Goal: Task Accomplishment & Management: Use online tool/utility

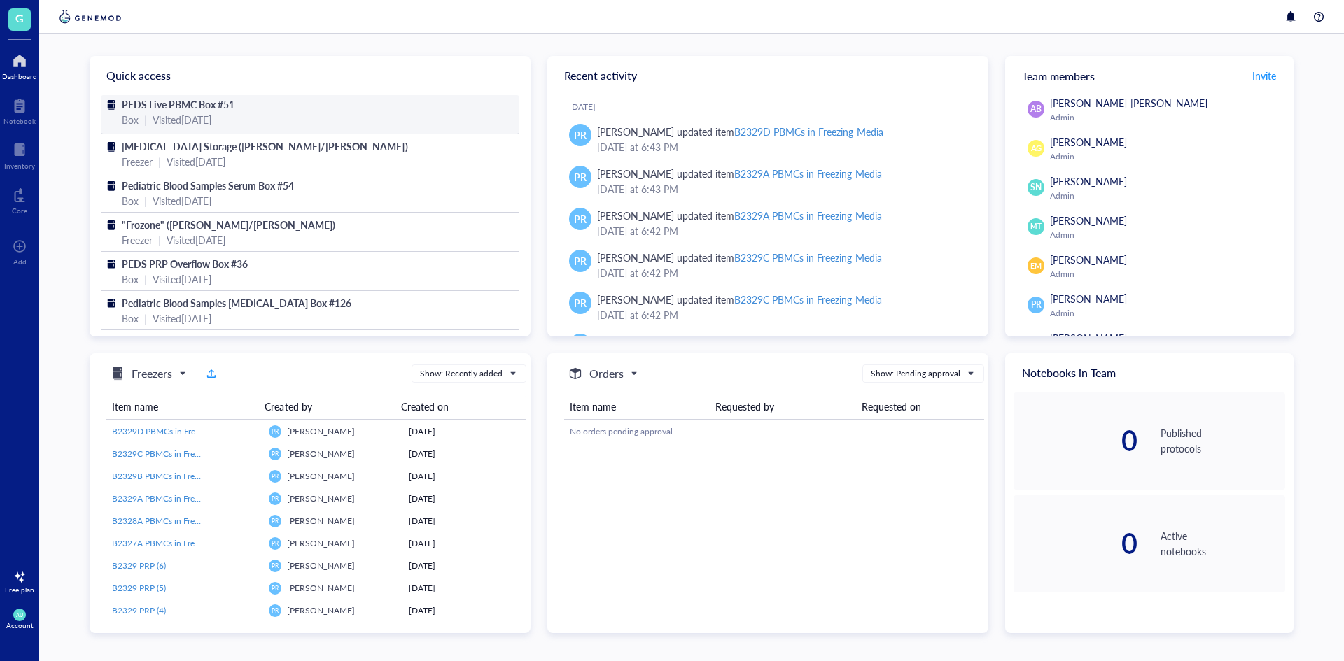
click at [256, 122] on div "Box | Visited [DATE]" at bounding box center [310, 119] width 376 height 15
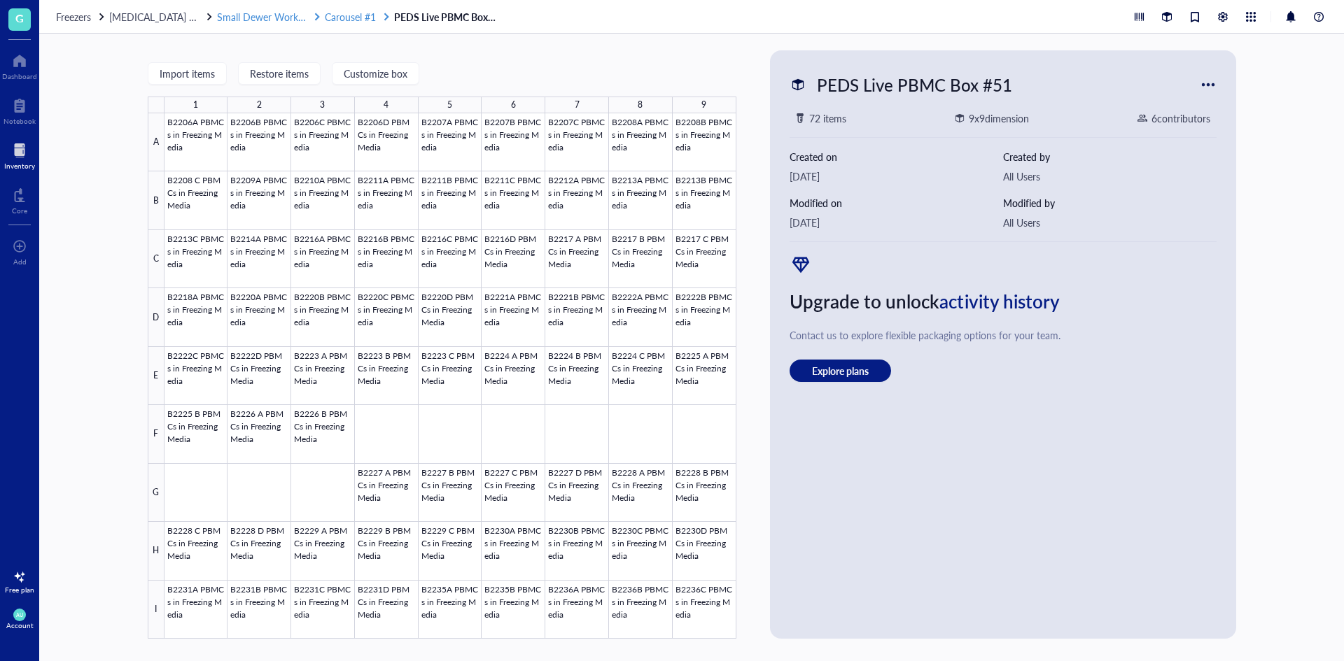
click at [358, 22] on span "Carousel #1" at bounding box center [350, 17] width 51 height 14
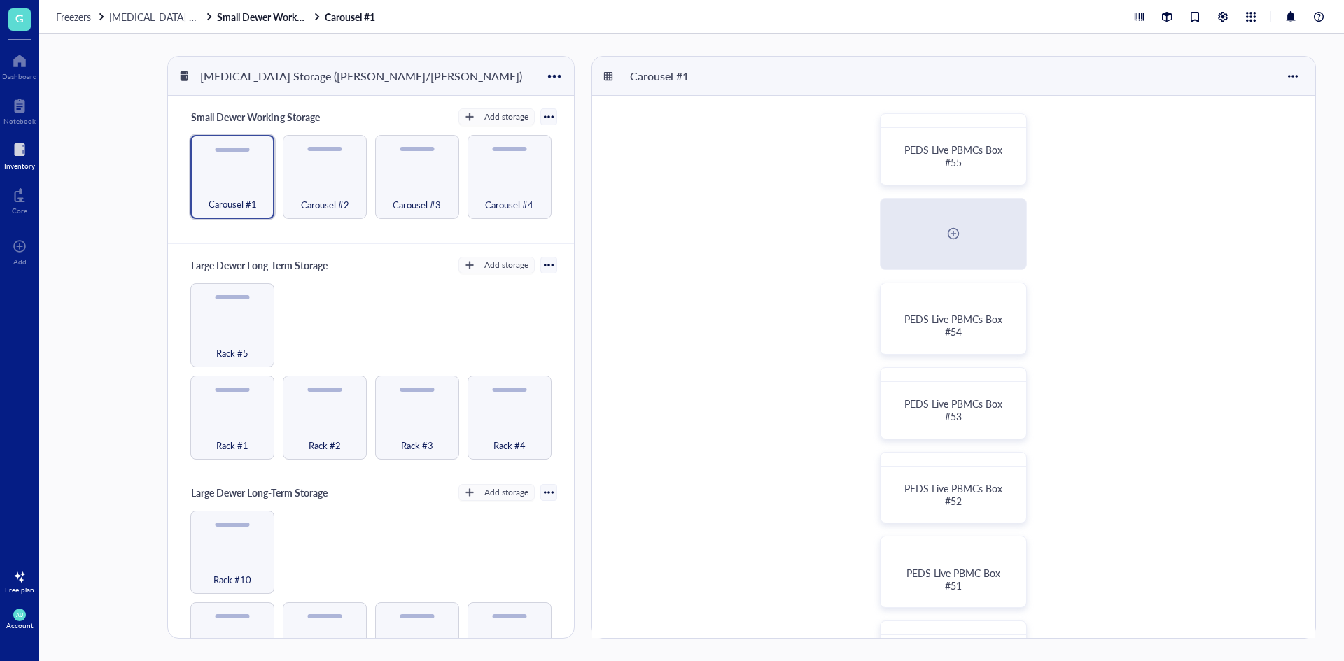
click at [1015, 173] on div "PEDS Live PBMCs Box #55" at bounding box center [953, 156] width 134 height 45
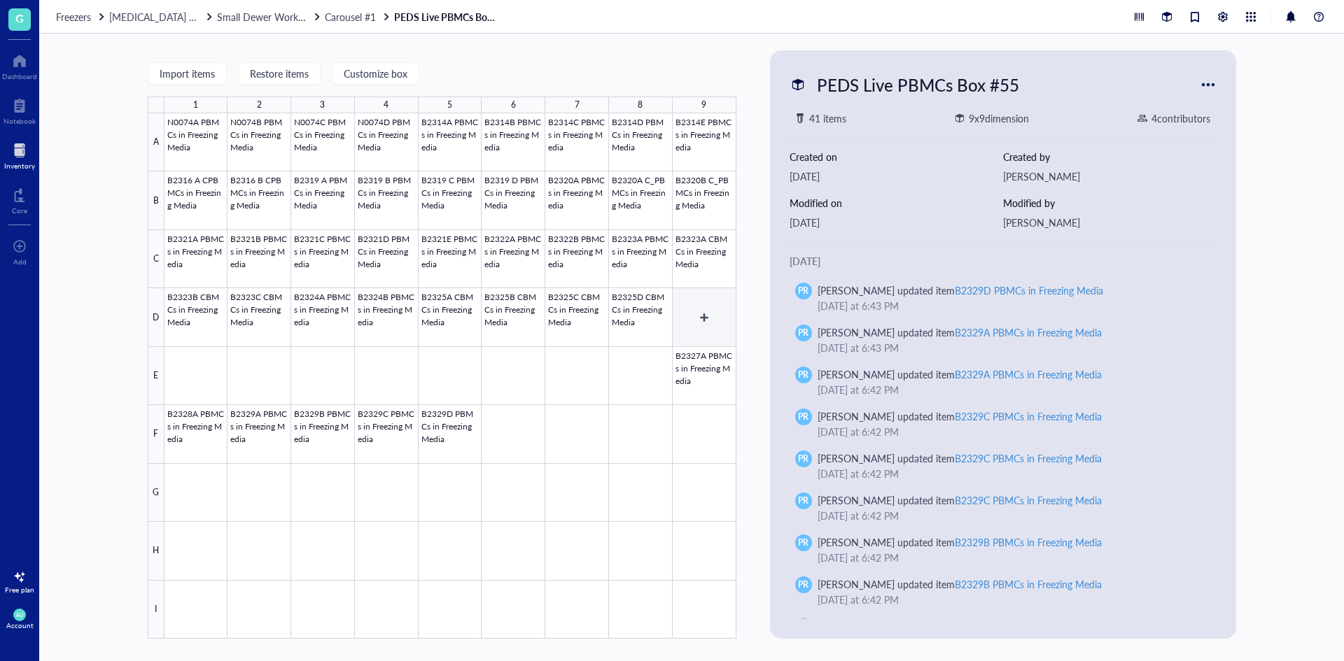
click at [689, 330] on div at bounding box center [450, 376] width 572 height 526
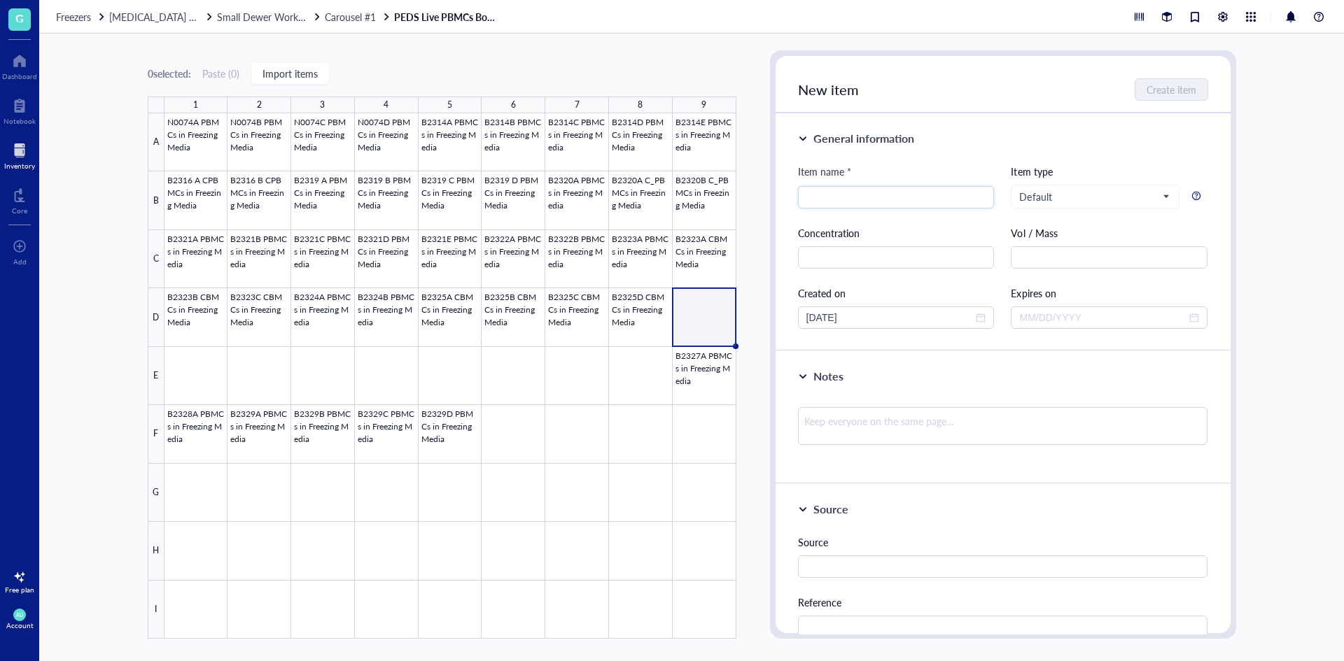
type input "b"
type input "B2326 PBMCs in Freezing Media"
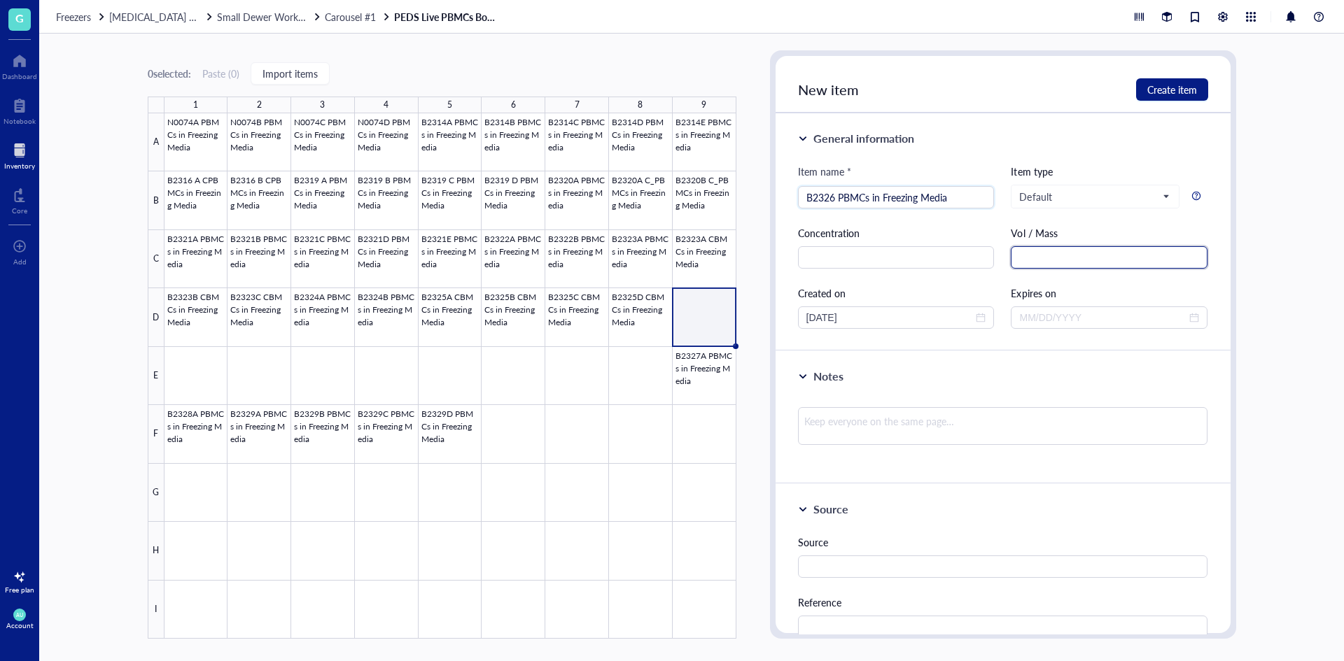
click at [1049, 260] on input "text" at bounding box center [1108, 257] width 197 height 22
type input "cells/mL"
click at [937, 267] on input "text" at bounding box center [896, 257] width 197 height 22
type input "8.29e6"
click at [835, 195] on input "B2326 PBMCs in Freezing Media" at bounding box center [896, 197] width 180 height 21
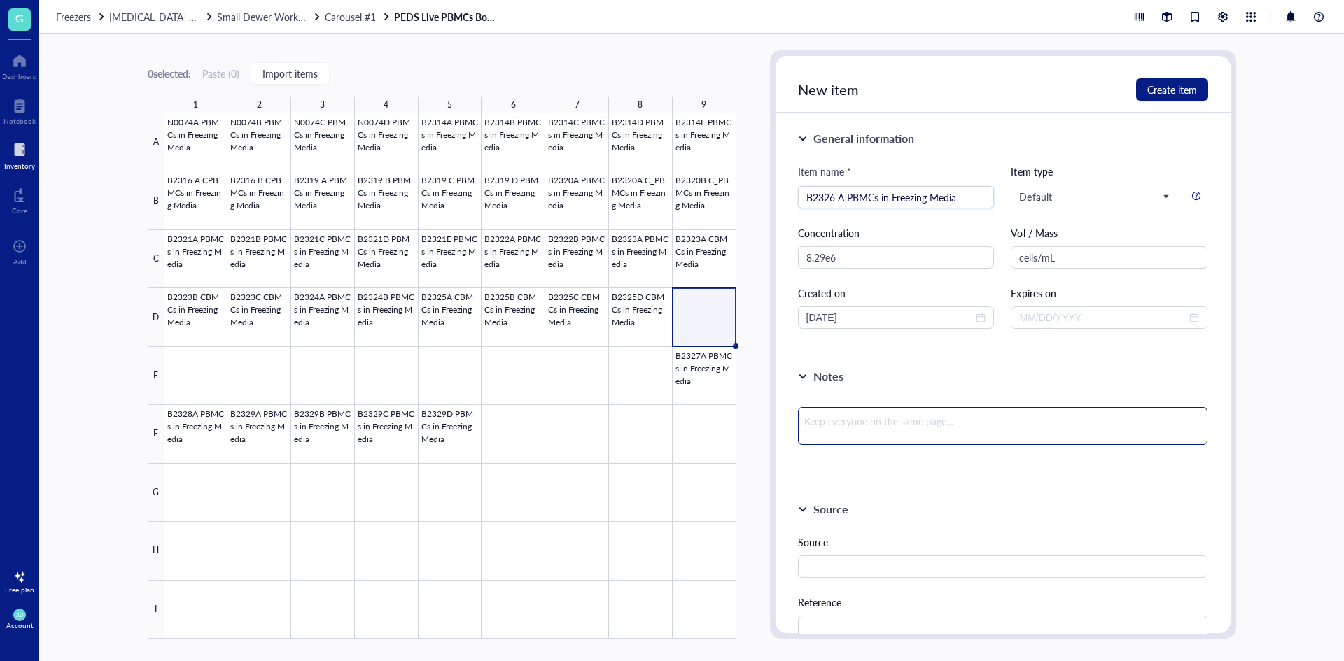
type input "B2326 A PBMCs in Freezing Media"
click at [954, 423] on textarea at bounding box center [1003, 426] width 410 height 38
type textarea "9"
type textarea "99"
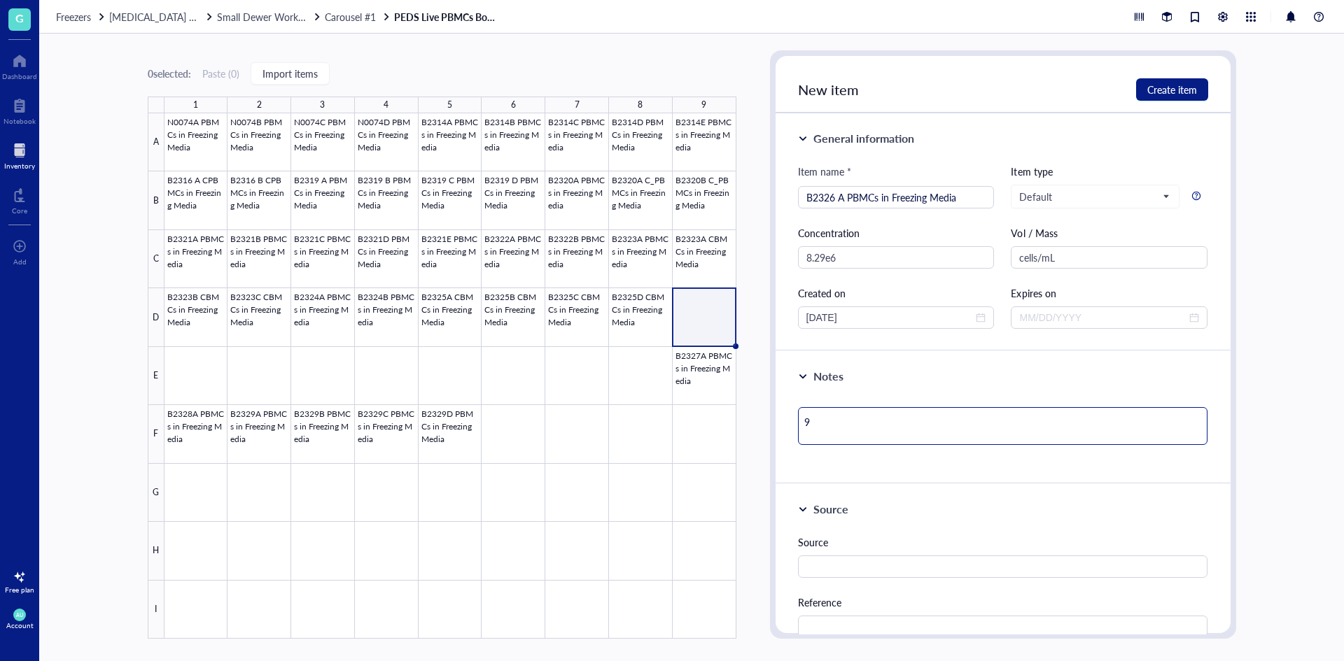
type textarea "99"
type textarea "99."
type textarea "99.1"
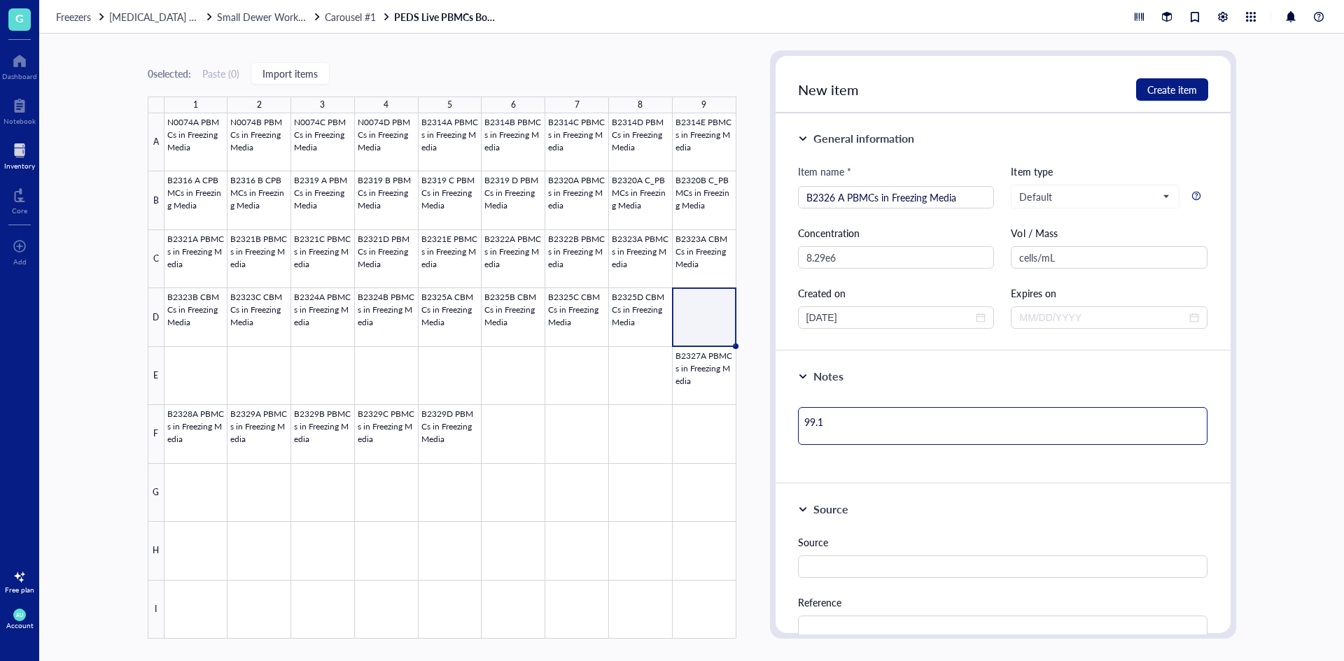
type textarea "99.1%"
click at [1169, 84] on span "Create item" at bounding box center [1172, 89] width 50 height 11
type textarea "Keep everyone on the same page…"
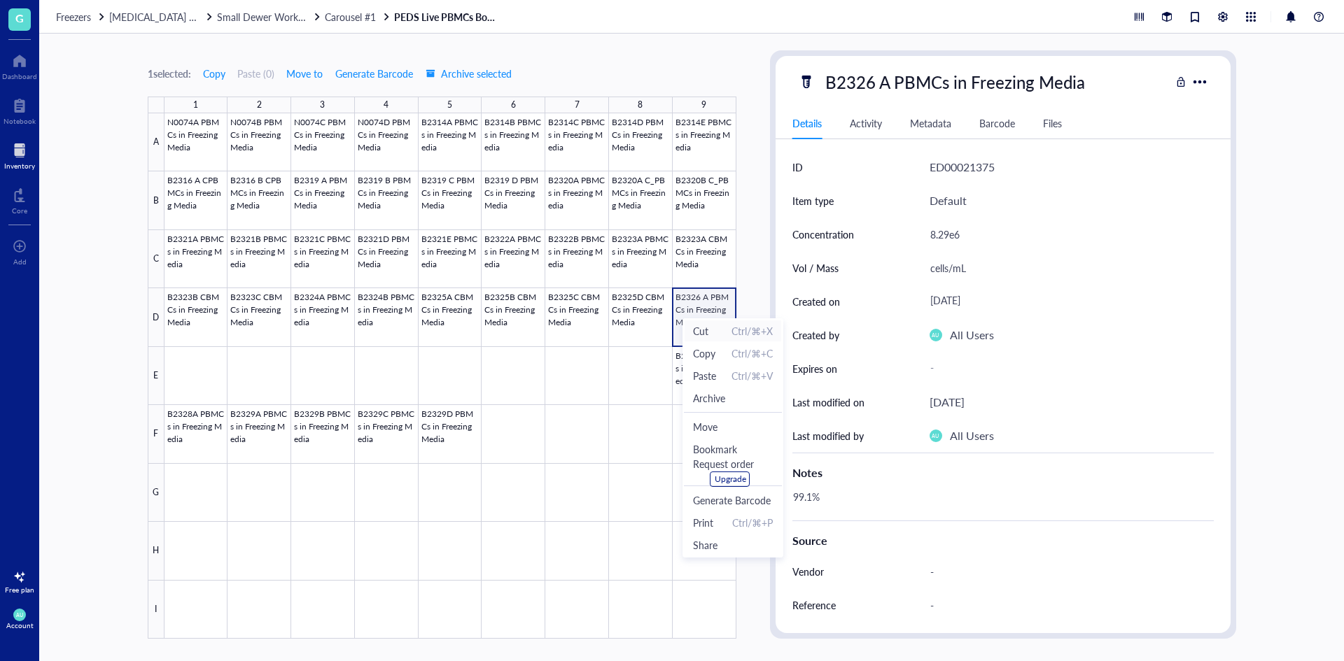
click at [705, 332] on span "Cut" at bounding box center [700, 330] width 15 height 15
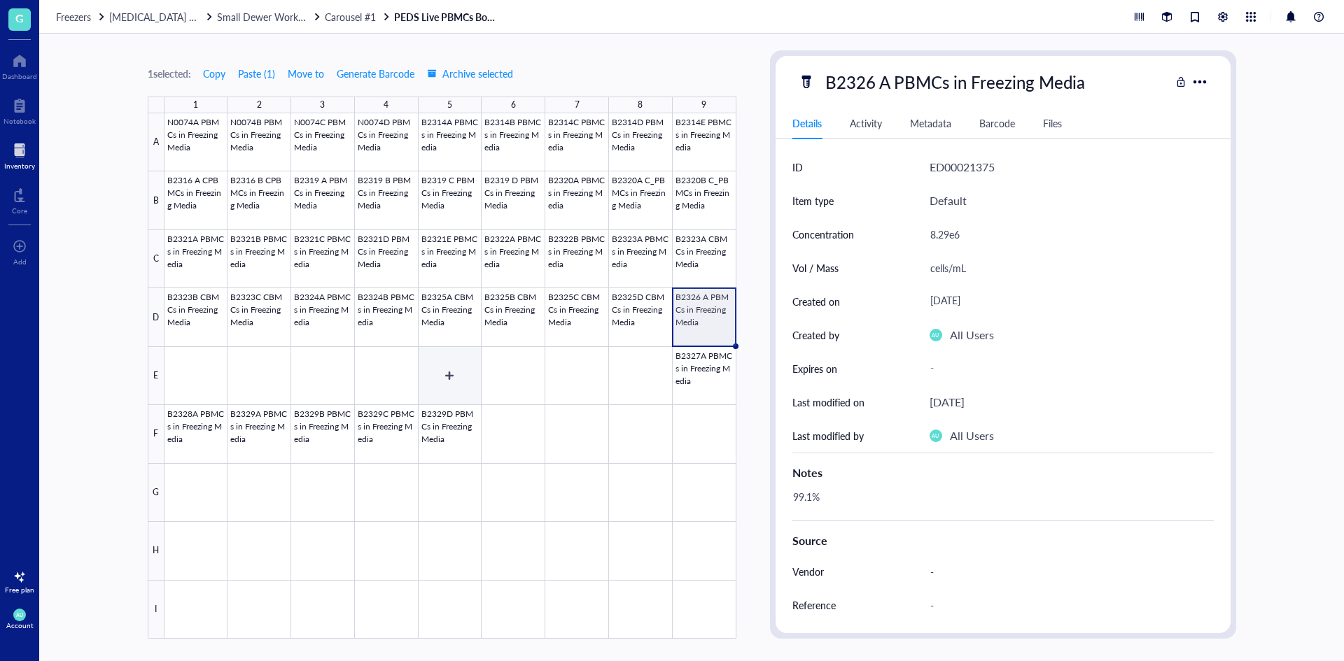
click at [435, 374] on div at bounding box center [450, 376] width 572 height 526
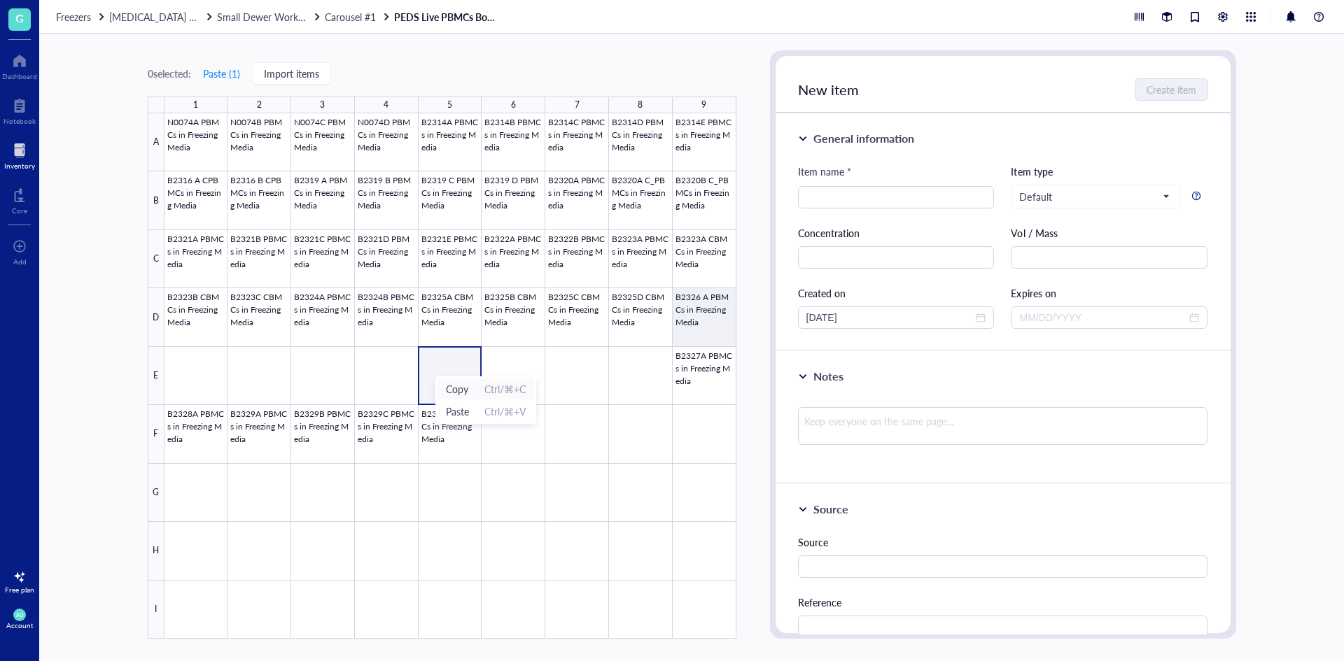
click at [449, 395] on span "Copy" at bounding box center [457, 388] width 22 height 15
click at [696, 334] on div at bounding box center [450, 376] width 572 height 526
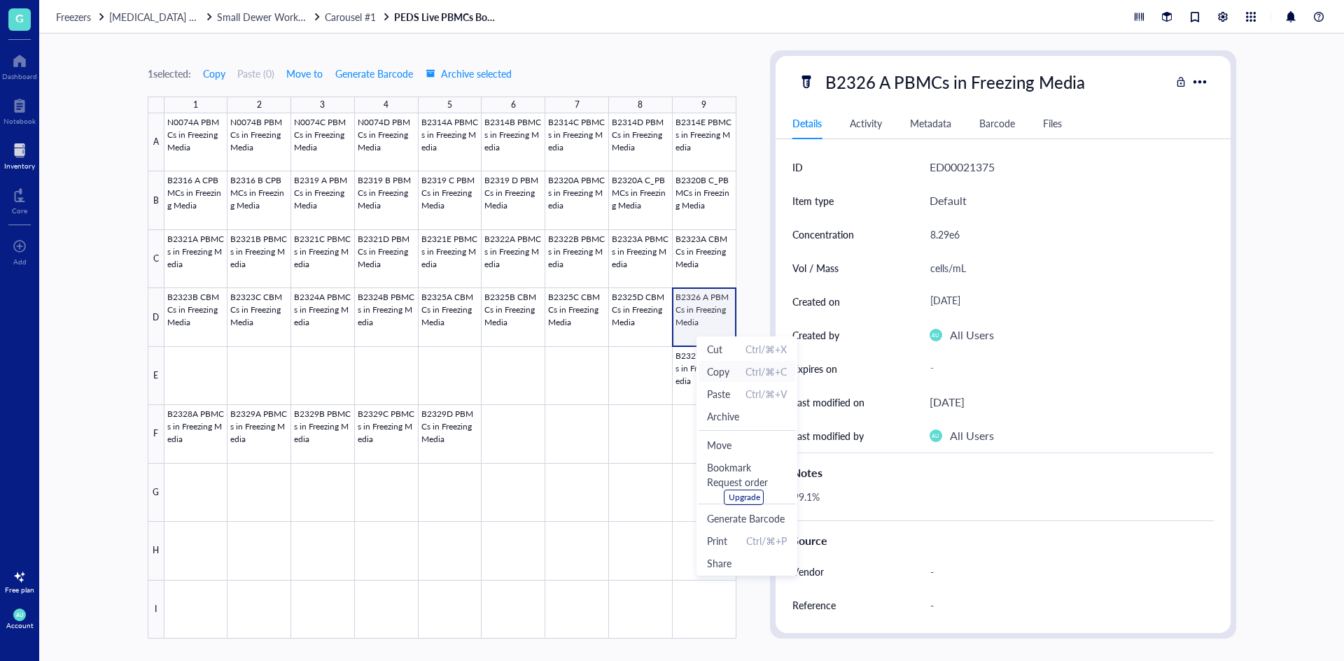
click at [721, 369] on span "Copy" at bounding box center [718, 371] width 22 height 15
click at [430, 374] on div at bounding box center [450, 376] width 572 height 526
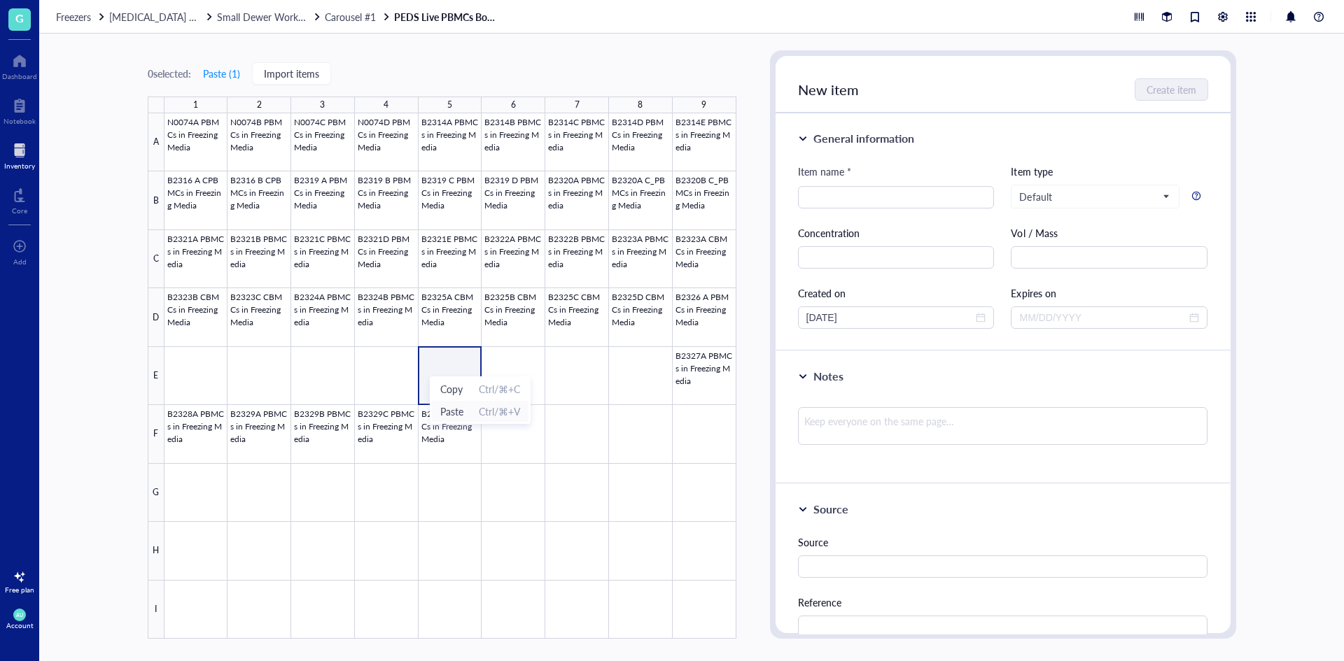
click at [445, 414] on span "Paste" at bounding box center [451, 411] width 23 height 15
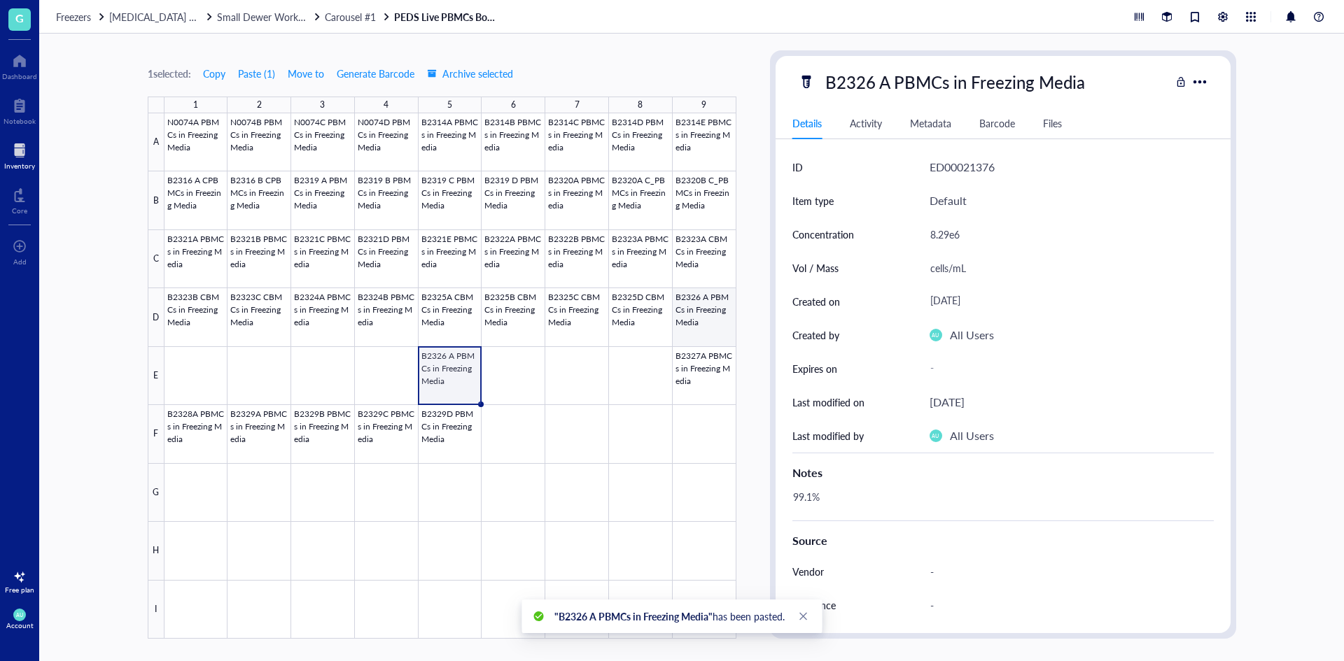
click at [687, 322] on div at bounding box center [450, 376] width 572 height 526
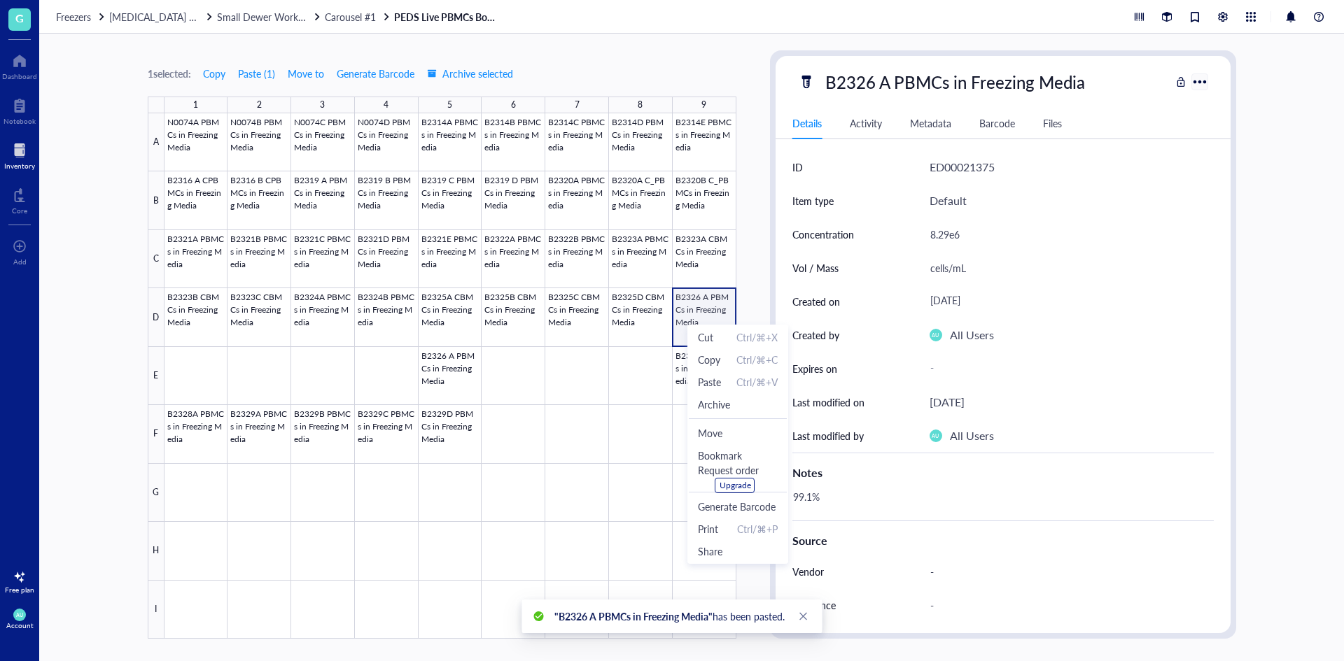
click at [1201, 80] on div at bounding box center [1199, 81] width 20 height 20
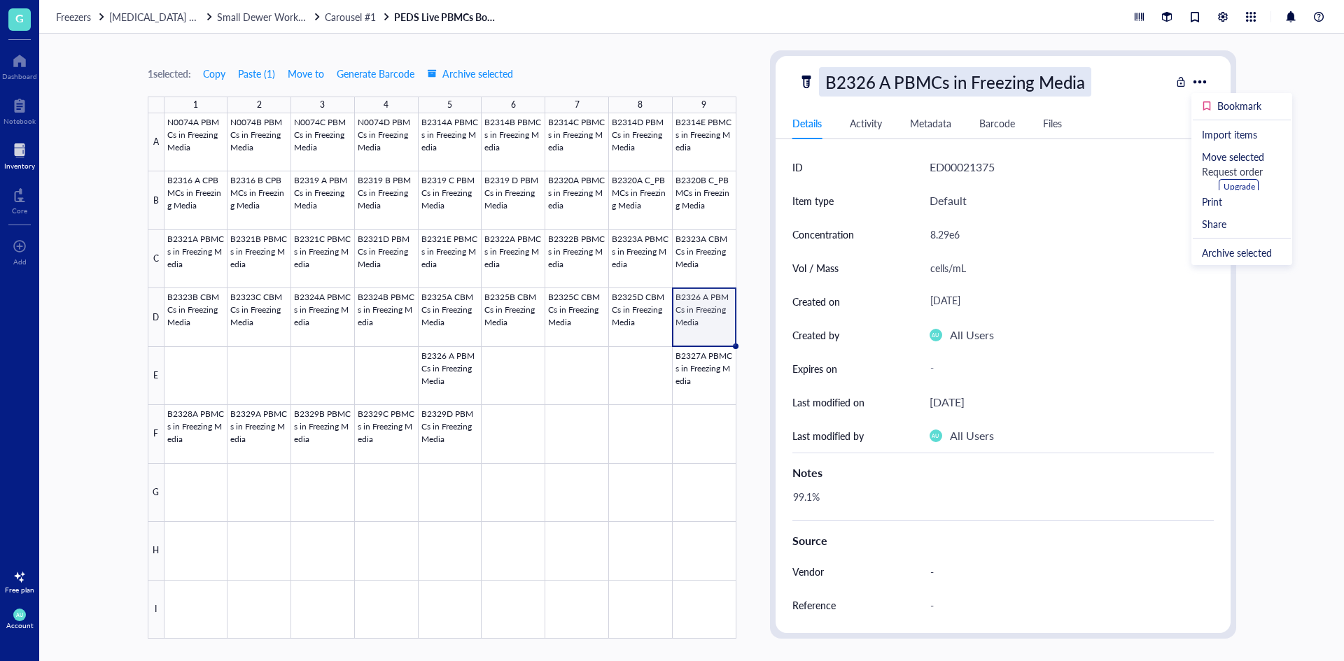
click at [1081, 80] on div "B2326 A PBMCs in Freezing Media" at bounding box center [955, 81] width 272 height 29
drag, startPoint x: 1099, startPoint y: 85, endPoint x: 763, endPoint y: 69, distance: 335.5
click at [763, 69] on div "1 selected: Copy Paste ( 1 ) Move to Generate Barcode Archive selected 1 2 3 4 …" at bounding box center [691, 348] width 1304 height 628
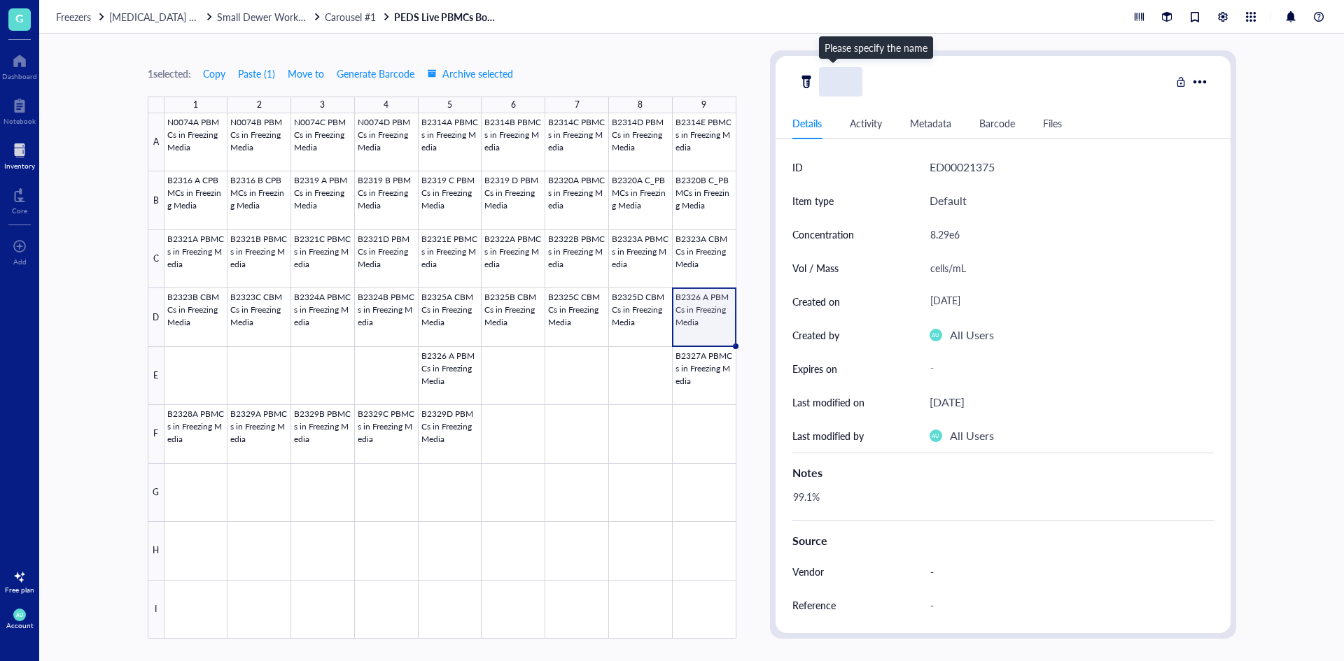
click at [943, 92] on div at bounding box center [984, 81] width 372 height 29
click at [960, 225] on div "8.29e6" at bounding box center [1066, 234] width 284 height 29
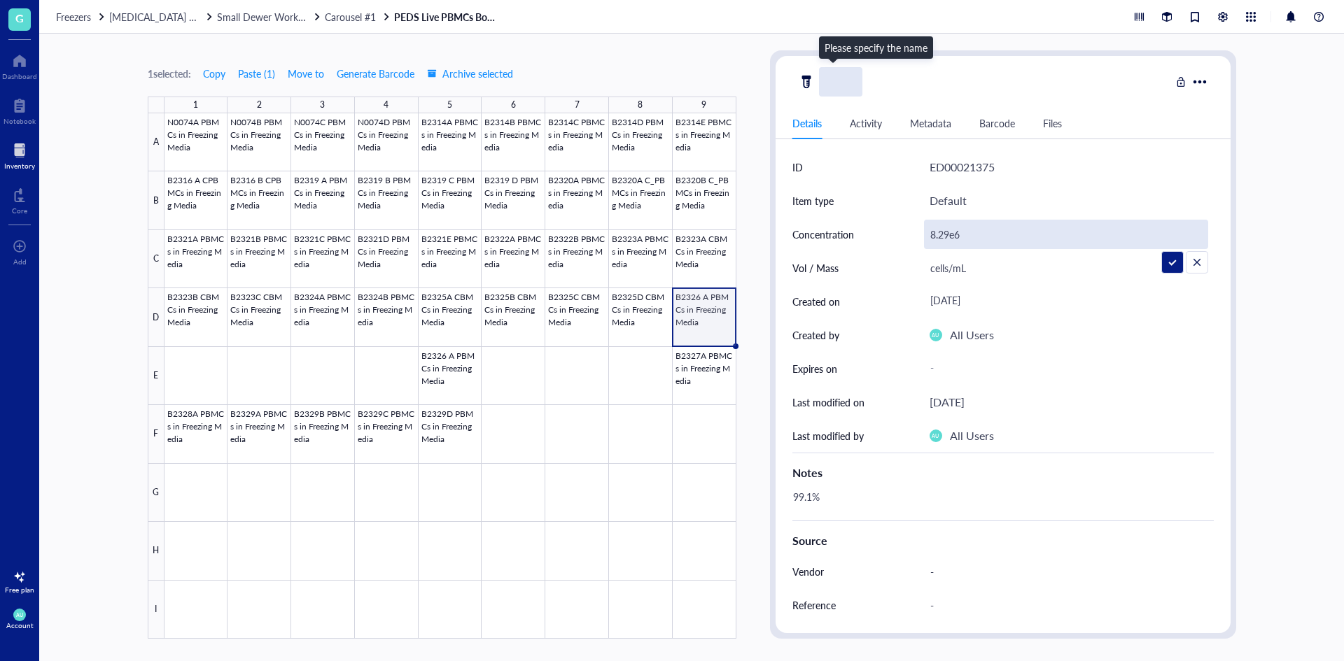
drag, startPoint x: 970, startPoint y: 232, endPoint x: 919, endPoint y: 230, distance: 51.1
click at [919, 230] on div "Concentration 8.29e6" at bounding box center [1002, 235] width 421 height 34
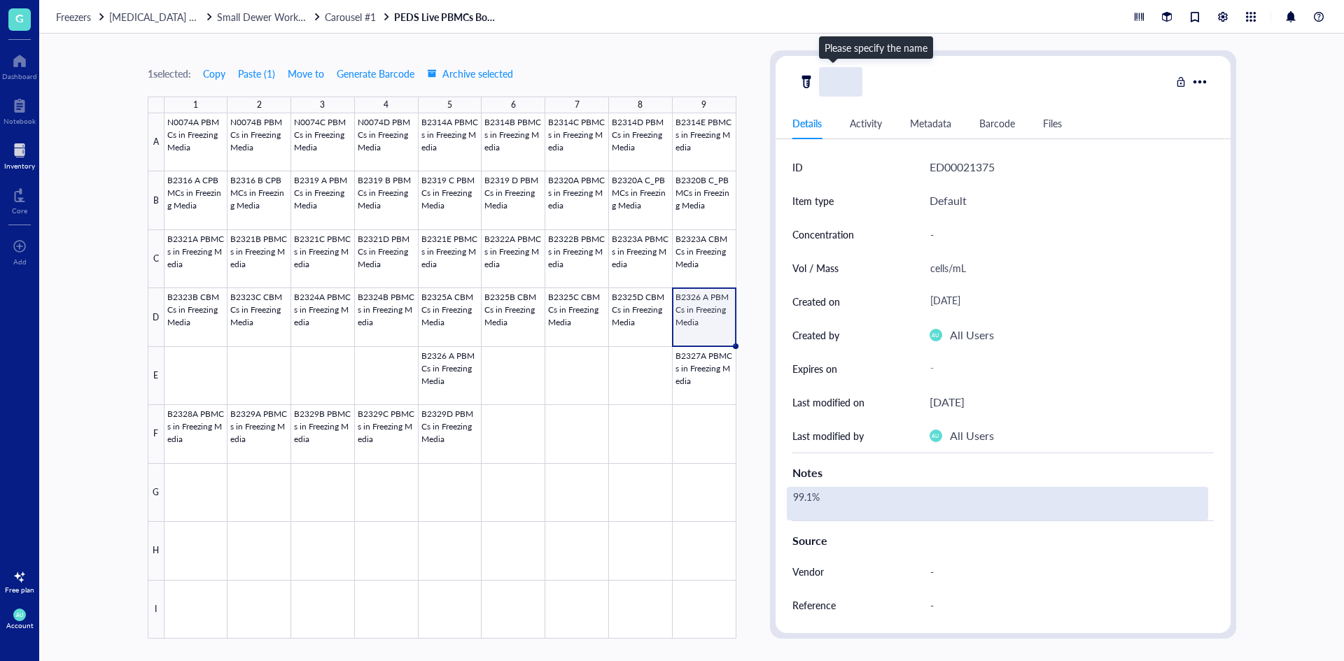
click at [823, 498] on div "99.1%" at bounding box center [997, 504] width 421 height 34
drag, startPoint x: 823, startPoint y: 498, endPoint x: 790, endPoint y: 498, distance: 32.9
click at [790, 498] on textarea "99.1%" at bounding box center [840, 503] width 106 height 31
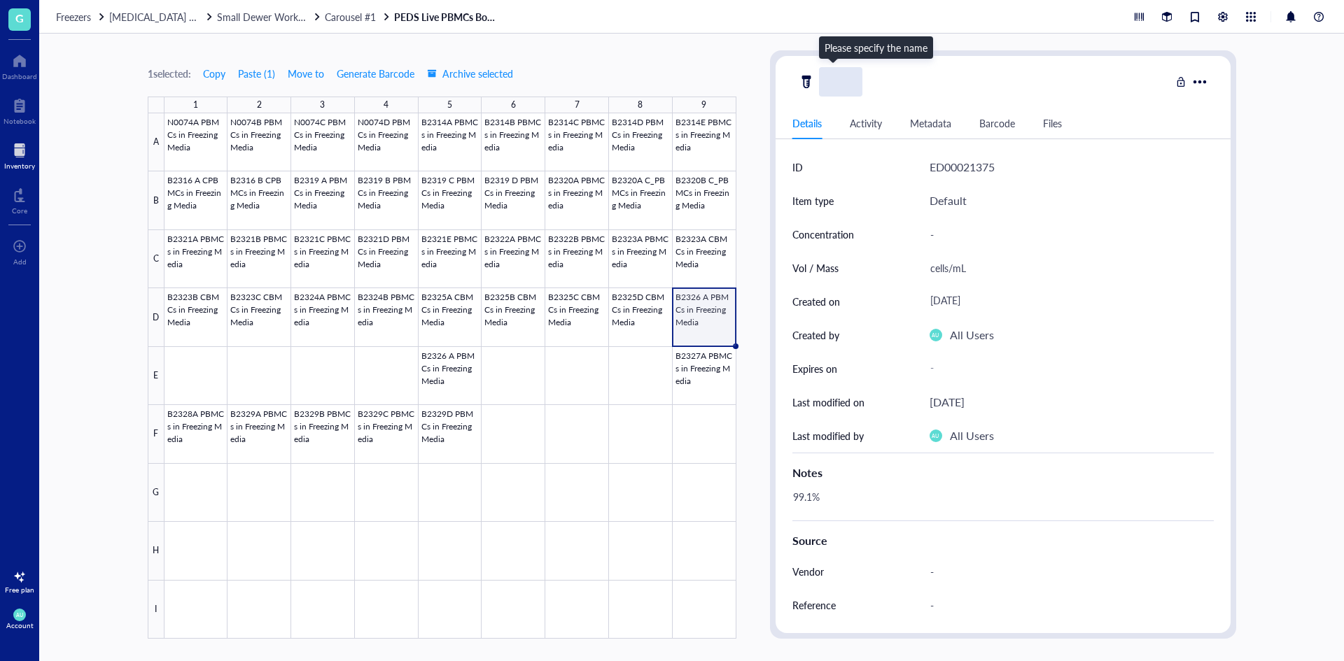
click at [1100, 458] on div "Notes" at bounding box center [1002, 470] width 421 height 34
click at [755, 439] on div "1 selected: Copy Paste ( 1 ) Move to Generate Barcode Archive selected 1 2 3 4 …" at bounding box center [691, 348] width 1304 height 628
click at [558, 374] on div at bounding box center [450, 376] width 572 height 526
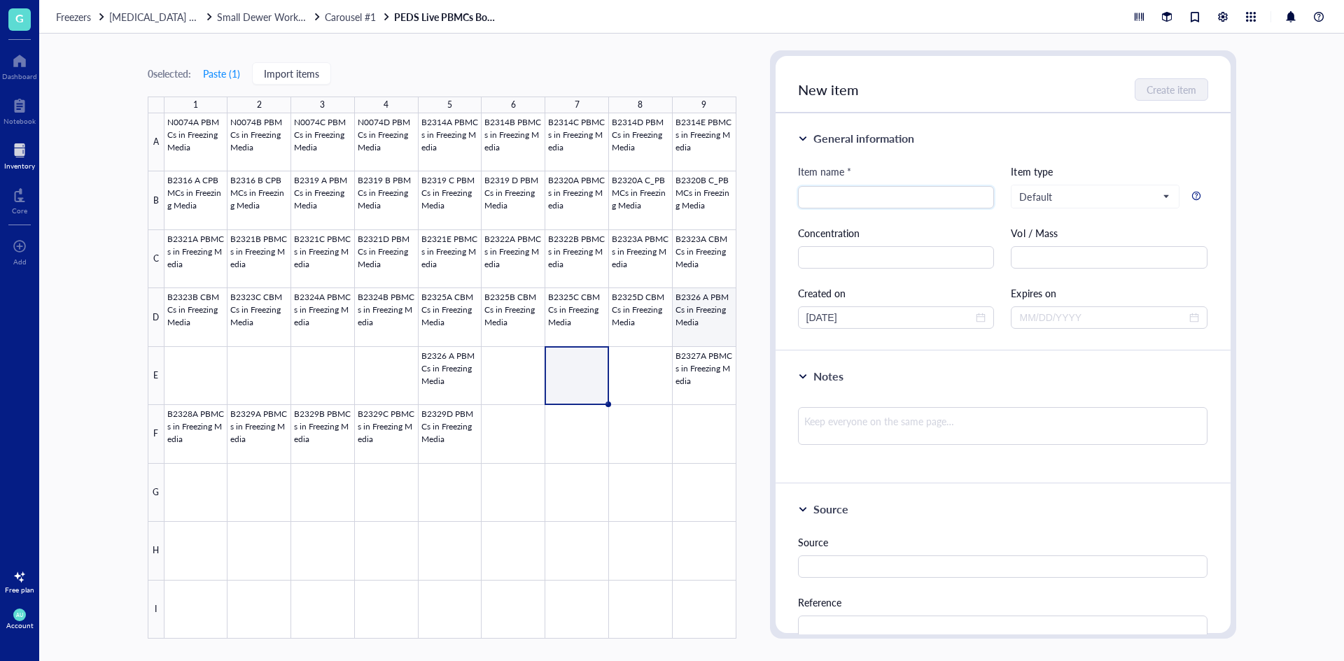
click at [714, 334] on div at bounding box center [450, 376] width 572 height 526
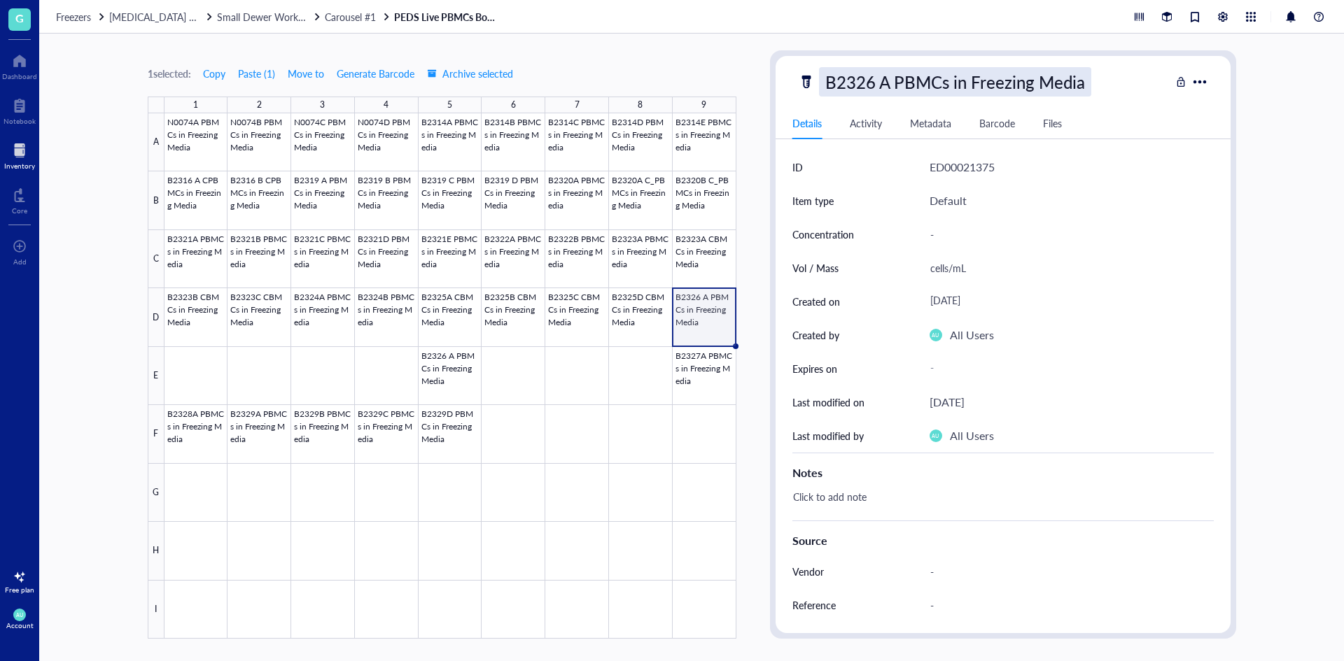
click at [1074, 83] on div "B2326 A PBMCs in Freezing Media" at bounding box center [955, 81] width 272 height 29
drag, startPoint x: 1088, startPoint y: 78, endPoint x: 824, endPoint y: 97, distance: 265.2
click at [824, 97] on div "B2326 A PBMCs in Freezing Media Details Activity Metadata Barcode Files ID ED00…" at bounding box center [1002, 344] width 455 height 577
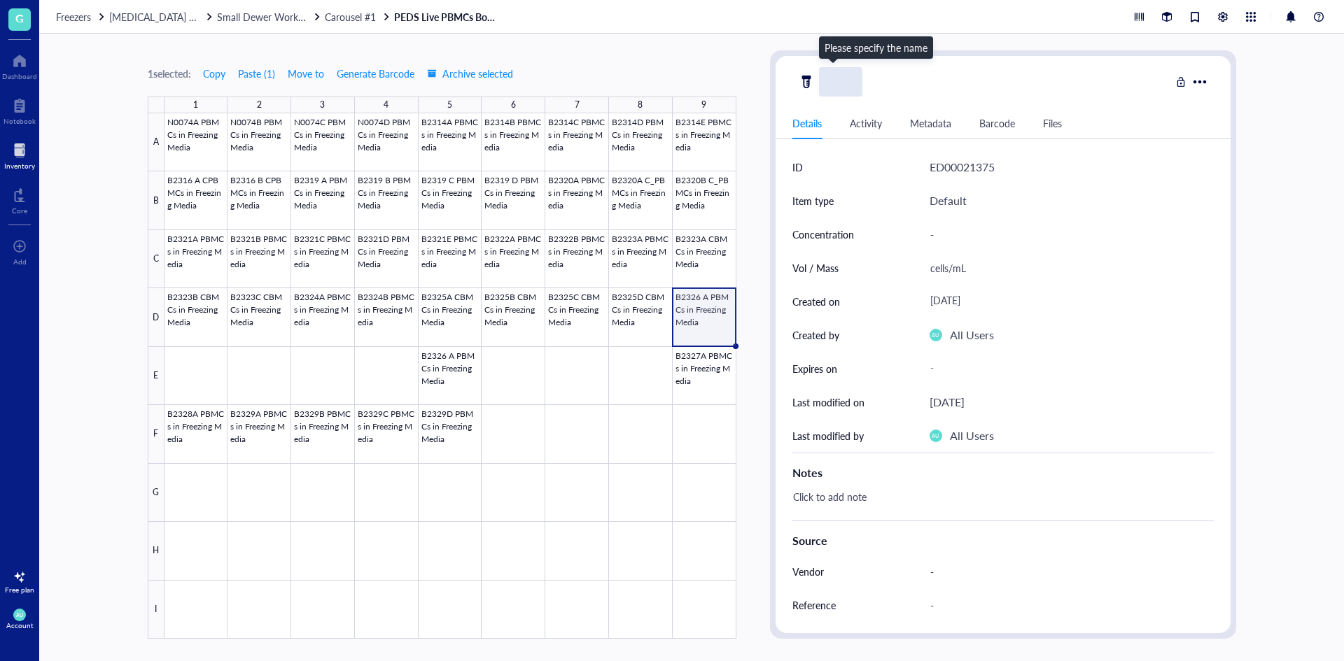
click at [967, 80] on div at bounding box center [984, 81] width 372 height 29
click at [1281, 232] on div "1 selected: Copy Paste ( 1 ) Move to Generate Barcode Archive selected 1 2 3 4 …" at bounding box center [691, 348] width 1304 height 628
click at [584, 390] on div at bounding box center [450, 376] width 572 height 526
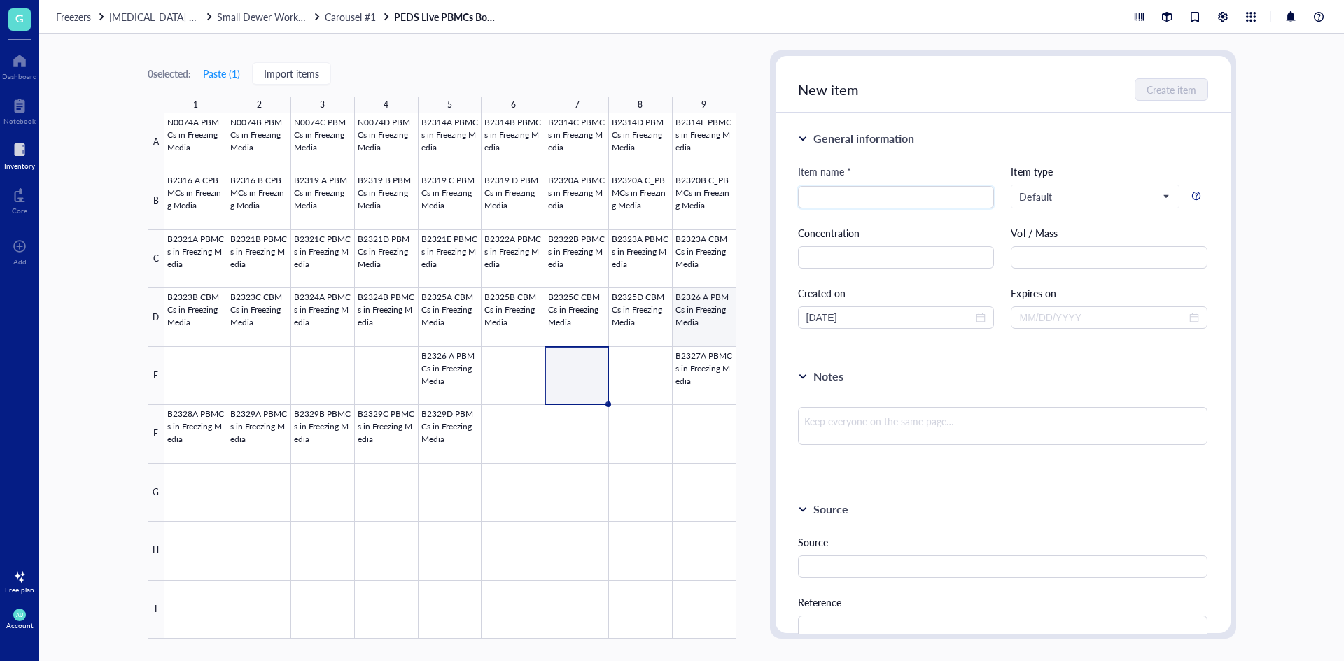
click at [689, 299] on div at bounding box center [450, 376] width 572 height 526
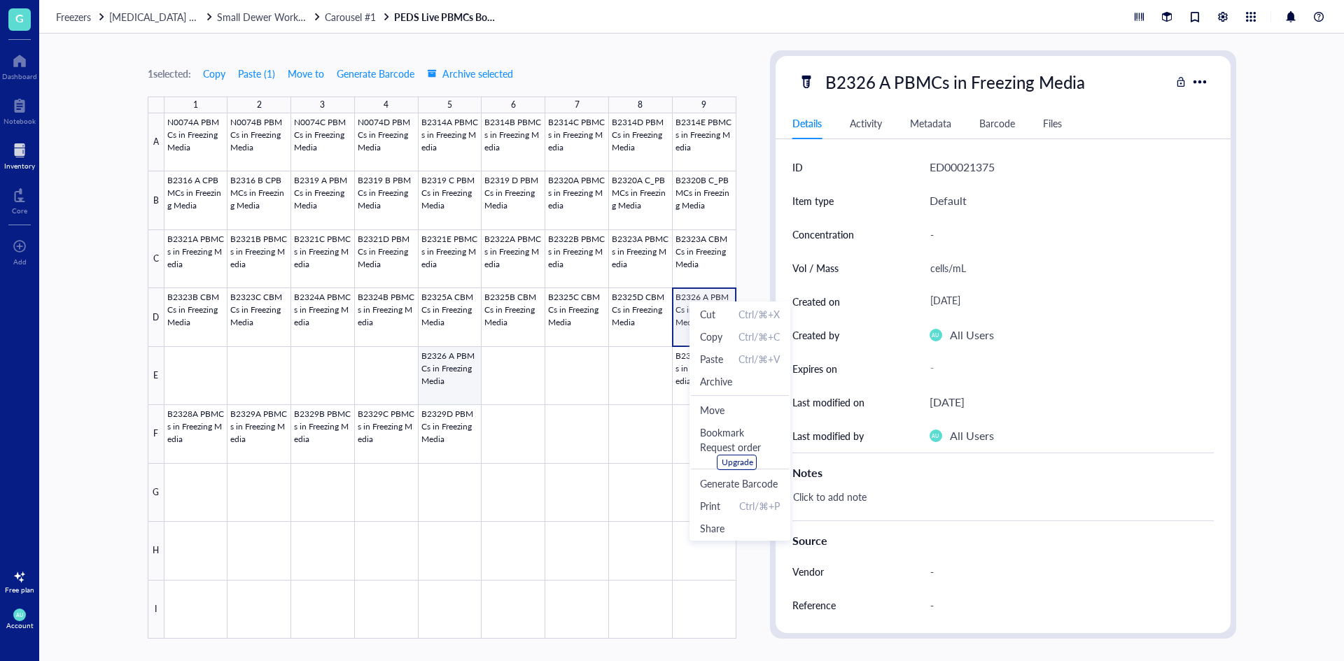
click at [470, 376] on div at bounding box center [450, 376] width 572 height 526
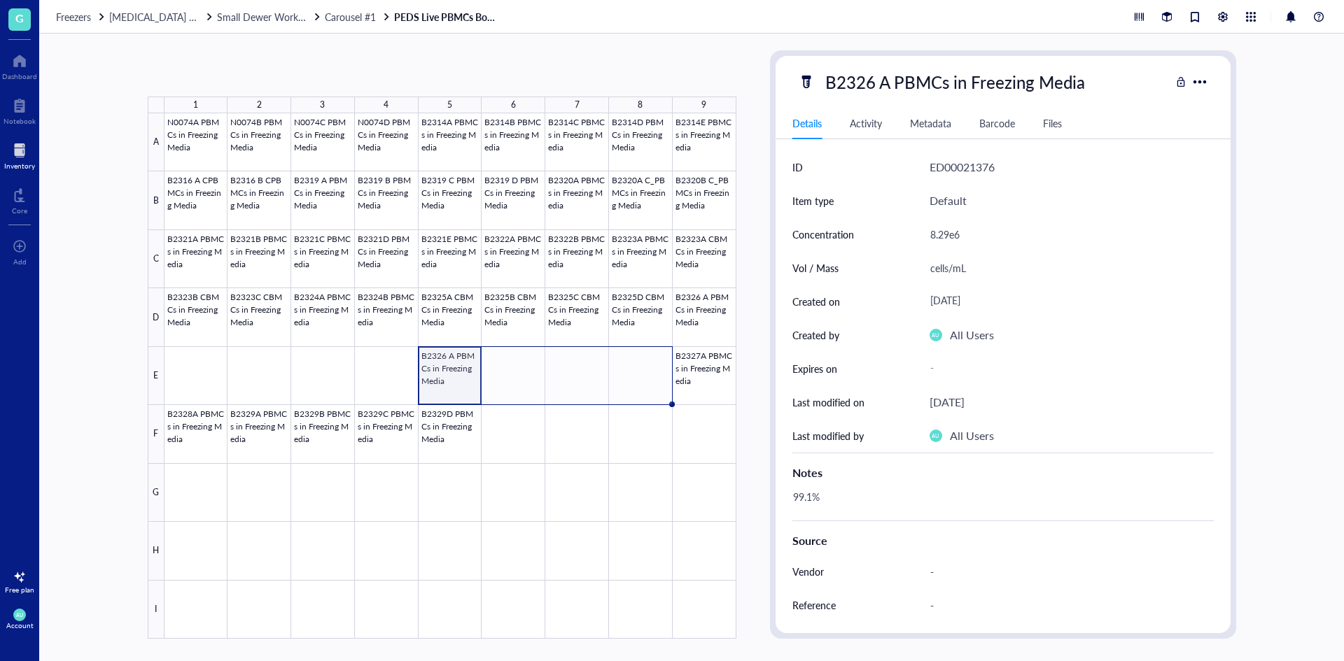
drag, startPoint x: 481, startPoint y: 405, endPoint x: 629, endPoint y: 388, distance: 148.7
click at [0, 0] on div "N0074A PBMCs in Freezing Media N0074B PBMCs in Freezing Media N0074C PBMCs in F…" at bounding box center [0, 0] width 0 height 0
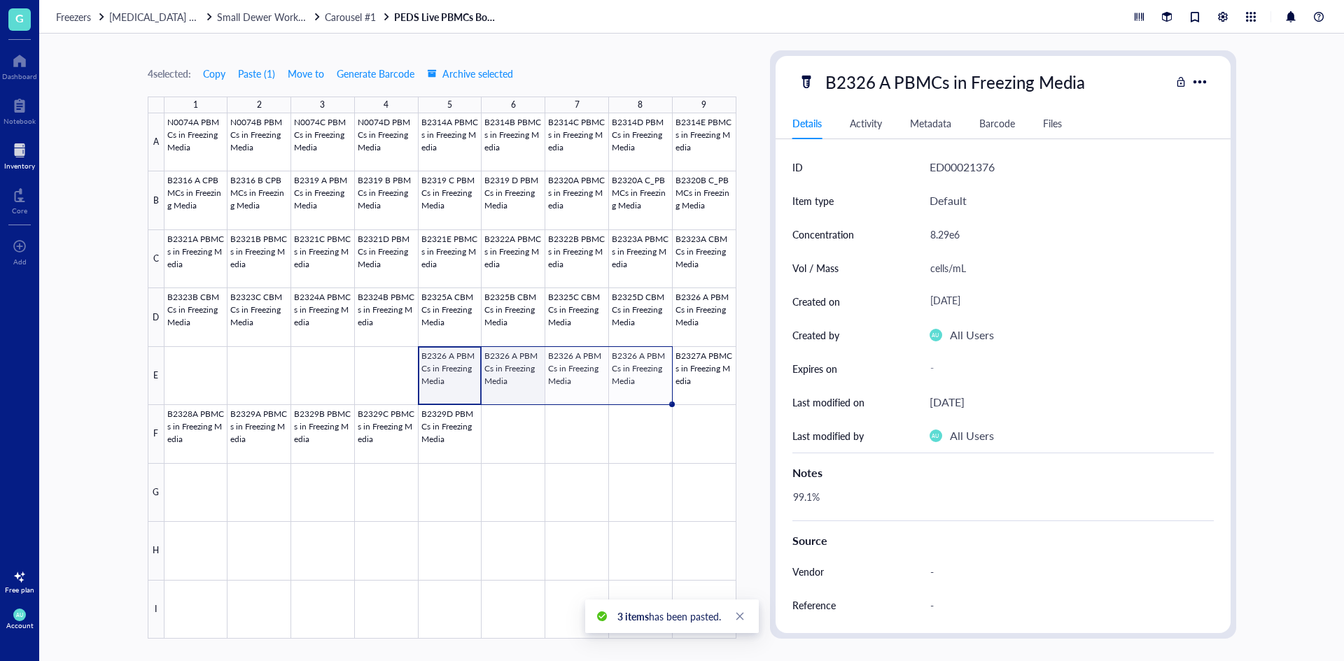
click at [519, 368] on div at bounding box center [450, 376] width 572 height 526
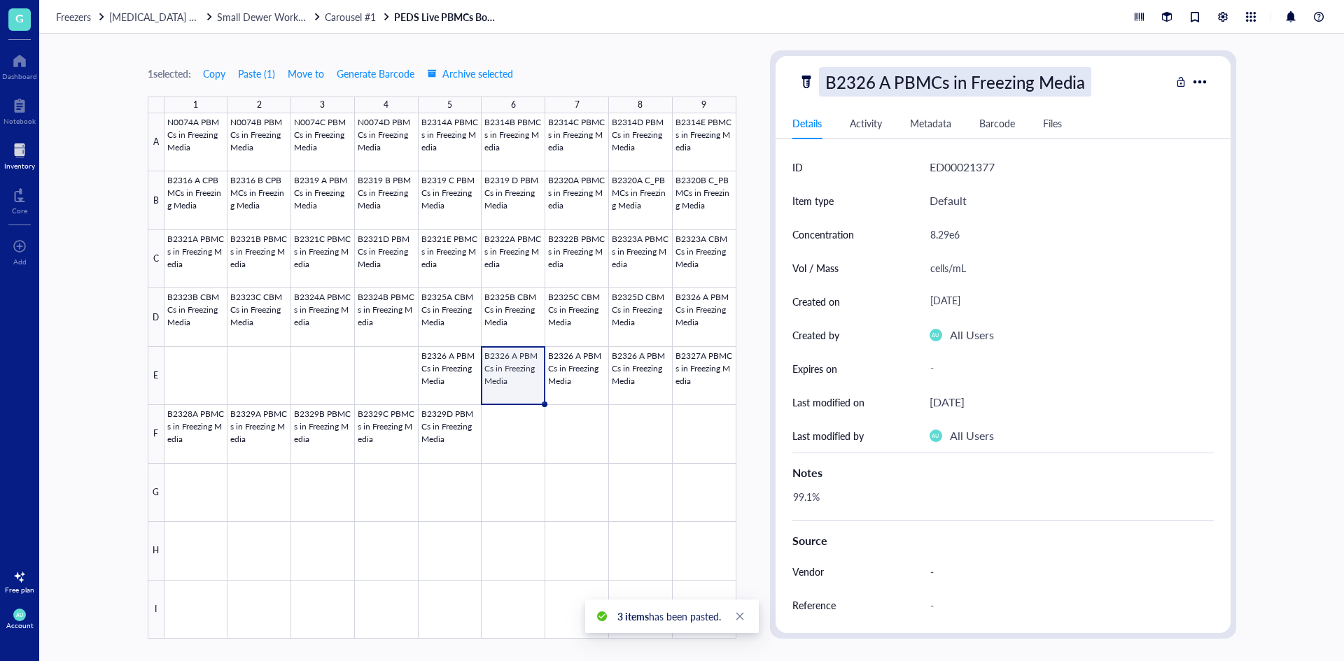
click at [882, 86] on div "B2326 A PBMCs in Freezing Media" at bounding box center [955, 81] width 272 height 29
click at [887, 83] on input "B2326 A PBMCs in Freezing Media" at bounding box center [980, 82] width 323 height 28
type input "B2326 B PBMCs in Freezing Media"
click at [686, 320] on div at bounding box center [450, 376] width 572 height 526
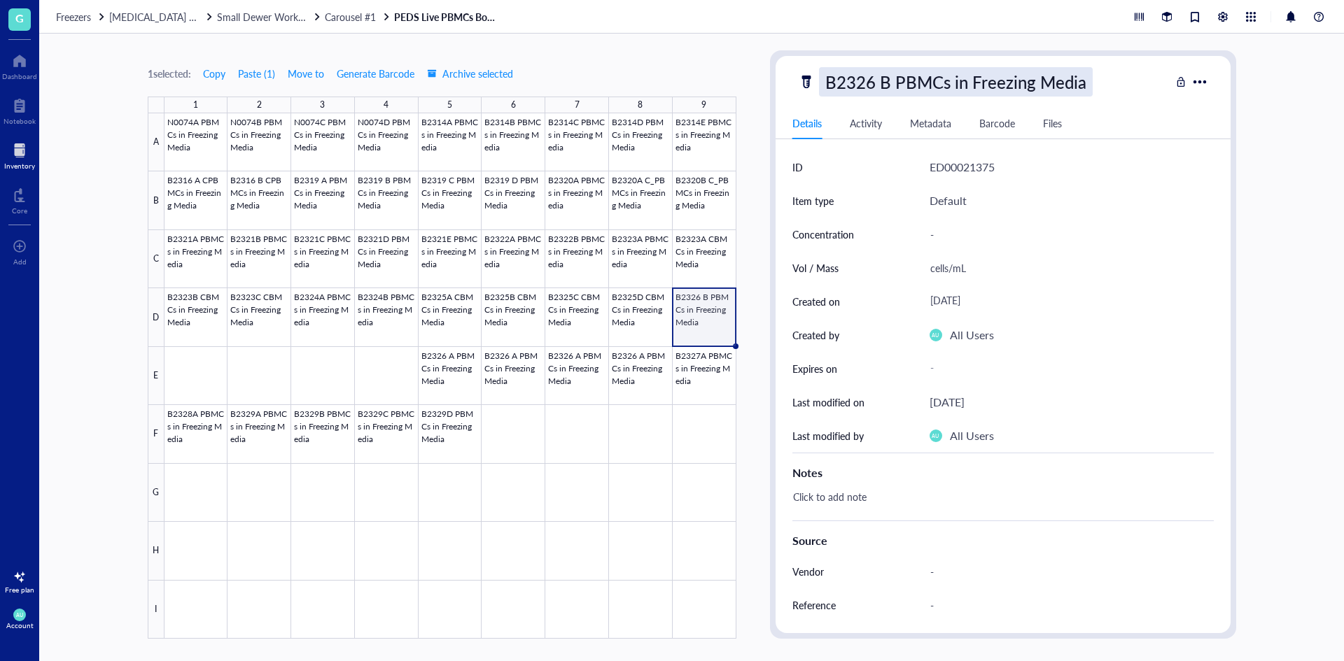
click at [1012, 73] on div "B2326 B PBMCs in Freezing Media" at bounding box center [956, 81] width 274 height 29
drag, startPoint x: 1098, startPoint y: 78, endPoint x: 824, endPoint y: 88, distance: 273.8
click at [824, 88] on input "B2326 B PBMCs in Freezing Media" at bounding box center [980, 82] width 323 height 28
type input "/"
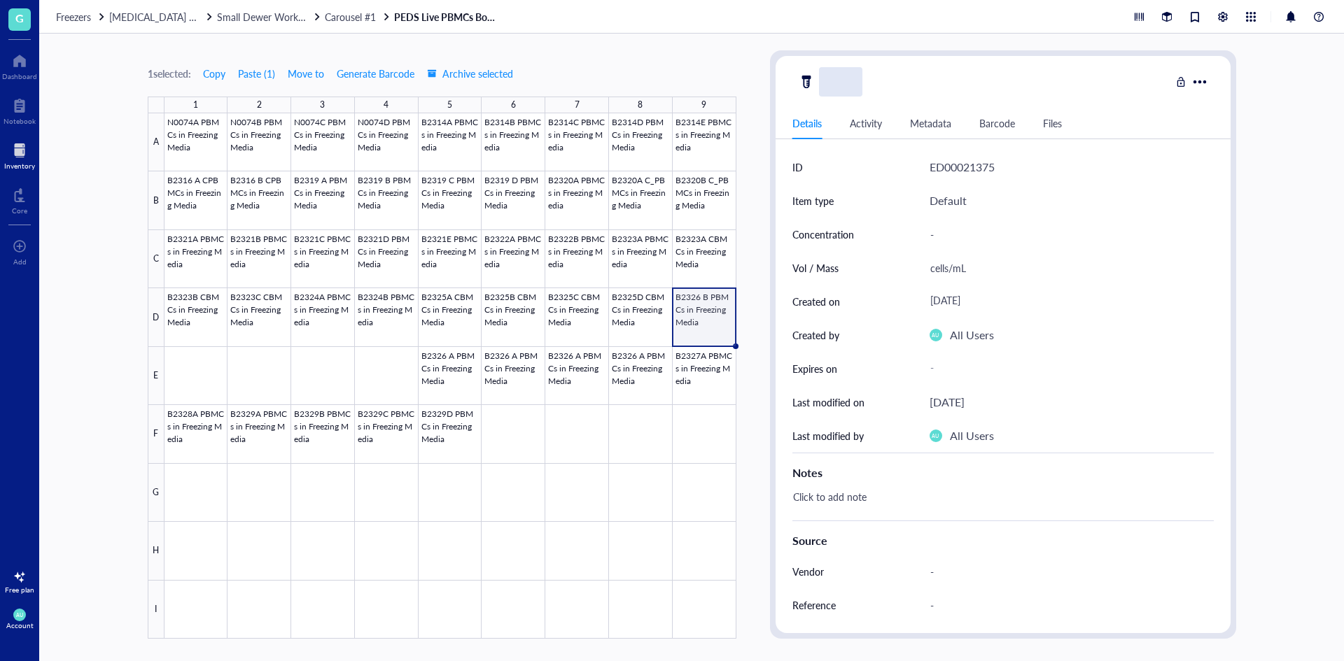
scroll to position [0, 0]
click at [1071, 85] on div "??" at bounding box center [984, 81] width 372 height 29
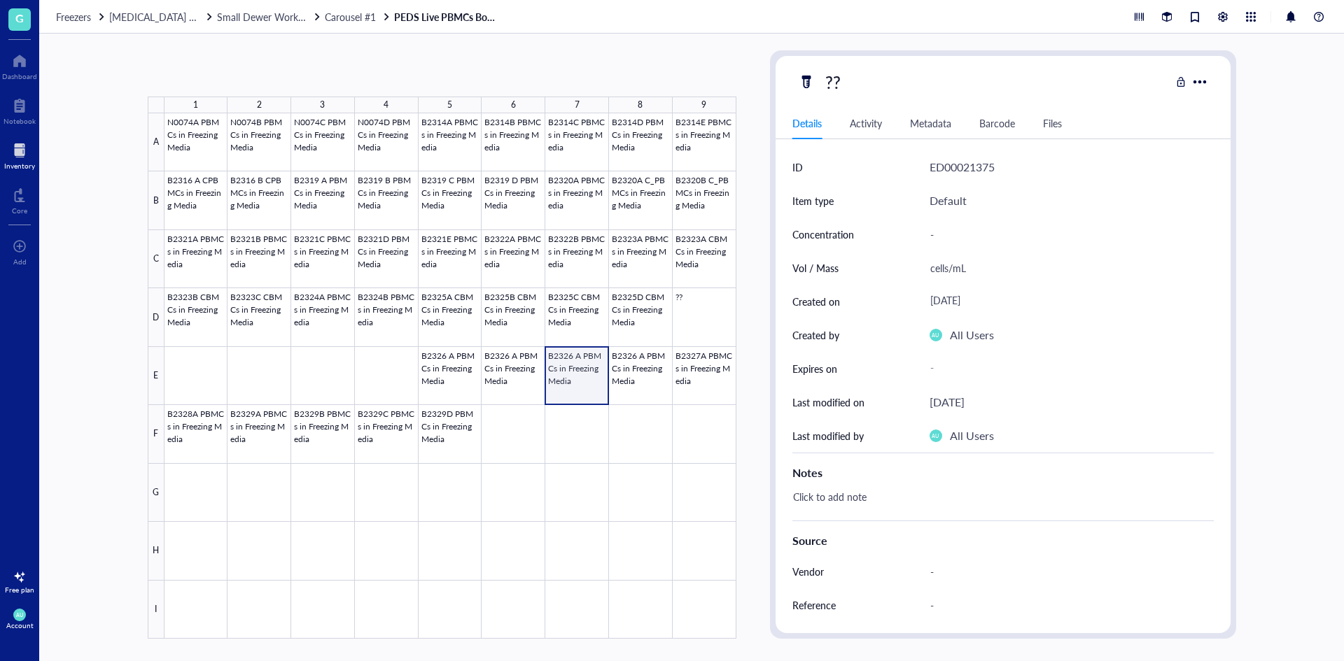
click at [574, 370] on div at bounding box center [450, 376] width 572 height 526
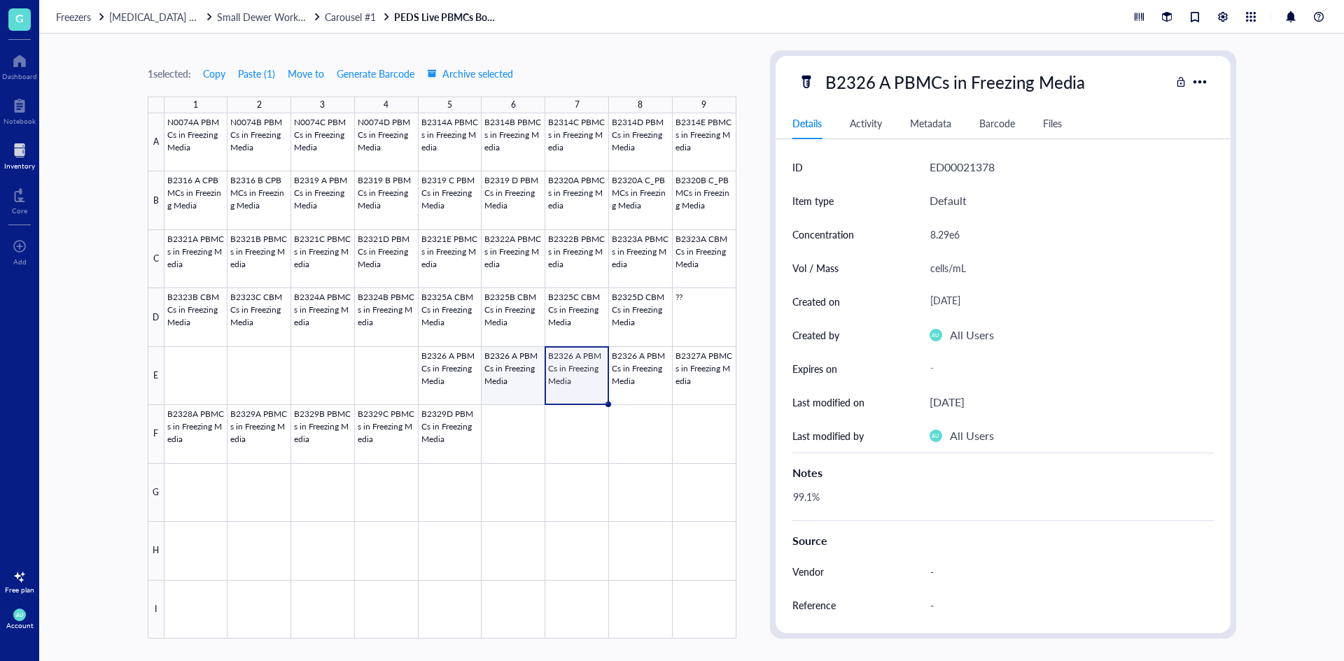
click at [516, 367] on div at bounding box center [450, 376] width 572 height 526
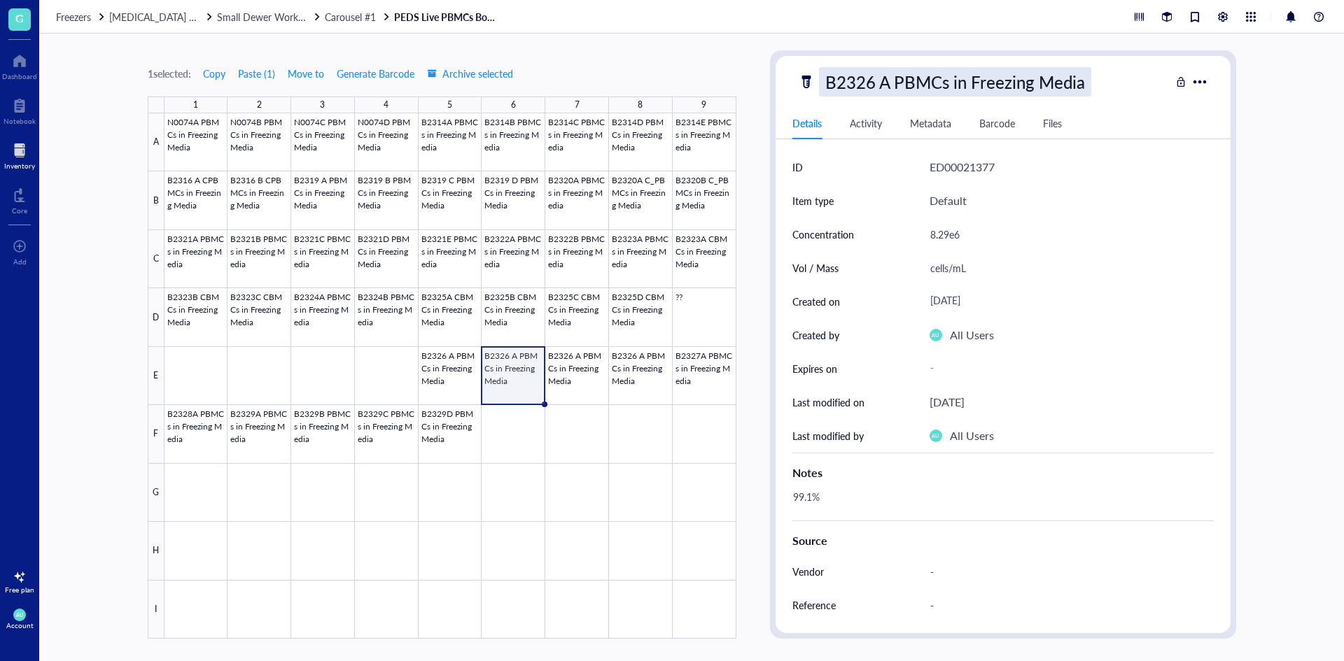
click at [884, 83] on div "B2326 A PBMCs in Freezing Media" at bounding box center [955, 81] width 272 height 29
click at [884, 83] on input "B2326 A PBMCs in Freezing Media" at bounding box center [980, 82] width 323 height 28
type input "B2326 B PBMCs in Freezing Media"
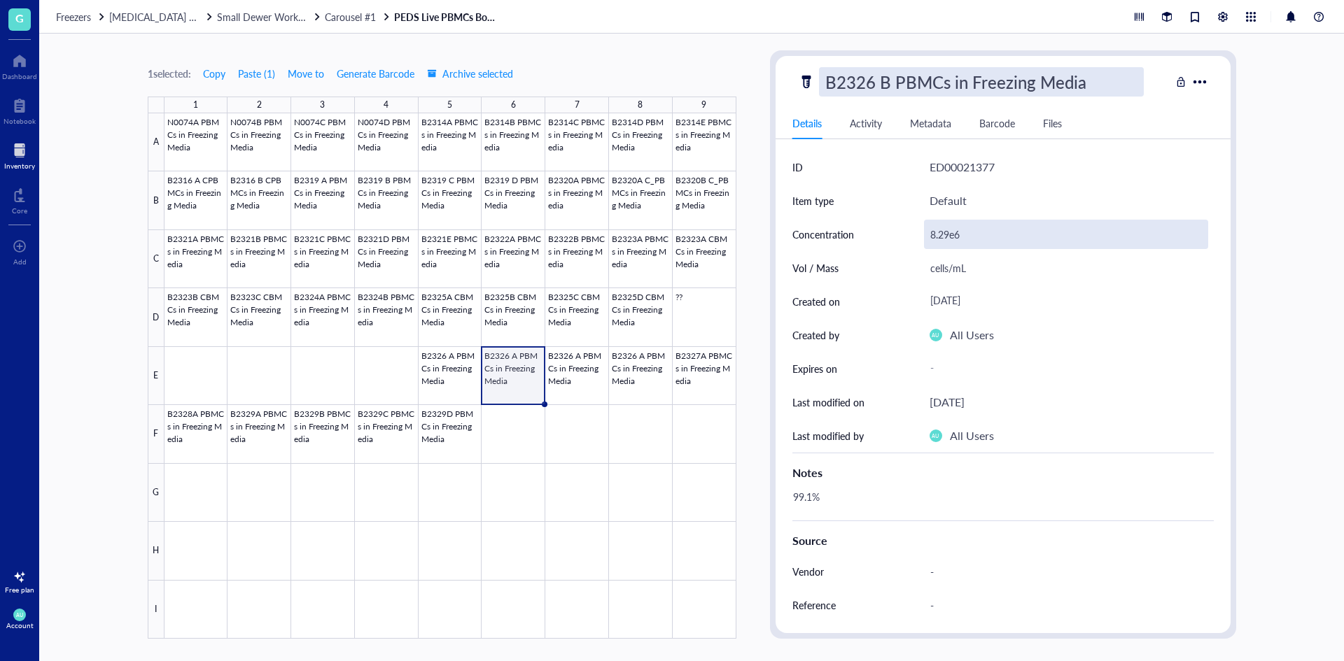
click at [953, 231] on div "8.29e6" at bounding box center [1066, 234] width 284 height 29
click at [948, 232] on div "8.29e6" at bounding box center [1066, 234] width 284 height 29
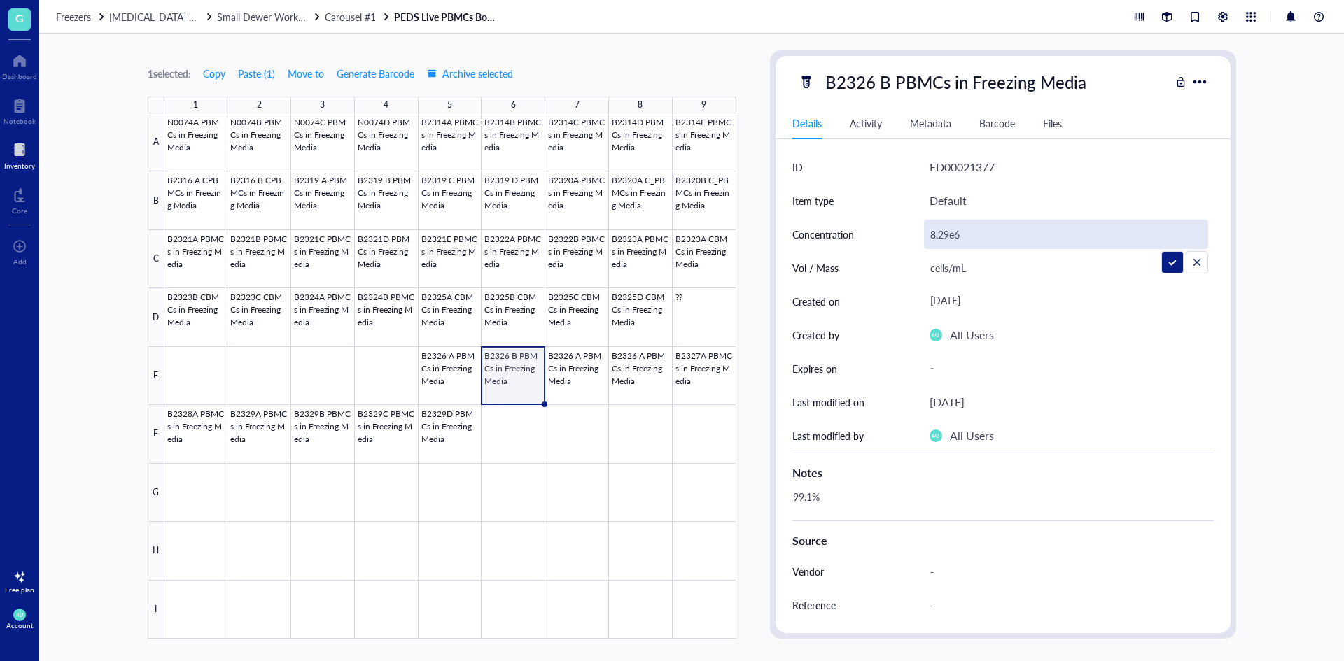
drag, startPoint x: 948, startPoint y: 232, endPoint x: 940, endPoint y: 229, distance: 9.1
click at [940, 229] on input "8.29e6" at bounding box center [1065, 234] width 283 height 28
type input "8.02e6"
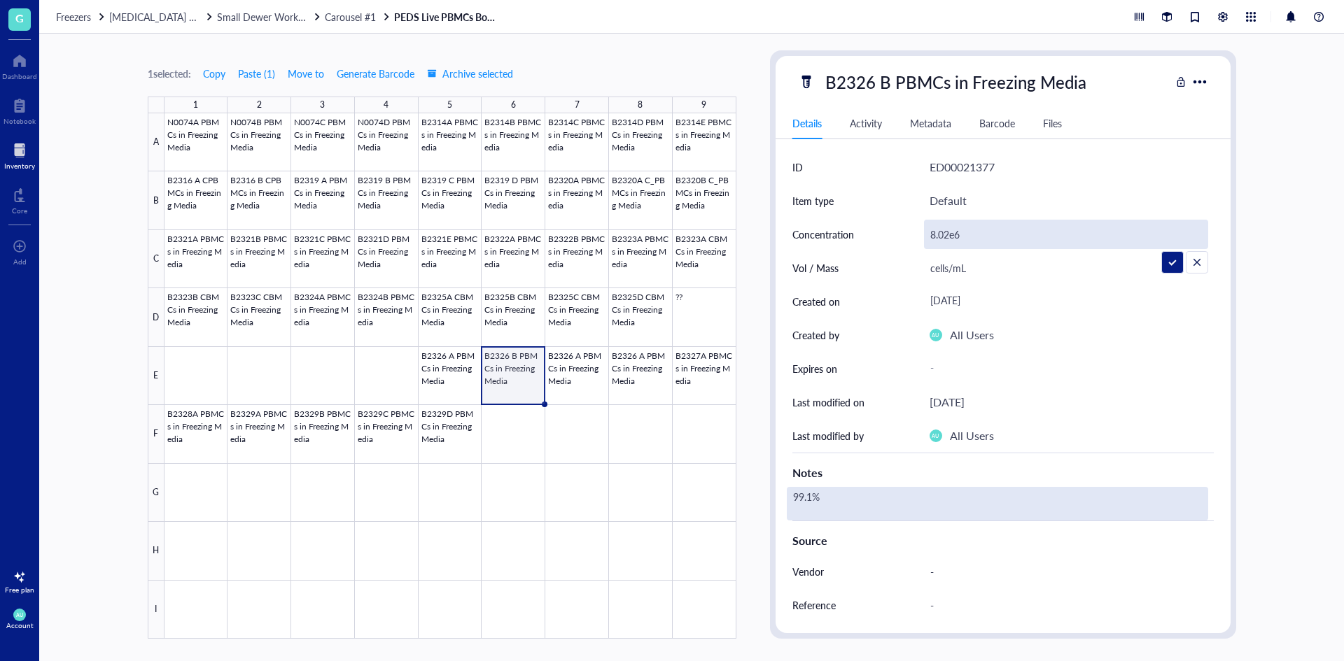
click at [794, 501] on div "99.1%" at bounding box center [997, 504] width 421 height 34
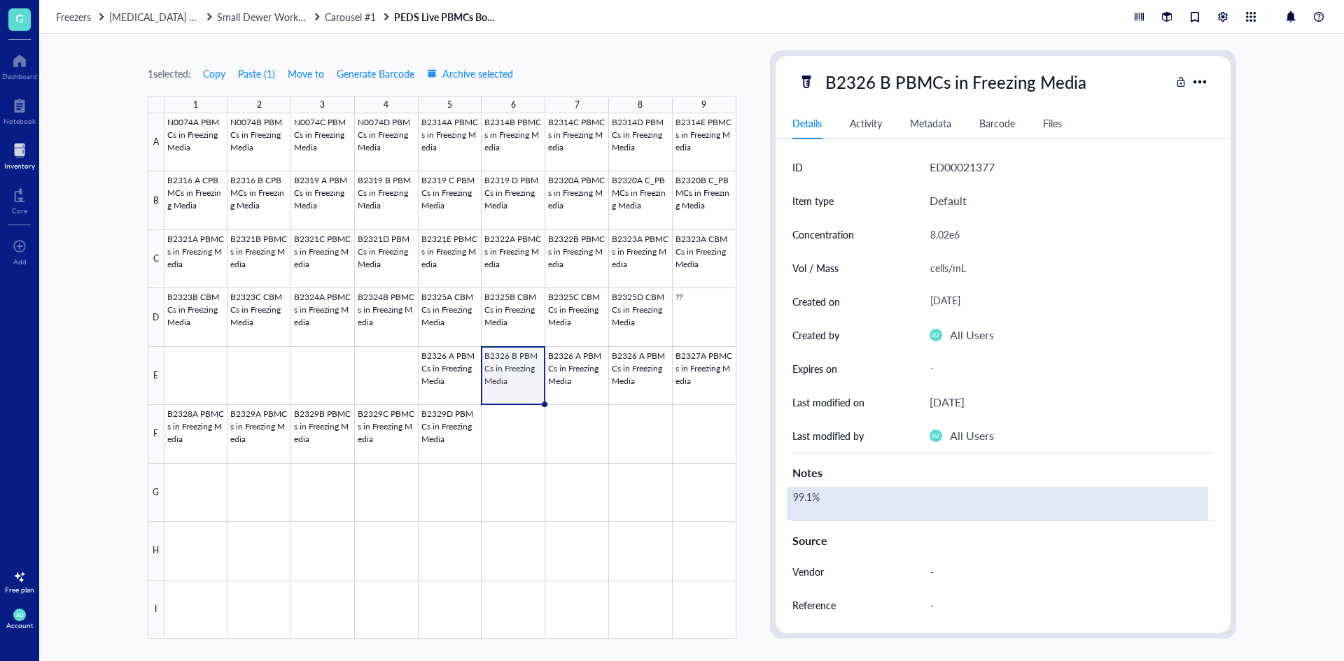
click at [810, 497] on div "99.1%" at bounding box center [997, 504] width 421 height 34
drag, startPoint x: 810, startPoint y: 497, endPoint x: 789, endPoint y: 500, distance: 21.3
click at [789, 500] on textarea "99.1%" at bounding box center [840, 503] width 106 height 31
click at [798, 500] on textarea "05.8%" at bounding box center [840, 503] width 106 height 31
type textarea "95.8%"
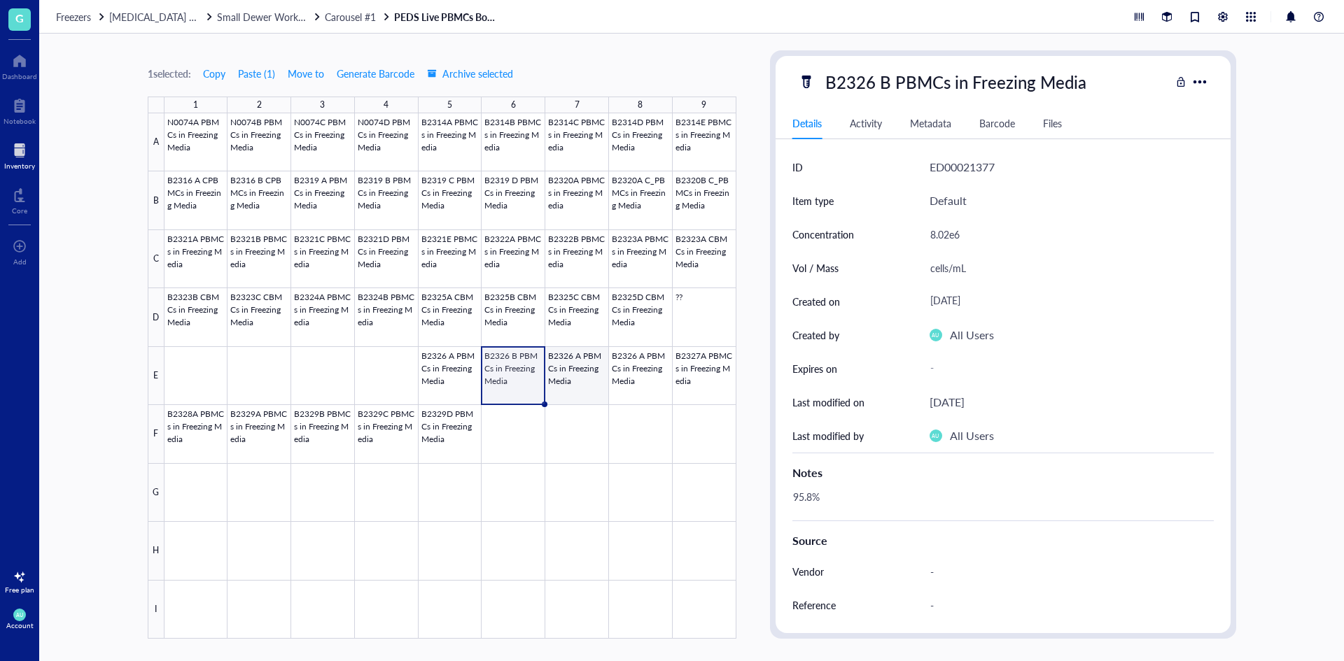
click at [570, 382] on div at bounding box center [450, 376] width 572 height 526
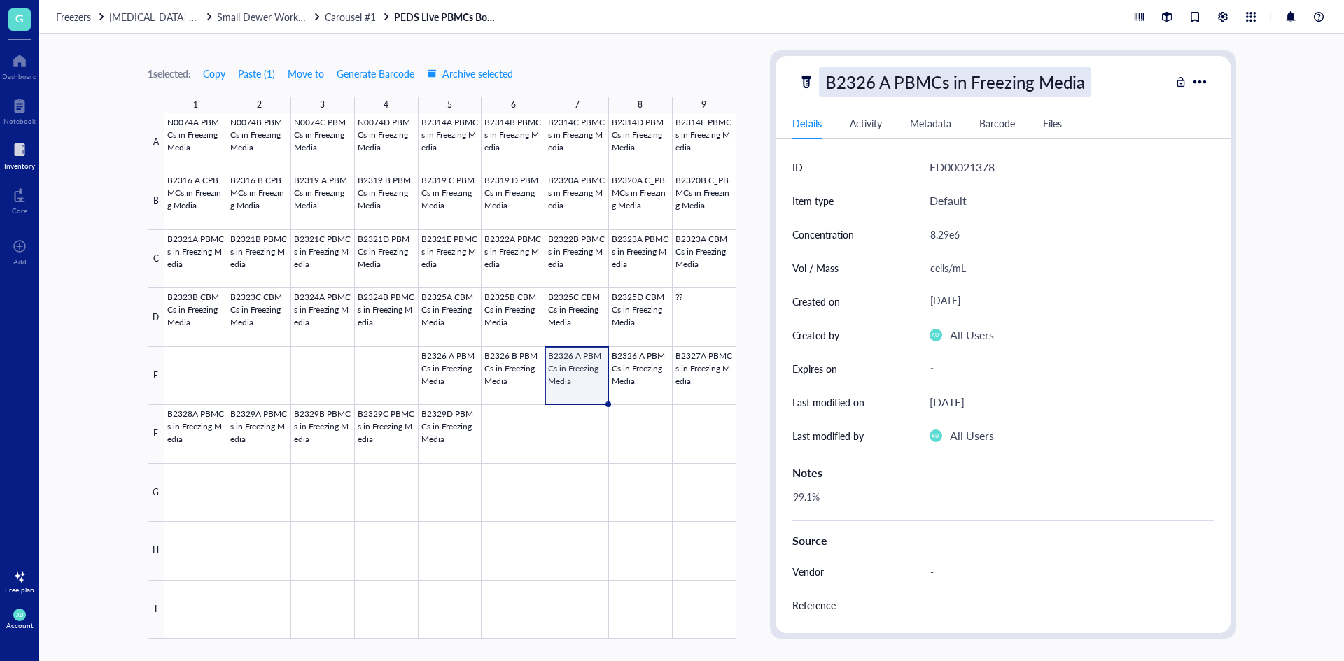
click at [889, 90] on div "B2326 A PBMCs in Freezing Media" at bounding box center [955, 81] width 272 height 29
drag, startPoint x: 889, startPoint y: 87, endPoint x: 877, endPoint y: 86, distance: 12.0
click at [877, 86] on input "B2326 A PBMCs in Freezing Media" at bounding box center [980, 82] width 323 height 28
type input "B2326 C PBMCs in Freezing Media"
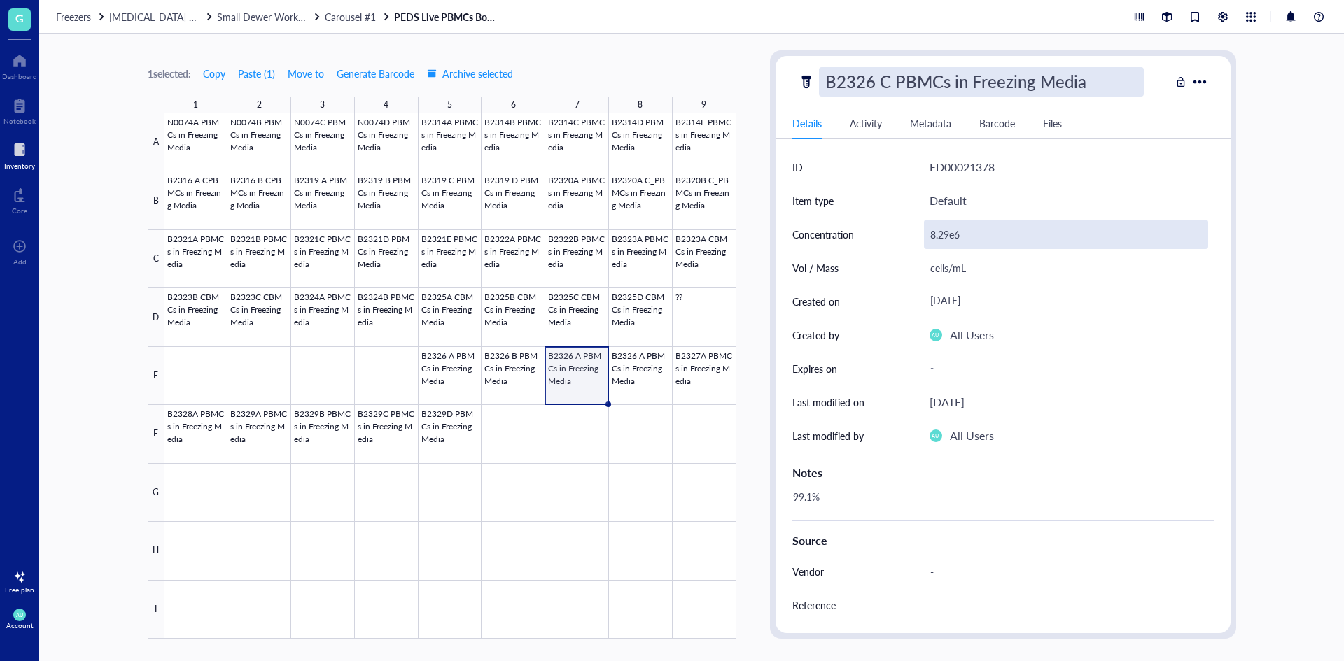
click at [946, 237] on div "8.29e6" at bounding box center [1066, 234] width 284 height 29
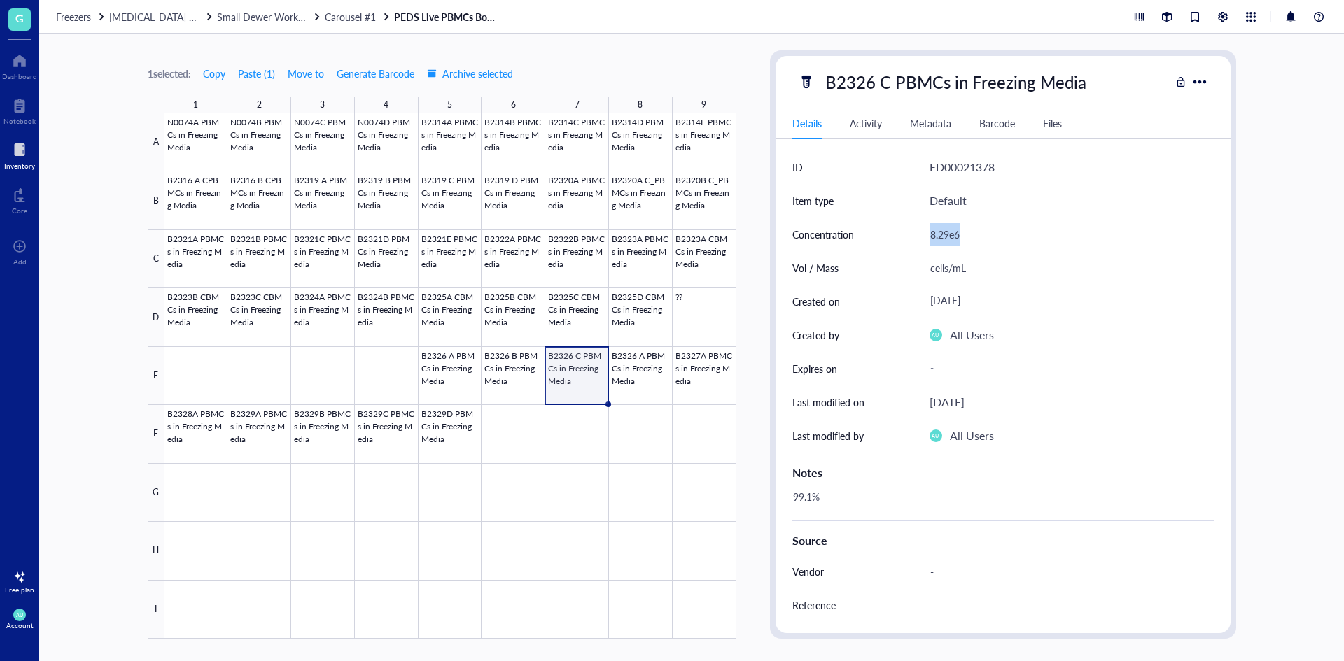
click at [946, 235] on div "8.29e6" at bounding box center [1066, 234] width 284 height 29
click at [943, 234] on input "8.29e6" at bounding box center [1065, 234] width 283 height 28
drag, startPoint x: 948, startPoint y: 234, endPoint x: 932, endPoint y: 234, distance: 16.1
click at [932, 234] on input "8.29e6" at bounding box center [1065, 234] width 283 height 28
type input "4.13e6"
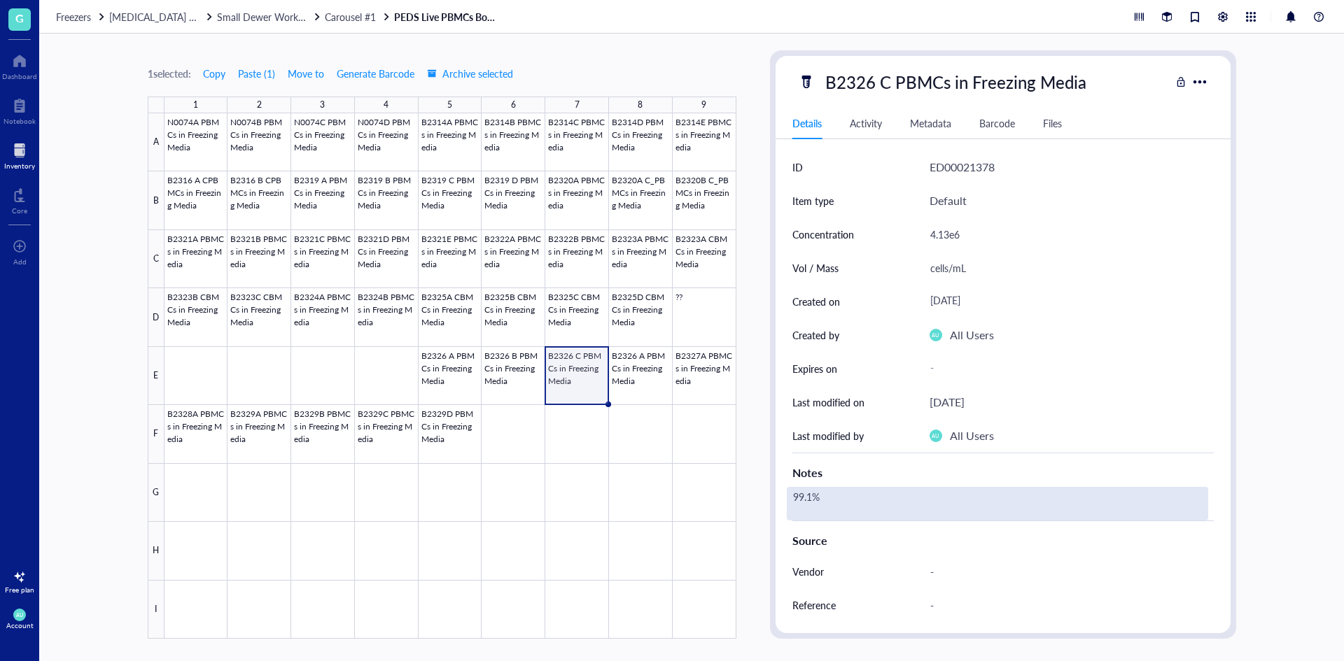
click at [815, 492] on div "99.1%" at bounding box center [997, 504] width 421 height 34
click at [812, 493] on div "99.1%" at bounding box center [997, 504] width 421 height 34
drag, startPoint x: 810, startPoint y: 495, endPoint x: 787, endPoint y: 501, distance: 23.8
click at [787, 501] on textarea "99.1%" at bounding box center [840, 503] width 106 height 31
type textarea "94.3%"
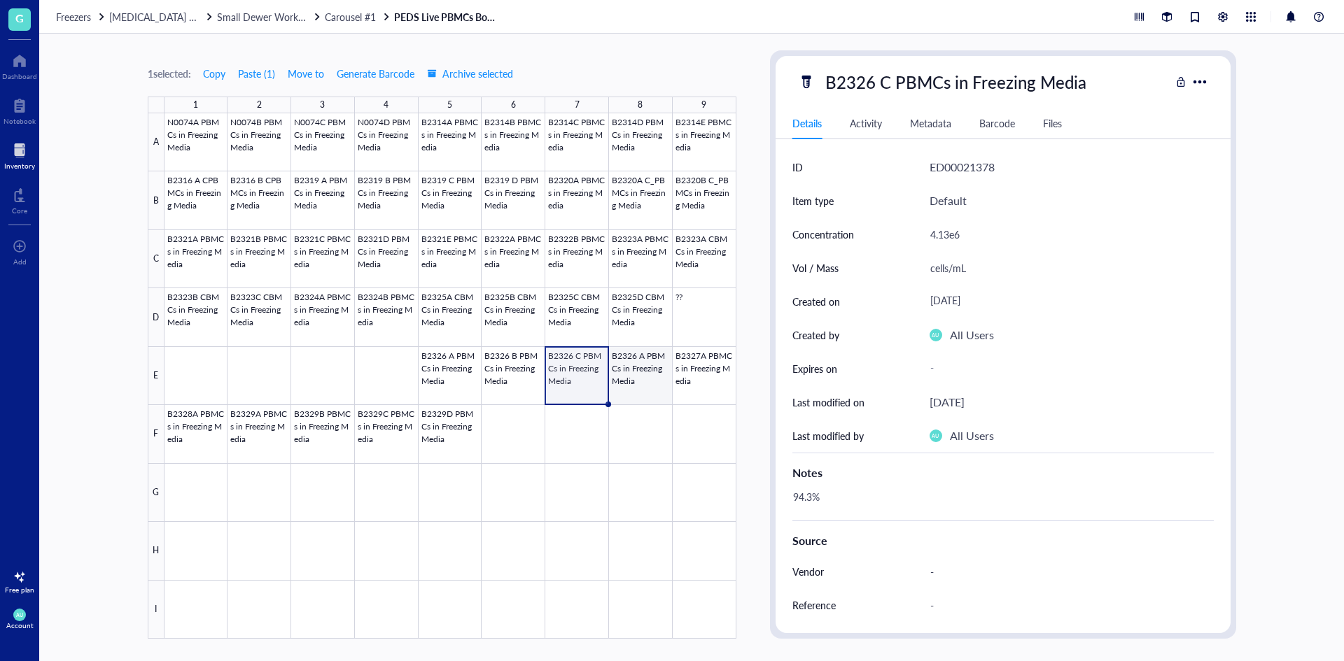
click at [640, 384] on div at bounding box center [450, 376] width 572 height 526
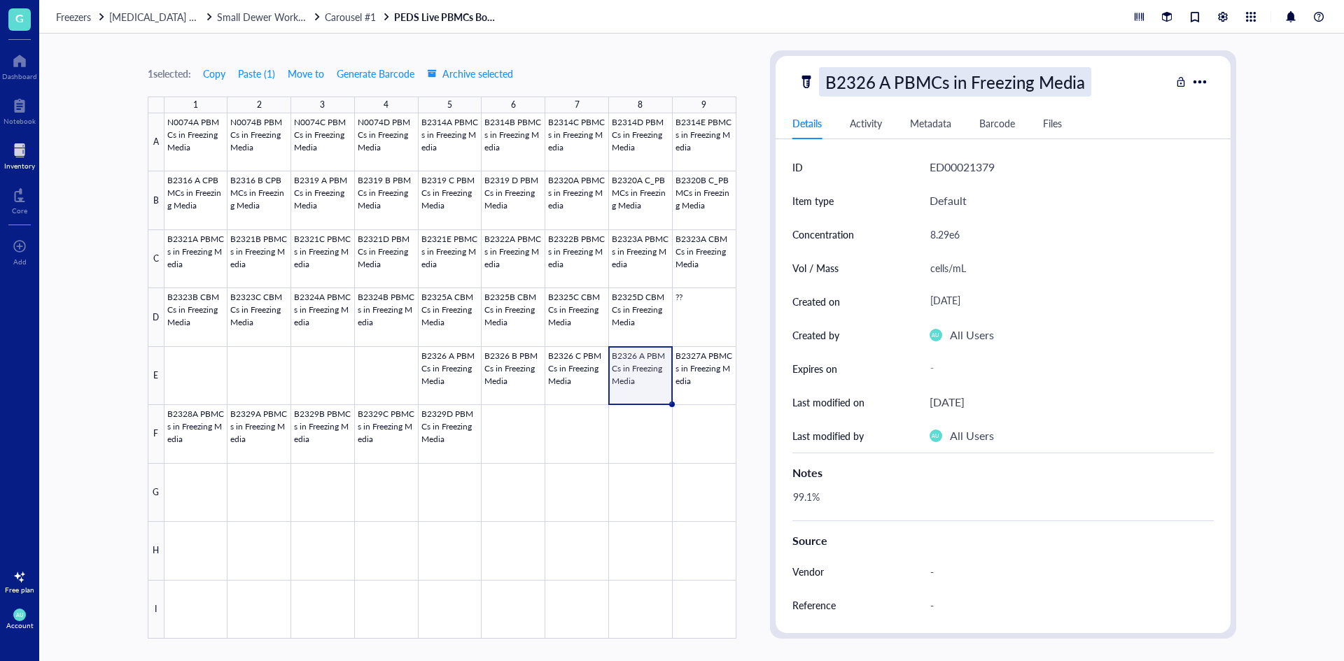
click at [886, 72] on div "B2326 A PBMCs in Freezing Media" at bounding box center [955, 81] width 272 height 29
drag, startPoint x: 889, startPoint y: 80, endPoint x: 878, endPoint y: 81, distance: 10.5
click at [878, 81] on input "B2326 A PBMCs in Freezing Media" at bounding box center [980, 82] width 323 height 28
type input "B2326 D PBMCs in Freezing Media"
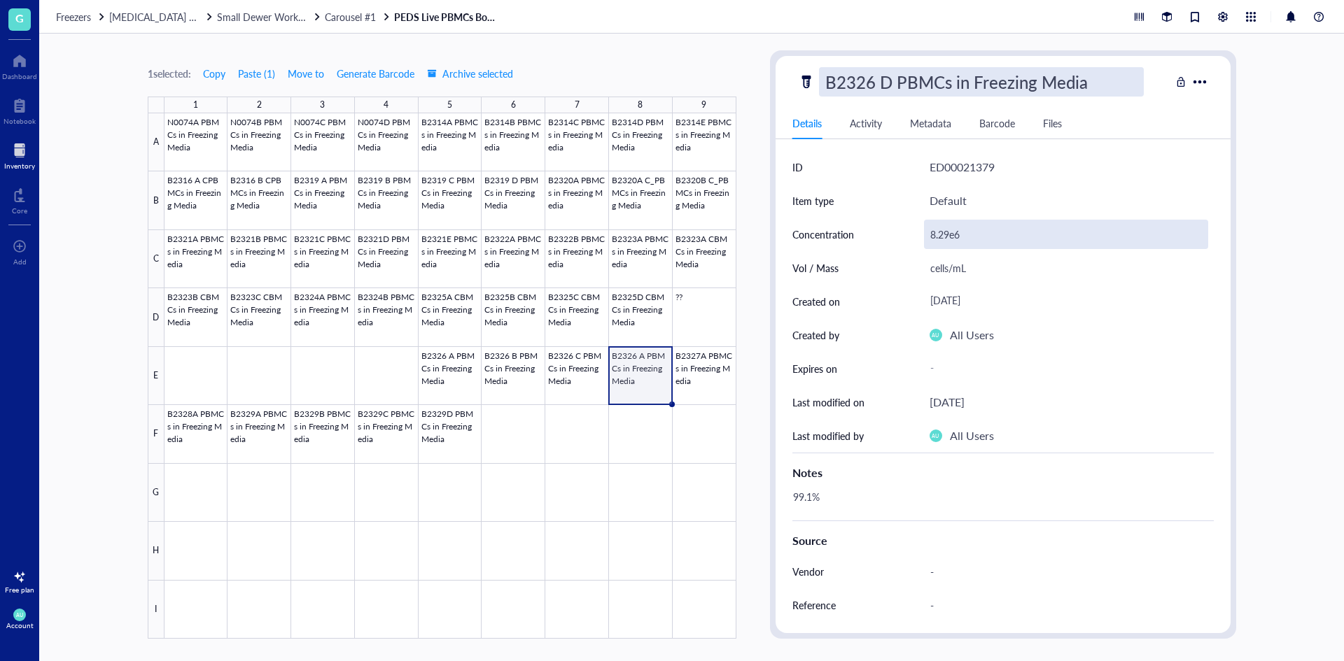
click at [961, 236] on div "8.29e6" at bounding box center [1066, 234] width 284 height 29
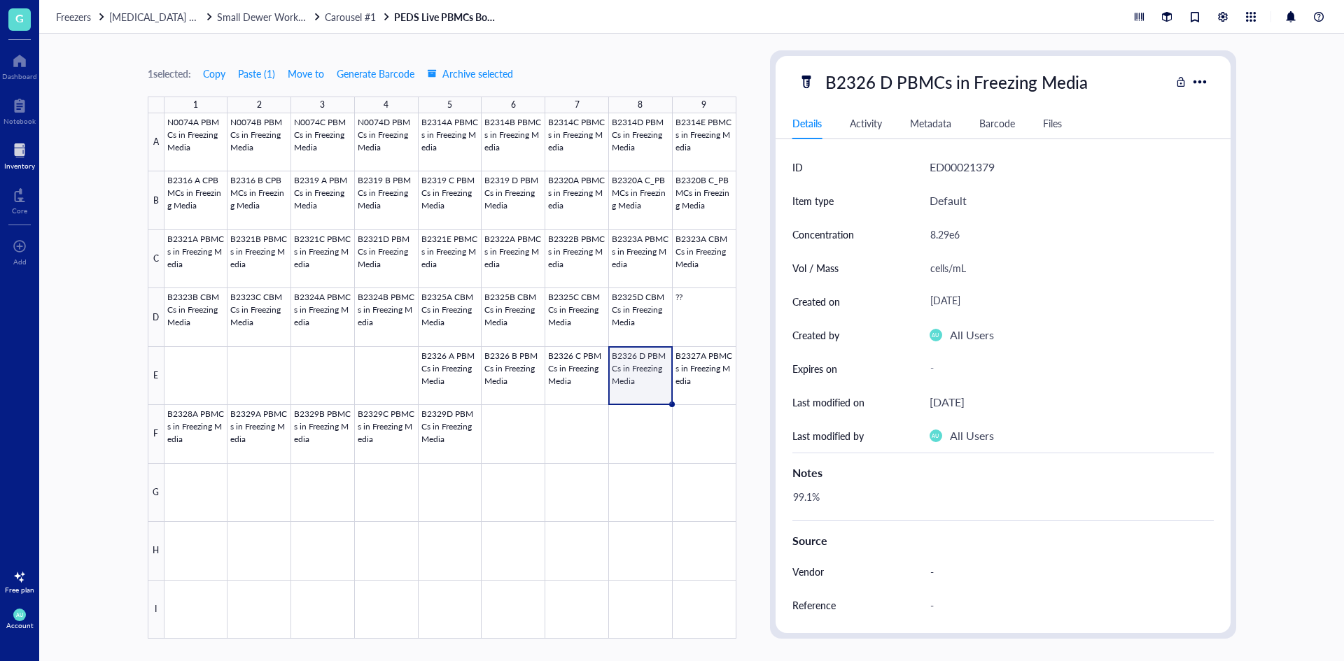
click at [947, 233] on div "8.29e6" at bounding box center [1066, 234] width 284 height 29
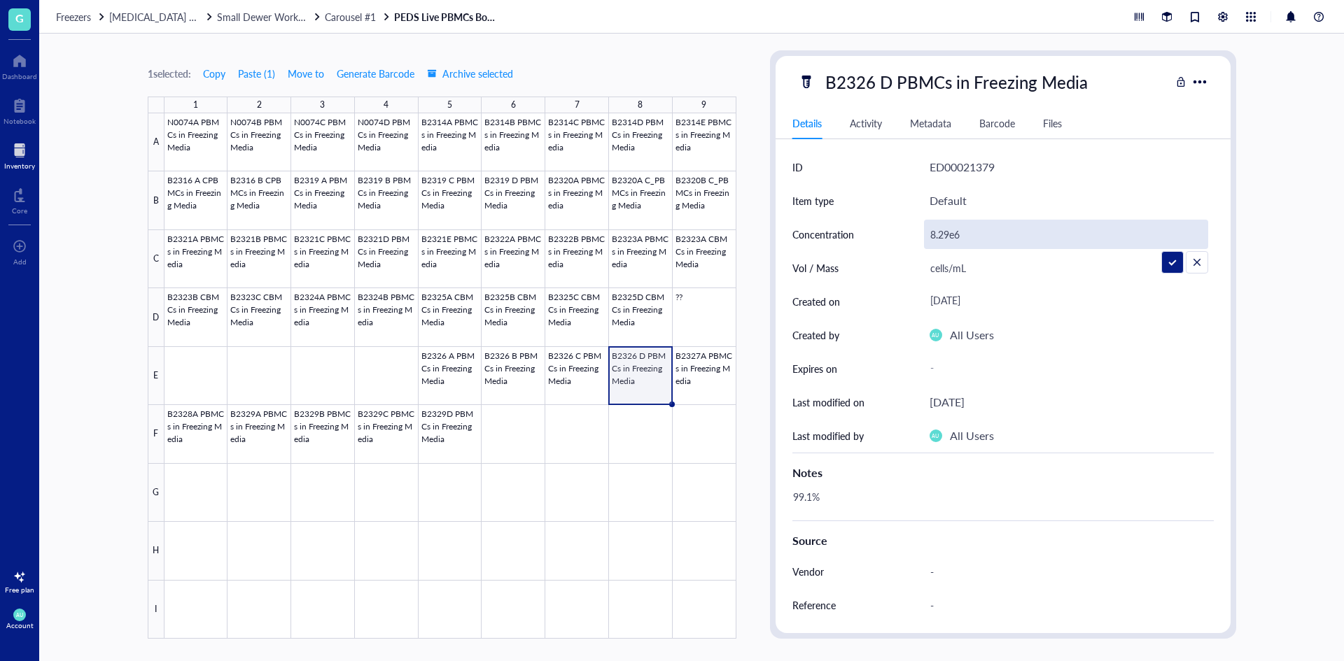
drag, startPoint x: 952, startPoint y: 233, endPoint x: 932, endPoint y: 232, distance: 19.6
click at [932, 232] on input "8.29e6" at bounding box center [1065, 234] width 283 height 28
type input "7.10e6"
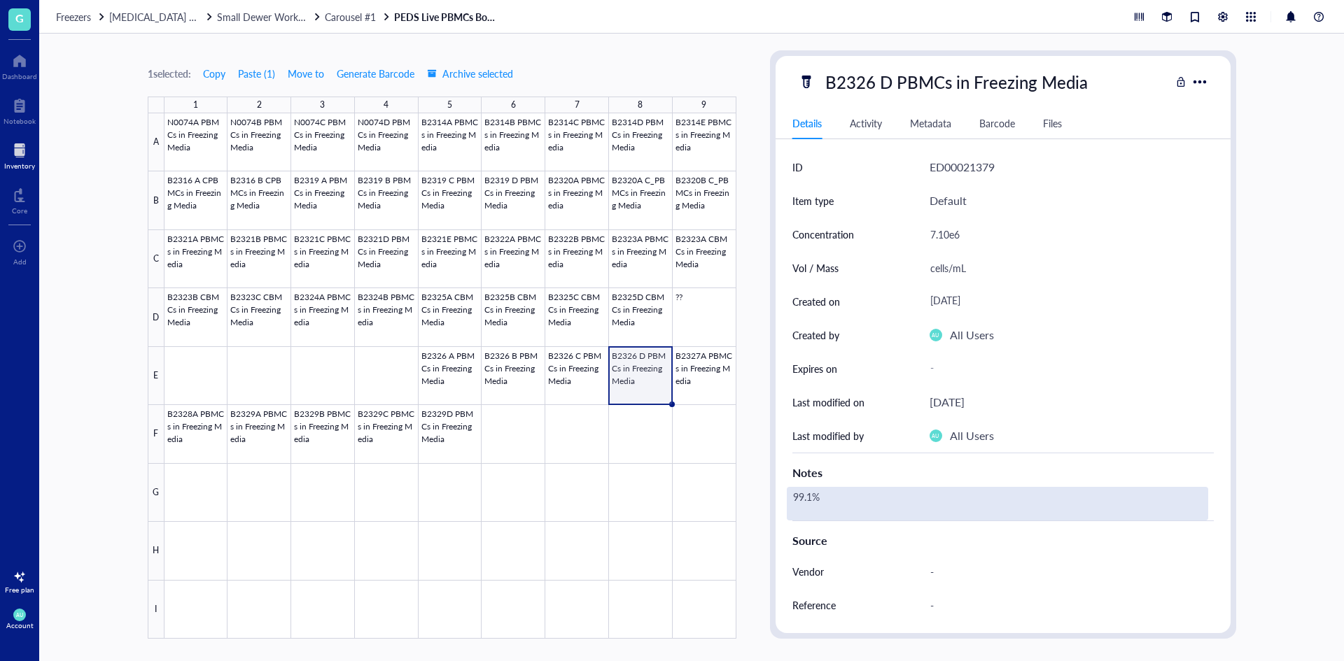
click at [824, 505] on div "99.1%" at bounding box center [997, 504] width 421 height 34
click at [812, 499] on div "99.1%" at bounding box center [997, 504] width 421 height 34
drag, startPoint x: 812, startPoint y: 499, endPoint x: 792, endPoint y: 500, distance: 19.6
click at [792, 500] on textarea "99.1%" at bounding box center [840, 503] width 106 height 31
type textarea "99.0%"
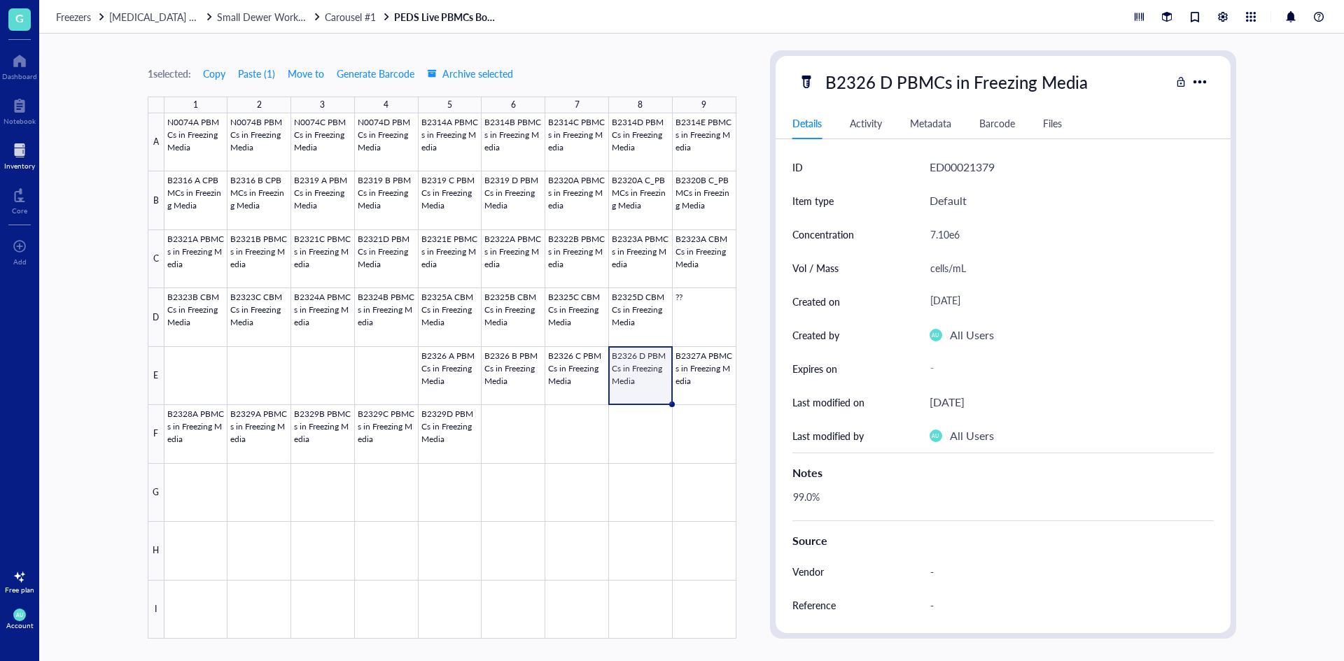
click at [1248, 348] on div "1 selected: Copy Paste ( 1 ) Move to Generate Barcode Archive selected 1 2 3 4 …" at bounding box center [691, 348] width 1304 height 628
click at [150, 16] on span "[MEDICAL_DATA] Storage ([PERSON_NAME]/[PERSON_NAME])" at bounding box center [249, 17] width 280 height 14
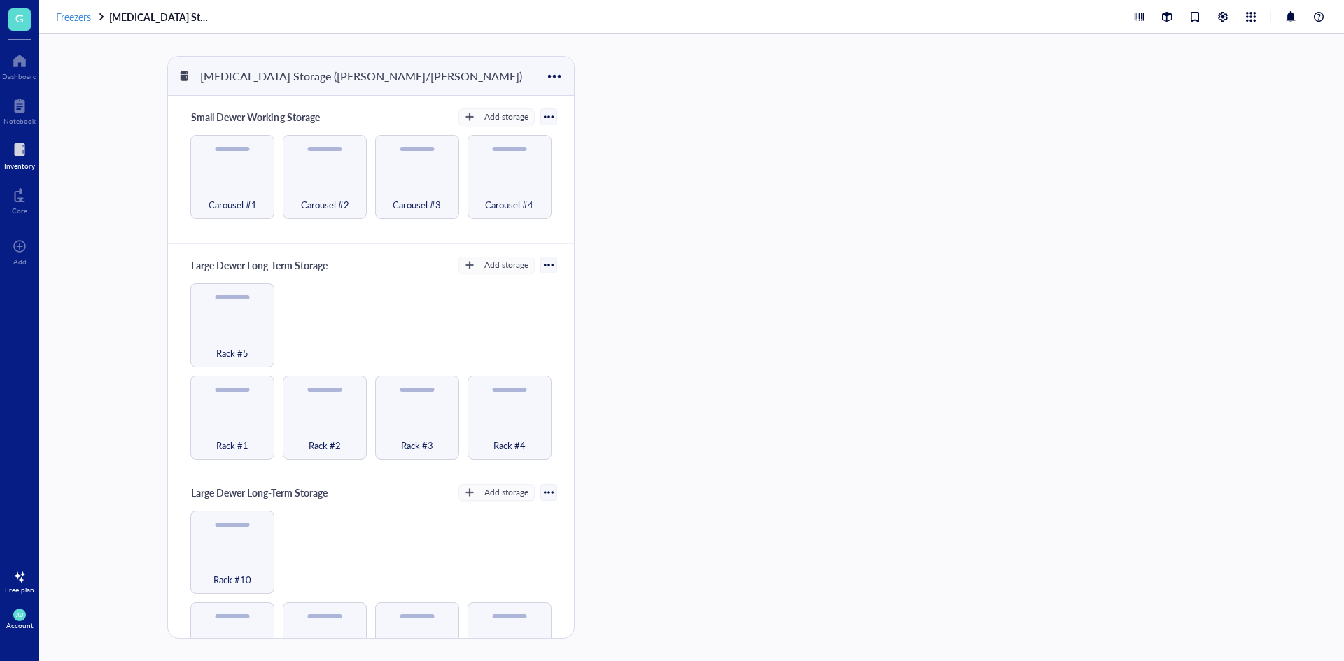
click at [80, 13] on span "Freezers" at bounding box center [73, 17] width 35 height 14
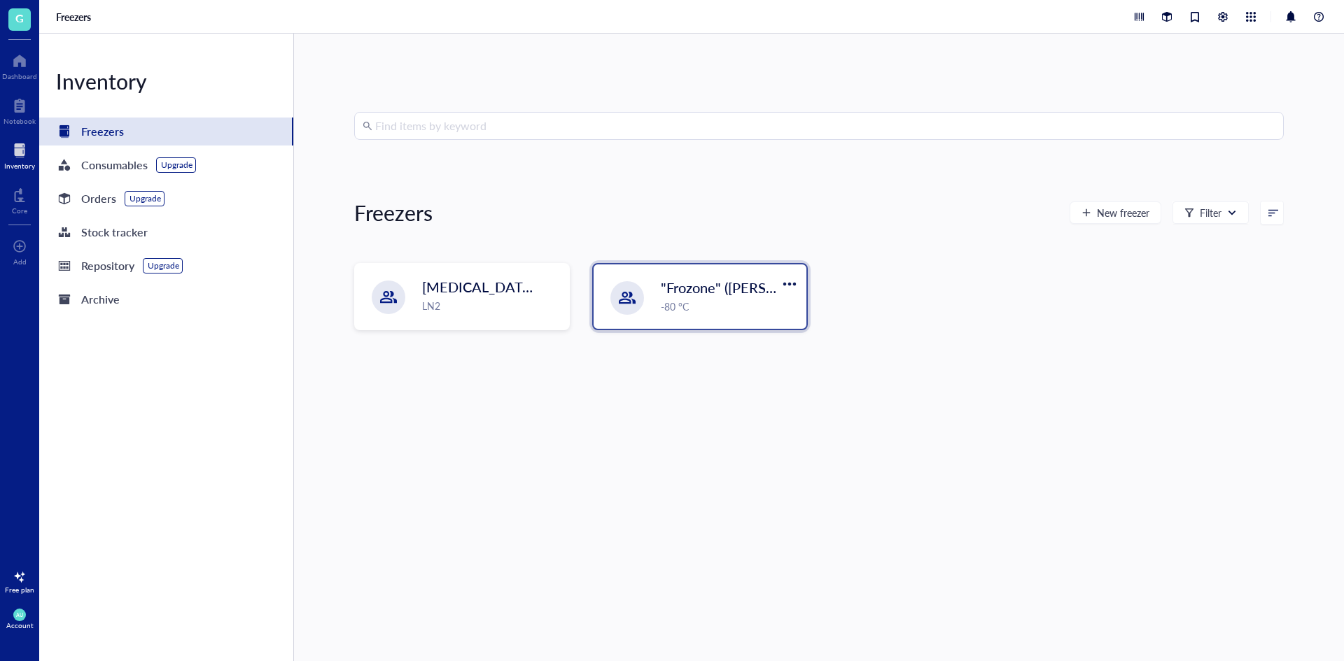
click at [700, 312] on div "-80 °C" at bounding box center [729, 306] width 137 height 15
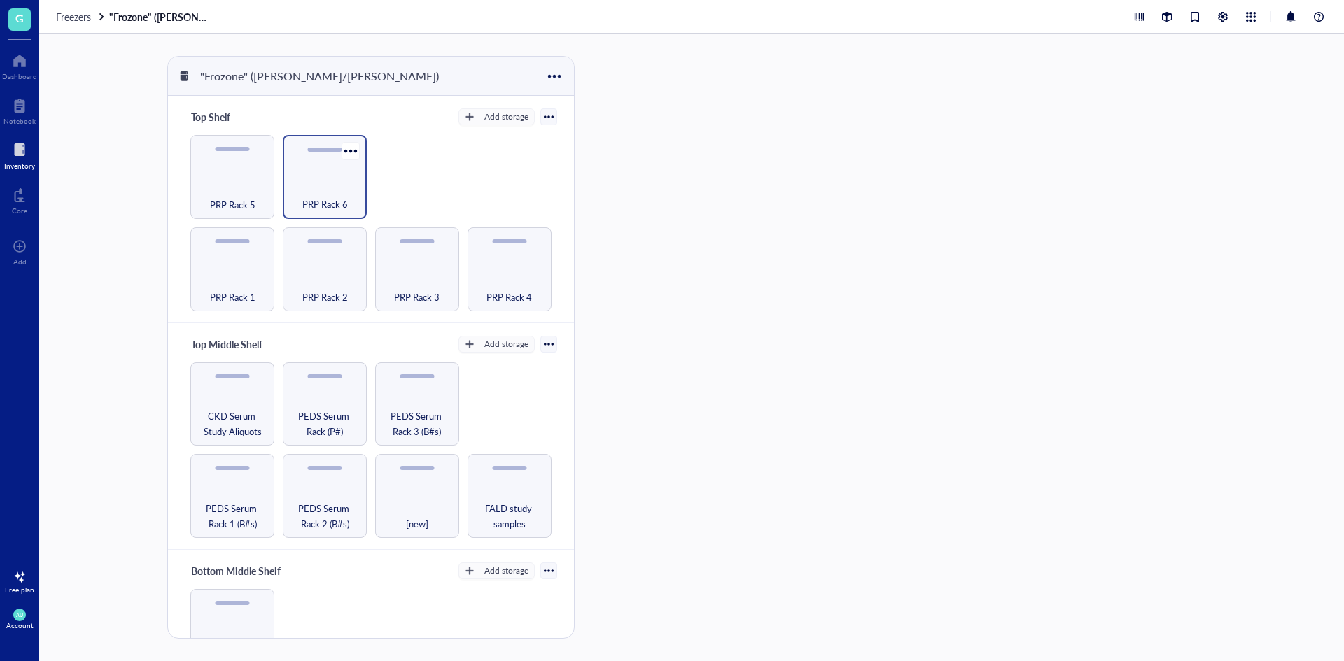
click at [342, 199] on span "PRP Rack 6" at bounding box center [324, 204] width 45 height 15
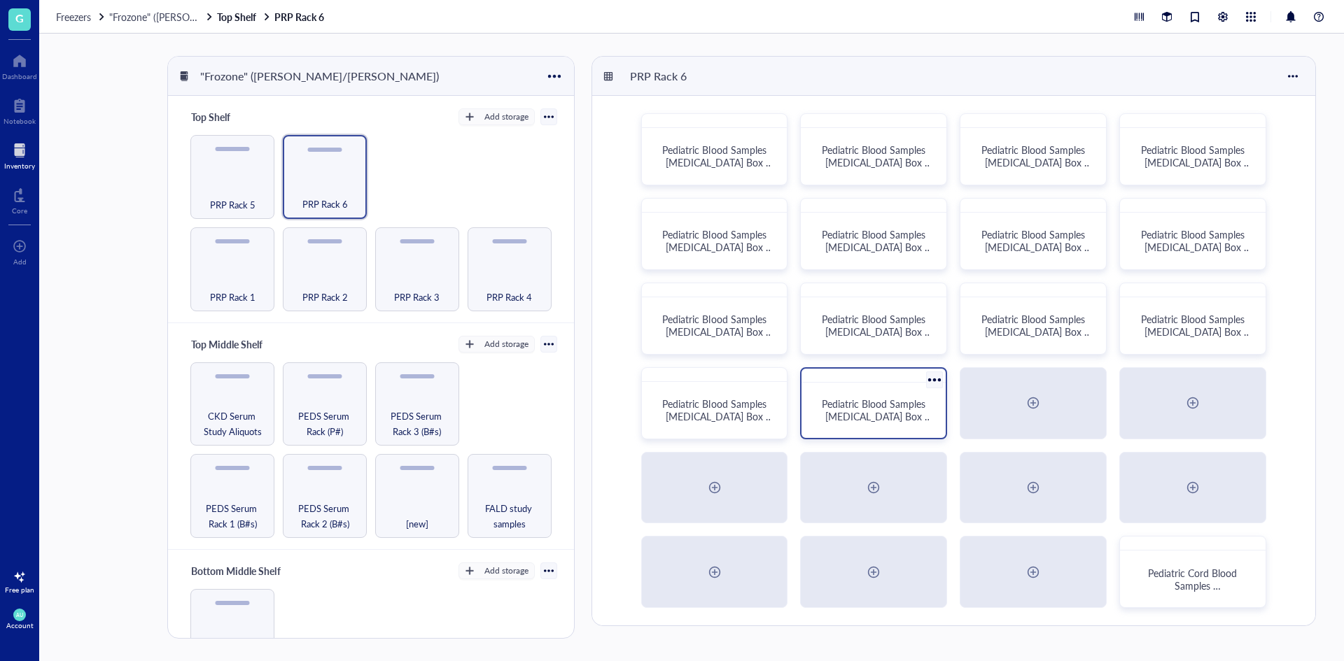
click at [887, 402] on span "Pediatric Blood Samples [MEDICAL_DATA] Box #133" at bounding box center [877, 416] width 111 height 39
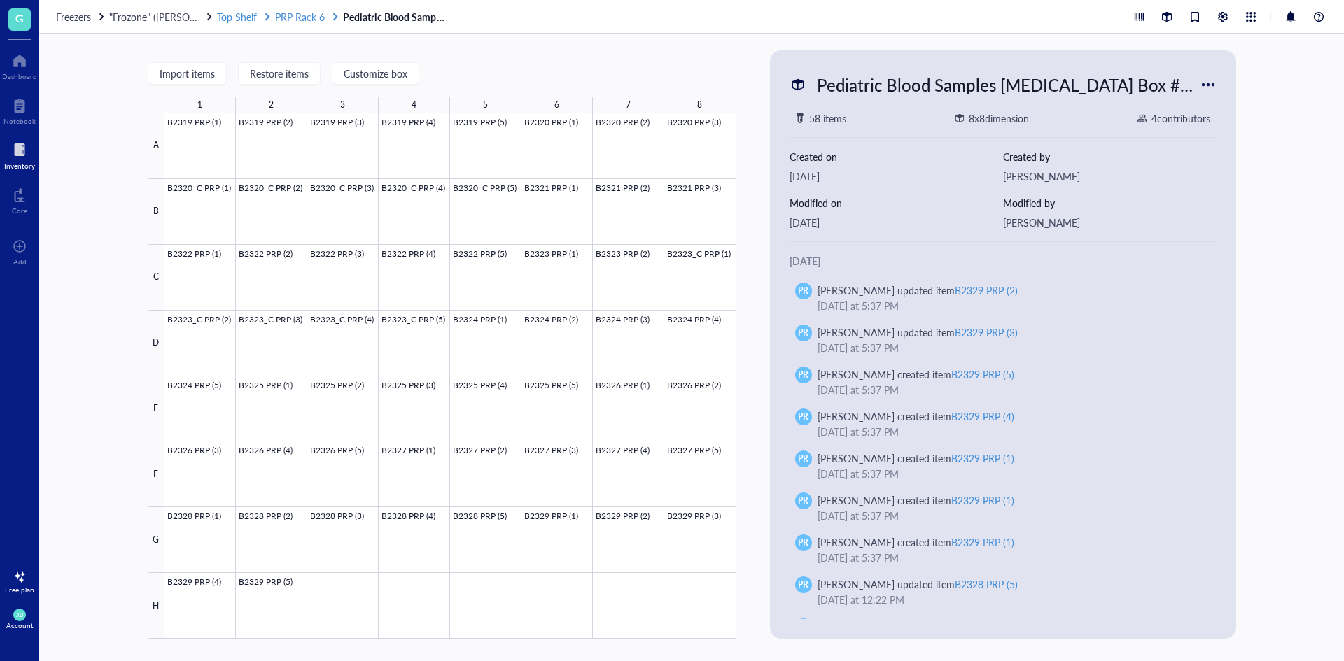
click at [299, 21] on span "PRP Rack 6" at bounding box center [300, 17] width 50 height 14
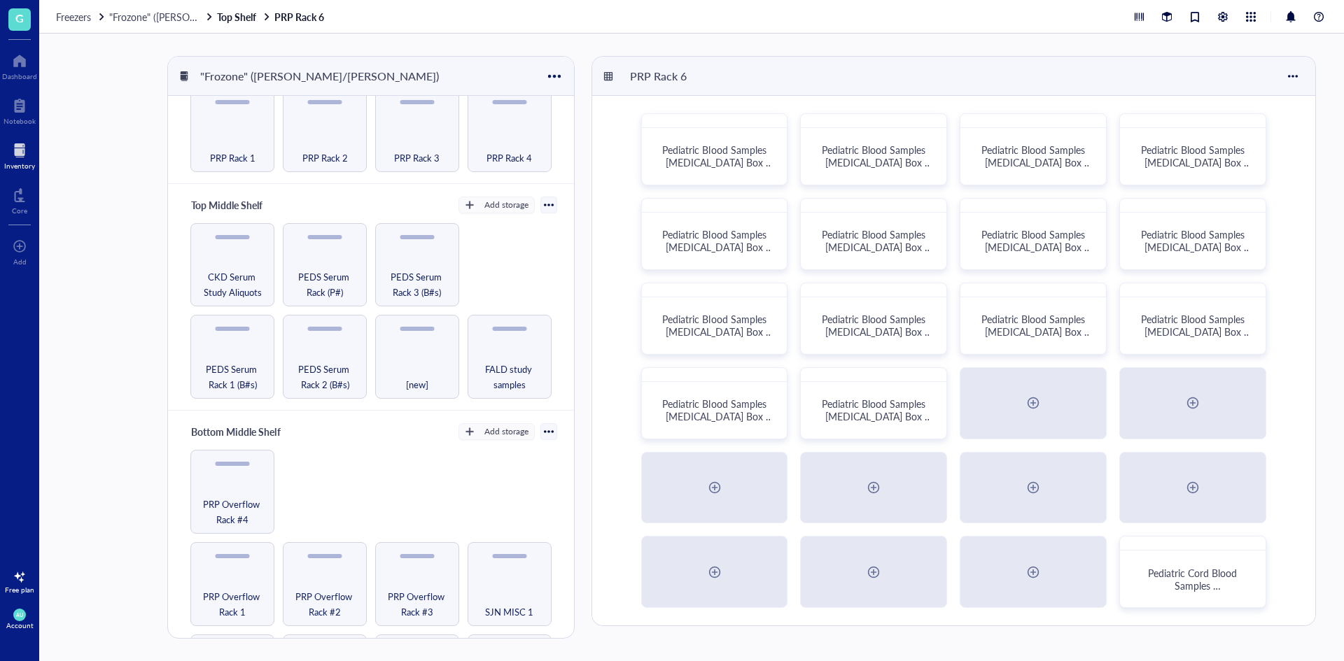
scroll to position [140, 0]
click at [257, 499] on span "PRP Overflow Rack #4" at bounding box center [232, 510] width 70 height 31
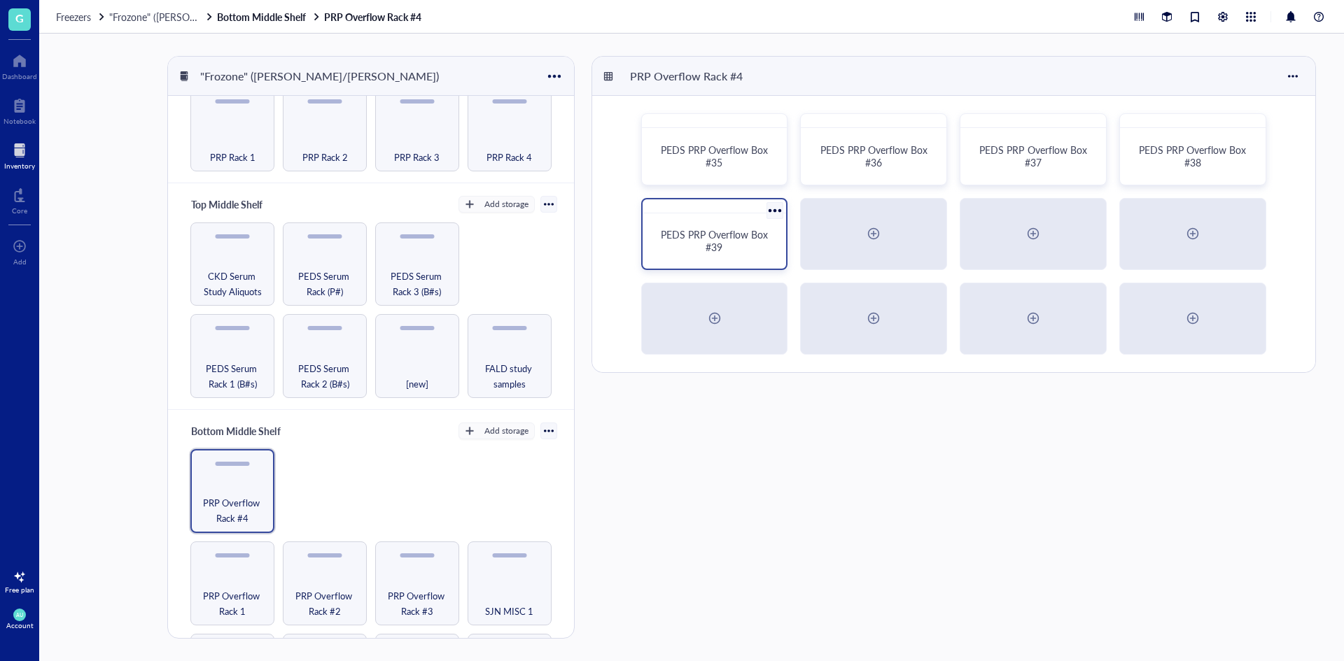
click at [756, 236] on span "PEDS PRP Overflow Box #39" at bounding box center [716, 240] width 110 height 27
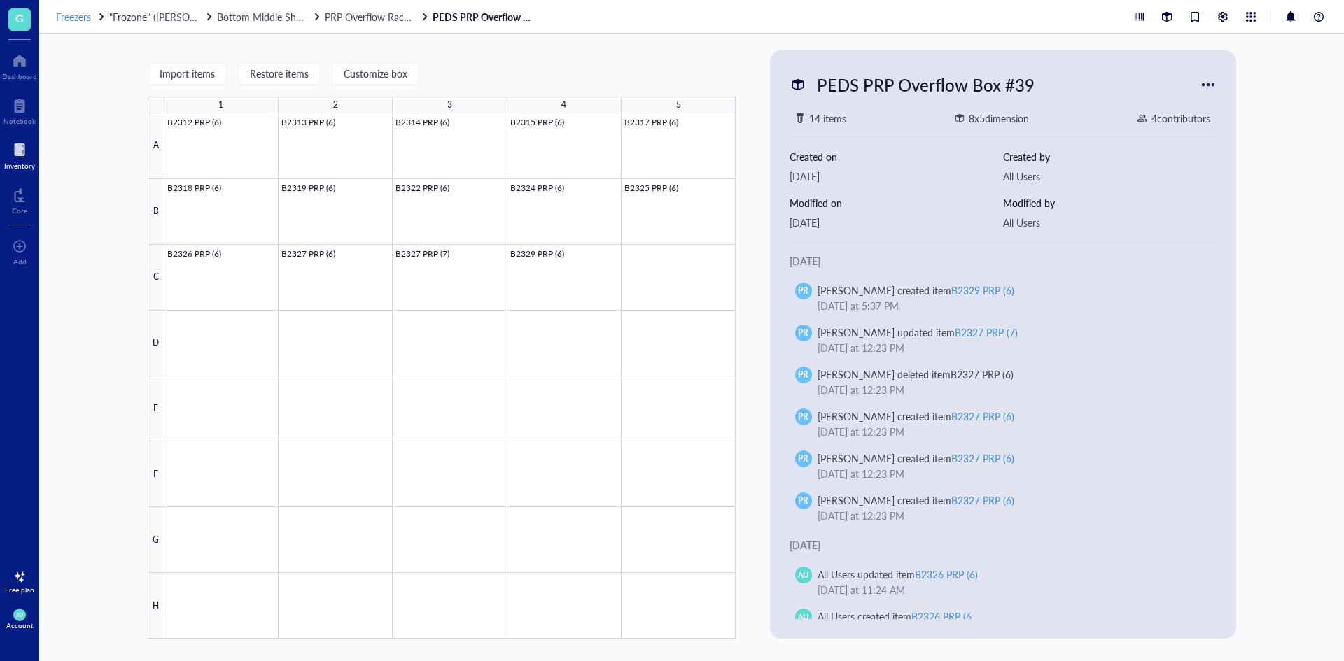
click at [86, 16] on span "Freezers" at bounding box center [73, 17] width 35 height 14
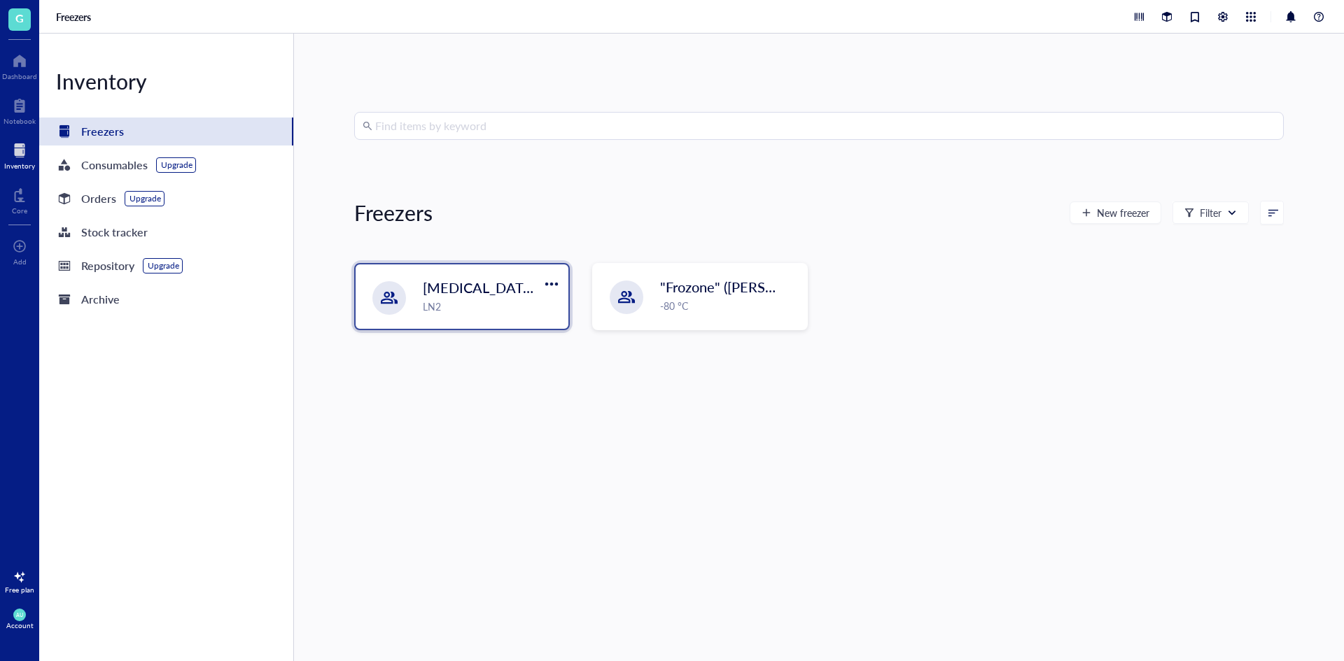
click at [505, 311] on div "LN2" at bounding box center [491, 306] width 137 height 15
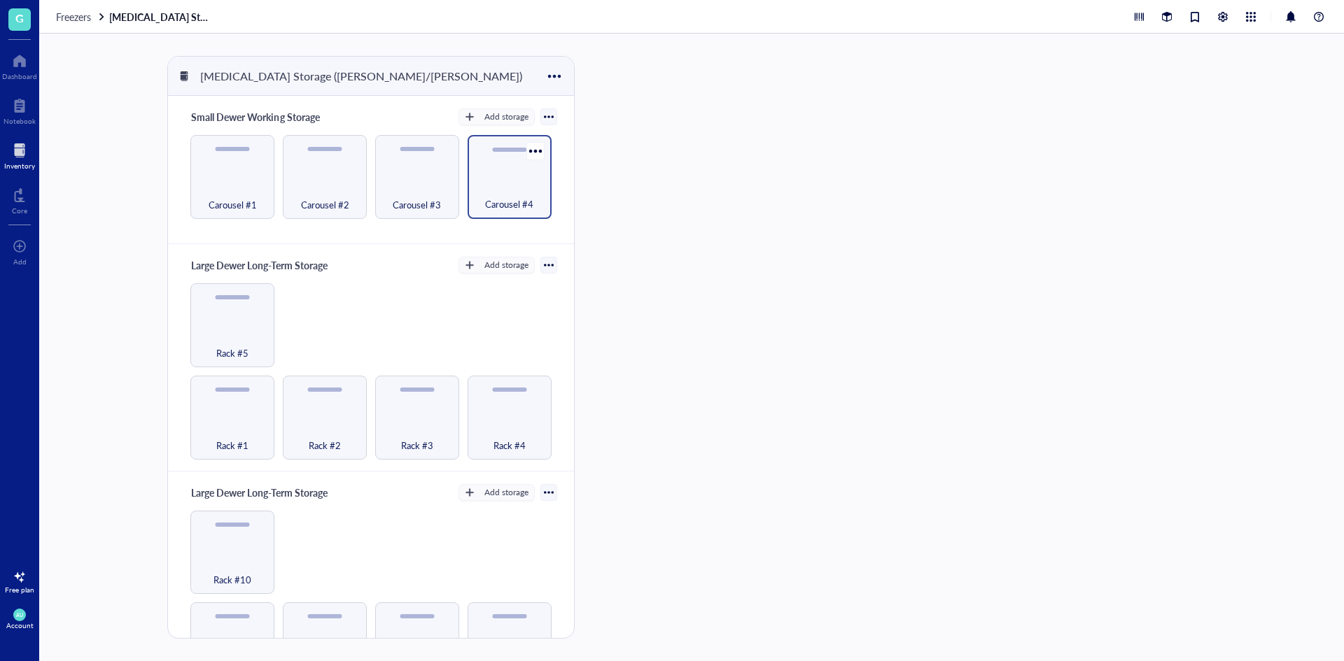
click at [477, 192] on div "Carousel #4" at bounding box center [509, 196] width 70 height 31
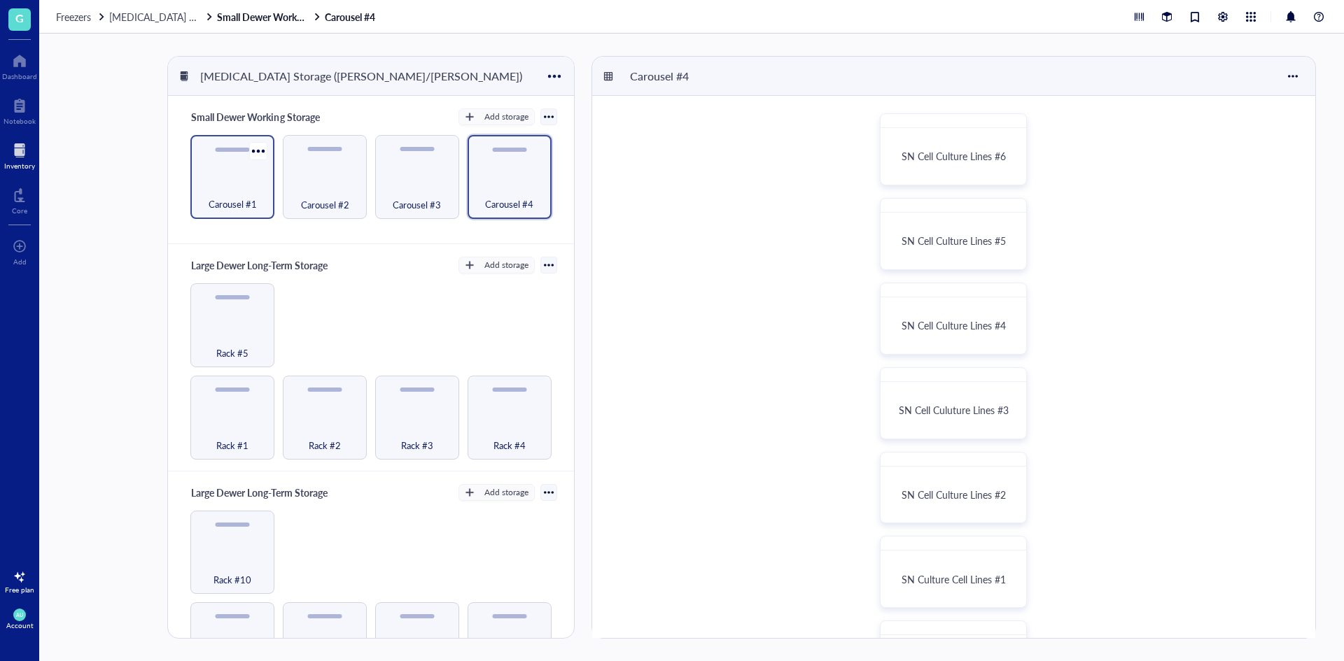
click at [244, 187] on div "Carousel #1" at bounding box center [232, 196] width 70 height 31
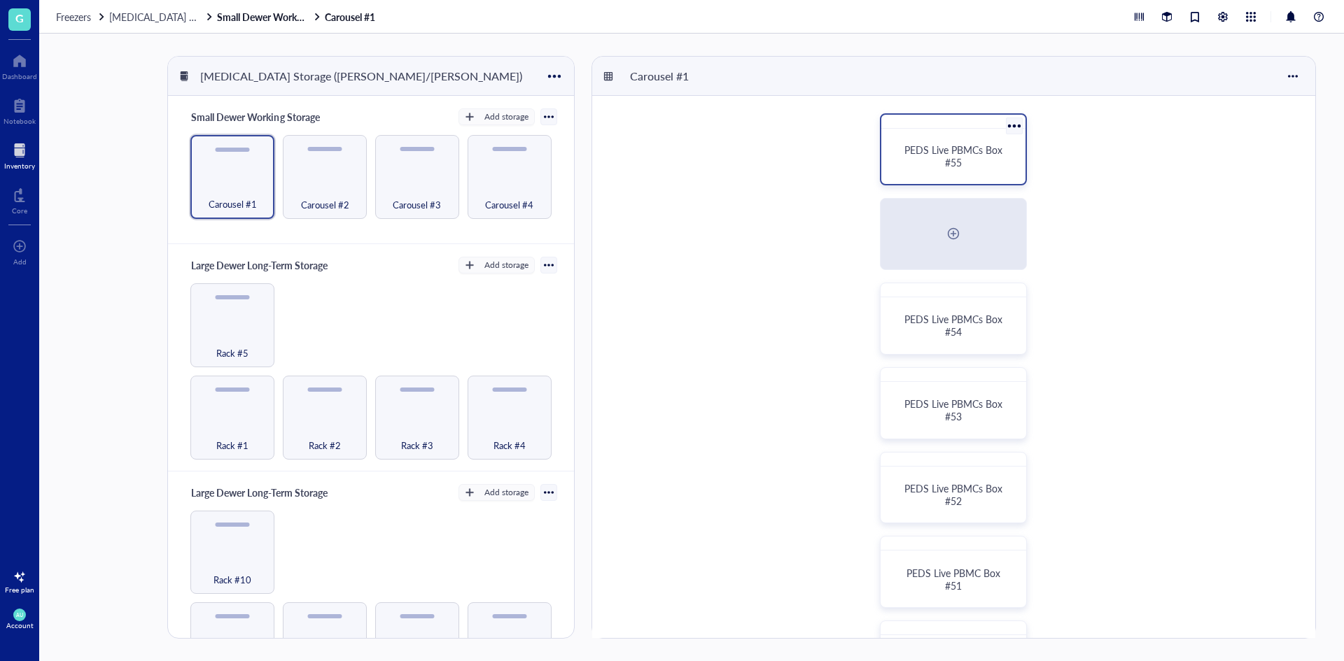
click at [999, 168] on div "PEDS Live PBMCs Box #55" at bounding box center [953, 155] width 111 height 25
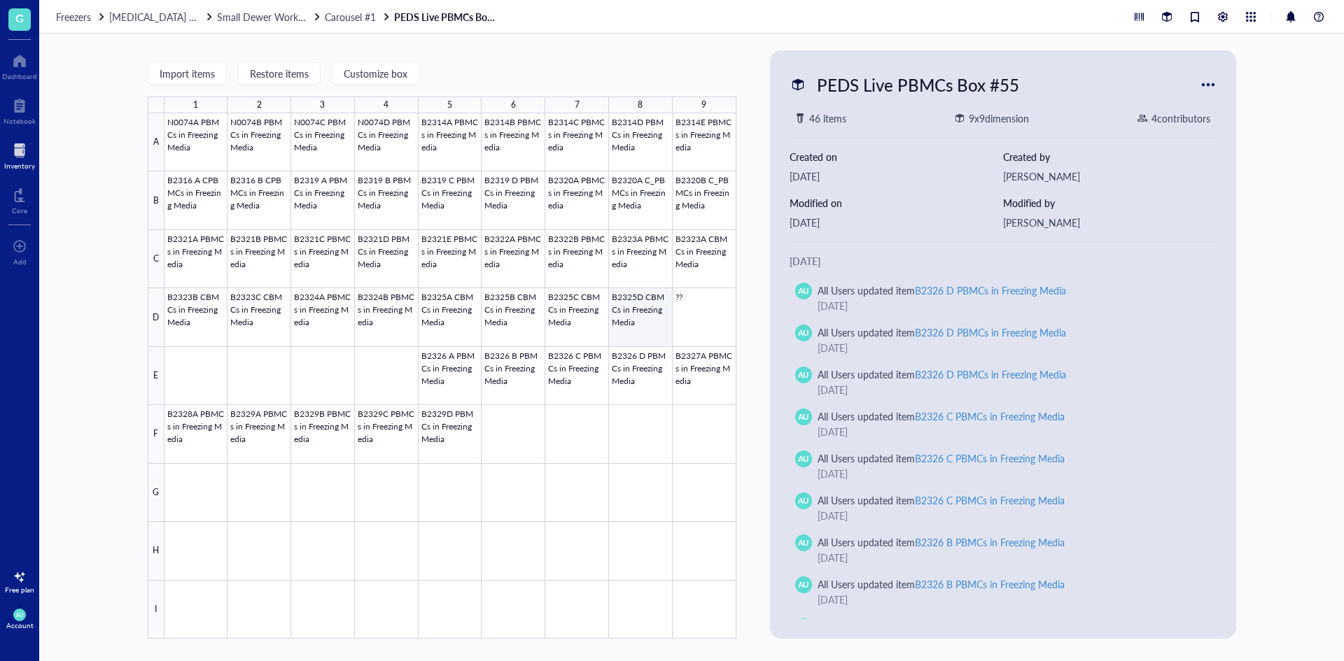
click at [628, 316] on div at bounding box center [450, 376] width 572 height 526
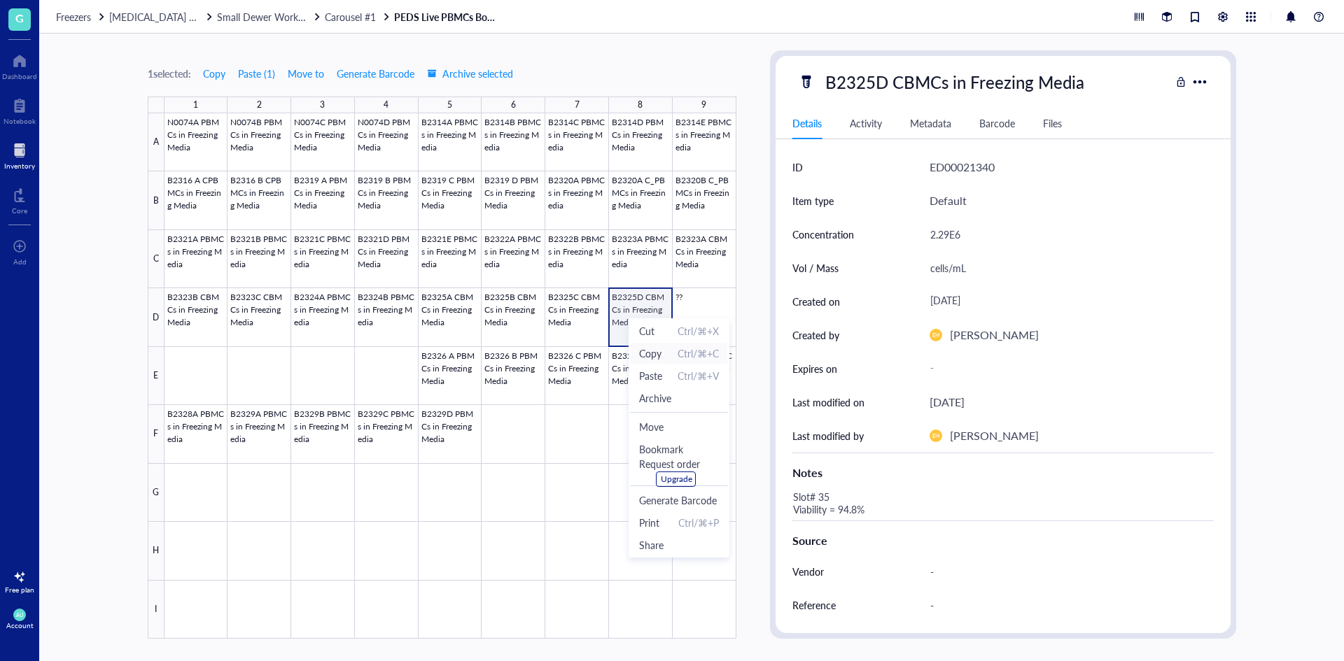
click at [650, 360] on span "Copy" at bounding box center [650, 353] width 22 height 15
click at [389, 362] on div at bounding box center [450, 376] width 572 height 526
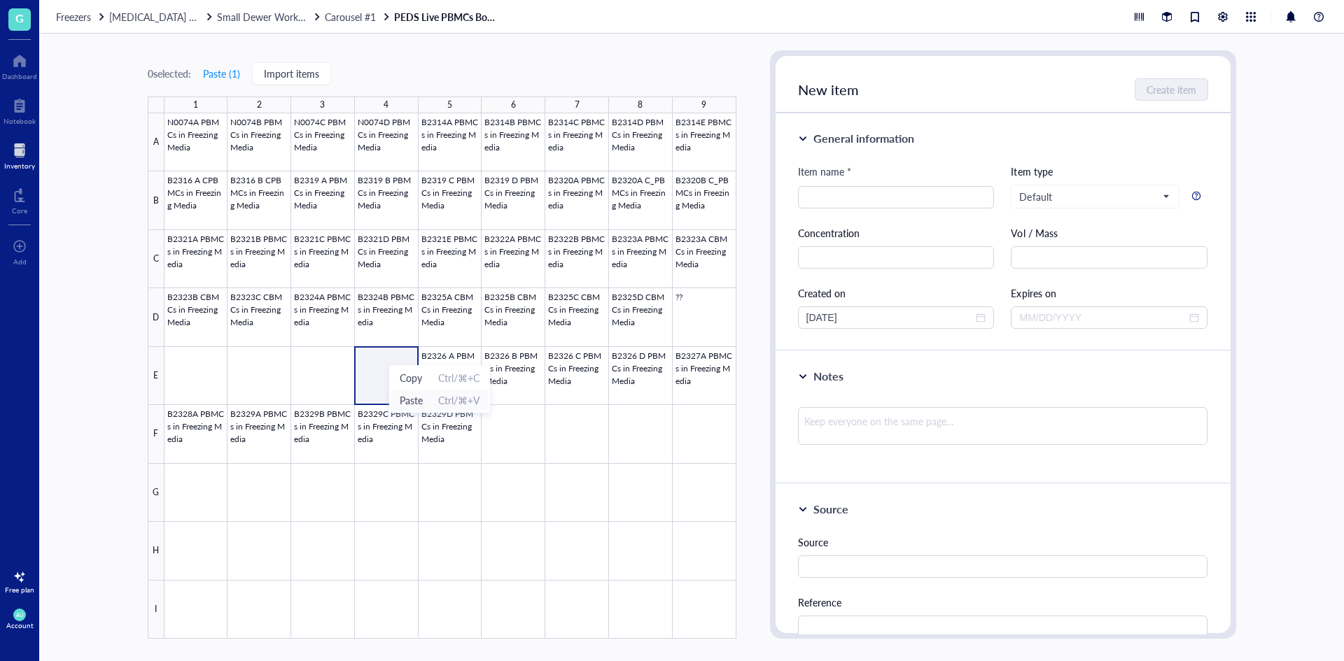
click at [409, 400] on span "Paste" at bounding box center [411, 400] width 23 height 15
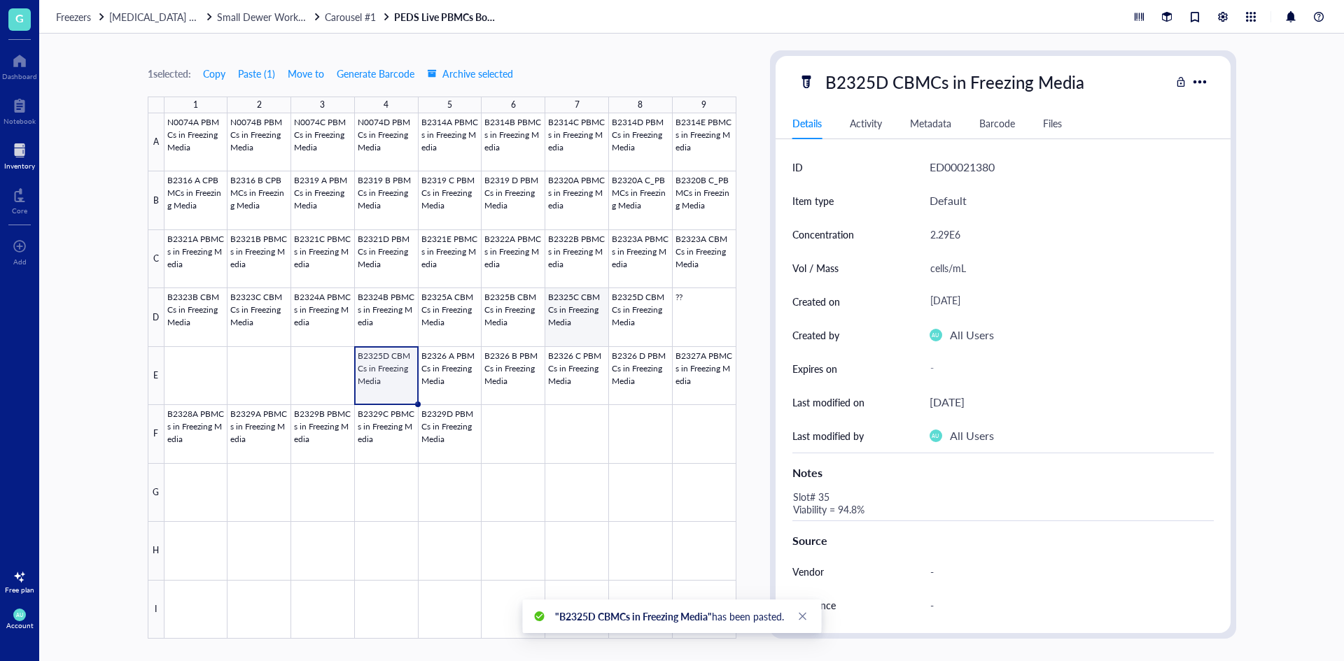
click at [575, 322] on div at bounding box center [450, 376] width 572 height 526
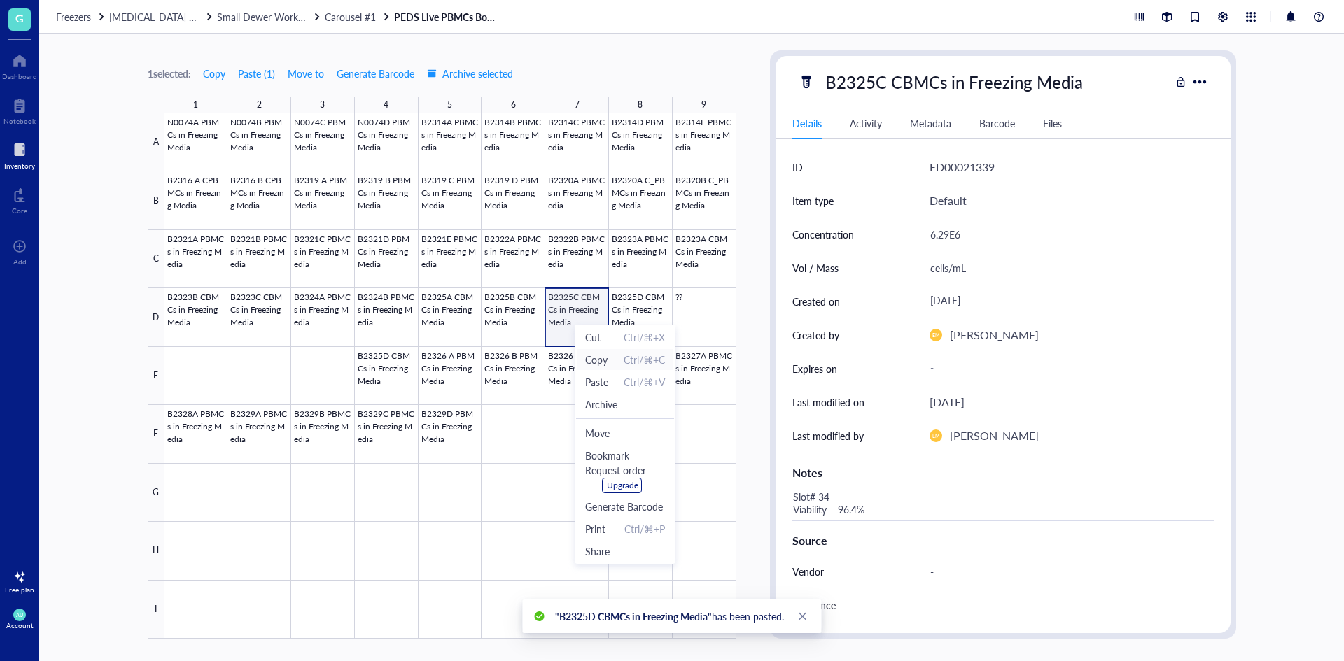
click at [598, 359] on span "Copy" at bounding box center [596, 359] width 22 height 15
click at [332, 362] on div at bounding box center [450, 376] width 572 height 526
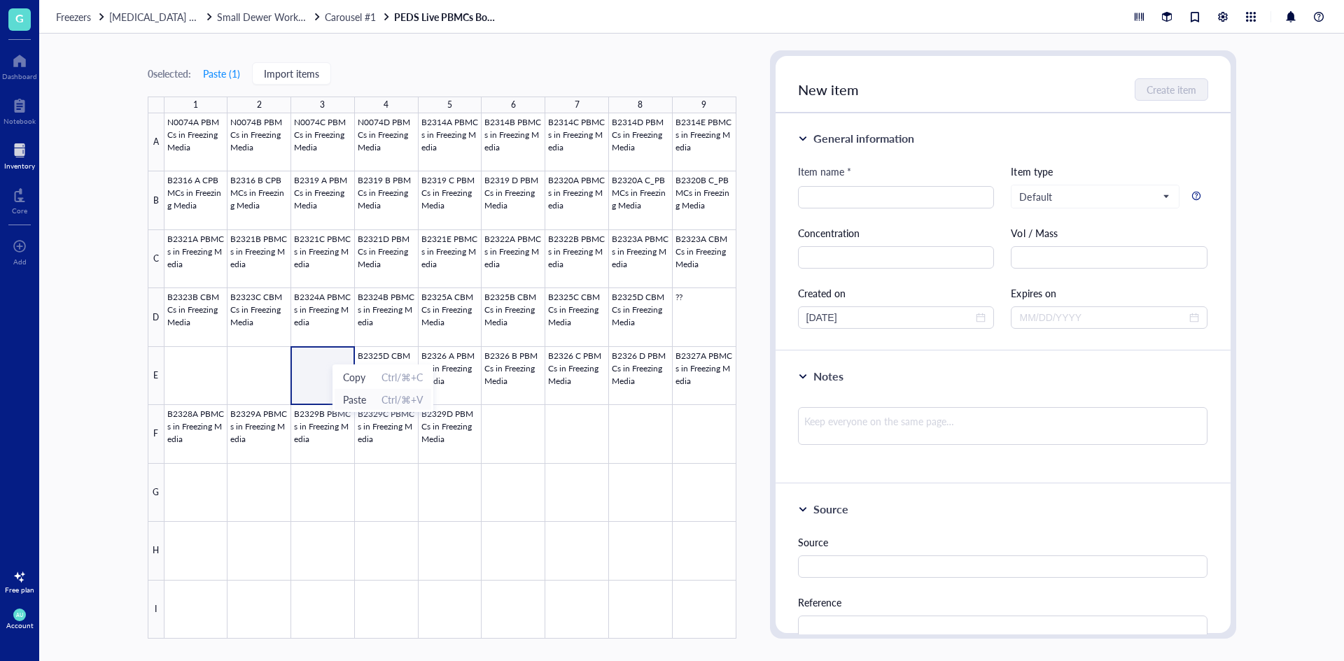
click at [360, 402] on span "Paste" at bounding box center [354, 399] width 23 height 15
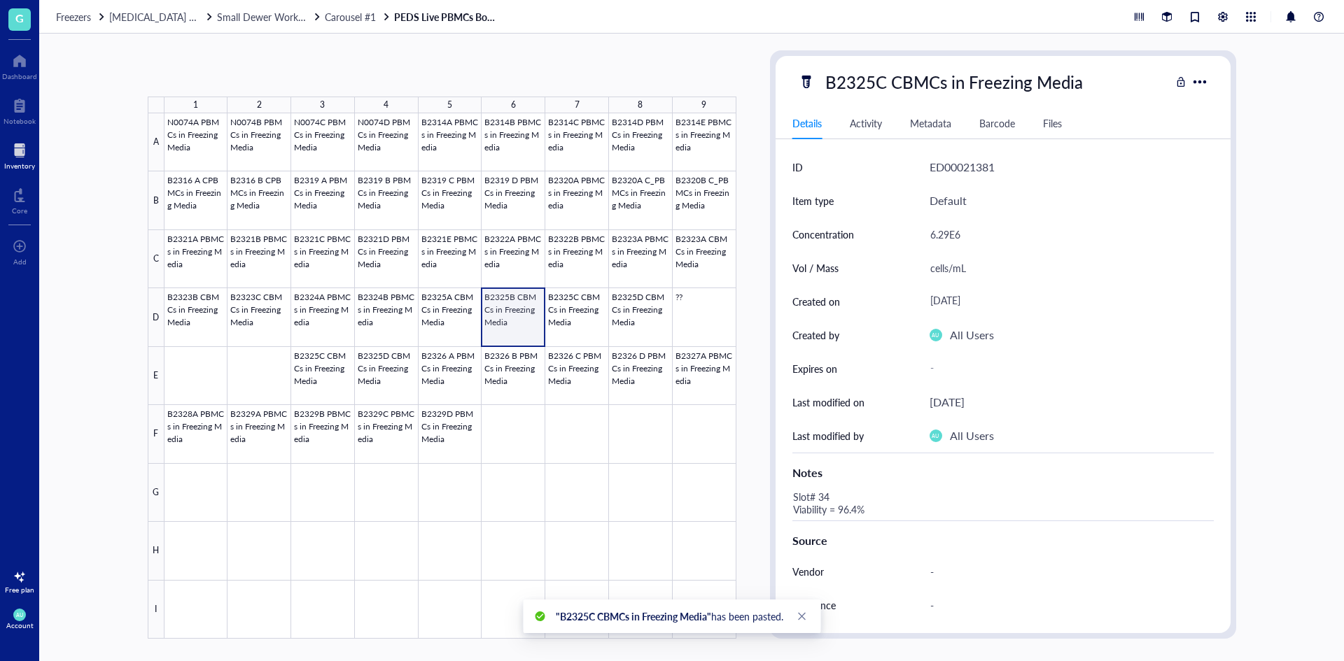
click at [516, 317] on div at bounding box center [450, 376] width 572 height 526
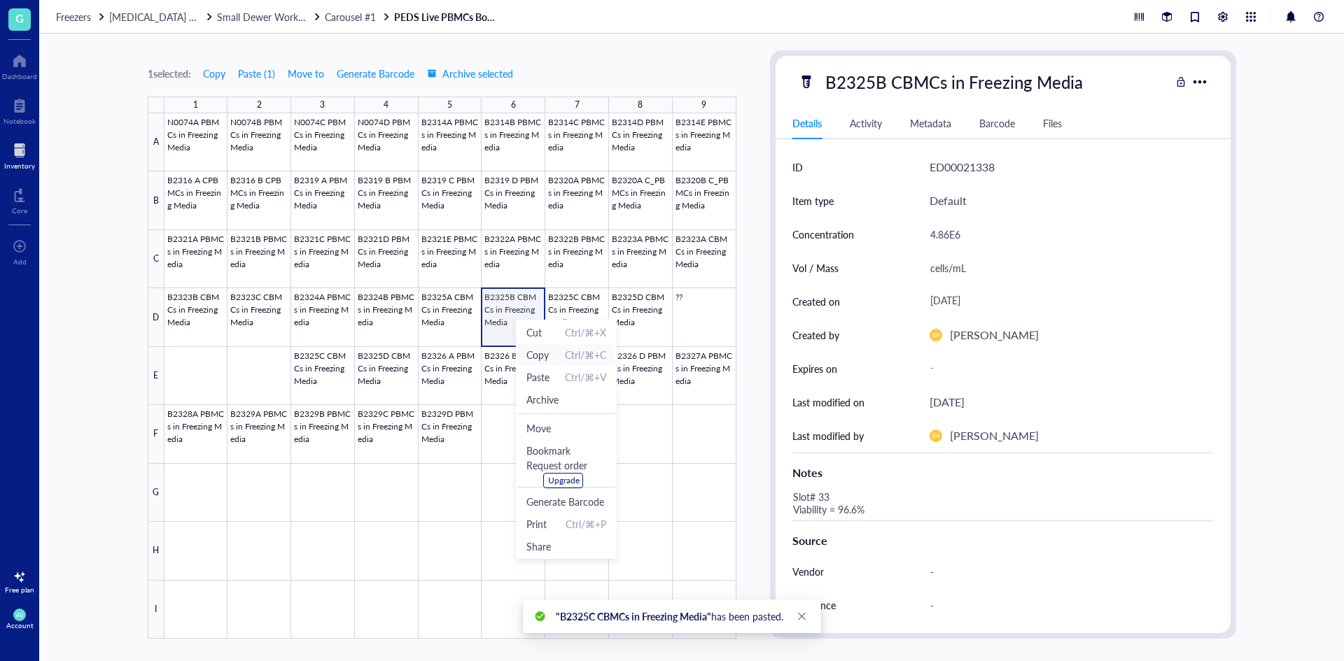
click at [535, 360] on span "Copy" at bounding box center [537, 354] width 22 height 15
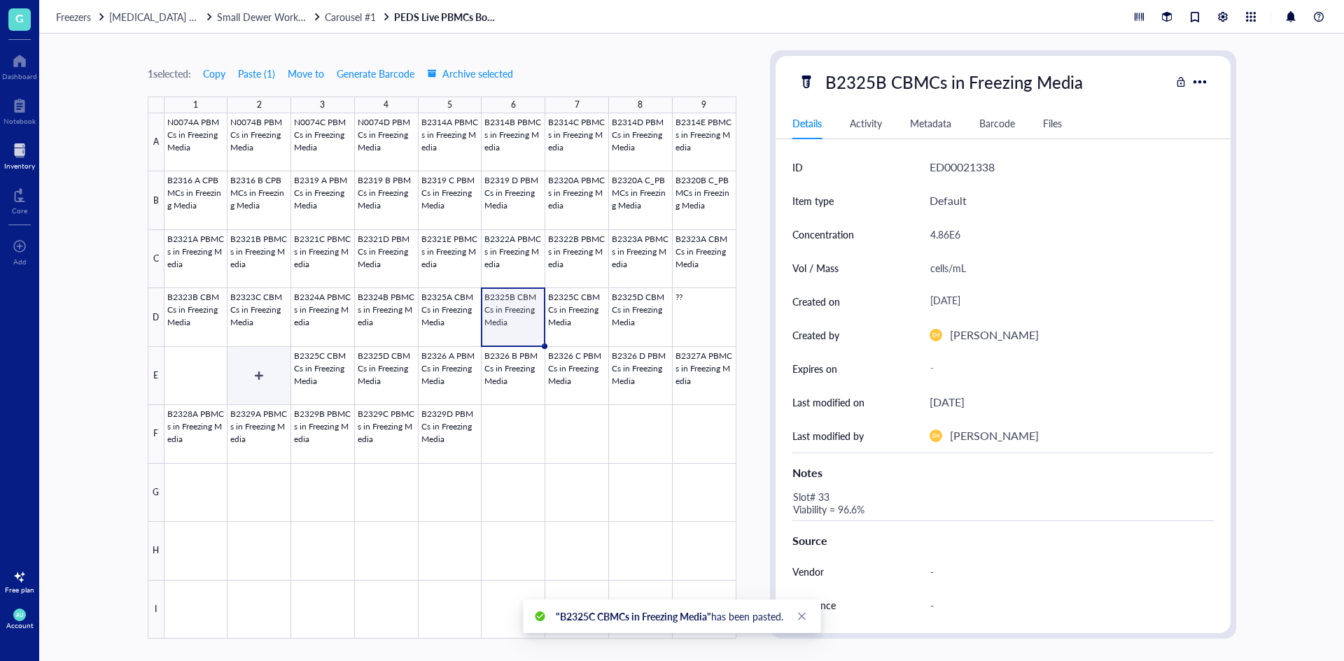
click at [261, 364] on div at bounding box center [450, 376] width 572 height 526
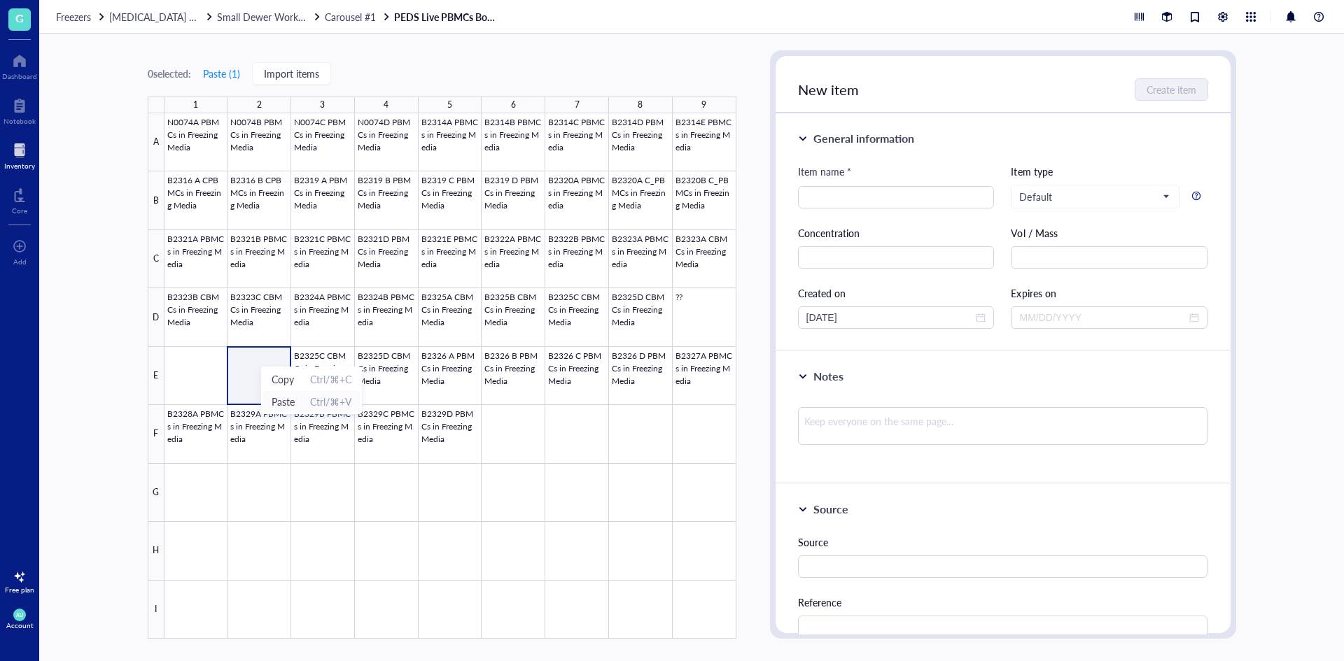
click at [287, 404] on span "Paste" at bounding box center [283, 401] width 23 height 15
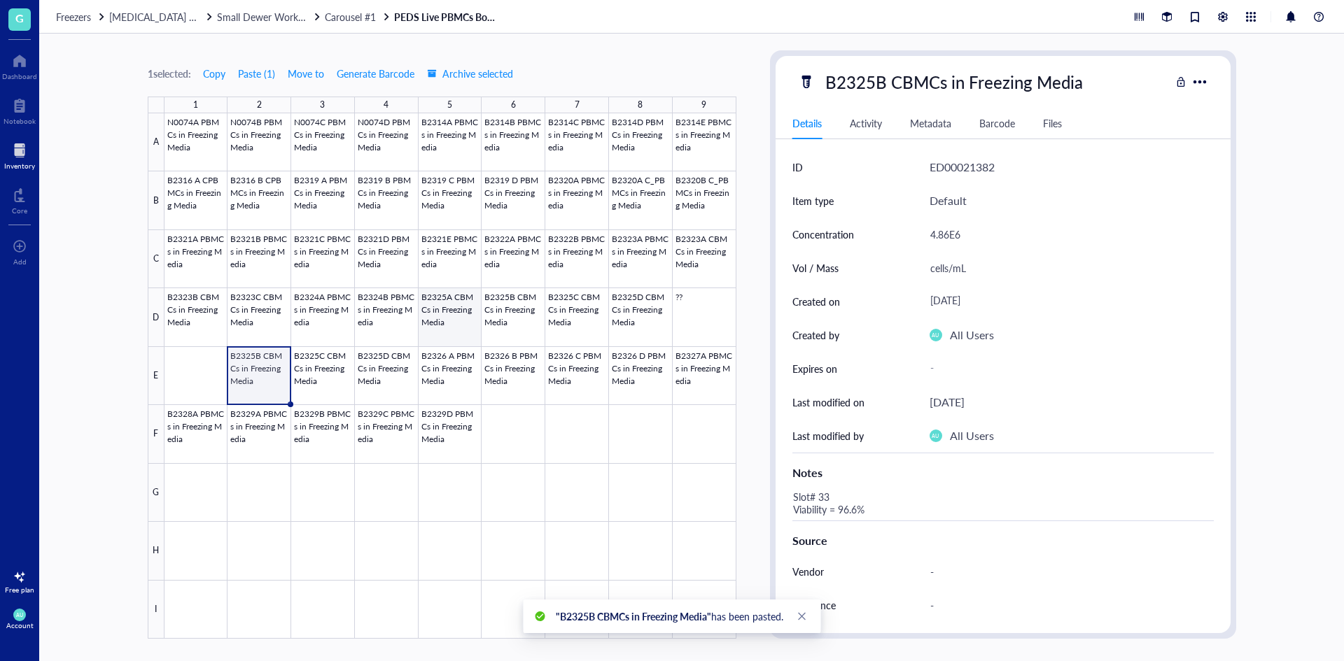
click at [429, 313] on div at bounding box center [450, 376] width 572 height 526
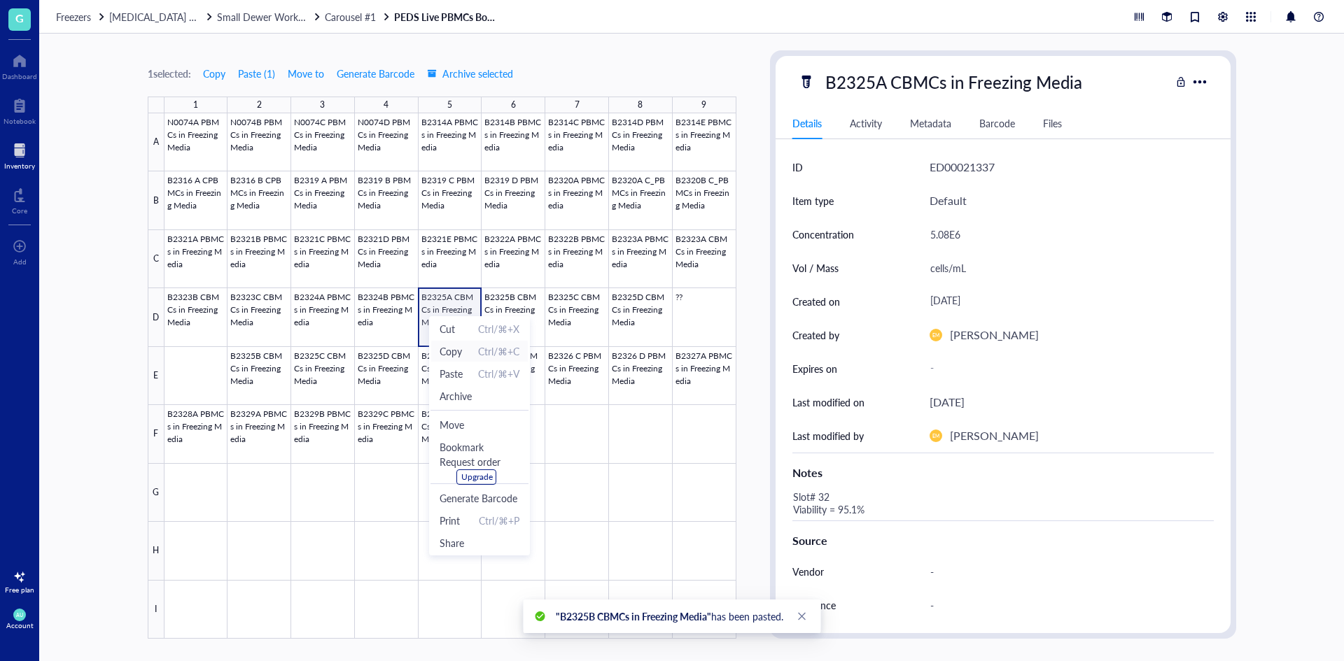
click at [440, 360] on li "Copy Ctrl/⌘+C" at bounding box center [479, 351] width 98 height 22
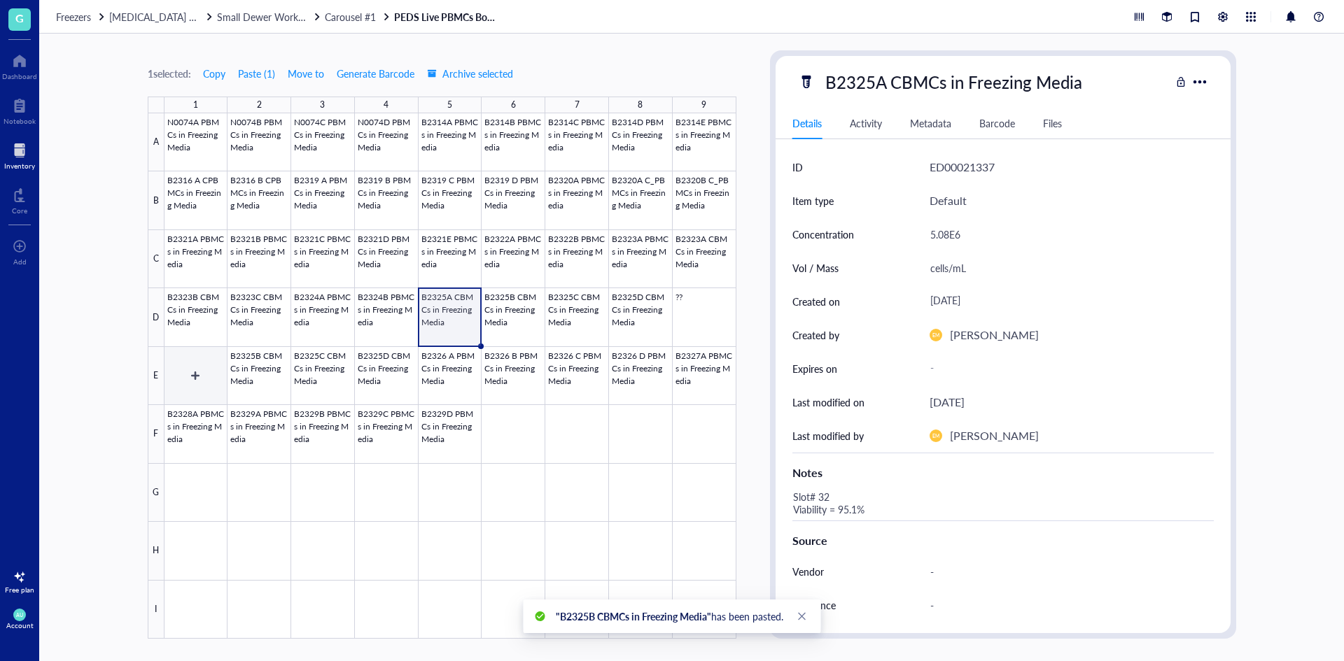
click at [185, 367] on div at bounding box center [450, 376] width 572 height 526
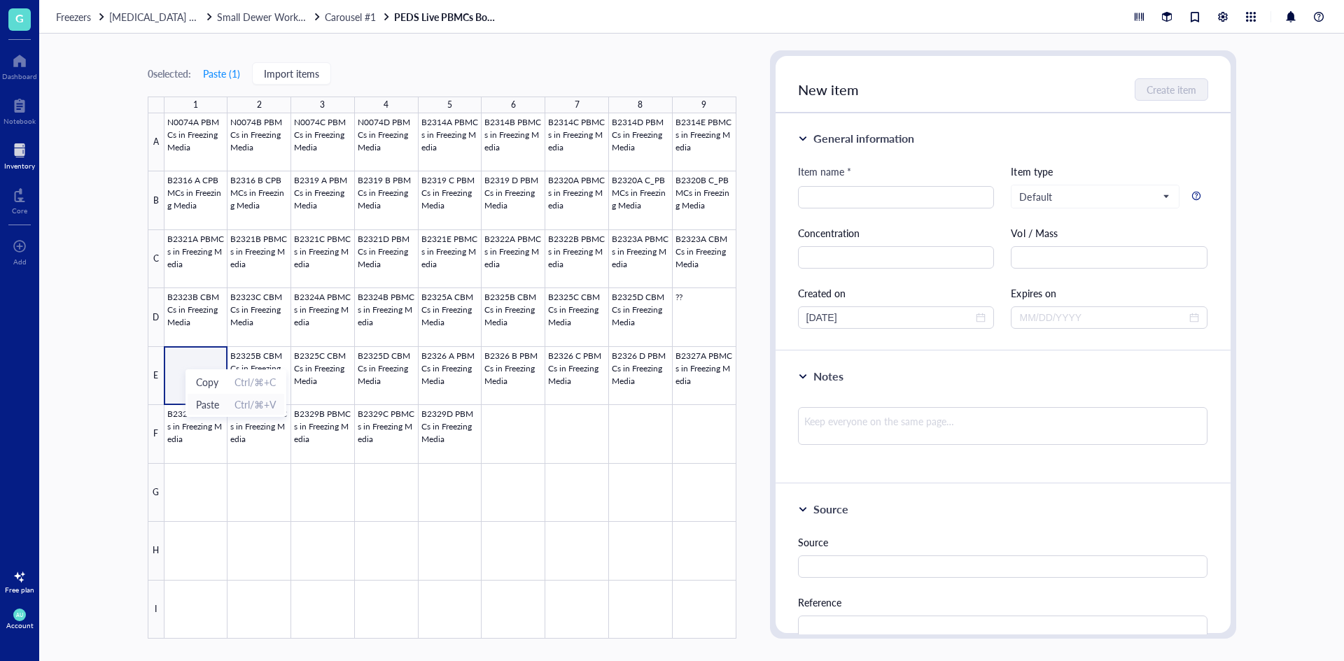
click at [209, 403] on span "Paste" at bounding box center [207, 404] width 23 height 15
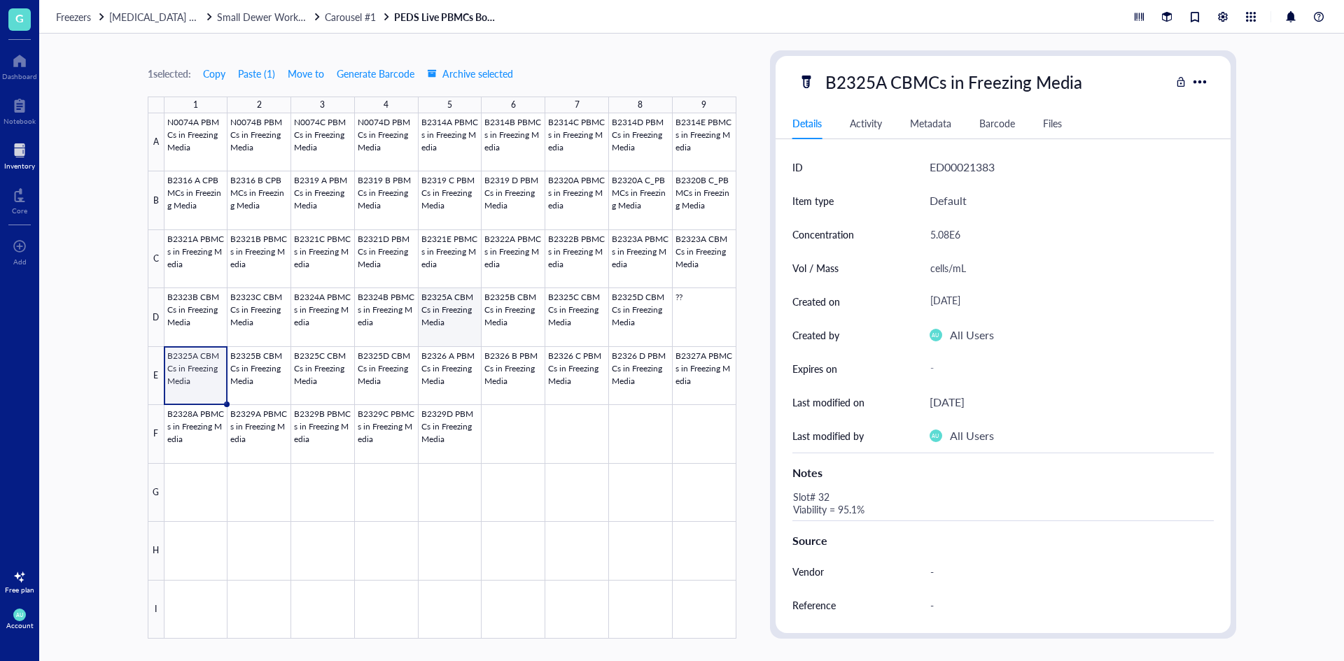
click at [445, 315] on div at bounding box center [450, 376] width 572 height 526
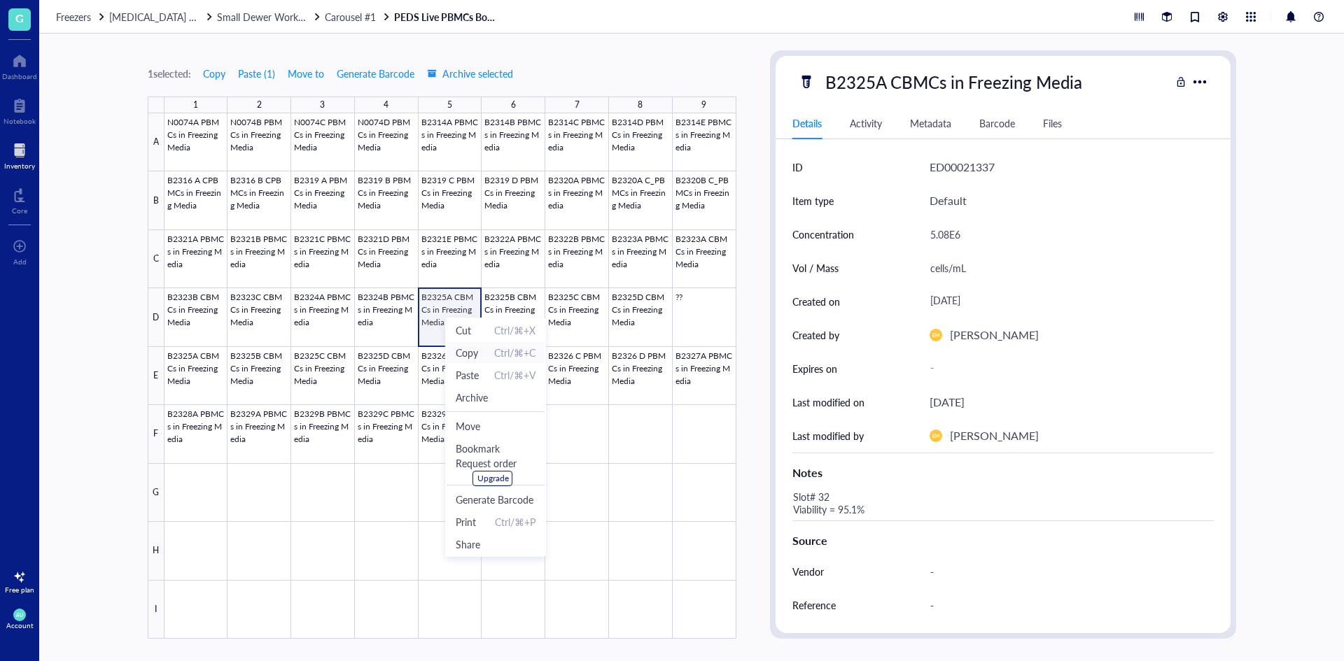
click at [467, 357] on span "Copy" at bounding box center [467, 352] width 22 height 15
click at [689, 313] on div at bounding box center [450, 376] width 572 height 526
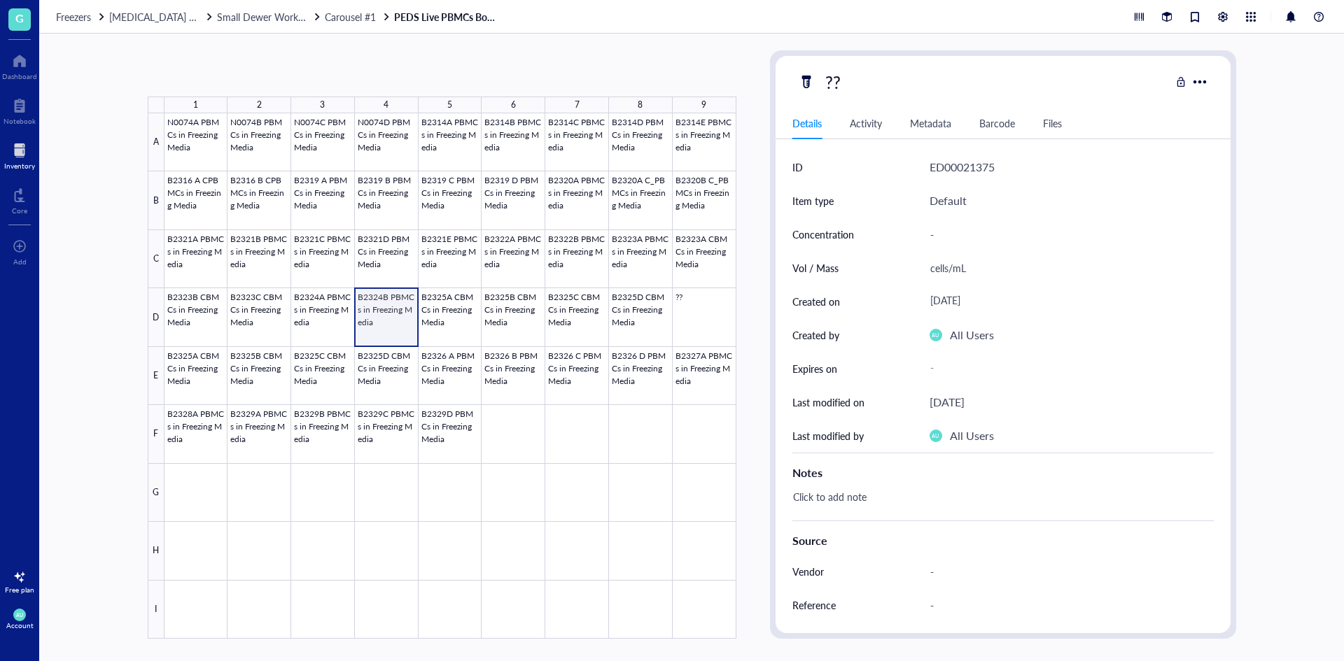
click at [376, 318] on div at bounding box center [450, 376] width 572 height 526
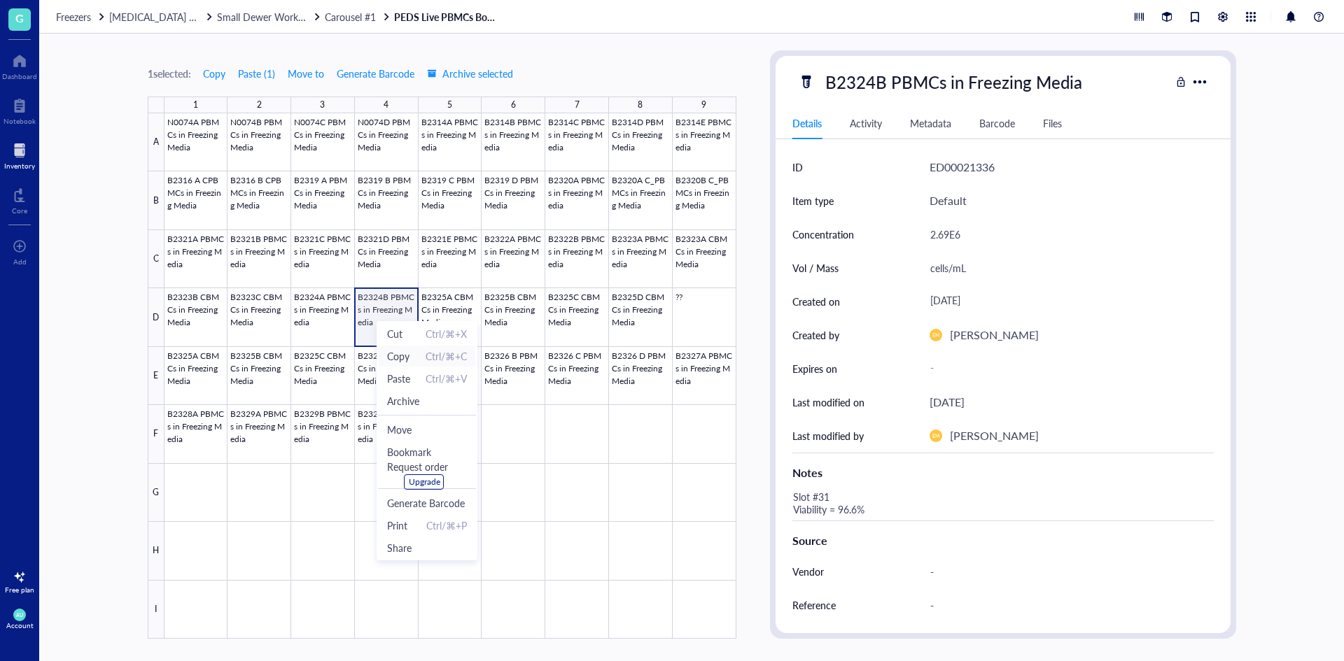
click at [395, 350] on span "Copy" at bounding box center [398, 355] width 22 height 15
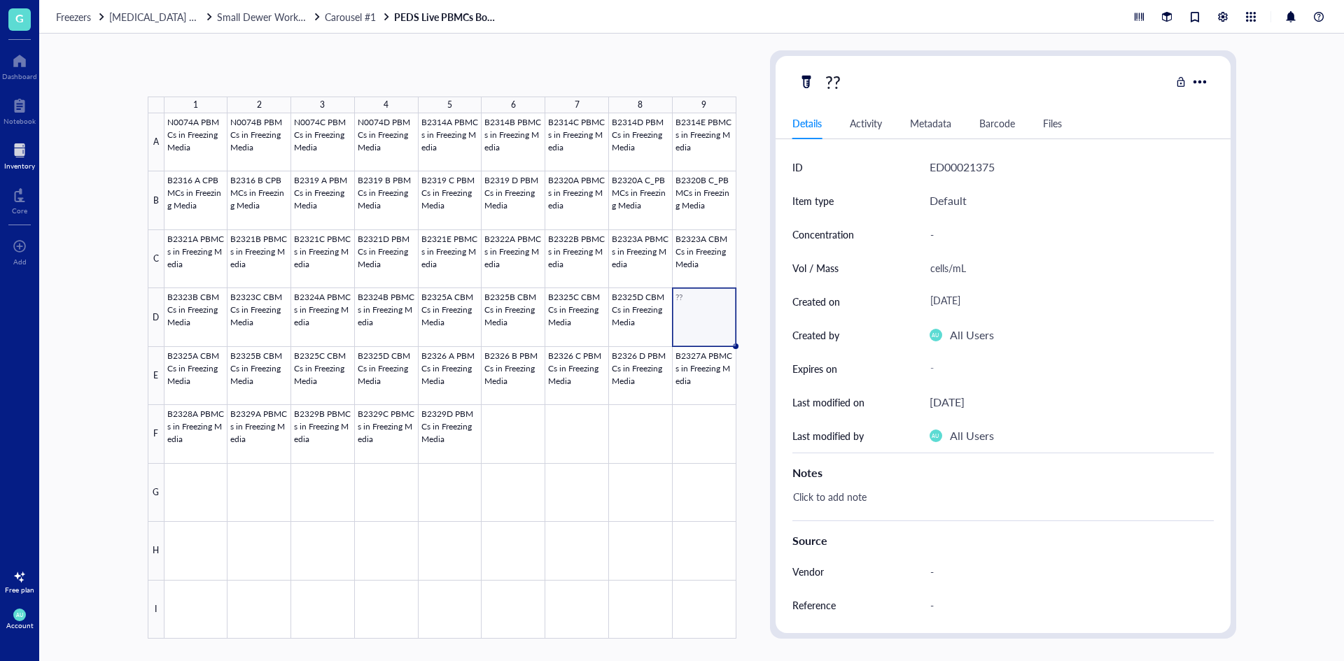
click at [693, 311] on div at bounding box center [450, 376] width 572 height 526
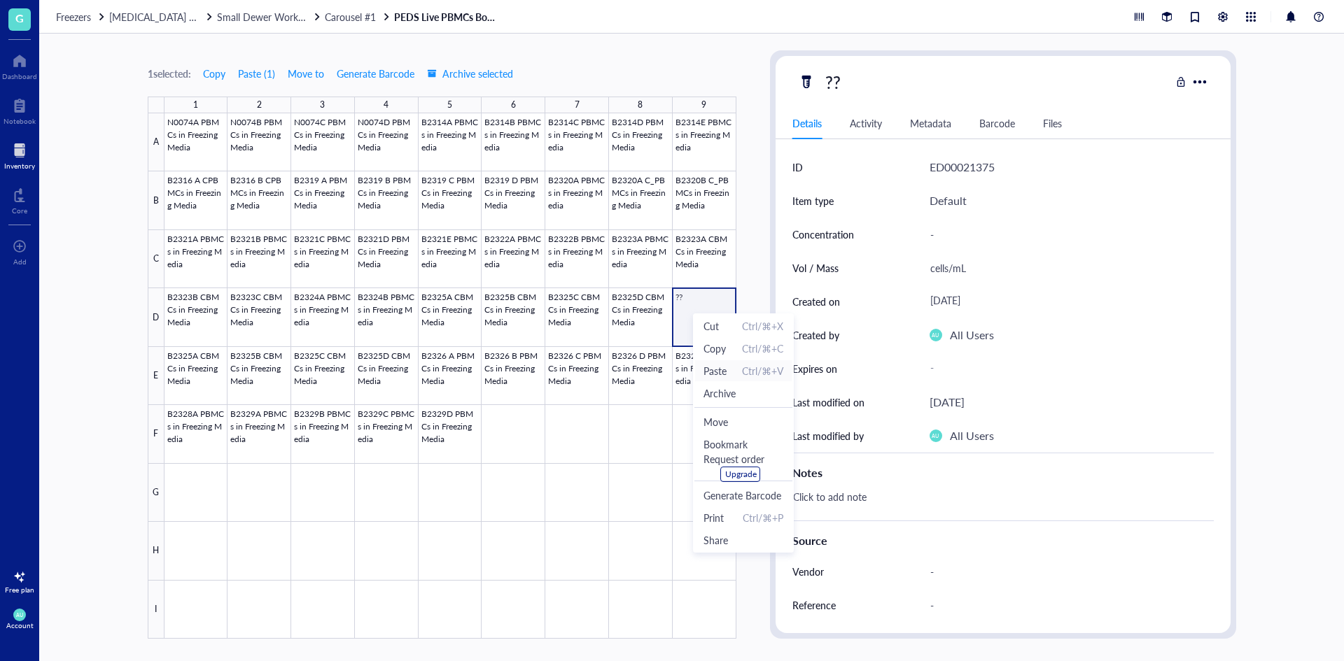
click at [712, 367] on span "Paste" at bounding box center [714, 370] width 23 height 15
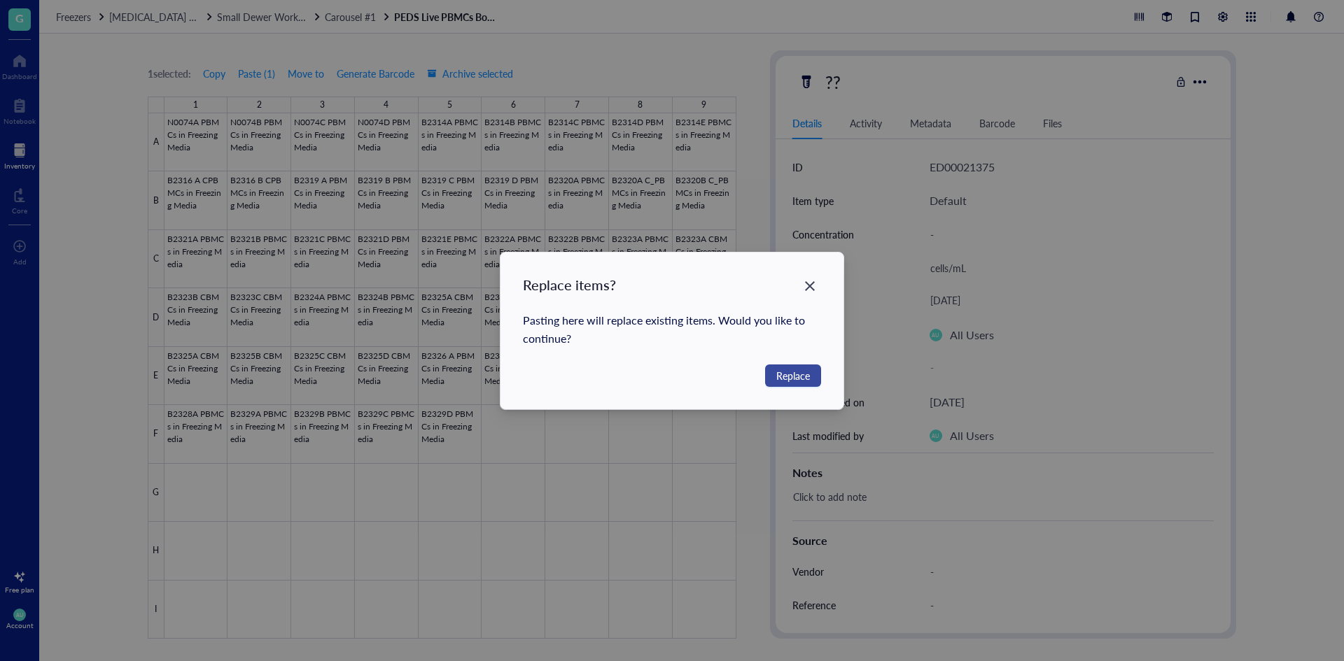
click at [796, 376] on span "Replace" at bounding box center [793, 375] width 34 height 15
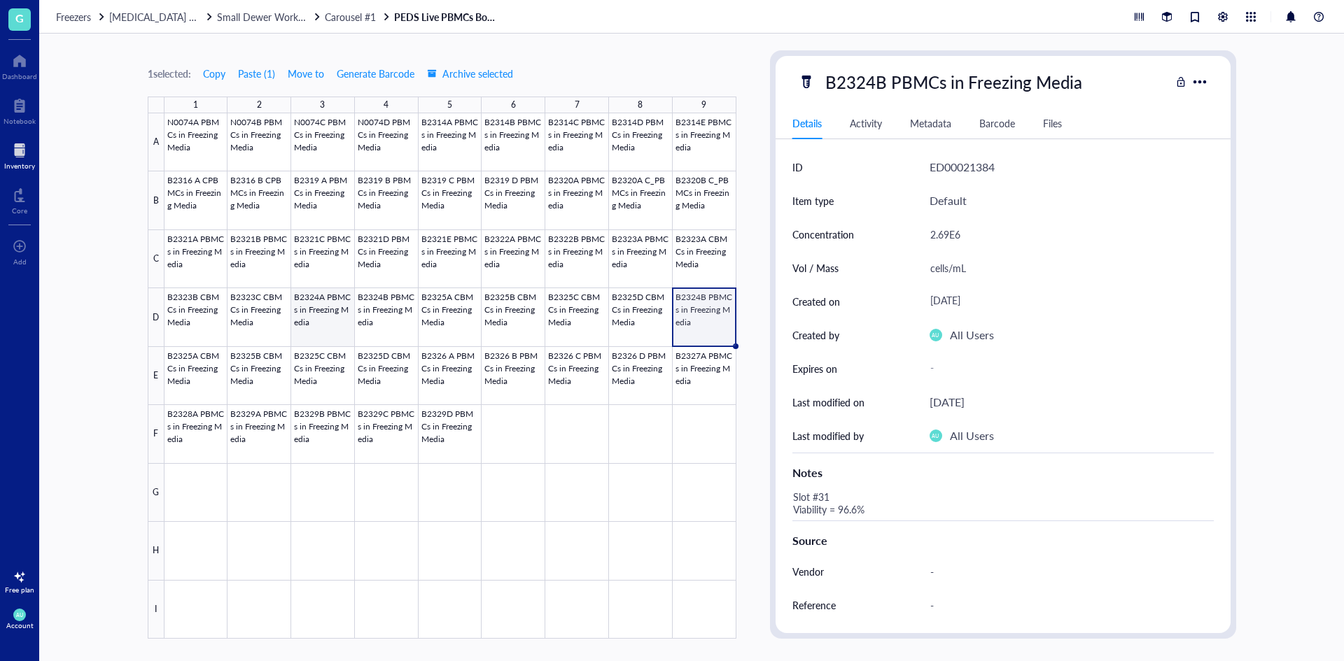
click at [341, 318] on div at bounding box center [450, 376] width 572 height 526
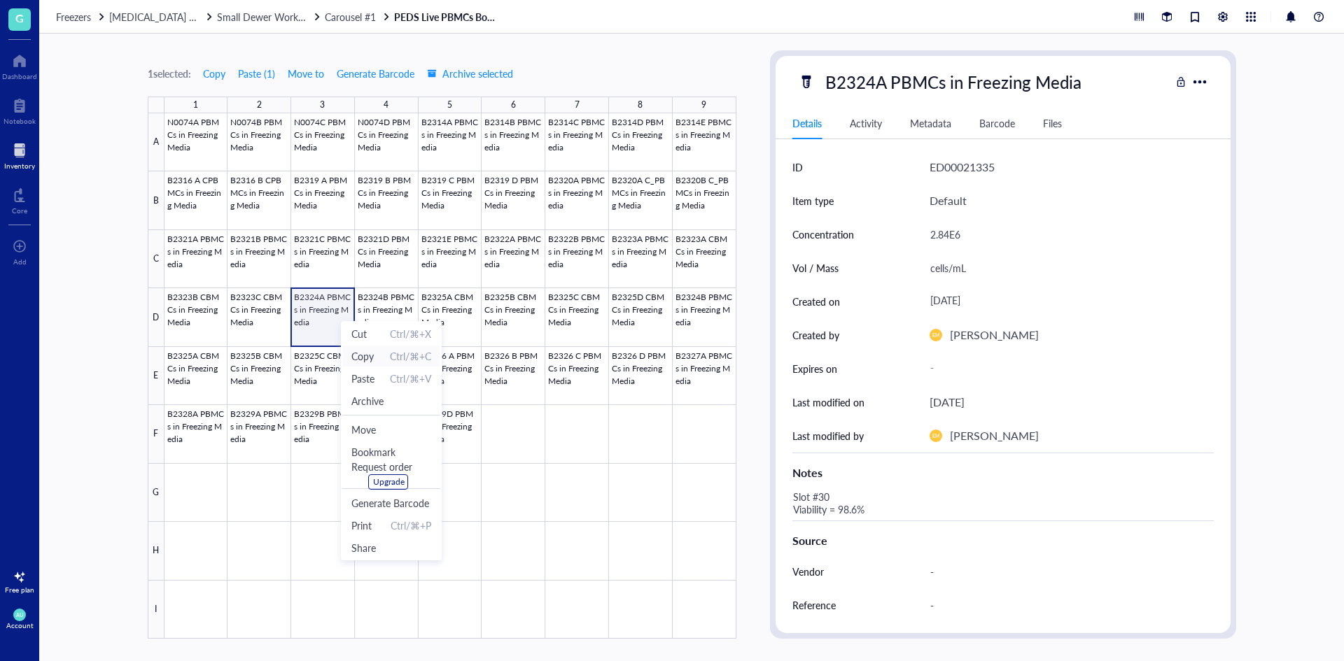
click at [360, 355] on span "Copy" at bounding box center [362, 355] width 22 height 15
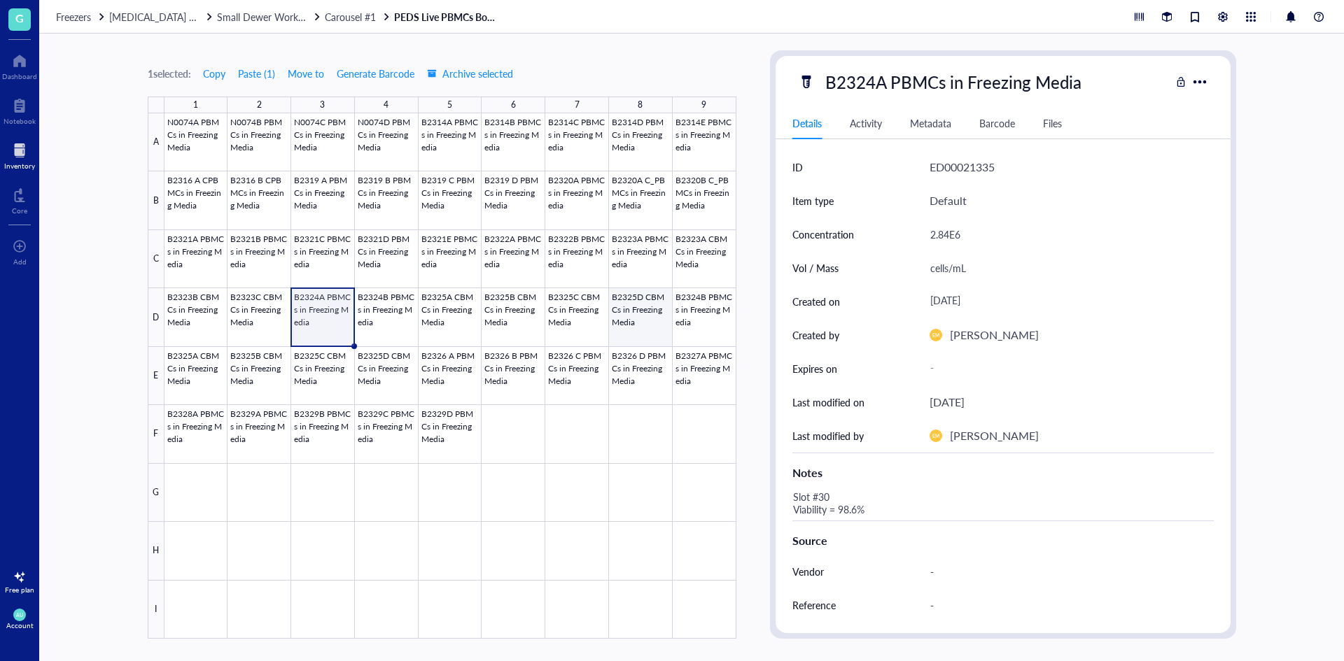
click at [642, 325] on div at bounding box center [450, 376] width 572 height 526
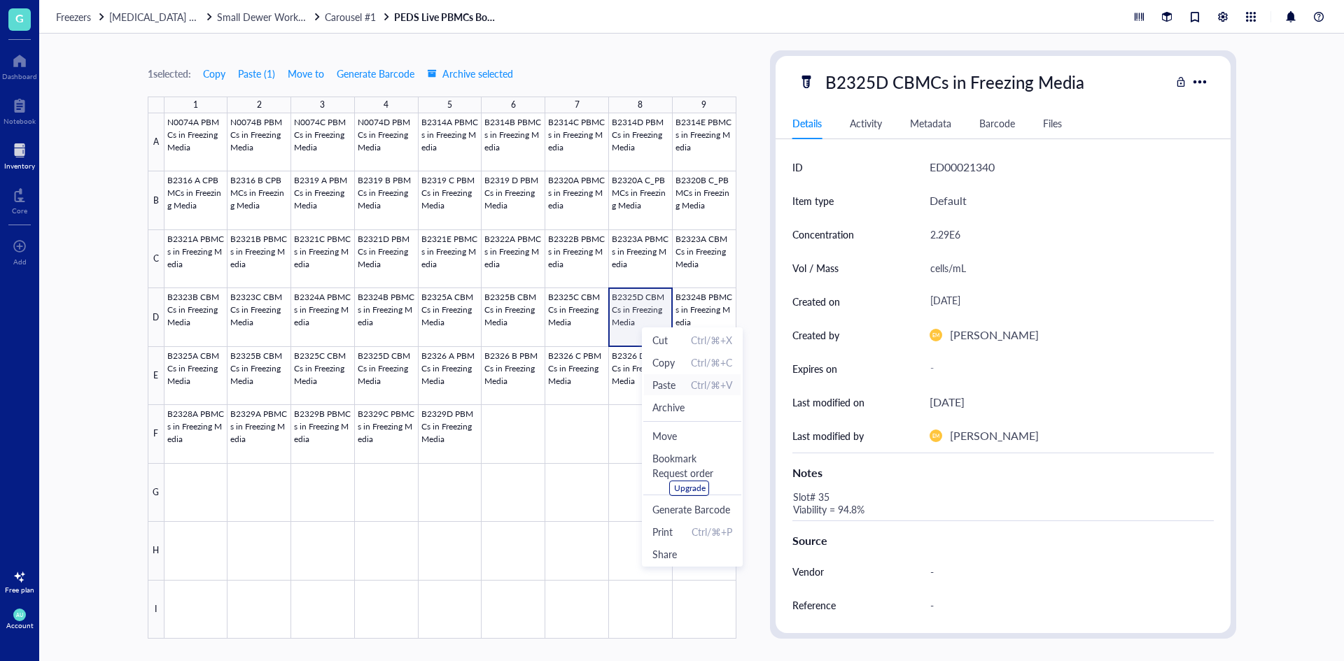
click at [670, 384] on span "Paste" at bounding box center [663, 384] width 23 height 15
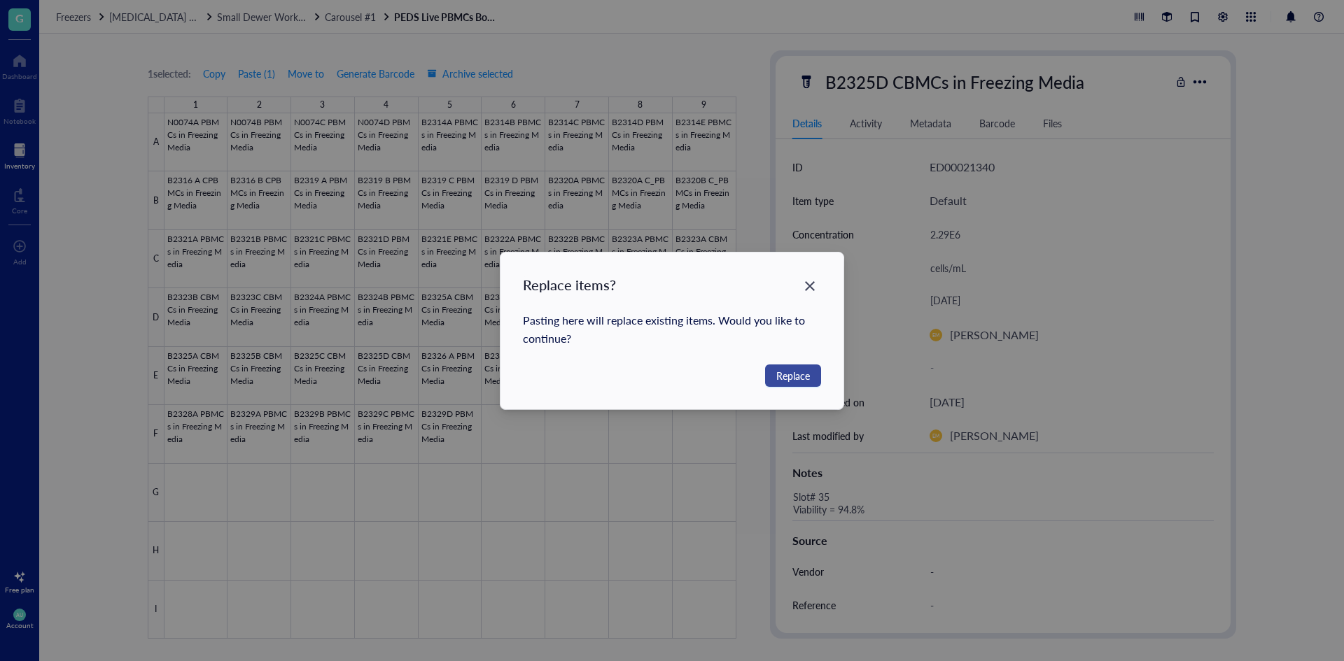
click at [794, 374] on span "Replace" at bounding box center [793, 375] width 34 height 15
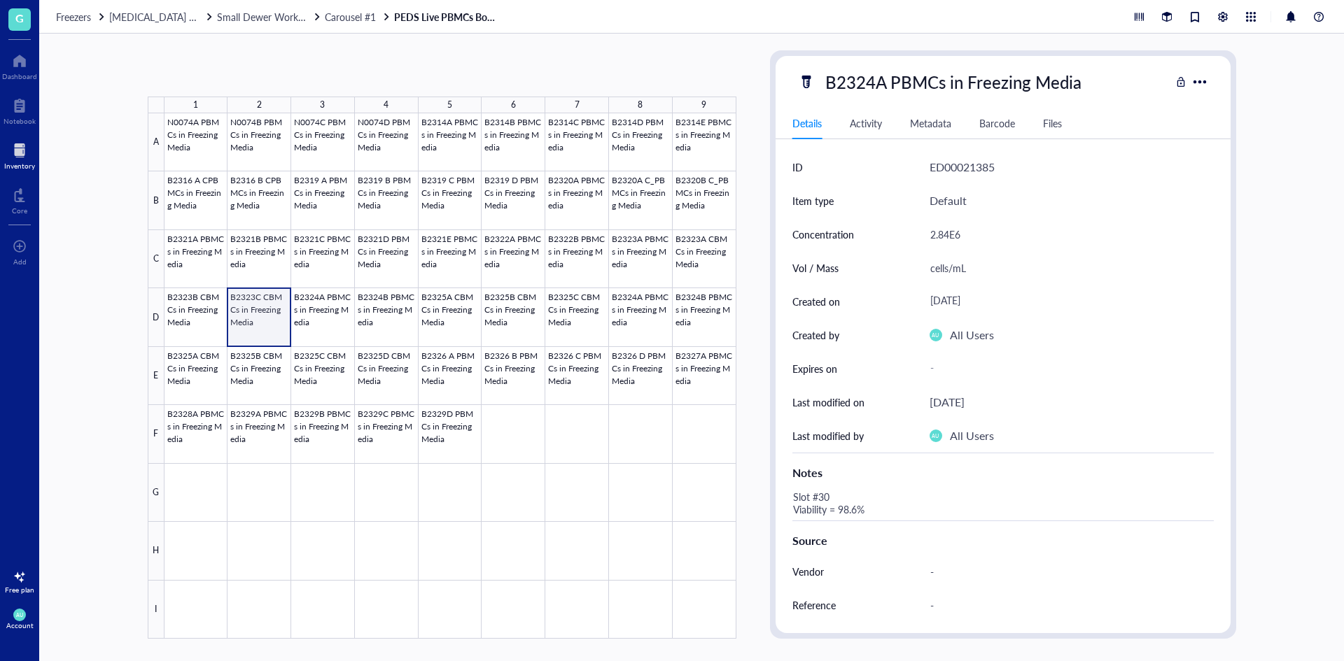
click at [270, 322] on div at bounding box center [450, 376] width 572 height 526
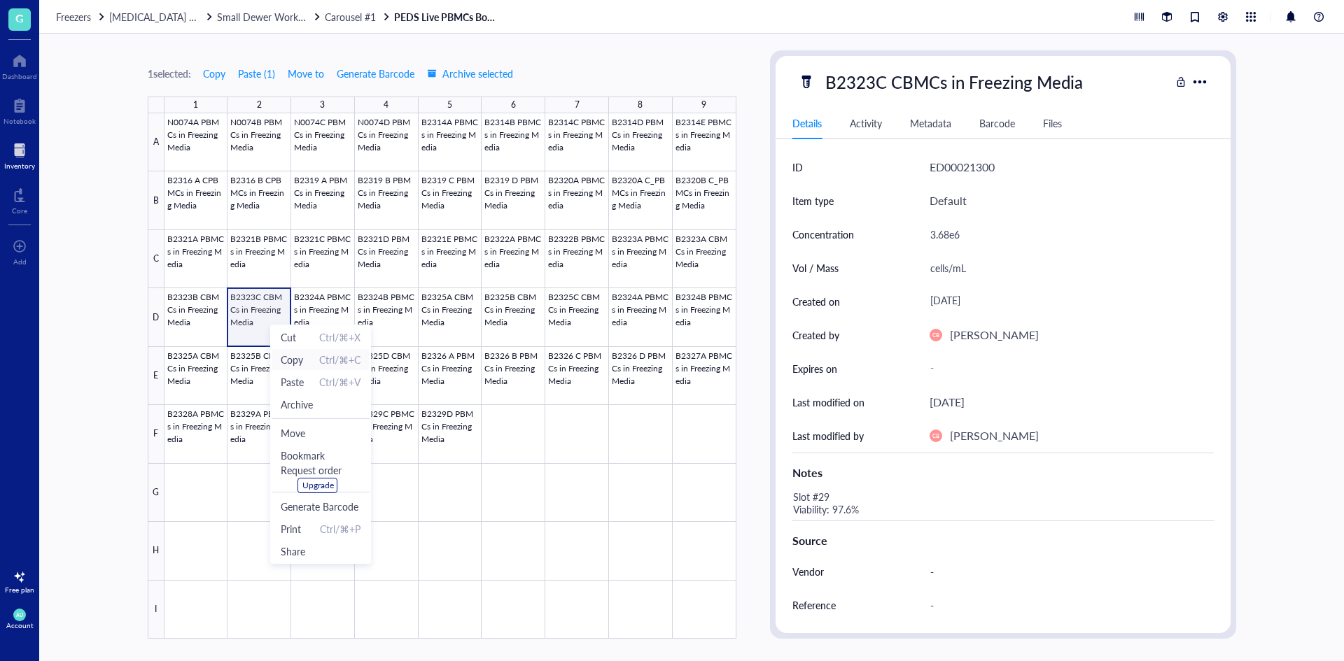
click at [290, 358] on span "Copy" at bounding box center [292, 359] width 22 height 15
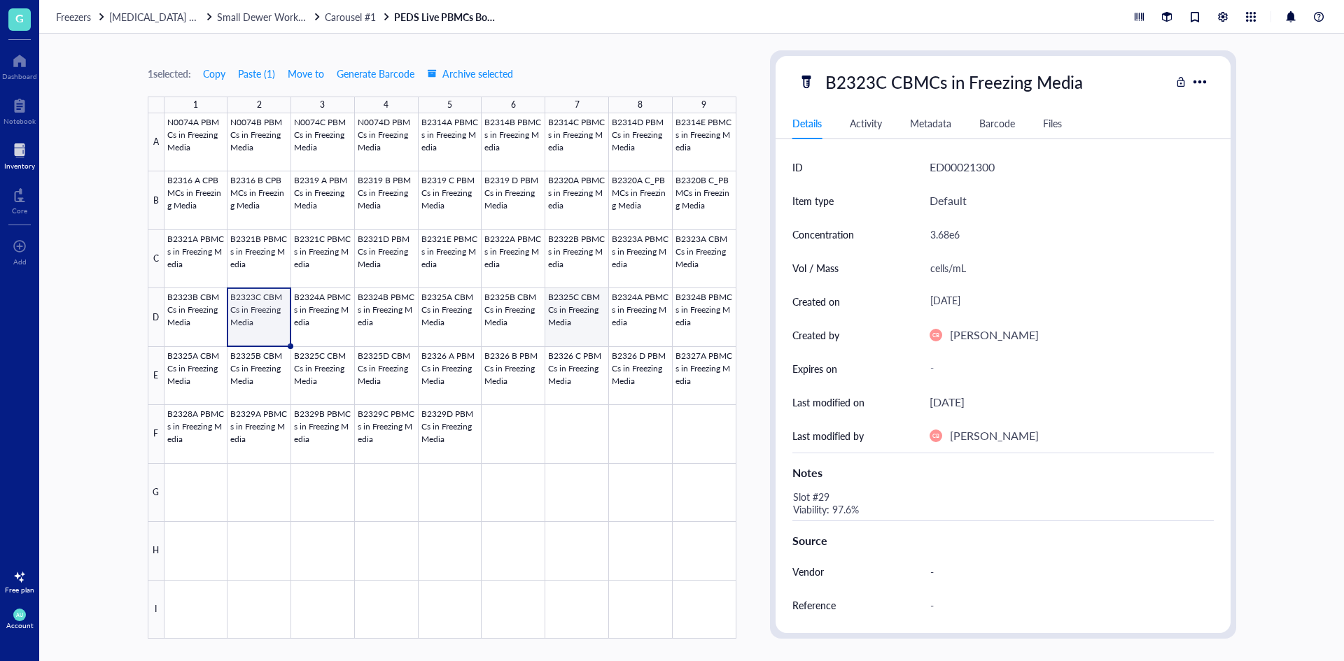
click at [573, 311] on div at bounding box center [450, 376] width 572 height 526
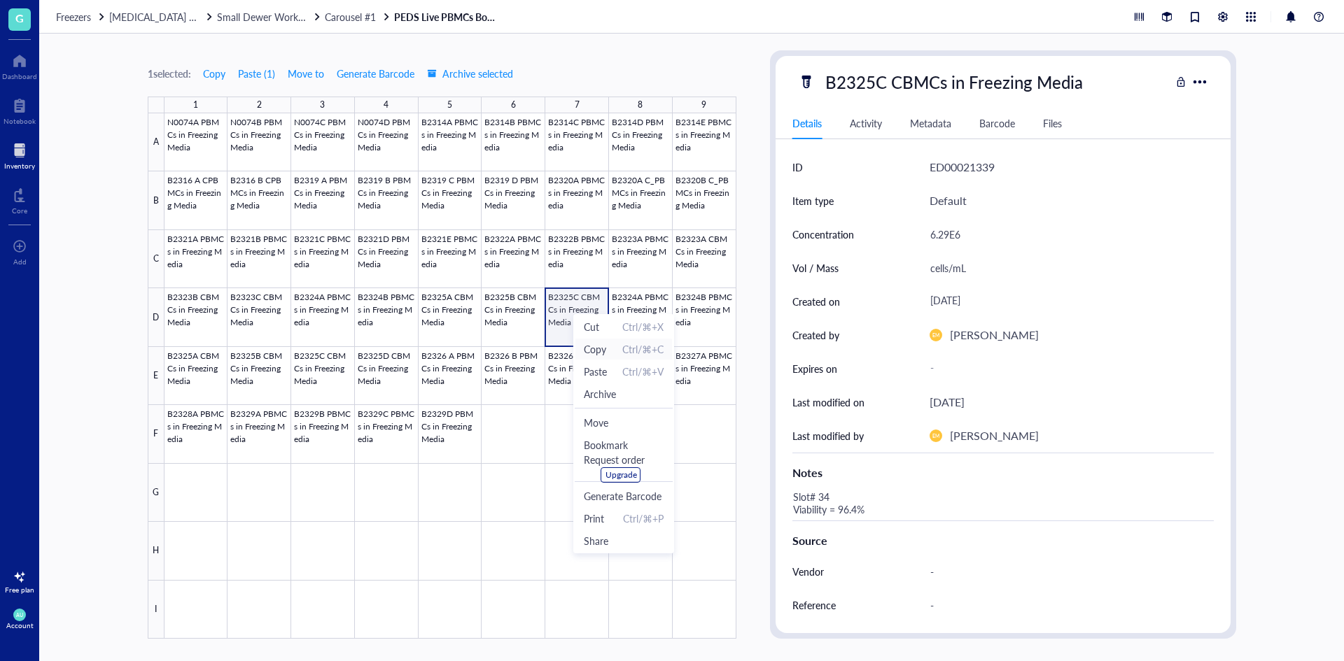
click at [590, 353] on span "Copy" at bounding box center [595, 348] width 22 height 15
click at [200, 313] on div at bounding box center [450, 376] width 572 height 526
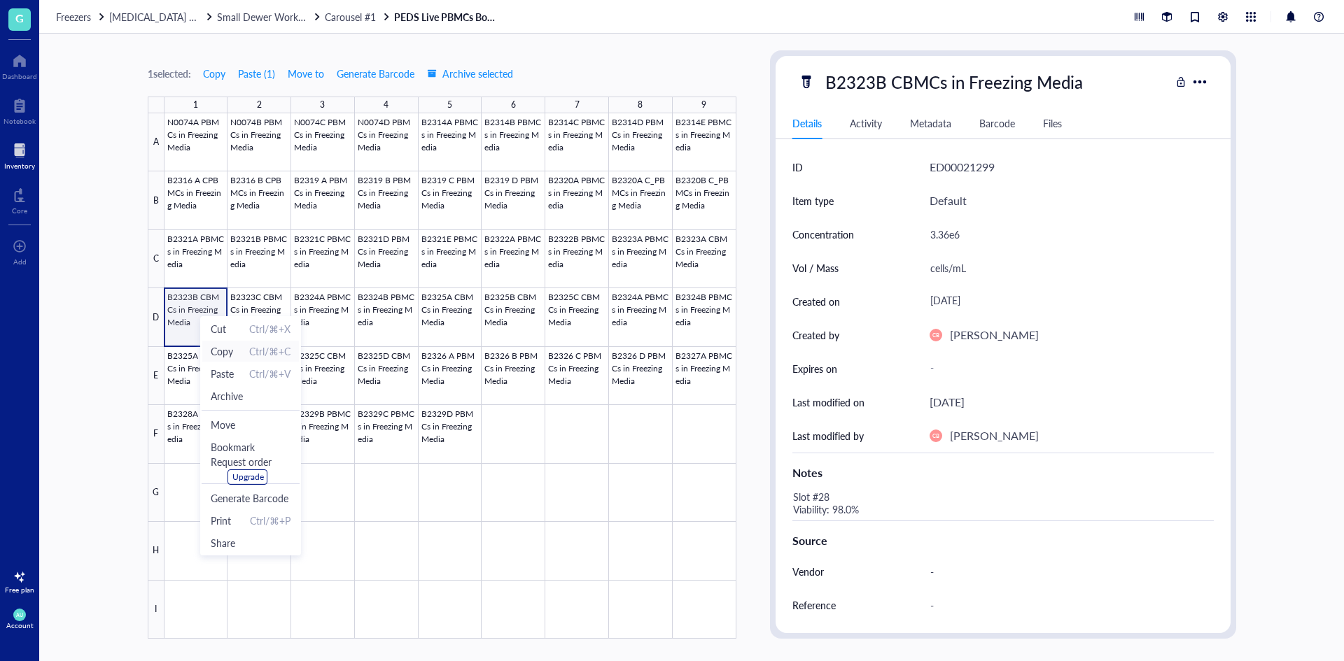
click at [238, 353] on span "Copy Ctrl/⌘+C" at bounding box center [251, 351] width 80 height 15
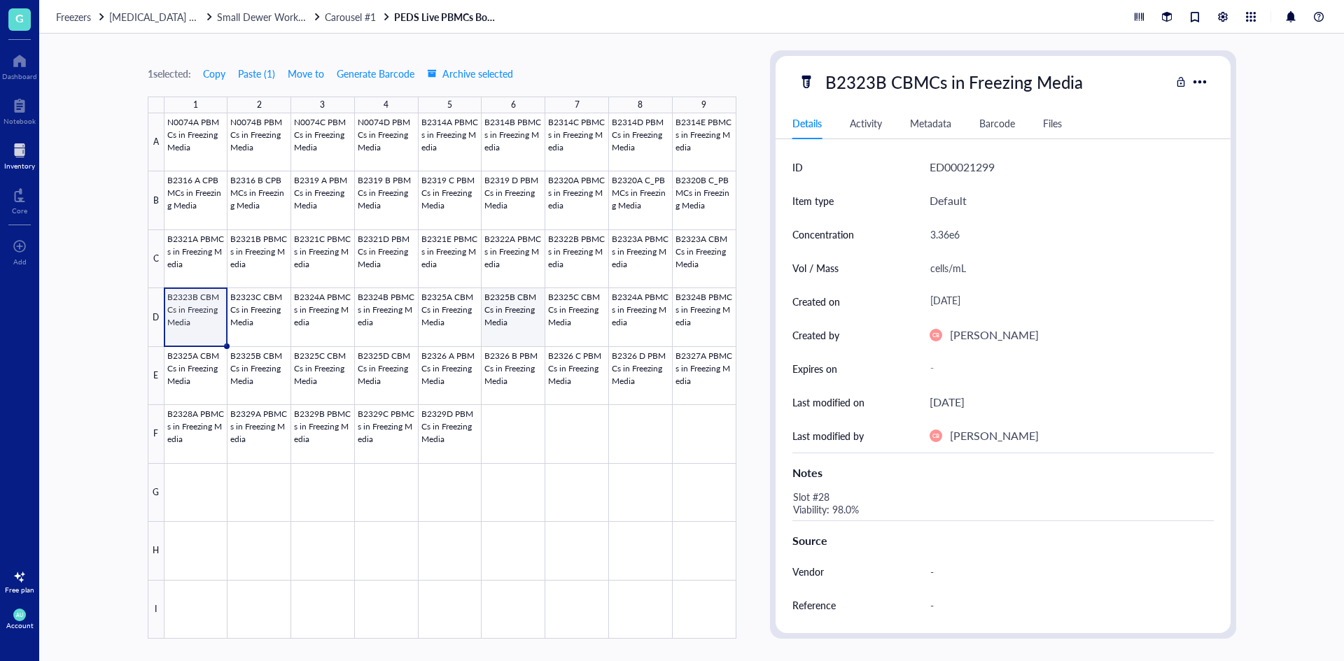
click at [510, 316] on div at bounding box center [450, 376] width 572 height 526
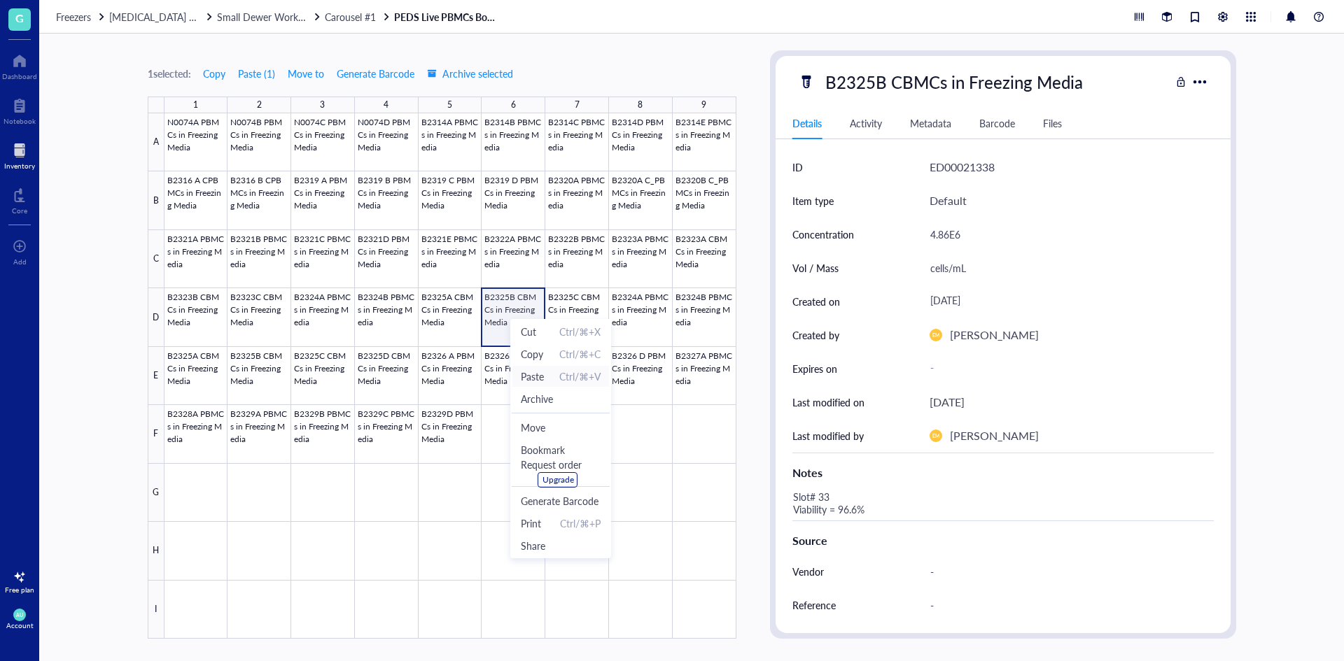
click at [537, 376] on span "Paste" at bounding box center [532, 376] width 23 height 15
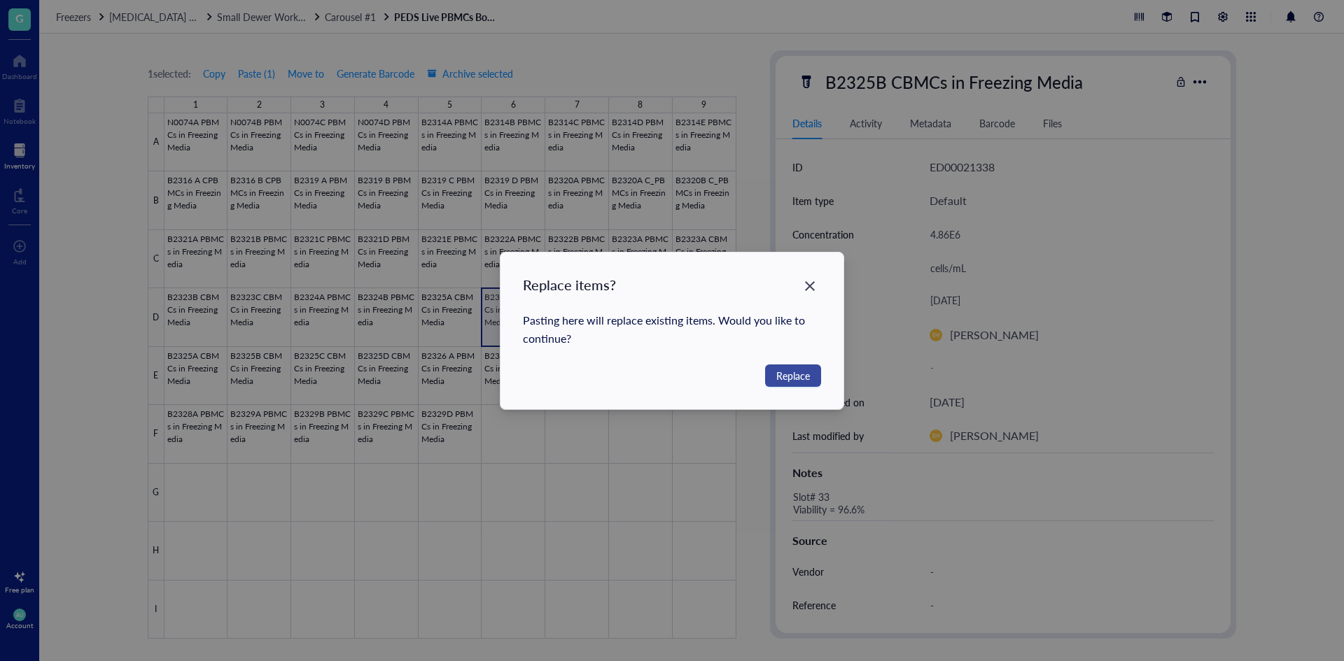
click at [789, 375] on span "Replace" at bounding box center [793, 375] width 34 height 15
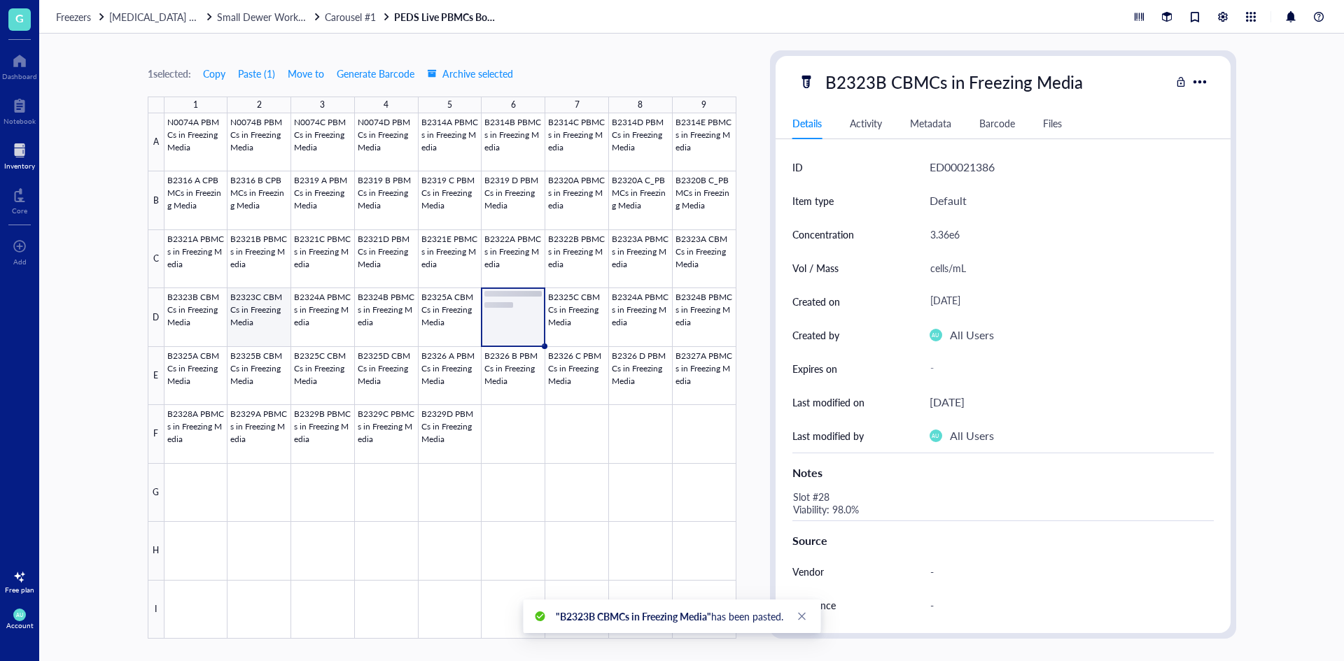
click at [262, 327] on div at bounding box center [450, 376] width 572 height 526
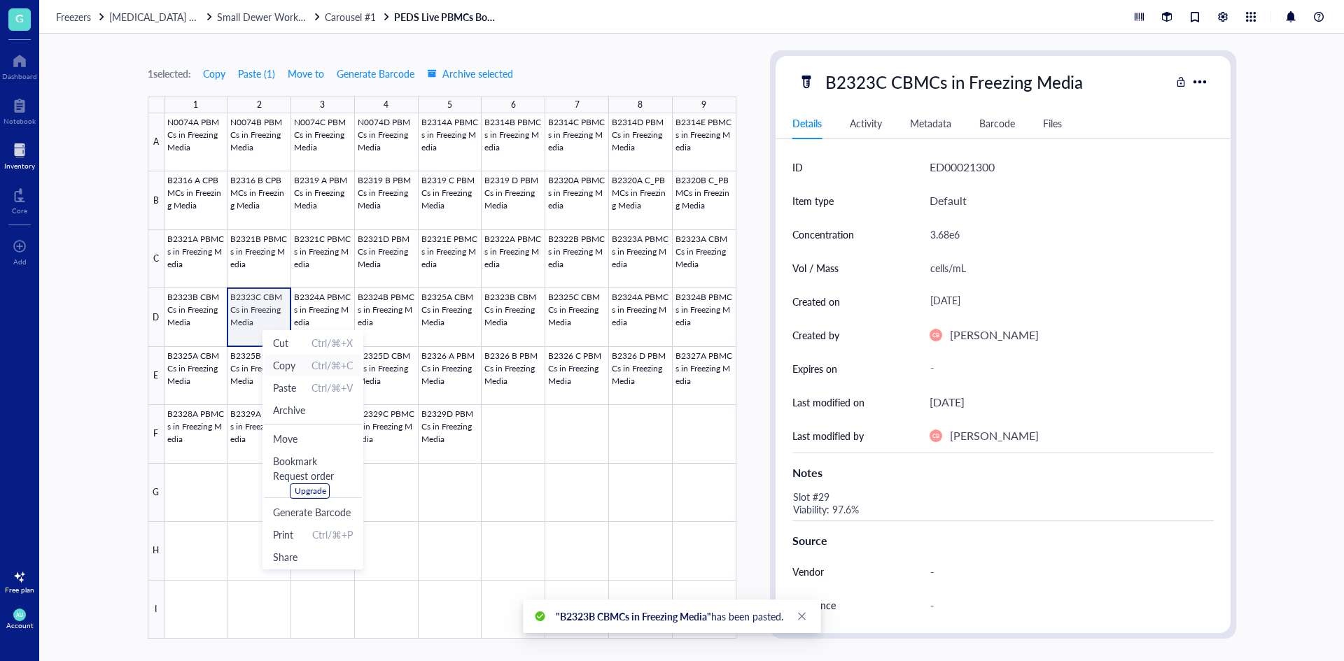
click at [283, 359] on span "Copy" at bounding box center [284, 365] width 22 height 15
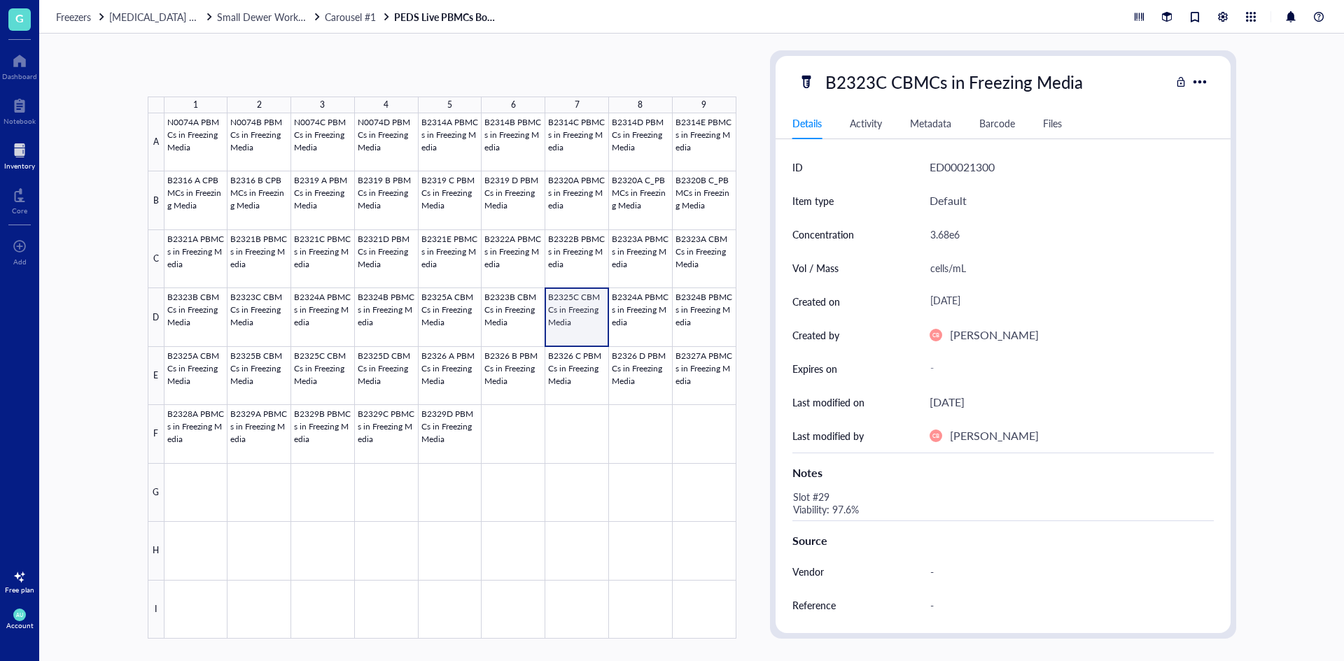
click at [578, 318] on div at bounding box center [450, 376] width 572 height 526
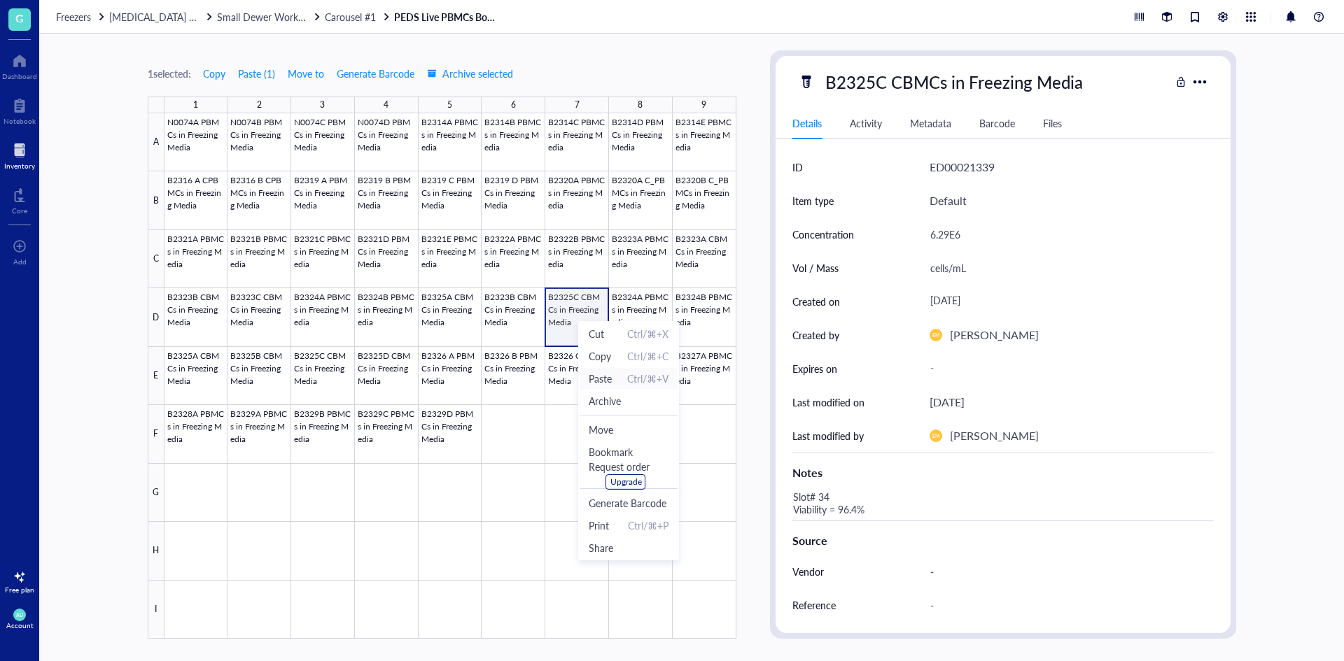
click at [605, 379] on span "Paste" at bounding box center [599, 378] width 23 height 15
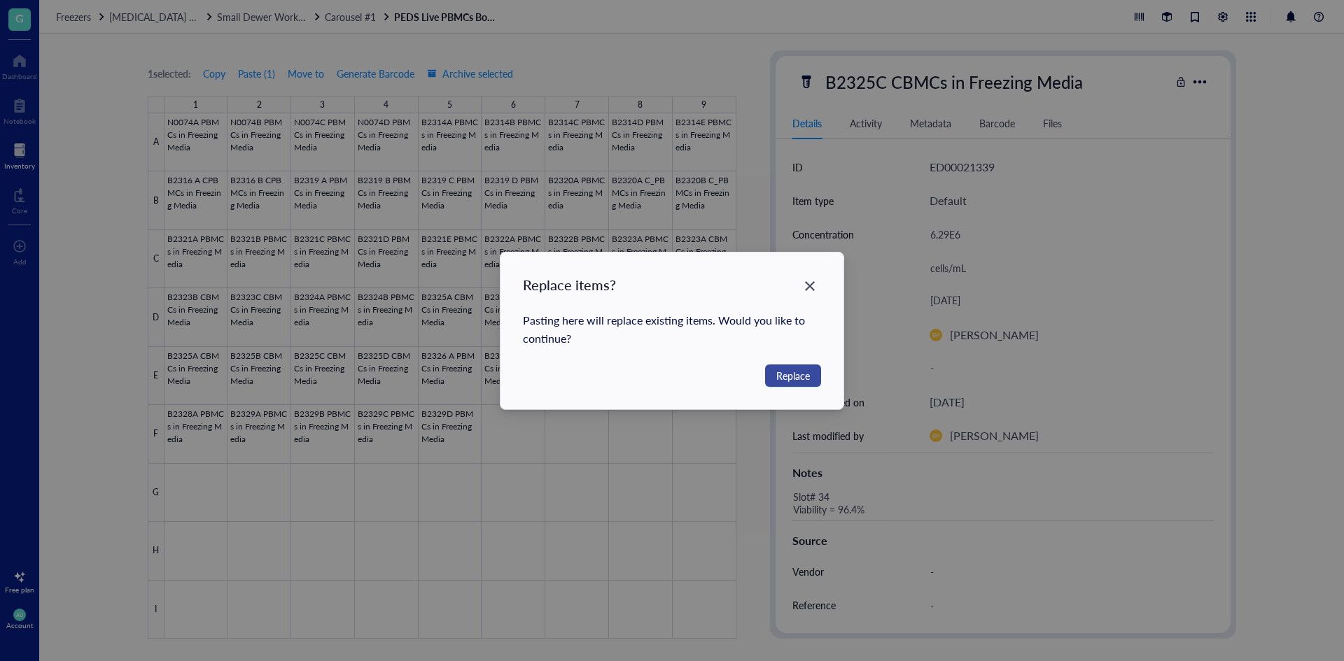
click at [804, 375] on span "Replace" at bounding box center [793, 375] width 34 height 15
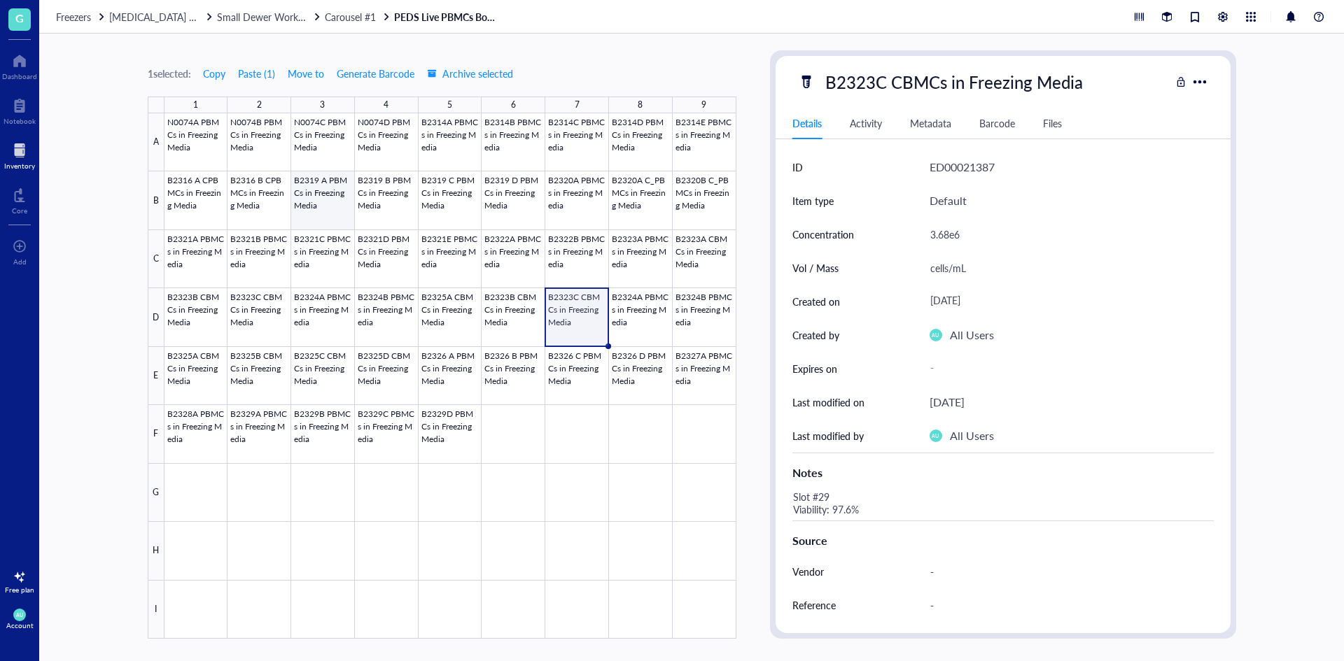
click at [314, 183] on div at bounding box center [450, 376] width 572 height 526
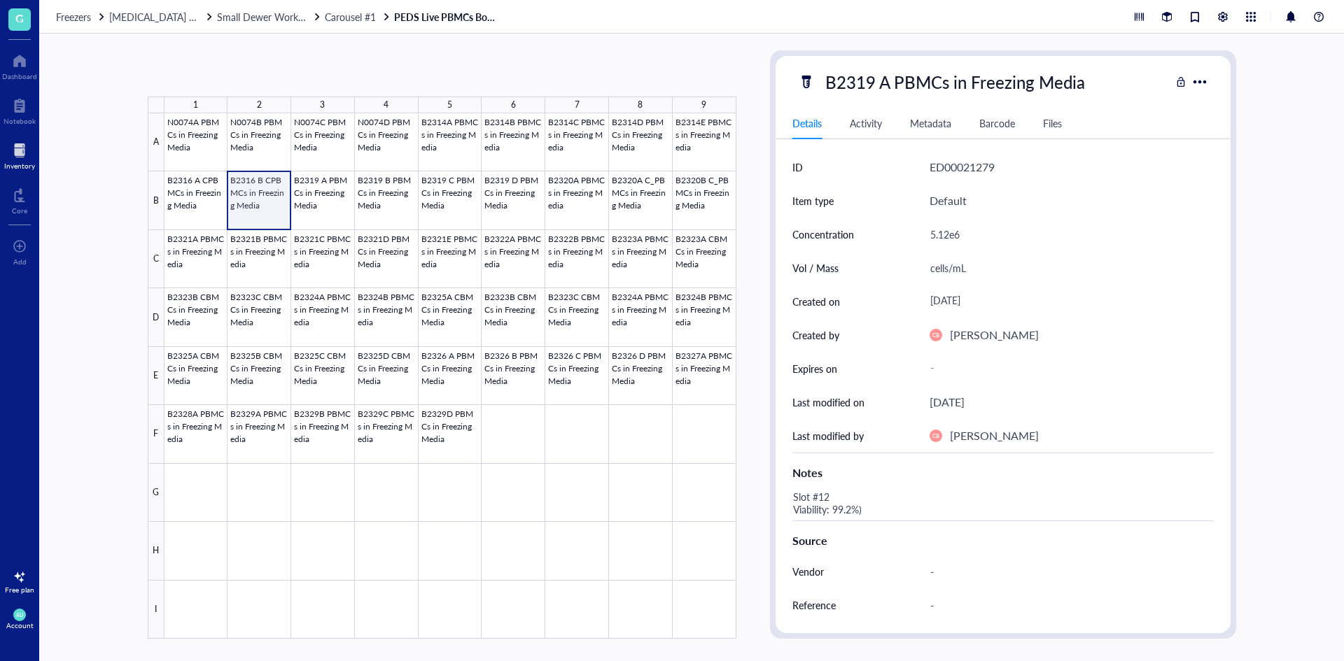
click at [274, 216] on div at bounding box center [450, 376] width 572 height 526
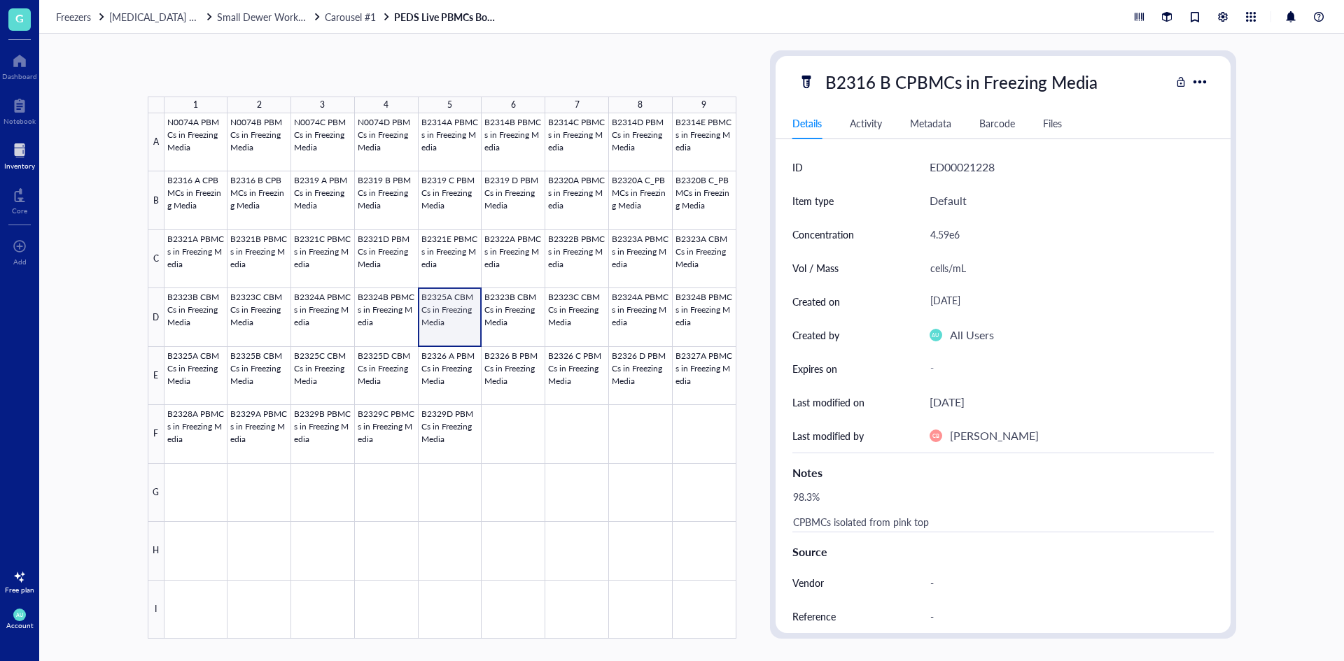
click at [452, 303] on div at bounding box center [450, 376] width 572 height 526
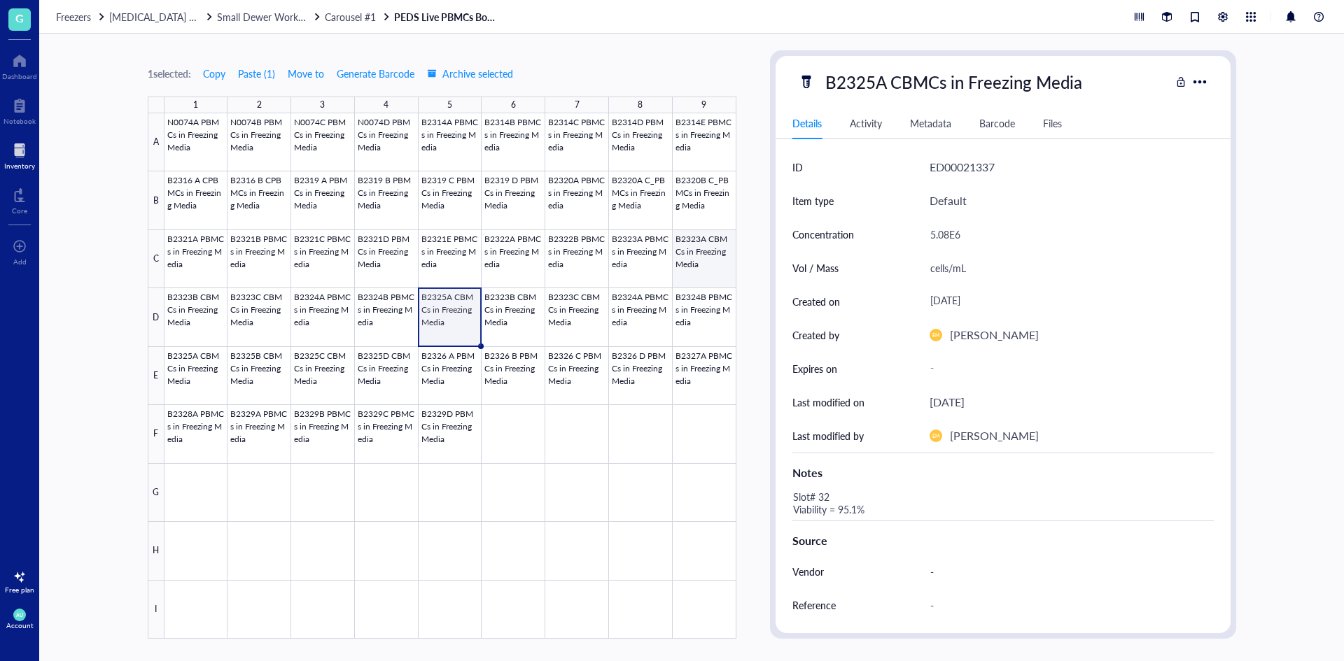
click at [717, 262] on div at bounding box center [450, 376] width 572 height 526
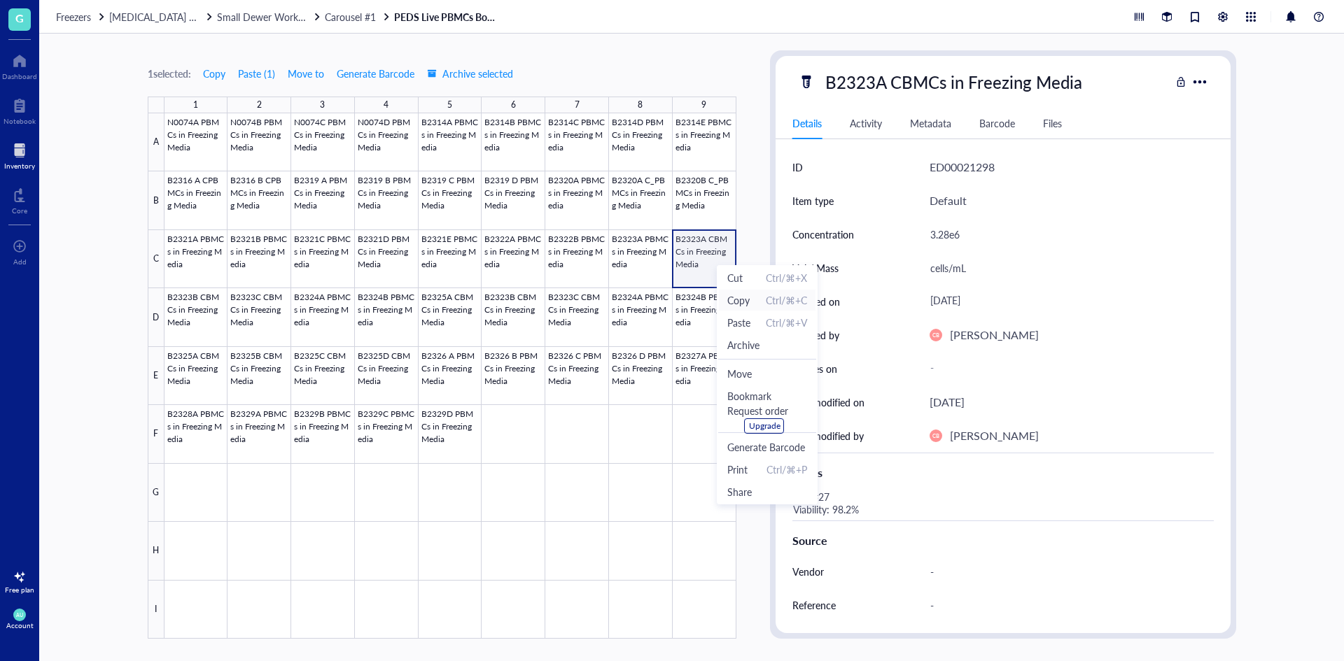
click at [734, 301] on span "Copy" at bounding box center [738, 299] width 22 height 15
click at [436, 306] on div at bounding box center [450, 376] width 572 height 526
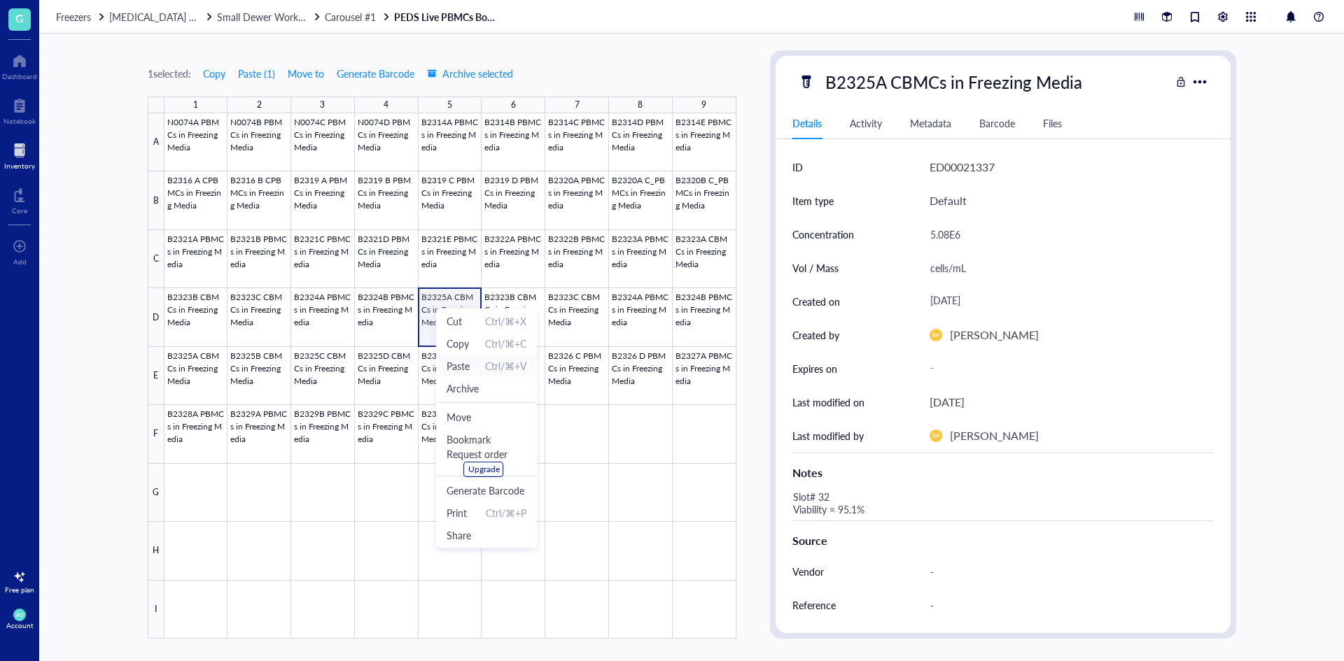
click at [468, 362] on span "Paste" at bounding box center [457, 365] width 23 height 15
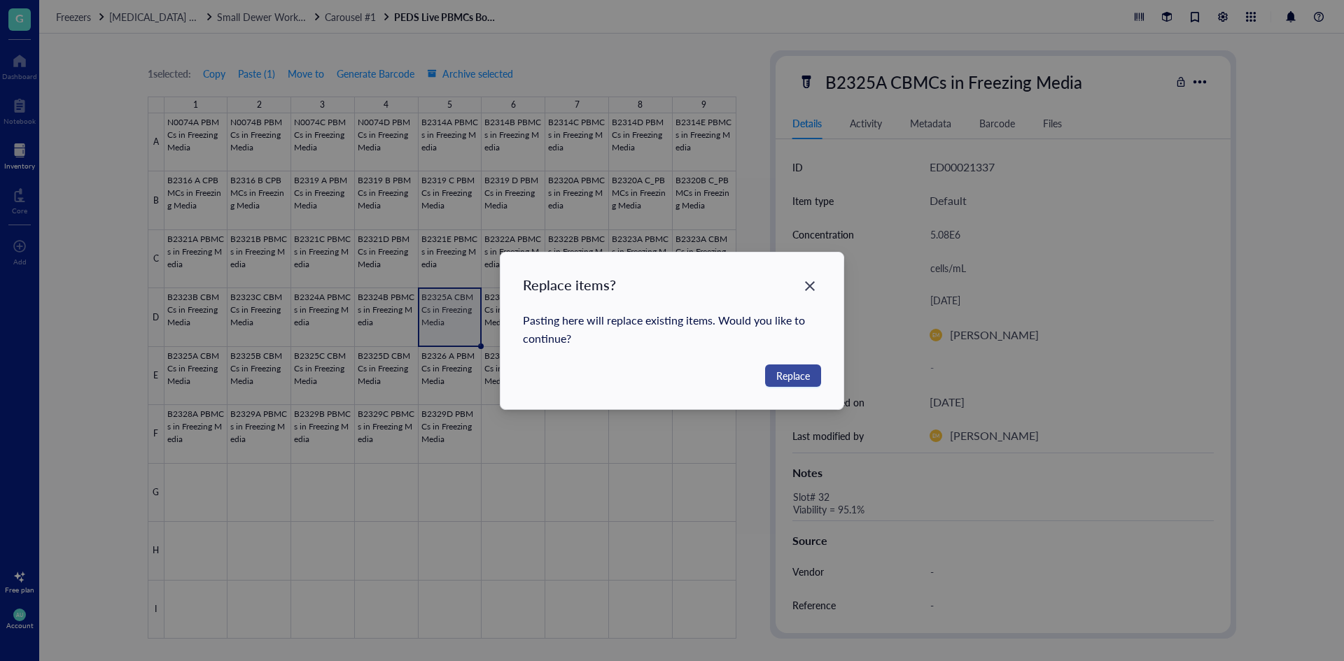
click at [788, 380] on span "Replace" at bounding box center [793, 375] width 34 height 15
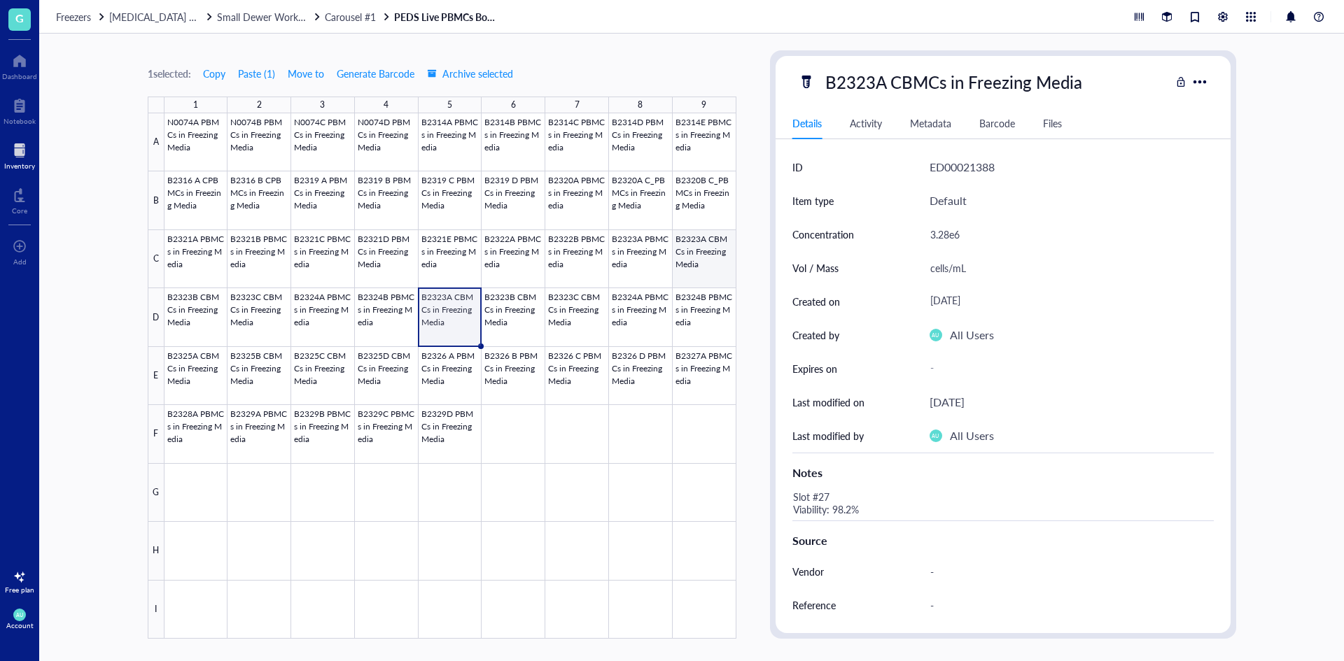
click at [712, 258] on div at bounding box center [450, 376] width 572 height 526
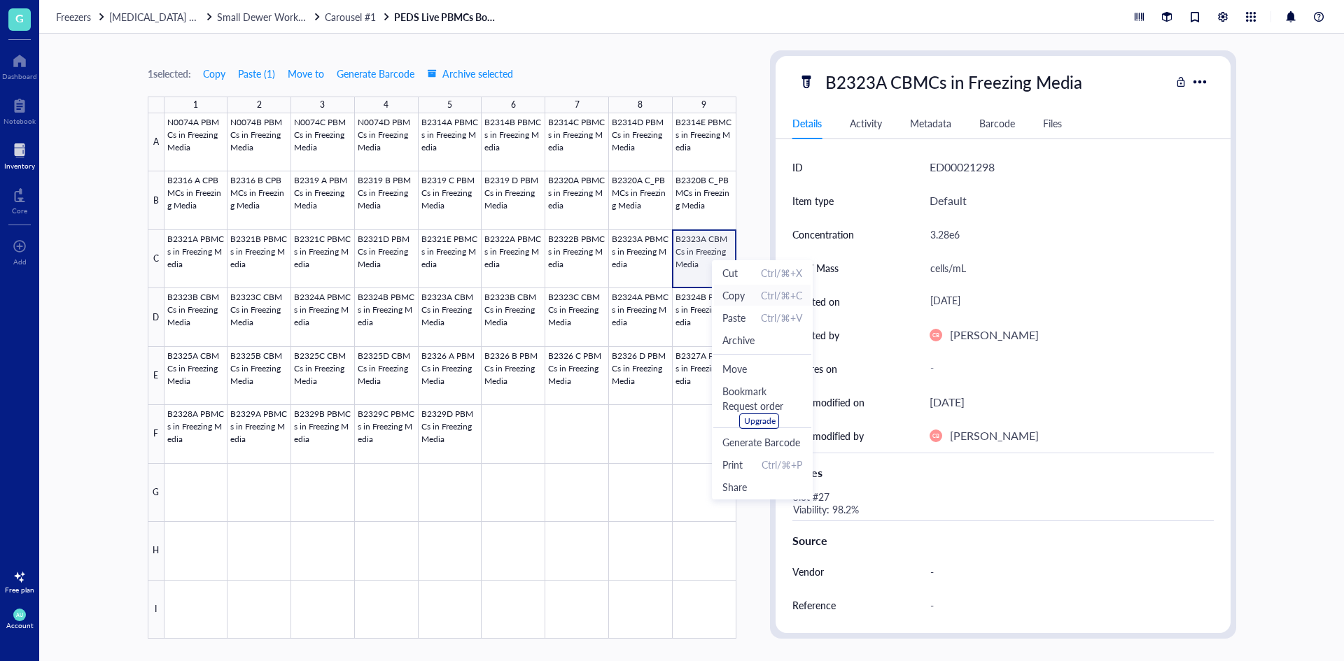
click at [731, 291] on span "Copy" at bounding box center [733, 295] width 22 height 15
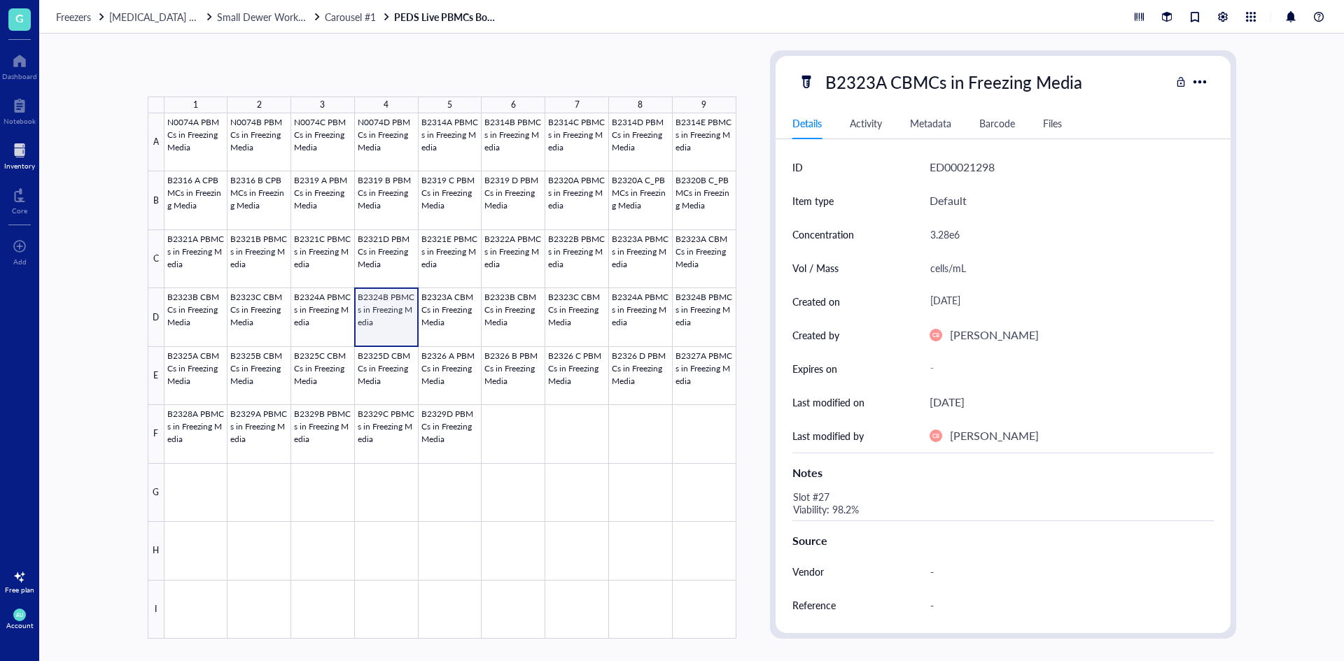
click at [369, 309] on div at bounding box center [450, 376] width 572 height 526
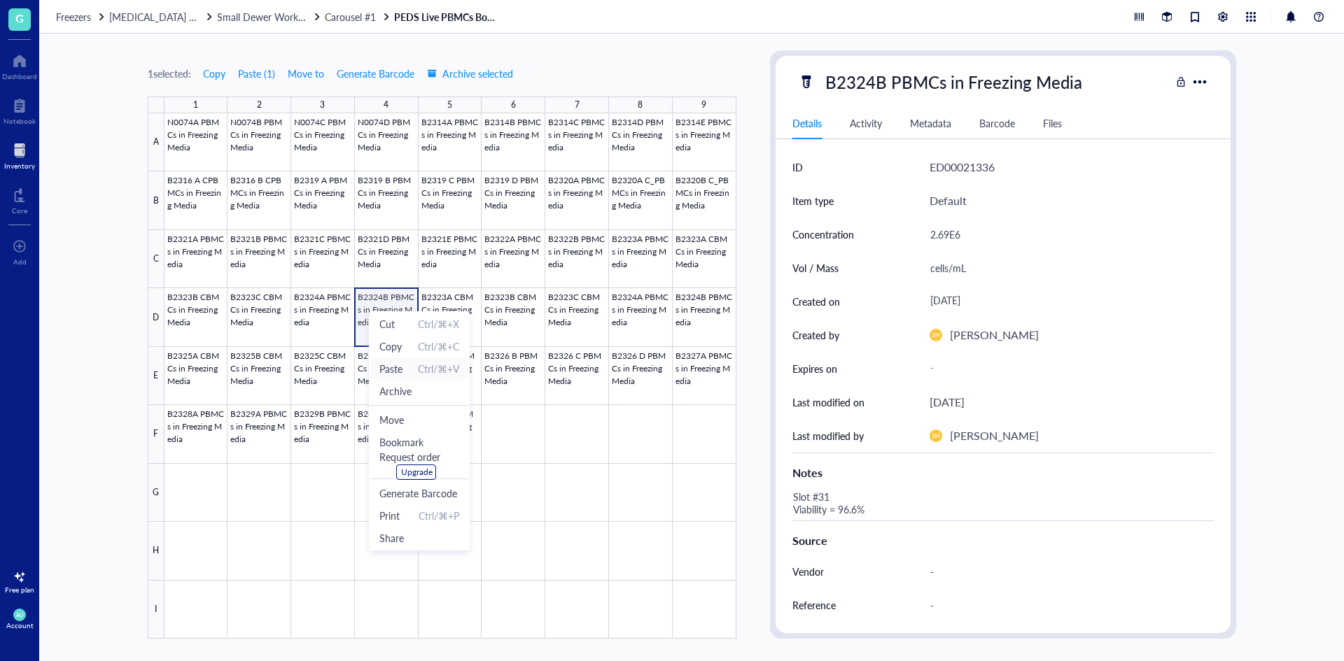
click at [403, 368] on span "Paste Ctrl/⌘+V" at bounding box center [419, 368] width 80 height 15
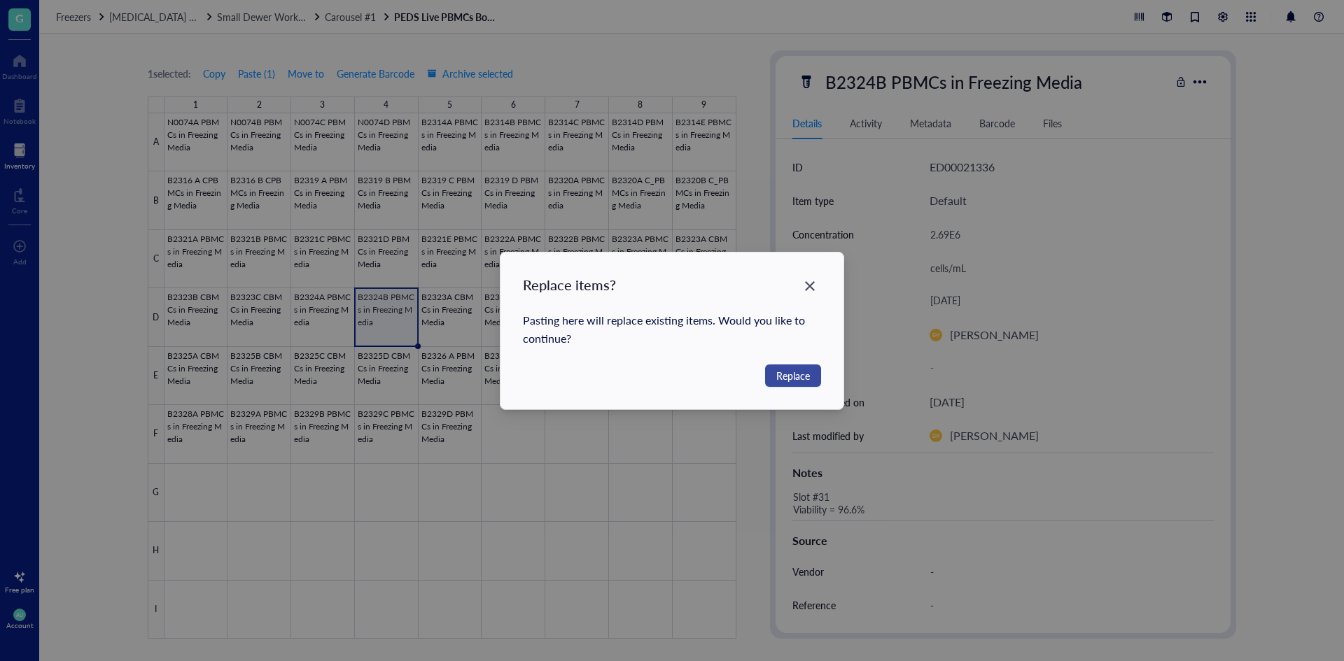
click at [777, 374] on span "Replace" at bounding box center [793, 375] width 34 height 15
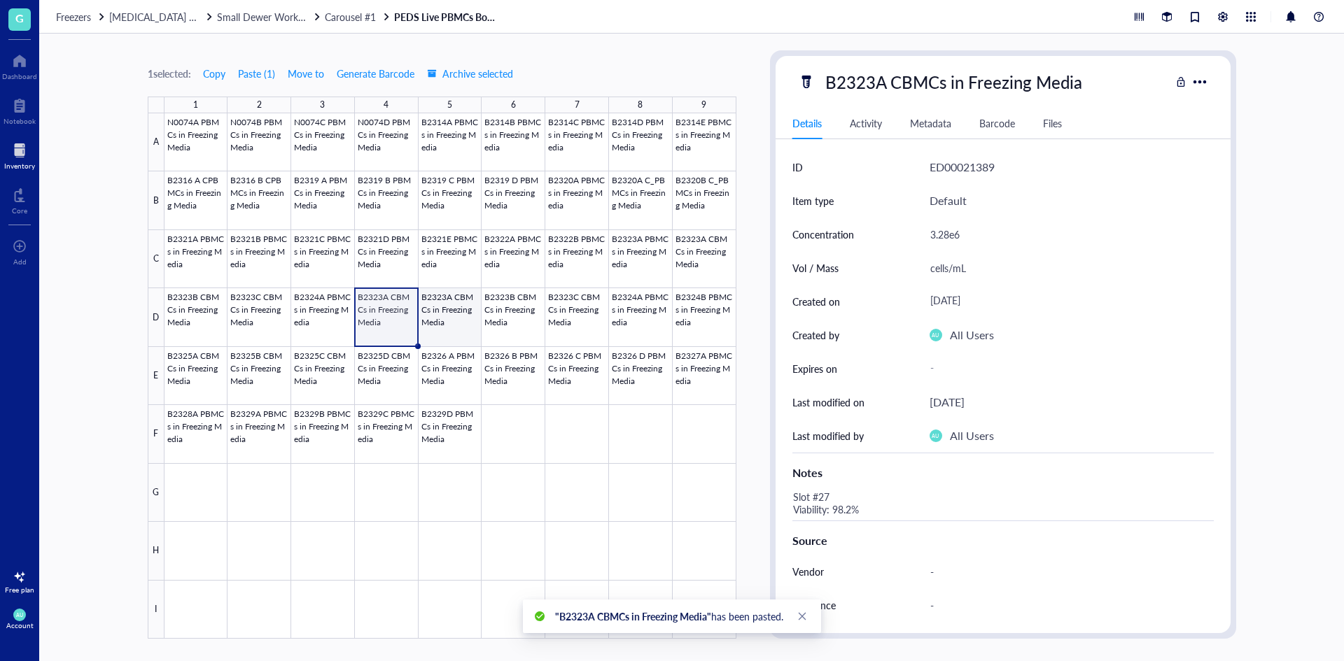
click at [439, 314] on div at bounding box center [450, 376] width 572 height 526
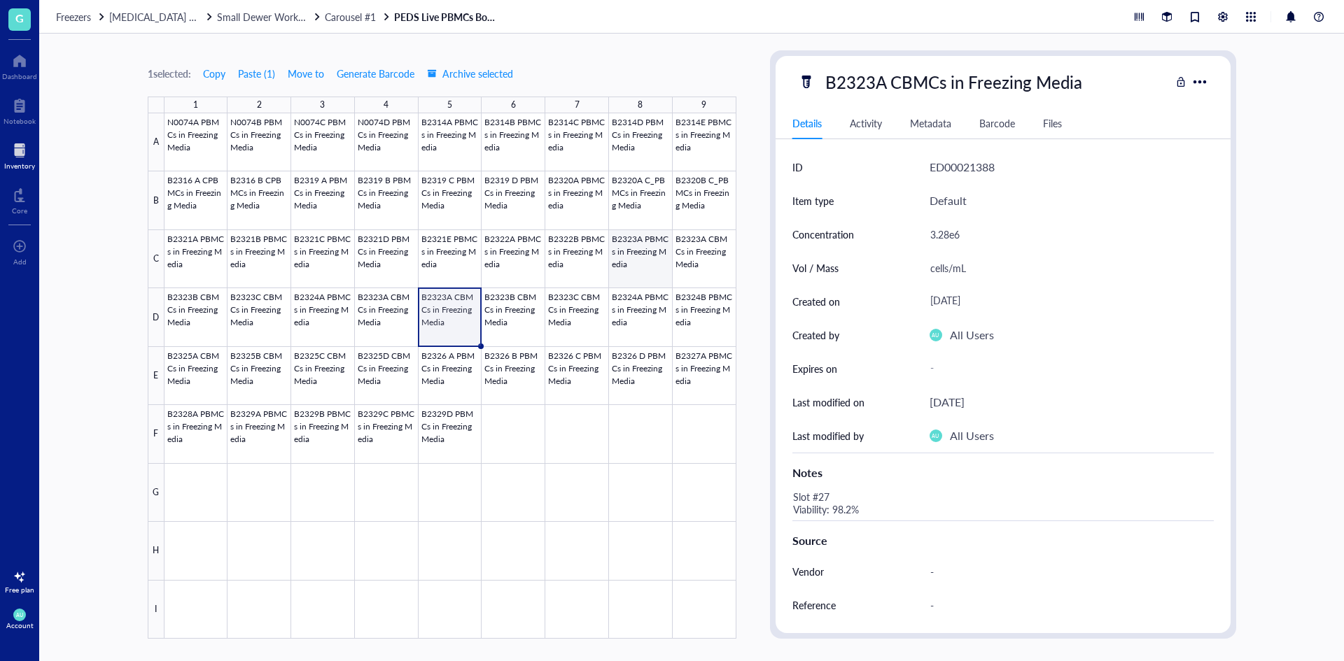
click at [630, 267] on div at bounding box center [450, 376] width 572 height 526
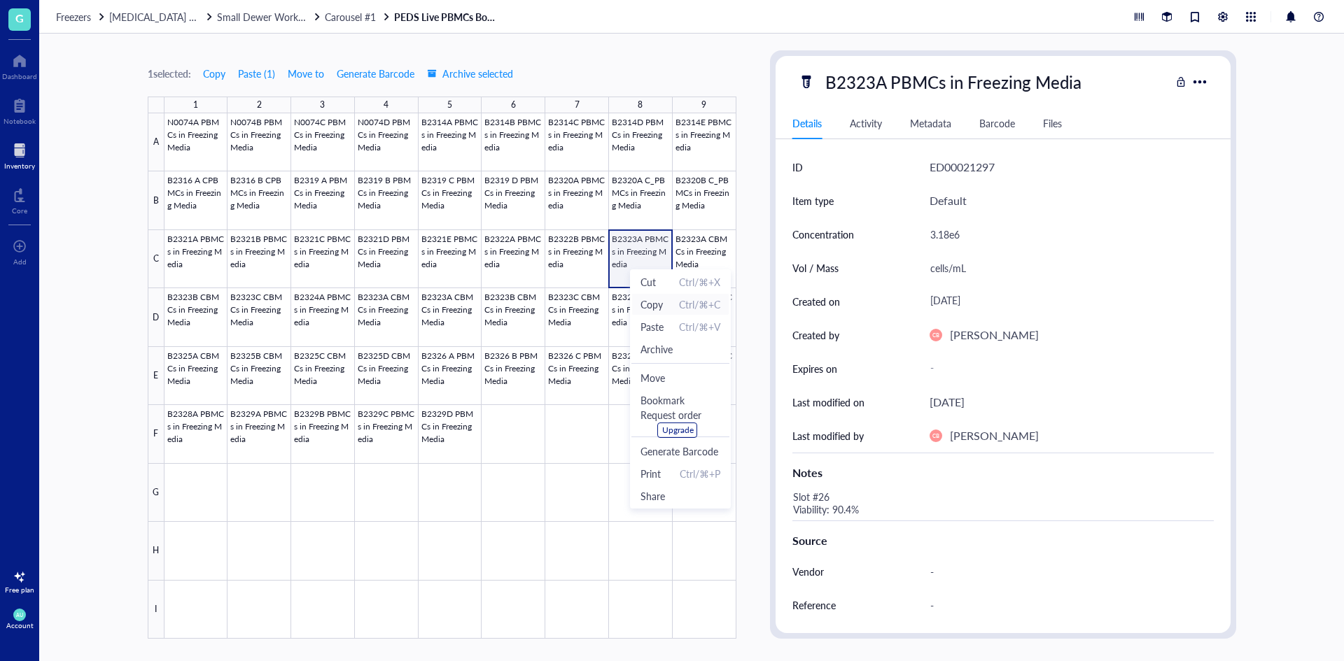
click at [639, 301] on li "Copy Ctrl/⌘+C" at bounding box center [680, 304] width 98 height 22
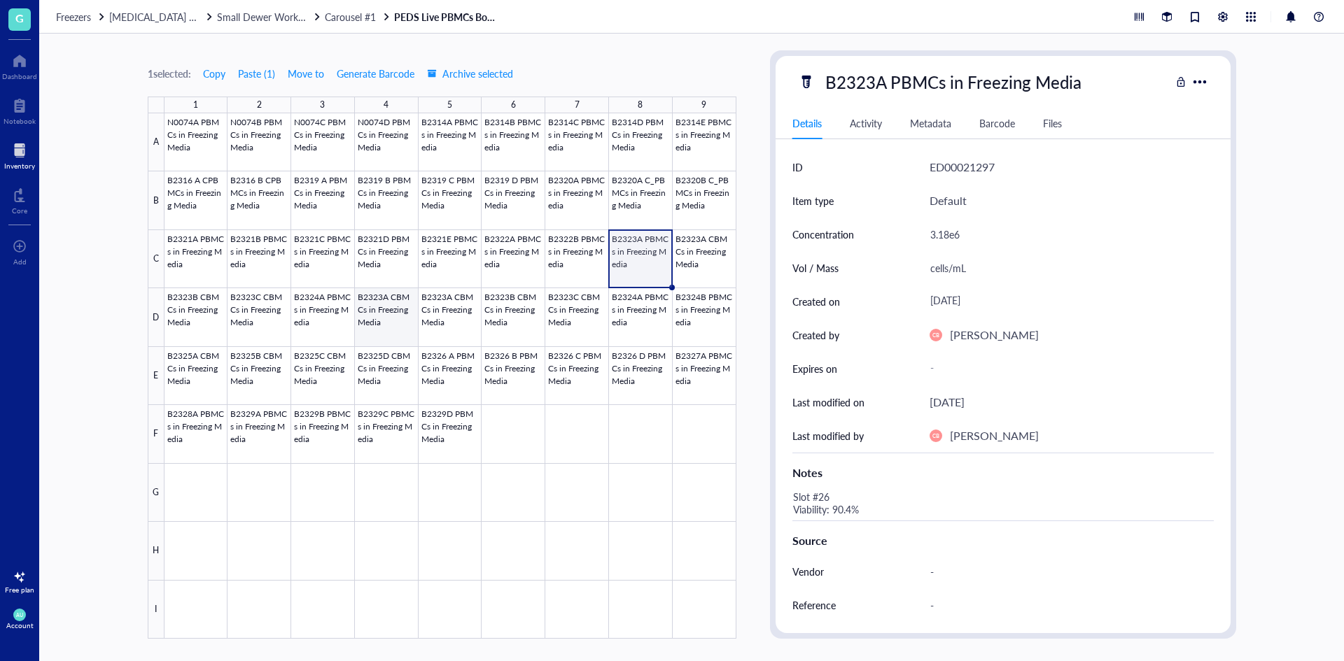
click at [402, 318] on div at bounding box center [450, 376] width 572 height 526
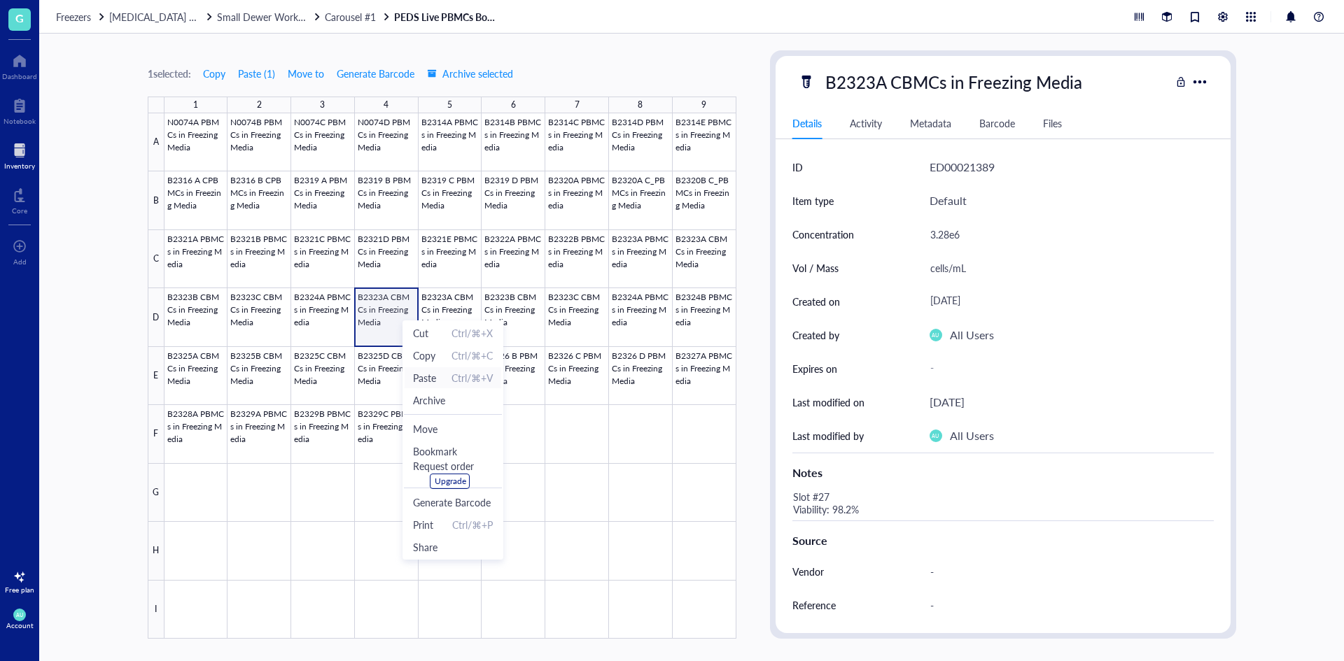
click at [431, 383] on span "Paste" at bounding box center [424, 377] width 23 height 15
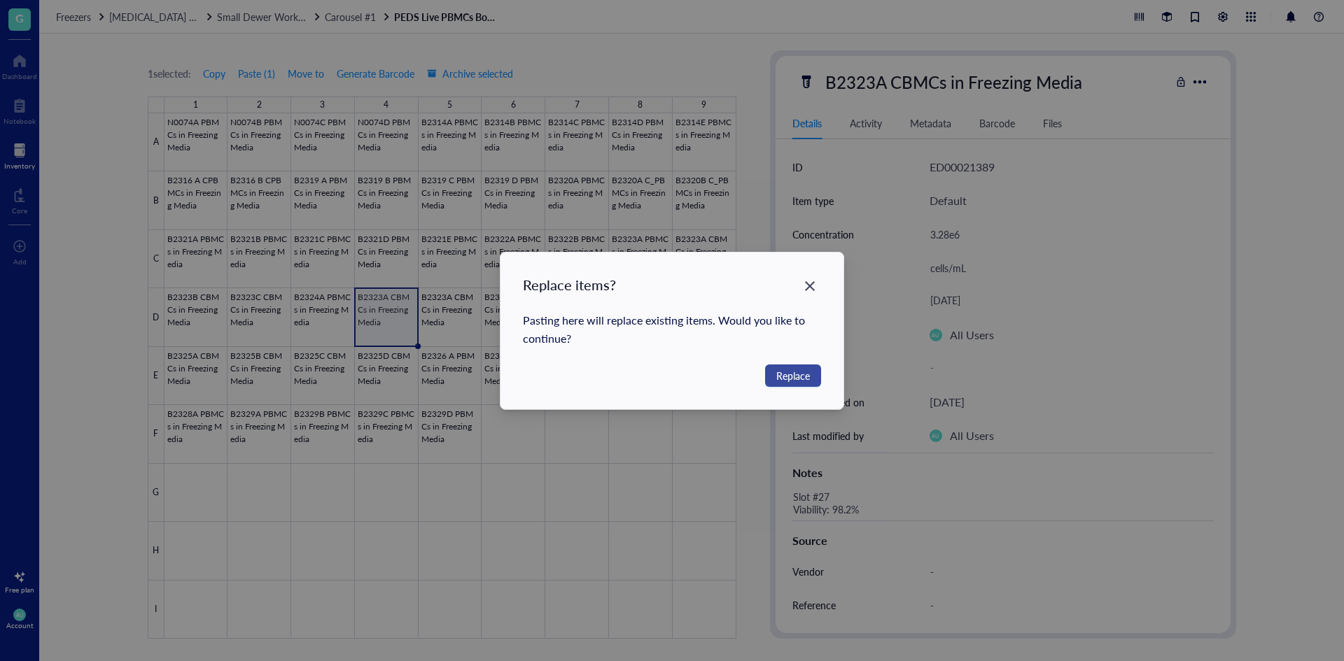
click at [770, 377] on button "Replace" at bounding box center [793, 376] width 56 height 22
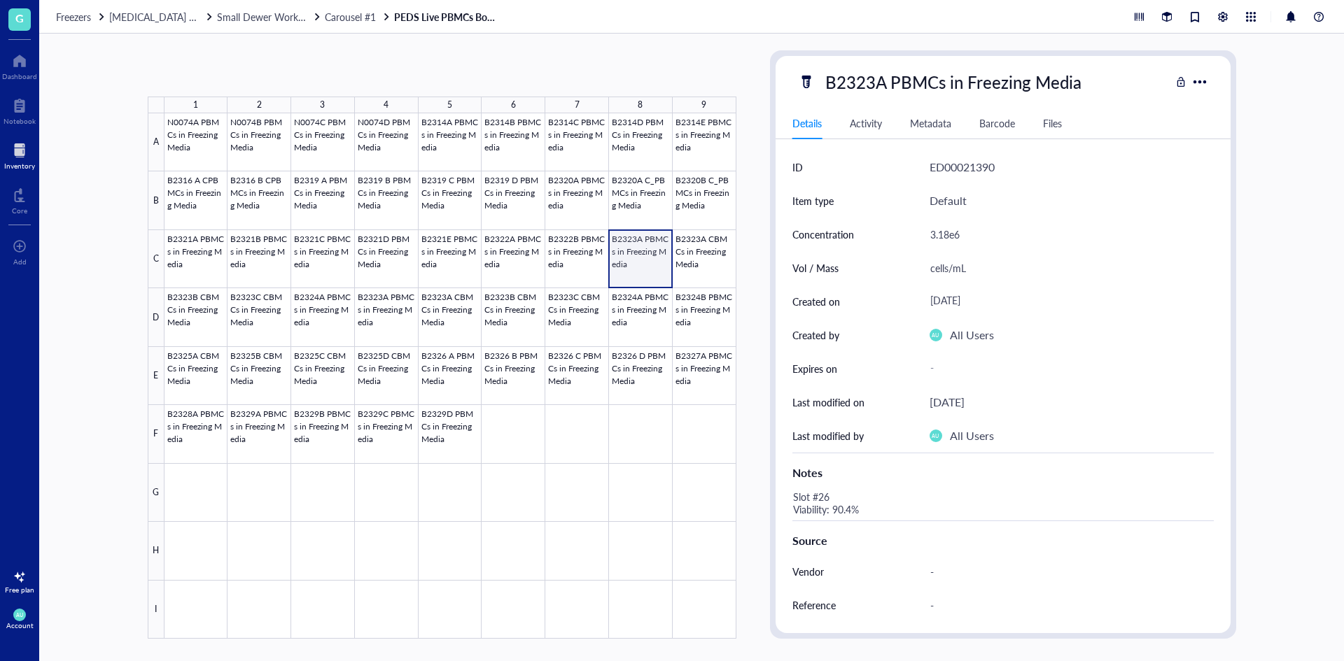
click at [641, 269] on div at bounding box center [450, 376] width 572 height 526
click at [698, 269] on div at bounding box center [450, 376] width 572 height 526
click at [656, 268] on div at bounding box center [450, 376] width 572 height 526
click at [697, 269] on div at bounding box center [450, 376] width 572 height 526
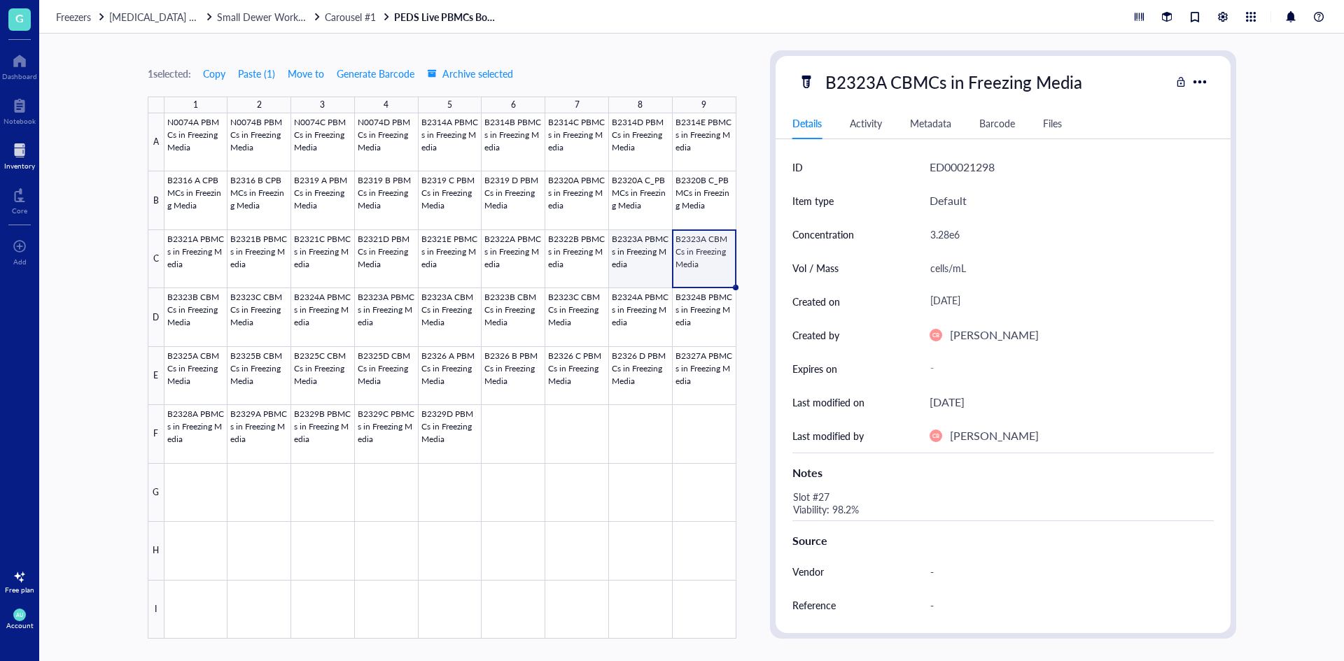
click at [659, 268] on div at bounding box center [450, 376] width 572 height 526
click at [375, 309] on div at bounding box center [450, 376] width 572 height 526
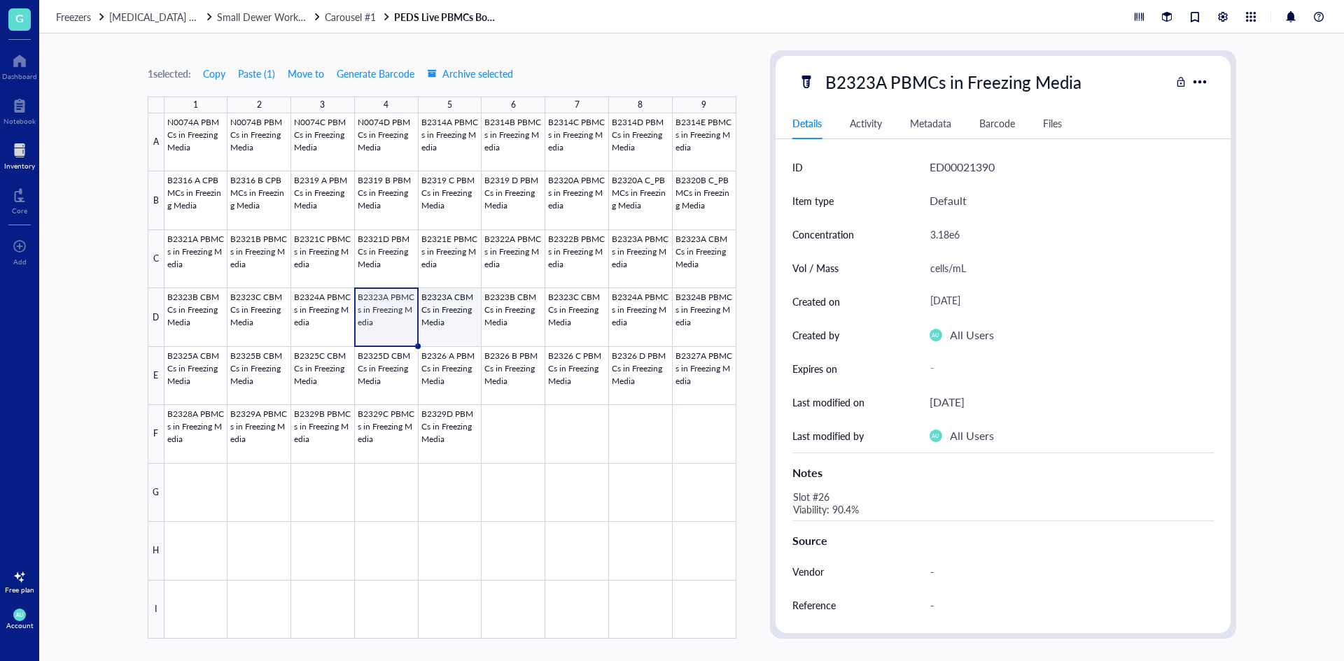
click at [441, 313] on div at bounding box center [450, 376] width 572 height 526
click at [386, 320] on div at bounding box center [450, 376] width 572 height 526
click at [560, 260] on div at bounding box center [450, 376] width 572 height 526
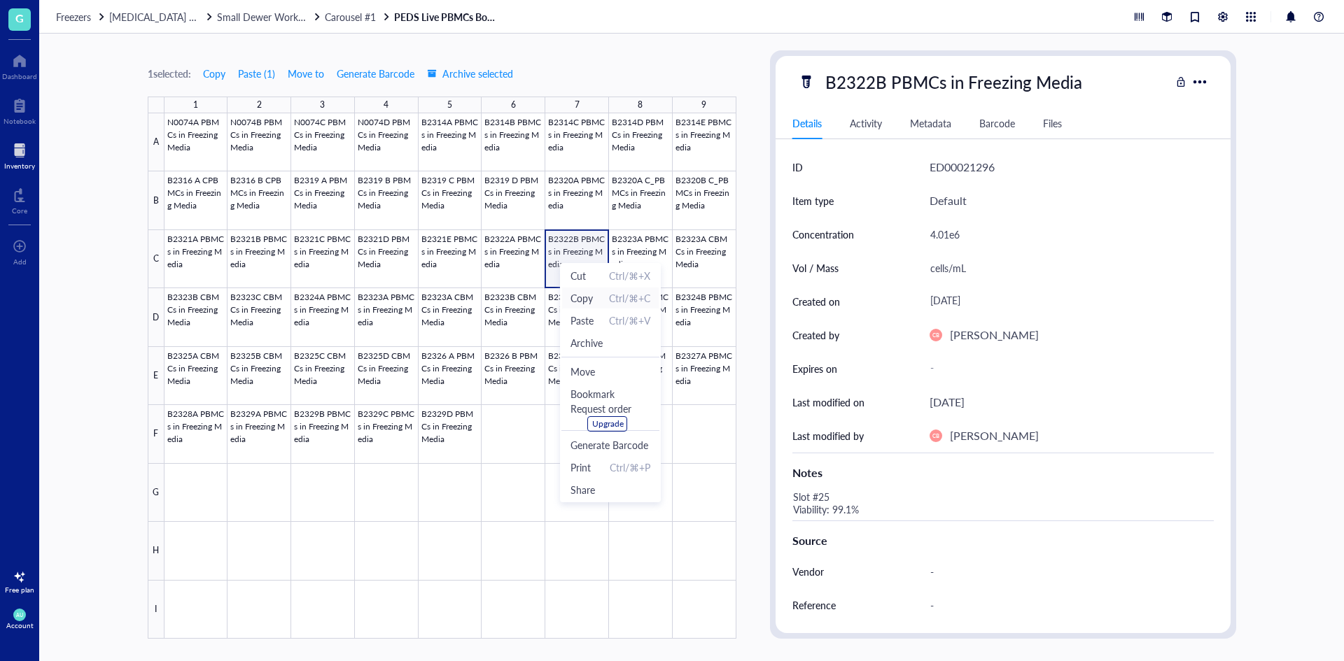
click at [581, 302] on span "Copy" at bounding box center [581, 297] width 22 height 15
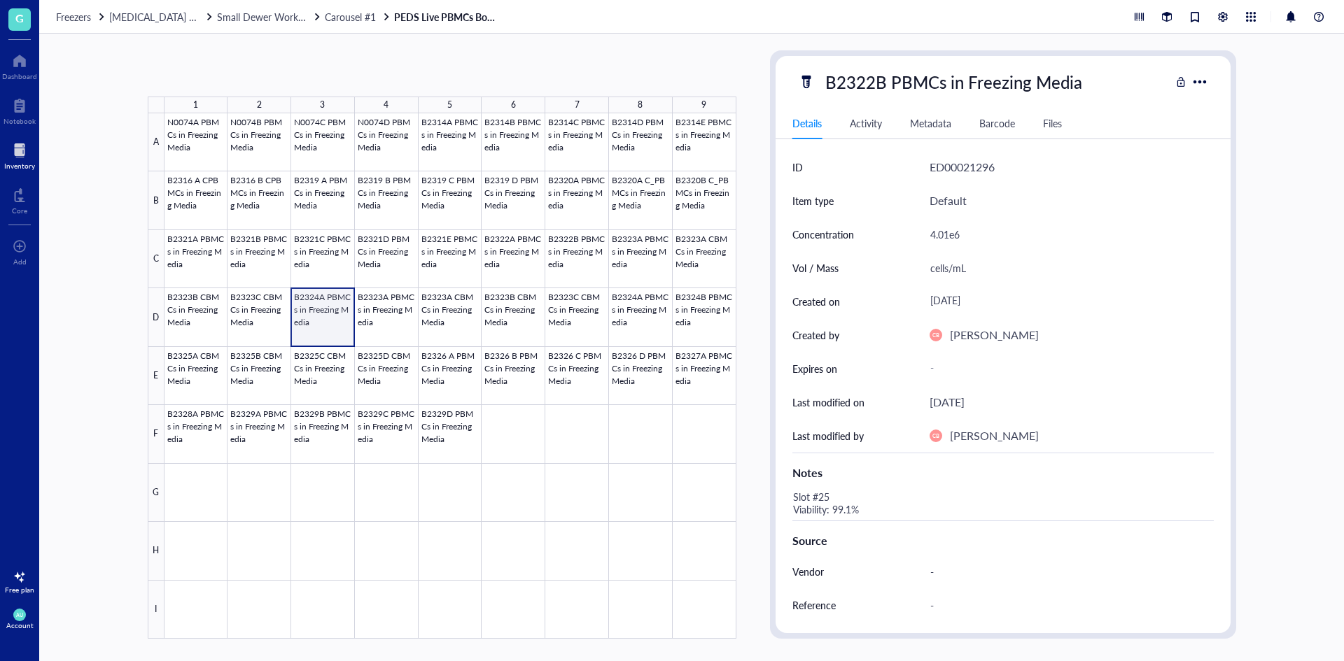
click at [309, 304] on div at bounding box center [450, 376] width 572 height 526
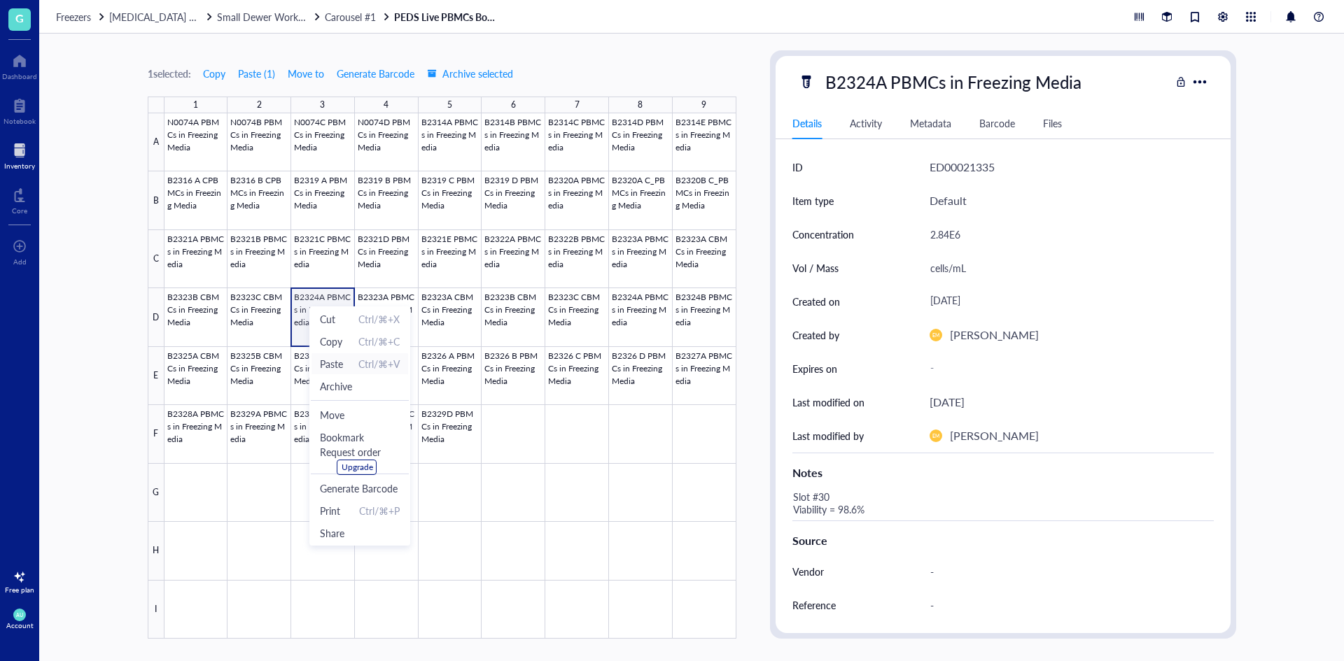
click at [343, 360] on span "Paste" at bounding box center [331, 363] width 23 height 15
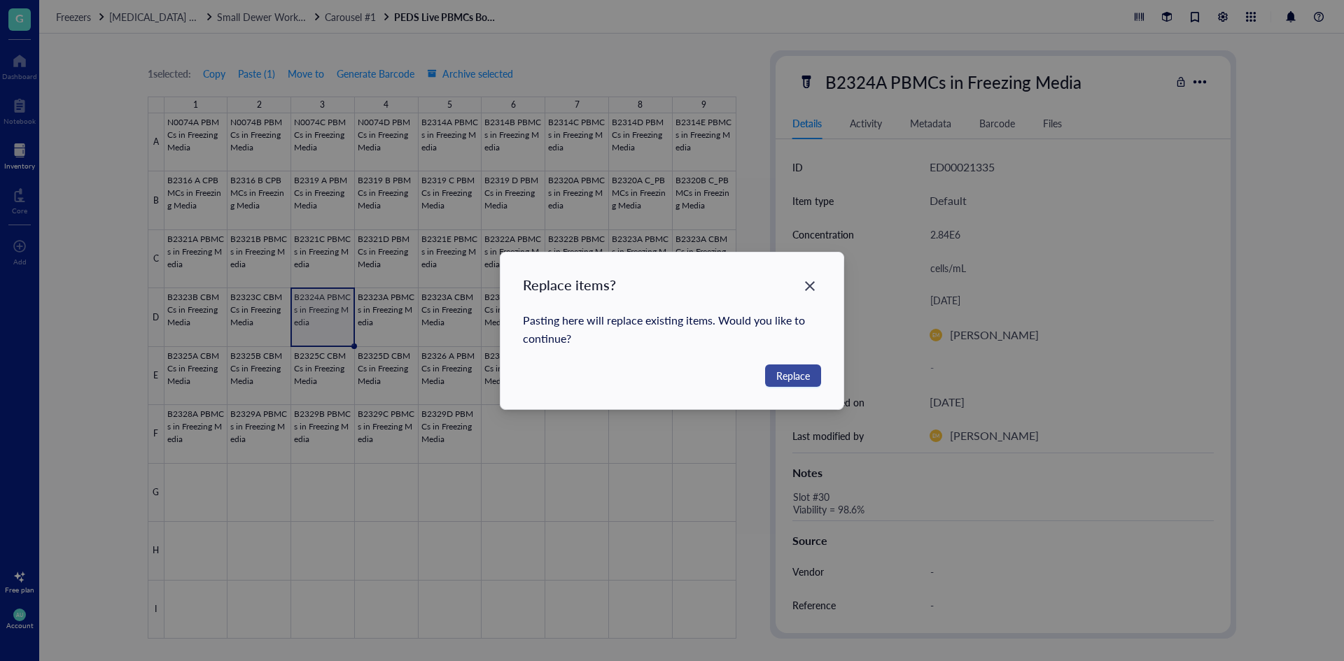
click at [773, 368] on button "Replace" at bounding box center [793, 376] width 56 height 22
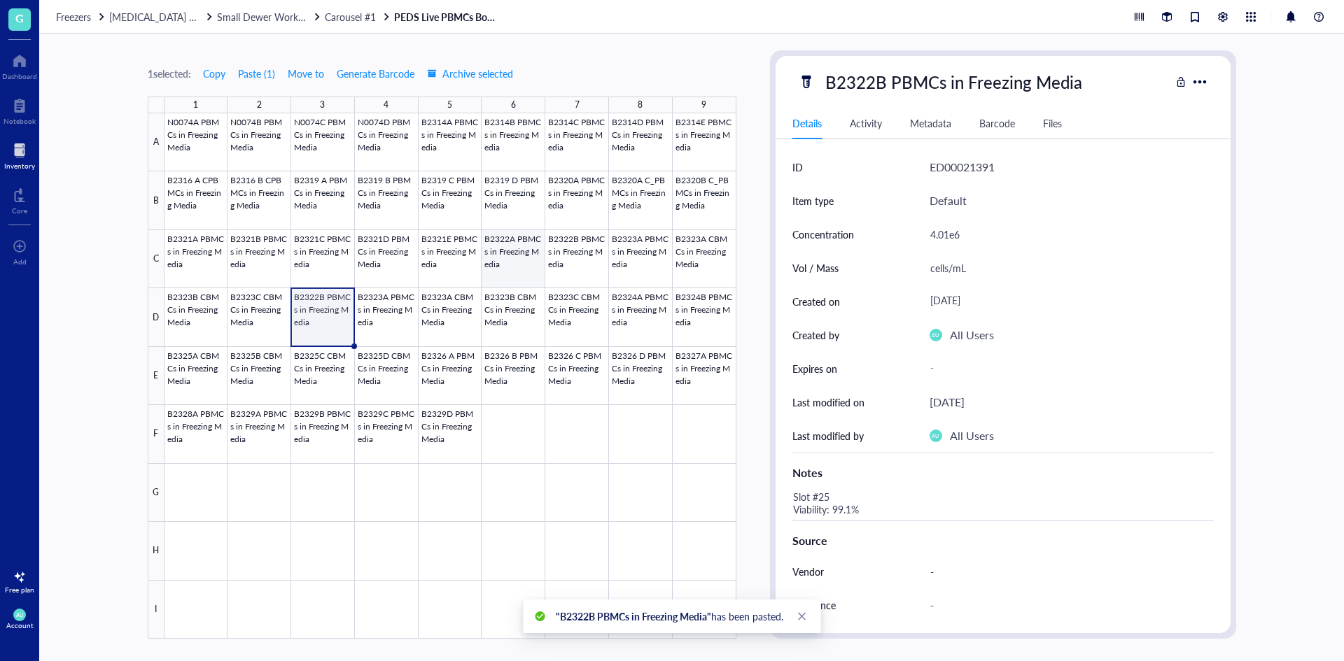
click at [501, 266] on div at bounding box center [450, 376] width 572 height 526
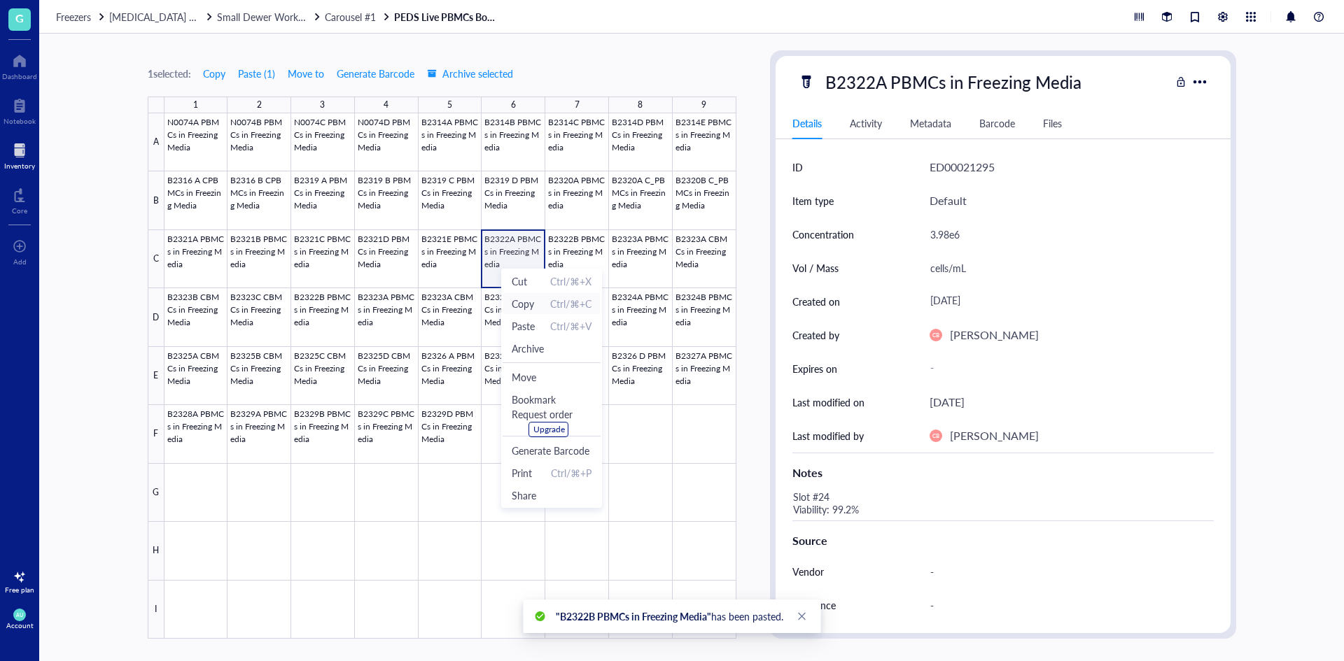
click at [513, 304] on span "Copy" at bounding box center [523, 303] width 22 height 15
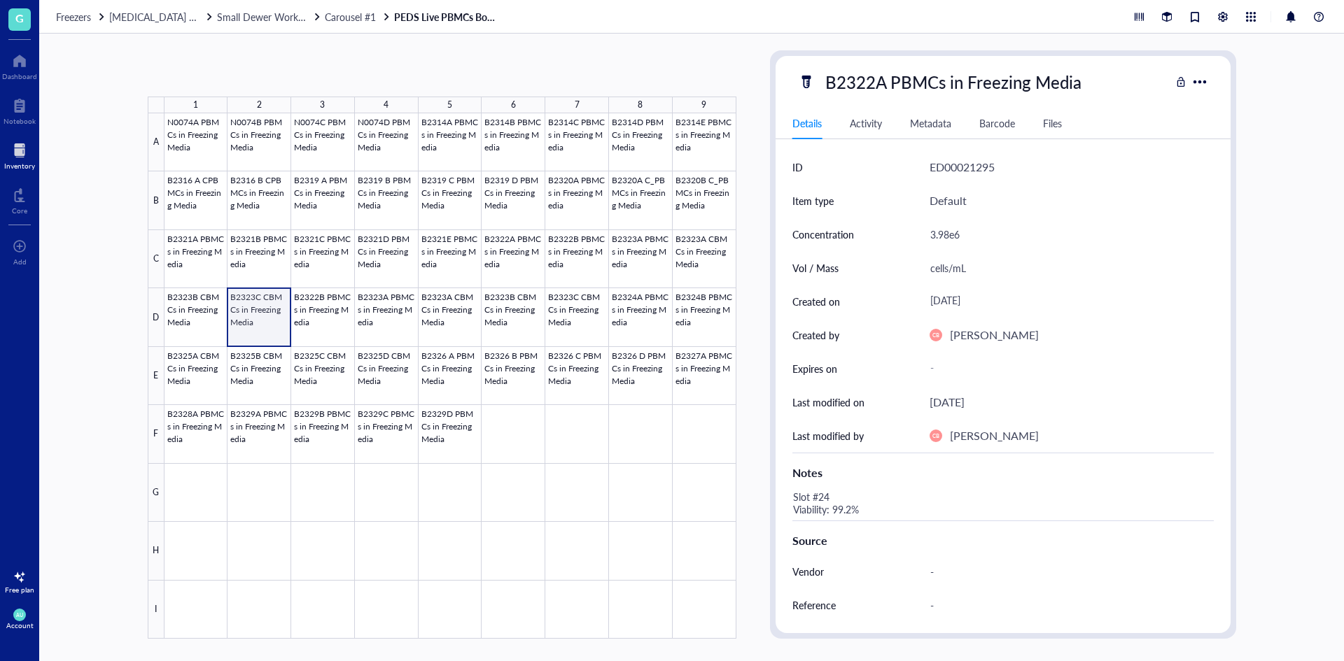
click at [252, 312] on div at bounding box center [450, 376] width 572 height 526
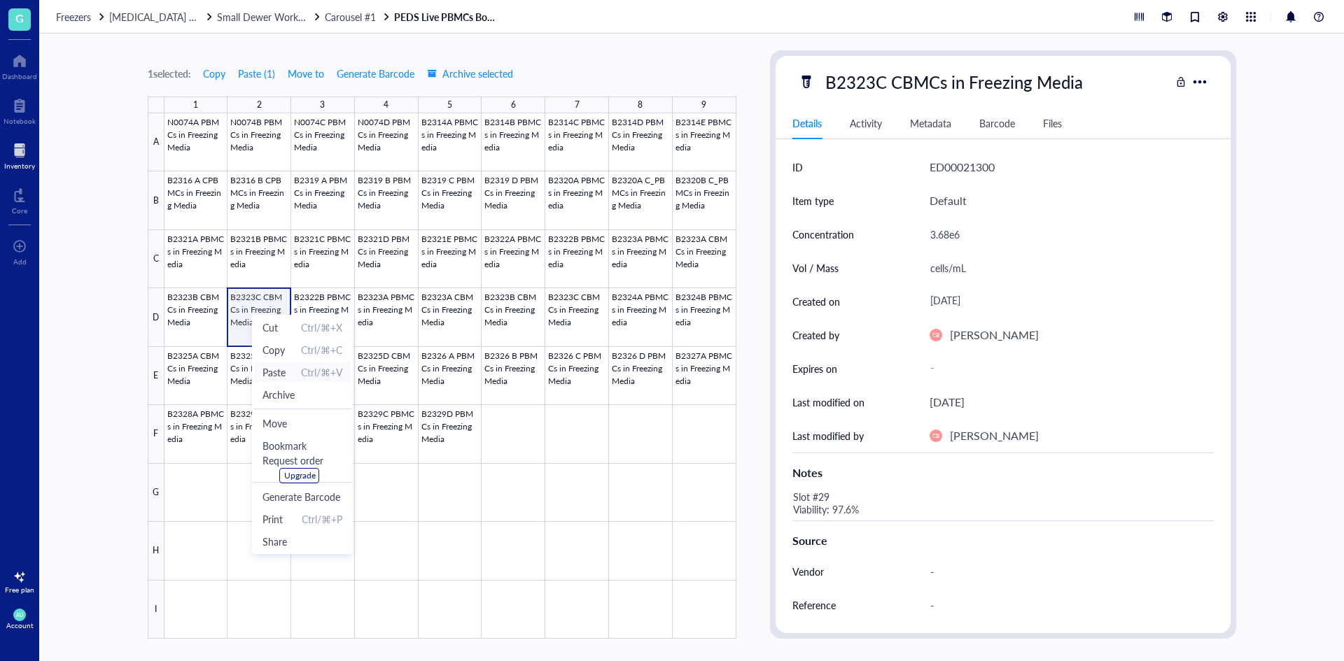
click at [291, 369] on span "Paste Ctrl/⌘+V" at bounding box center [302, 372] width 80 height 15
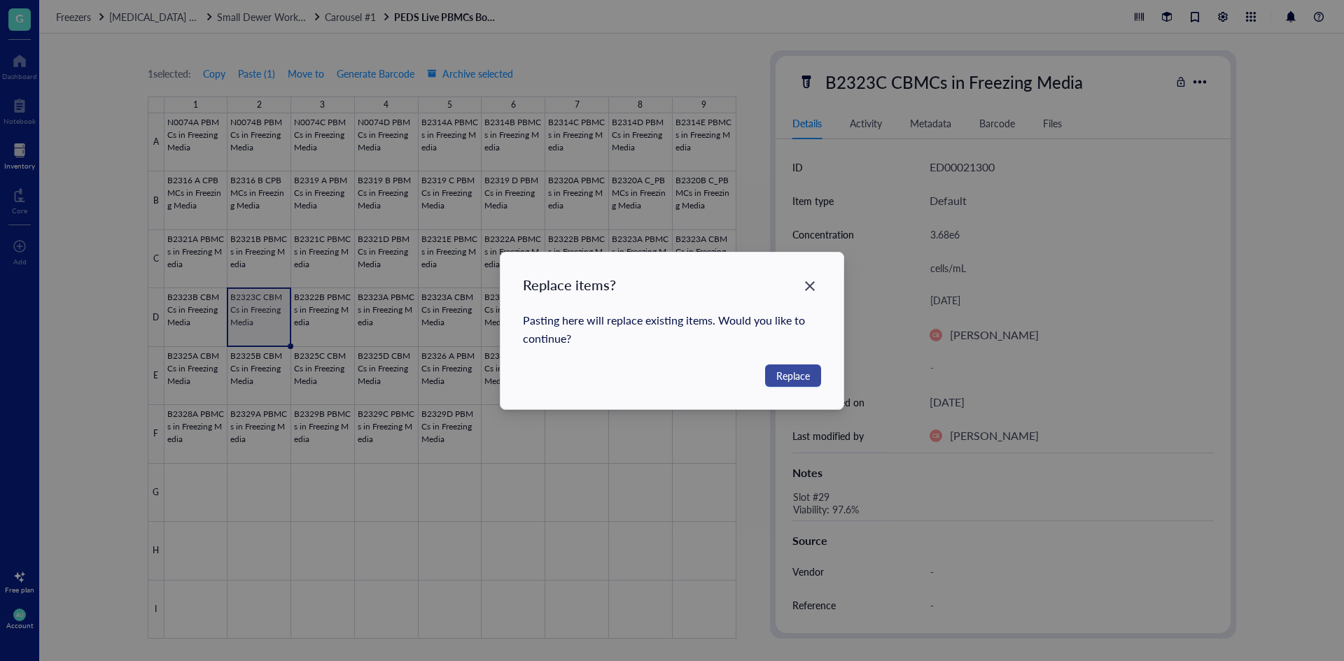
click at [776, 377] on span "Replace" at bounding box center [793, 375] width 34 height 15
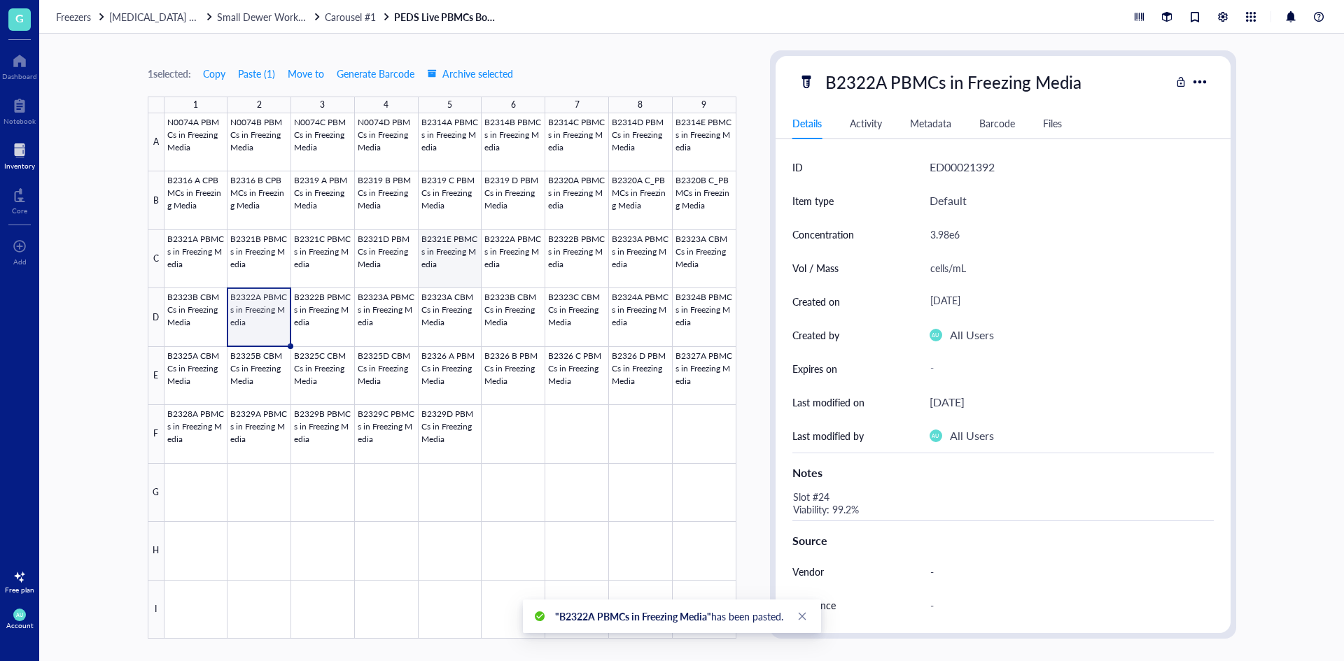
click at [465, 260] on div at bounding box center [450, 376] width 572 height 526
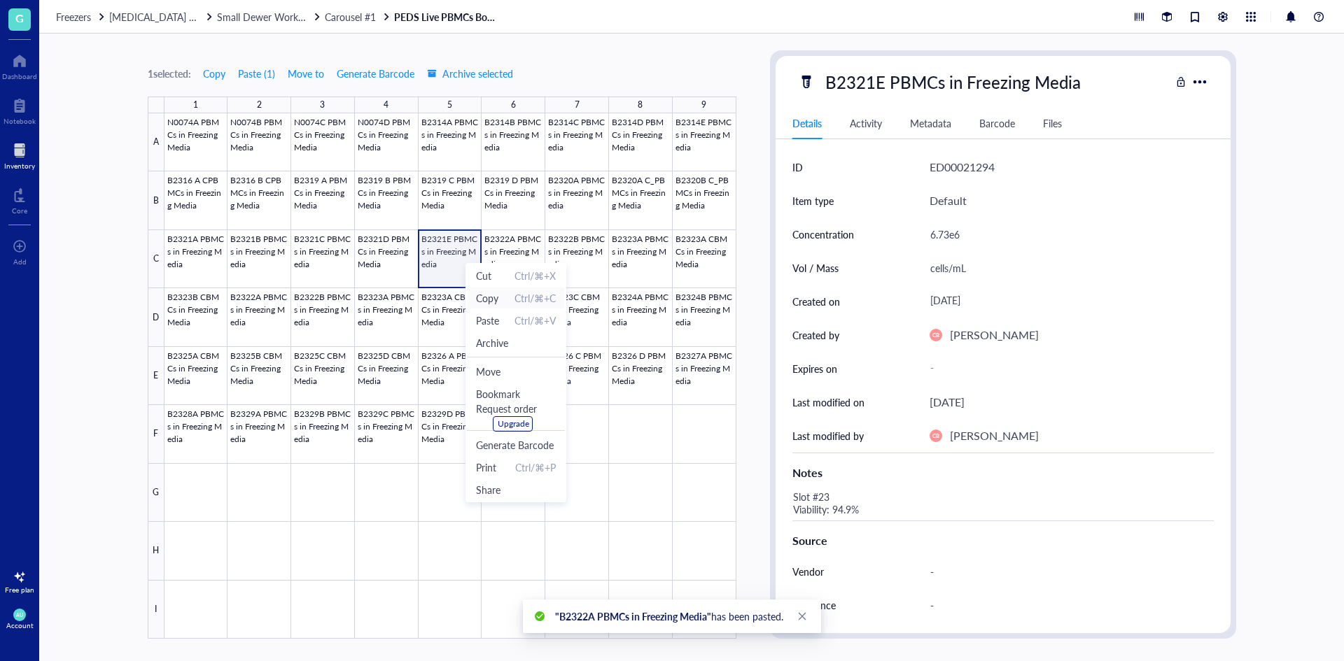
click at [496, 304] on span "Copy" at bounding box center [487, 297] width 22 height 15
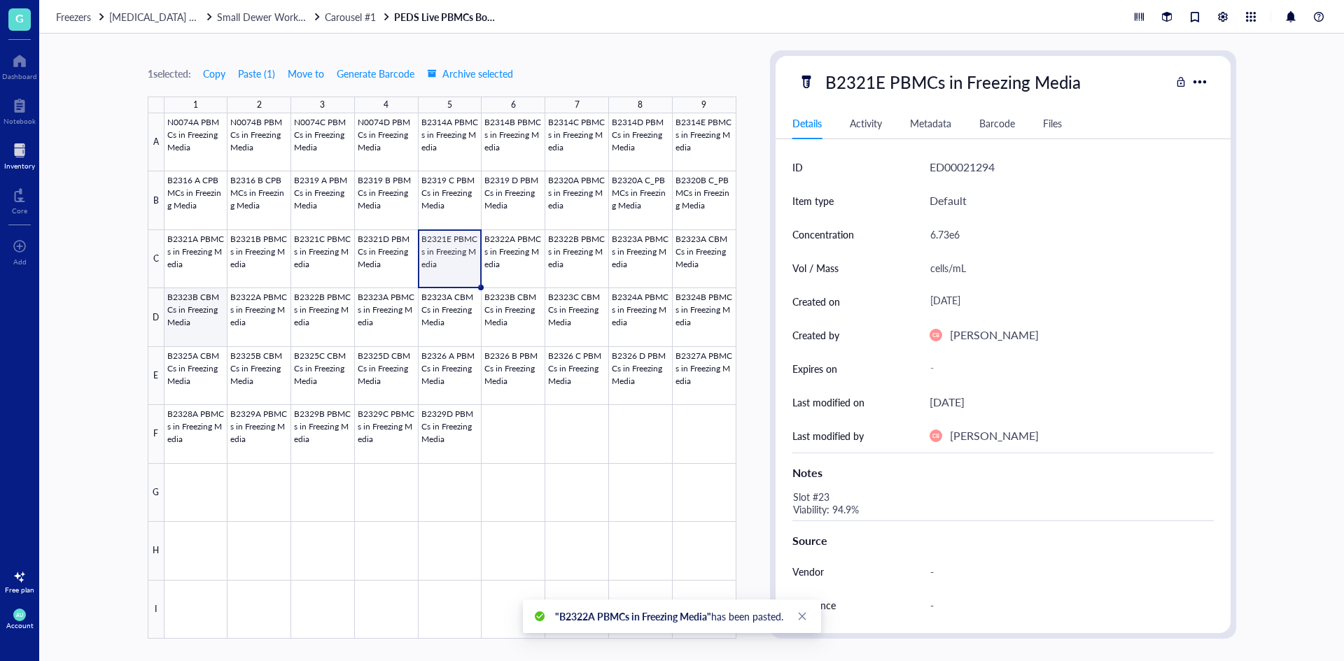
click at [186, 323] on div at bounding box center [450, 376] width 572 height 526
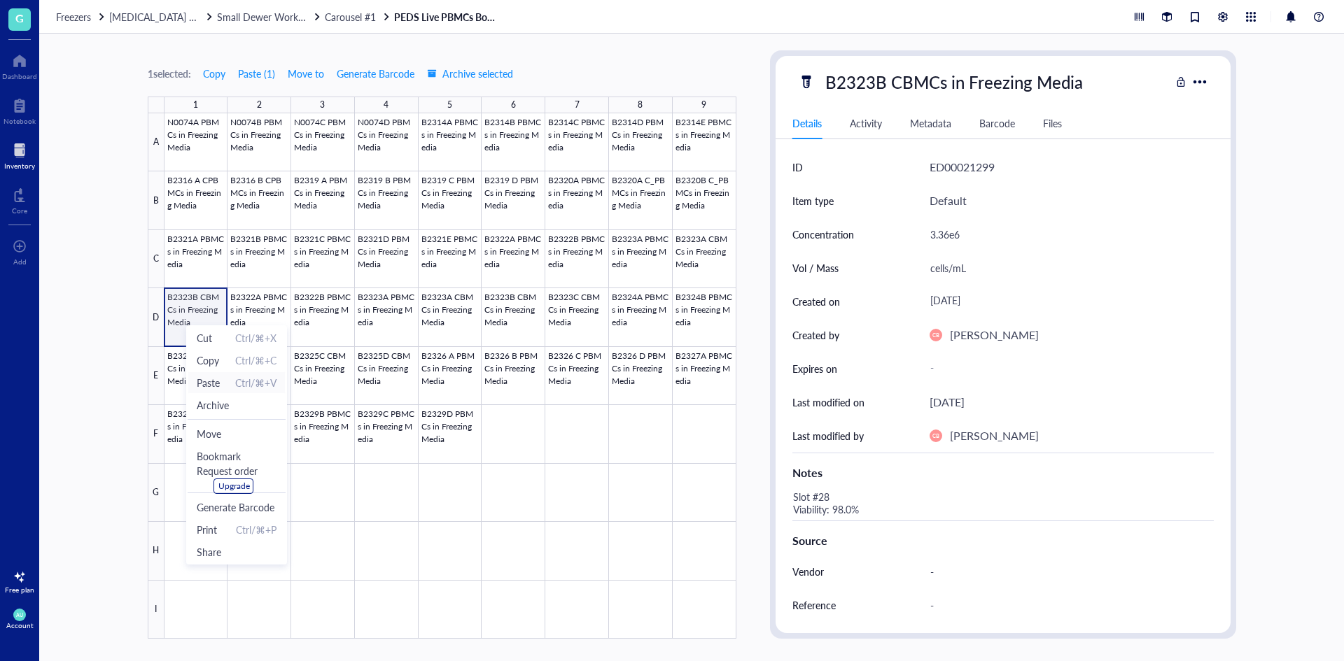
click at [217, 379] on span "Paste" at bounding box center [208, 382] width 23 height 15
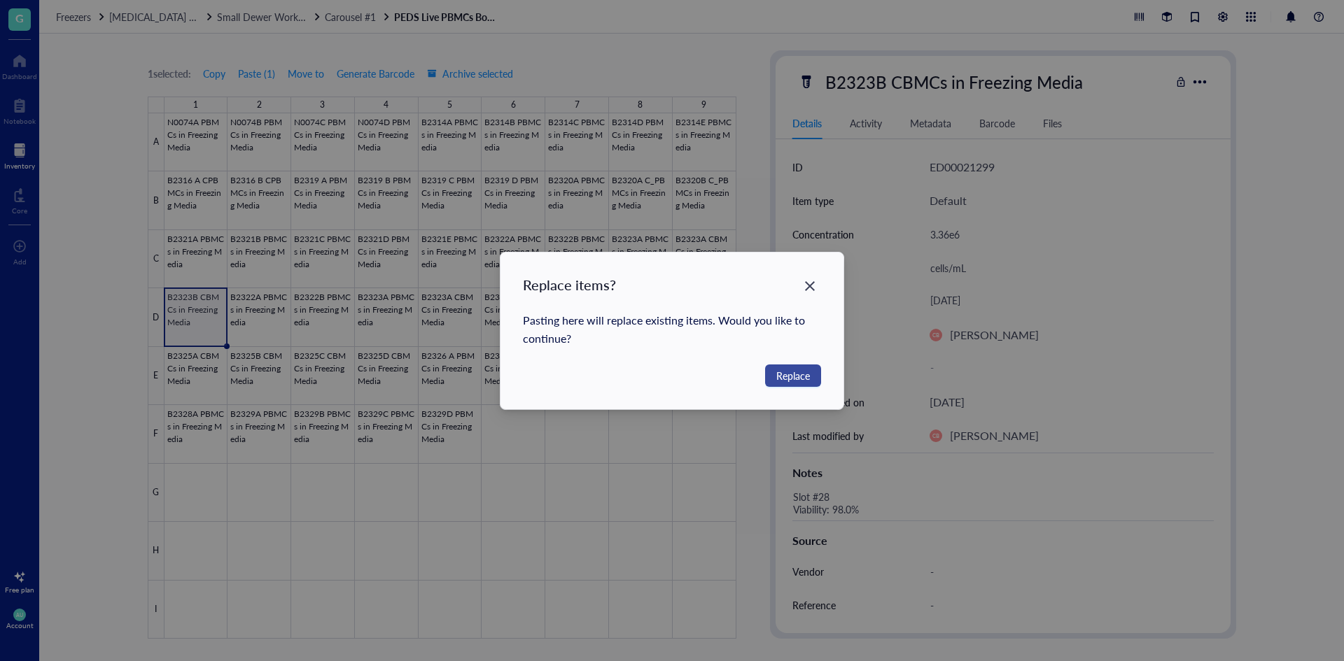
click at [791, 373] on span "Replace" at bounding box center [793, 375] width 34 height 15
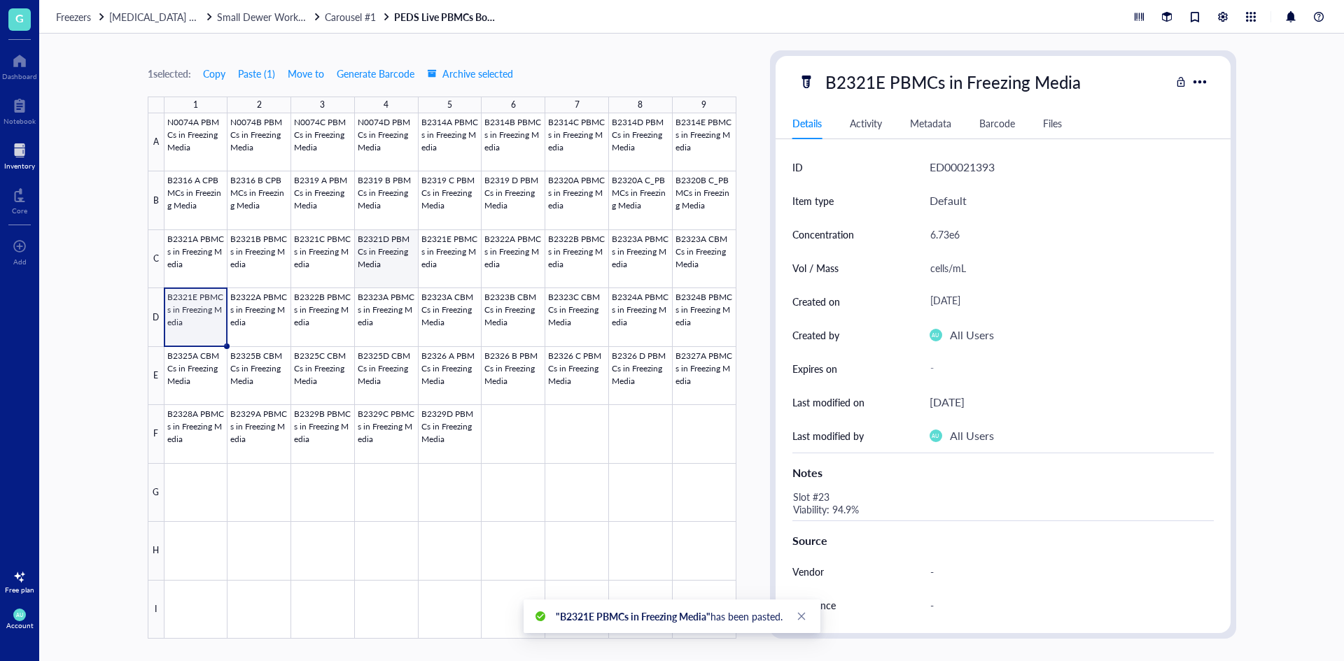
click at [402, 263] on div at bounding box center [450, 376] width 572 height 526
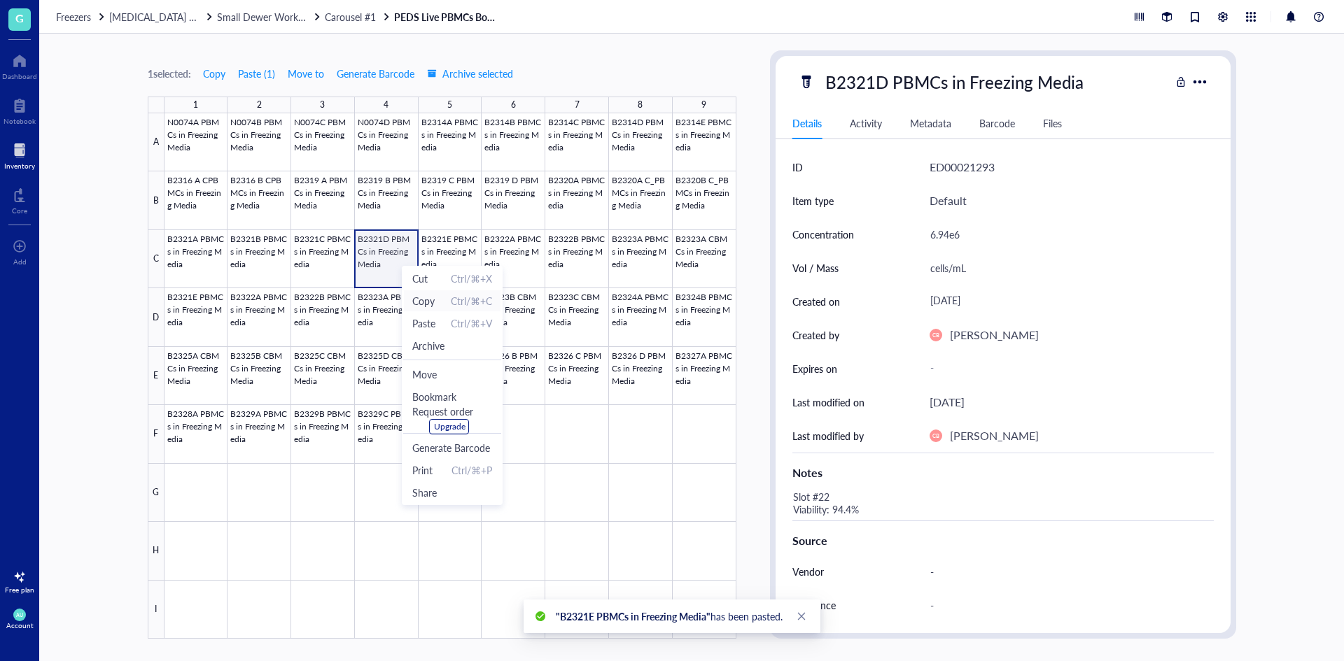
click at [423, 299] on span "Copy" at bounding box center [423, 300] width 22 height 15
click at [705, 265] on div at bounding box center [450, 376] width 572 height 526
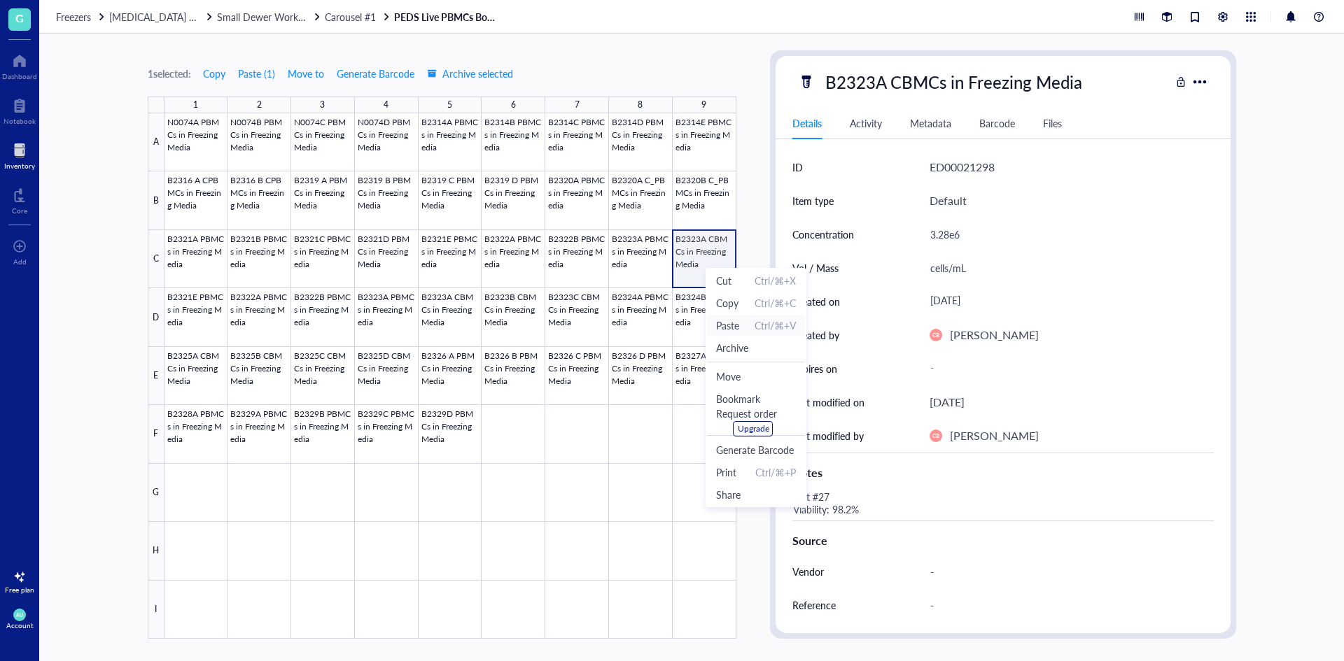
click at [724, 324] on span "Paste" at bounding box center [727, 325] width 23 height 15
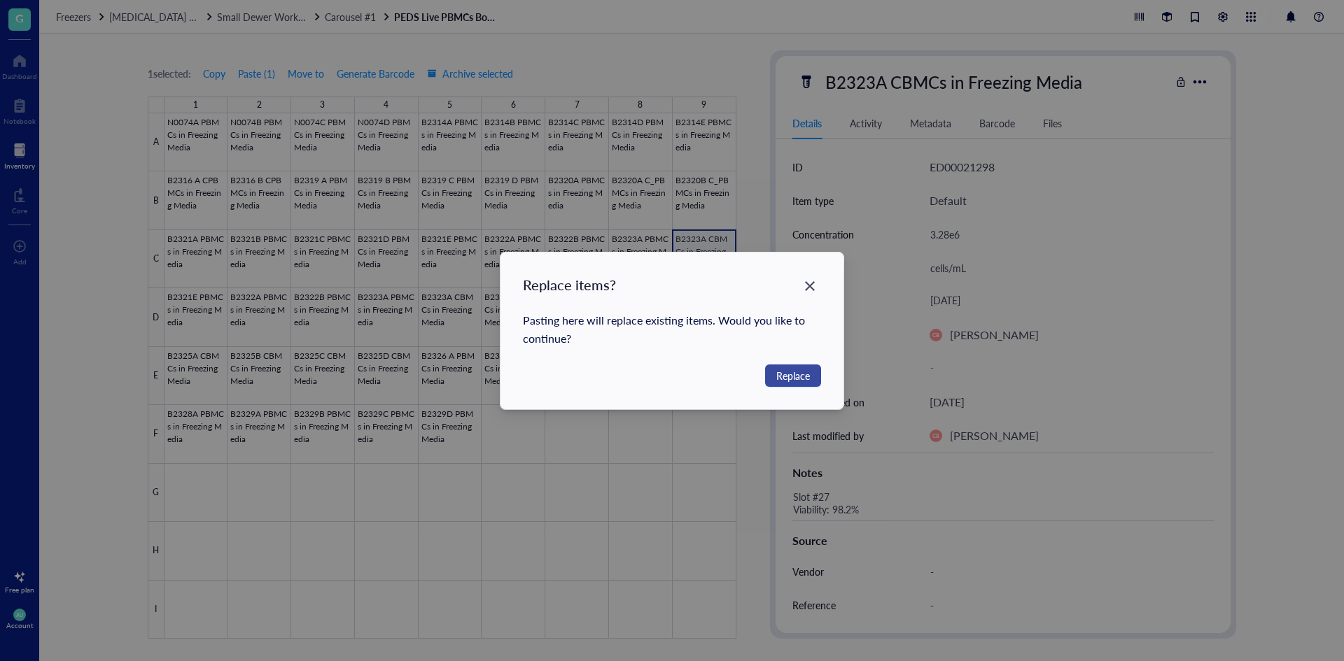
click at [779, 369] on span "Replace" at bounding box center [793, 375] width 34 height 15
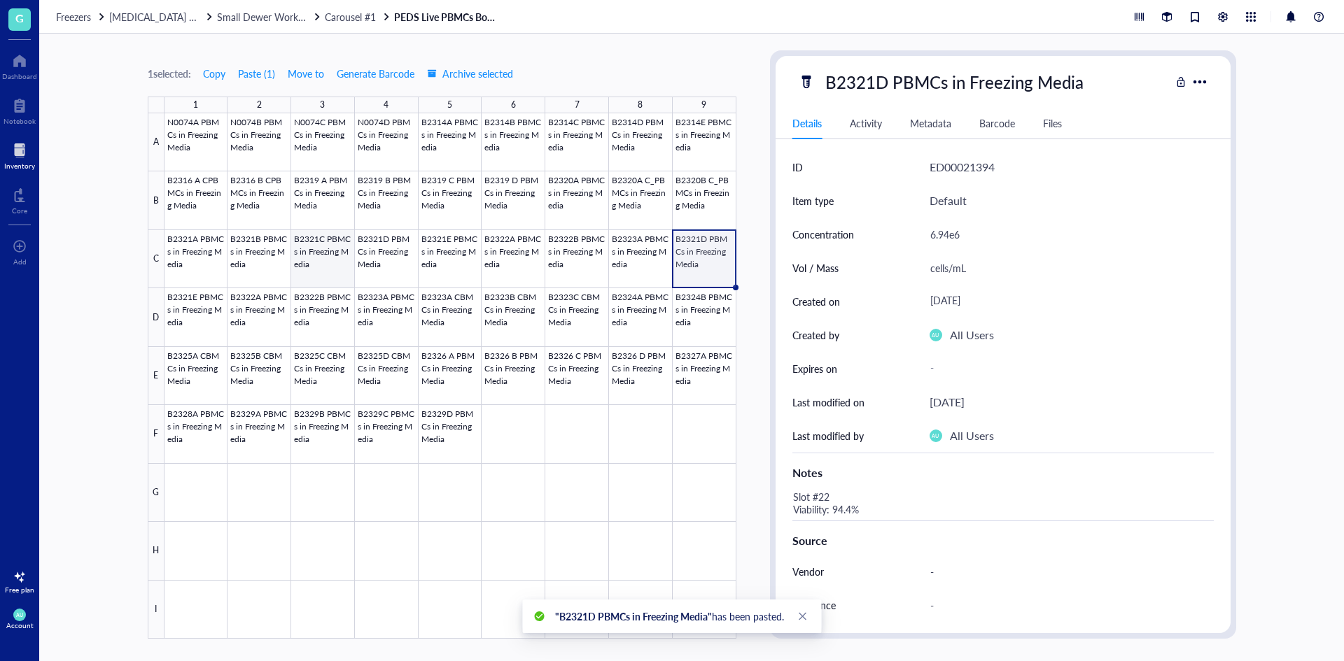
click at [318, 257] on div at bounding box center [450, 376] width 572 height 526
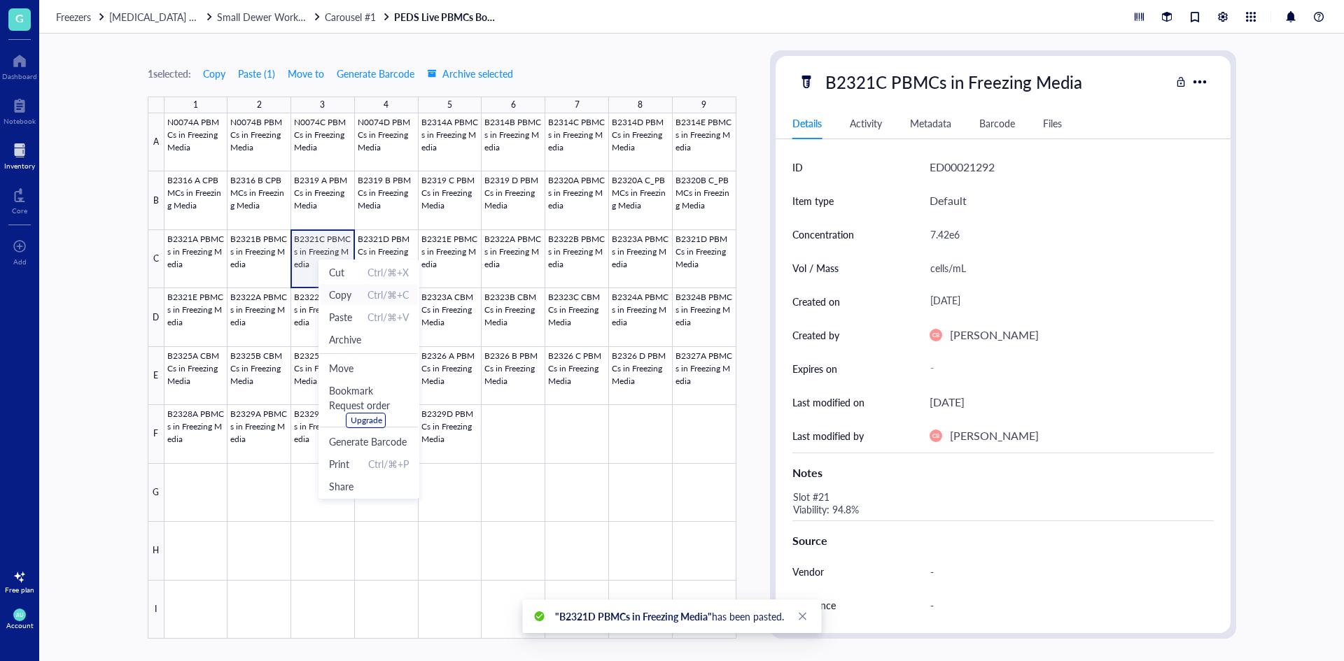
click at [339, 304] on li "Copy Ctrl/⌘+C" at bounding box center [369, 294] width 98 height 22
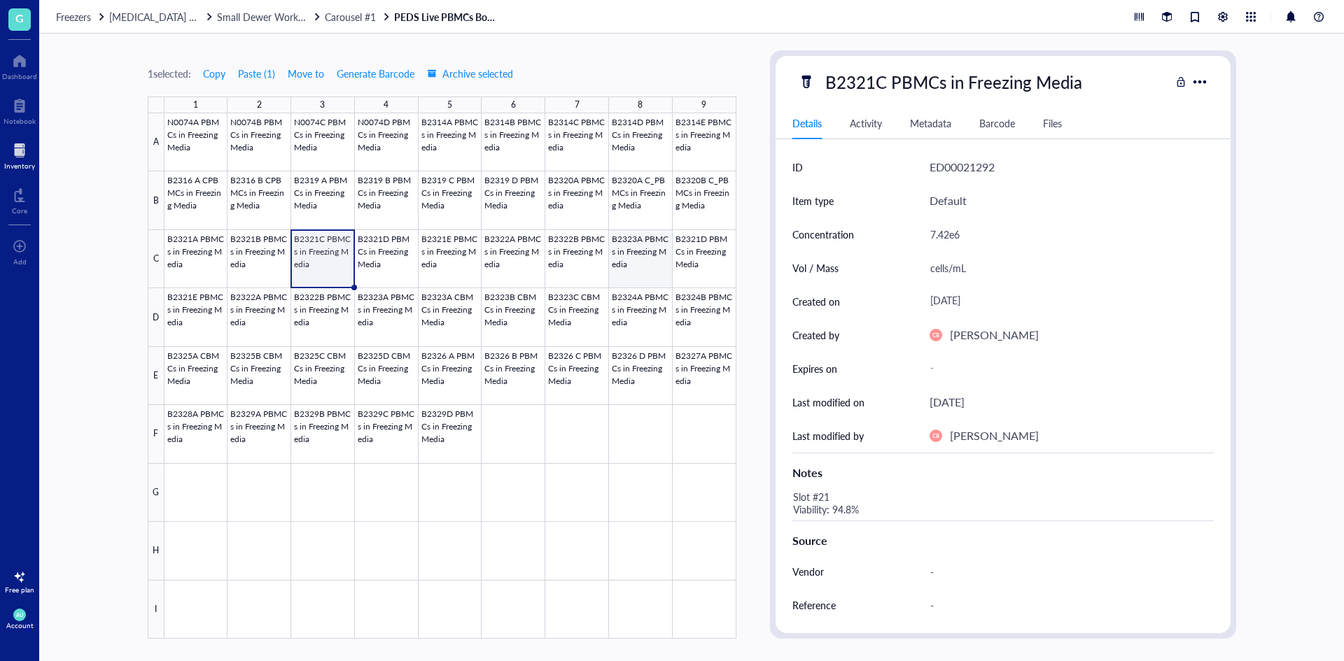
click at [635, 272] on div at bounding box center [450, 376] width 572 height 526
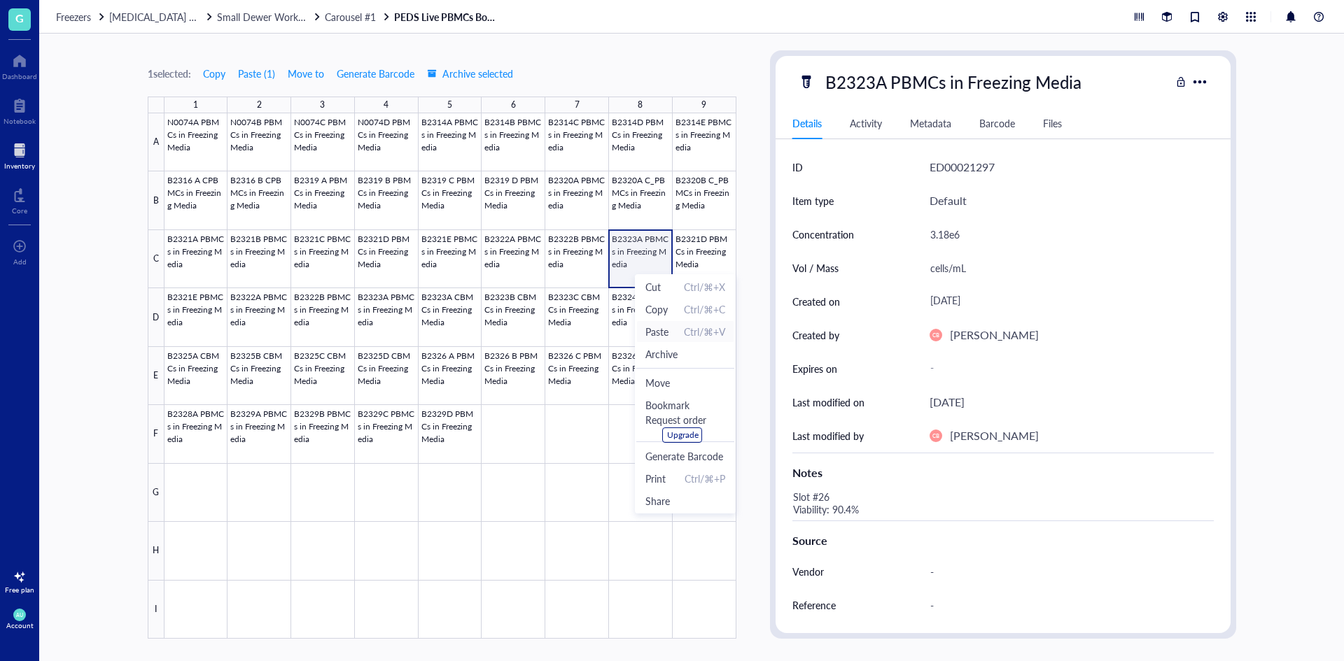
click at [656, 328] on span "Paste" at bounding box center [656, 331] width 23 height 15
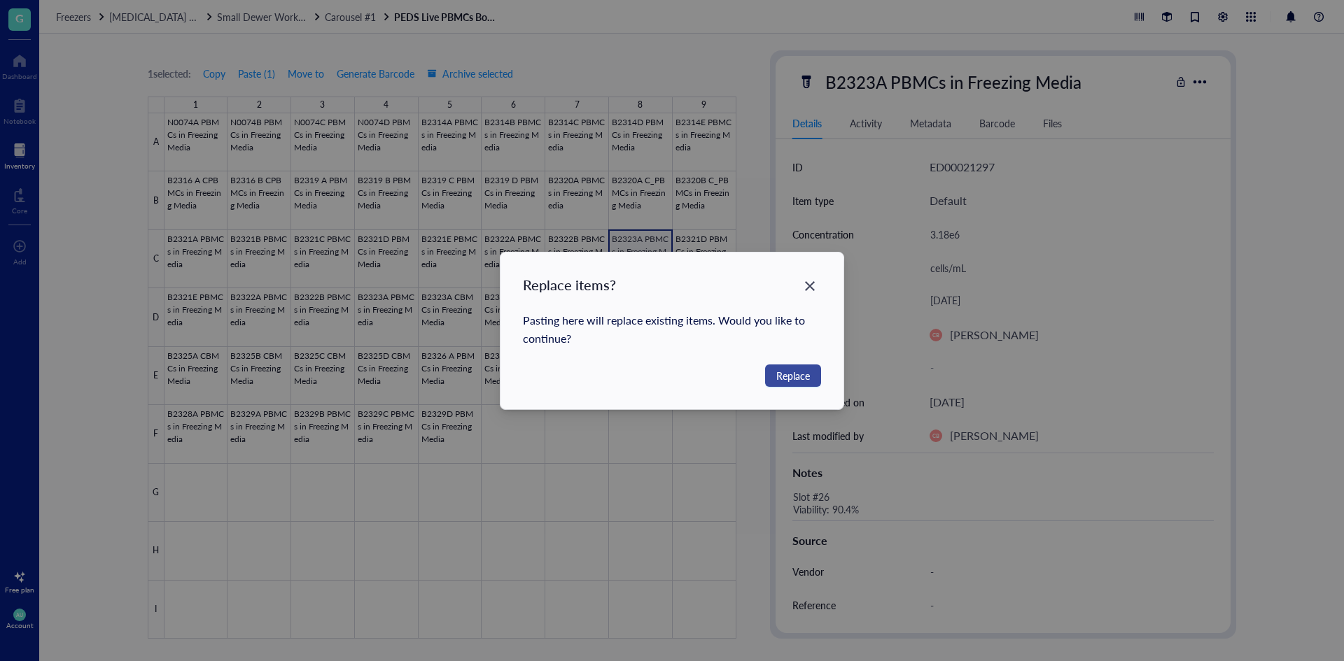
click at [783, 379] on span "Replace" at bounding box center [793, 375] width 34 height 15
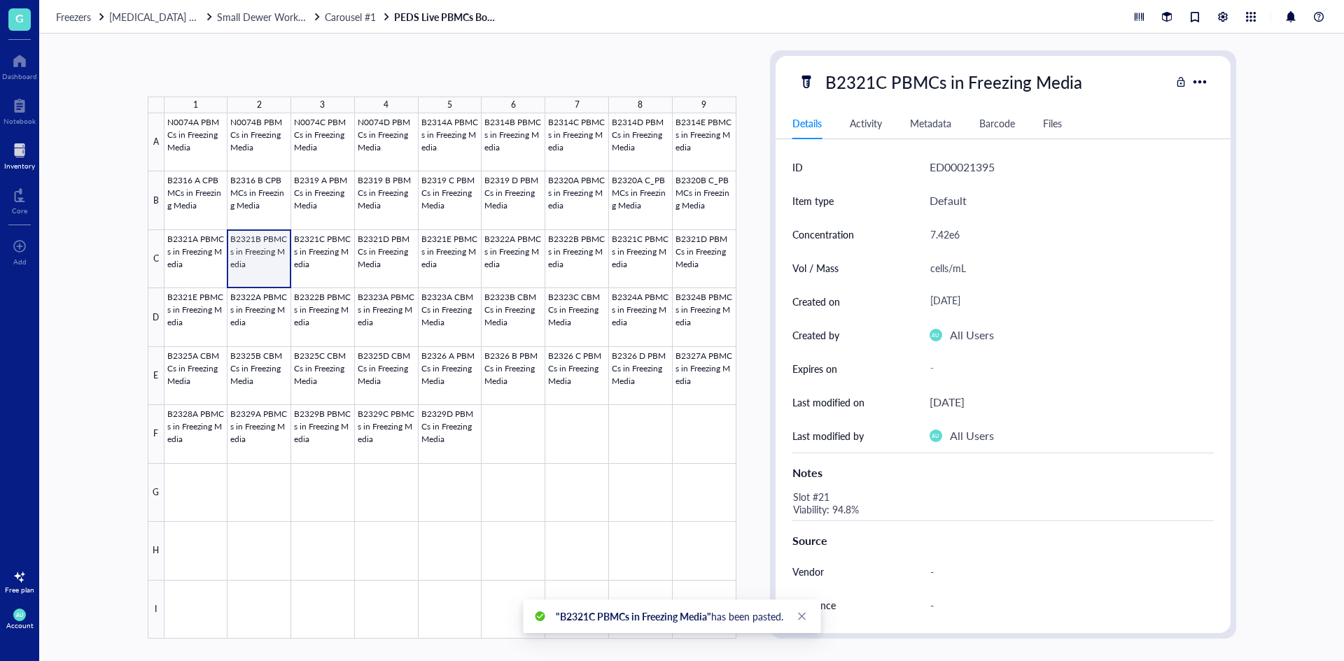
click at [262, 255] on div at bounding box center [450, 376] width 572 height 526
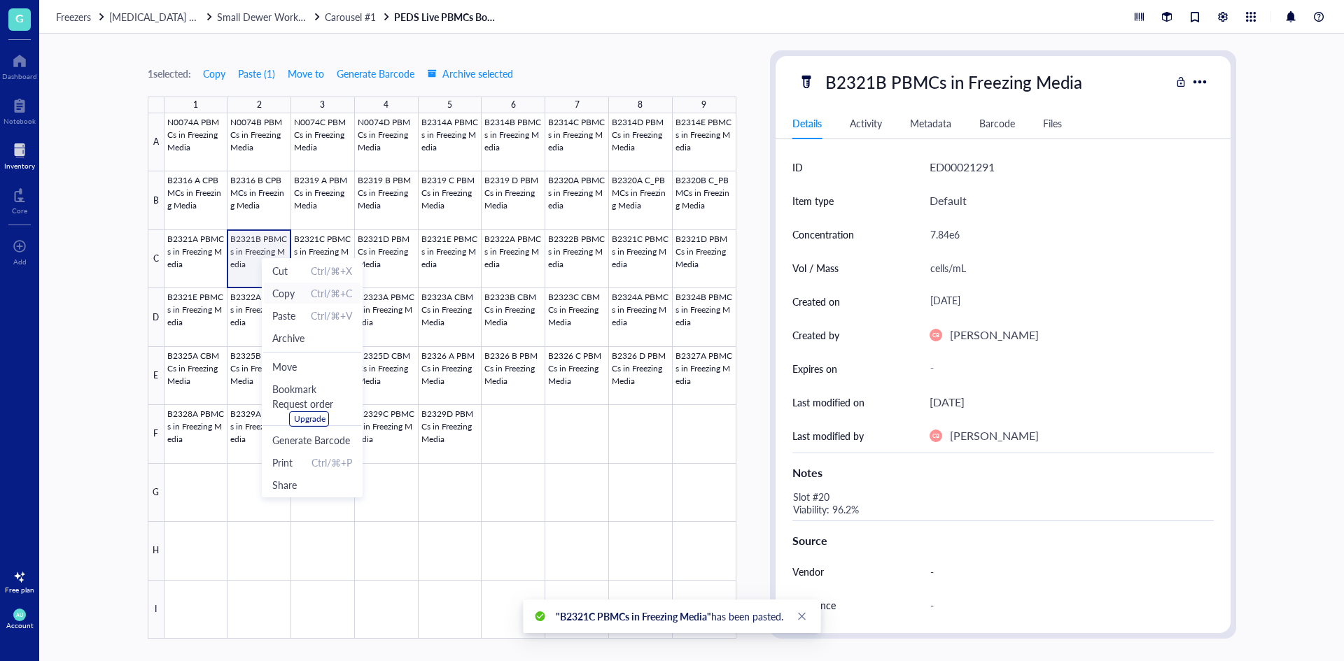
click at [282, 298] on span "Copy" at bounding box center [283, 293] width 22 height 15
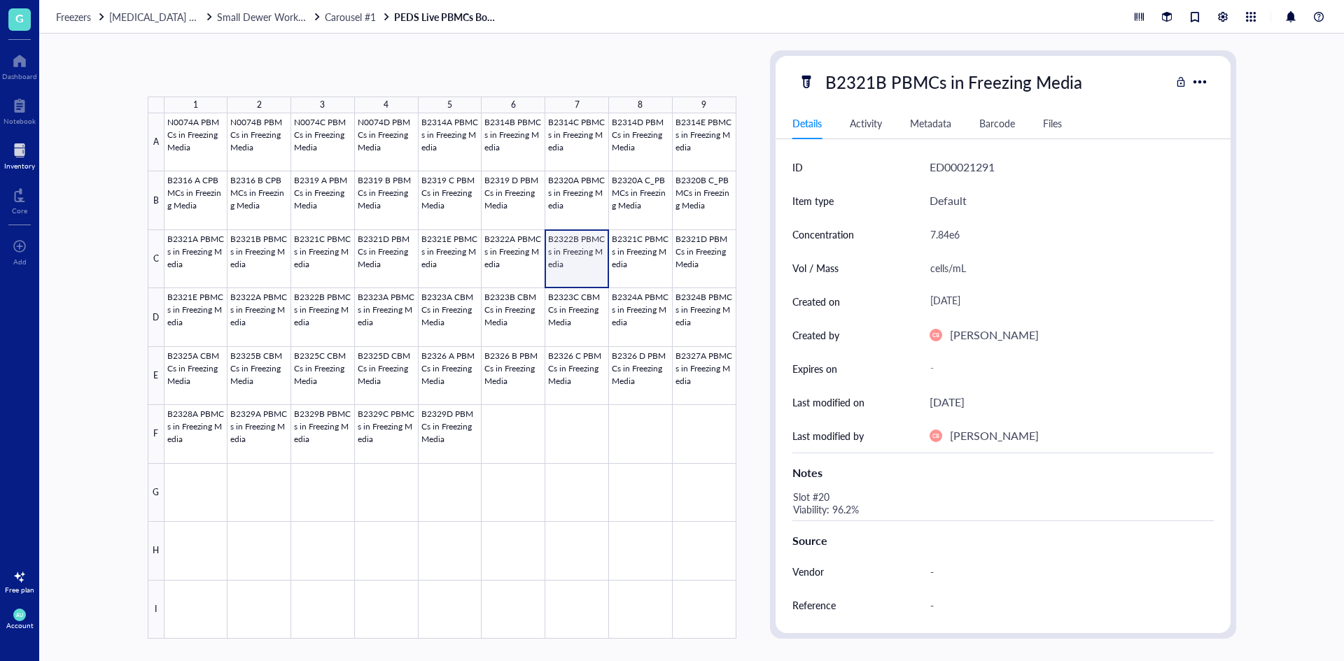
click at [572, 272] on div at bounding box center [450, 376] width 572 height 526
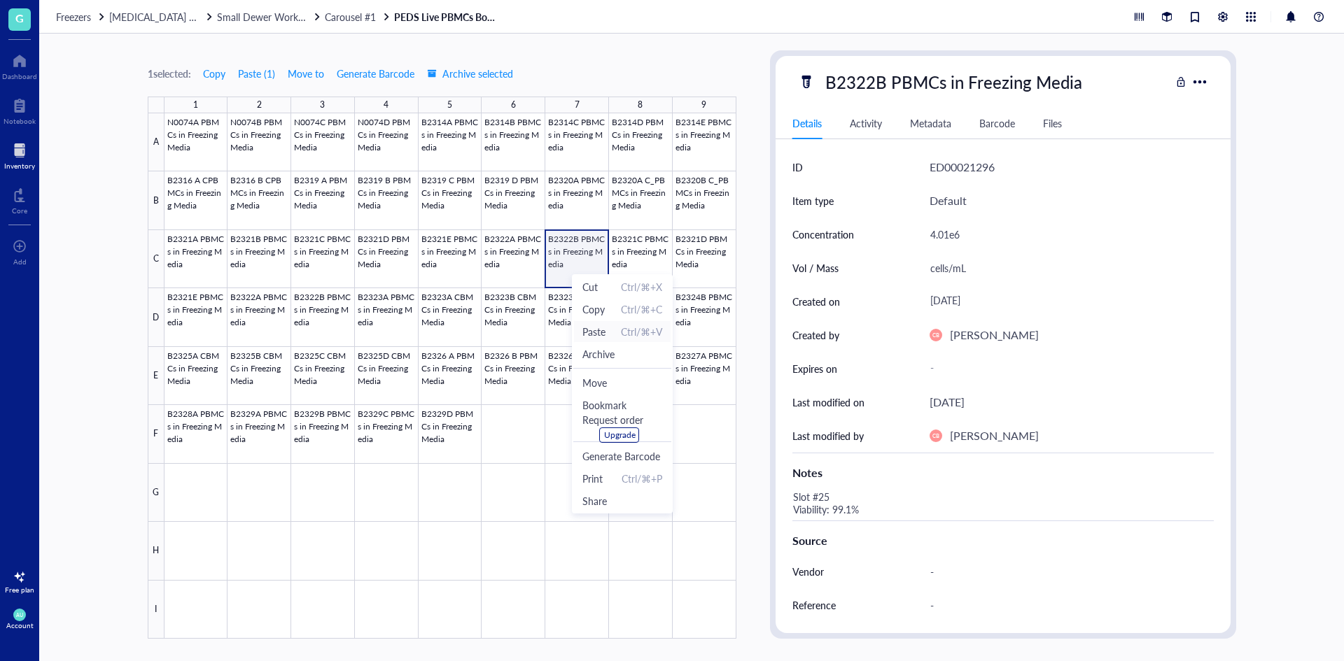
click at [598, 330] on span "Paste" at bounding box center [593, 331] width 23 height 15
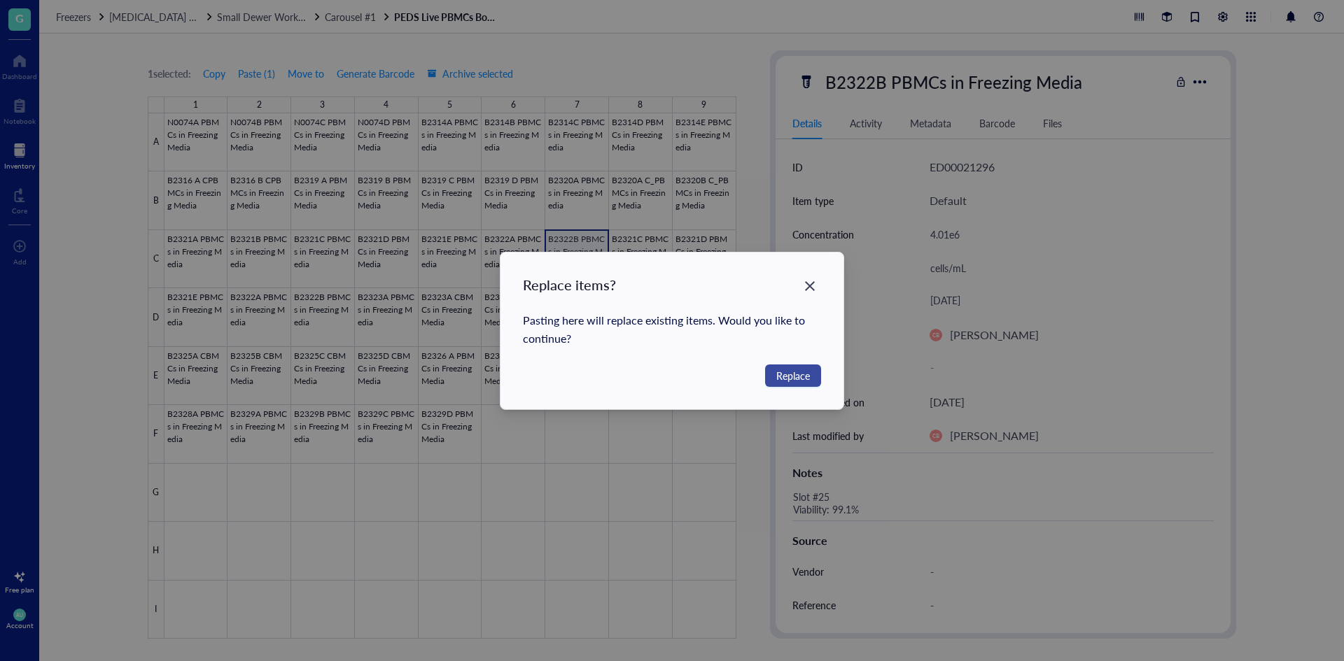
click at [797, 372] on span "Replace" at bounding box center [793, 375] width 34 height 15
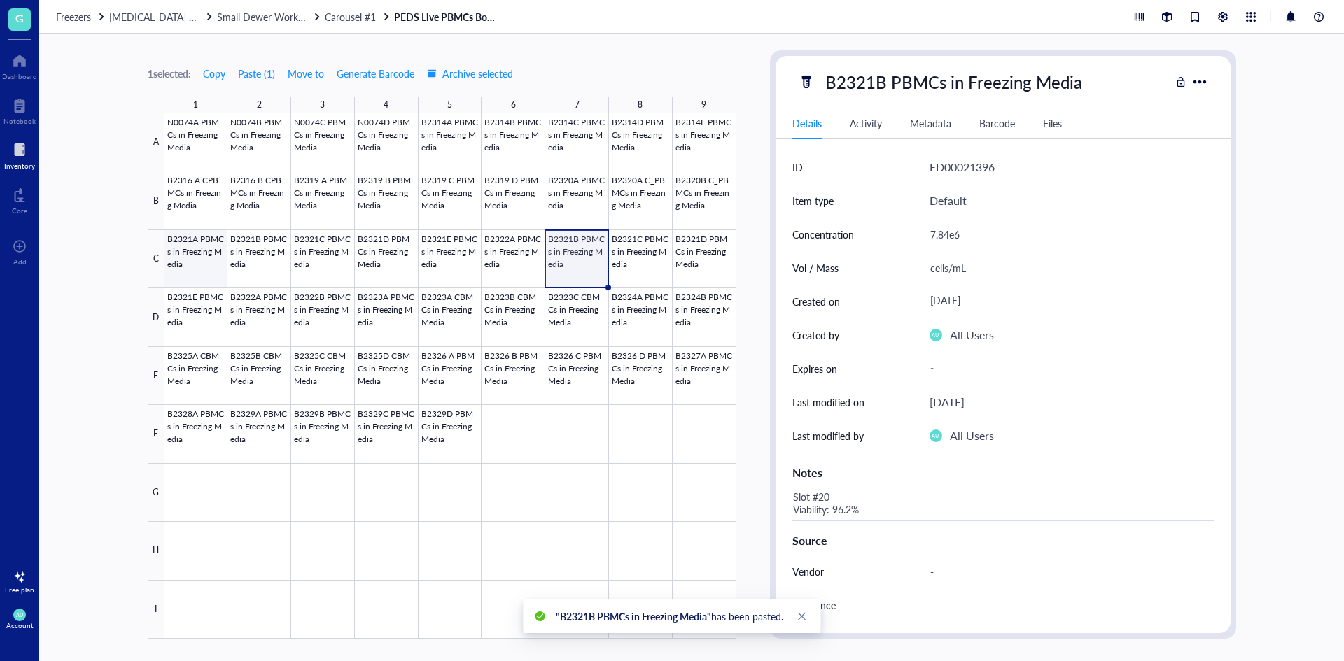
click at [201, 260] on div at bounding box center [450, 376] width 572 height 526
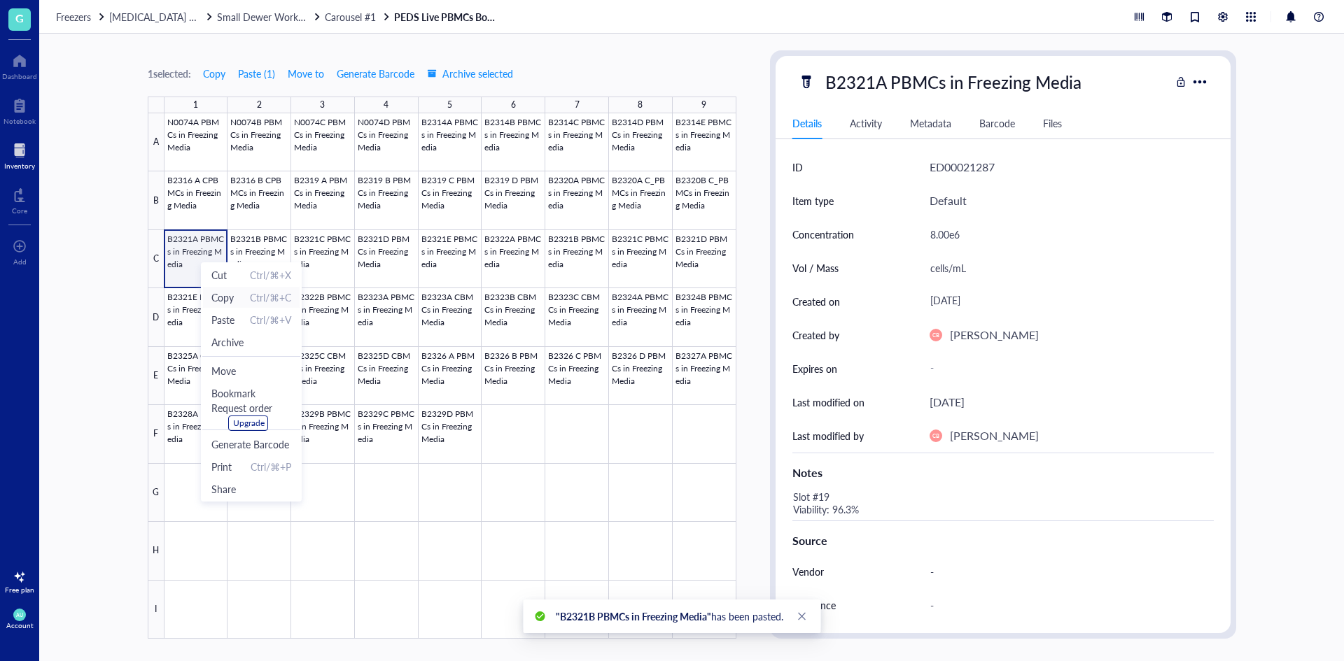
click at [225, 299] on span "Copy" at bounding box center [222, 297] width 22 height 15
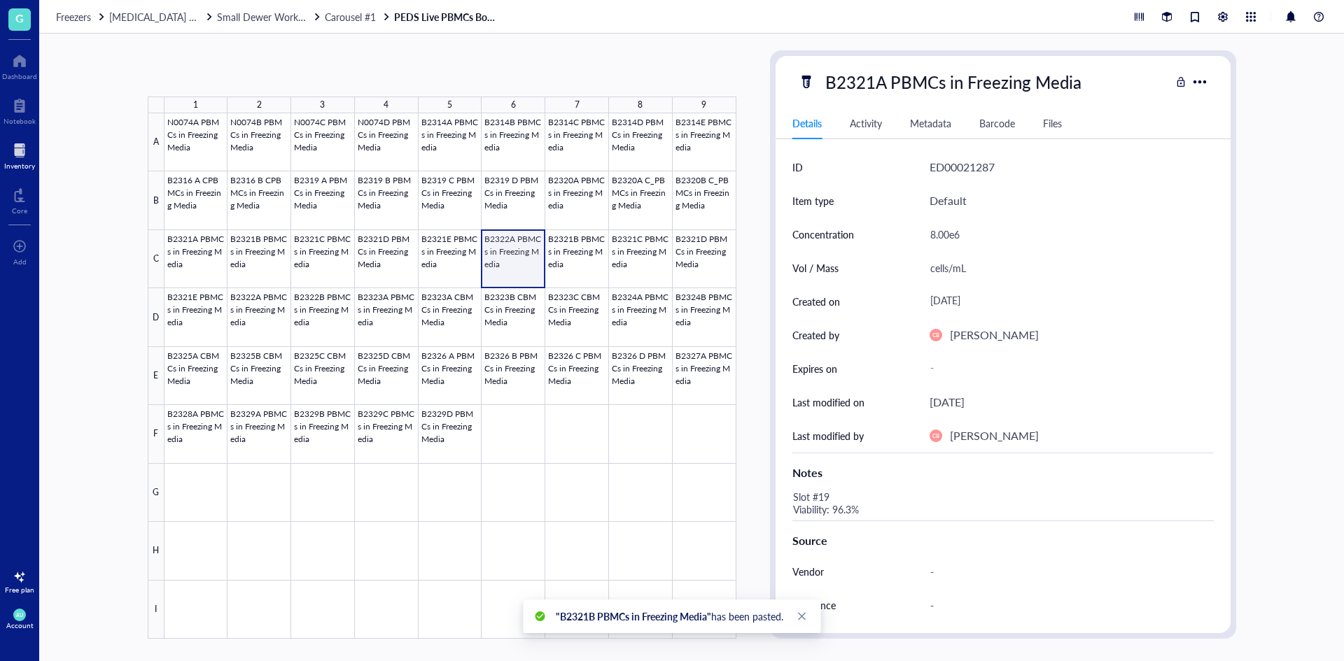
click at [517, 255] on div at bounding box center [450, 376] width 572 height 526
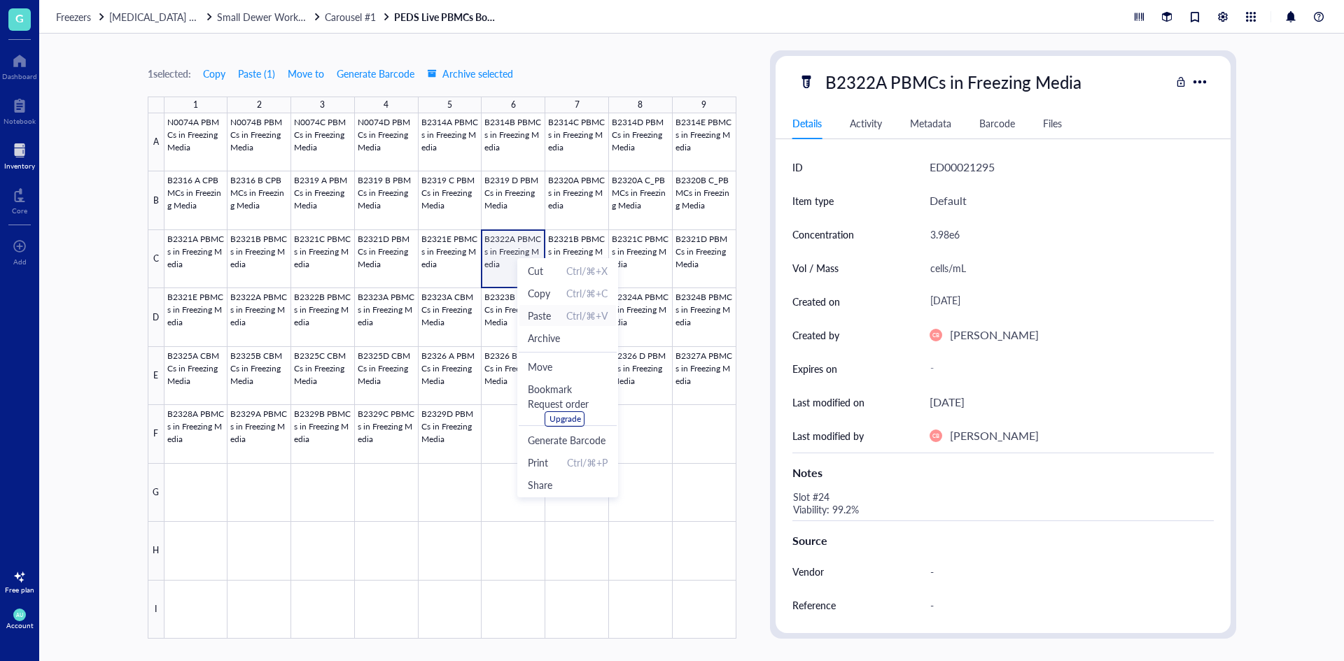
click at [548, 314] on span "Paste" at bounding box center [539, 315] width 23 height 15
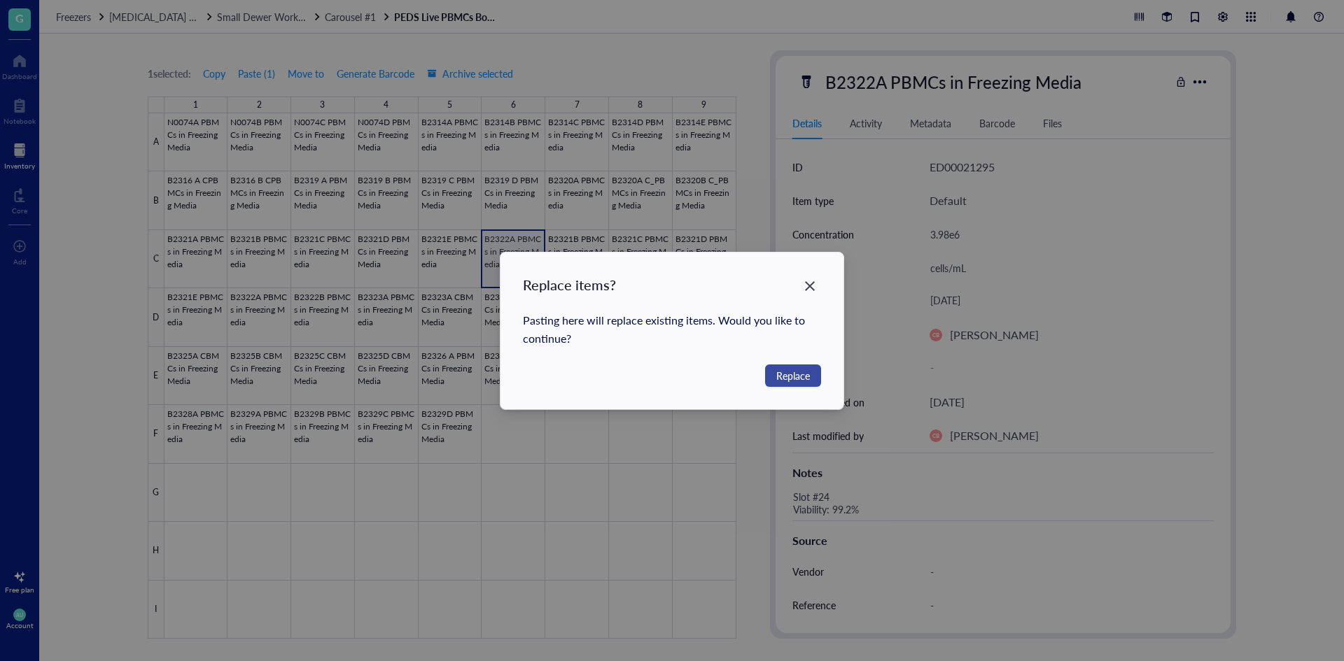
click at [773, 378] on button "Replace" at bounding box center [793, 376] width 56 height 22
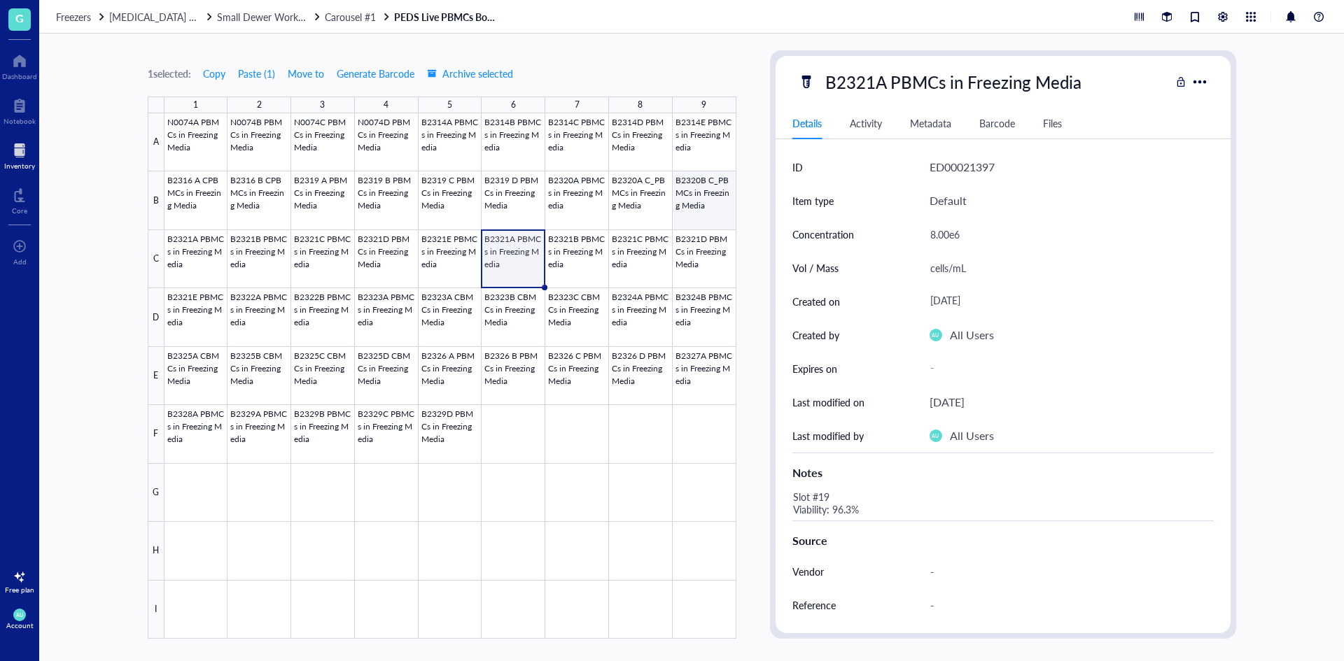
click at [699, 202] on div at bounding box center [450, 376] width 572 height 526
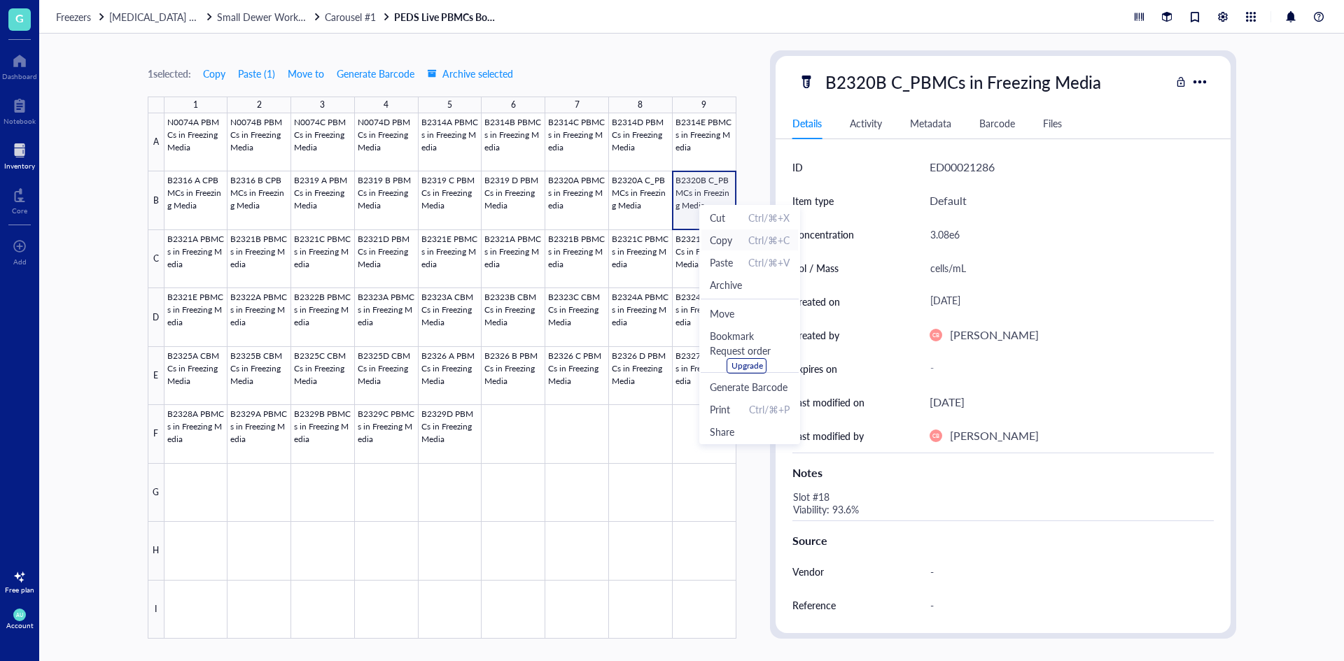
click at [718, 235] on span "Copy" at bounding box center [721, 239] width 22 height 15
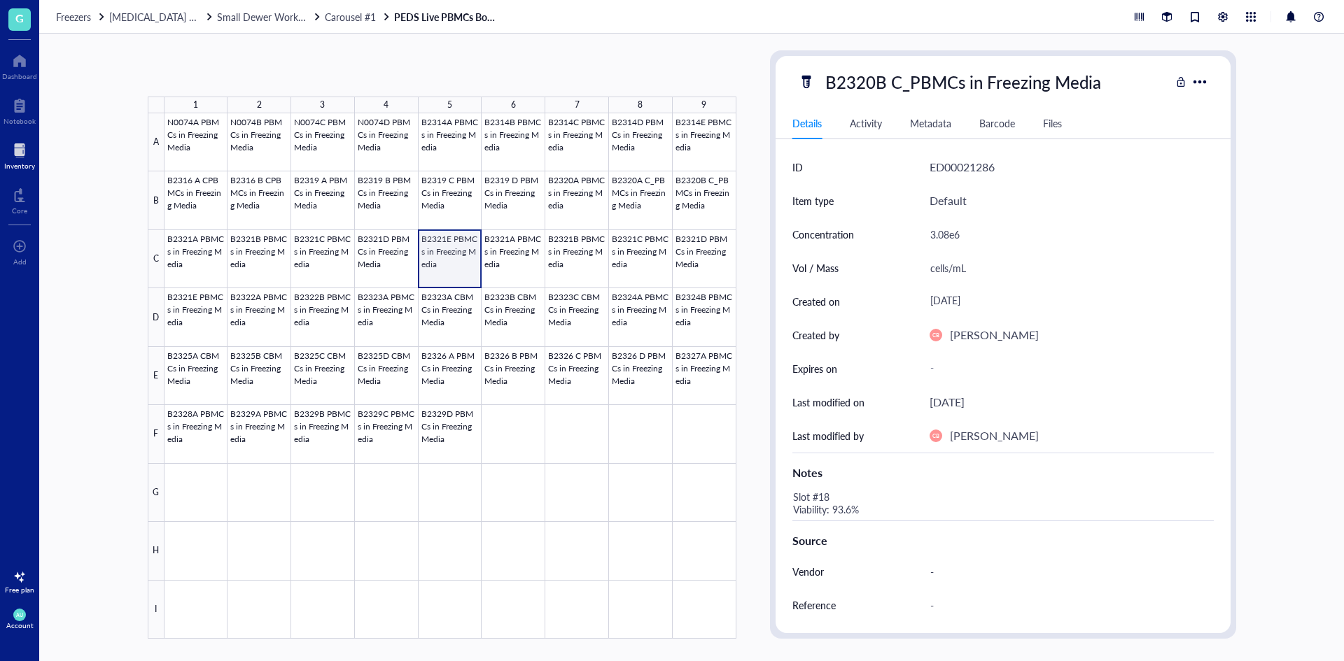
click at [448, 259] on div at bounding box center [450, 376] width 572 height 526
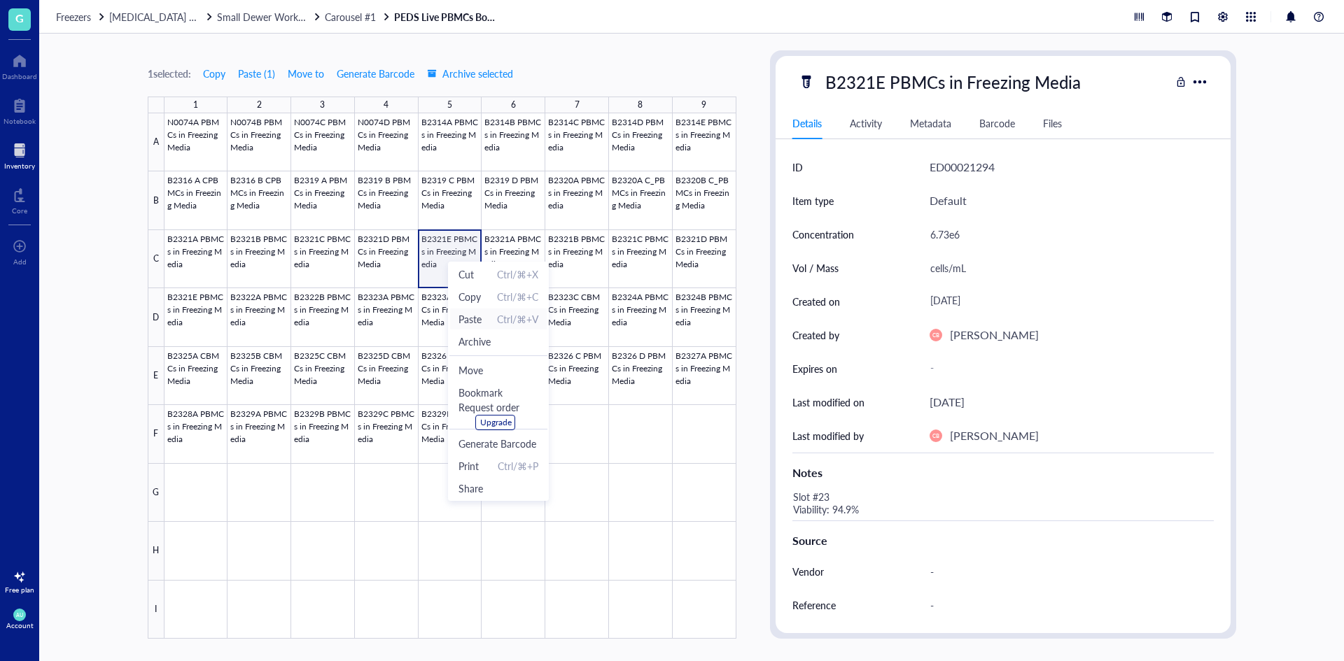
click at [474, 316] on span "Paste" at bounding box center [469, 318] width 23 height 15
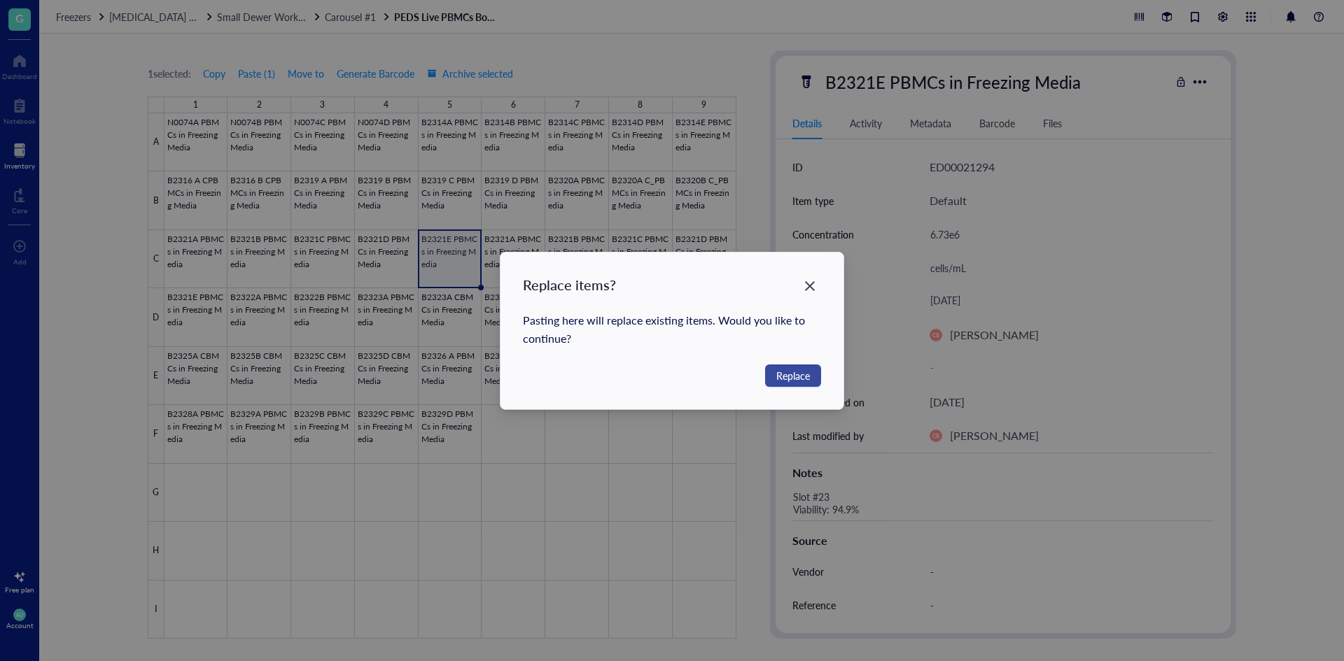
click at [775, 372] on button "Replace" at bounding box center [793, 376] width 56 height 22
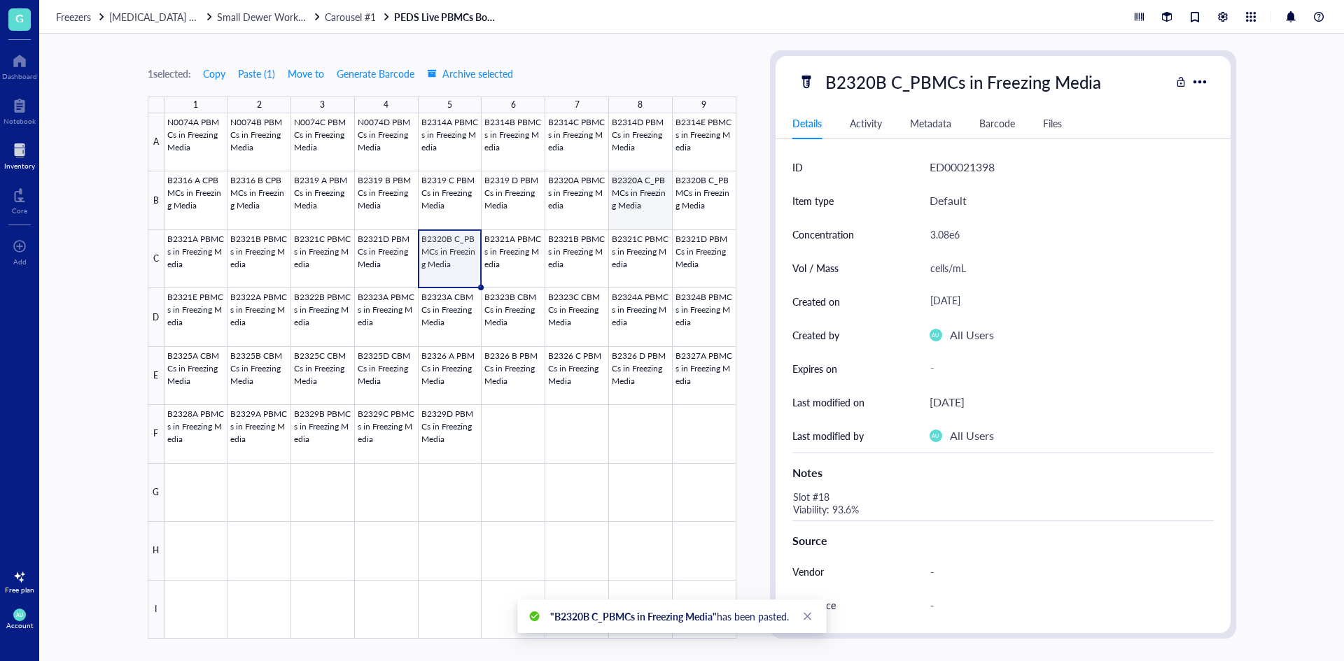
click at [630, 203] on div at bounding box center [450, 376] width 572 height 526
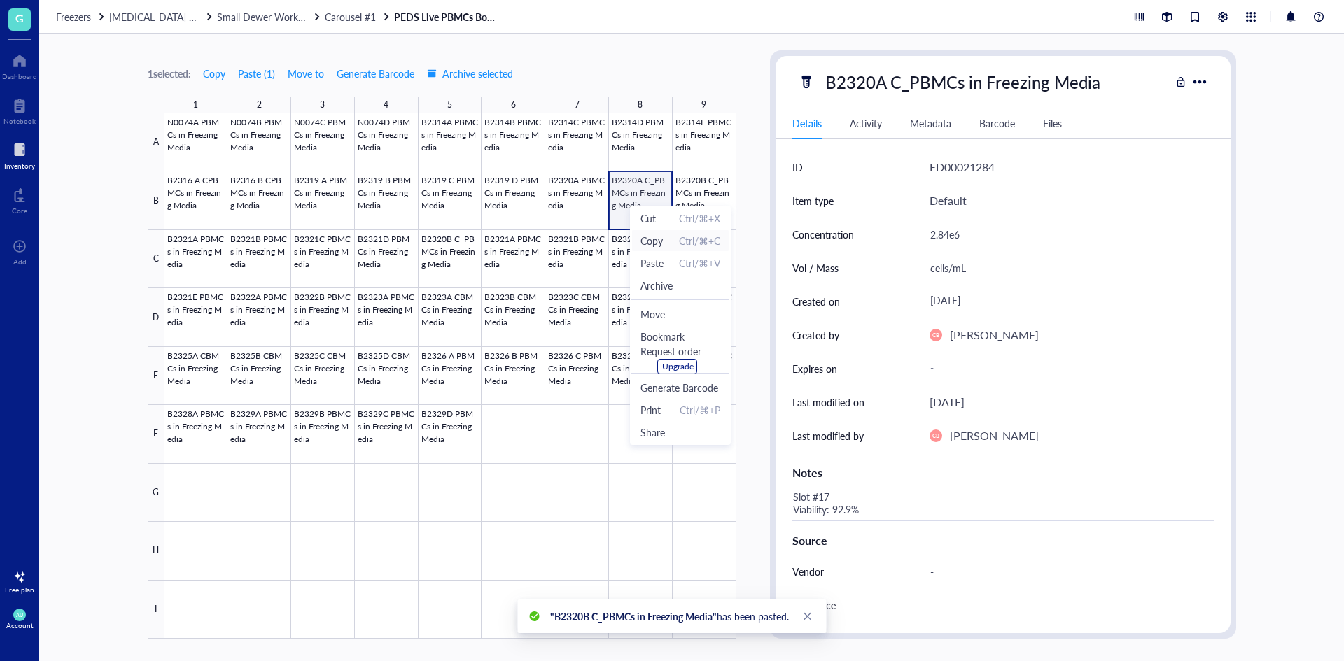
click at [647, 245] on span "Copy" at bounding box center [651, 240] width 22 height 15
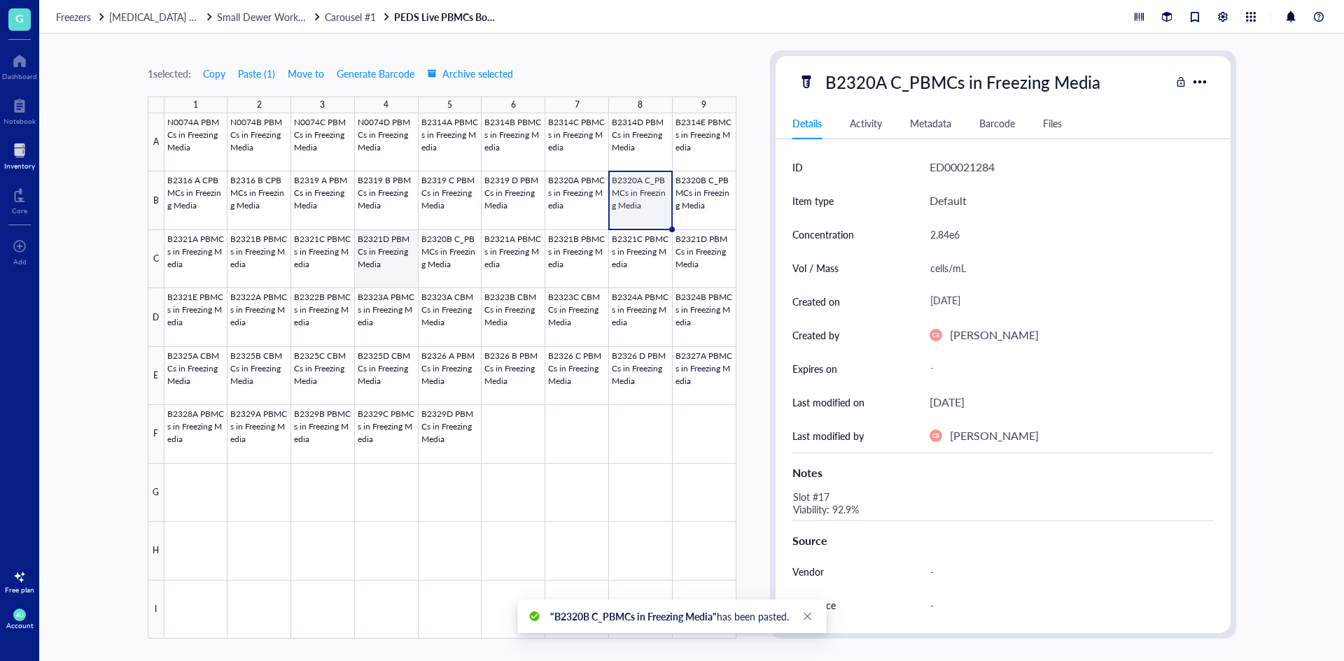
click at [384, 249] on div at bounding box center [450, 376] width 572 height 526
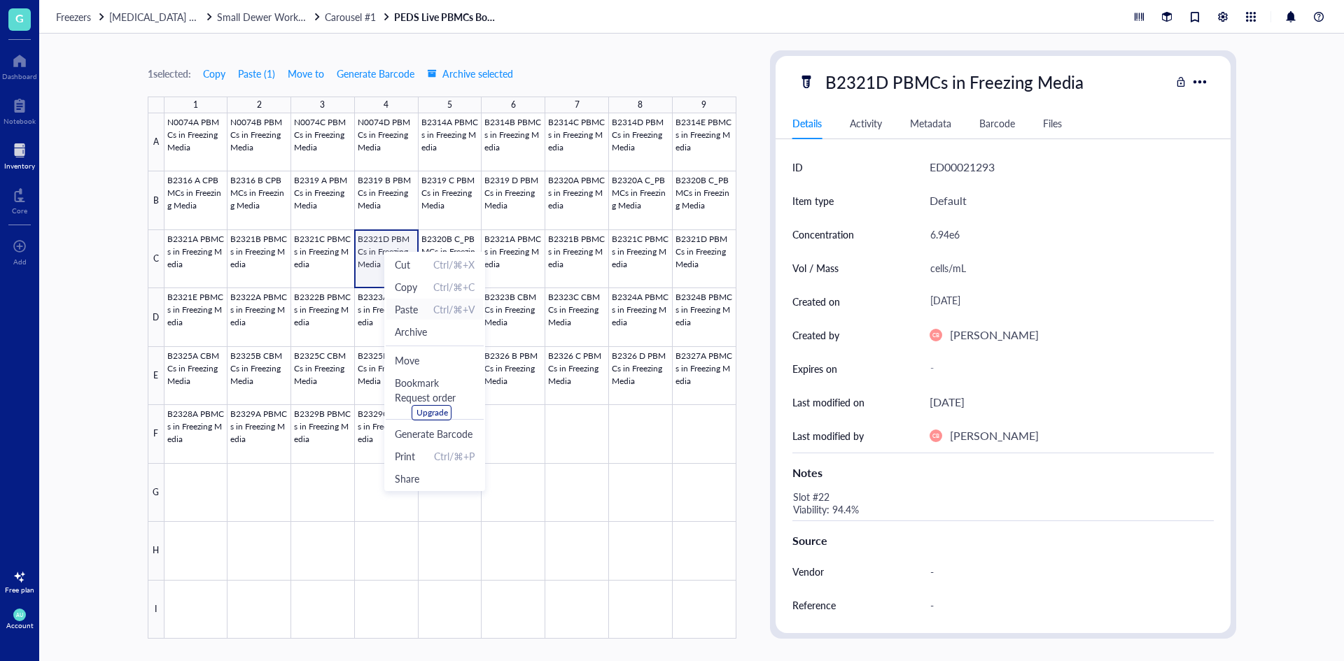
click at [416, 311] on span "Paste" at bounding box center [406, 309] width 23 height 15
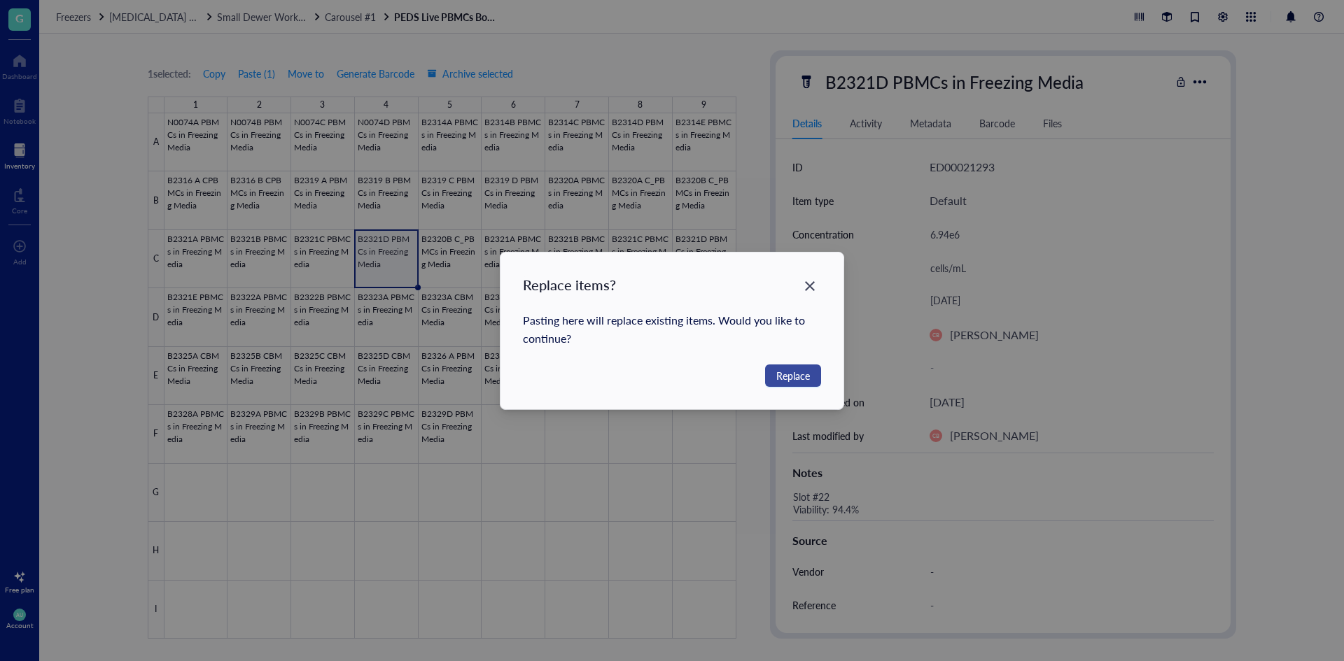
click at [775, 372] on button "Replace" at bounding box center [793, 376] width 56 height 22
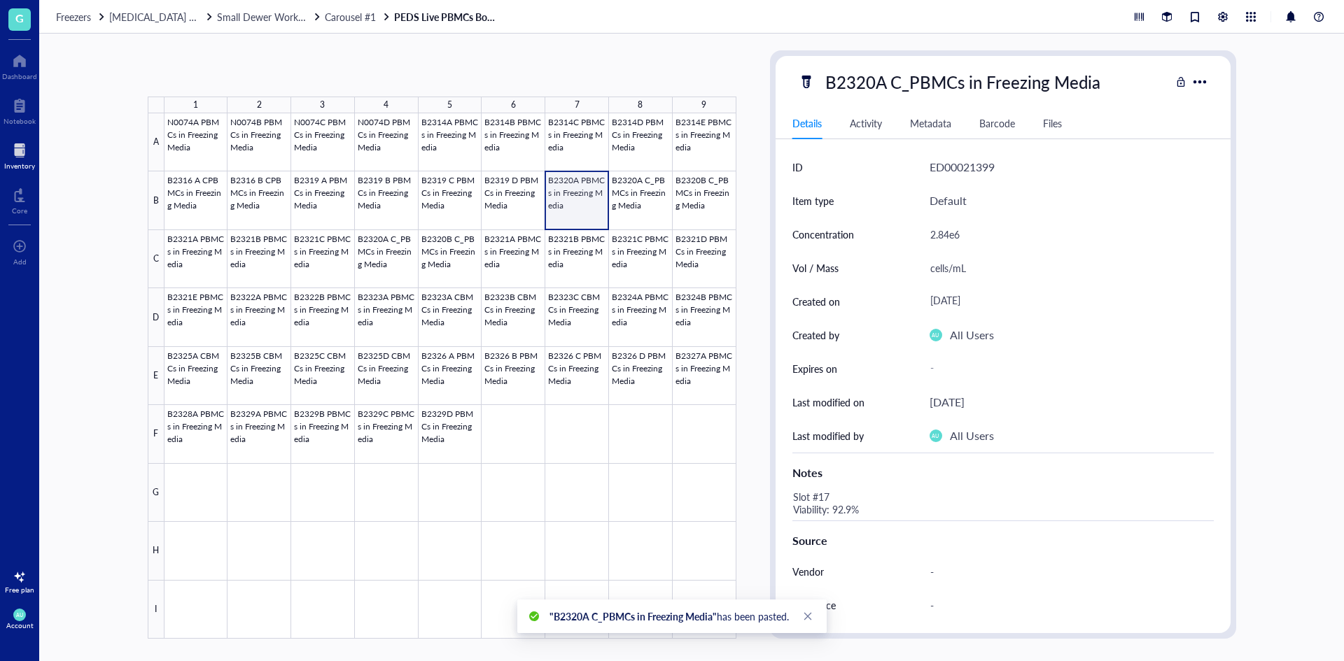
click at [581, 202] on div at bounding box center [450, 376] width 572 height 526
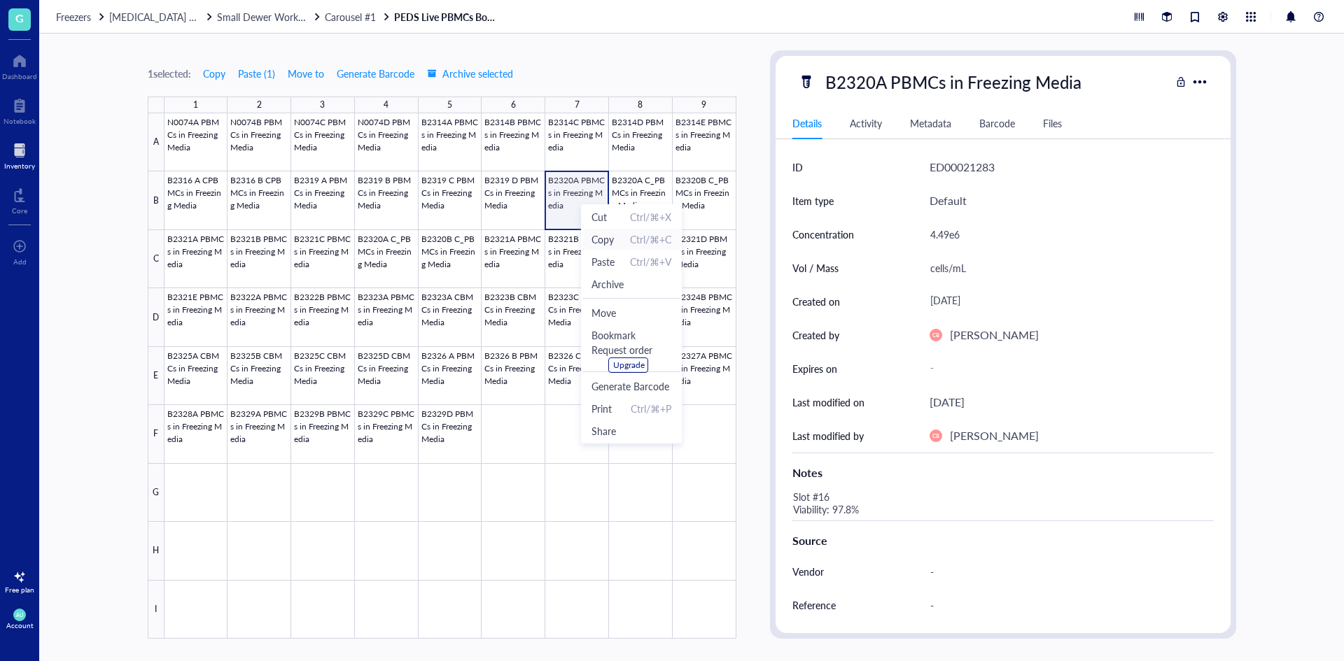
click at [611, 243] on span "Copy" at bounding box center [602, 239] width 22 height 15
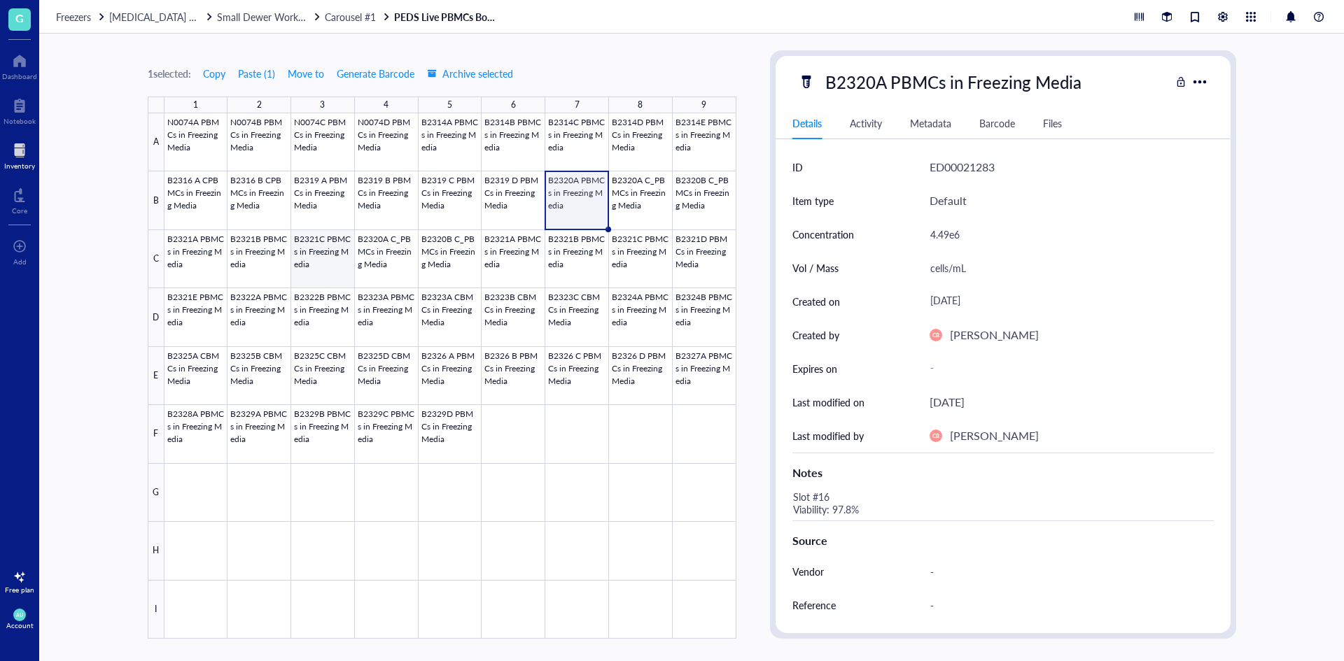
click at [323, 253] on div at bounding box center [450, 376] width 572 height 526
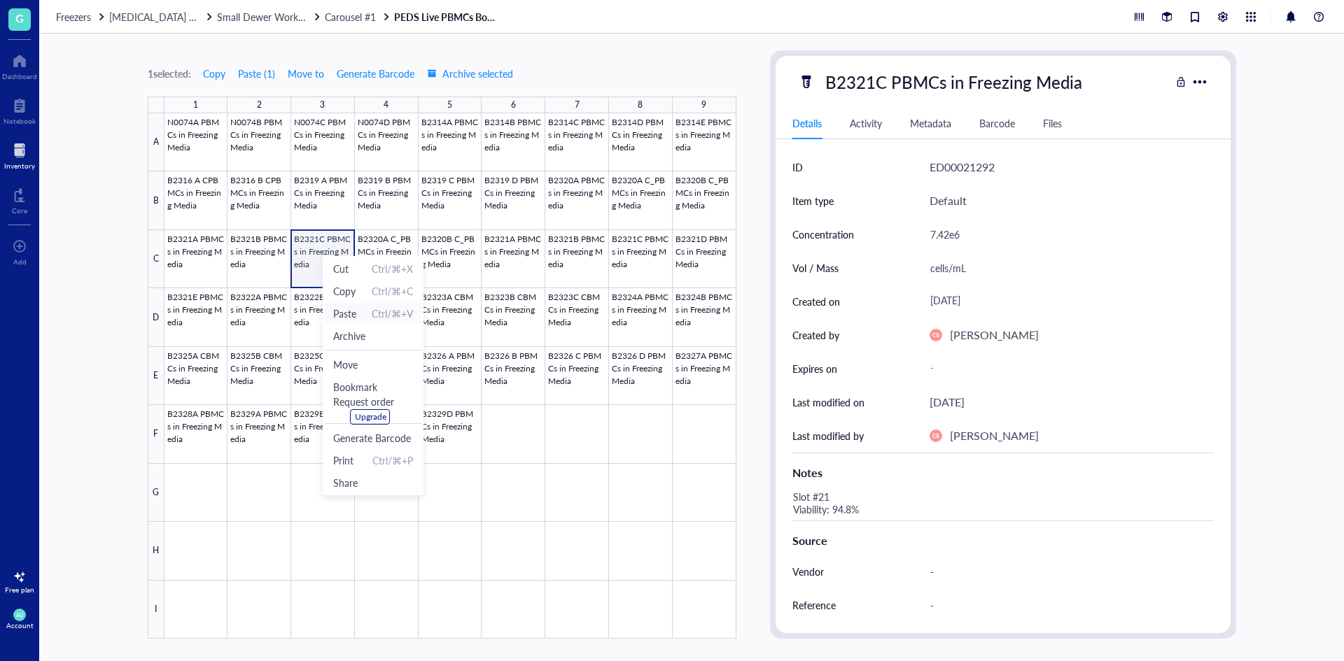
click at [355, 309] on span "Paste" at bounding box center [344, 313] width 23 height 15
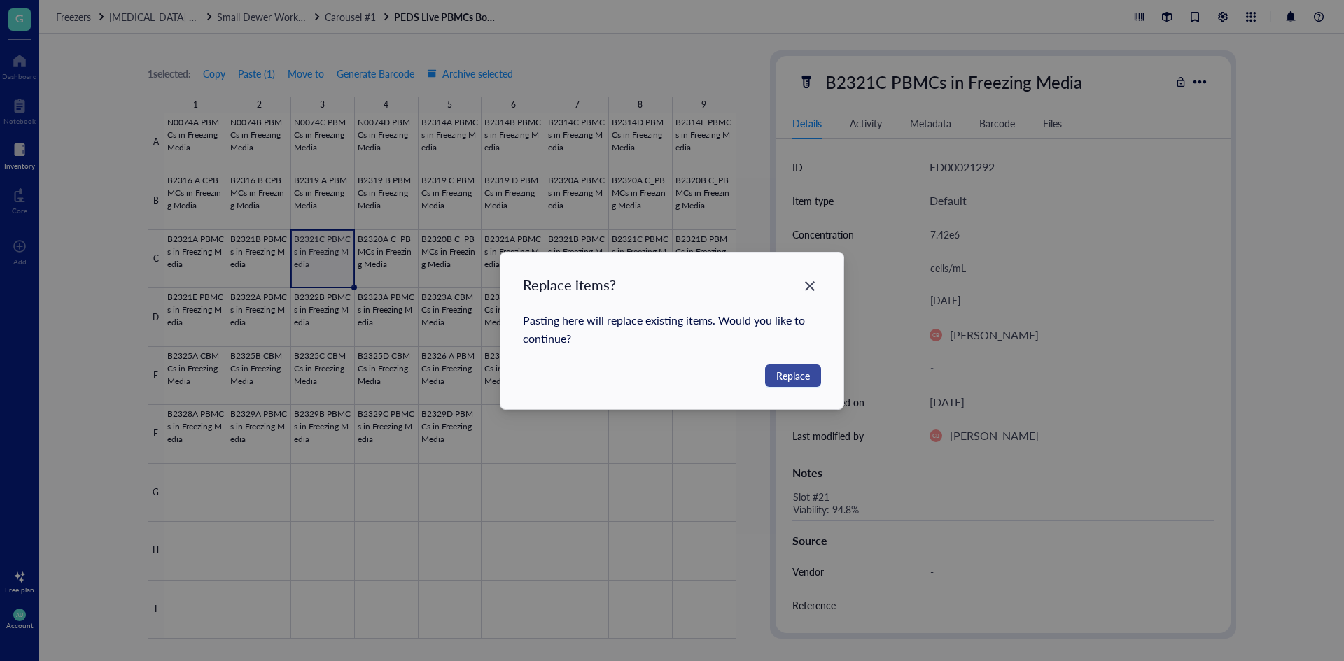
click at [788, 376] on span "Replace" at bounding box center [793, 375] width 34 height 15
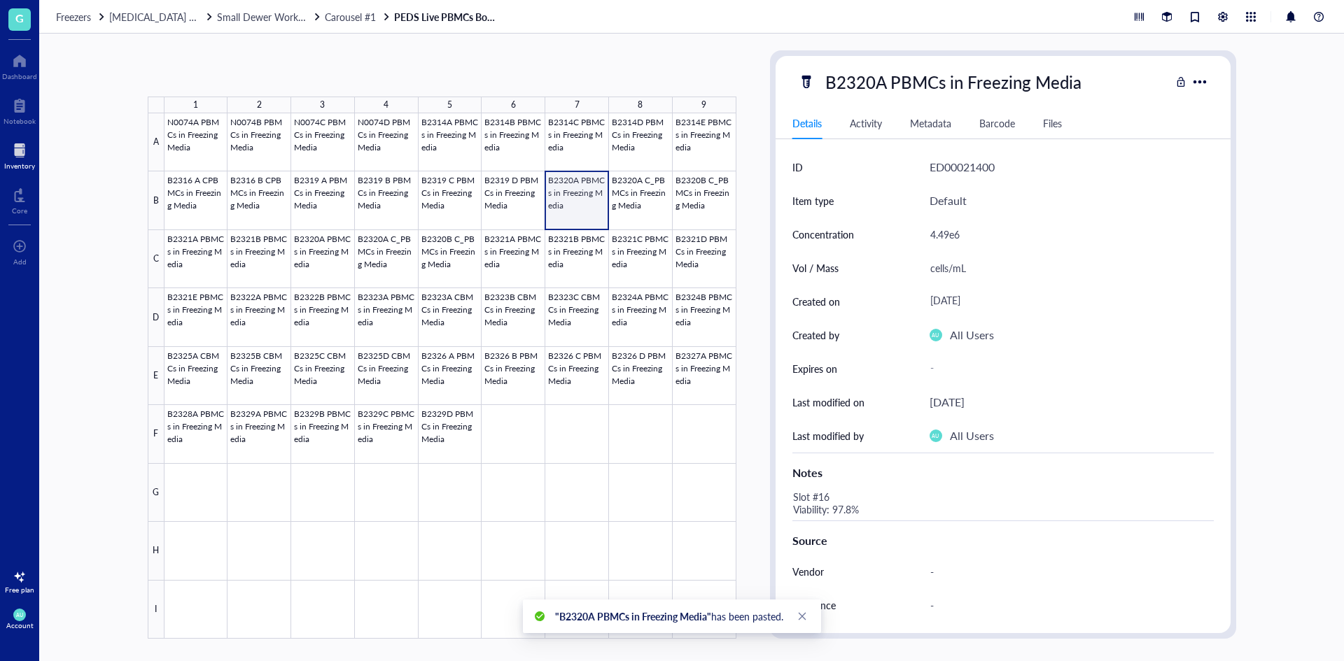
click at [556, 206] on div at bounding box center [450, 376] width 572 height 526
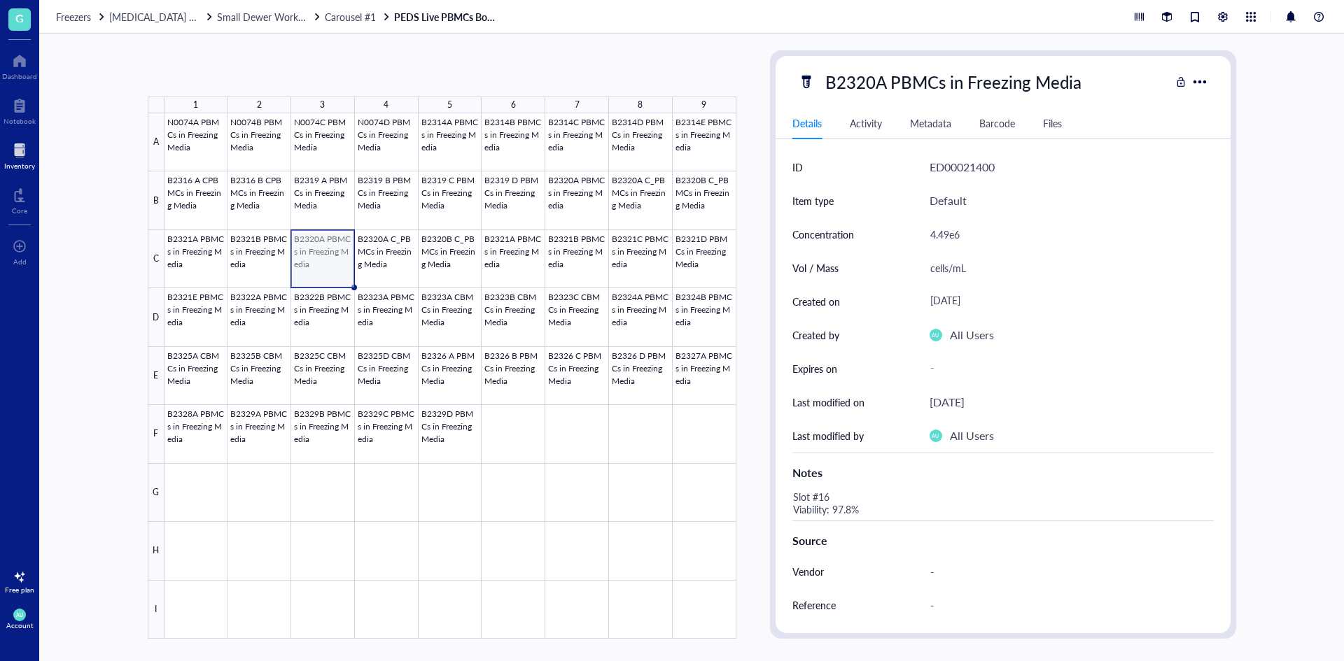
click at [309, 260] on div at bounding box center [450, 376] width 572 height 526
click at [523, 202] on div at bounding box center [450, 376] width 572 height 526
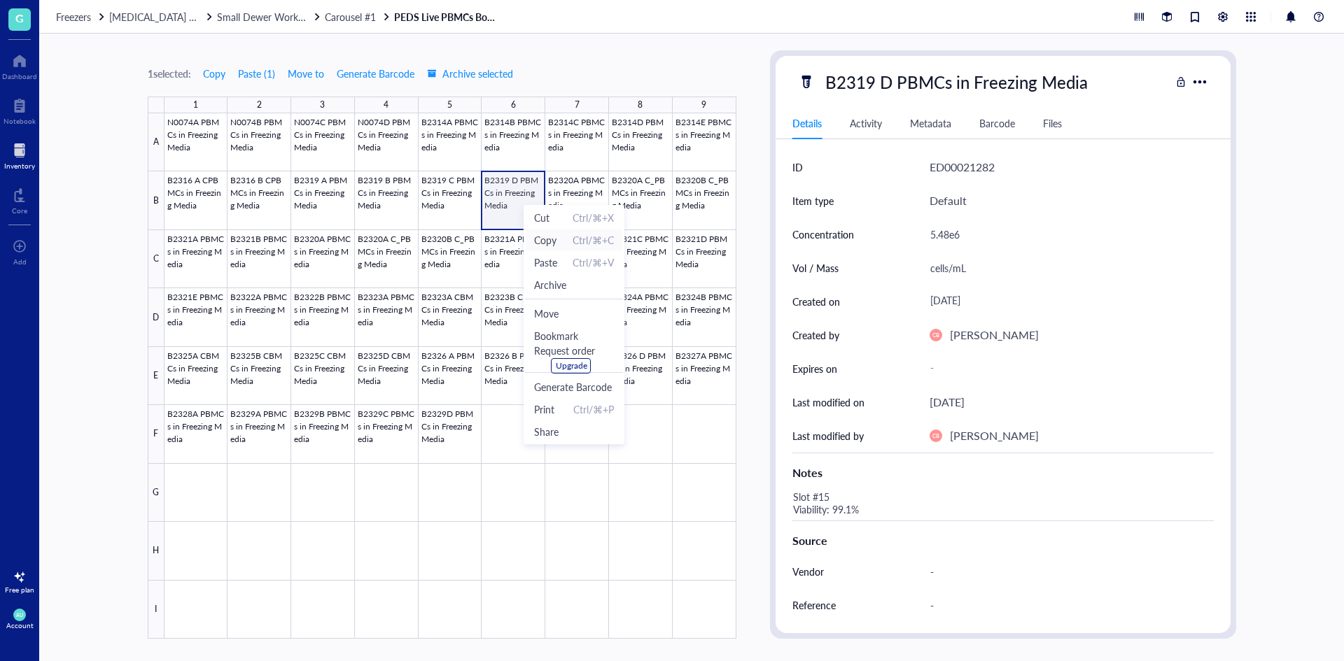
click at [543, 234] on span "Copy" at bounding box center [545, 239] width 22 height 15
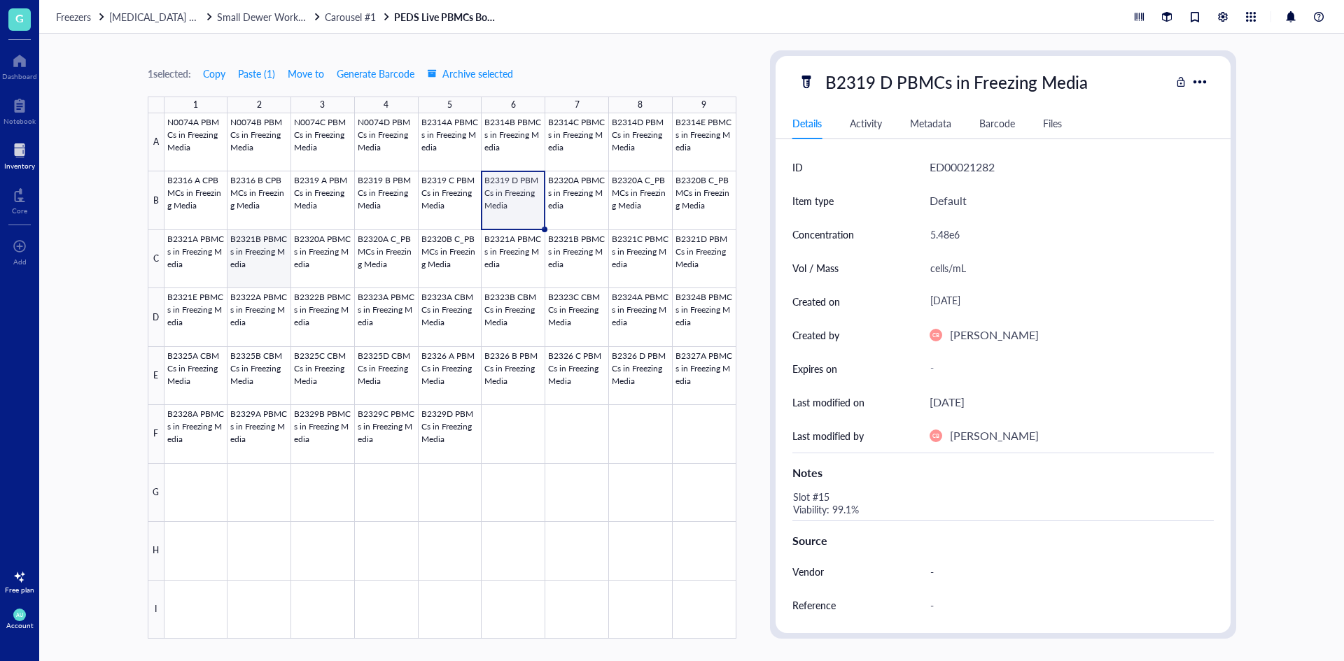
click at [274, 247] on div at bounding box center [450, 376] width 572 height 526
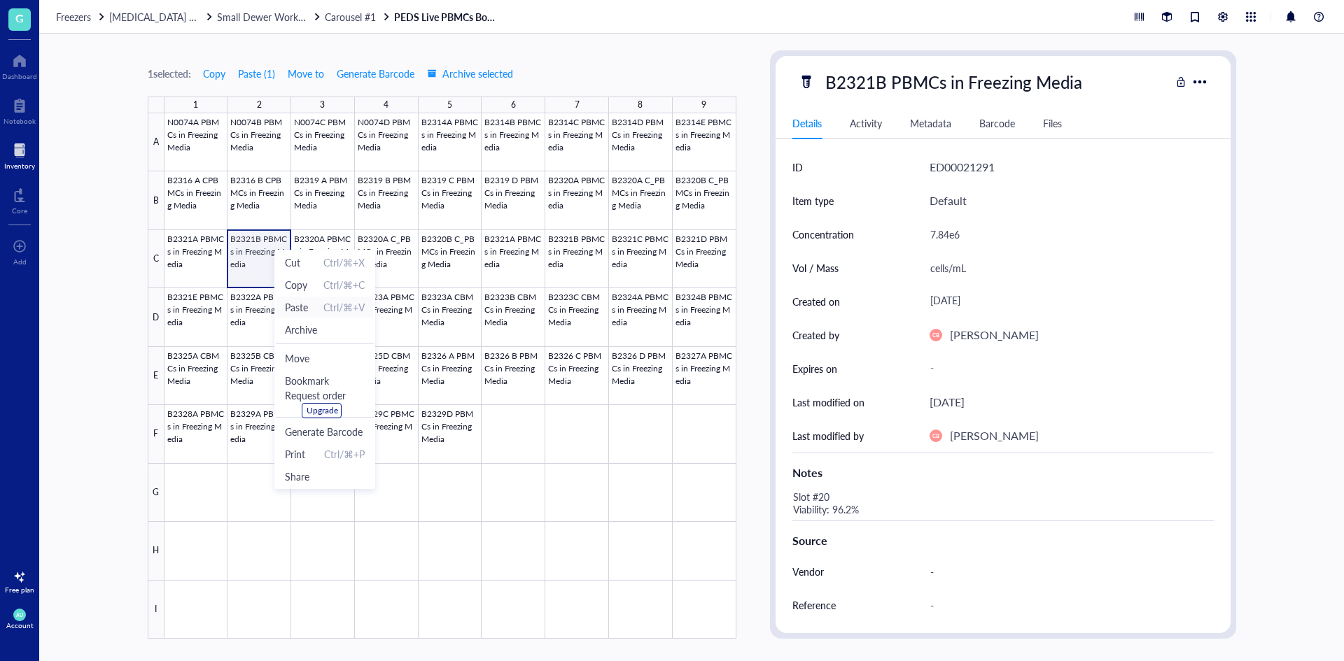
click at [312, 311] on span "Paste Ctrl/⌘+V" at bounding box center [325, 306] width 80 height 15
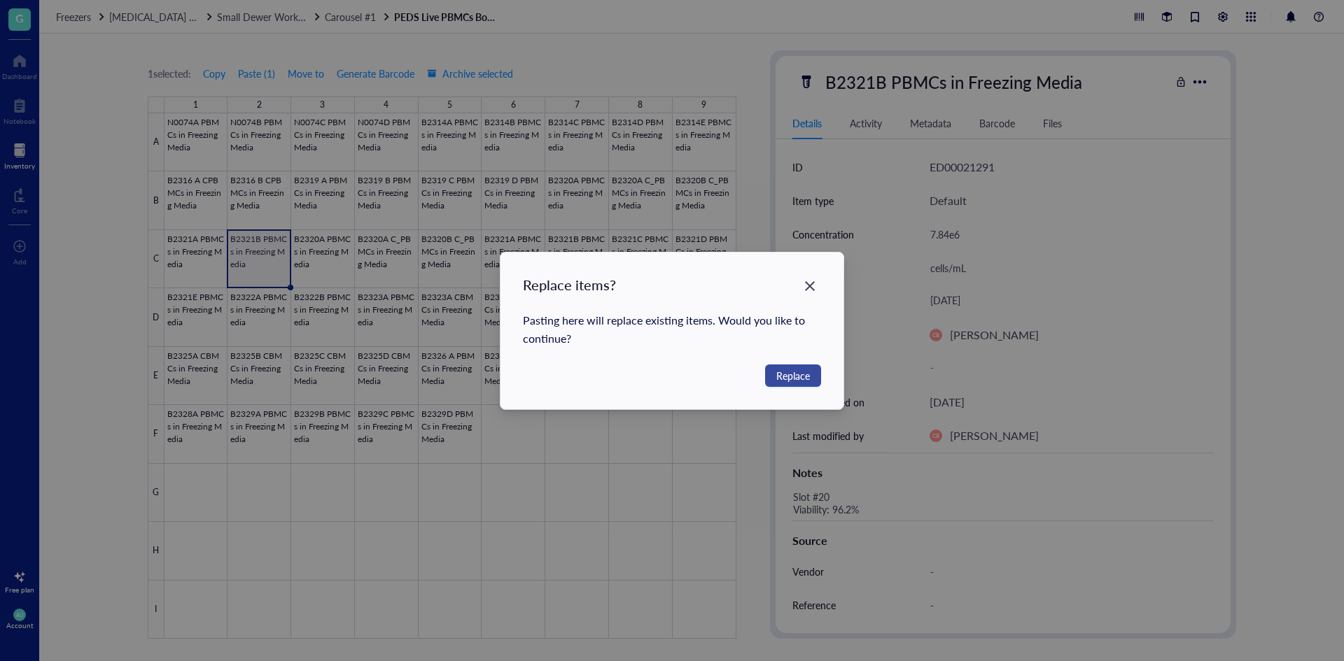
click at [804, 377] on span "Replace" at bounding box center [793, 375] width 34 height 15
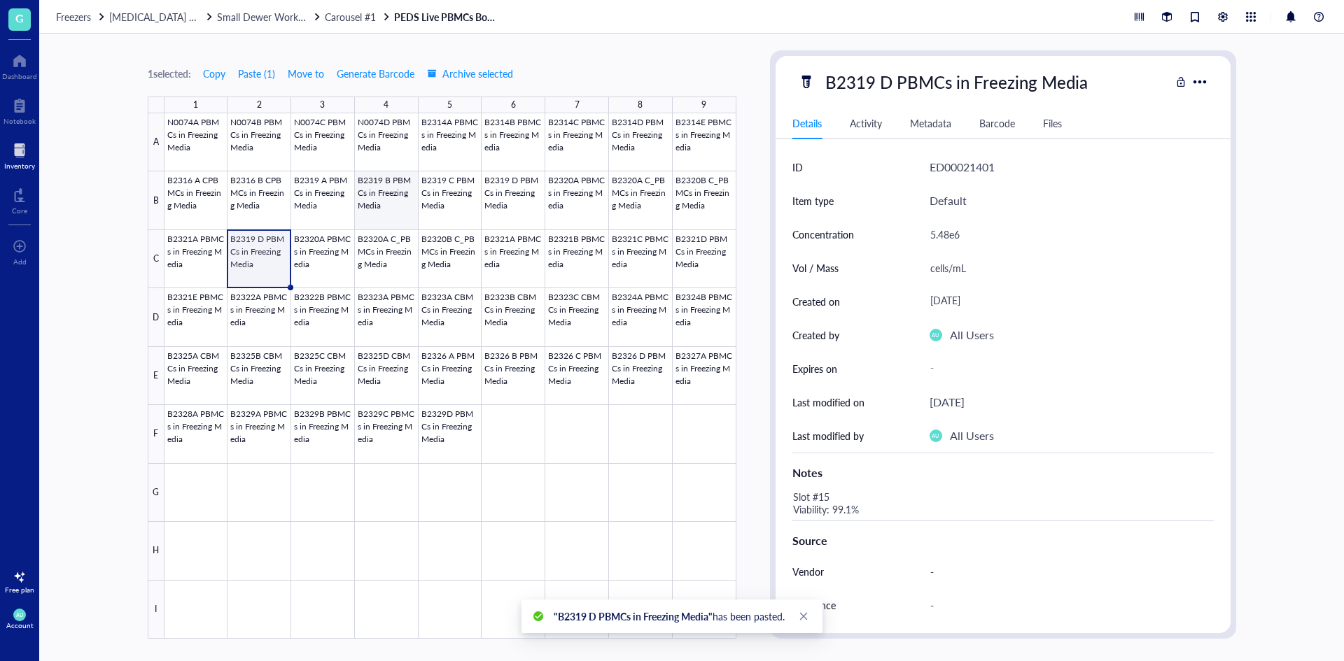
click at [384, 202] on div at bounding box center [450, 376] width 572 height 526
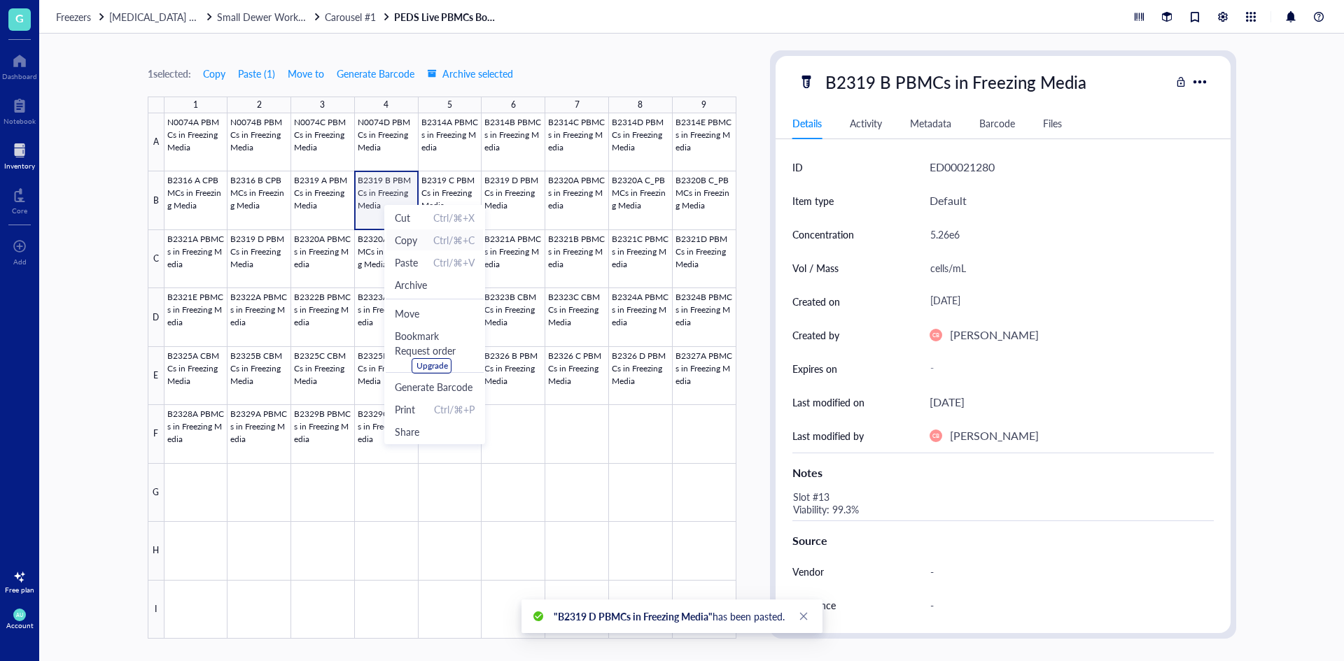
click at [398, 238] on span "Copy" at bounding box center [406, 239] width 22 height 15
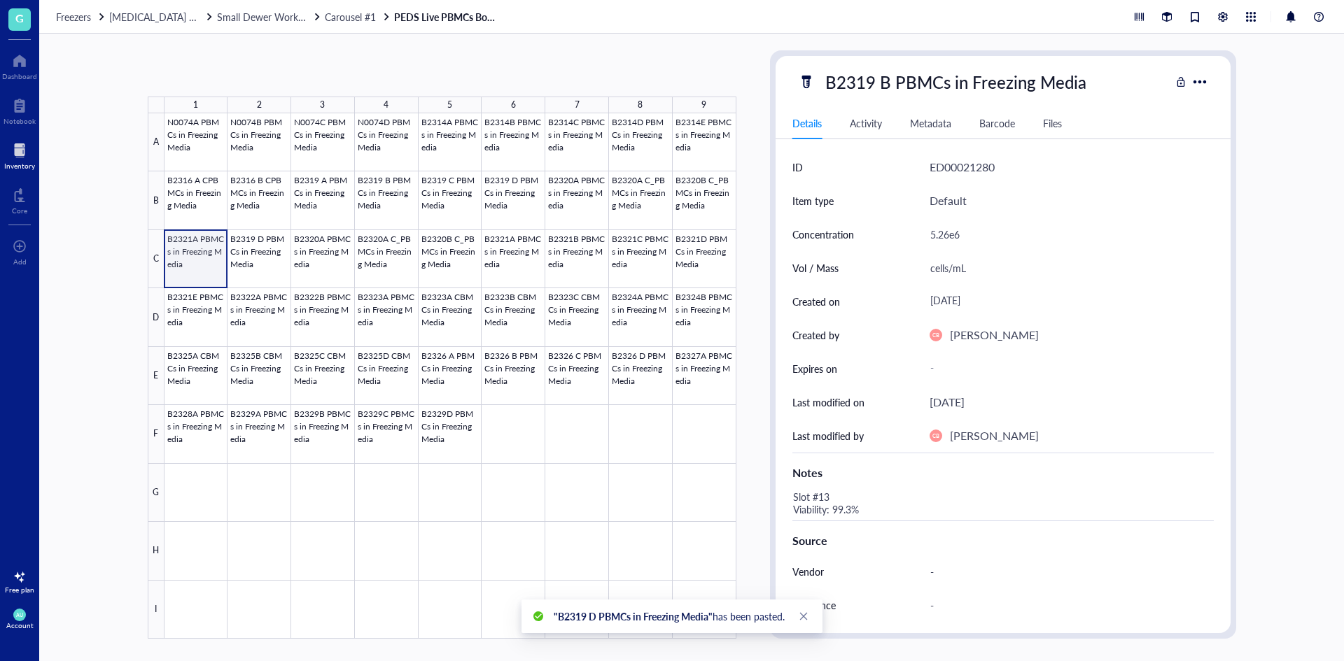
click at [207, 267] on div at bounding box center [450, 376] width 572 height 526
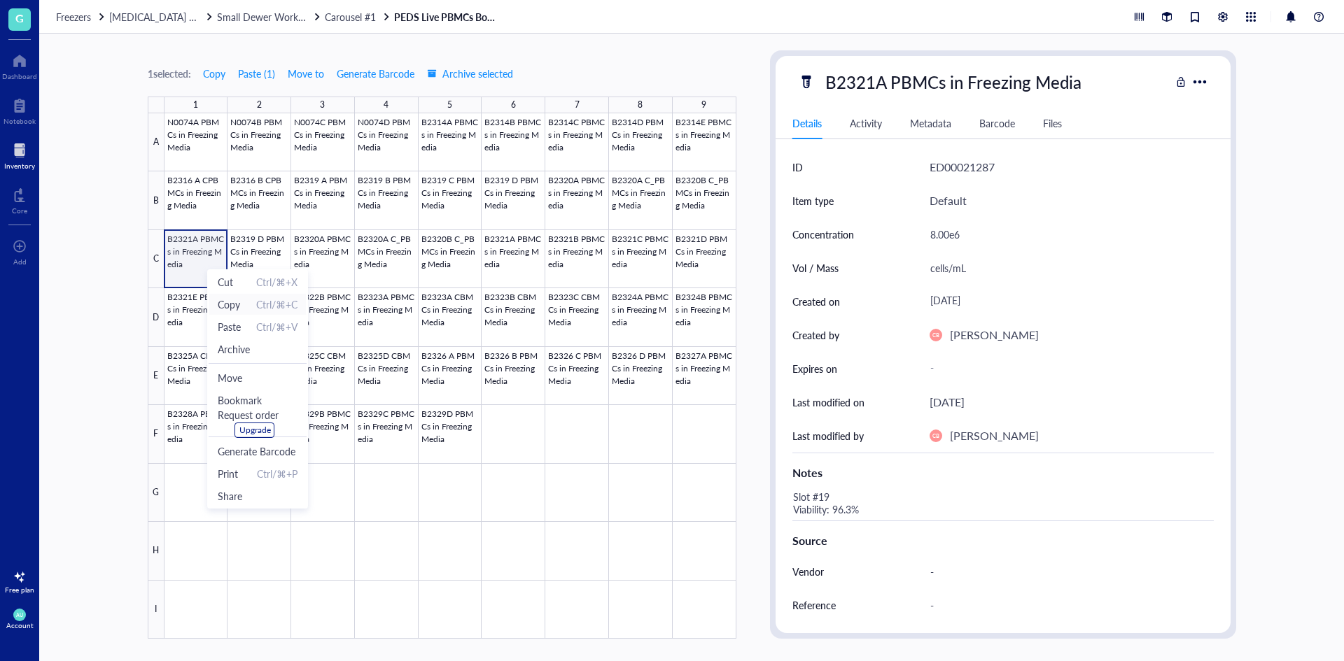
click at [231, 306] on span "Copy" at bounding box center [229, 304] width 22 height 15
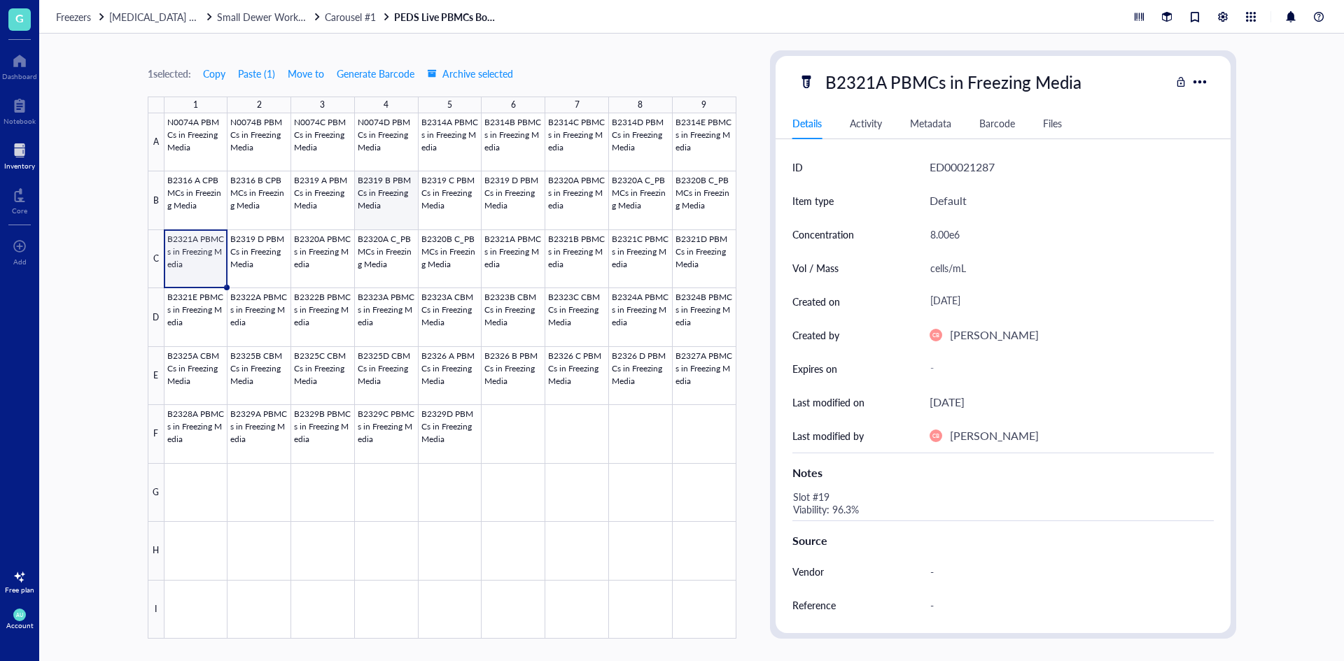
click at [394, 202] on div at bounding box center [450, 376] width 572 height 526
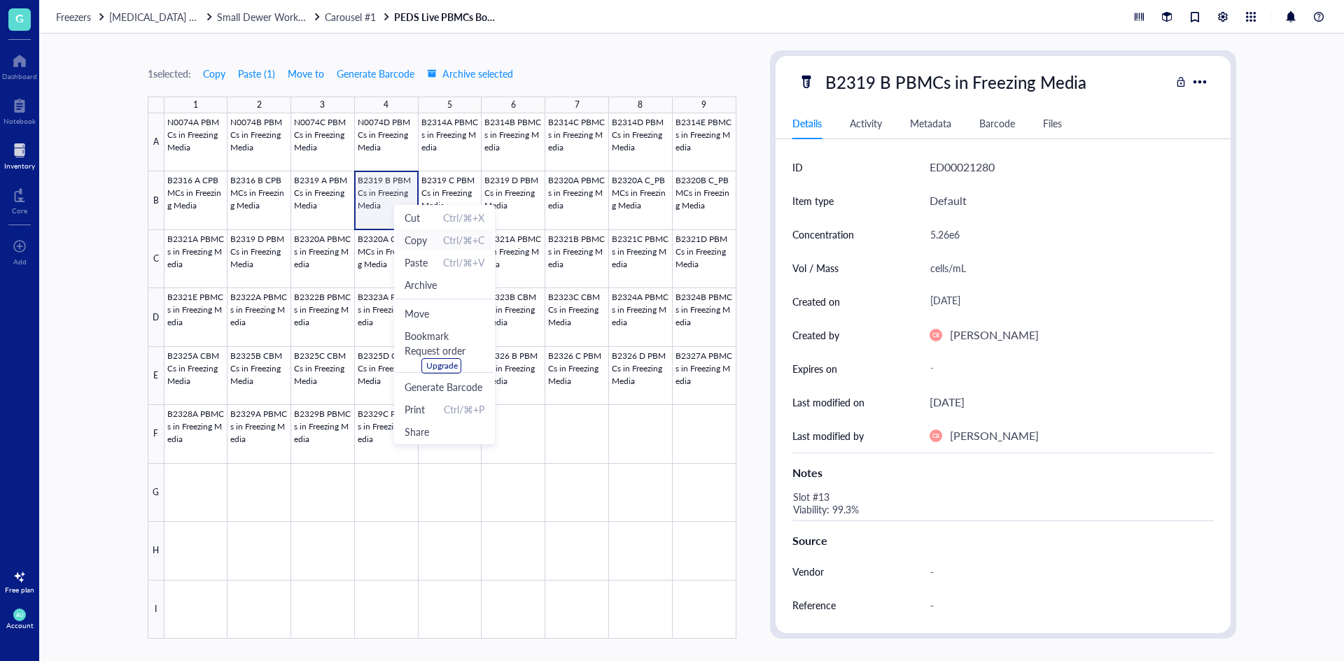
click at [409, 241] on span "Copy" at bounding box center [415, 239] width 22 height 15
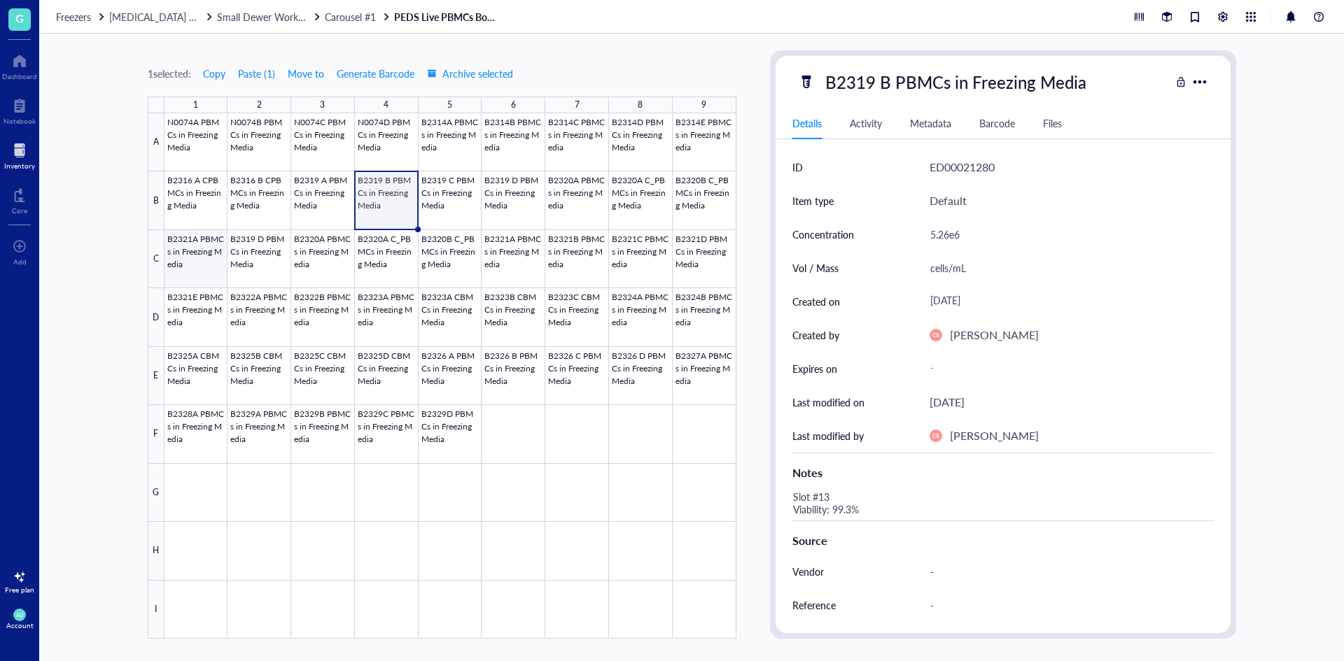
click at [201, 250] on div at bounding box center [450, 376] width 572 height 526
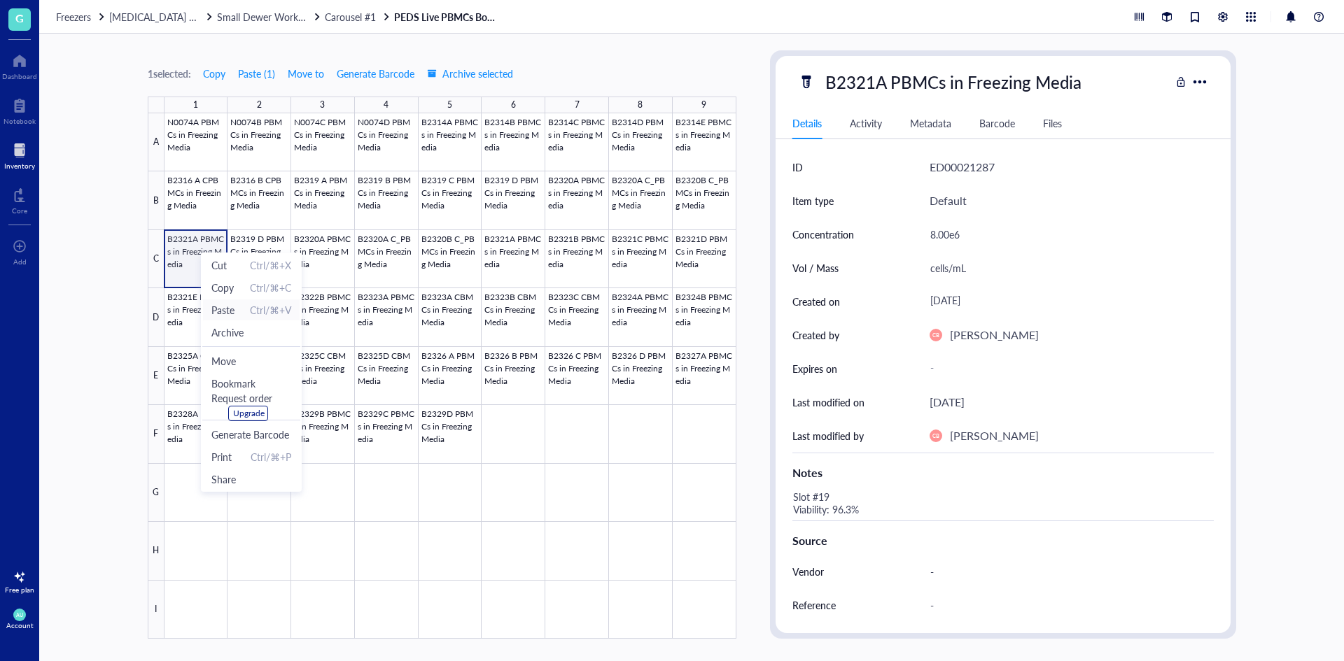
click at [238, 307] on span "Paste Ctrl/⌘+V" at bounding box center [251, 309] width 80 height 15
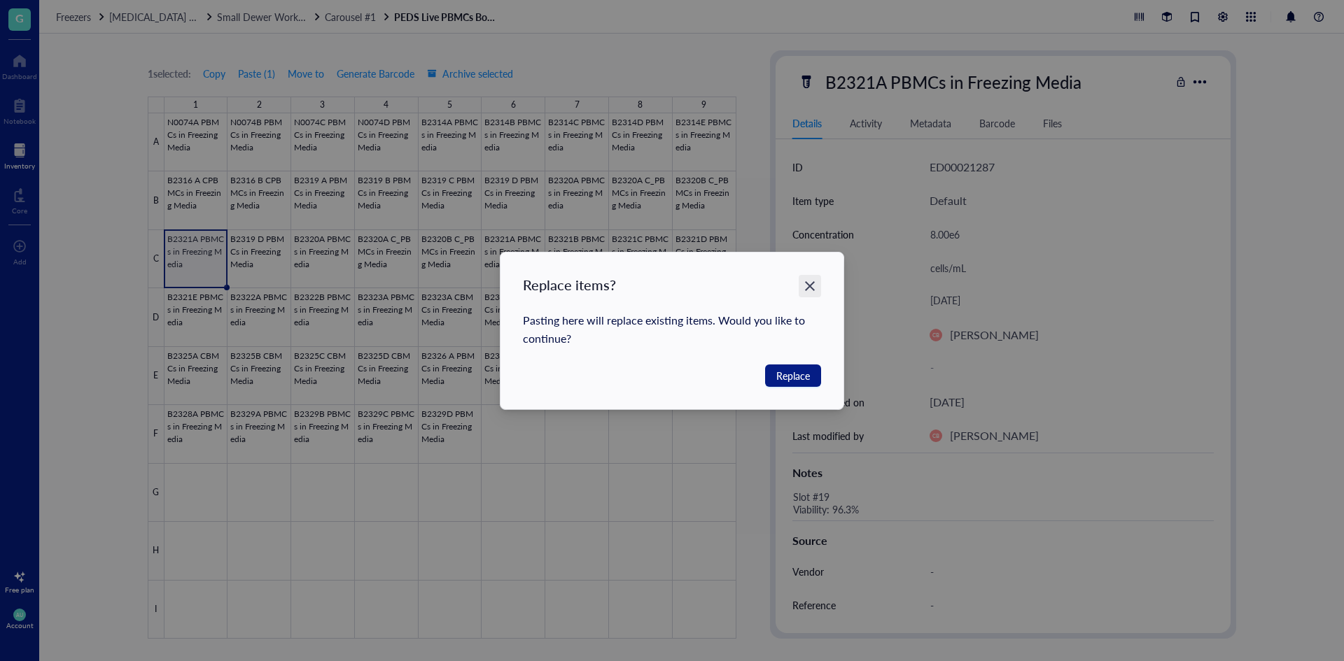
click at [804, 283] on icon "Close" at bounding box center [809, 285] width 13 height 13
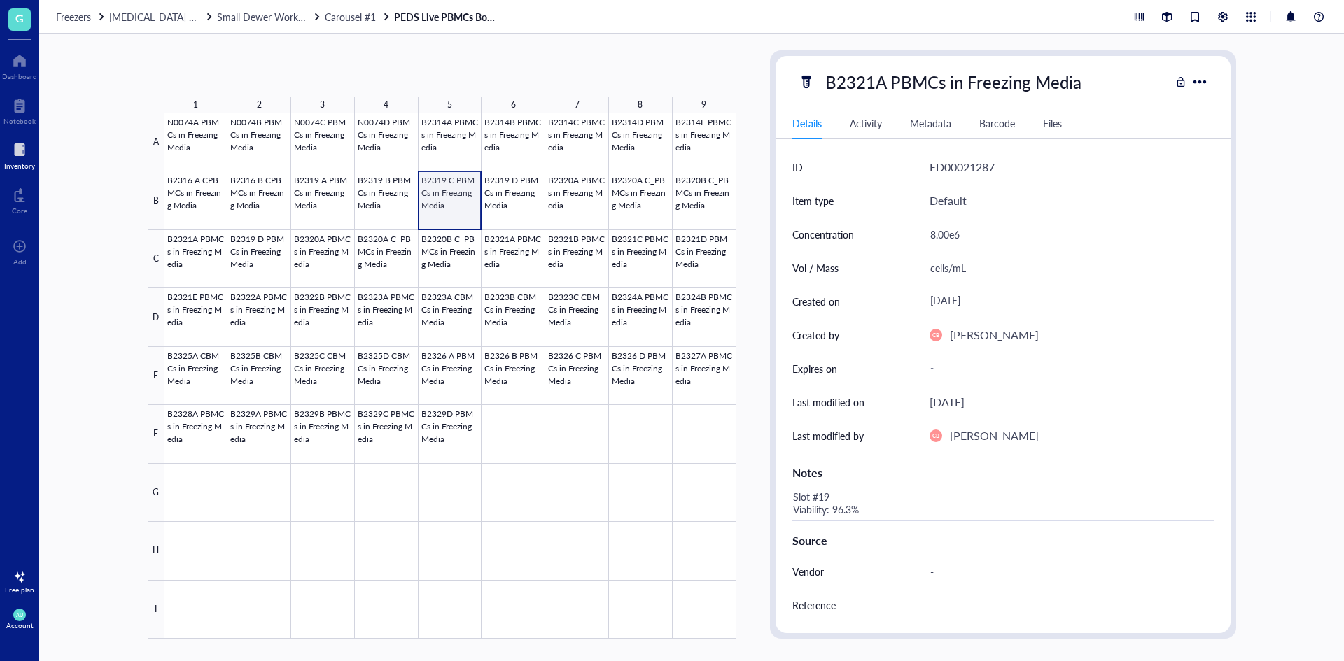
click at [438, 180] on div at bounding box center [450, 376] width 572 height 526
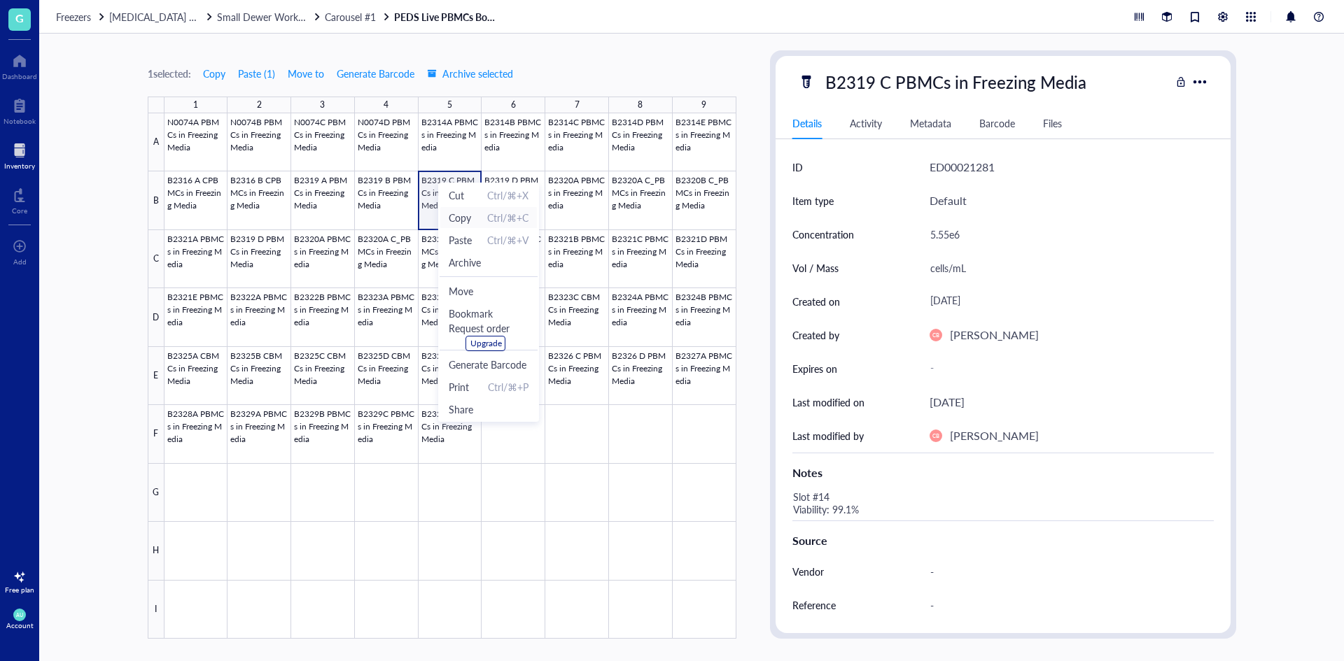
click at [456, 220] on span "Copy" at bounding box center [460, 217] width 22 height 15
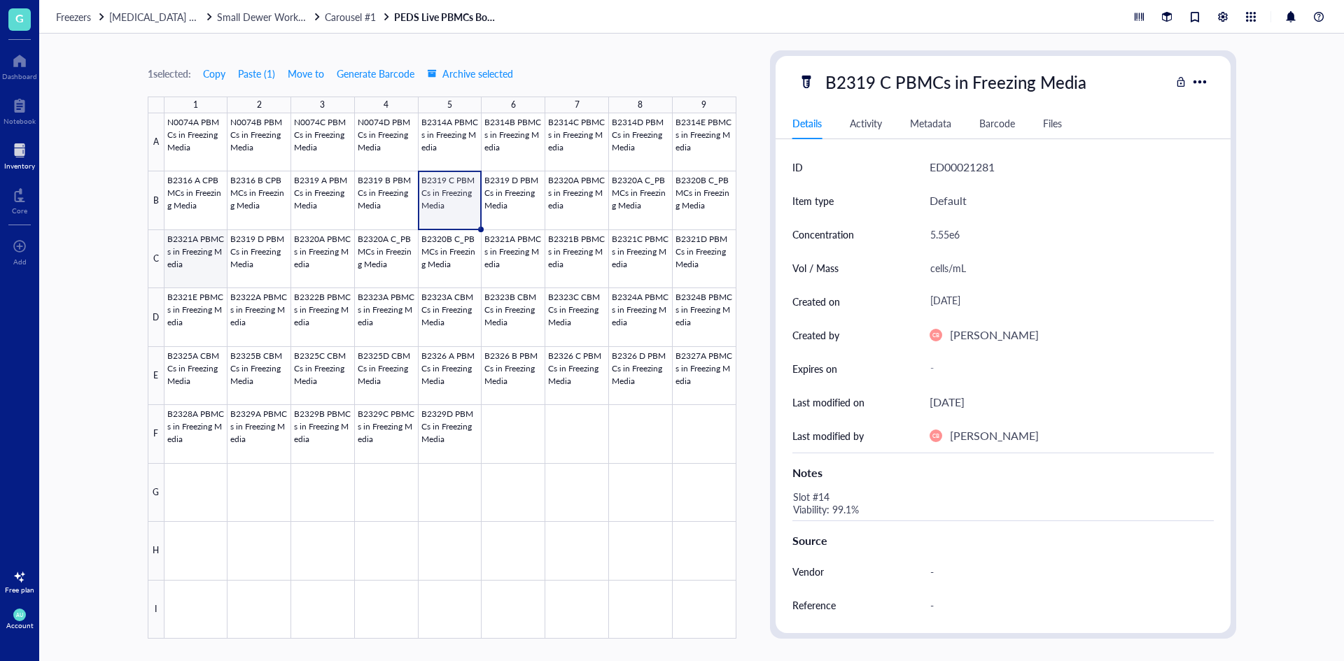
click at [184, 253] on div at bounding box center [450, 376] width 572 height 526
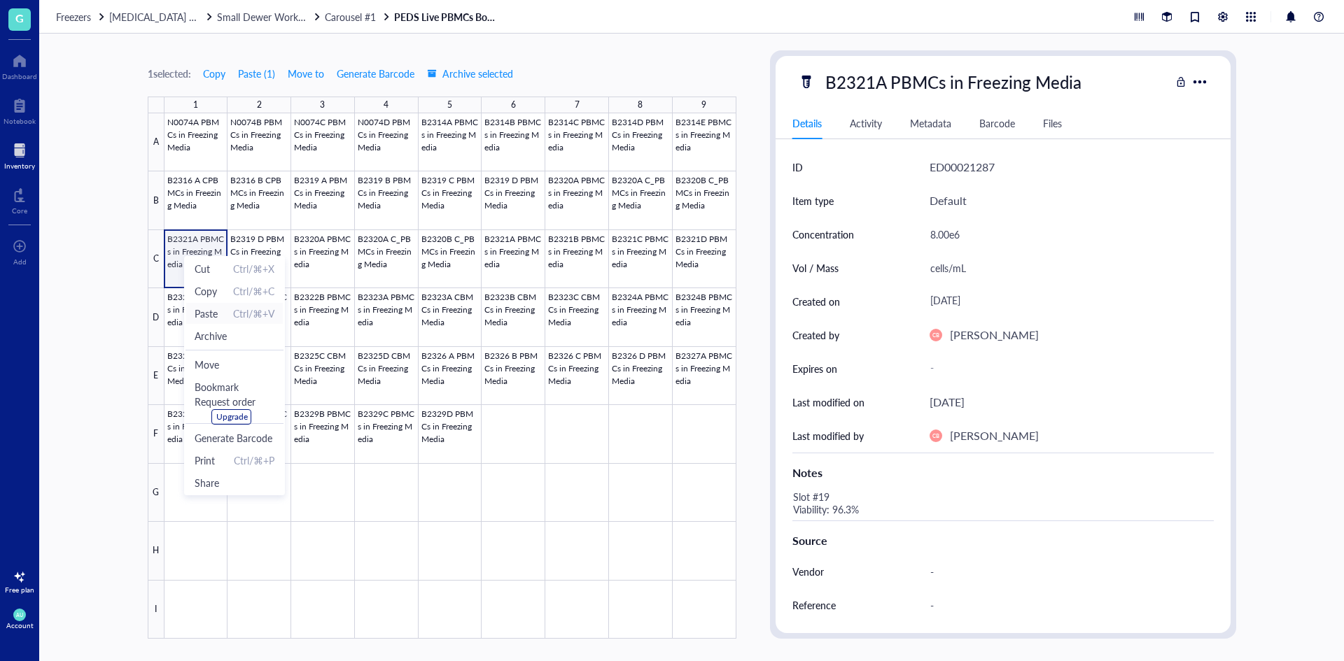
click at [213, 312] on span "Paste" at bounding box center [206, 313] width 23 height 15
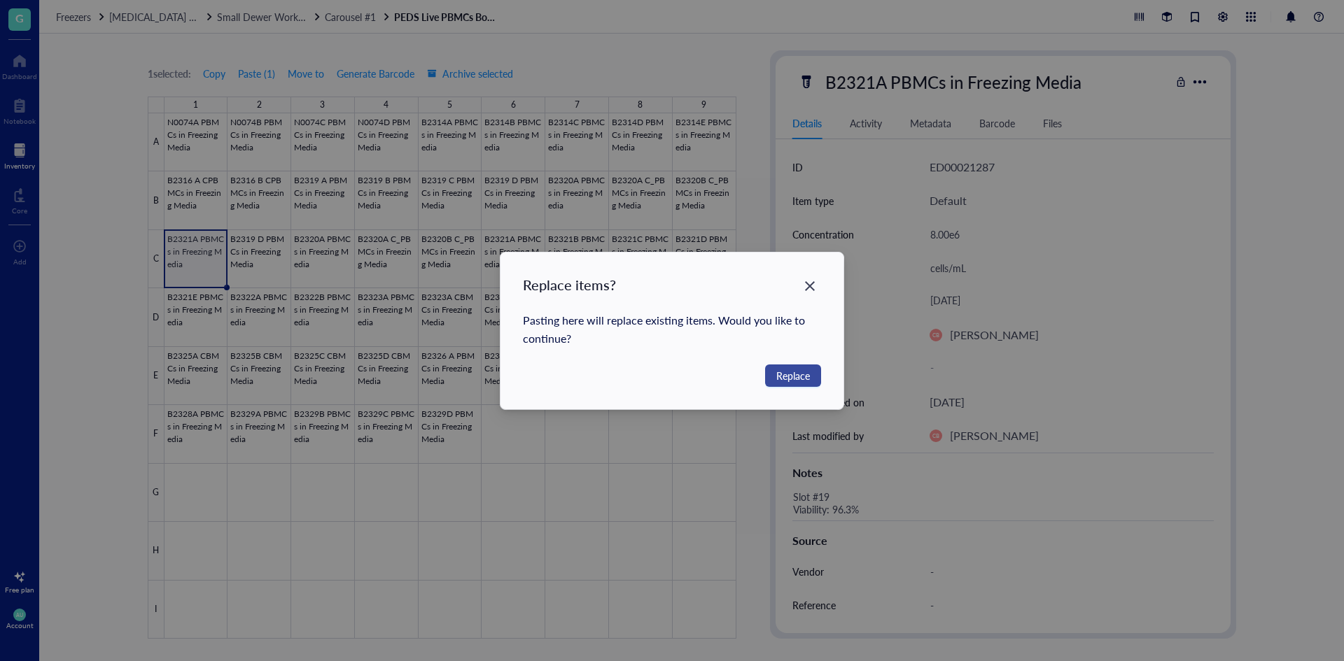
click at [782, 370] on span "Replace" at bounding box center [793, 375] width 34 height 15
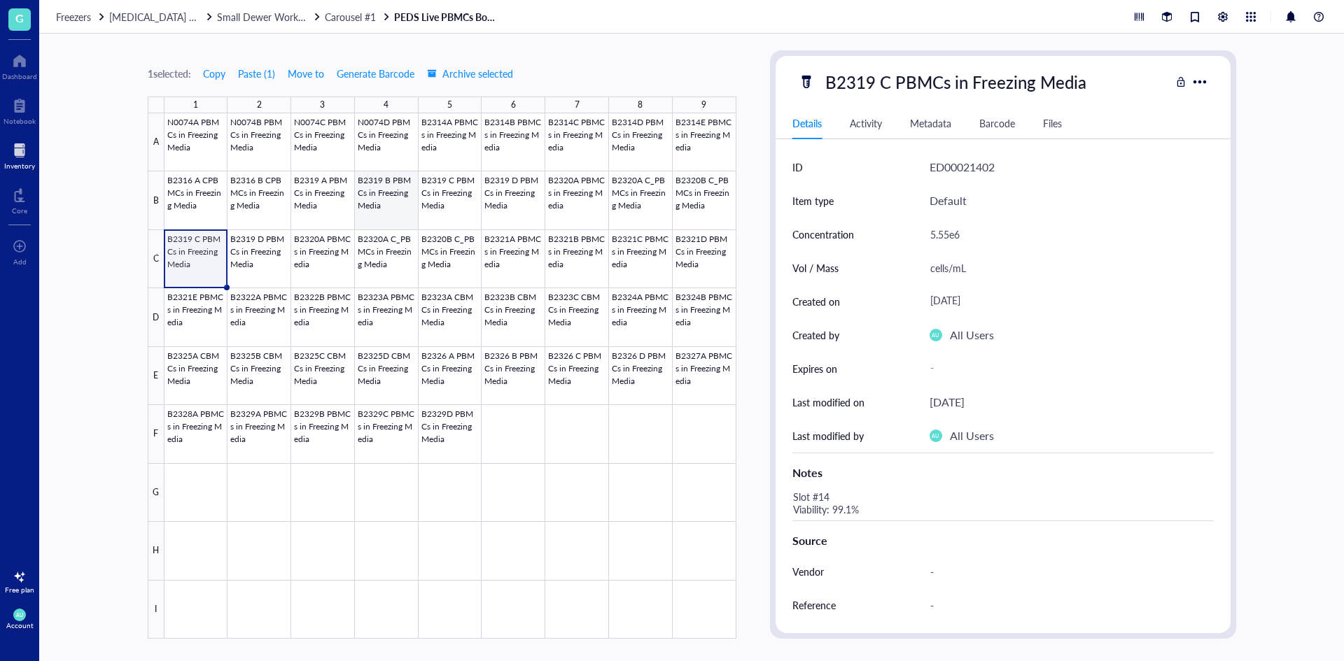
click at [405, 202] on div at bounding box center [450, 376] width 572 height 526
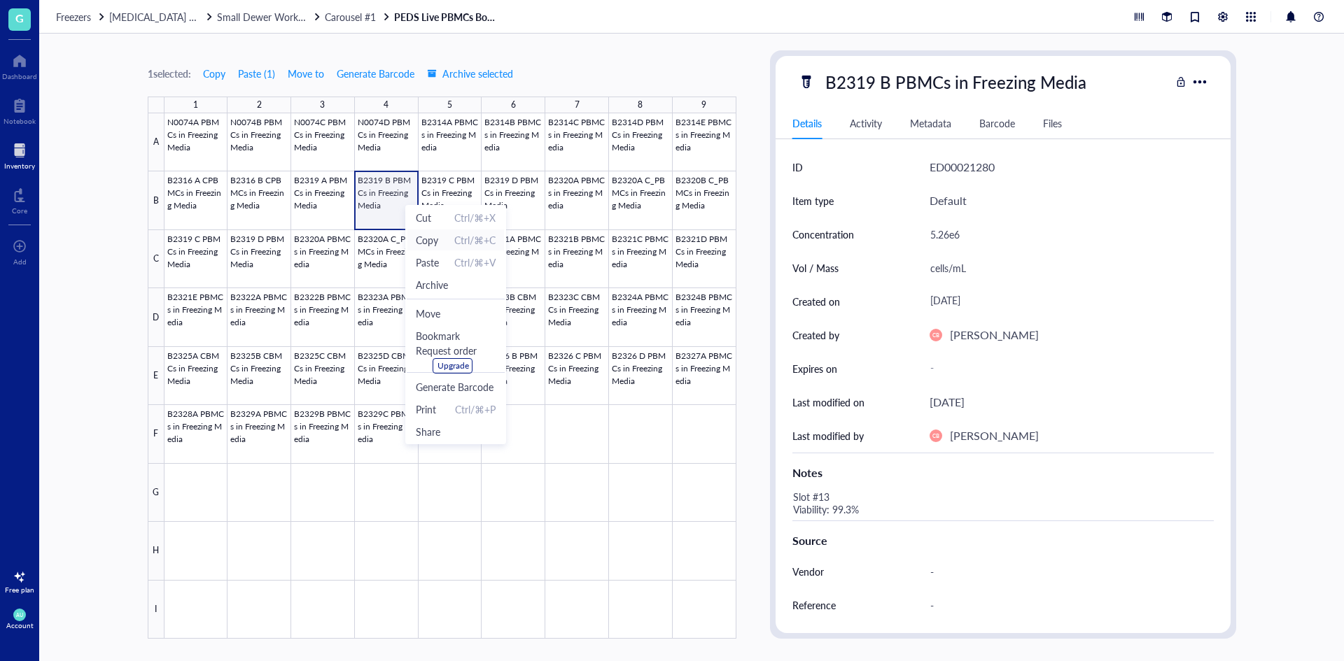
click at [437, 237] on span "Copy" at bounding box center [427, 239] width 22 height 15
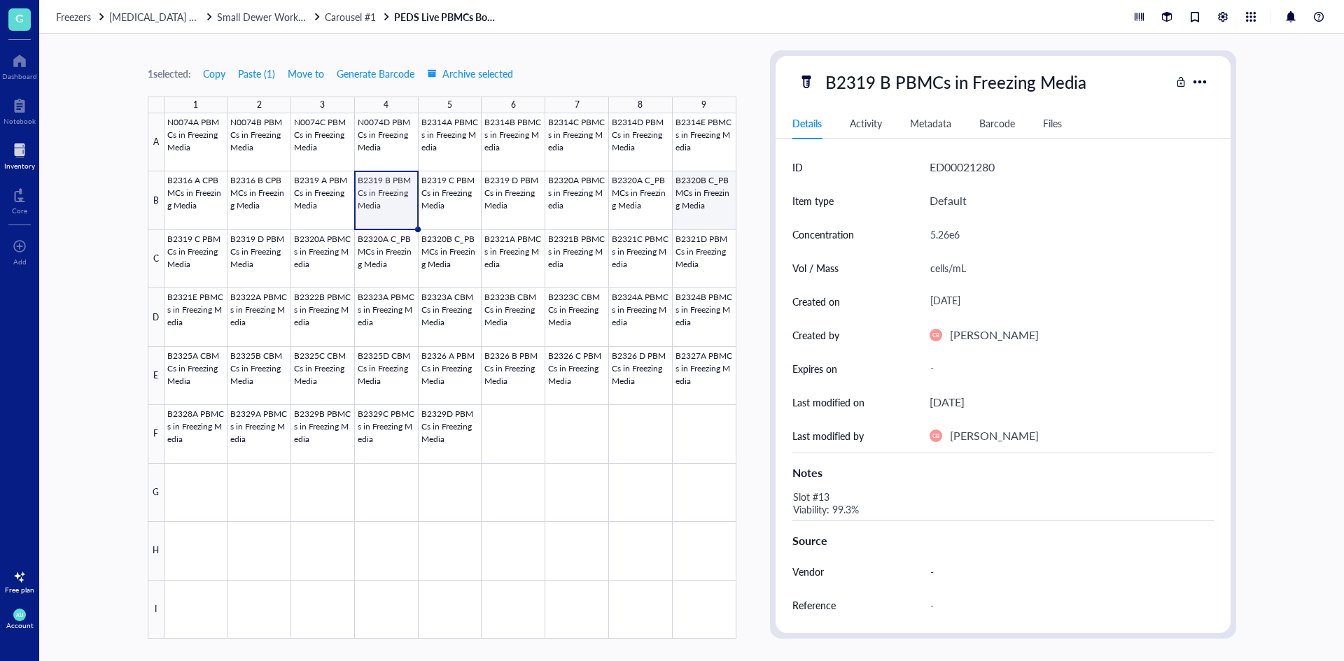
click at [684, 196] on div at bounding box center [450, 376] width 572 height 526
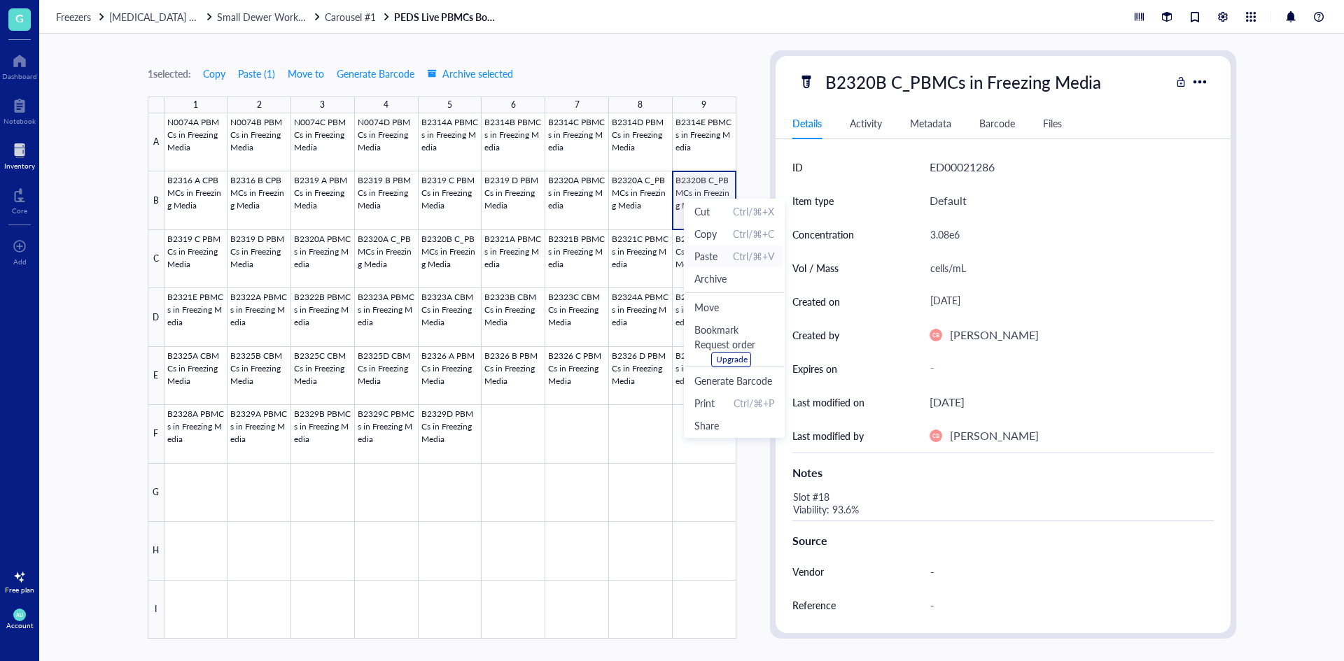
click at [705, 249] on span "Paste" at bounding box center [705, 255] width 23 height 15
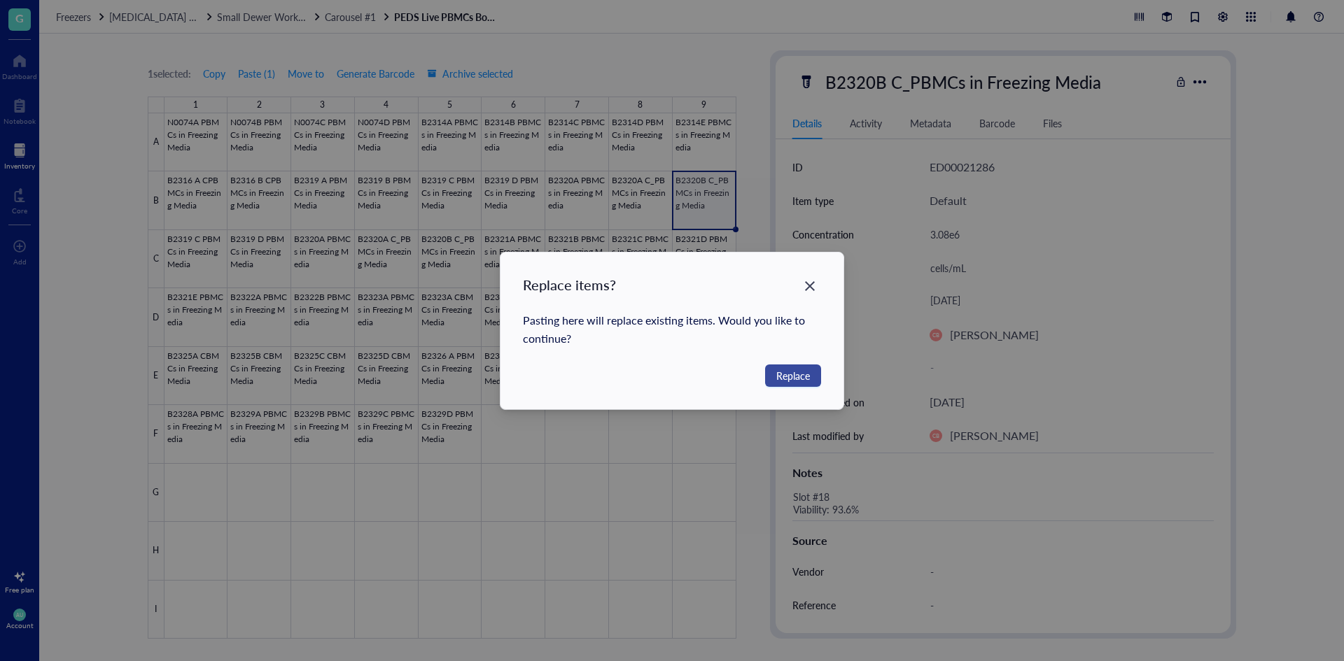
click at [802, 365] on button "Replace" at bounding box center [793, 376] width 56 height 22
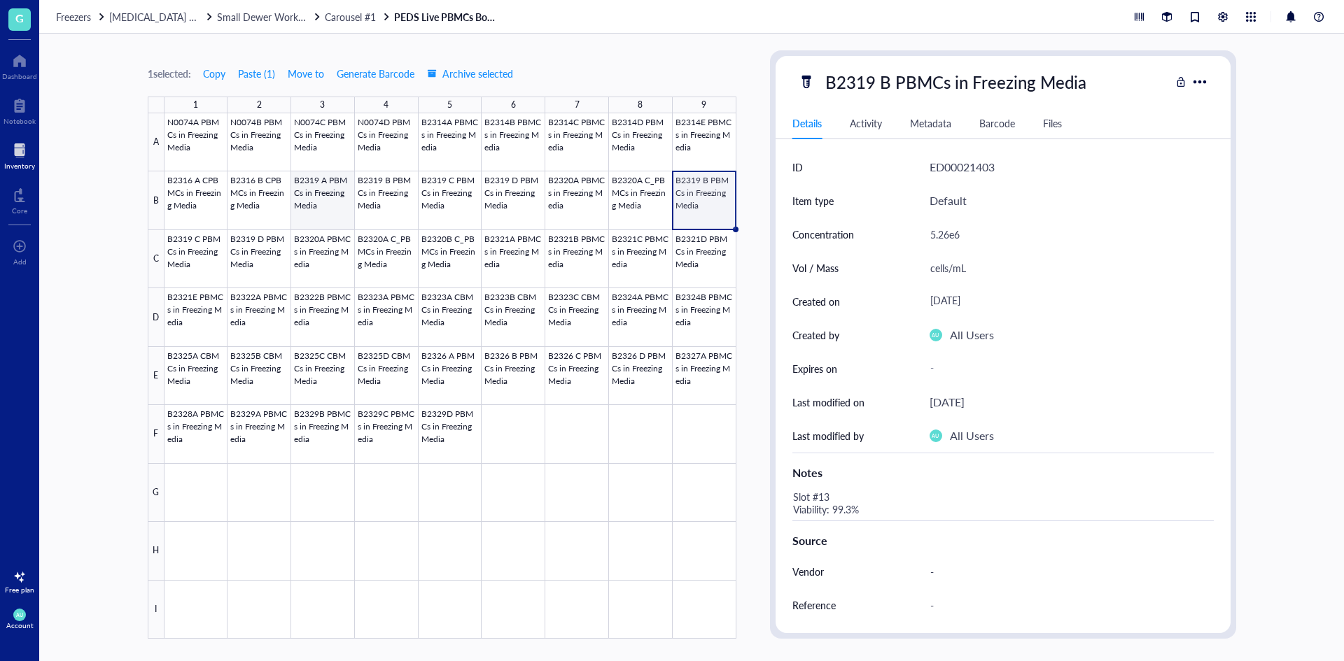
click at [337, 203] on div at bounding box center [450, 376] width 572 height 526
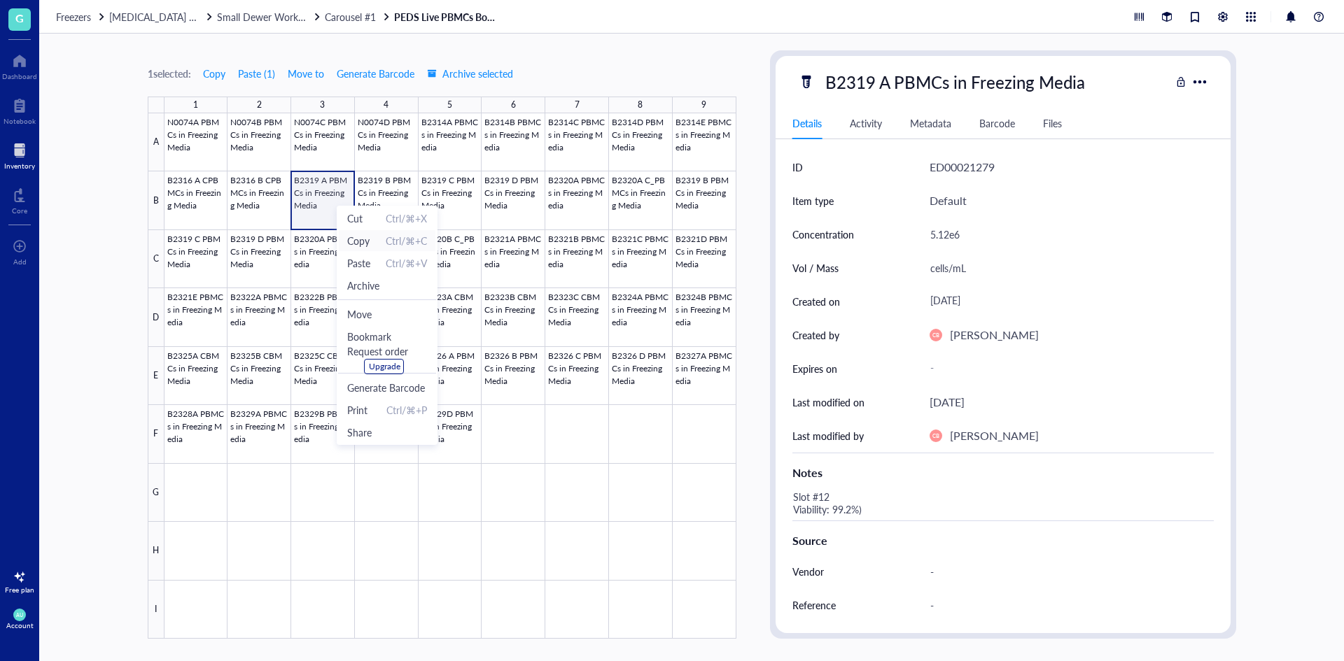
click at [377, 243] on span "Copy Ctrl/⌘+C" at bounding box center [387, 240] width 80 height 15
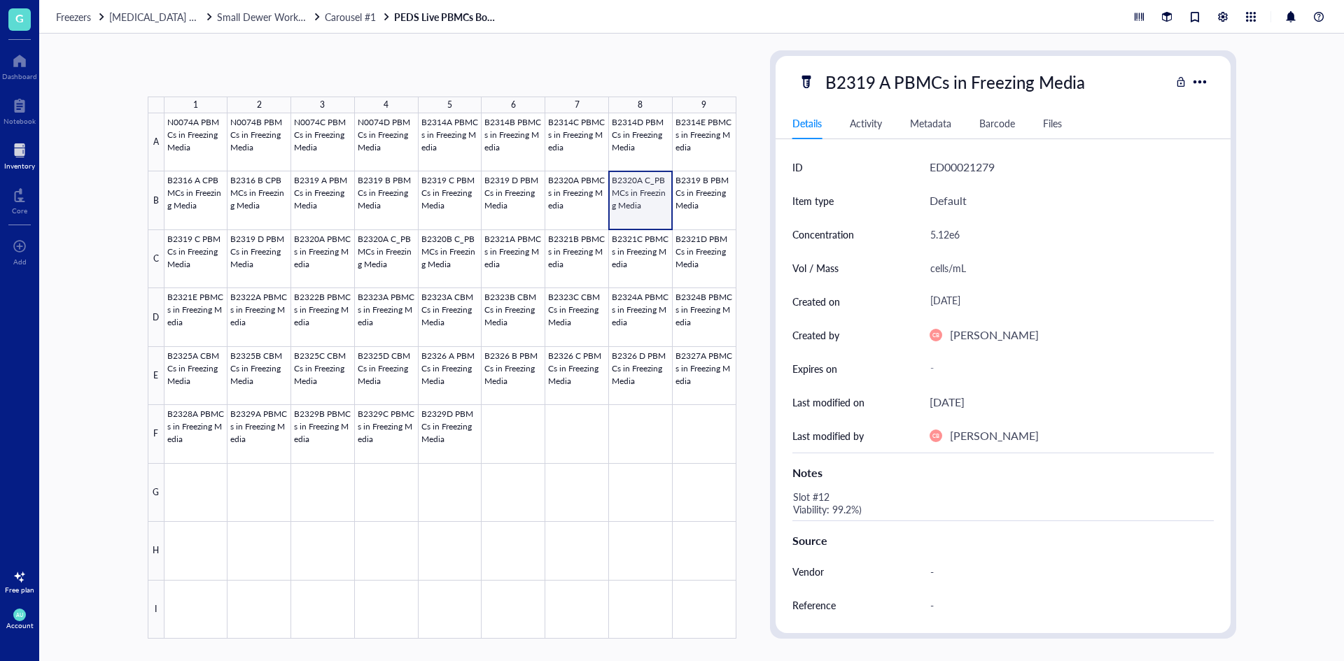
click at [623, 202] on div at bounding box center [450, 376] width 572 height 526
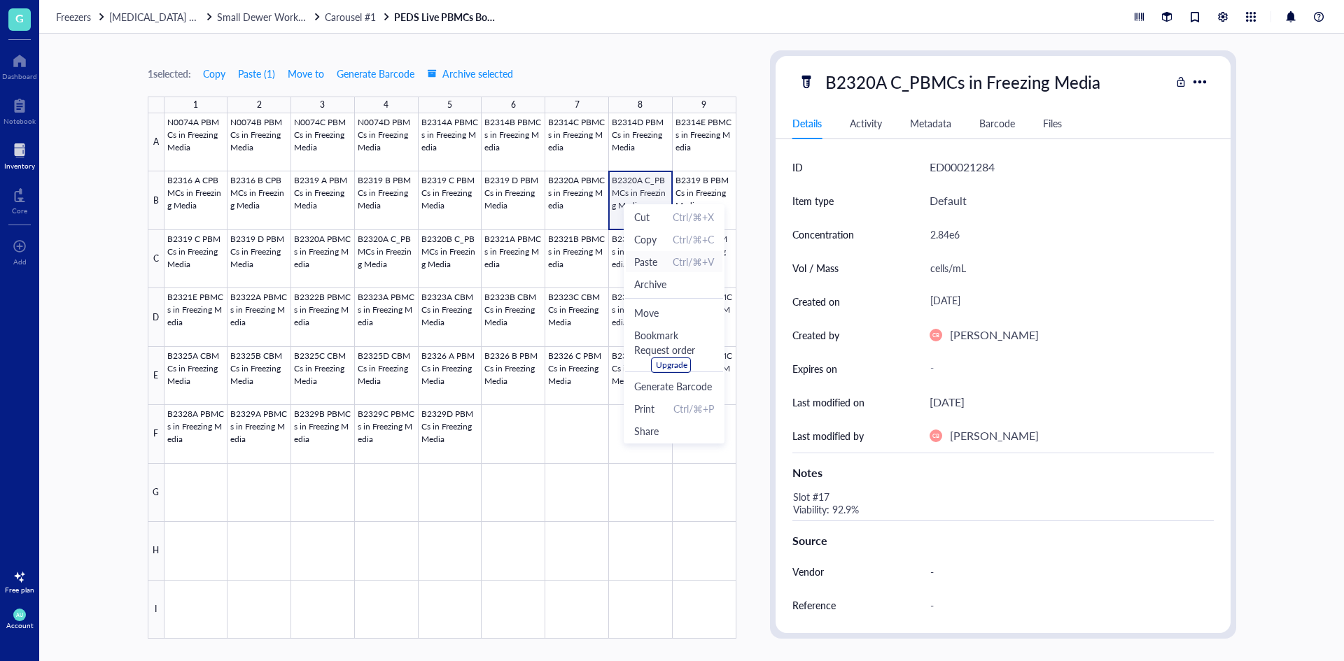
click at [645, 257] on span "Paste" at bounding box center [645, 261] width 23 height 15
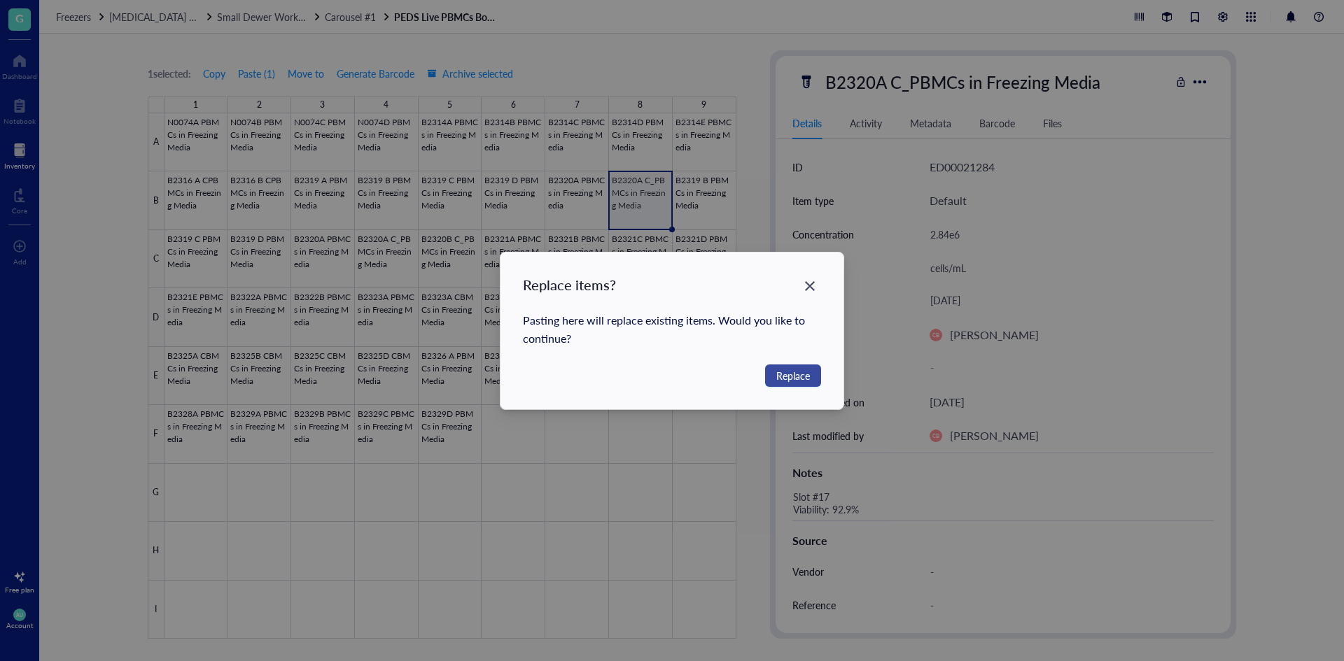
click at [787, 376] on span "Replace" at bounding box center [793, 375] width 34 height 15
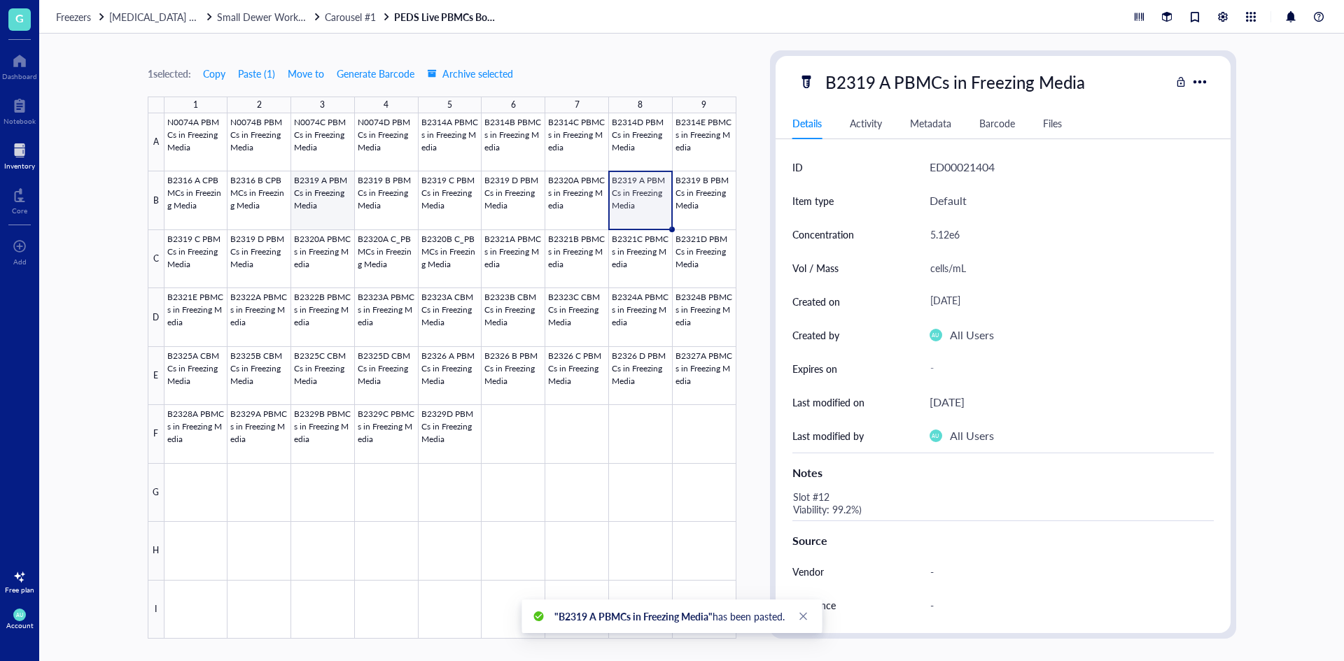
click at [333, 199] on div at bounding box center [450, 376] width 572 height 526
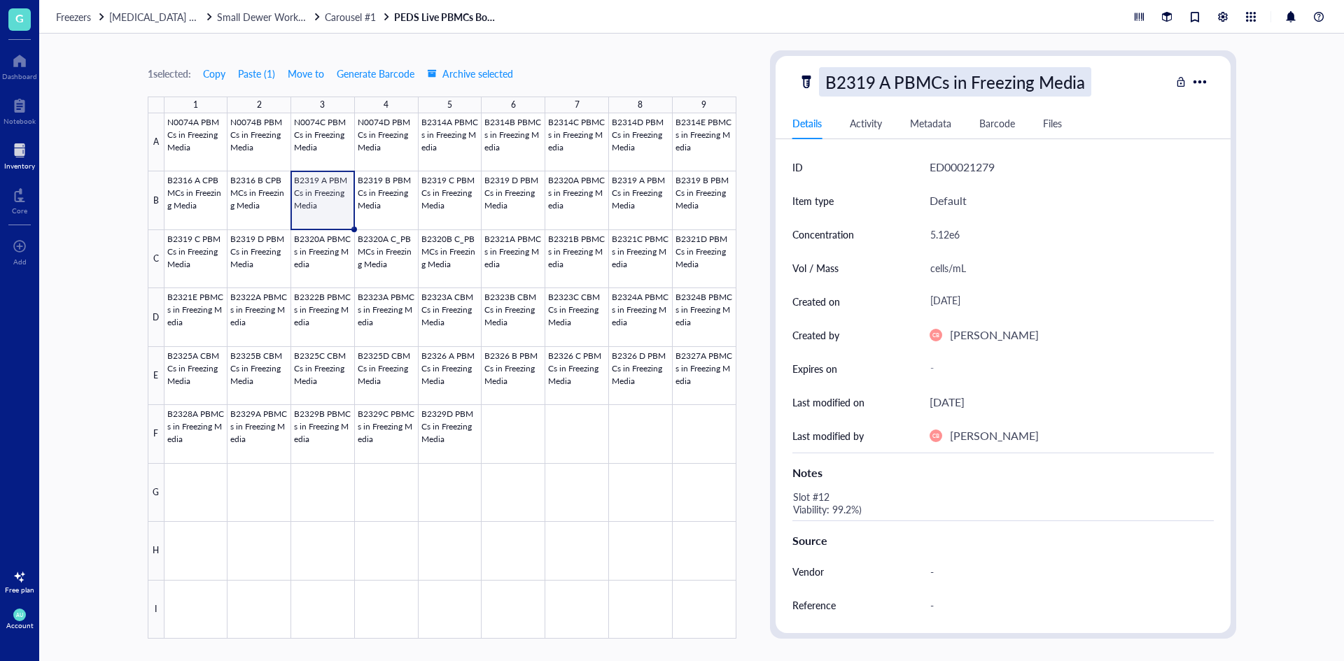
click at [868, 87] on div "B2319 A PBMCs in Freezing Media" at bounding box center [955, 81] width 272 height 29
click at [870, 84] on input "B2319 A PBMCs in Freezing Media" at bounding box center [980, 82] width 323 height 28
type input "B2317 A PBMCs in Freezing Media"
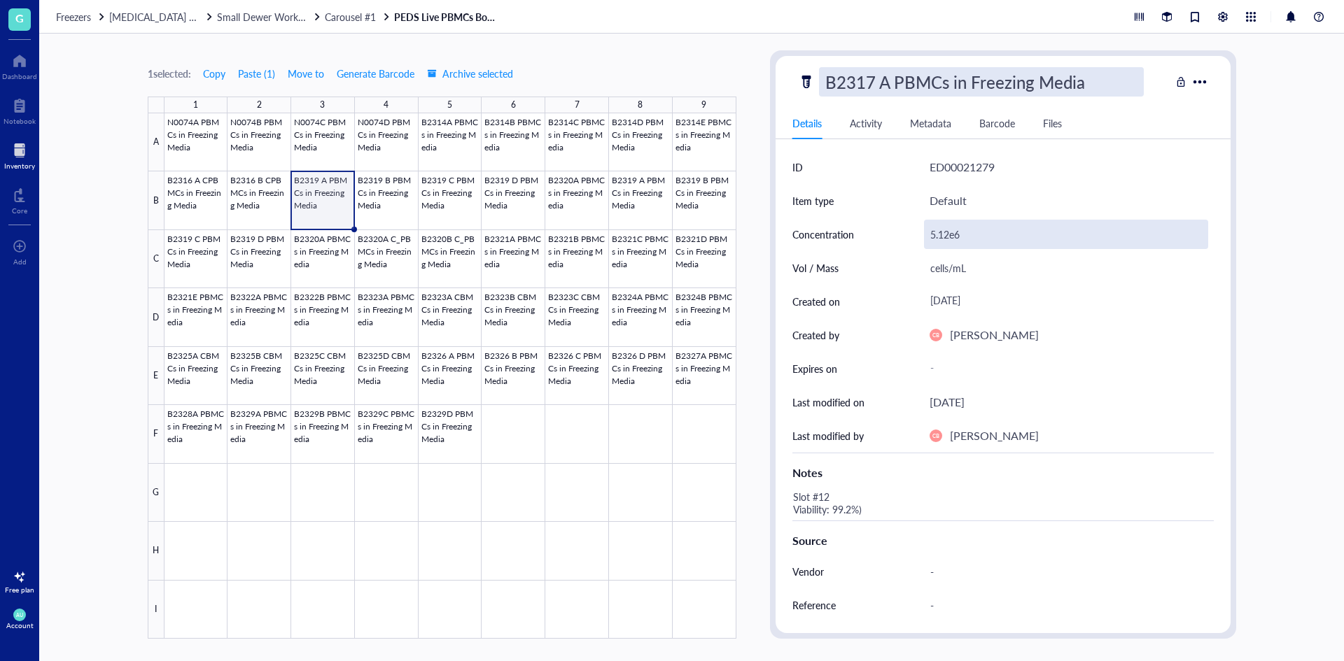
click at [945, 237] on div "5.12e6" at bounding box center [1066, 234] width 284 height 29
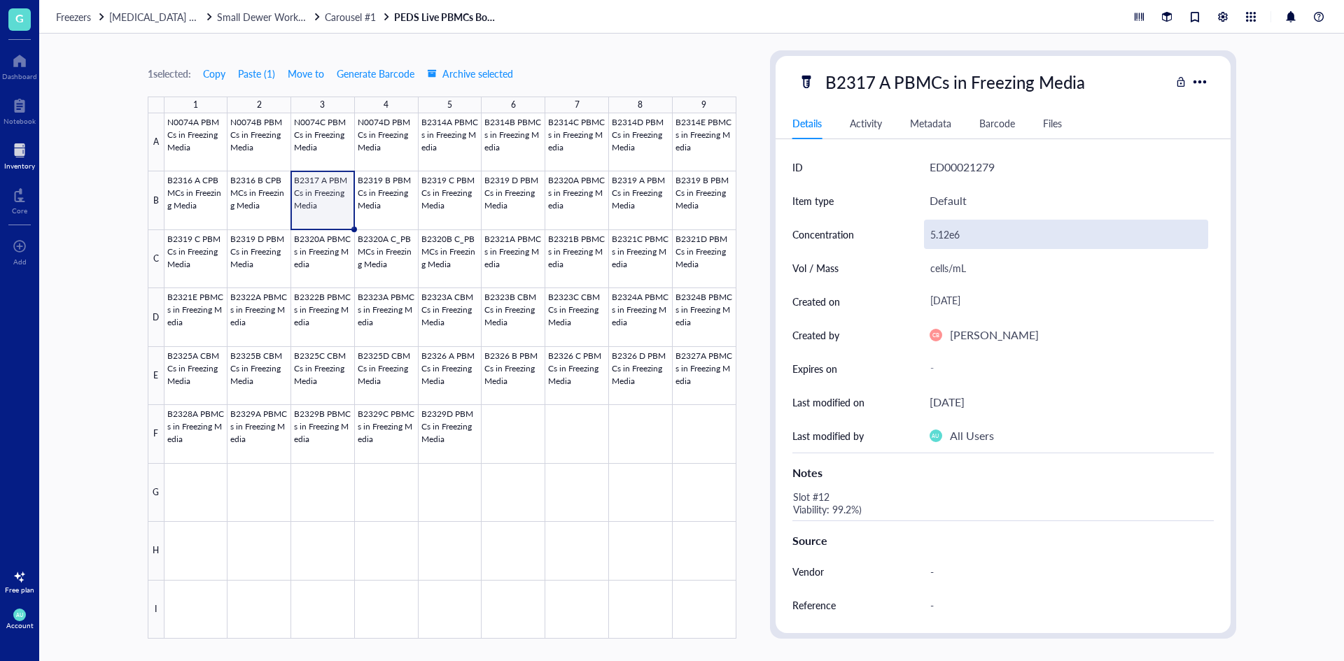
click at [950, 234] on div "5.12e6" at bounding box center [1066, 234] width 284 height 29
click at [945, 232] on input "5.12e6" at bounding box center [1065, 234] width 283 height 28
drag, startPoint x: 950, startPoint y: 232, endPoint x: 929, endPoint y: 229, distance: 21.3
click at [929, 229] on input "5.12e6" at bounding box center [1065, 234] width 283 height 28
type input "4.62e6"
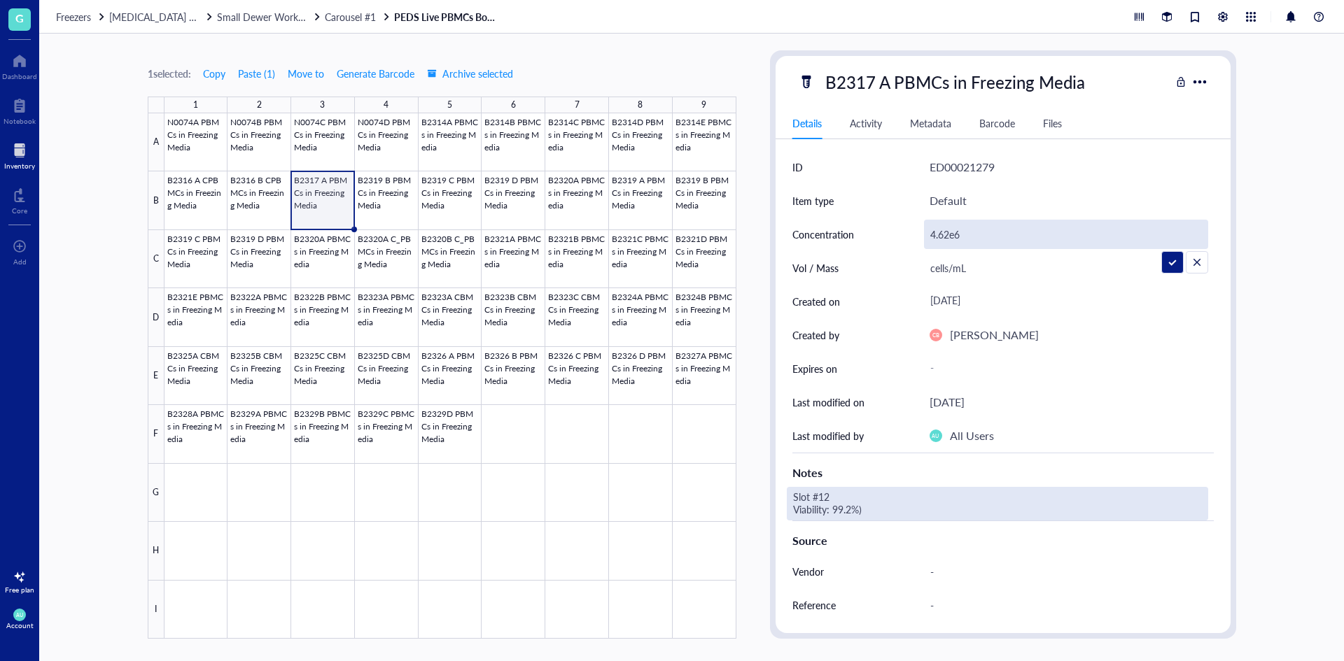
click at [875, 502] on div "Slot #12 Viability: 99.2%)" at bounding box center [997, 504] width 421 height 34
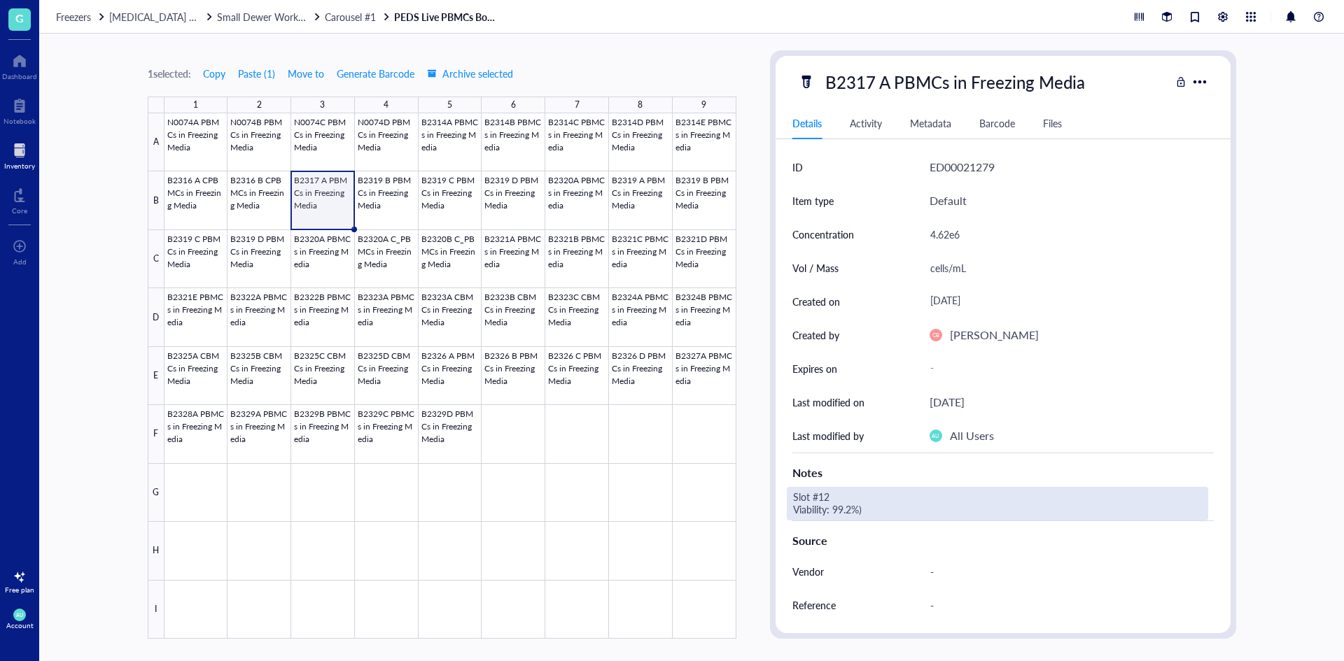
click at [872, 508] on div "Slot #12 Viability: 99.2%)" at bounding box center [997, 504] width 421 height 34
drag, startPoint x: 841, startPoint y: 502, endPoint x: 790, endPoint y: 498, distance: 51.3
click at [790, 498] on textarea "Slot #12 Viability: 99.2%)" at bounding box center [899, 503] width 224 height 31
drag, startPoint x: 852, startPoint y: 509, endPoint x: 834, endPoint y: 506, distance: 17.8
click at [834, 506] on textarea "Slot #12 Viability: 99.2%)" at bounding box center [899, 503] width 224 height 31
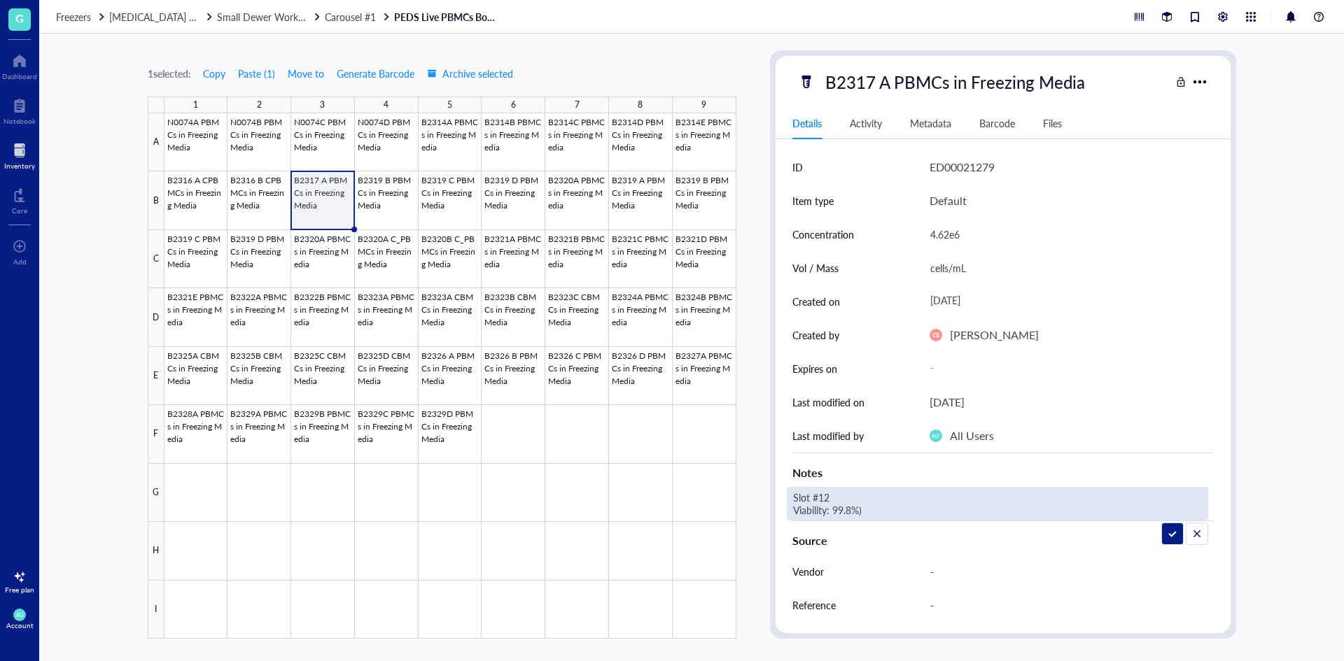
click at [871, 508] on textarea "Slot #12 Viability: 99.8%)" at bounding box center [899, 503] width 224 height 31
type textarea "Slot #12 Viability: 99.8%"
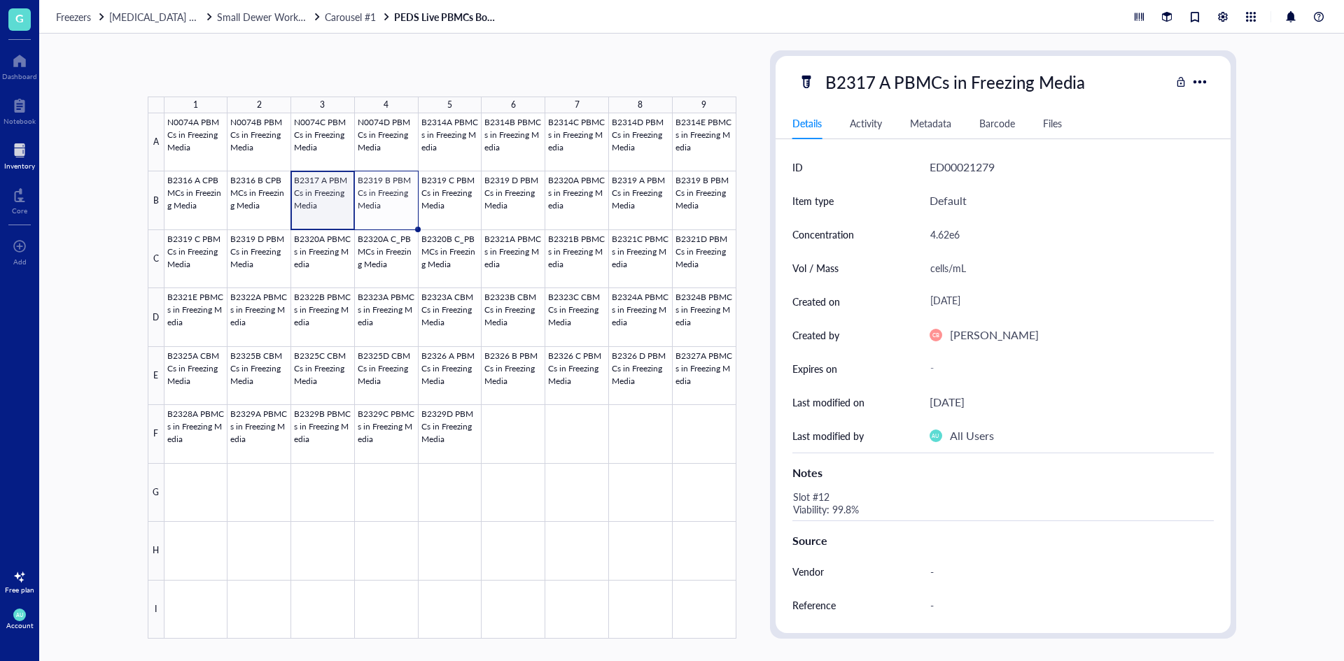
drag, startPoint x: 353, startPoint y: 228, endPoint x: 393, endPoint y: 224, distance: 40.8
click at [0, 0] on div "N0074A PBMCs in Freezing Media N0074B PBMCs in Freezing Media N0074C PBMCs in F…" at bounding box center [0, 0] width 0 height 0
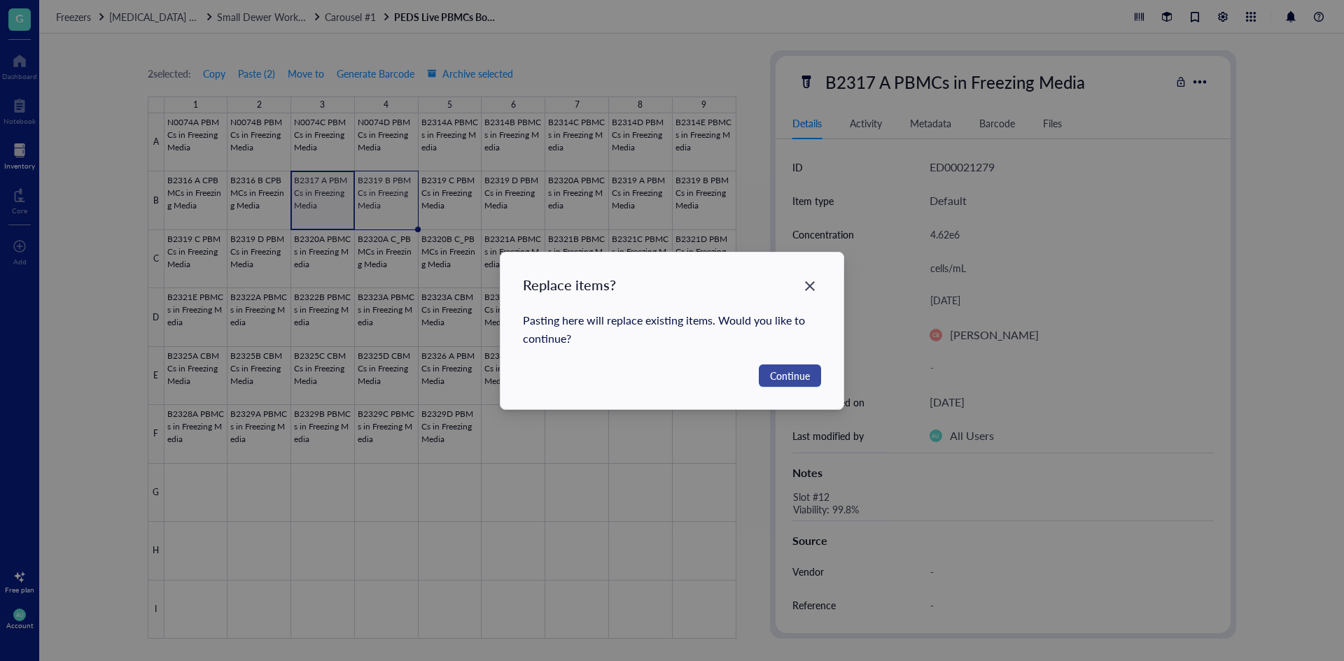
click at [811, 379] on button "Continue" at bounding box center [790, 376] width 62 height 22
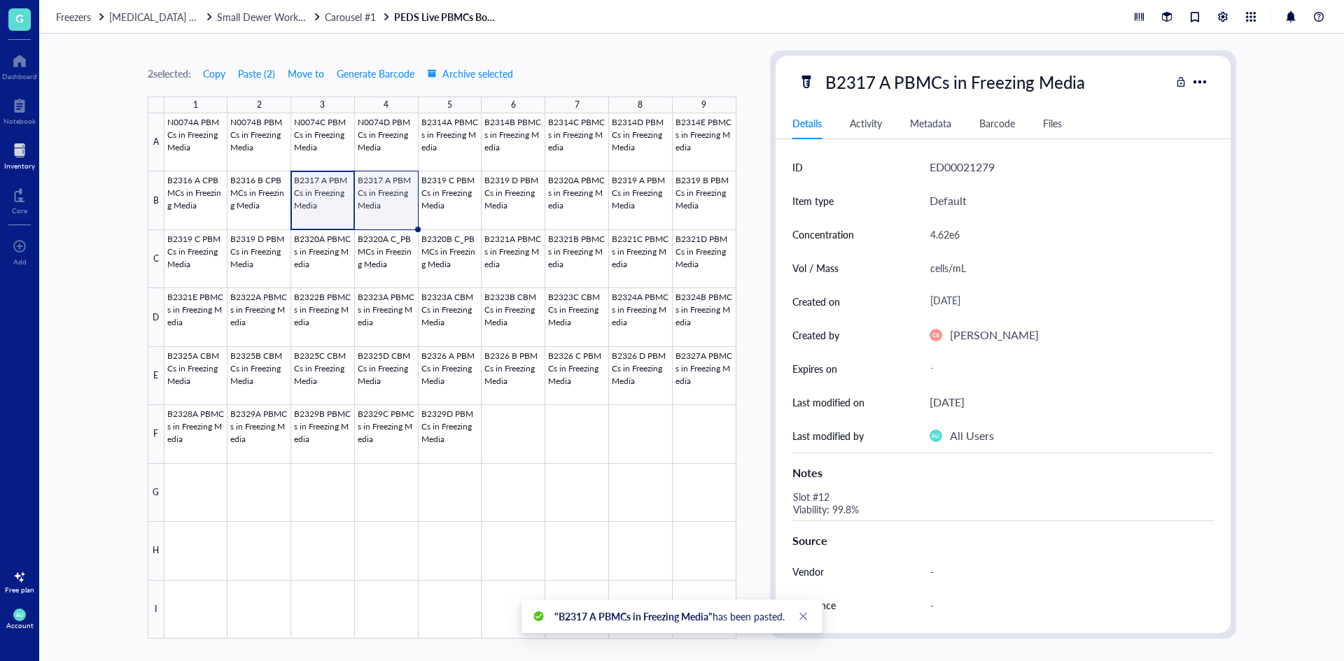
click at [390, 206] on div at bounding box center [450, 376] width 572 height 526
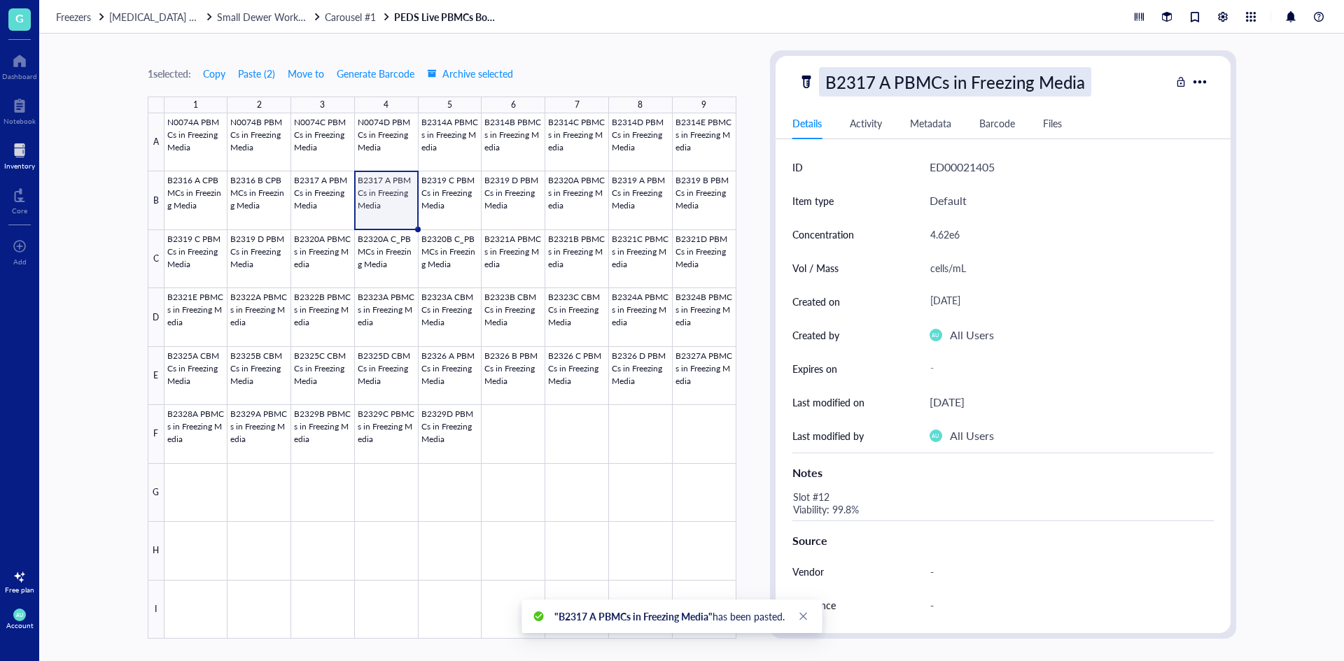
click at [884, 90] on div "B2317 A PBMCs in Freezing Media" at bounding box center [955, 81] width 272 height 29
click at [887, 84] on input "B2317 A PBMCs in Freezing Media" at bounding box center [980, 82] width 323 height 28
type input "B2317 B PBMCs in Freezing Media"
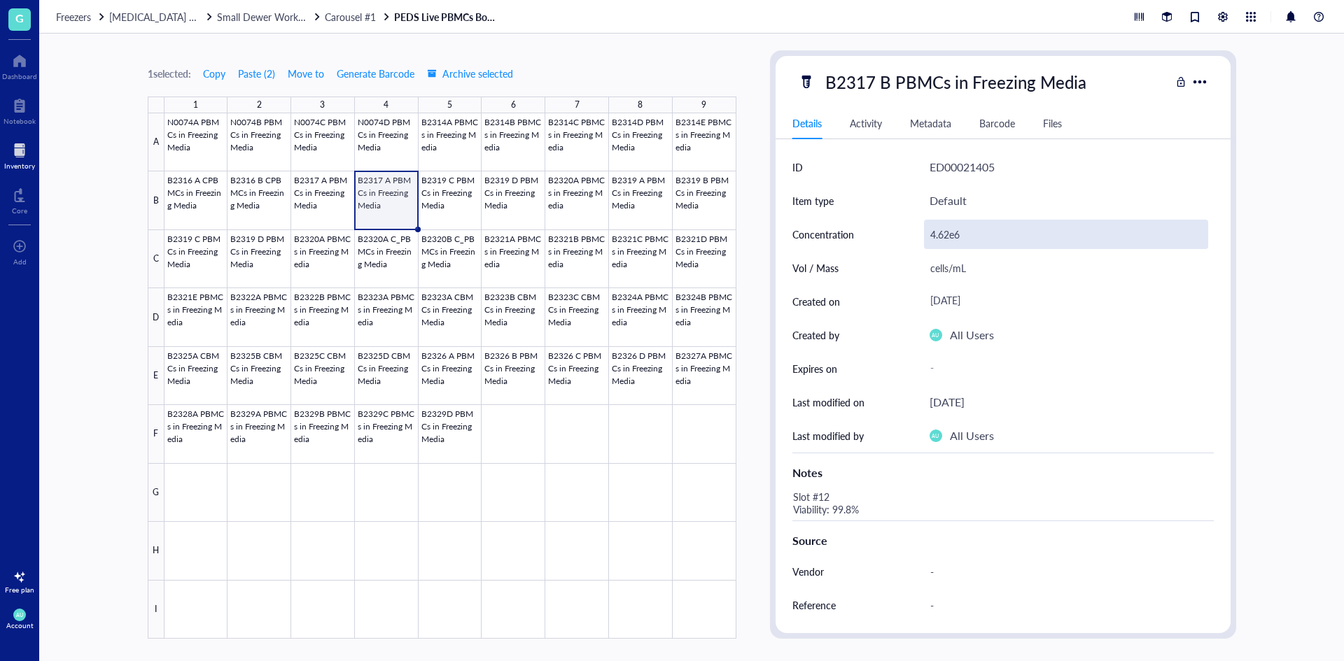
click at [946, 231] on div "4.62e6" at bounding box center [1066, 234] width 284 height 29
click at [947, 234] on div "4.62e6" at bounding box center [1066, 234] width 284 height 29
drag, startPoint x: 946, startPoint y: 231, endPoint x: 928, endPoint y: 233, distance: 18.3
click at [928, 233] on input "4.62e6" at bounding box center [1065, 234] width 283 height 28
type input "1.81e6"
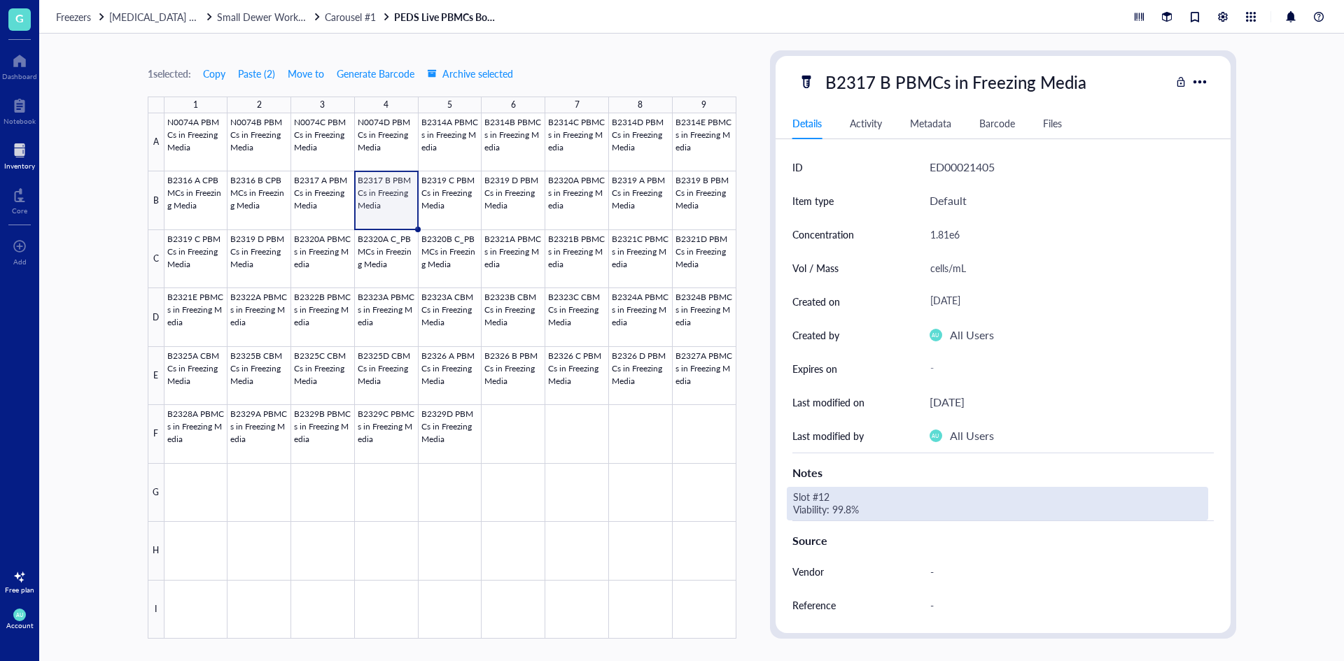
click at [826, 497] on div "Slot #12 Viability: 99.8%" at bounding box center [997, 504] width 421 height 34
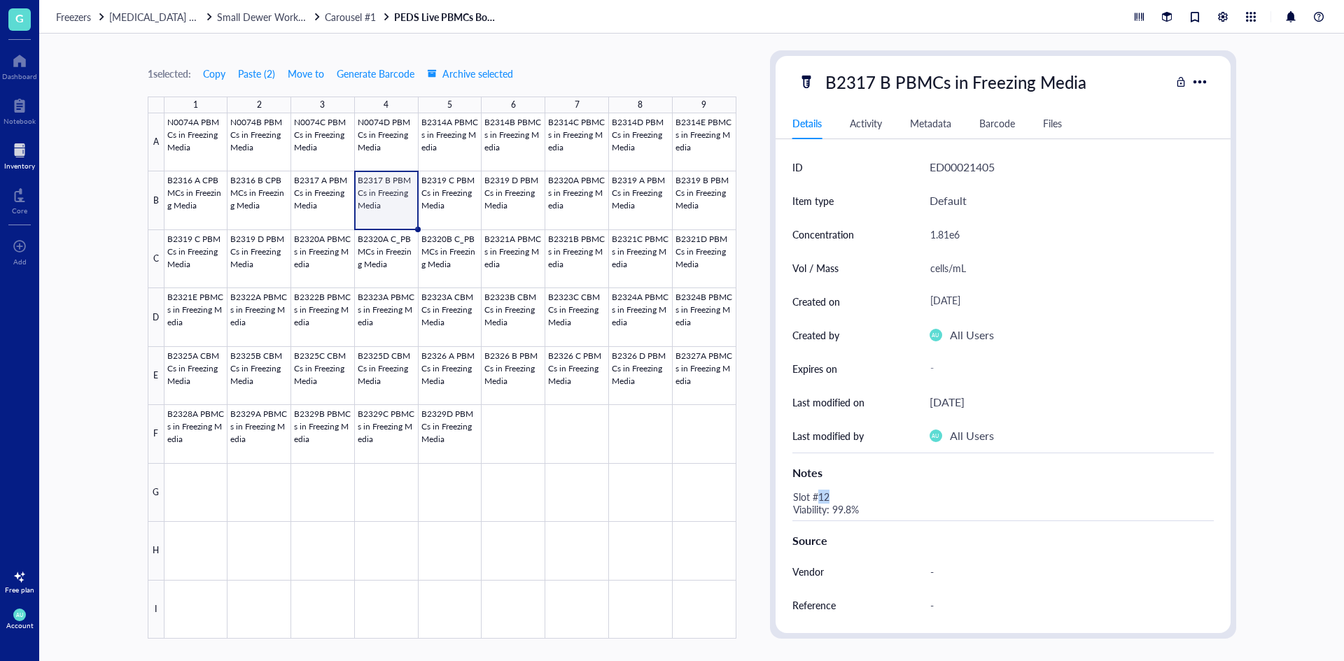
click at [826, 497] on div "Slot #12 Viability: 99.8%" at bounding box center [997, 504] width 421 height 34
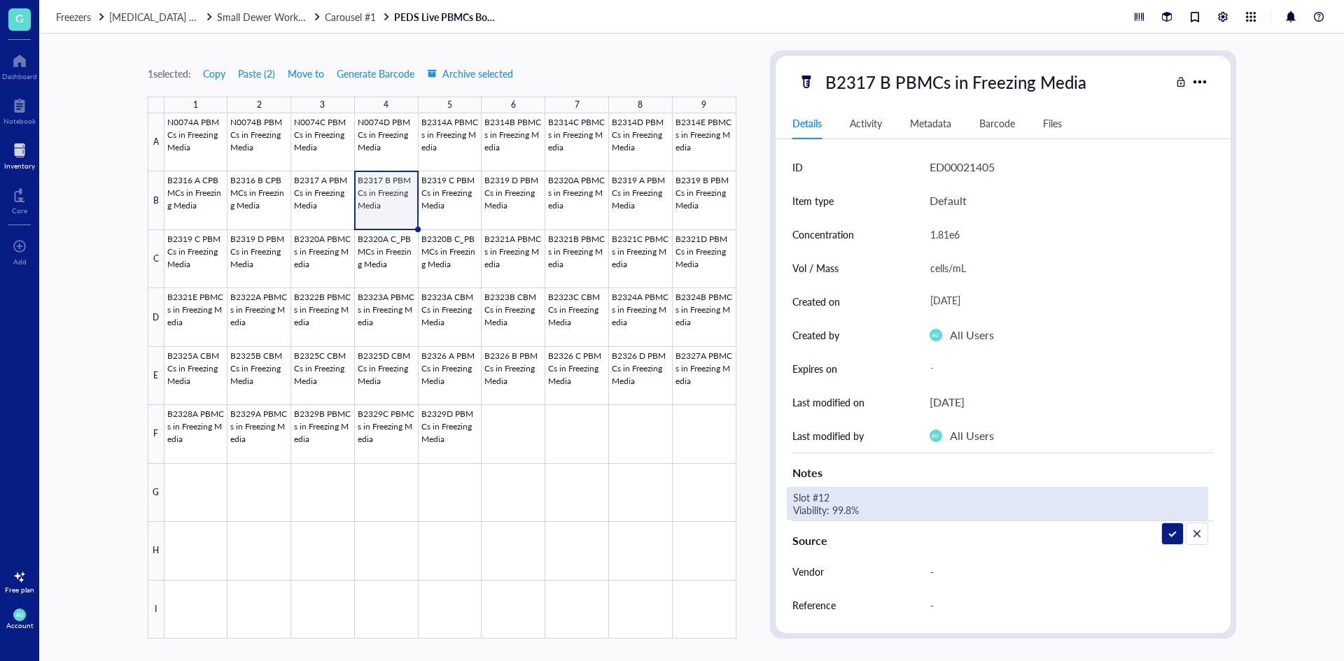
click at [826, 497] on textarea "Slot #12 Viability: 99.8%" at bounding box center [896, 503] width 218 height 31
drag, startPoint x: 851, startPoint y: 510, endPoint x: 833, endPoint y: 507, distance: 17.8
click at [833, 507] on textarea "Slot #13 Viability: 99.8%" at bounding box center [896, 503] width 218 height 31
type textarea "Slot #13 Viability: 99.8%"
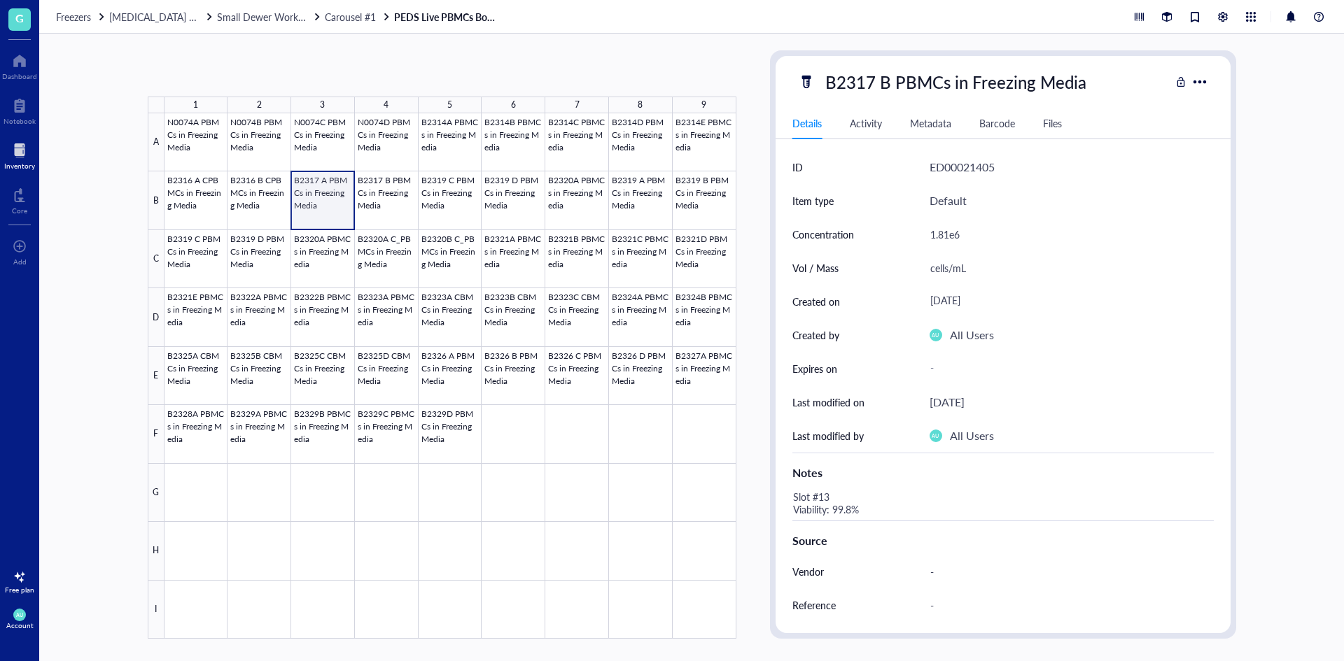
click at [313, 197] on div at bounding box center [450, 376] width 572 height 526
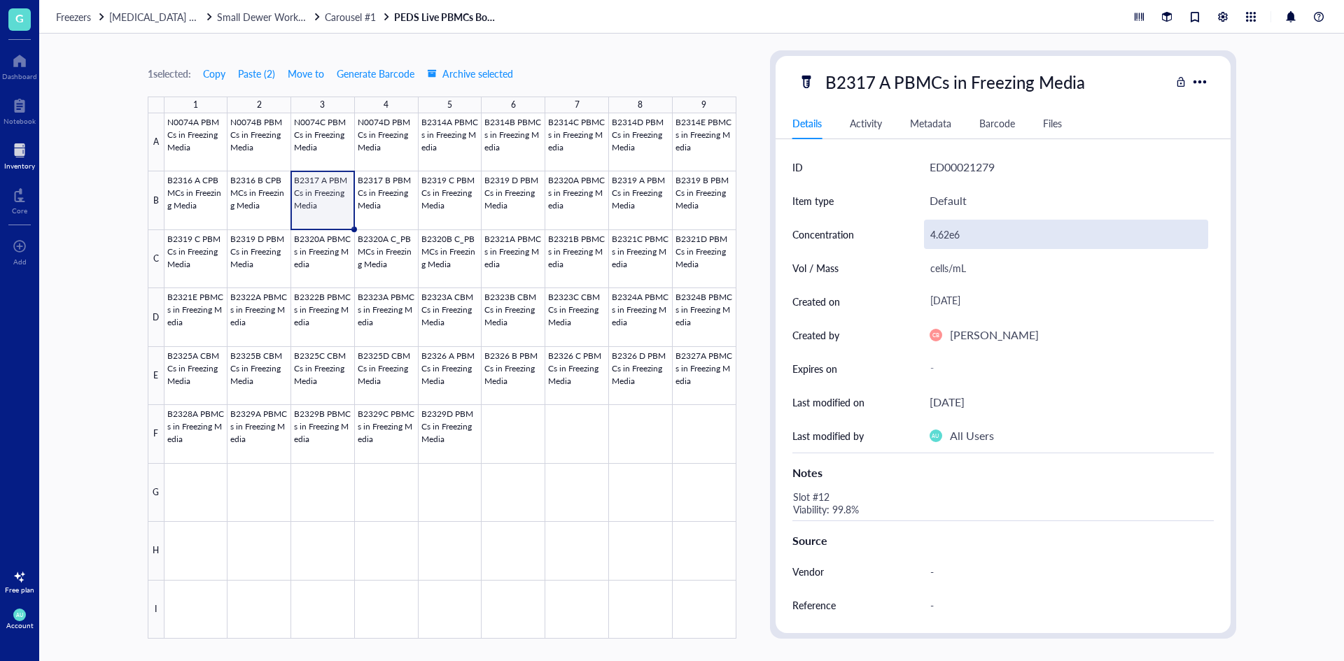
click at [944, 239] on div "4.62e6" at bounding box center [1066, 234] width 284 height 29
drag, startPoint x: 950, startPoint y: 237, endPoint x: 927, endPoint y: 231, distance: 23.1
click at [927, 231] on input "4.62e6" at bounding box center [1065, 234] width 283 height 28
type input "1.75e6"
click at [1020, 194] on div "Default" at bounding box center [1071, 201] width 284 height 34
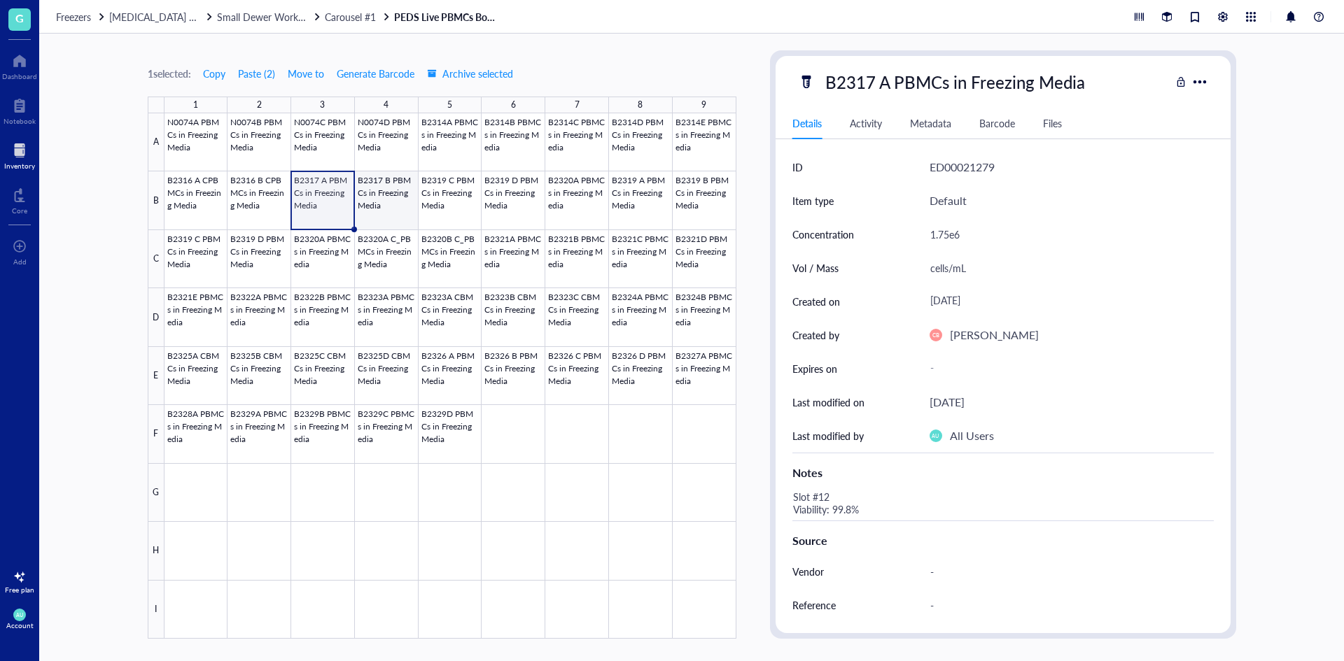
click at [410, 199] on div at bounding box center [450, 376] width 572 height 526
click at [433, 202] on div at bounding box center [450, 376] width 572 height 526
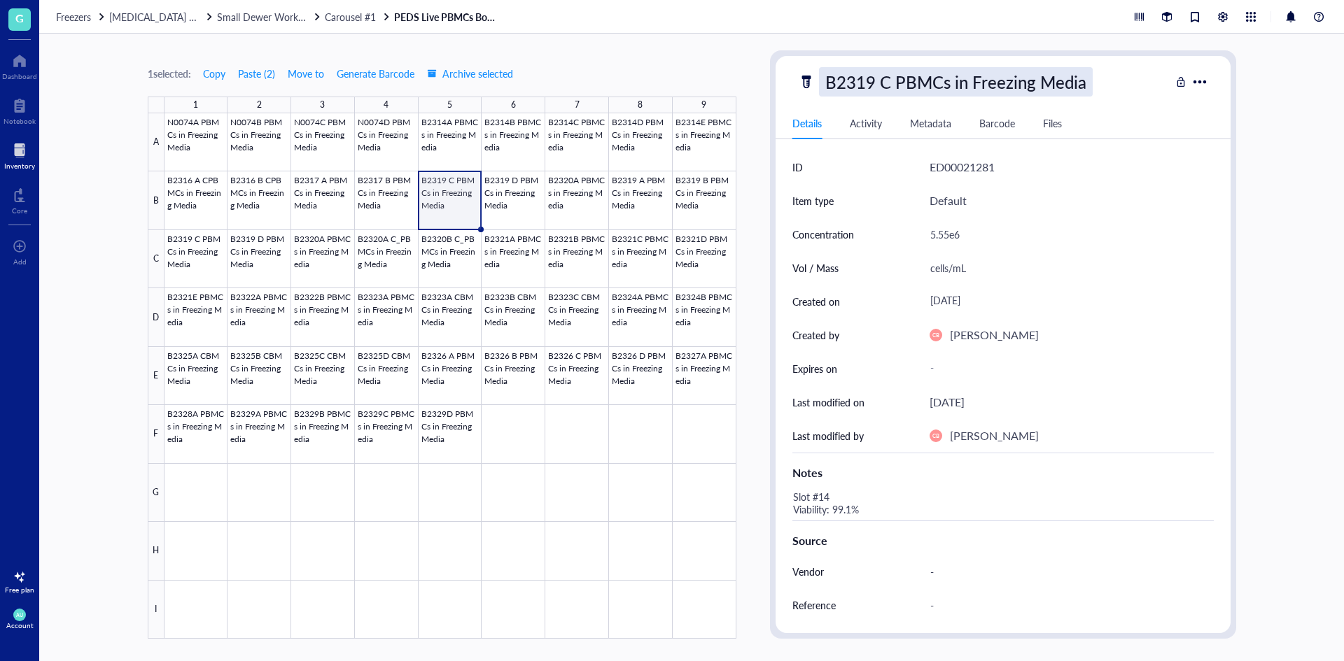
click at [874, 82] on div "B2319 C PBMCs in Freezing Media" at bounding box center [956, 81] width 274 height 29
click at [873, 81] on input "B2319 C PBMCs in Freezing Media" at bounding box center [980, 82] width 323 height 28
click at [891, 87] on input "B2318 C PBMCs in Freezing Media" at bounding box center [980, 82] width 323 height 28
type input "B2318 A PBMCs in Freezing Media"
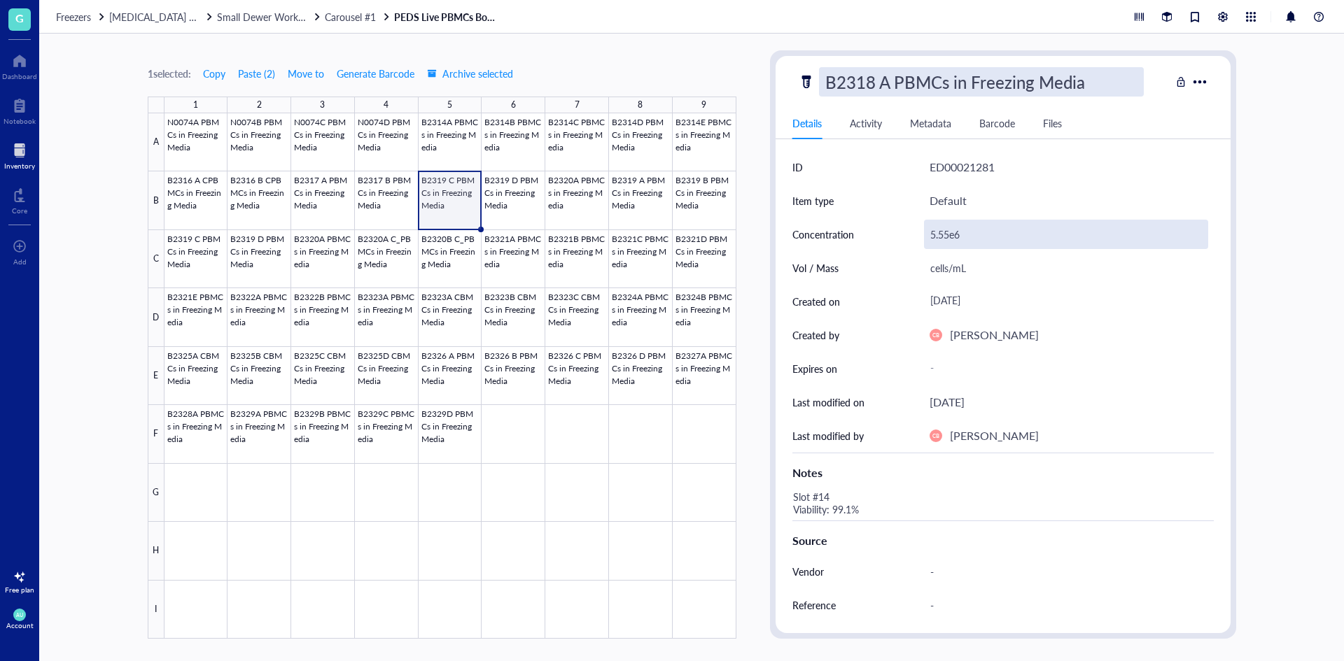
click at [954, 239] on div "5.55e6" at bounding box center [1066, 234] width 284 height 29
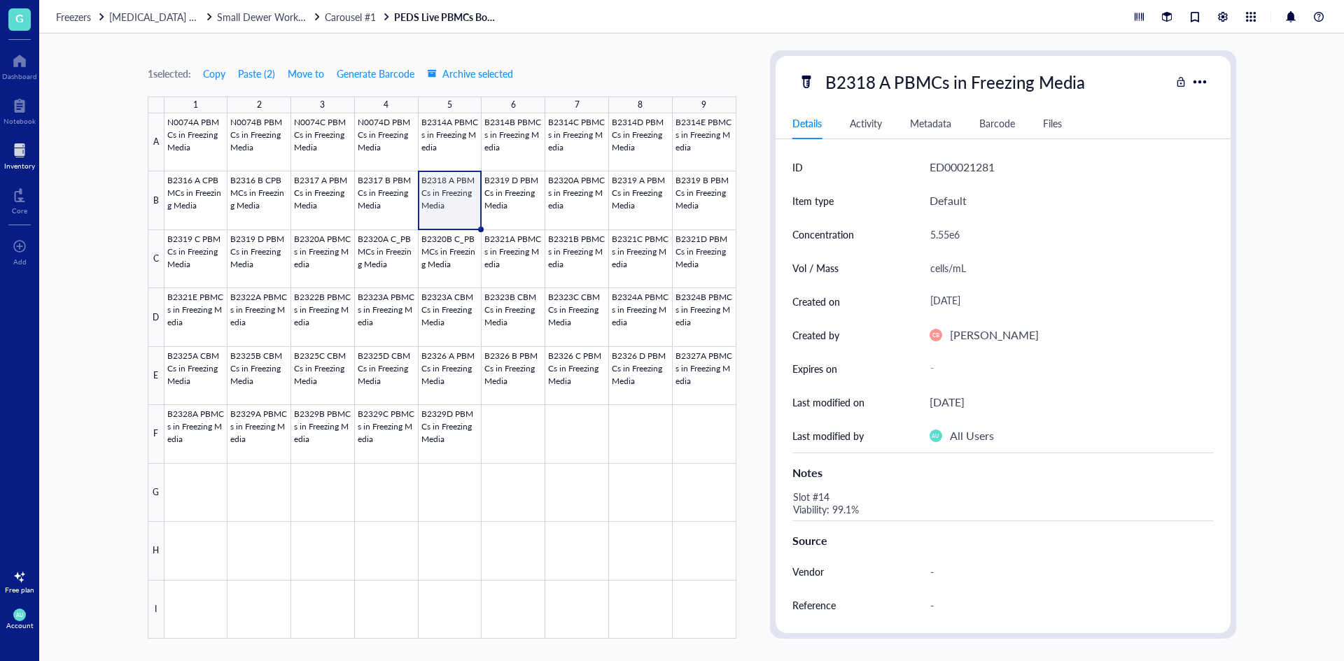
click at [948, 236] on div "5.55e6" at bounding box center [1066, 234] width 284 height 29
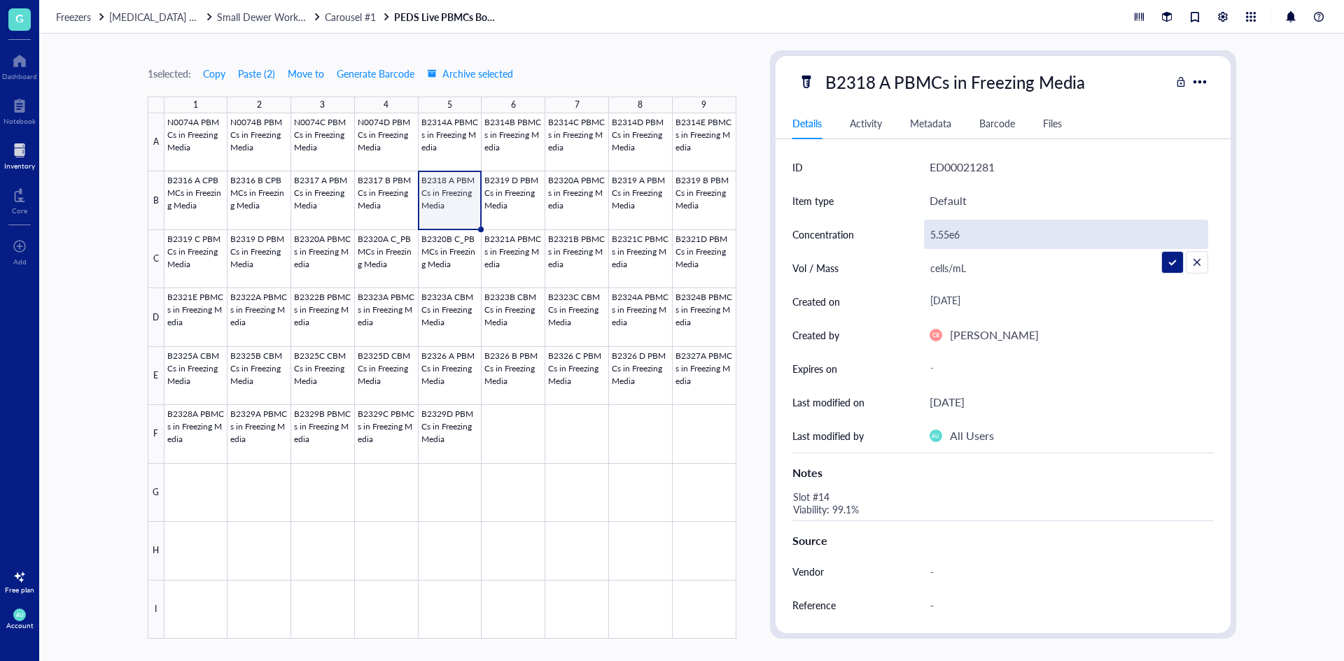
drag, startPoint x: 947, startPoint y: 235, endPoint x: 926, endPoint y: 239, distance: 21.4
click at [926, 239] on input "5.55e6" at bounding box center [1065, 234] width 283 height 28
type input "2.44e6"
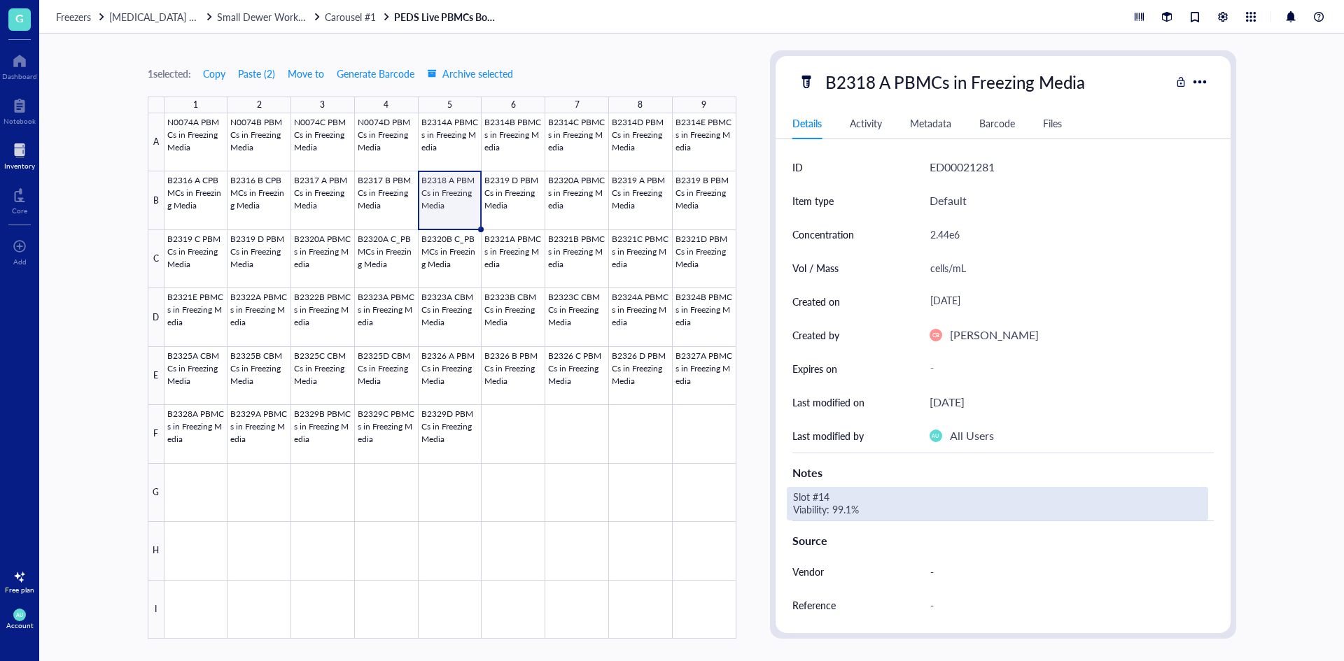
click at [867, 510] on div "Slot #14 Viability: 99.1%" at bounding box center [997, 504] width 421 height 34
click at [852, 507] on div "Slot #14 Viability: 99.1%" at bounding box center [997, 504] width 421 height 34
drag, startPoint x: 852, startPoint y: 507, endPoint x: 841, endPoint y: 506, distance: 10.5
click at [841, 506] on textarea "Slot #14 Viability: 99.1%" at bounding box center [896, 503] width 218 height 31
drag, startPoint x: 841, startPoint y: 506, endPoint x: 854, endPoint y: 508, distance: 13.5
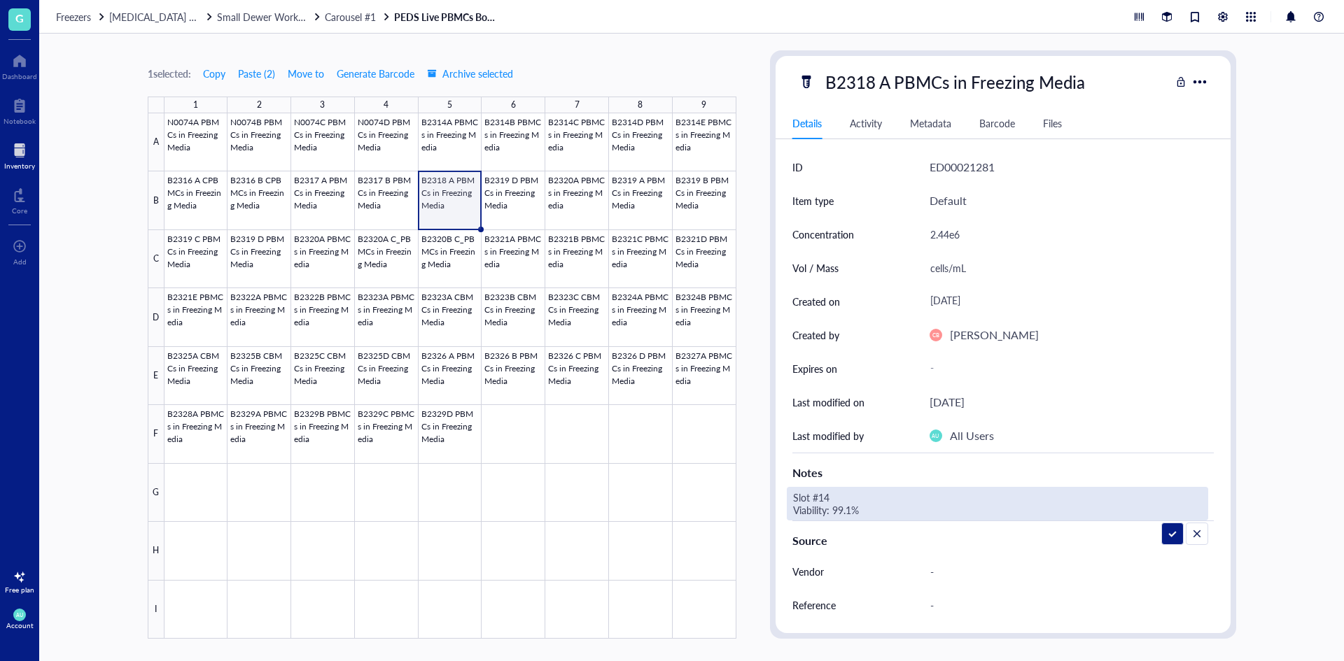
click at [842, 506] on textarea "Slot #14 Viability: 99.1%" at bounding box center [896, 503] width 218 height 31
click at [853, 509] on textarea "Slot #14 Viability: 99.1%" at bounding box center [896, 503] width 218 height 31
click at [852, 509] on textarea "Slot #14 Viability: 99.1%" at bounding box center [896, 503] width 218 height 31
click at [879, 498] on textarea "Slot #14 Viability: 99.1%" at bounding box center [896, 503] width 218 height 31
drag, startPoint x: 850, startPoint y: 511, endPoint x: 833, endPoint y: 508, distance: 16.3
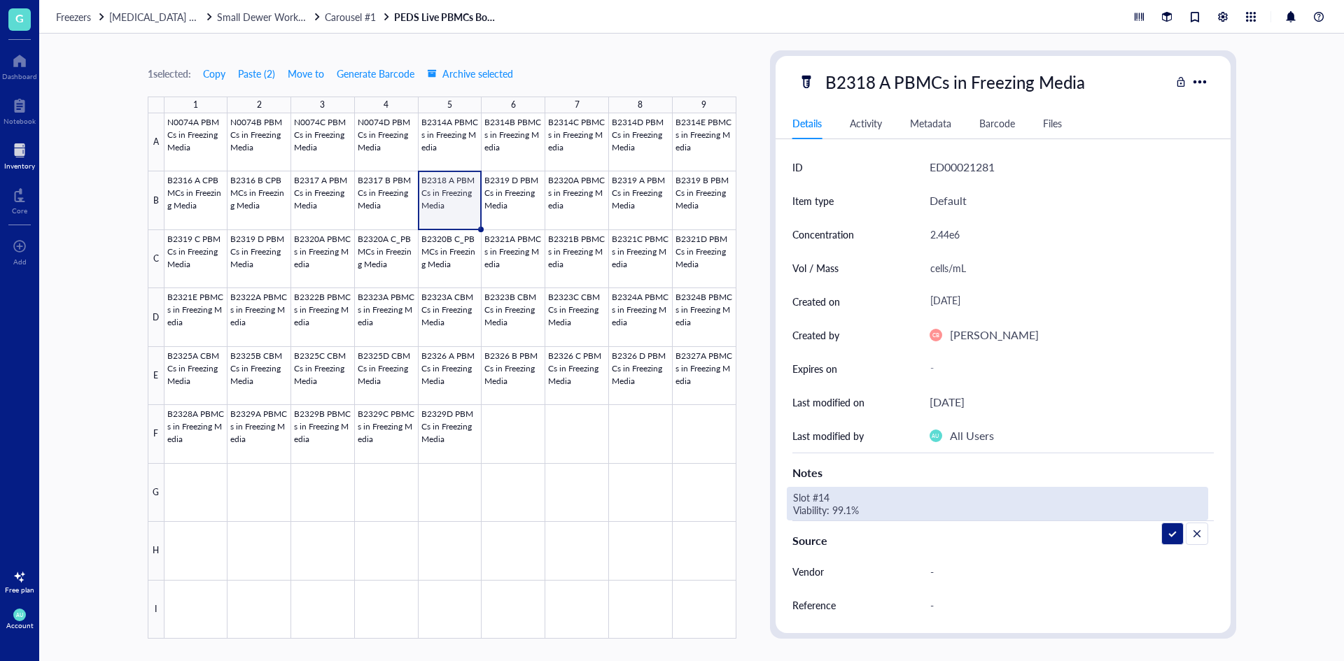
click at [833, 508] on textarea "Slot #14 Viability: 99.1%" at bounding box center [896, 503] width 218 height 31
type textarea "Slot #14 Viability: 95.1%"
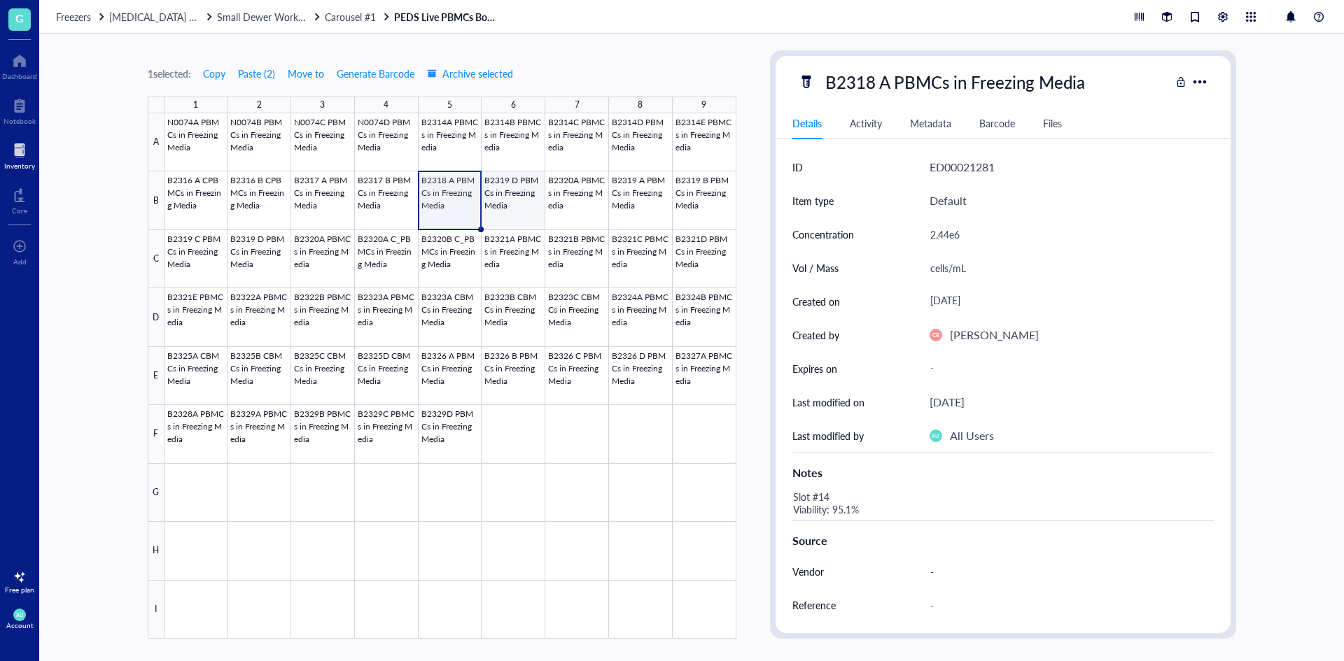
click at [496, 205] on div at bounding box center [450, 376] width 572 height 526
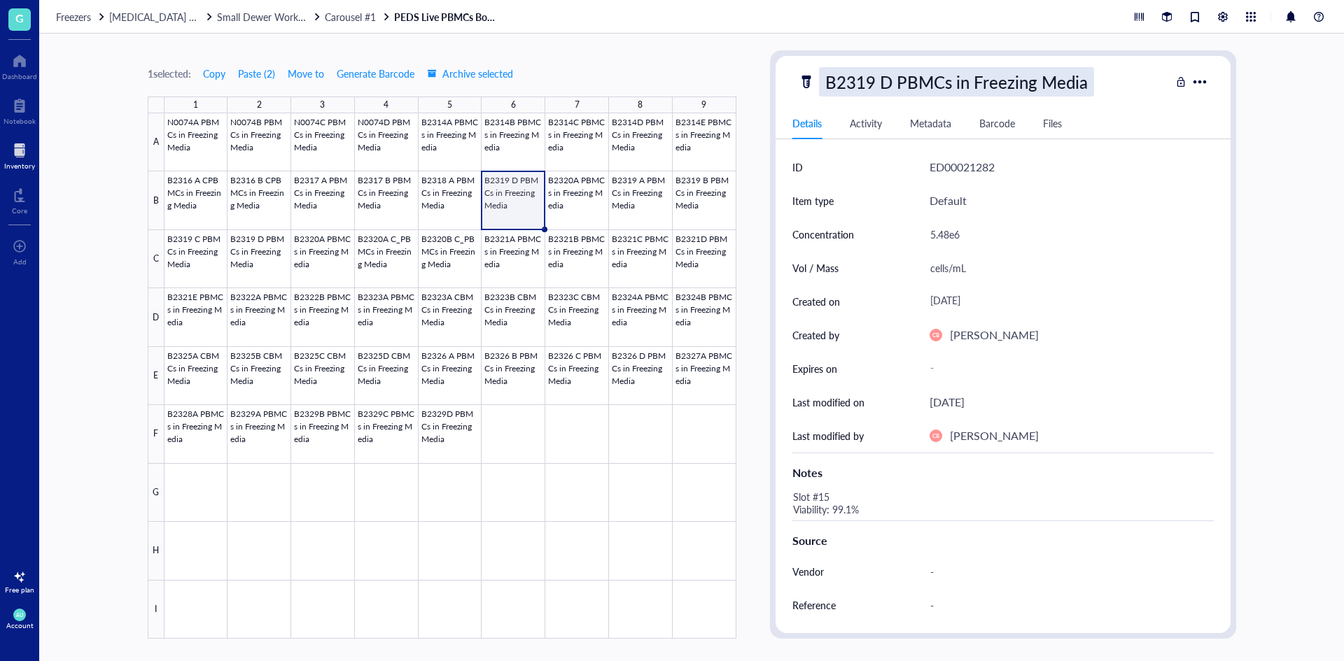
click at [868, 83] on div "B2319 D PBMCs in Freezing Media" at bounding box center [956, 81] width 275 height 29
click at [448, 190] on div at bounding box center [450, 376] width 572 height 526
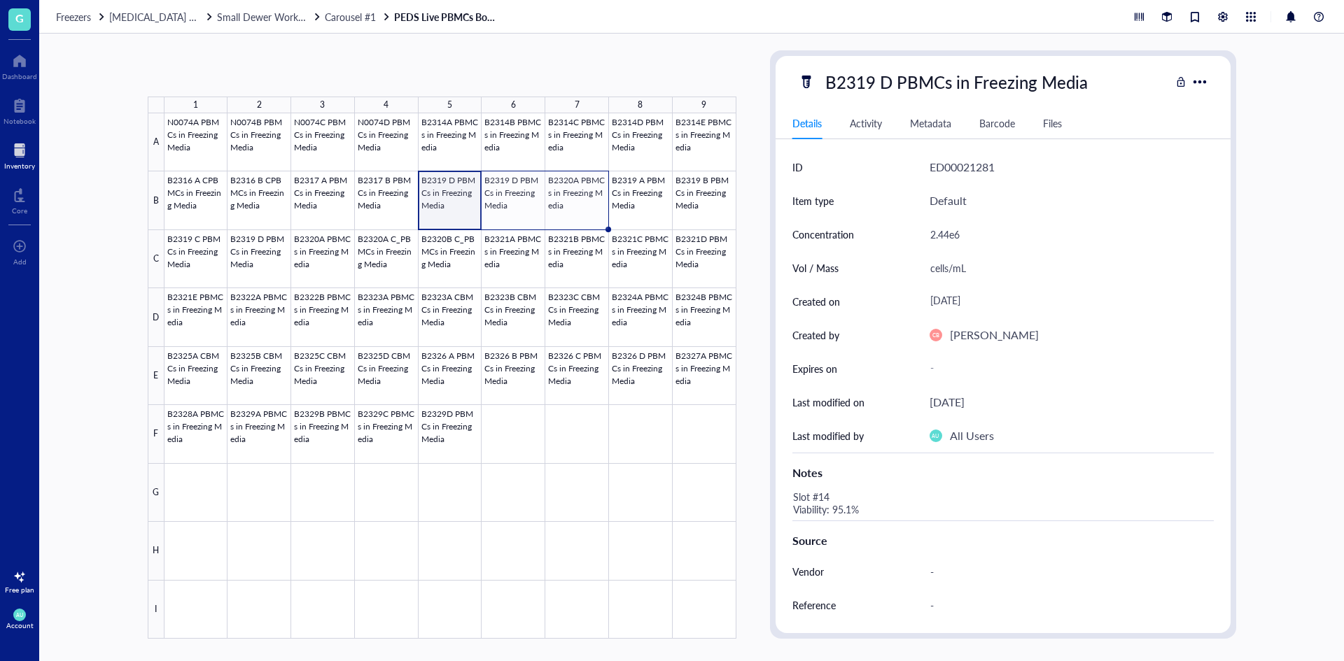
drag, startPoint x: 479, startPoint y: 229, endPoint x: 569, endPoint y: 220, distance: 90.0
click at [0, 0] on div "N0074A PBMCs in Freezing Media N0074B PBMCs in Freezing Media N0074C PBMCs in F…" at bounding box center [0, 0] width 0 height 0
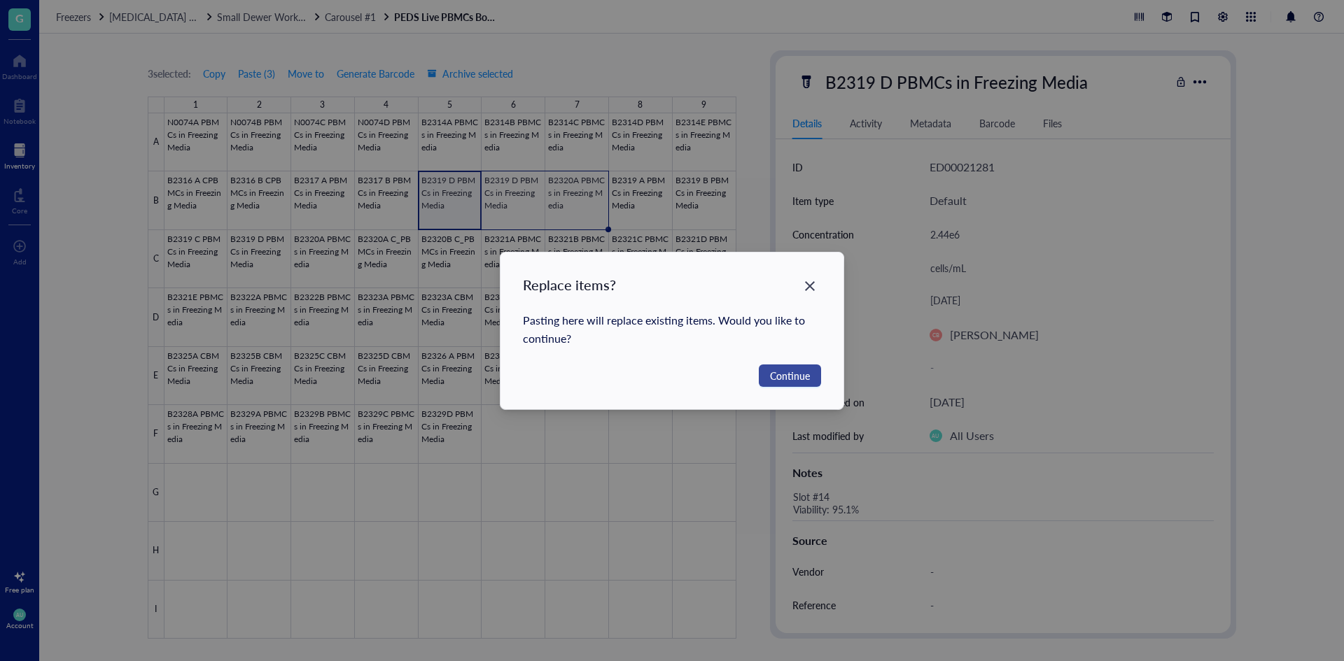
click at [791, 373] on span "Continue" at bounding box center [790, 375] width 40 height 15
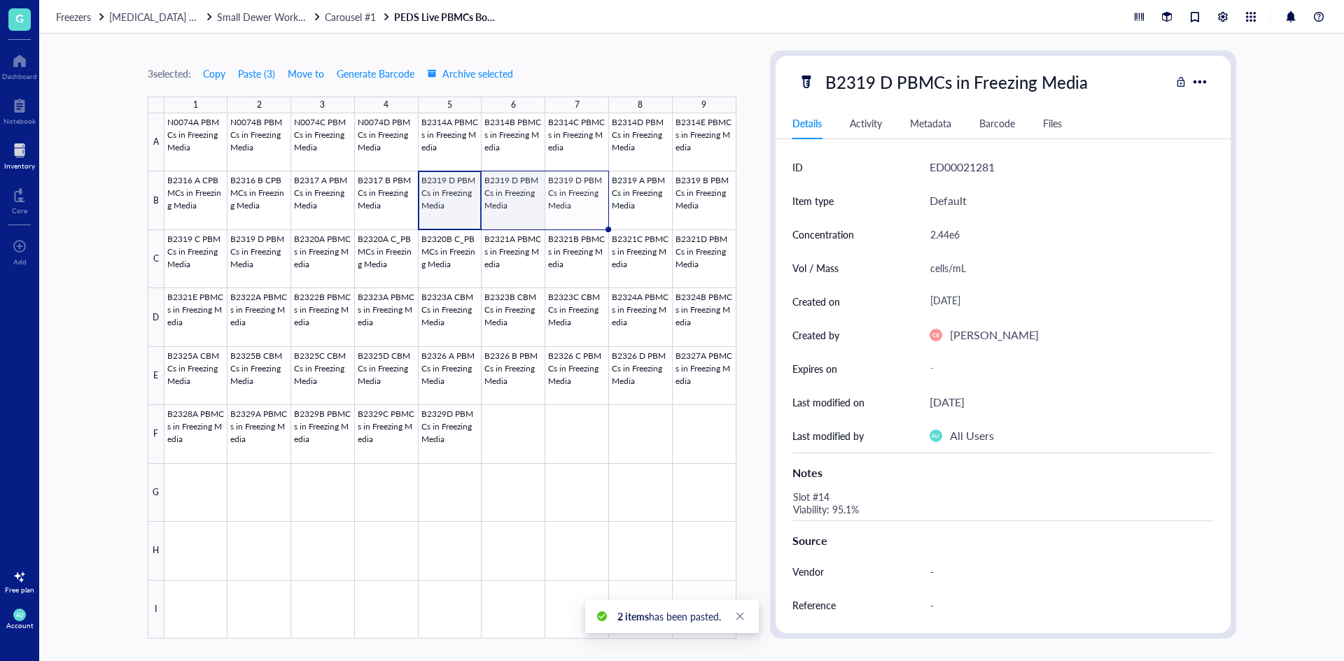
click at [512, 192] on div at bounding box center [450, 376] width 572 height 526
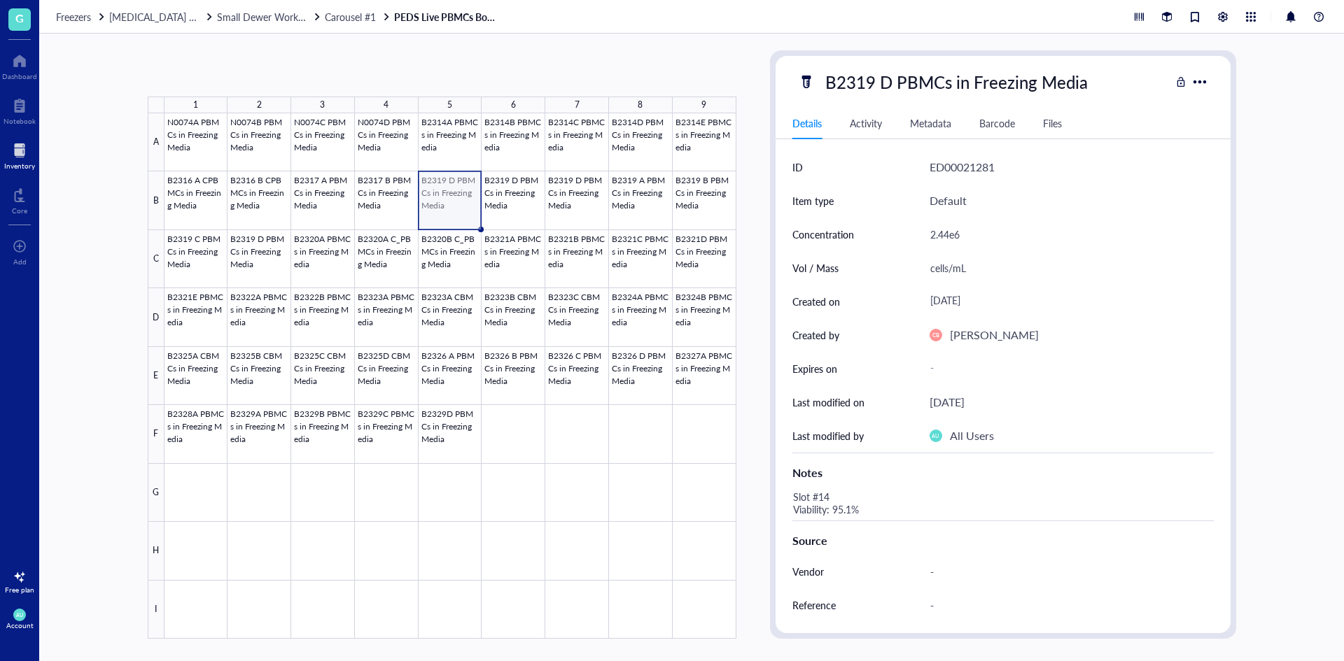
click at [446, 202] on div at bounding box center [450, 376] width 572 height 526
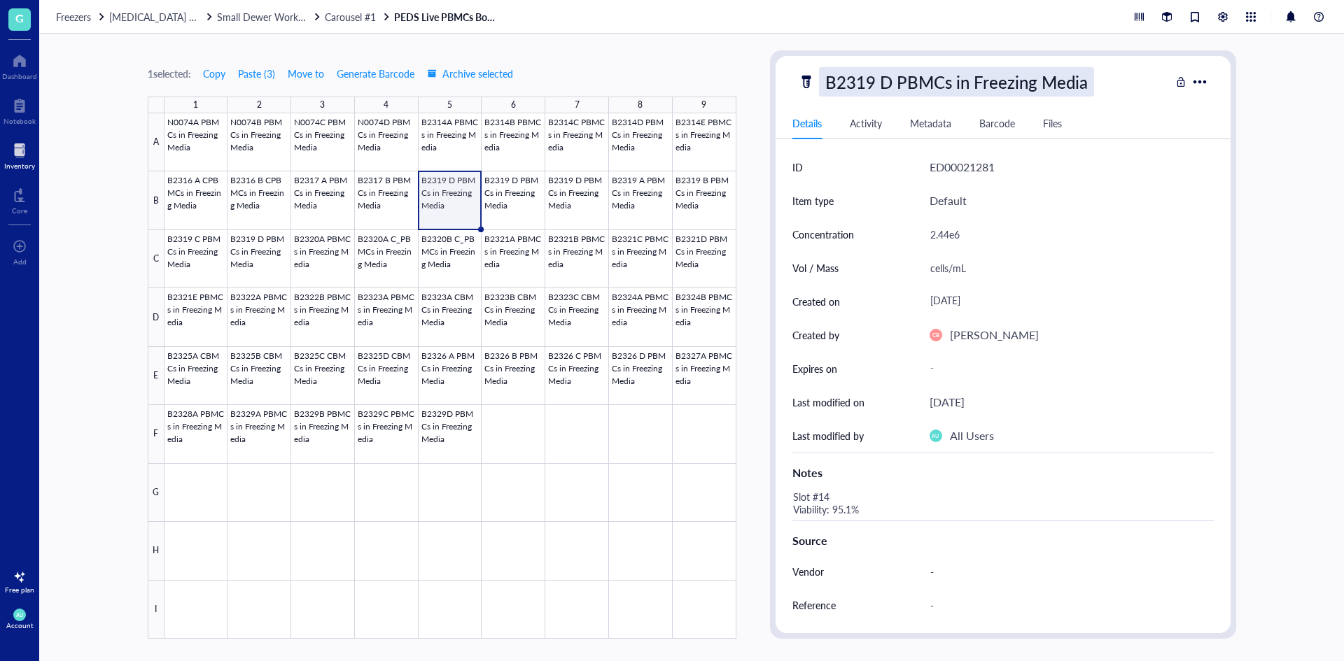
click at [865, 87] on div "B2319 D PBMCs in Freezing Media" at bounding box center [956, 81] width 275 height 29
click at [873, 85] on input "B2319 D PBMCs in Freezing Media" at bounding box center [980, 82] width 323 height 28
click at [889, 83] on input "B2318 D PBMCs in Freezing Media" at bounding box center [980, 82] width 323 height 28
type input "B2318 A PBMCs in Freezing Media"
click at [1190, 125] on div "Details Activity Metadata Barcode Files" at bounding box center [1002, 123] width 455 height 31
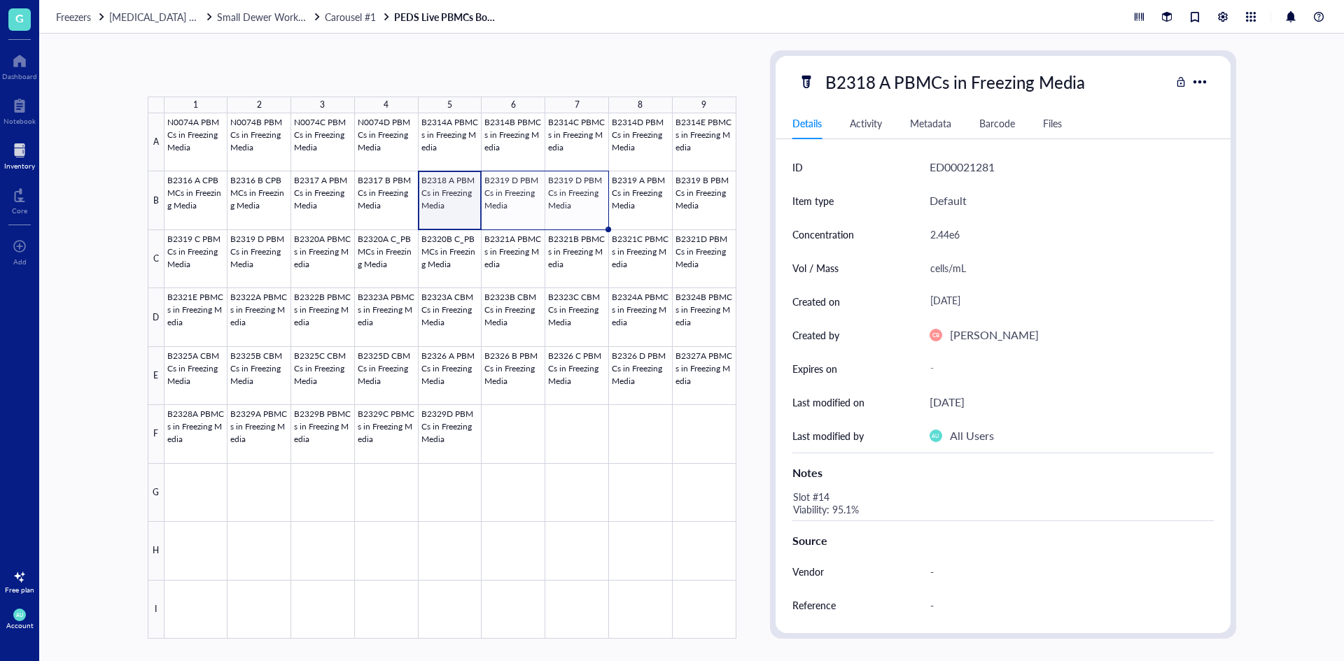
drag, startPoint x: 479, startPoint y: 228, endPoint x: 565, endPoint y: 223, distance: 86.2
click at [0, 0] on div "N0074A PBMCs in Freezing Media N0074B PBMCs in Freezing Media N0074C PBMCs in F…" at bounding box center [0, 0] width 0 height 0
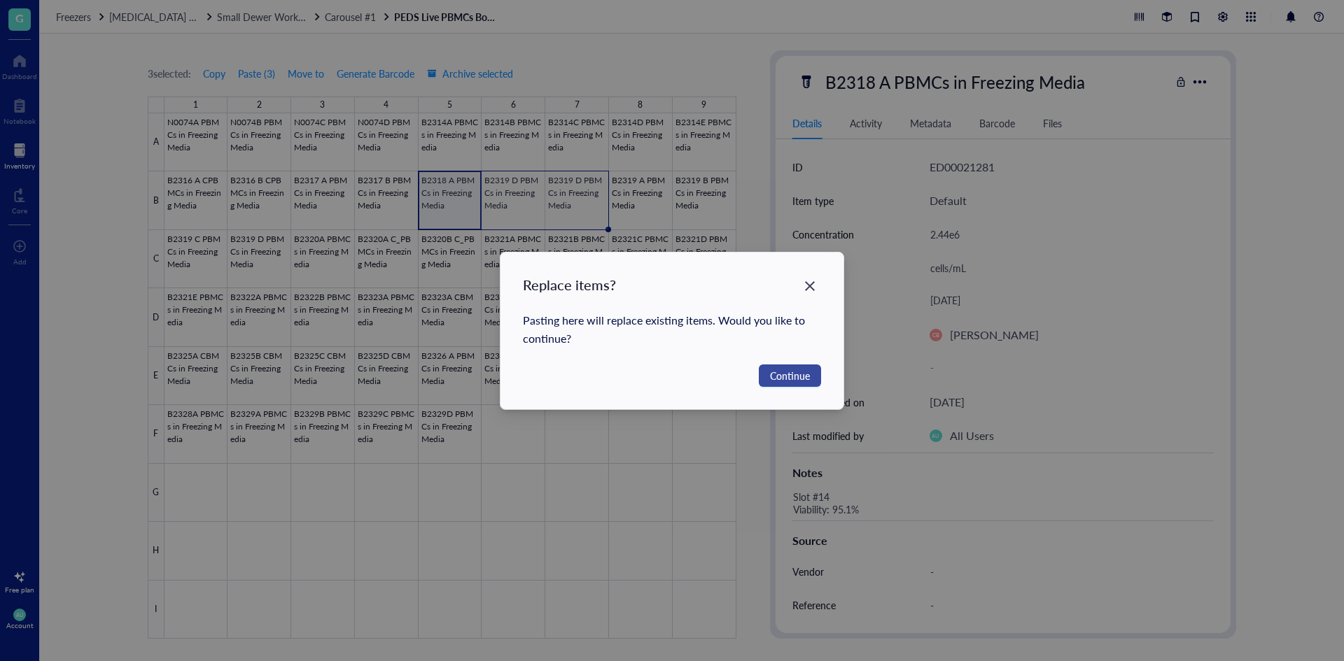
click at [793, 376] on span "Continue" at bounding box center [790, 375] width 40 height 15
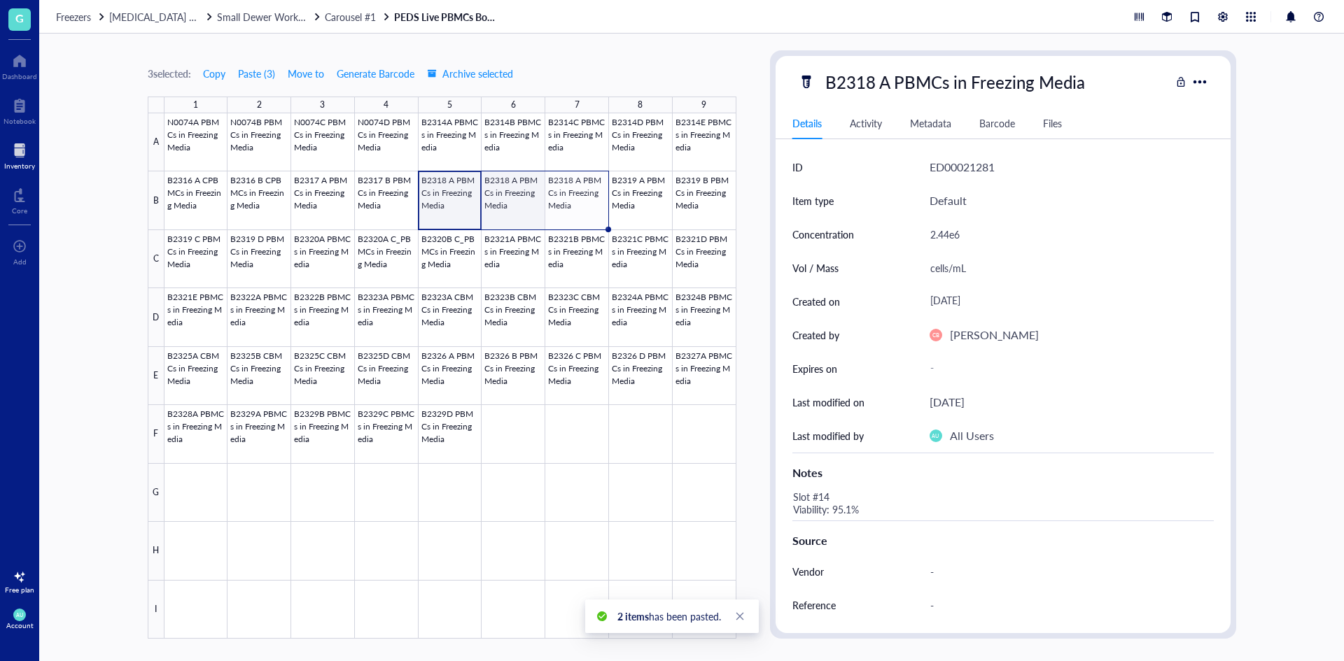
click at [509, 205] on div at bounding box center [450, 376] width 572 height 526
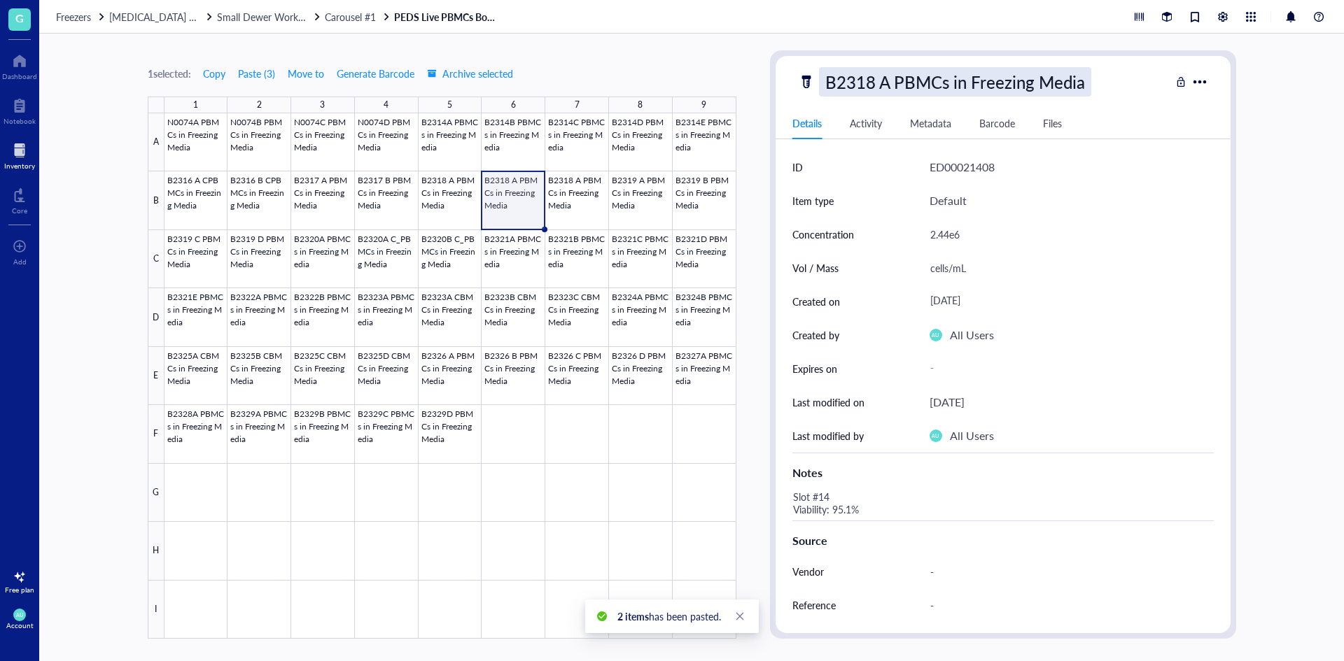
click at [898, 87] on div "B2318 A PBMCs in Freezing Media" at bounding box center [955, 81] width 272 height 29
click at [887, 86] on input "B2318 A PBMCs in Freezing Media" at bounding box center [980, 82] width 323 height 28
type input "B2318 B PBMCs in Freezing Media"
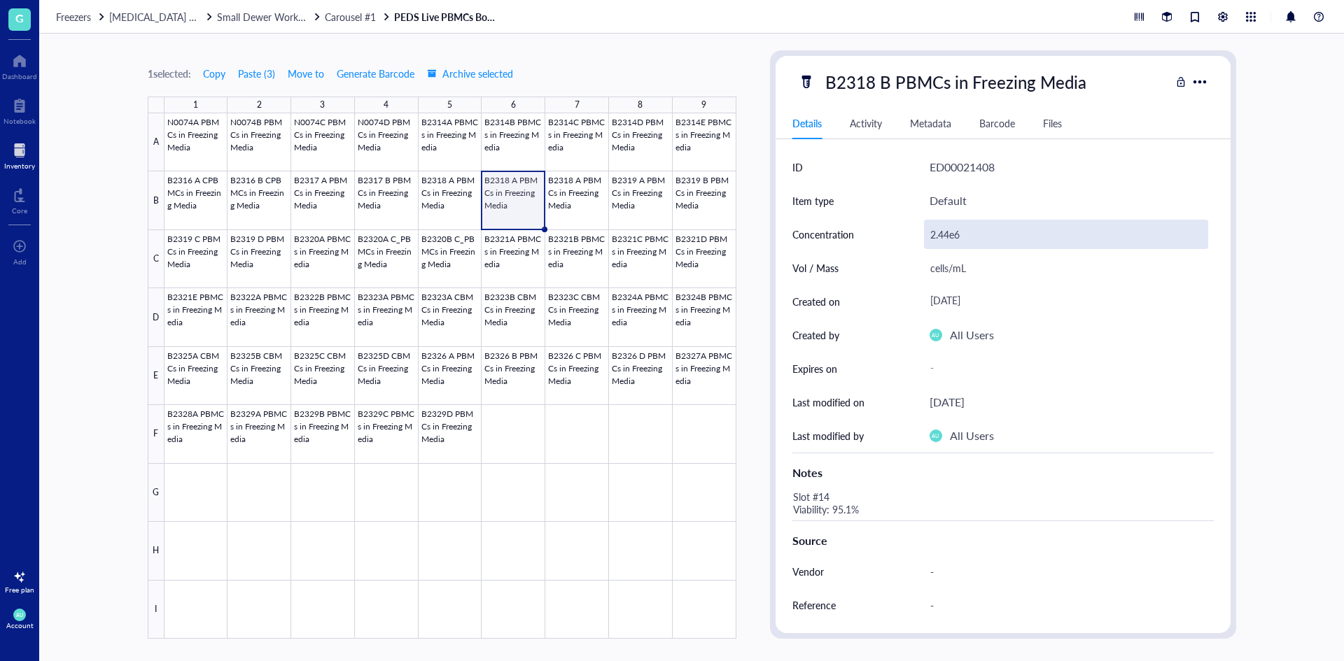
click at [956, 238] on div "2.44e6" at bounding box center [1066, 234] width 284 height 29
click at [950, 235] on div "2.44e6" at bounding box center [1066, 234] width 284 height 29
drag, startPoint x: 956, startPoint y: 238, endPoint x: 940, endPoint y: 238, distance: 15.4
click at [940, 238] on input "2.44e6" at bounding box center [1065, 234] width 283 height 28
click at [949, 238] on input "2.44e6" at bounding box center [1065, 234] width 283 height 28
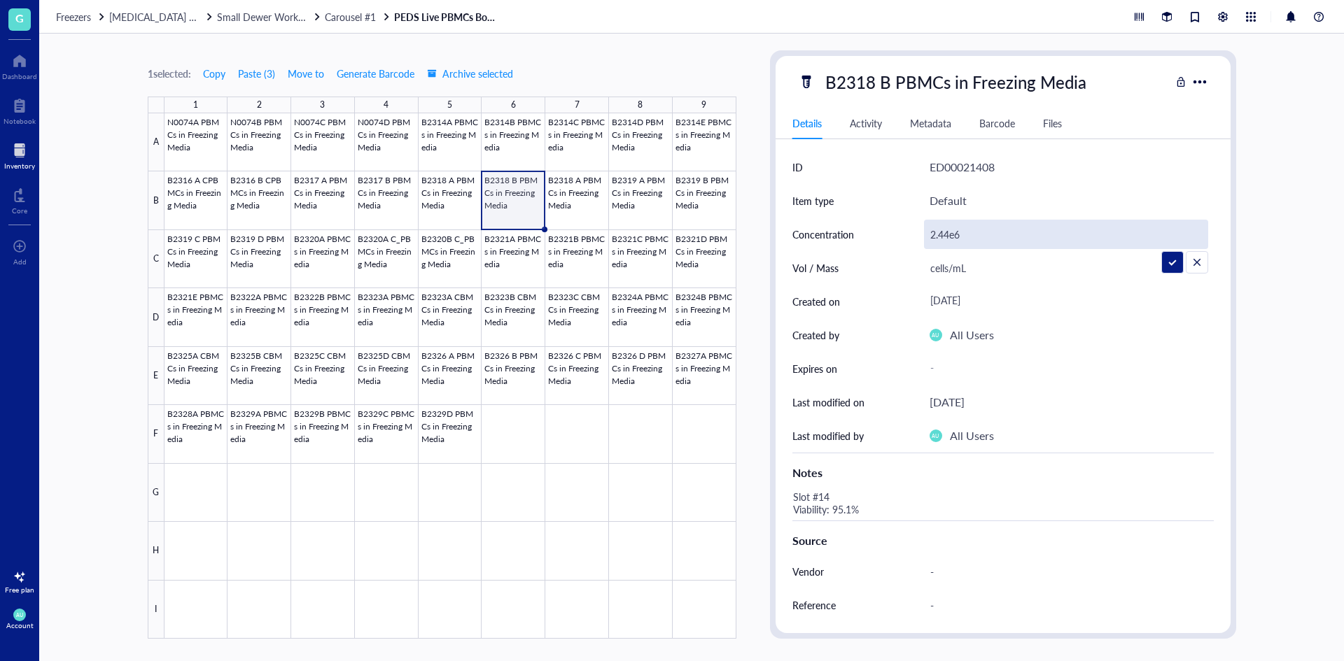
drag, startPoint x: 949, startPoint y: 238, endPoint x: 933, endPoint y: 245, distance: 17.5
click at [933, 245] on input "2.44e6" at bounding box center [1065, 234] width 283 height 28
drag, startPoint x: 948, startPoint y: 239, endPoint x: 927, endPoint y: 239, distance: 21.0
click at [927, 239] on input "2.44e6" at bounding box center [1065, 234] width 283 height 28
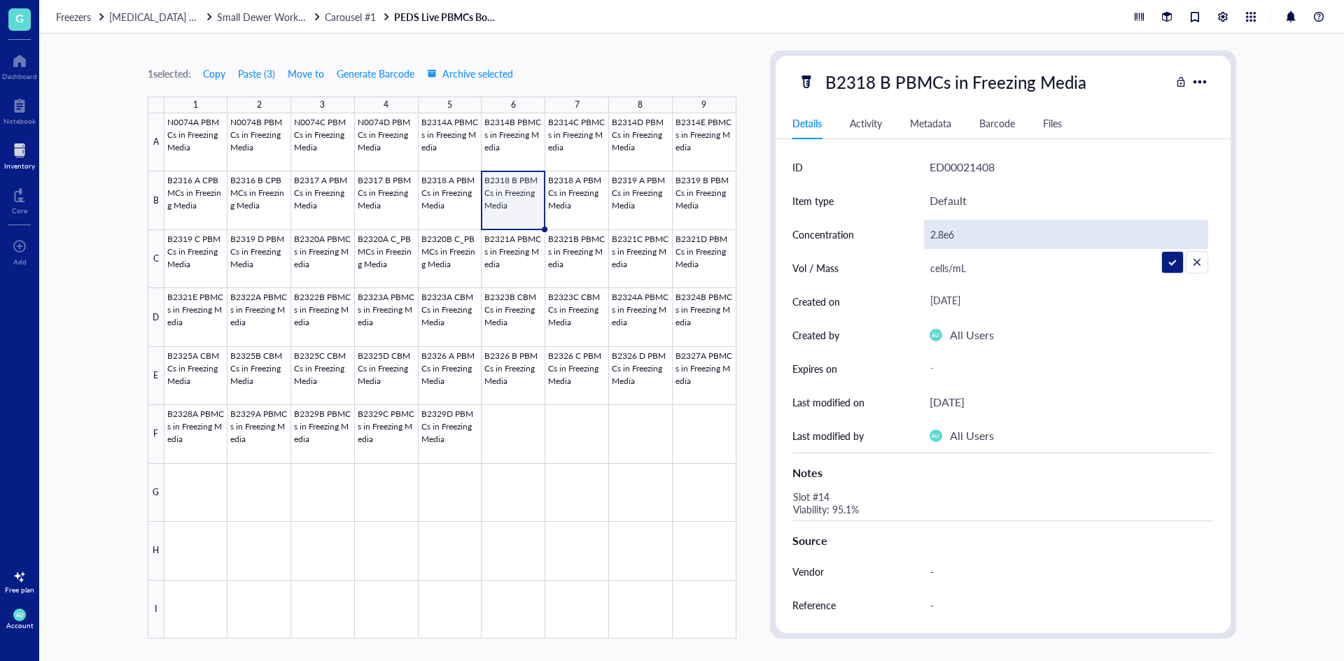
type input "2.81e6"
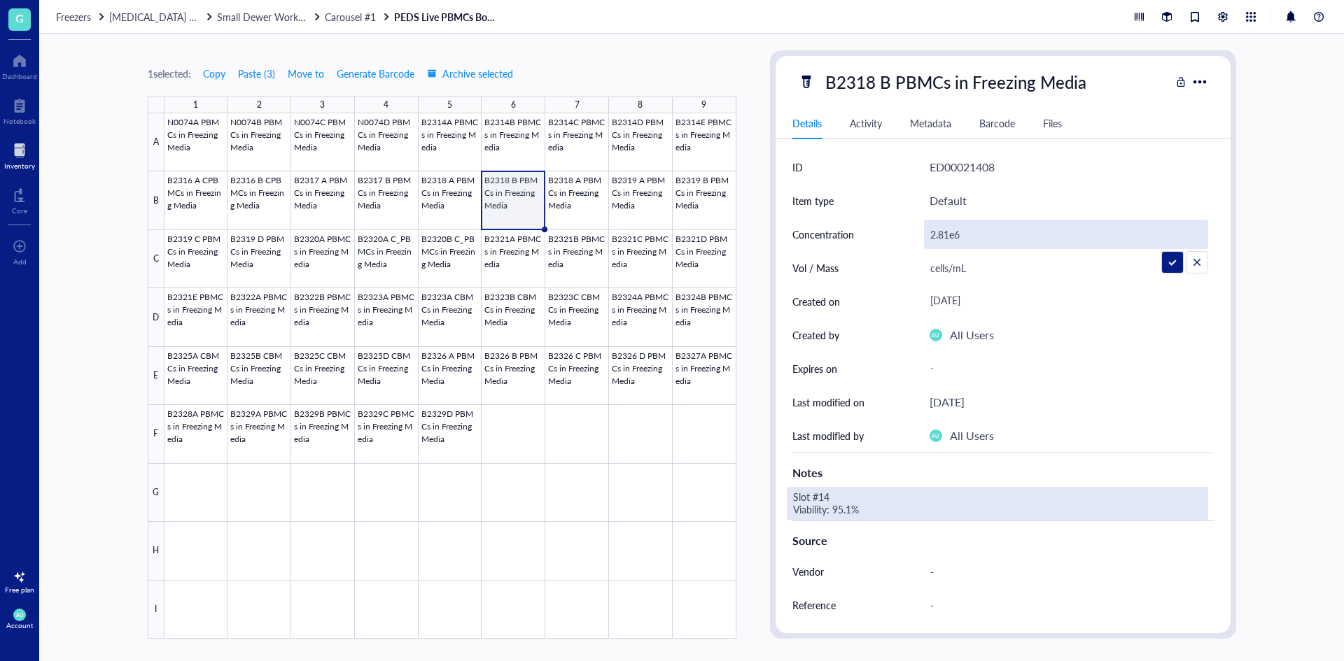
click at [840, 492] on div "Slot #14 Viability: 95.1%" at bounding box center [997, 504] width 421 height 34
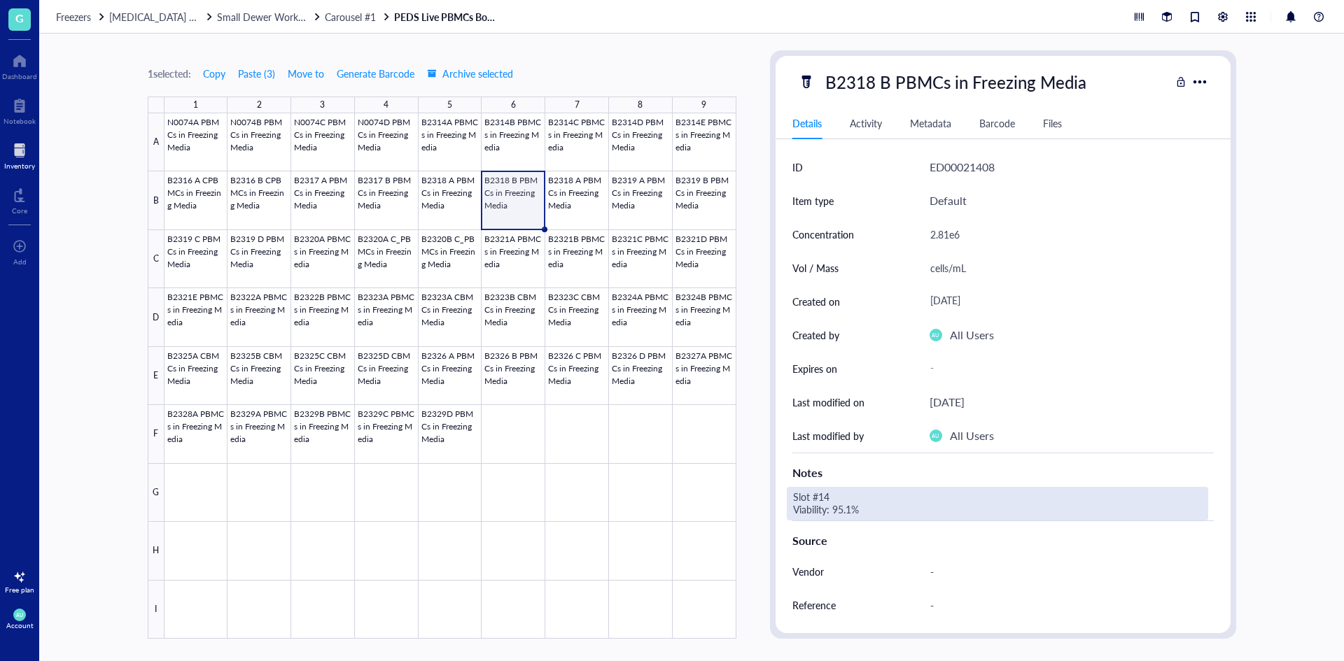
click at [836, 497] on div "Slot #14 Viability: 95.1%" at bounding box center [997, 504] width 421 height 34
click at [834, 497] on textarea "Slot #14 Viability: 95.1%" at bounding box center [896, 503] width 218 height 31
click at [850, 506] on textarea "Slot #15 Viability: 95.1%" at bounding box center [896, 503] width 218 height 31
drag, startPoint x: 850, startPoint y: 506, endPoint x: 831, endPoint y: 510, distance: 19.4
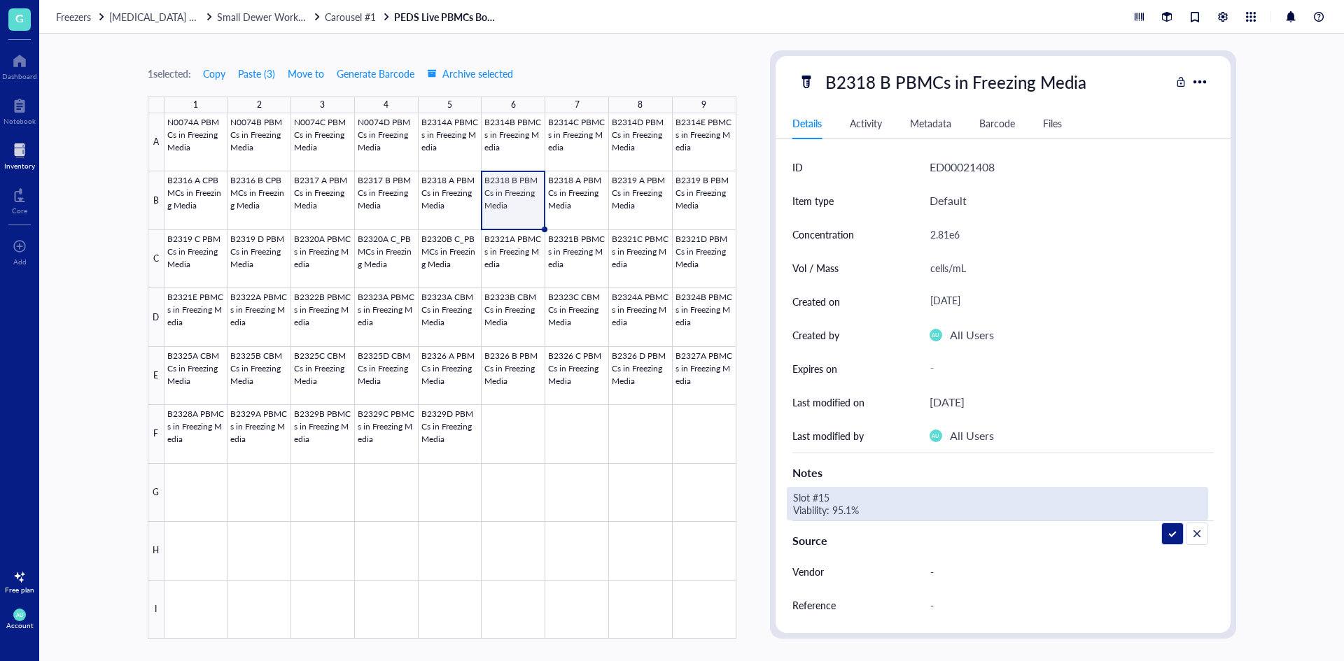
click at [831, 510] on textarea "Slot #15 Viability: 95.1%" at bounding box center [896, 503] width 218 height 31
type textarea "Slot #15 Viability: 94.4"
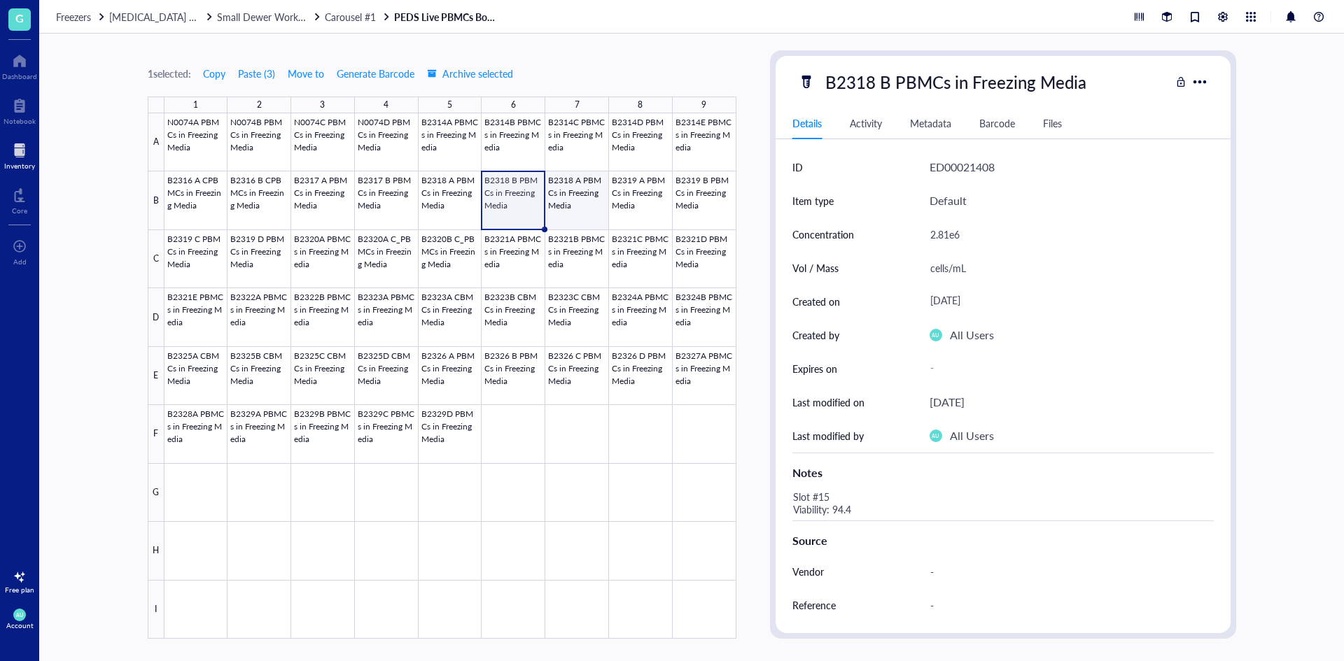
click at [575, 195] on div at bounding box center [450, 376] width 572 height 526
click at [629, 185] on div at bounding box center [450, 376] width 572 height 526
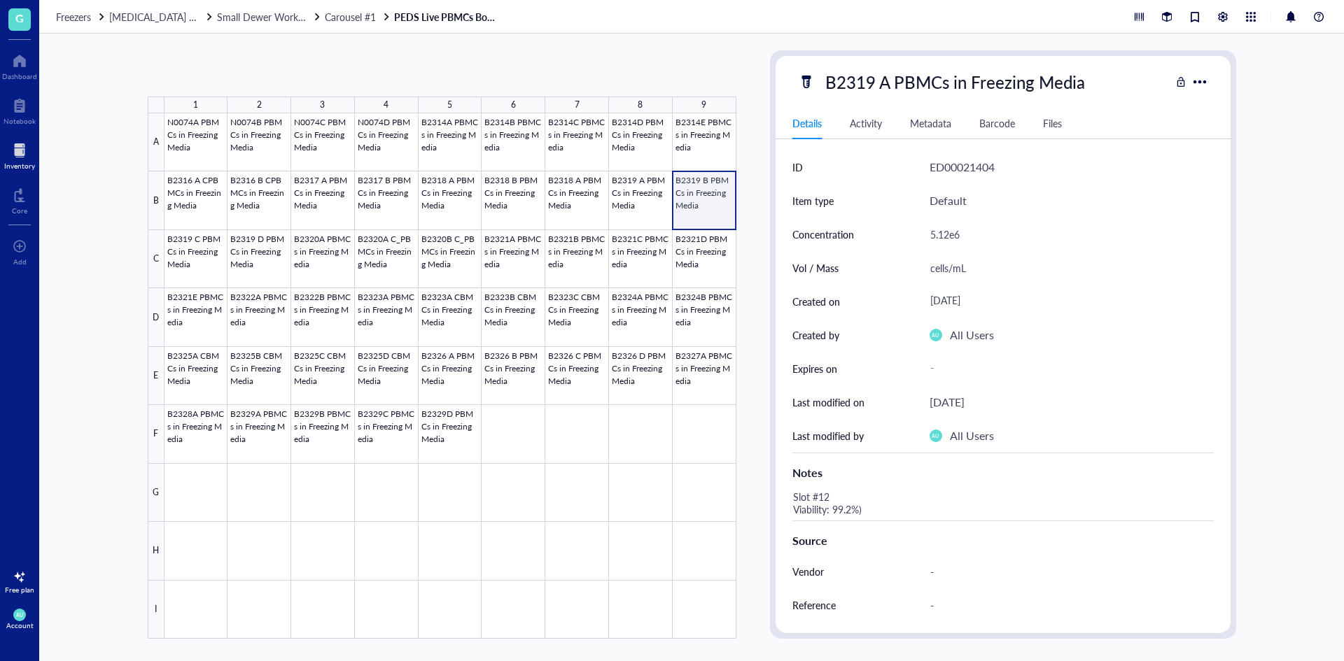
click at [687, 198] on div at bounding box center [450, 376] width 572 height 526
click at [201, 244] on div at bounding box center [450, 376] width 572 height 526
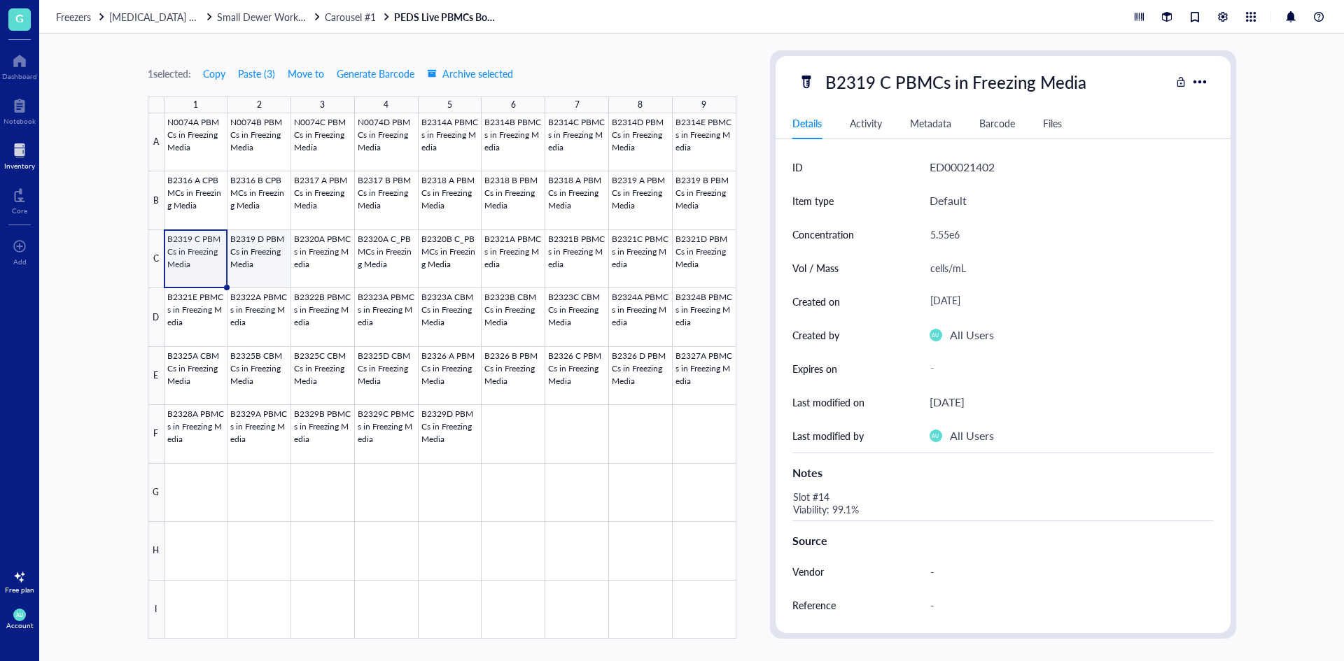
click at [246, 251] on div at bounding box center [450, 376] width 572 height 526
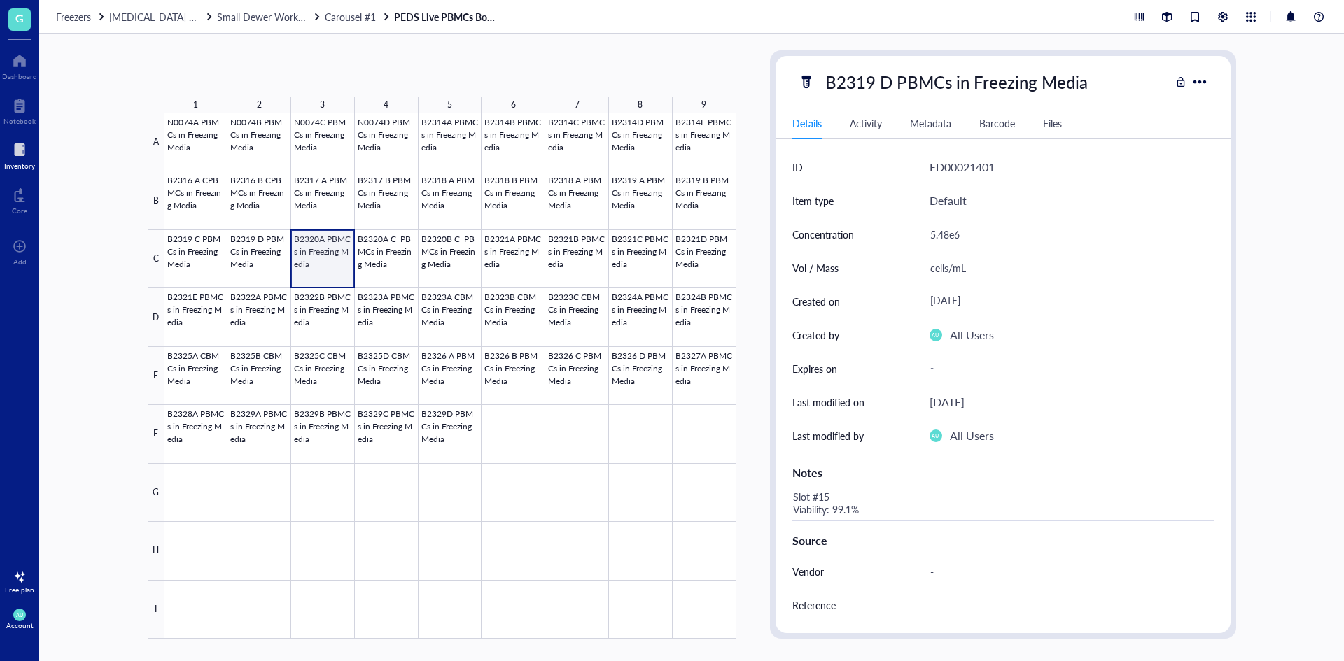
click at [323, 251] on div at bounding box center [450, 376] width 572 height 526
click at [386, 251] on div at bounding box center [450, 376] width 572 height 526
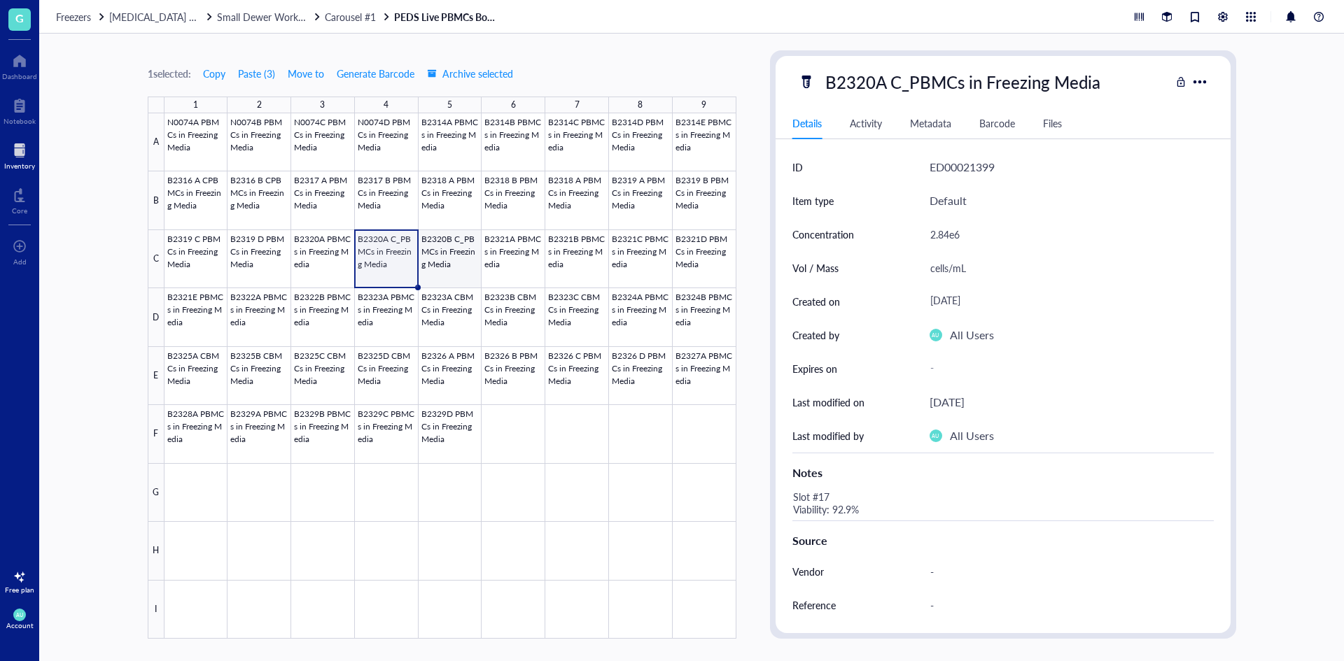
click at [423, 255] on div at bounding box center [450, 376] width 572 height 526
click at [512, 248] on div at bounding box center [450, 376] width 572 height 526
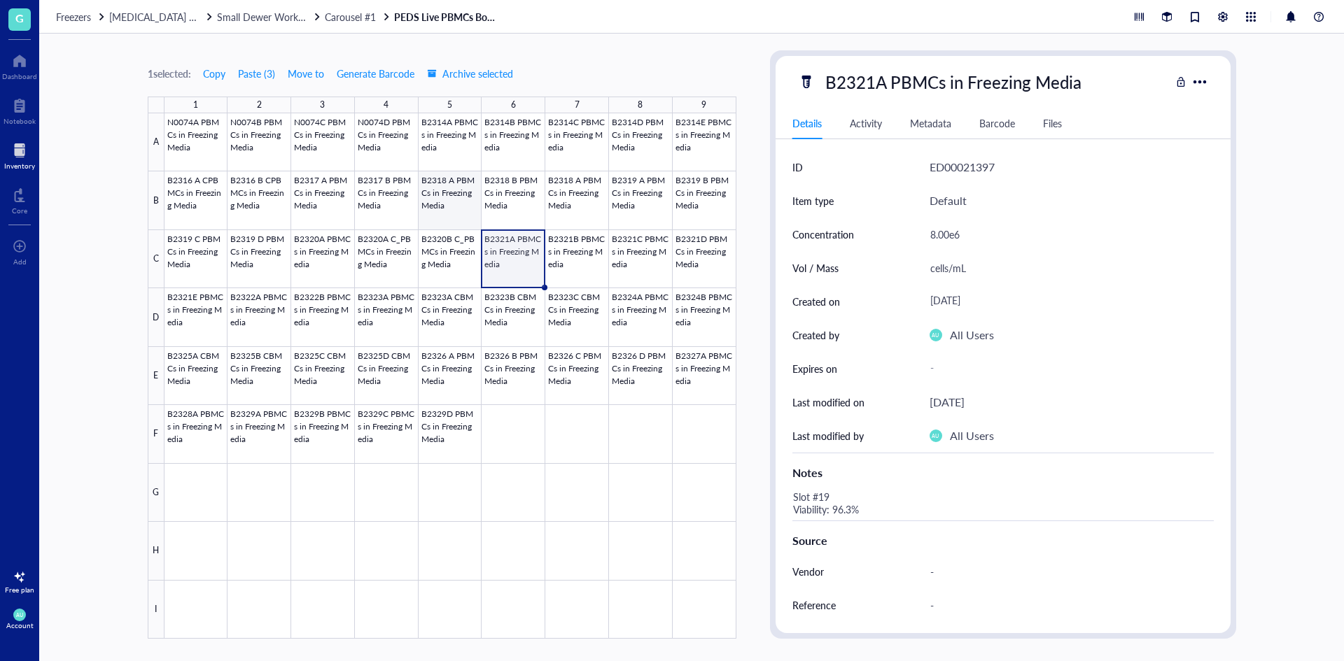
click at [429, 190] on div at bounding box center [450, 376] width 572 height 526
click at [505, 202] on div at bounding box center [450, 376] width 572 height 526
click at [554, 204] on div at bounding box center [450, 376] width 572 height 526
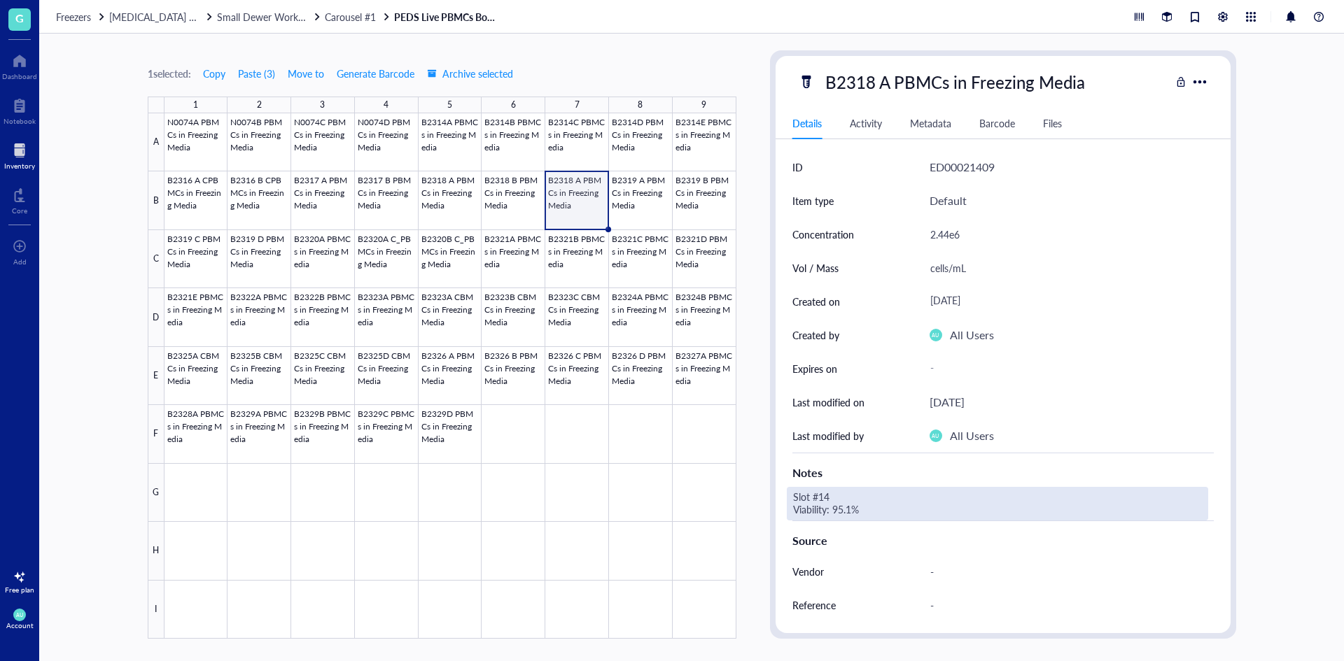
click at [846, 502] on div "Slot #14 Viability: 95.1%" at bounding box center [997, 504] width 421 height 34
click at [833, 494] on textarea "Slot #14 Viability: 95.1%" at bounding box center [896, 503] width 218 height 31
type textarea "Slot #16 Viability: 95.1%"
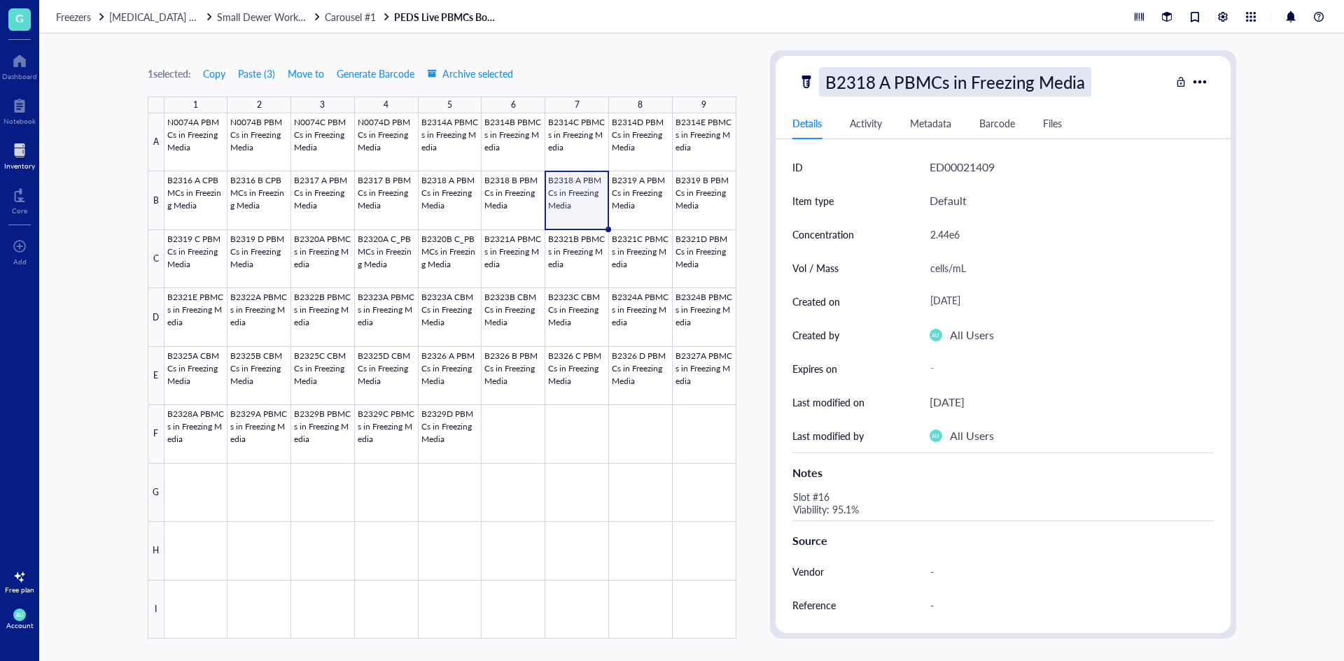
click at [897, 72] on div "B2318 A PBMCs in Freezing Media" at bounding box center [955, 81] width 272 height 29
click at [887, 85] on div "B2318 A PBMCs in Freezing Media" at bounding box center [955, 81] width 272 height 29
click at [887, 85] on input "B2318 A PBMCs in Freezing Media" at bounding box center [980, 82] width 323 height 28
type input "B2318 C PBMCs in Freezing Media"
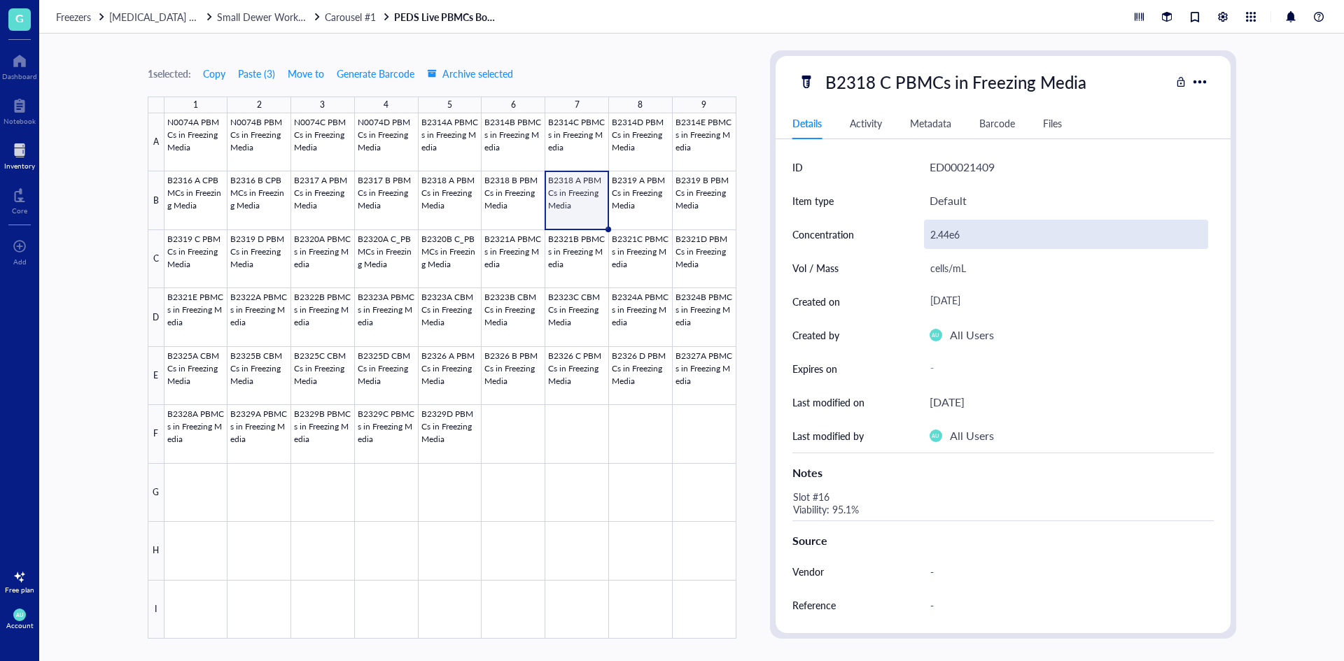
click at [945, 243] on div "2.44e6" at bounding box center [1066, 234] width 284 height 29
click at [947, 234] on div "2.44e6" at bounding box center [1066, 234] width 284 height 29
click at [944, 234] on input "2.44e6" at bounding box center [1065, 234] width 283 height 28
click at [949, 234] on input "2.44e6" at bounding box center [1065, 234] width 283 height 28
drag, startPoint x: 949, startPoint y: 234, endPoint x: 940, endPoint y: 236, distance: 8.5
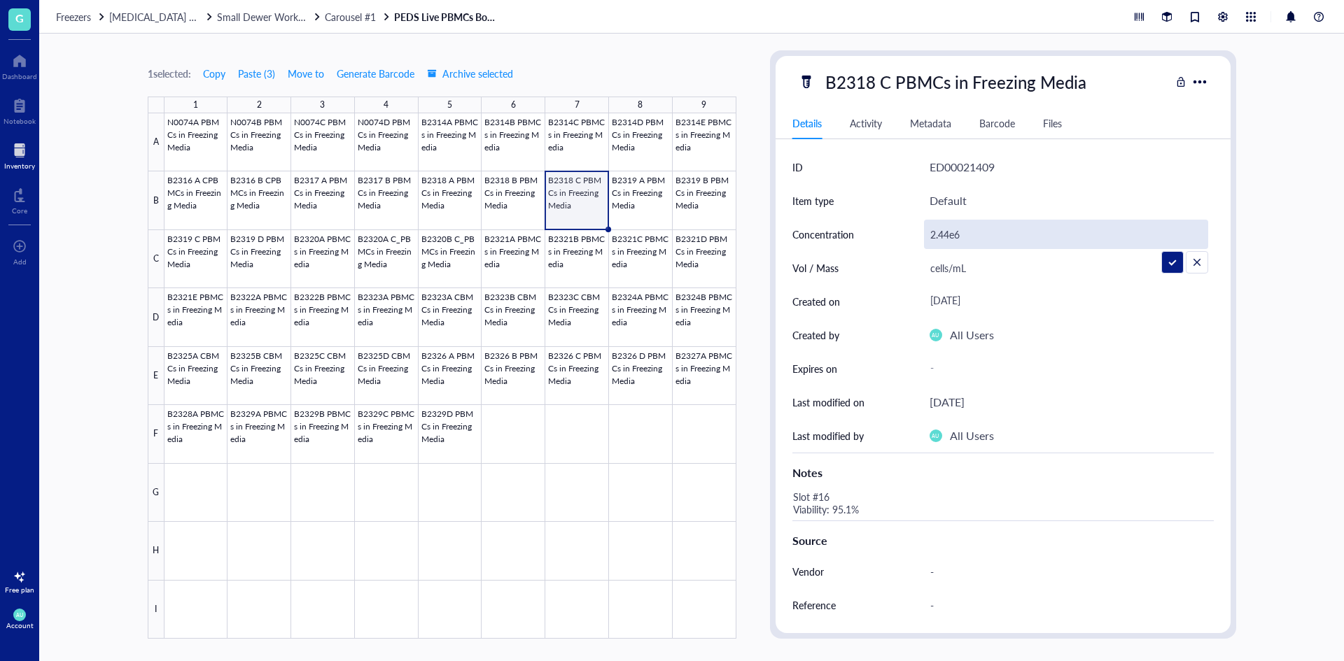
click at [940, 236] on input "2.44e6" at bounding box center [1065, 234] width 283 height 28
click at [945, 236] on input "2.44e6" at bounding box center [1065, 234] width 283 height 28
drag, startPoint x: 947, startPoint y: 236, endPoint x: 938, endPoint y: 234, distance: 9.2
click at [938, 234] on input "2.44e6" at bounding box center [1065, 234] width 283 height 28
type input "2.22e6"
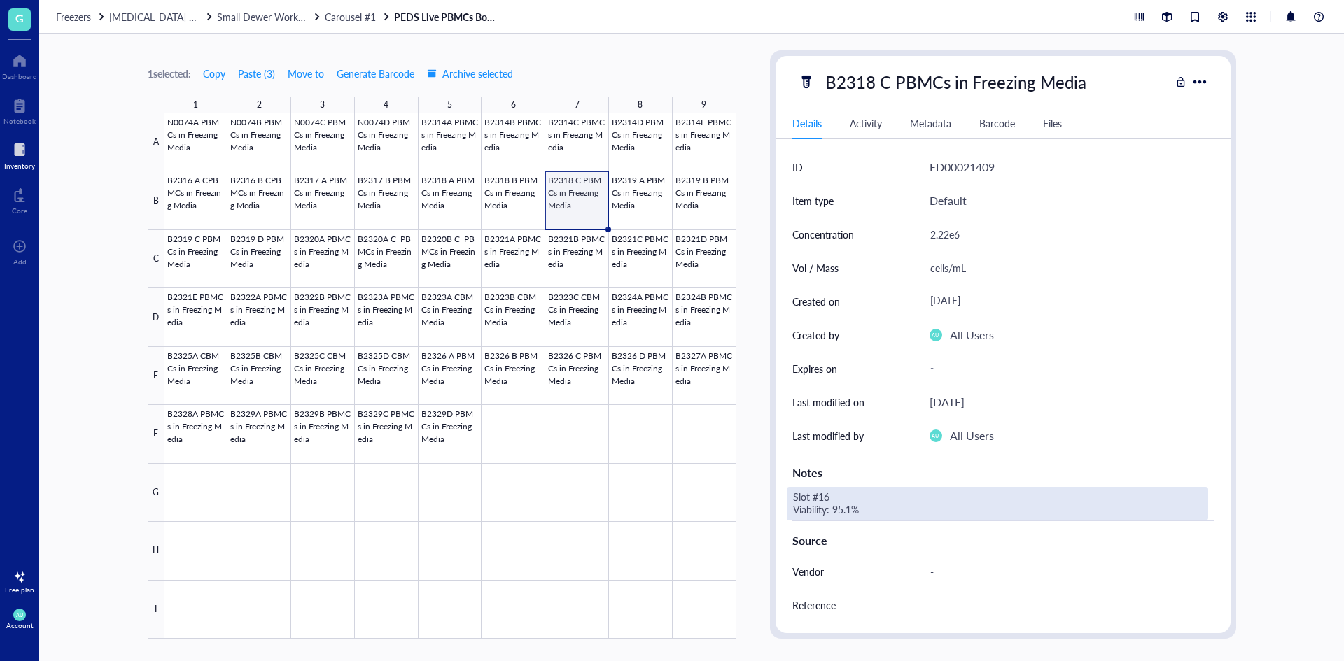
click at [896, 507] on div "Slot #16 Viability: 95.1%" at bounding box center [997, 504] width 421 height 34
click at [839, 506] on div "Slot #16 Viability: 95.1%" at bounding box center [997, 504] width 421 height 34
click at [840, 510] on textarea "Slot #16 Viability: 95.1%" at bounding box center [896, 503] width 218 height 31
drag, startPoint x: 850, startPoint y: 510, endPoint x: 836, endPoint y: 514, distance: 14.6
click at [836, 514] on textarea "Slot #16 Viability: 95.1%" at bounding box center [896, 503] width 218 height 31
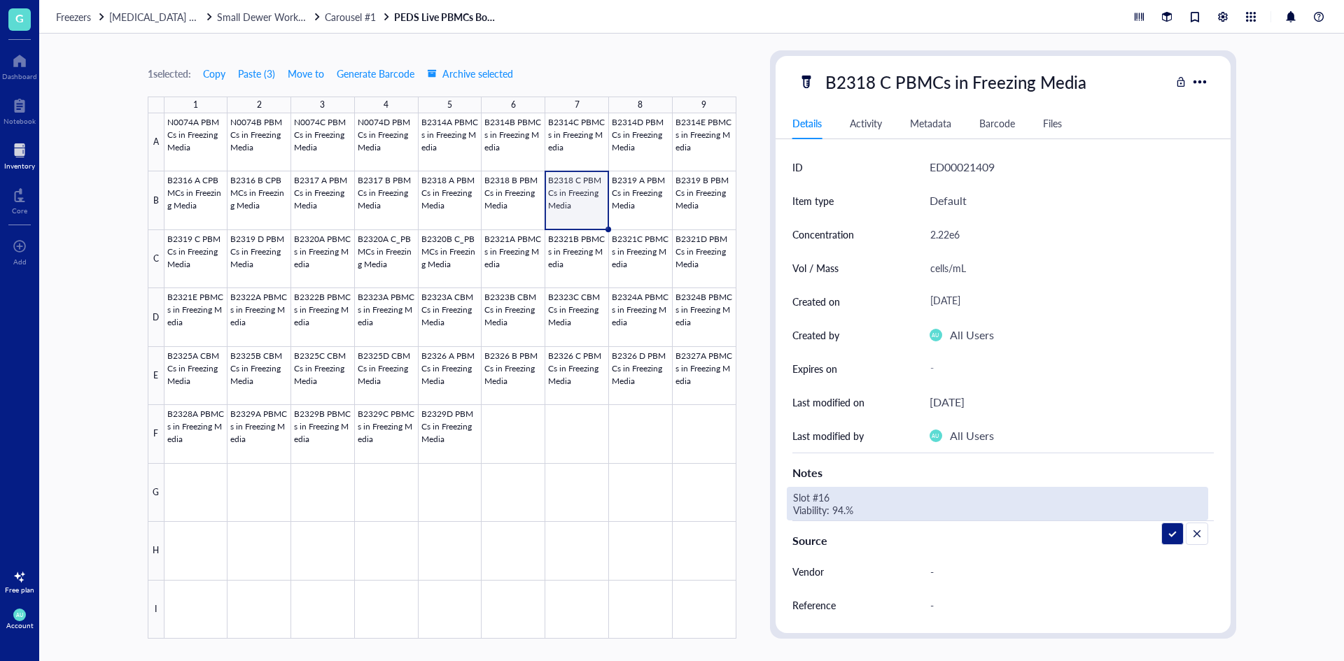
type textarea "Slot #16 Viability: 94.5%"
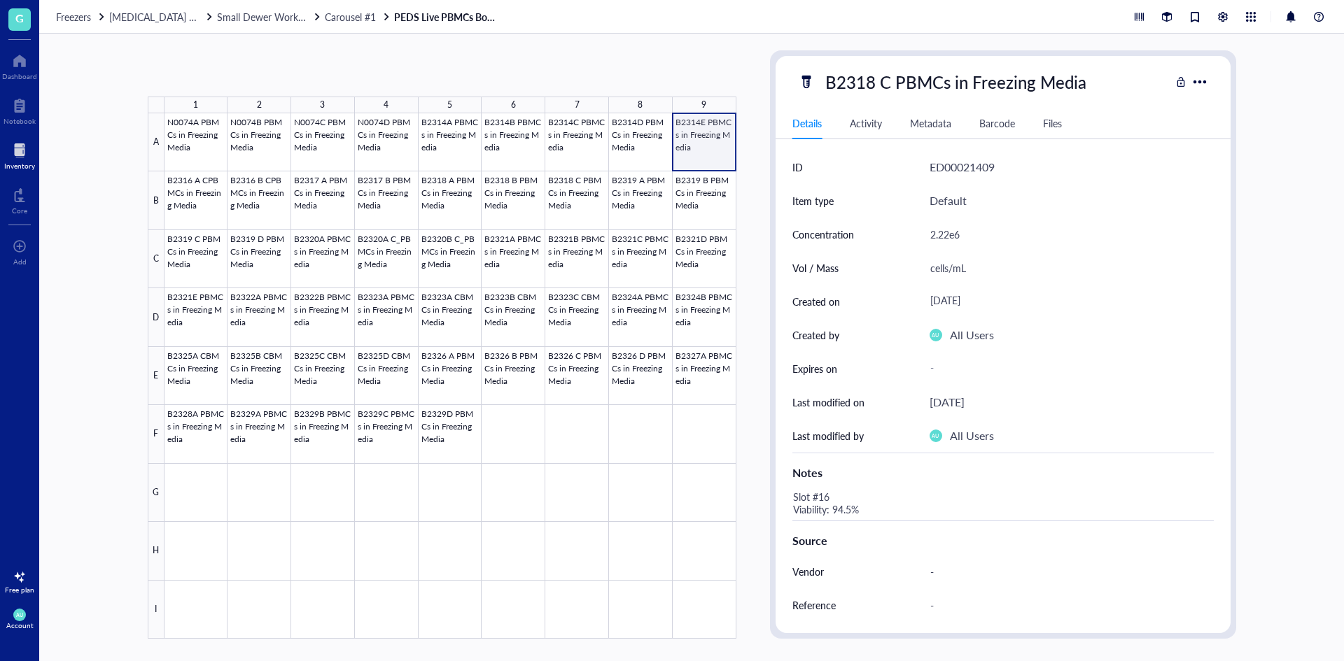
click at [698, 146] on div at bounding box center [450, 376] width 572 height 526
click at [181, 200] on div at bounding box center [450, 376] width 572 height 526
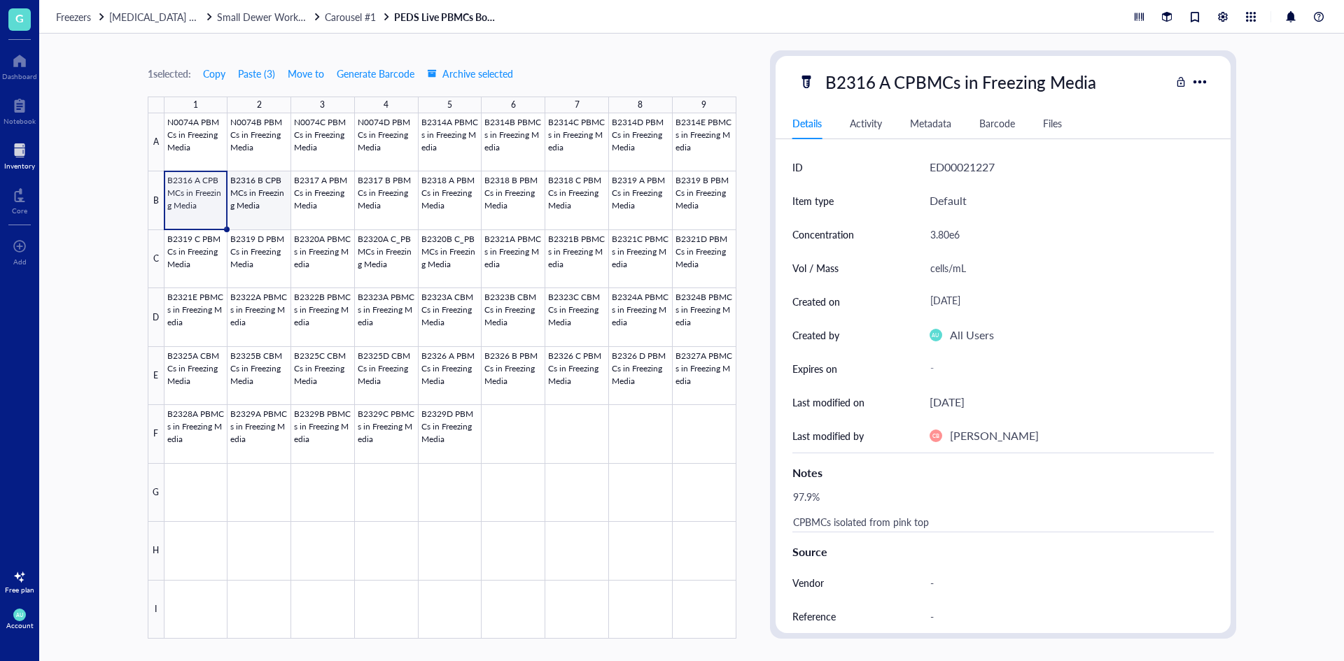
click at [262, 206] on div at bounding box center [450, 376] width 572 height 526
click at [327, 204] on div at bounding box center [450, 376] width 572 height 526
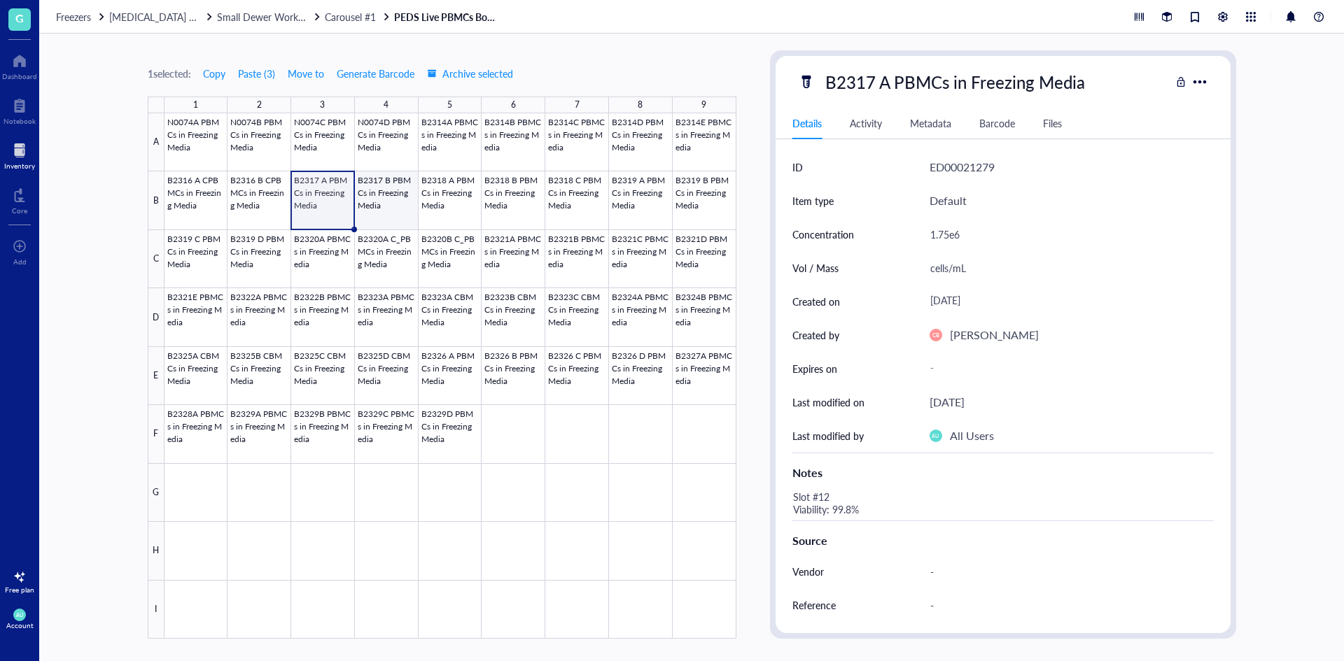
click at [368, 206] on div at bounding box center [450, 376] width 572 height 526
click at [454, 211] on div at bounding box center [450, 376] width 572 height 526
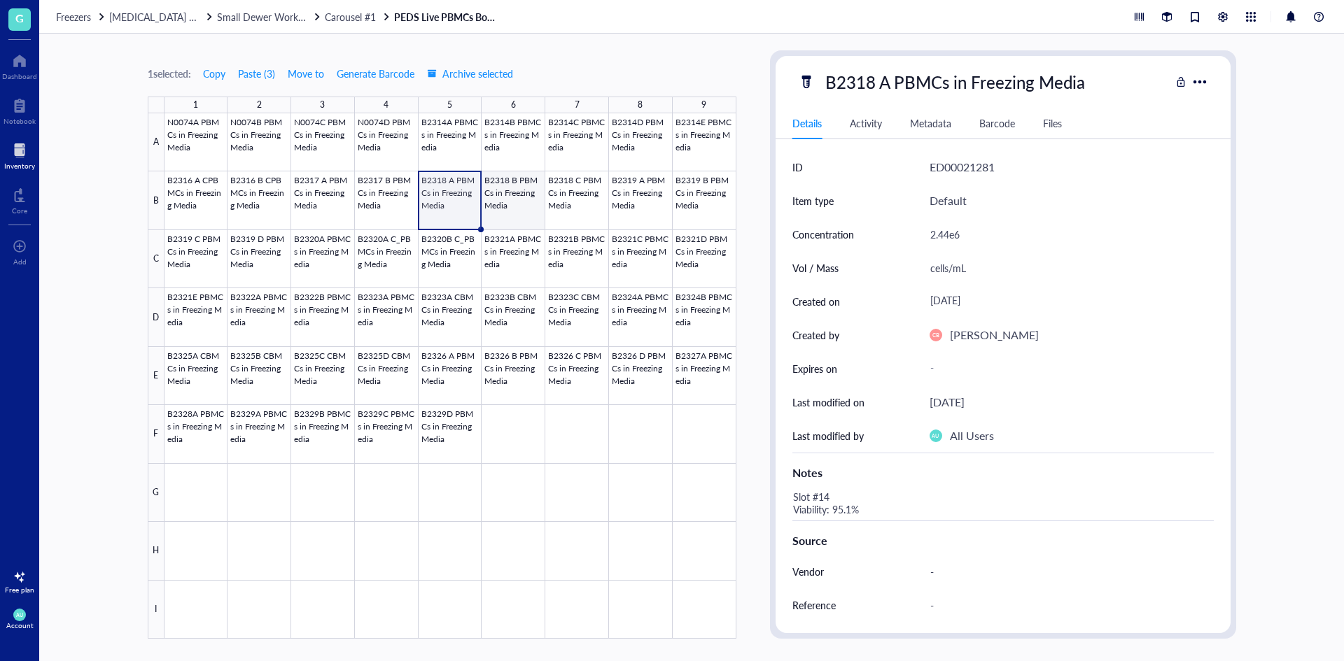
click at [503, 208] on div at bounding box center [450, 376] width 572 height 526
click at [567, 211] on div at bounding box center [450, 376] width 572 height 526
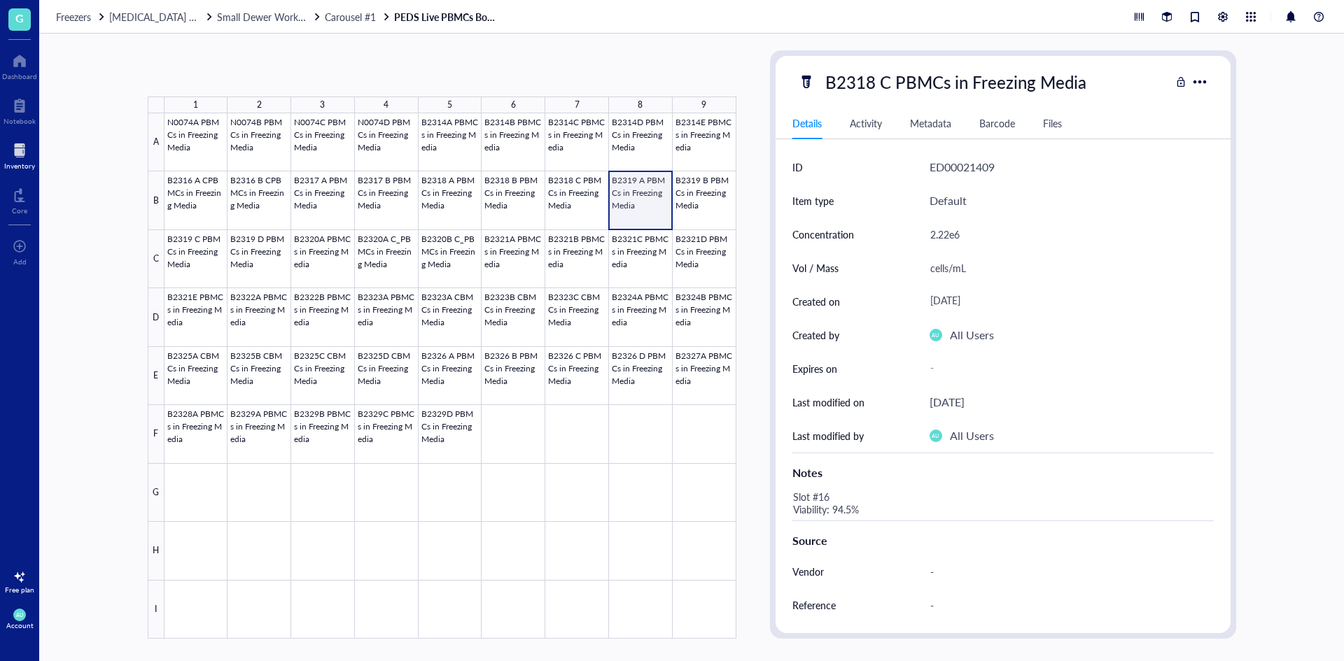
click at [627, 214] on div at bounding box center [450, 376] width 572 height 526
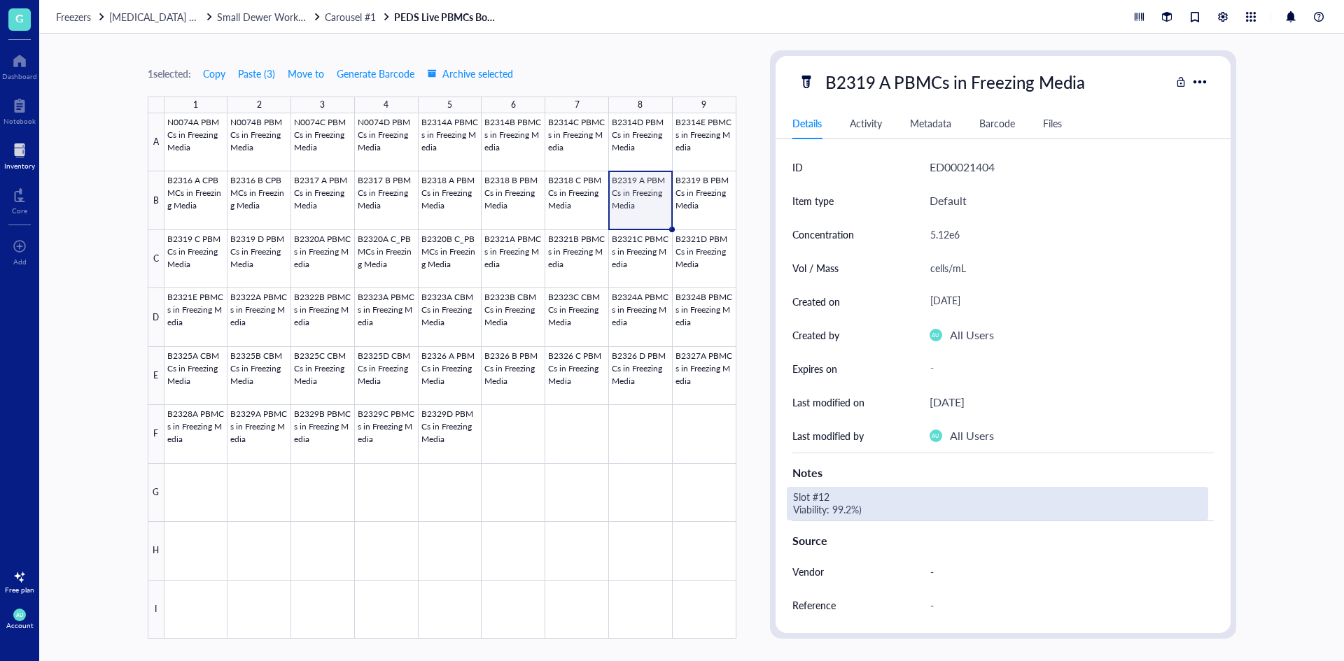
click at [830, 498] on div "Slot #12 Viability: 99.2%)" at bounding box center [997, 504] width 421 height 34
click at [830, 498] on textarea "Slot #12 Viability: 99.2%)" at bounding box center [899, 503] width 224 height 31
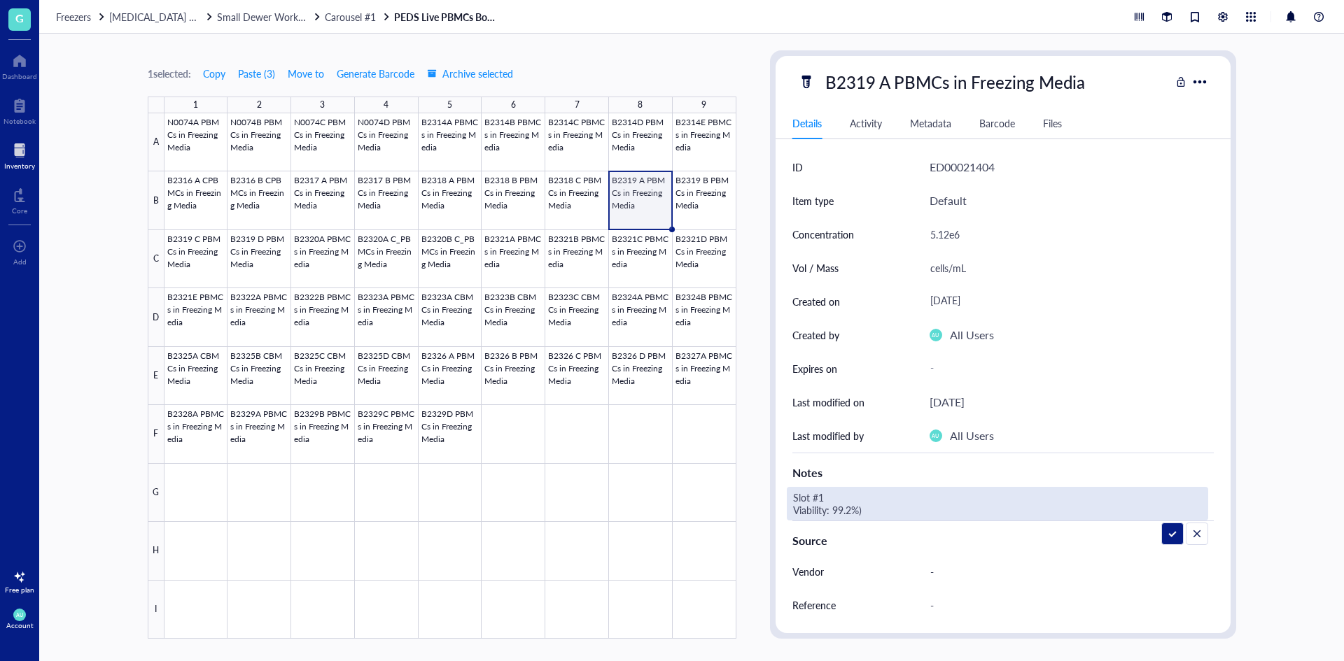
type textarea "Slot #17 Viability: 99.2%)"
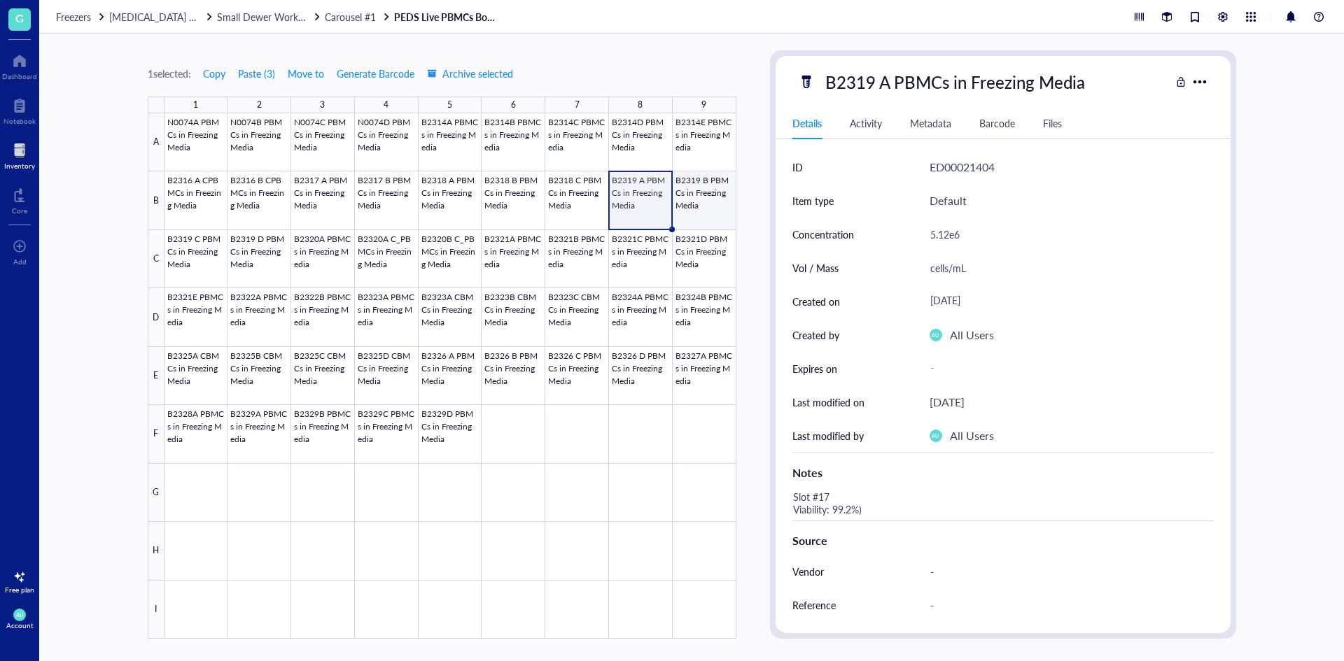
click at [687, 202] on div at bounding box center [450, 376] width 572 height 526
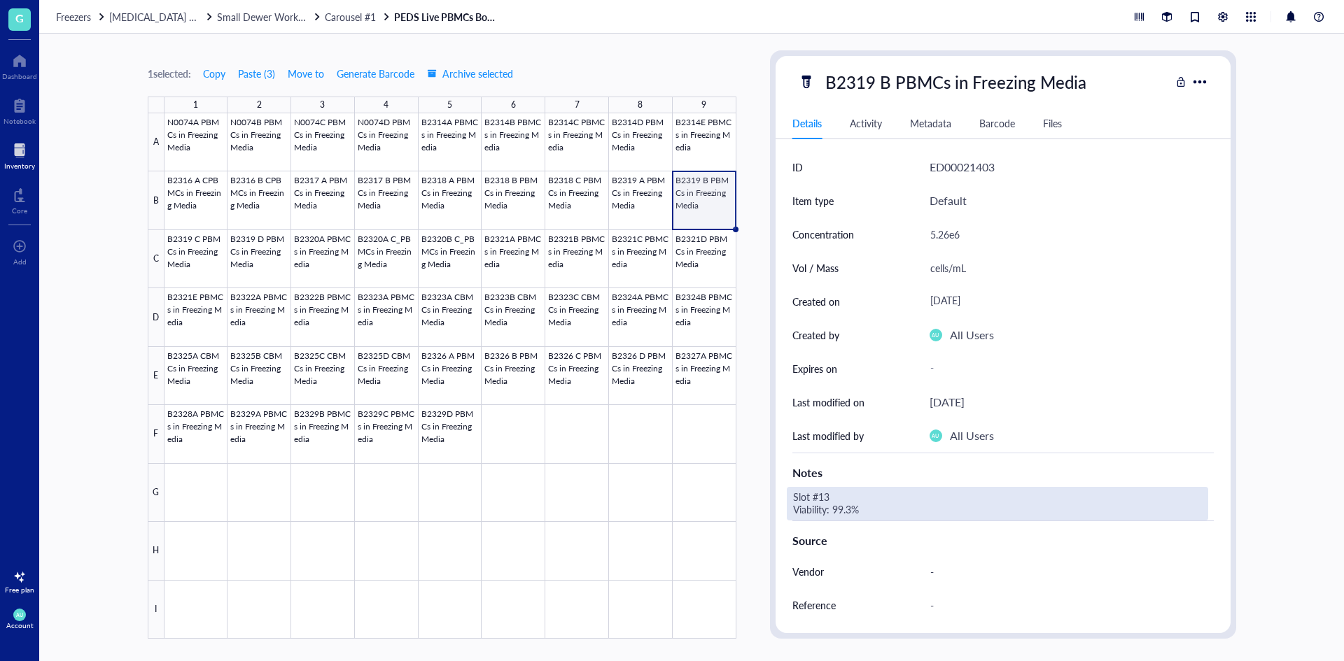
click at [838, 500] on div "Slot #13 Viability: 99.3%" at bounding box center [997, 504] width 421 height 34
click at [831, 497] on textarea "Slot #13 Viability: 99.3%" at bounding box center [896, 503] width 218 height 31
type textarea "Slot #18 Viability: 99.3%"
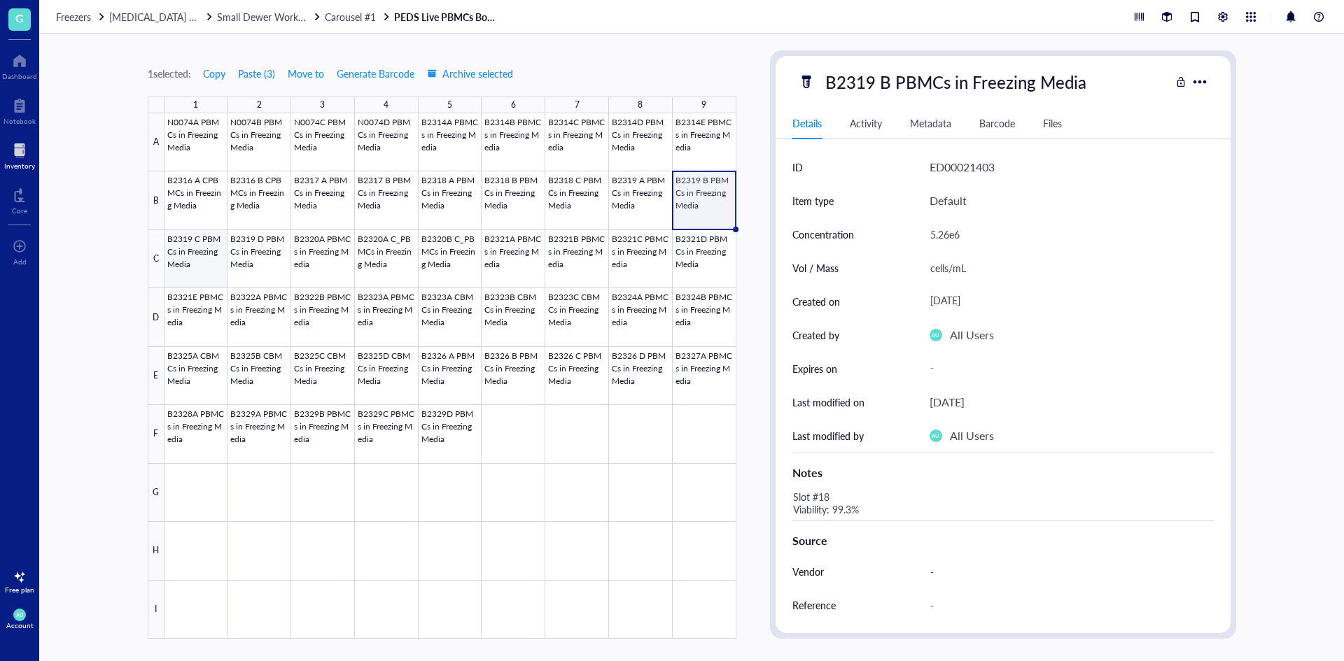
click at [202, 262] on div at bounding box center [450, 376] width 572 height 526
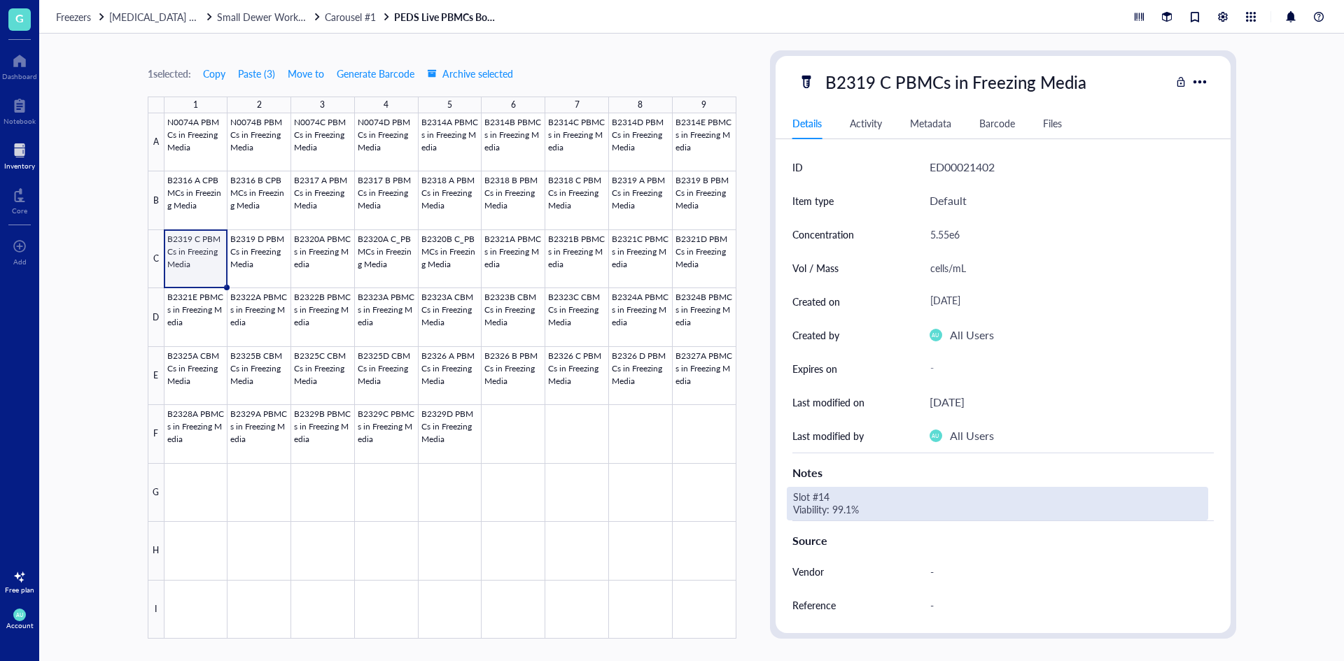
click at [845, 498] on div "Slot #14 Viability: 99.1%" at bounding box center [997, 504] width 421 height 34
click at [831, 498] on textarea "Slot #14 Viability: 99.1%" at bounding box center [896, 503] width 218 height 31
type textarea "Slot #19 Viability: 99.1%"
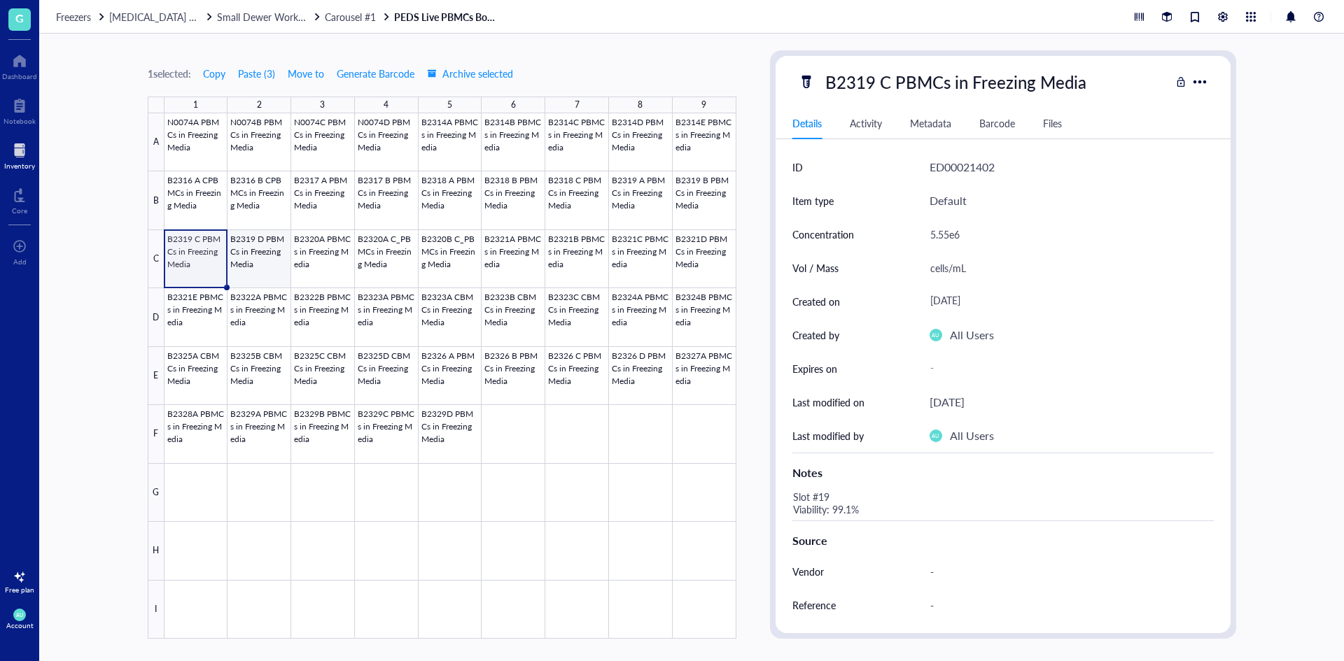
click at [235, 269] on div at bounding box center [450, 376] width 572 height 526
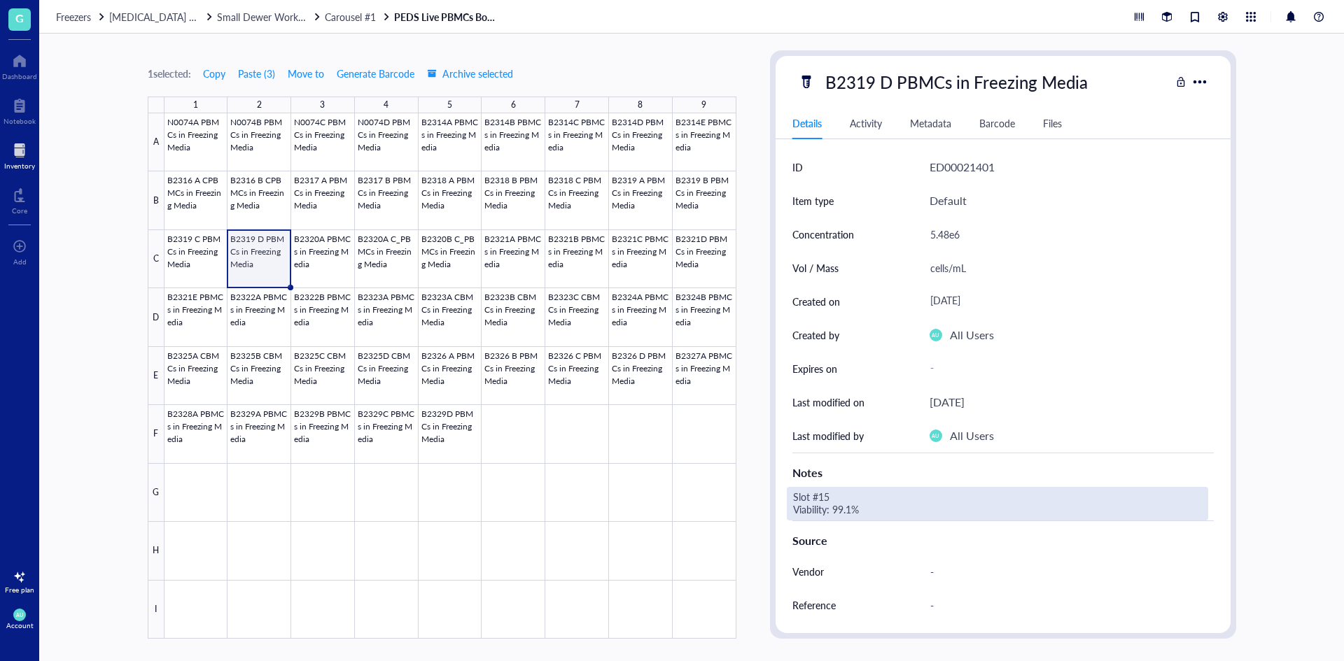
click at [838, 498] on div "Slot #15 Viability: 99.1%" at bounding box center [997, 504] width 421 height 34
click at [838, 497] on textarea "Slot #15 Viability: 99.1%" at bounding box center [896, 503] width 218 height 31
click at [836, 497] on textarea "Viability: 99.1%" at bounding box center [874, 503] width 174 height 31
click at [813, 500] on textarea "sLOT#:20 Viability: 99.1%" at bounding box center [896, 503] width 218 height 31
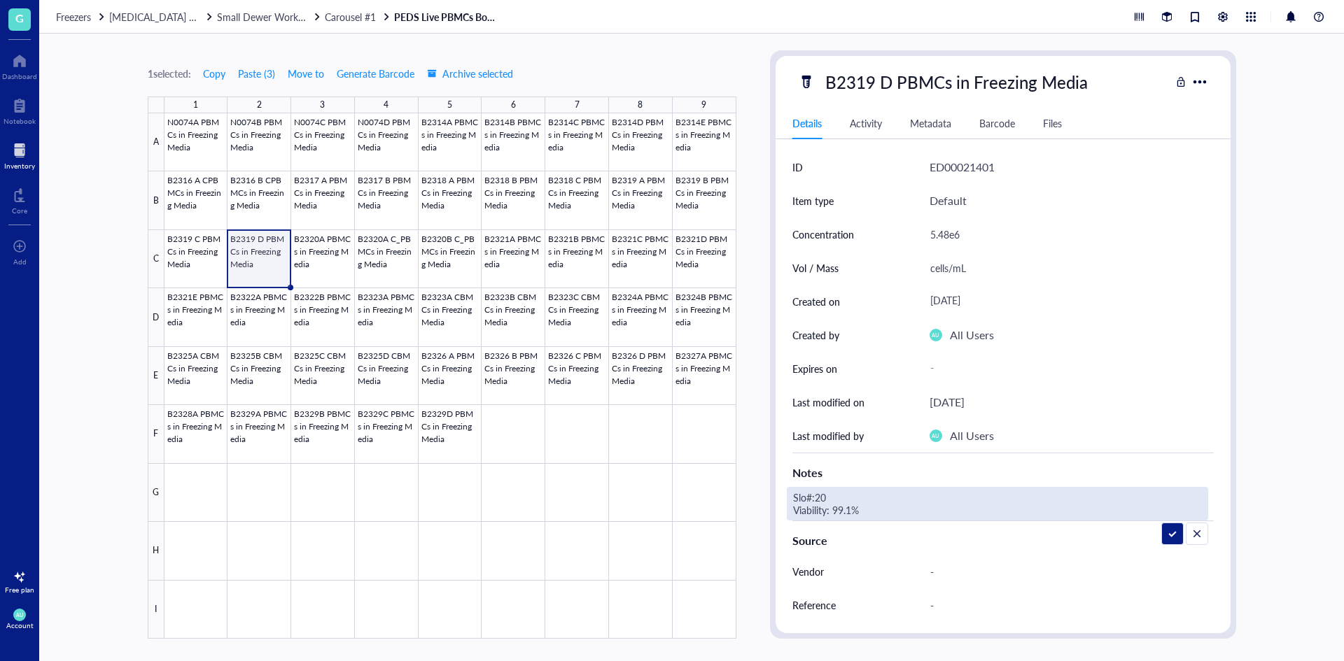
type textarea "Slot#:20 Viability: 99.1%"
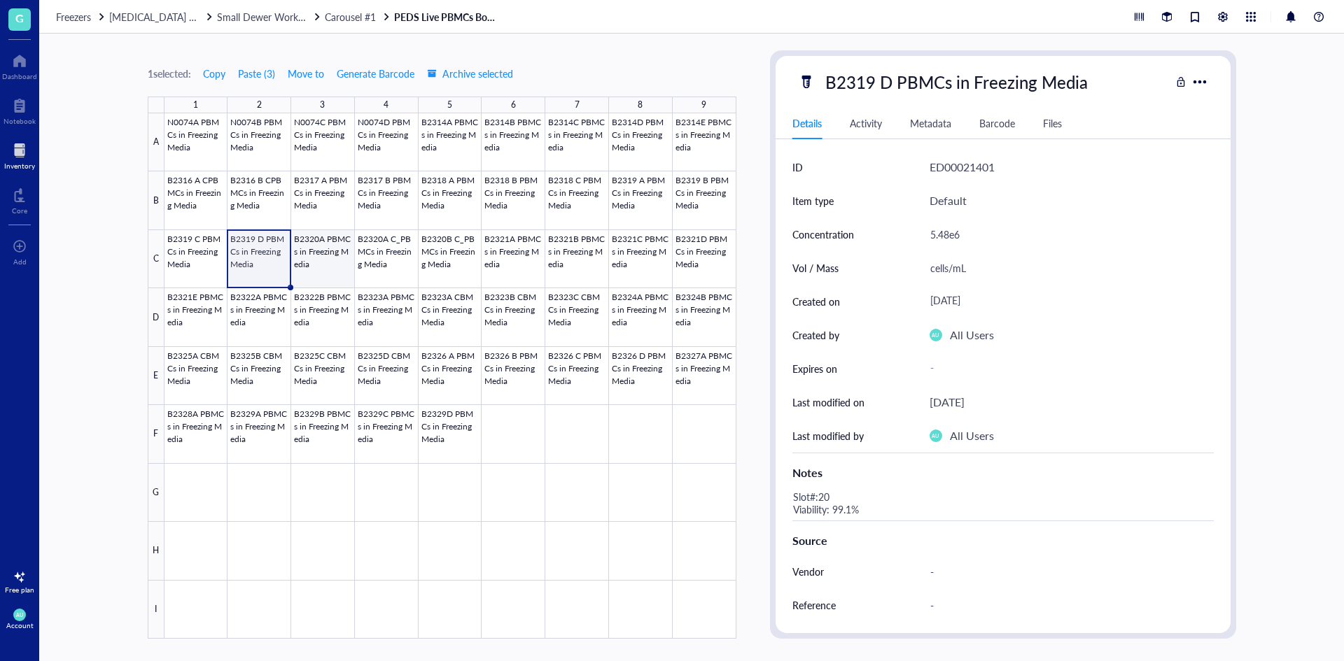
click at [324, 245] on div at bounding box center [450, 376] width 572 height 526
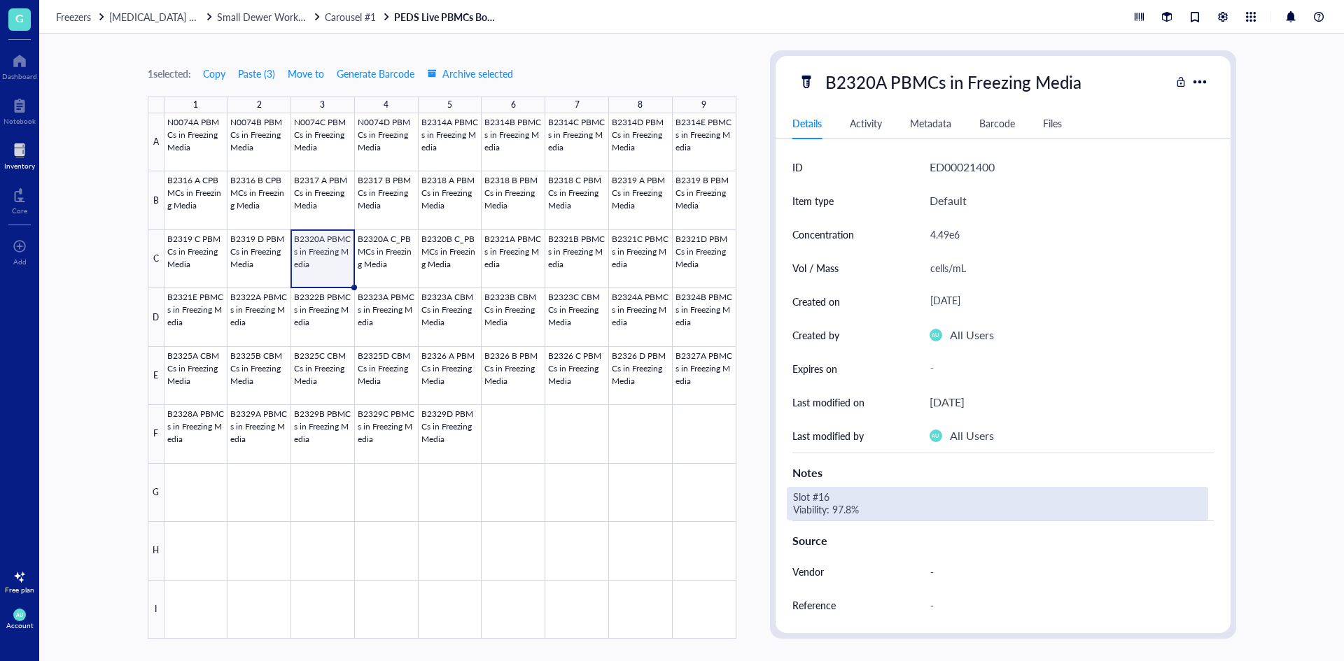
click at [836, 496] on div "Slot #16 Viability: 97.8%" at bounding box center [997, 504] width 421 height 34
click at [834, 495] on textarea "Slot #16 Viability: 97.8%" at bounding box center [896, 503] width 218 height 31
type textarea "Slot #21 Viability: 97.8%"
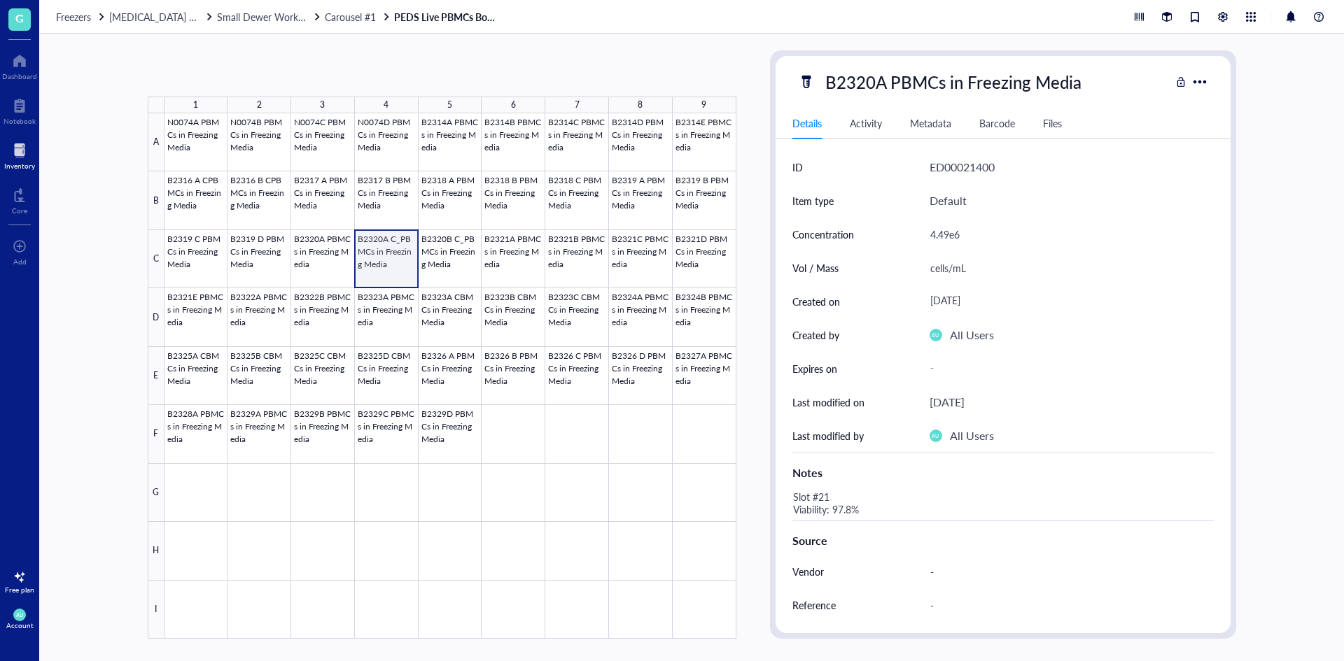
click at [370, 245] on div at bounding box center [450, 376] width 572 height 526
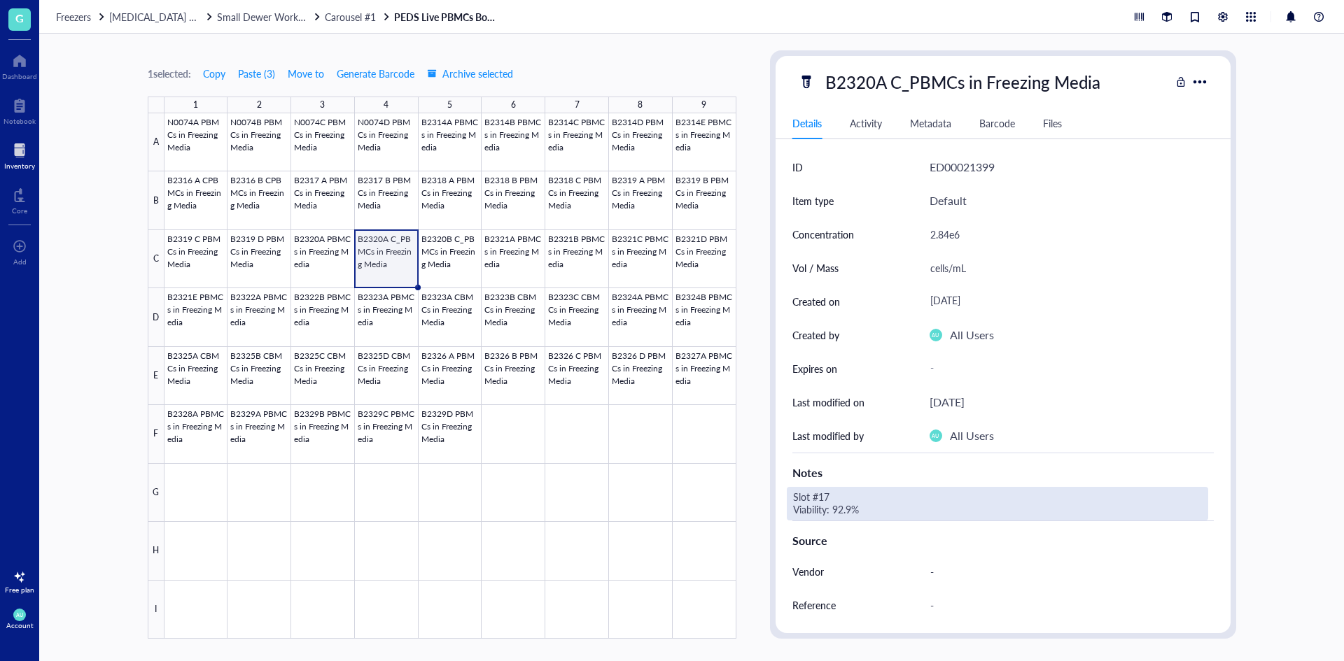
click at [846, 498] on div "Slot #17 Viability: 92.9%" at bounding box center [997, 504] width 421 height 34
click at [843, 497] on textarea "Slot #17 Viability: 92.9%" at bounding box center [896, 503] width 218 height 31
type textarea "Slot #22 Viability: 92.9%"
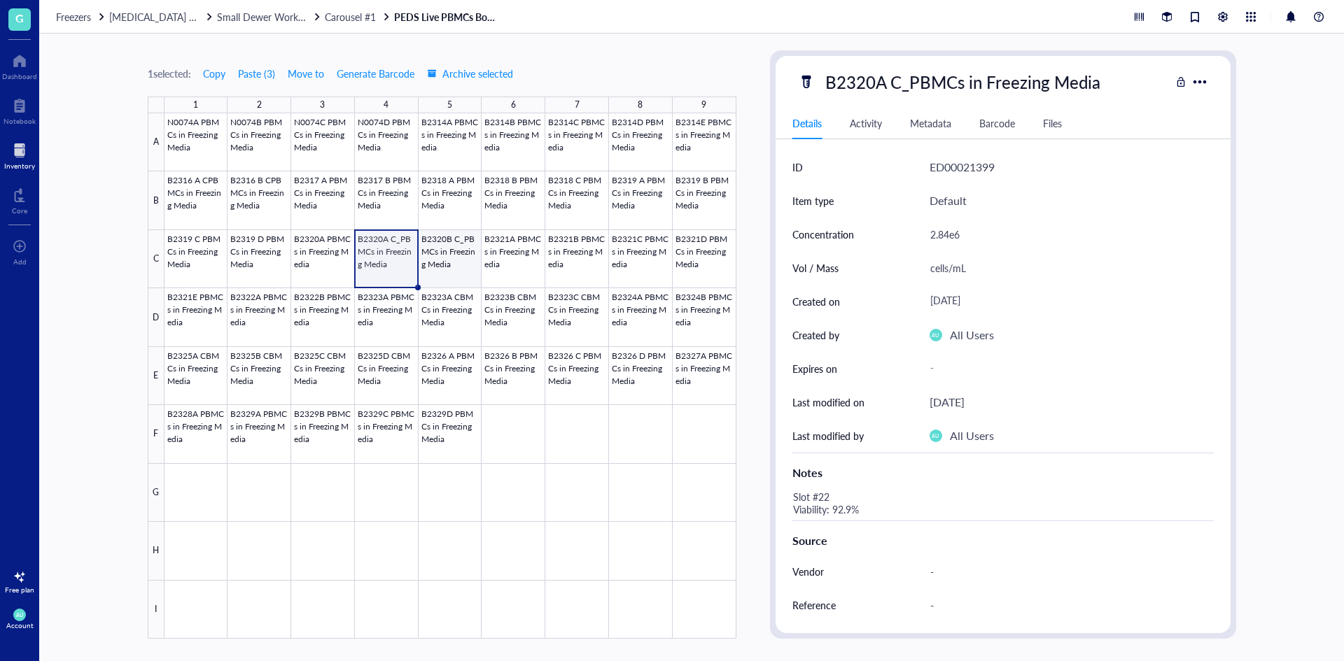
click at [452, 250] on div at bounding box center [450, 376] width 572 height 526
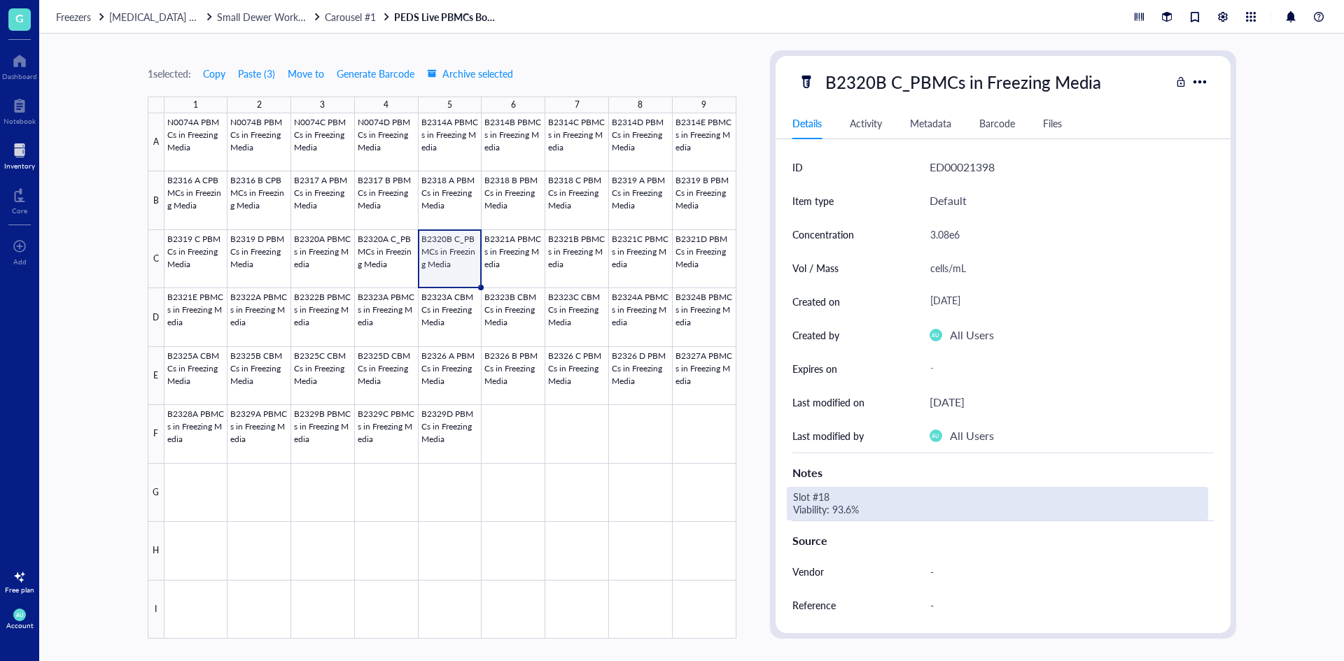
click at [849, 493] on div "Slot #18 Viability: 93.6%" at bounding box center [997, 504] width 421 height 34
click at [836, 493] on textarea "Slot #18 Viability: 93.6%" at bounding box center [896, 503] width 218 height 31
type textarea "Slot #23 Viability: 93.6%"
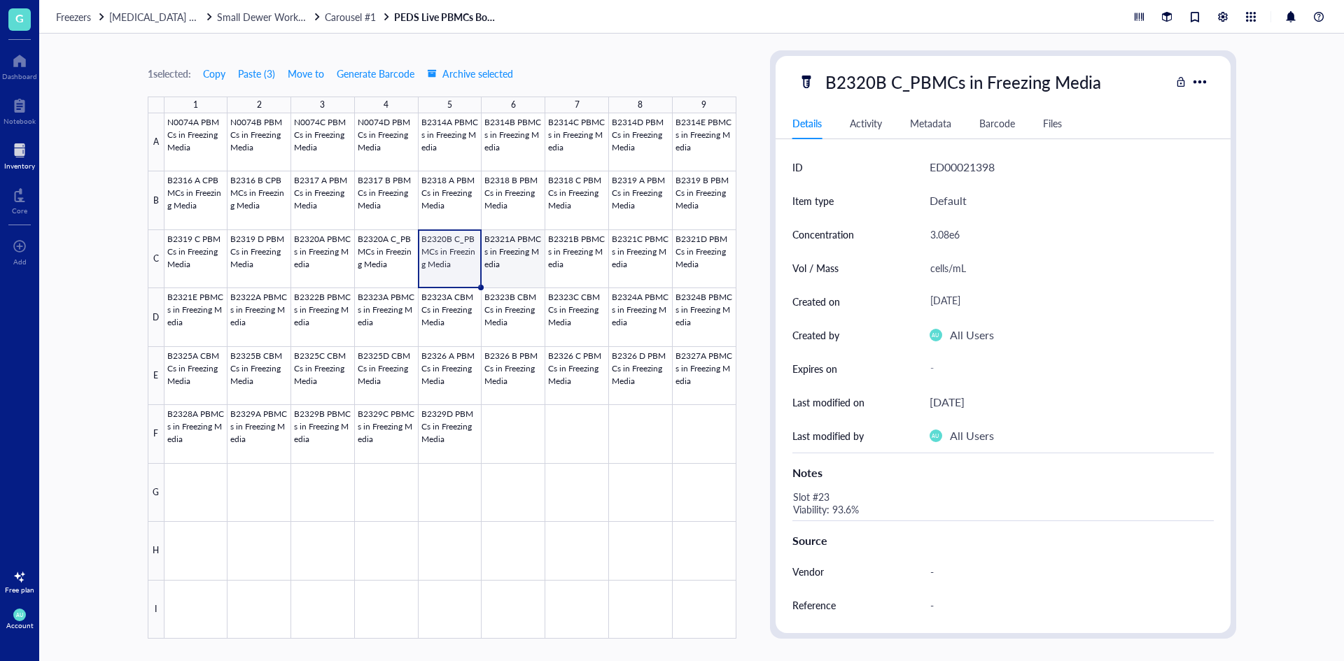
click at [510, 234] on div at bounding box center [450, 376] width 572 height 526
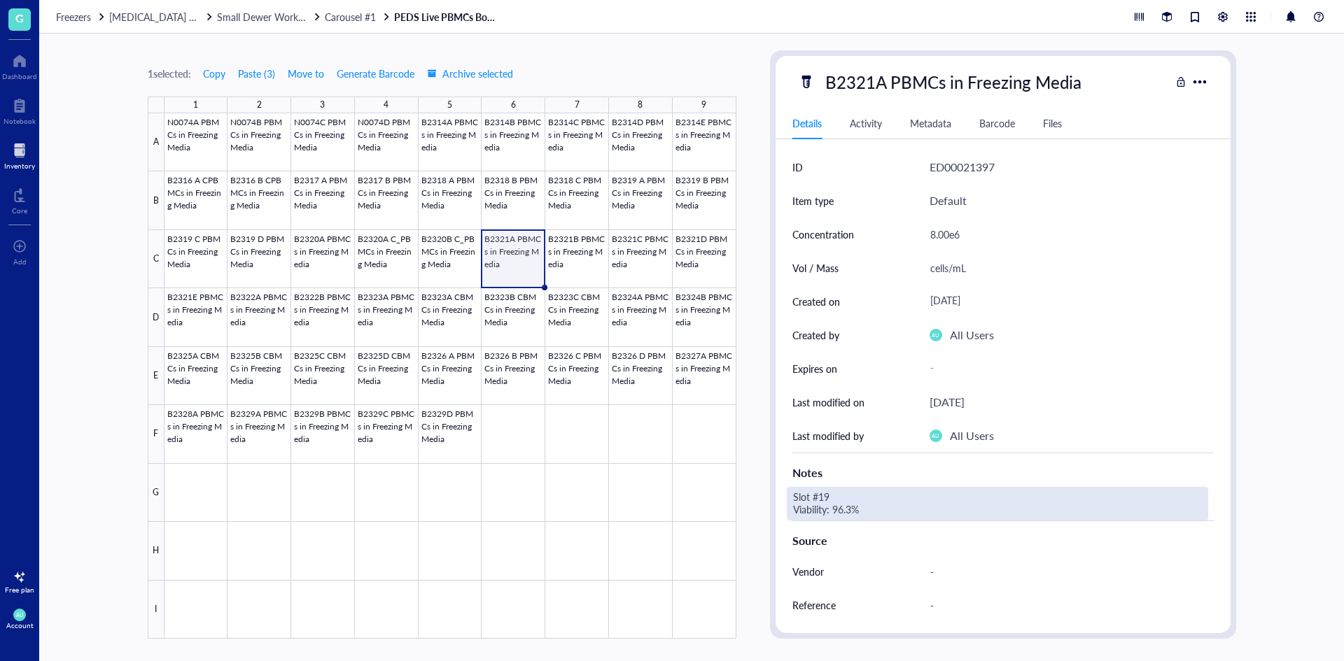
click at [842, 492] on div "Slot #19 Viability: 96.3%" at bounding box center [997, 504] width 421 height 34
click at [834, 496] on textarea "Slot #19 Viability: 96.3%" at bounding box center [896, 503] width 218 height 31
type textarea "Slot #24 Viability: 96.3%"
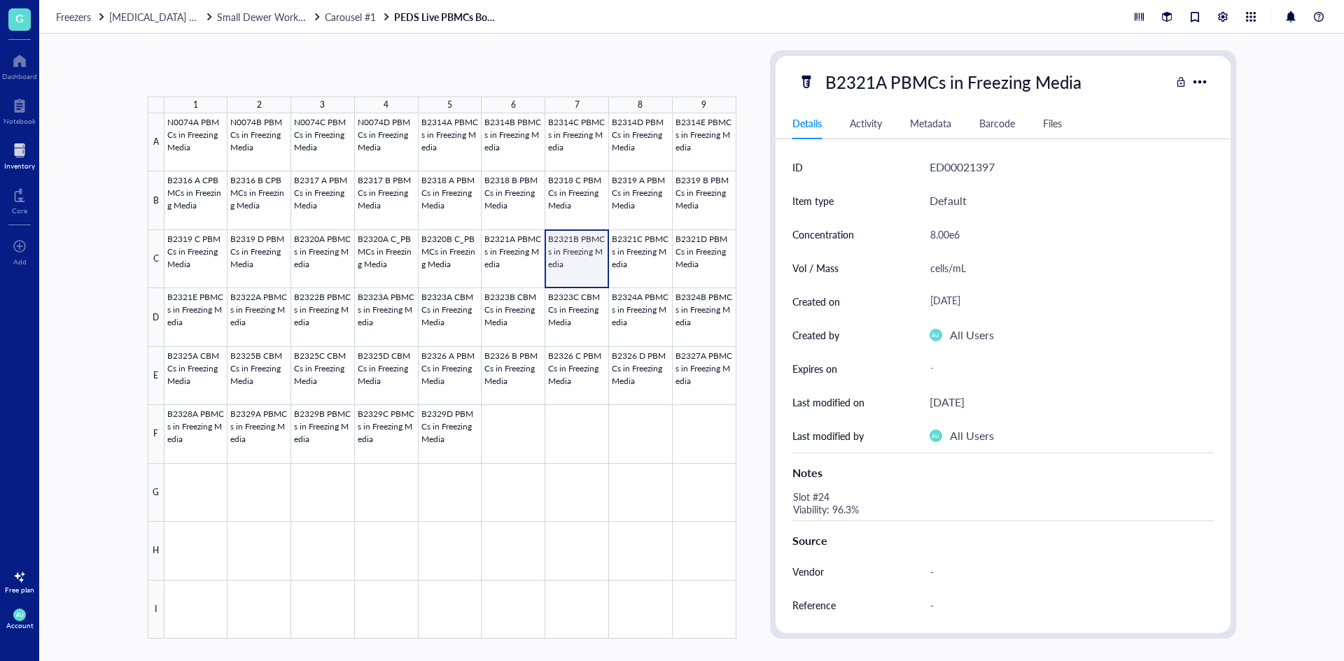
click at [577, 262] on div at bounding box center [450, 376] width 572 height 526
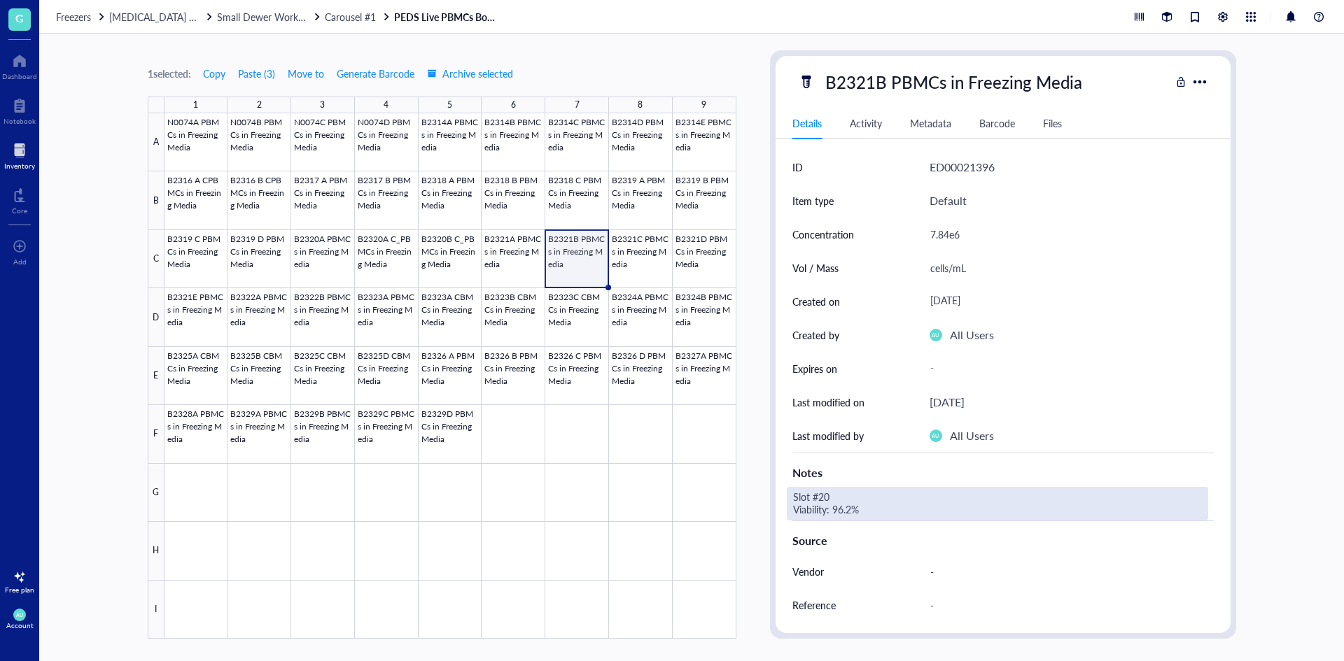
click at [827, 491] on div "Slot #20 Viability: 96.2%" at bounding box center [997, 504] width 421 height 34
click at [828, 491] on textarea "Slot #20 Viability: 96.2%" at bounding box center [896, 503] width 218 height 31
type textarea "Slot #25 Viability: 96.2%"
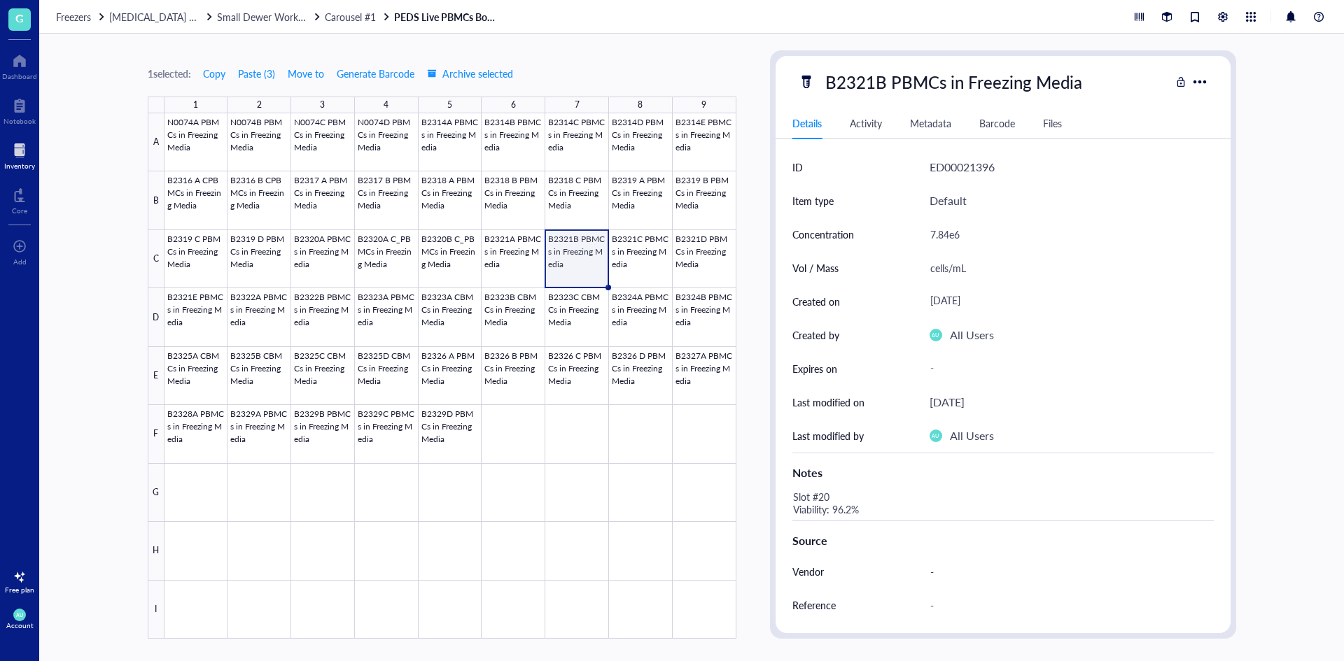
click at [633, 262] on div at bounding box center [450, 376] width 572 height 526
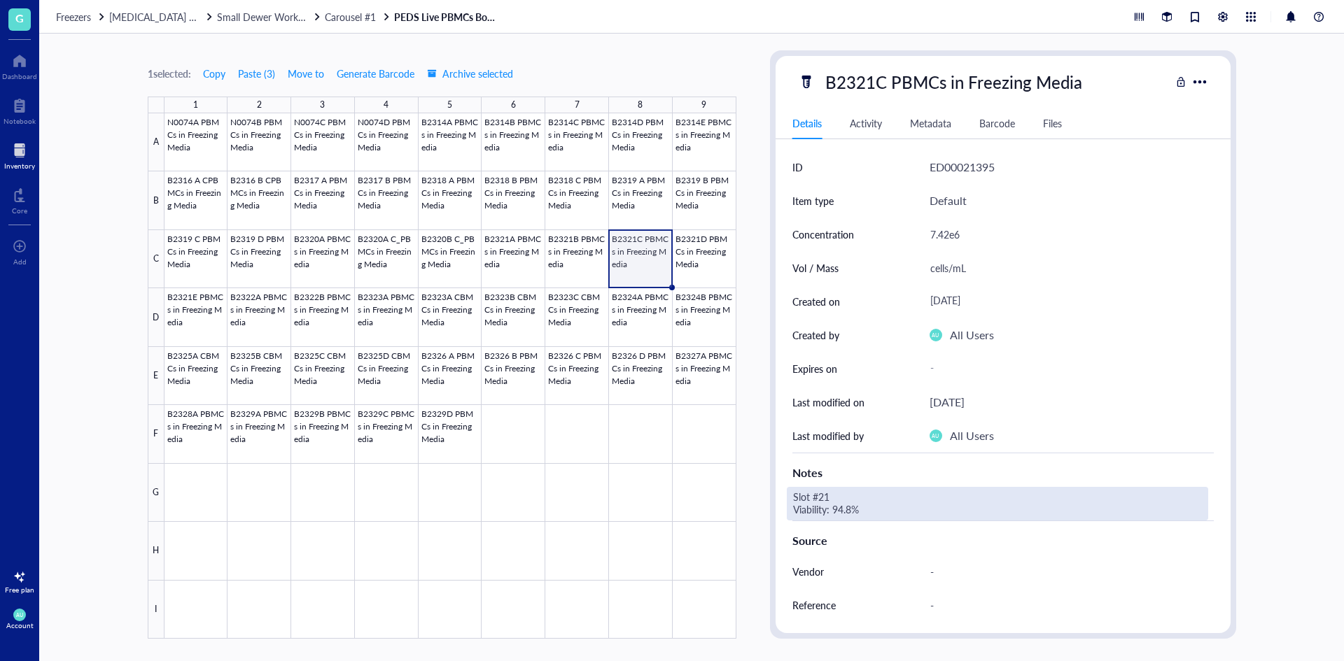
click at [840, 493] on div "Slot #21 Viability: 94.8%" at bounding box center [997, 504] width 421 height 34
click at [831, 492] on textarea "Slot #21 Viability: 94.8%" at bounding box center [896, 503] width 218 height 31
type textarea "Slot #26 Viability: 94.8%"
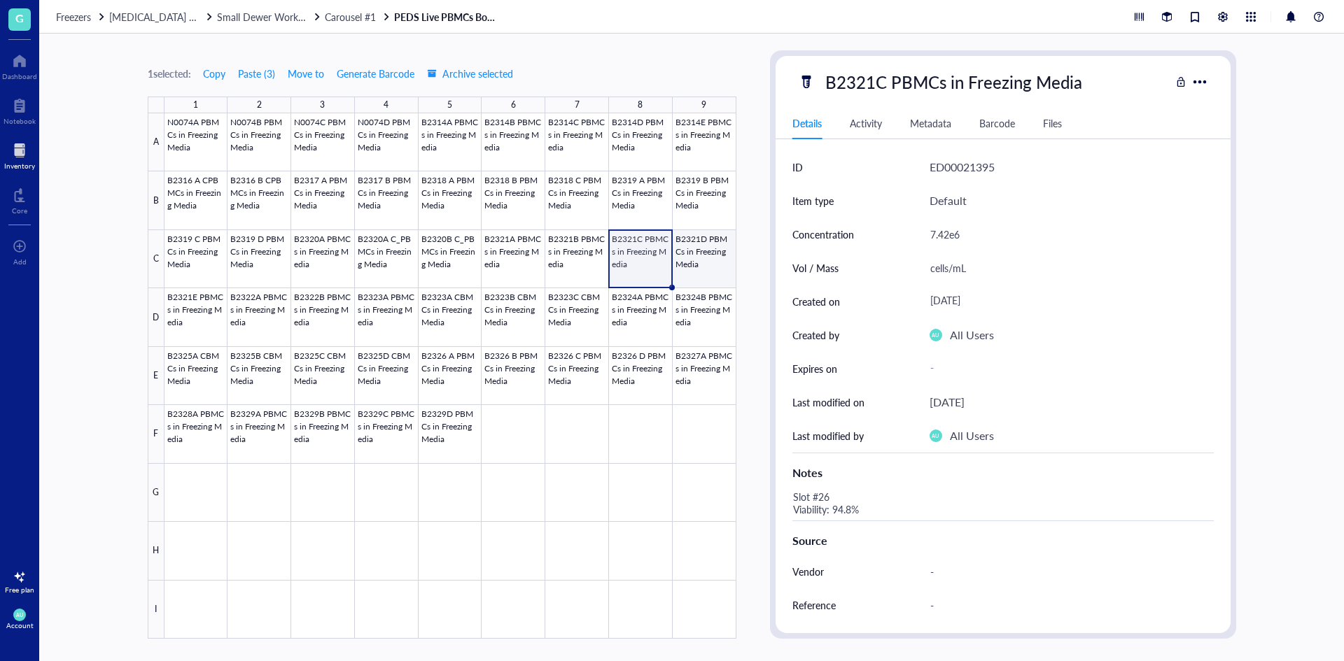
click at [728, 247] on div at bounding box center [450, 376] width 572 height 526
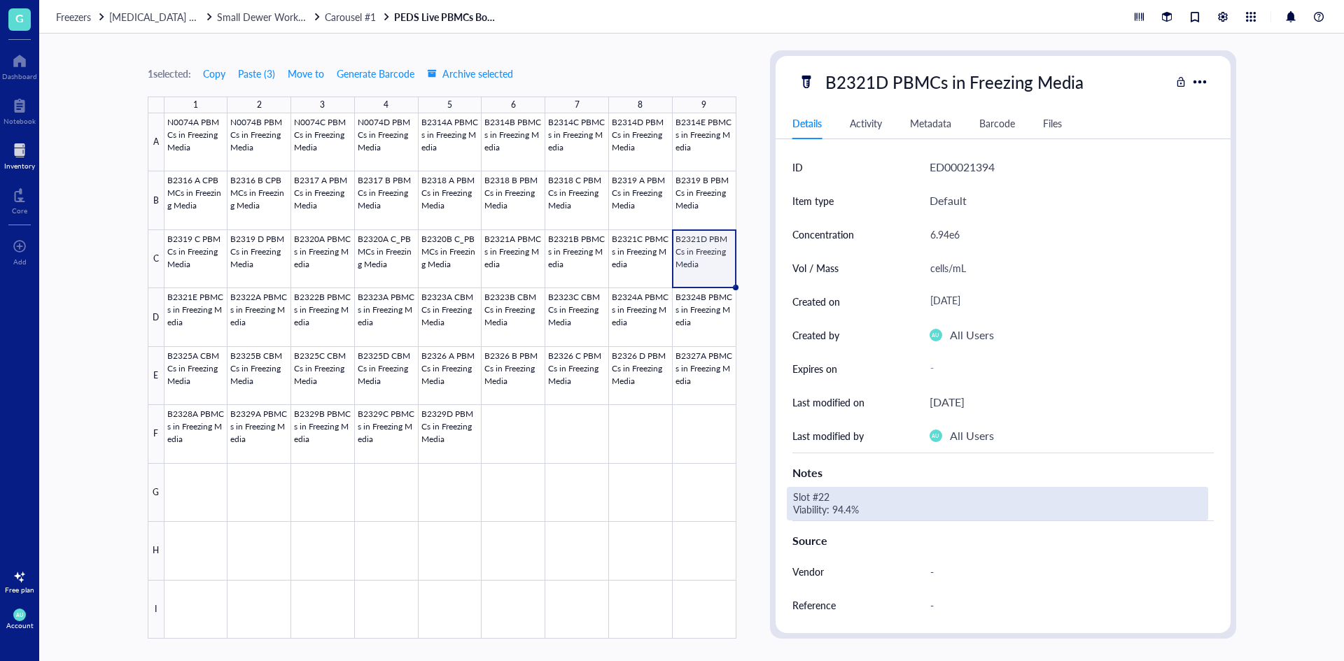
click at [842, 496] on div "Slot #22 Viability: 94.4%" at bounding box center [997, 504] width 421 height 34
click at [833, 496] on textarea "Slot #22 Viability: 94.4%" at bounding box center [896, 503] width 218 height 31
type textarea "Slot #27 Viability: 94.4%"
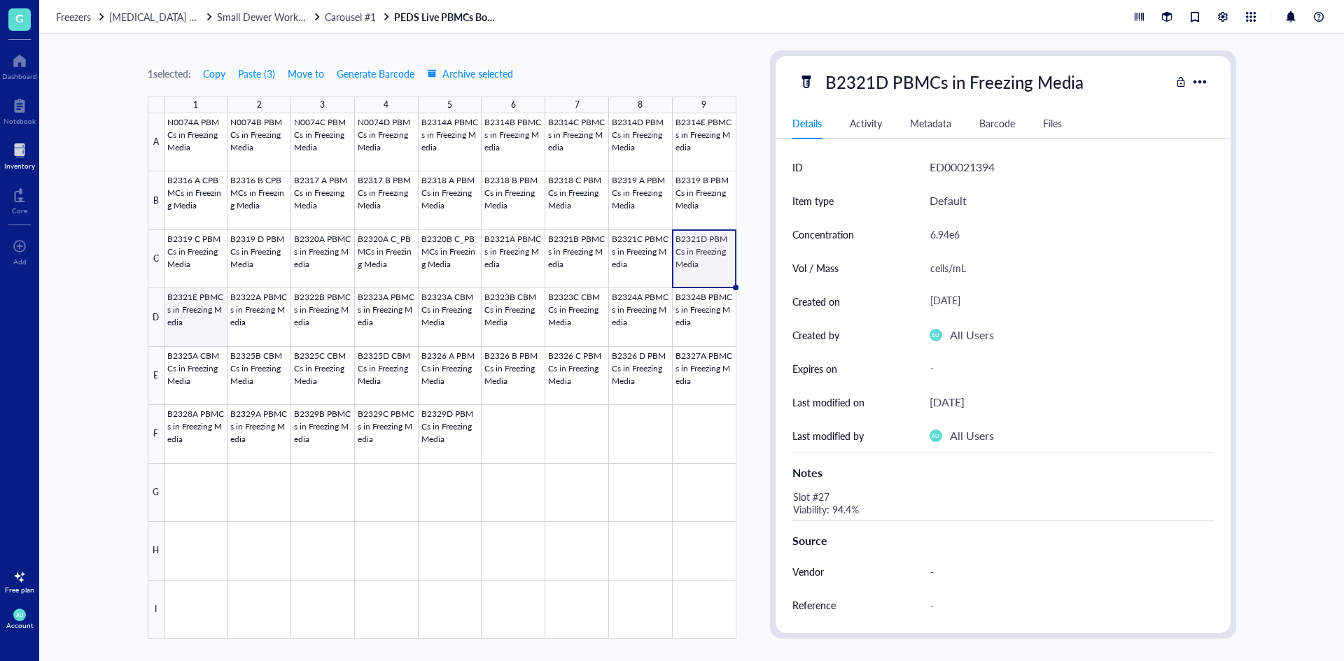
click at [183, 320] on div at bounding box center [450, 376] width 572 height 526
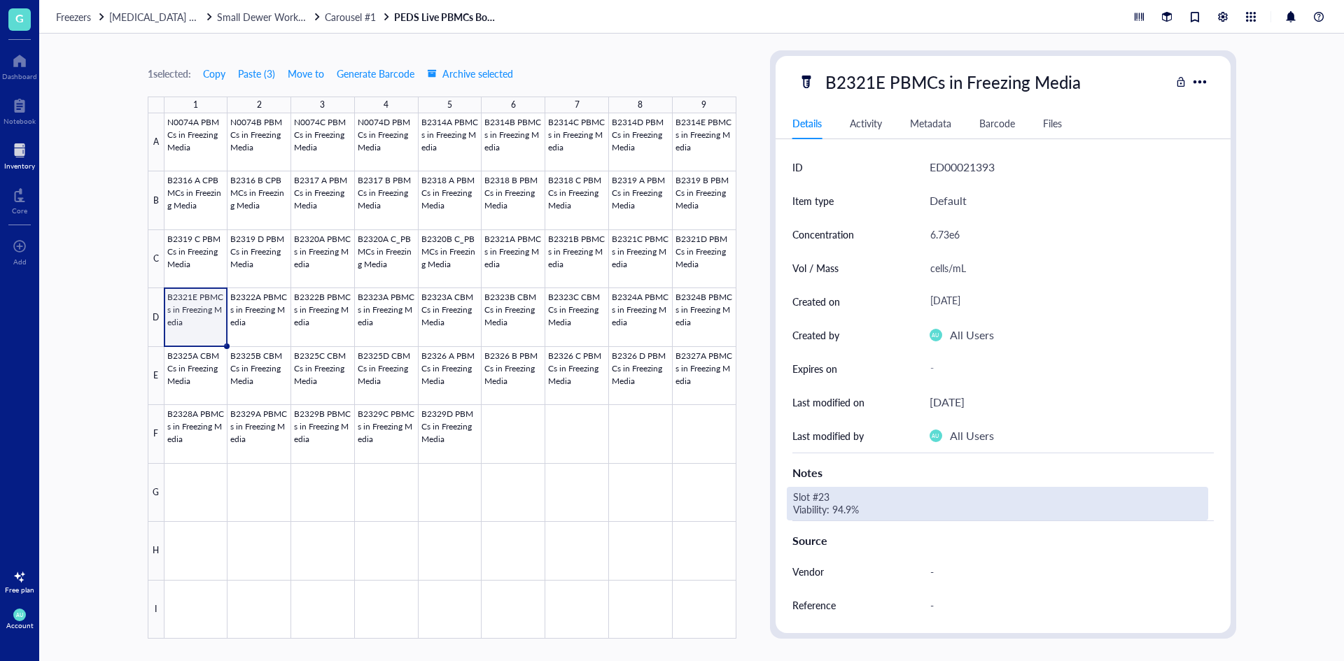
click at [824, 498] on div "Slot #23 Viability: 94.9%" at bounding box center [997, 504] width 421 height 34
click at [827, 498] on textarea "Slot #23 Viability: 94.9%" at bounding box center [896, 503] width 218 height 31
type textarea "Slot #28 Viability: 94.9%"
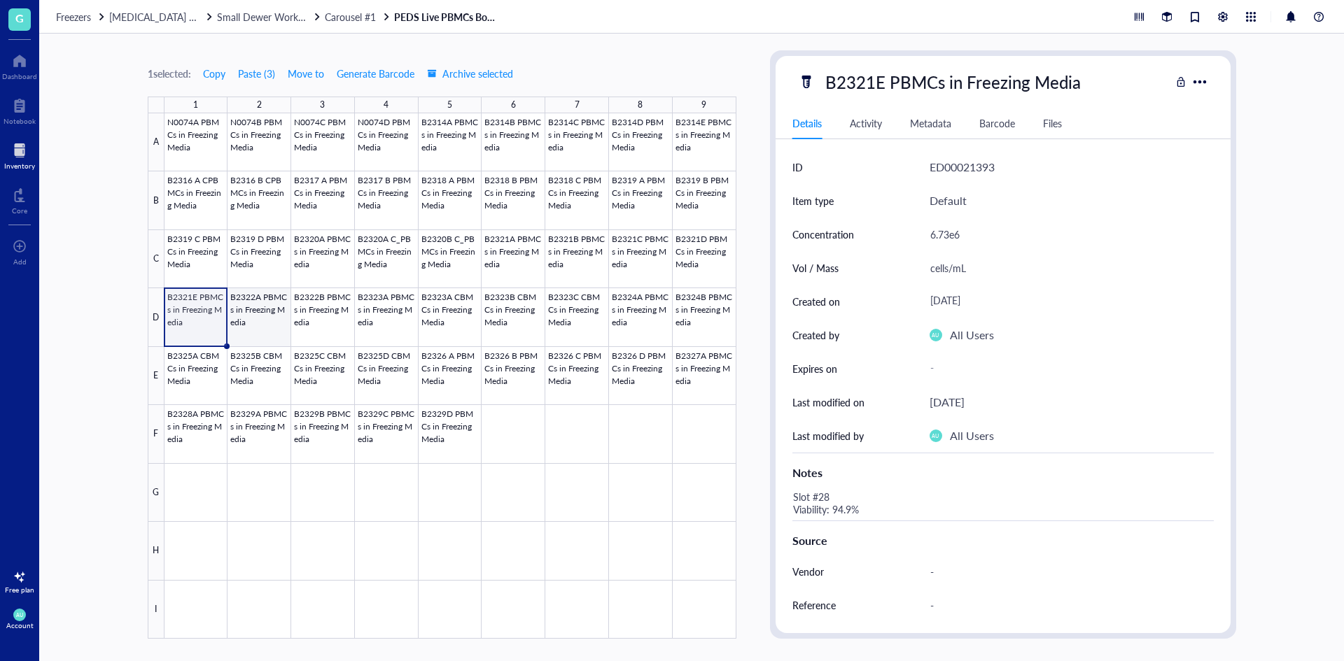
click at [254, 318] on div at bounding box center [450, 376] width 572 height 526
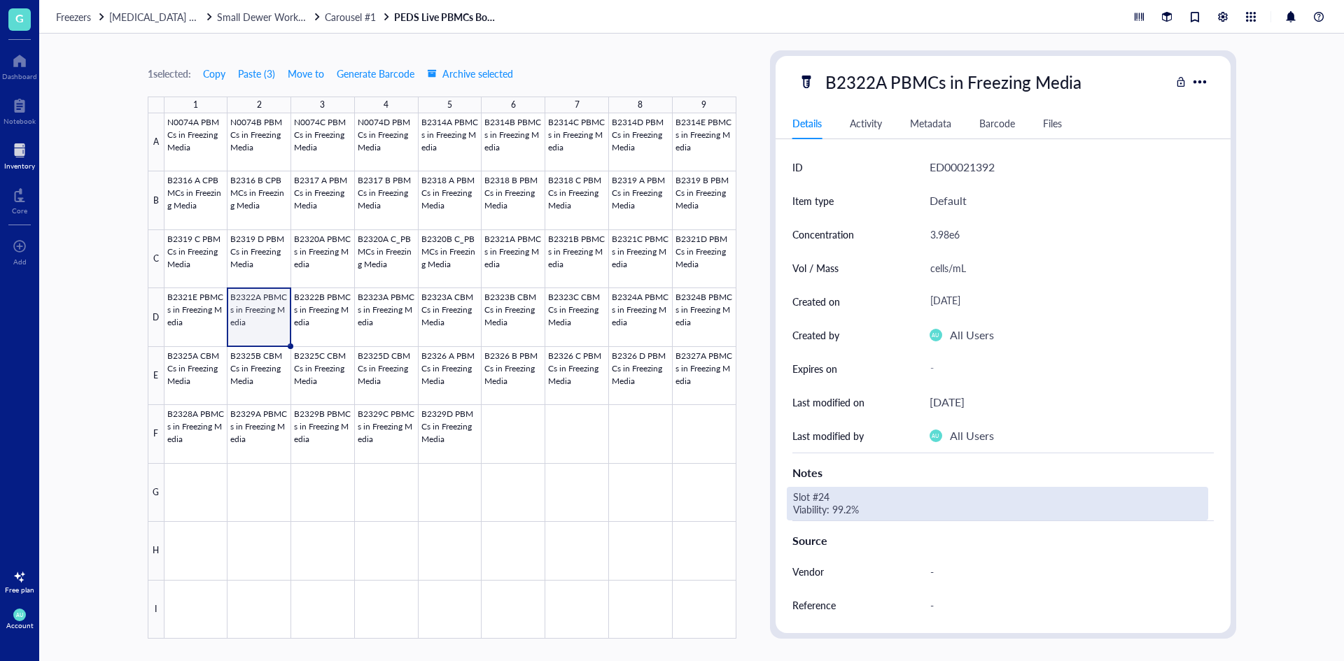
click at [833, 490] on div "Slot #24 Viability: 99.2%" at bounding box center [997, 504] width 421 height 34
click at [832, 494] on textarea "Slot #24 Viability: 99.2%" at bounding box center [896, 503] width 218 height 31
type textarea "Slot #29 Viability: 99.2%"
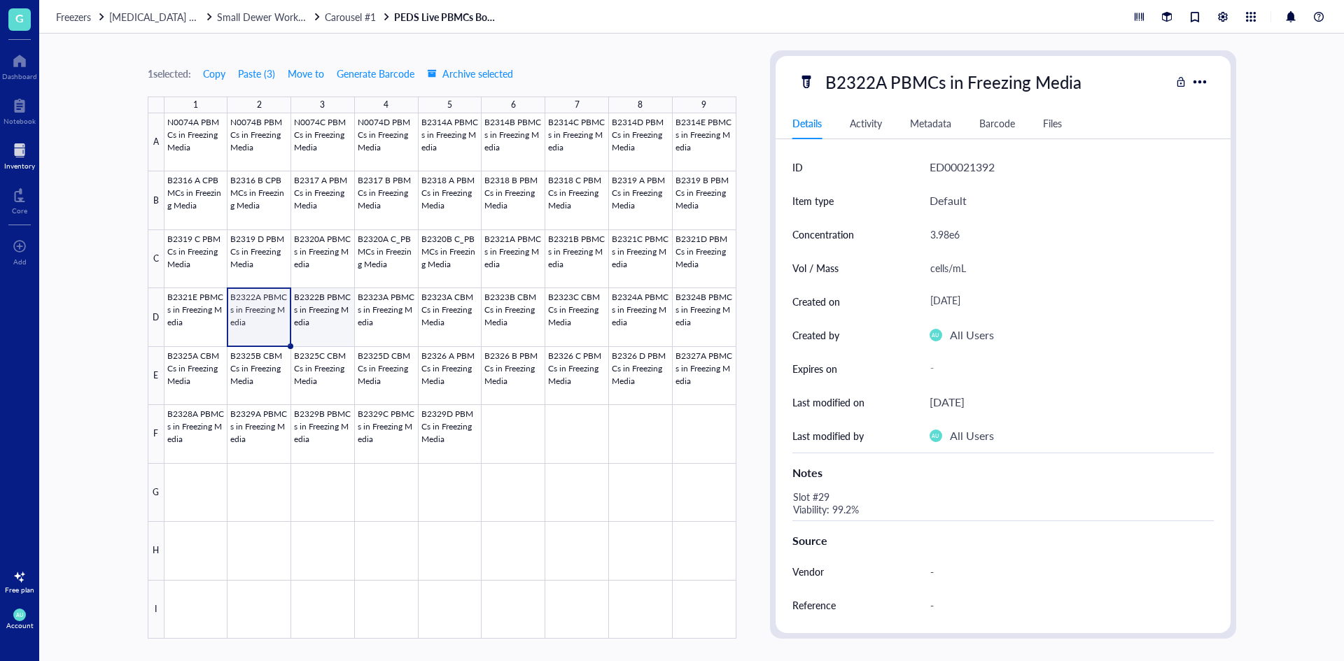
click at [328, 326] on div at bounding box center [450, 376] width 572 height 526
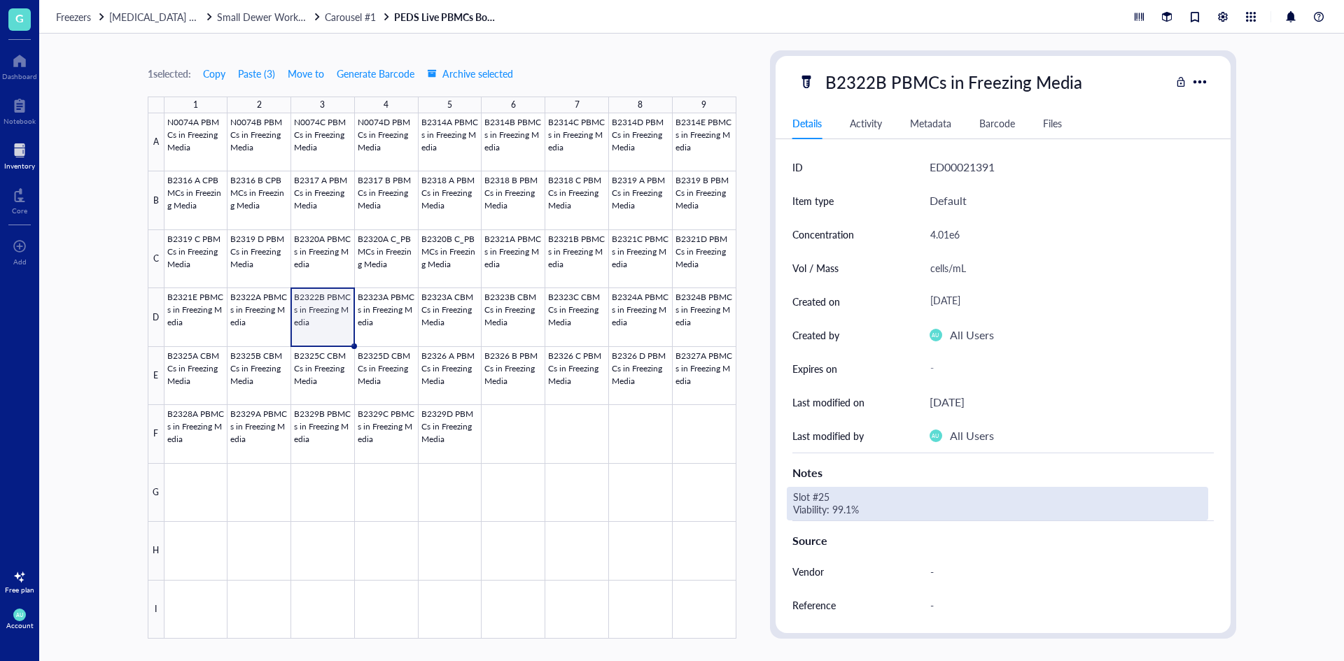
click at [854, 497] on div "Slot #25 Viability: 99.1%" at bounding box center [997, 504] width 421 height 34
click at [847, 496] on textarea "Slot #25 Viability: 99.1%" at bounding box center [896, 503] width 218 height 31
type textarea "Slot #30 Viability: 99.1%"
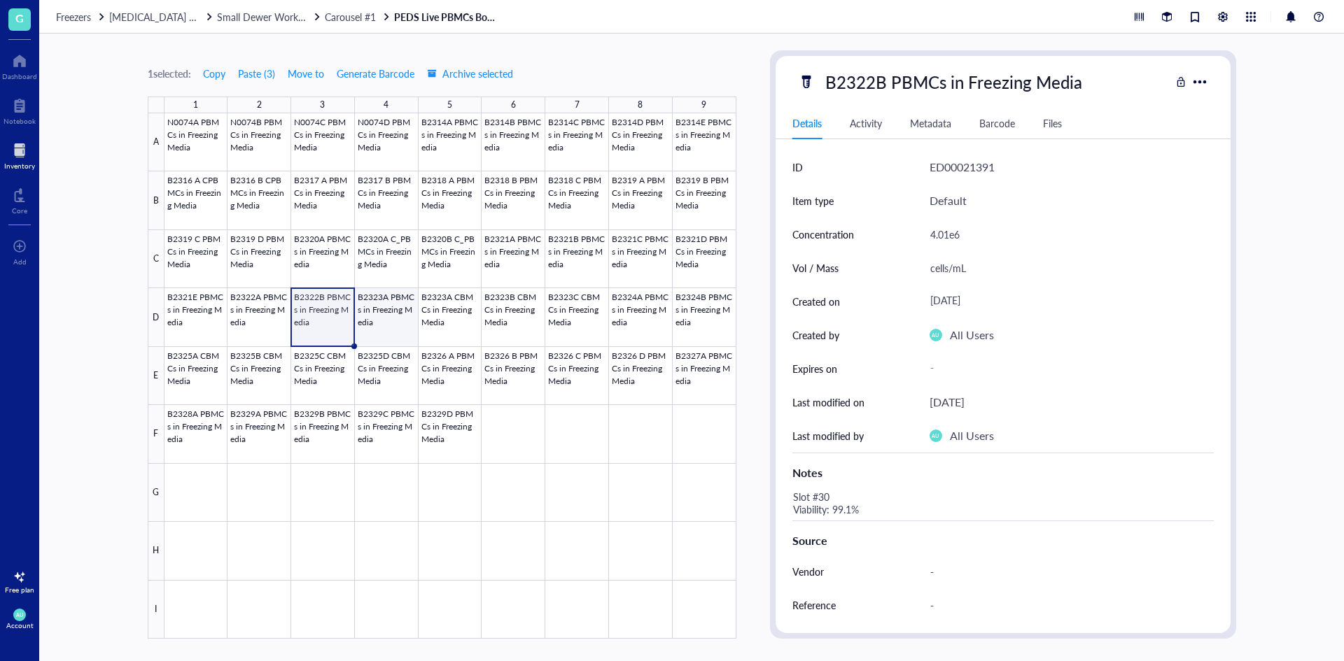
click at [368, 317] on div at bounding box center [450, 376] width 572 height 526
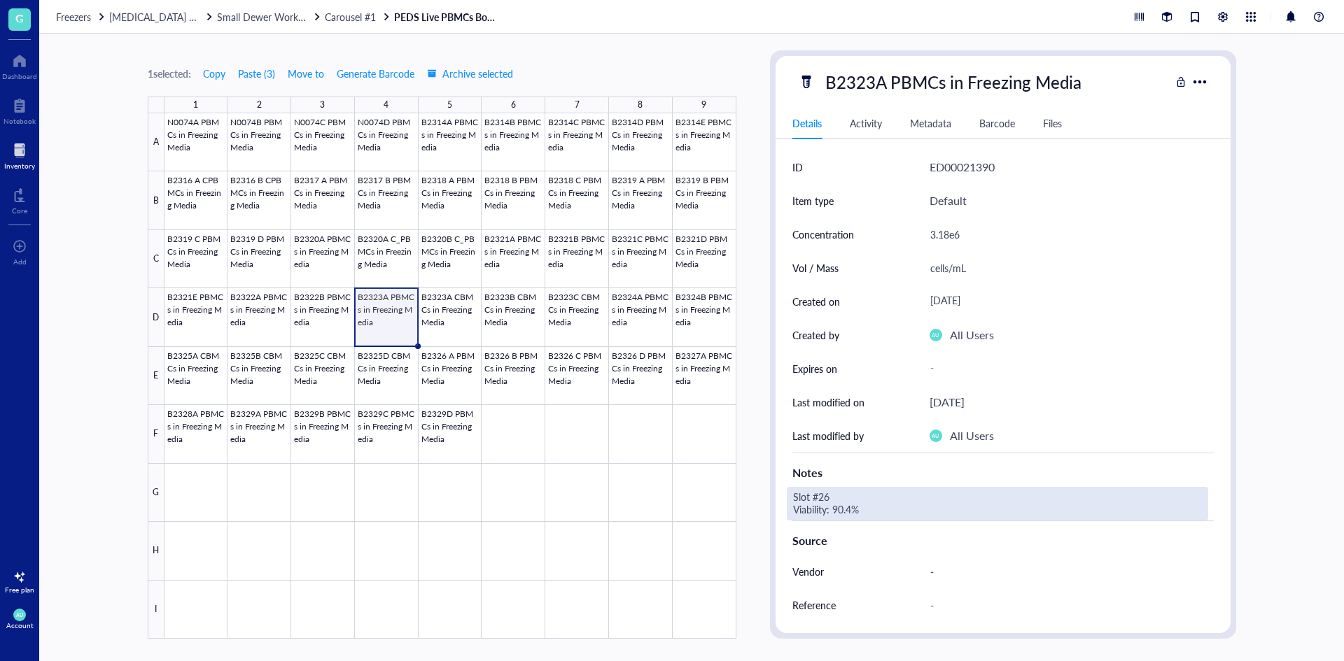
click at [829, 490] on div "Slot #26 Viability: 90.4%" at bounding box center [997, 504] width 421 height 34
click at [829, 496] on textarea "Slot #26 Viability: 90.4%" at bounding box center [896, 503] width 218 height 31
type textarea "Slot #31 Viability: 90.4%"
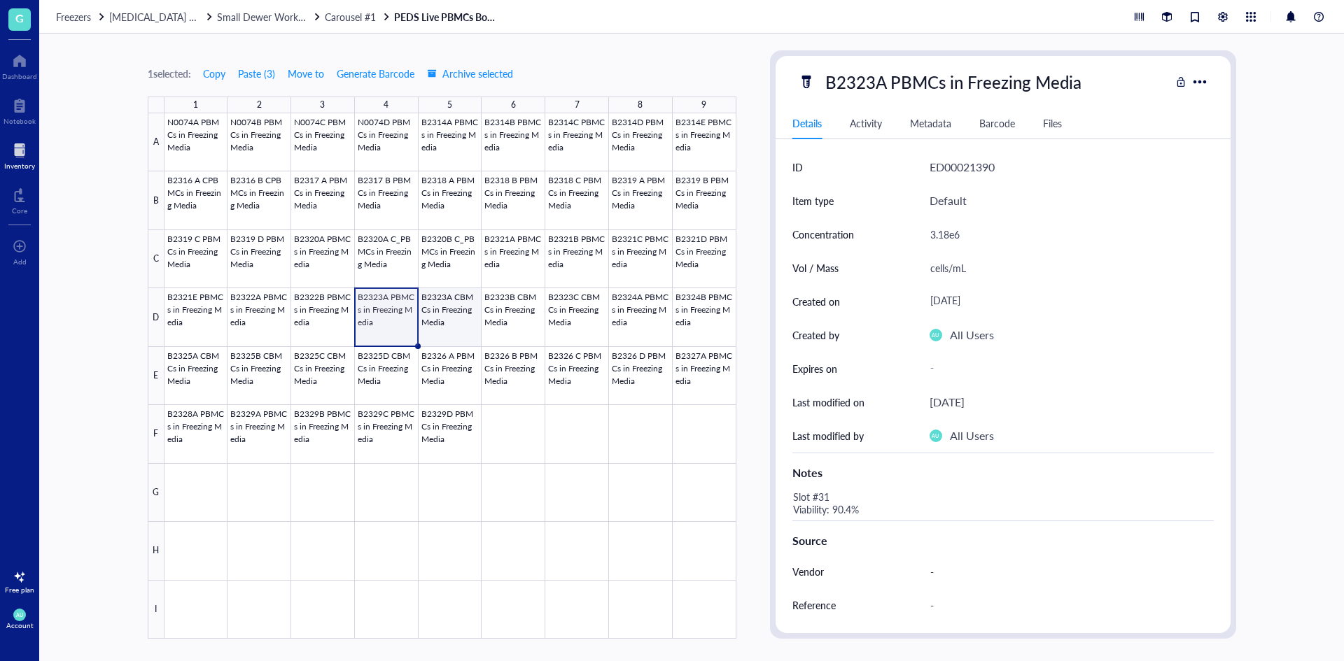
click at [442, 313] on div at bounding box center [450, 376] width 572 height 526
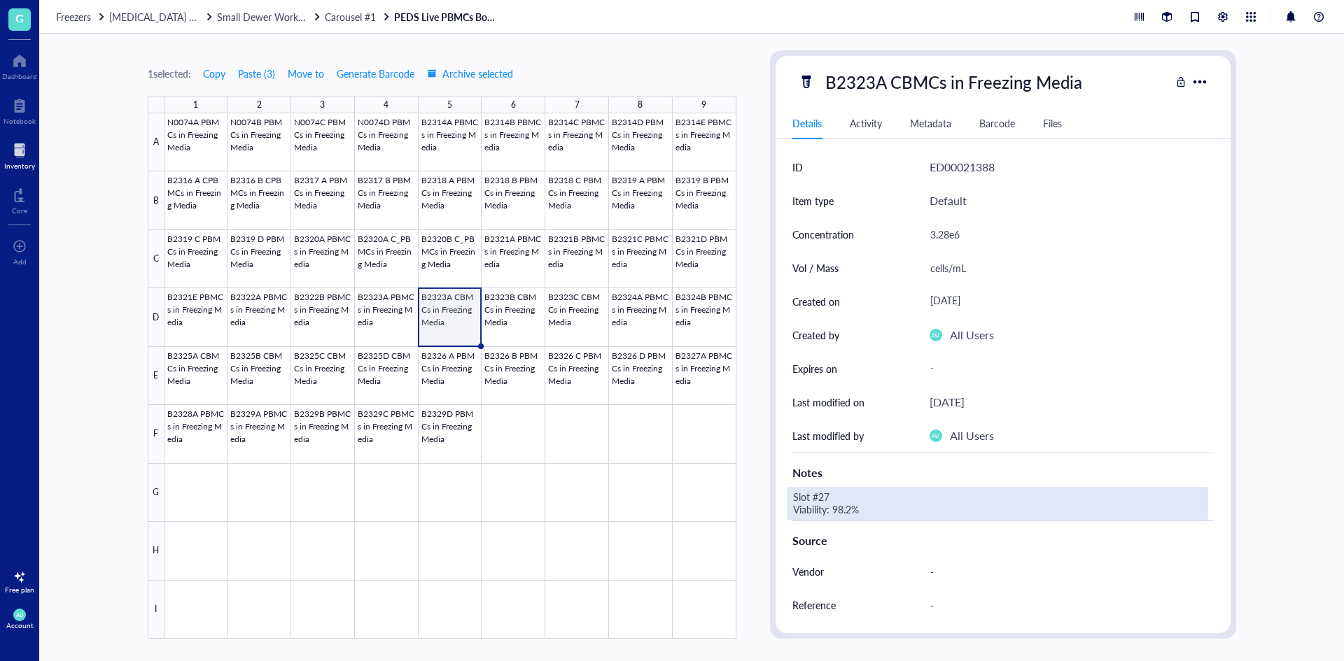
click at [833, 492] on div "Slot #27 Viability: 98.2%" at bounding box center [997, 504] width 421 height 34
click at [833, 493] on textarea "Slot #27 Viability: 98.2%" at bounding box center [896, 503] width 218 height 31
type textarea "Slot #32 Viability: 98.2%"
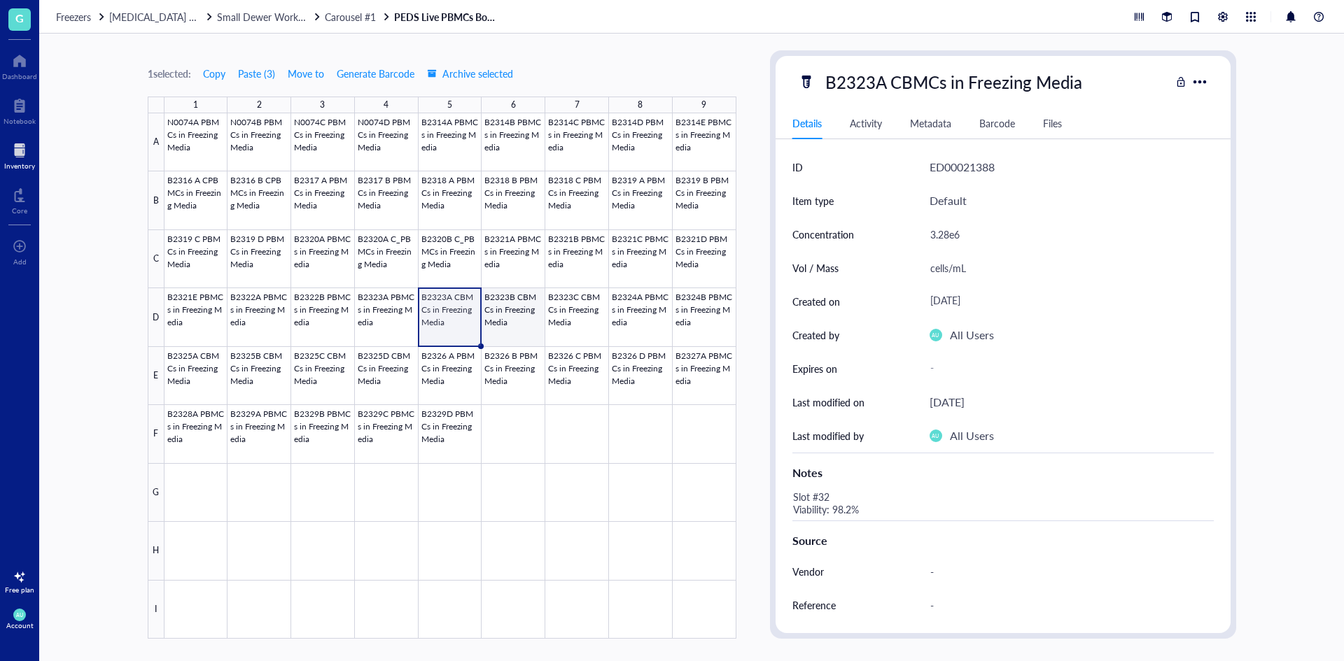
click at [515, 326] on div at bounding box center [450, 376] width 572 height 526
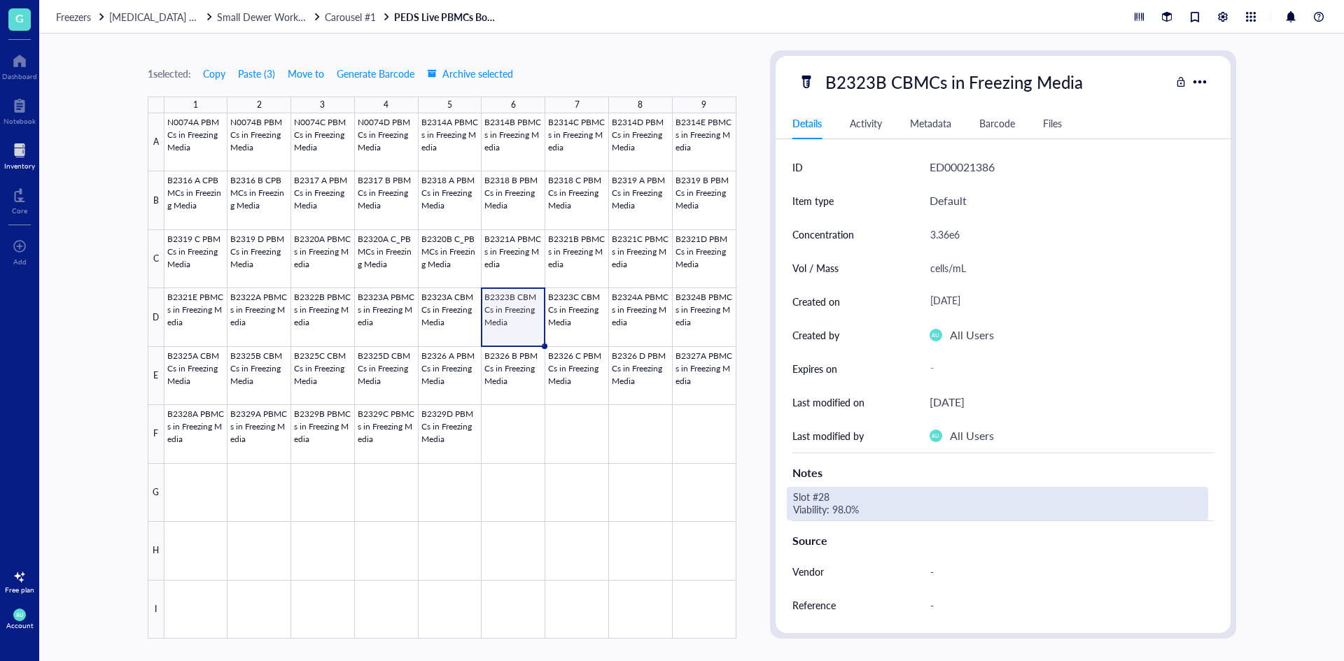
click at [843, 489] on div "Slot #28 Viability: 98.0%" at bounding box center [997, 504] width 421 height 34
click at [837, 495] on textarea "Slot #28 Viability: 98.0%" at bounding box center [896, 503] width 218 height 31
type textarea "Slot #33 Viability: 98.0%"
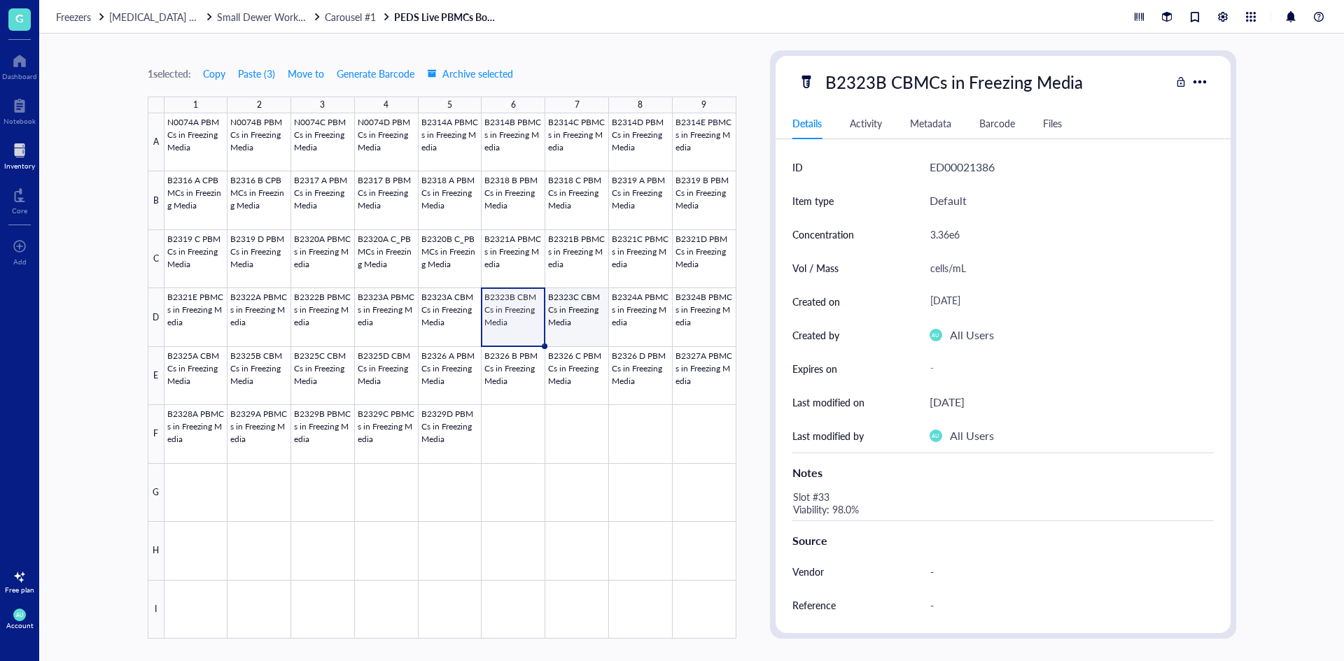
click at [568, 310] on div at bounding box center [450, 376] width 572 height 526
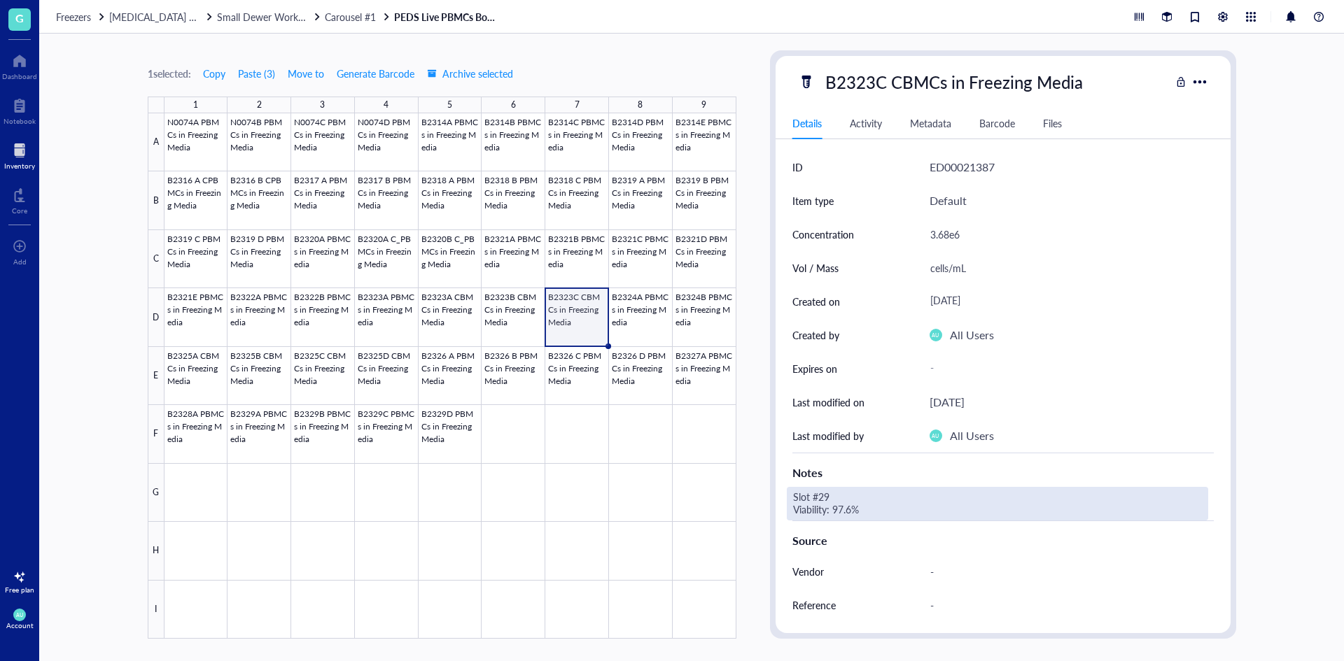
click at [840, 498] on div "Slot #29 Viability: 97.6%" at bounding box center [997, 504] width 421 height 34
click at [832, 497] on textarea "Slot #29 Viability: 97.6%" at bounding box center [896, 503] width 218 height 31
type textarea "Slot #34 Viability: 97.6%"
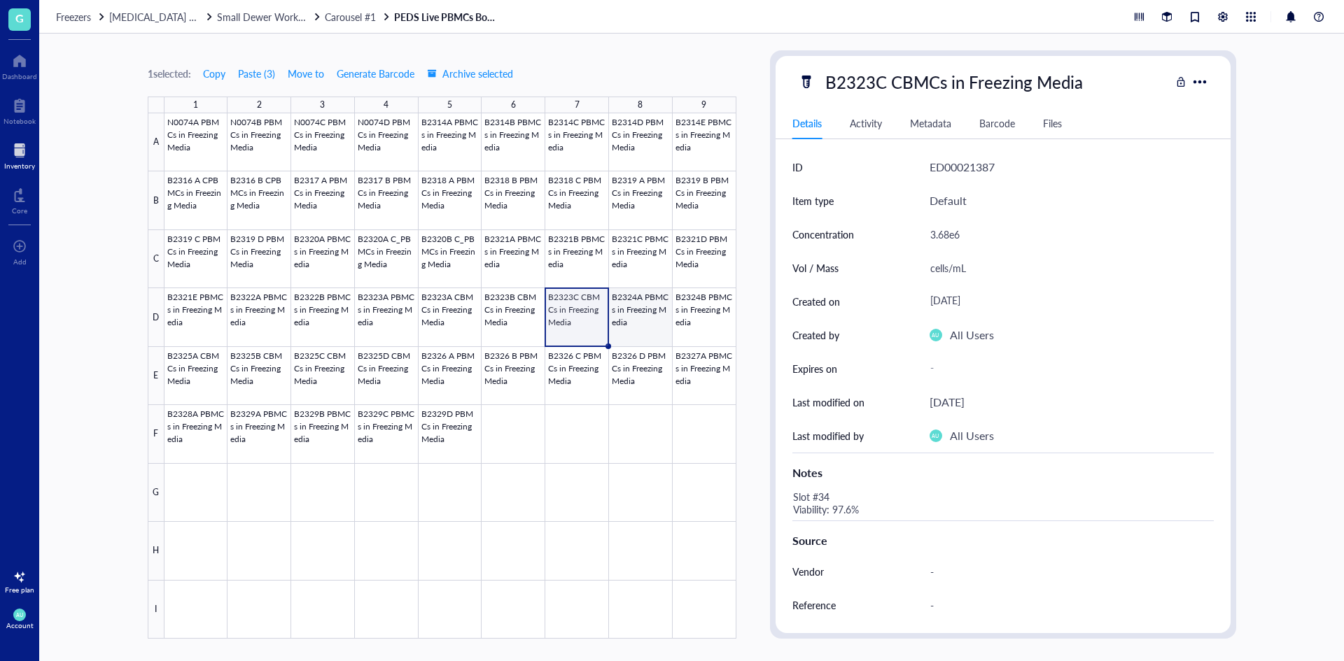
click at [620, 329] on div at bounding box center [450, 376] width 572 height 526
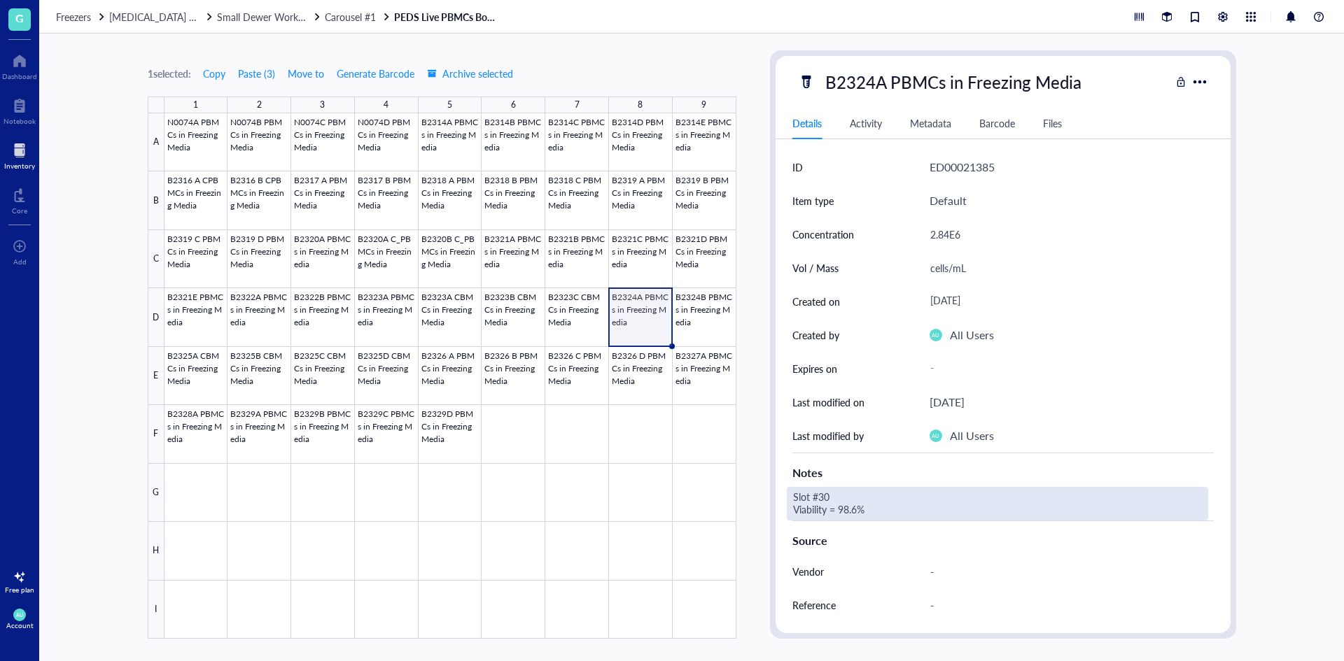
click at [837, 489] on div "Slot #30 Viability = 98.6%" at bounding box center [997, 504] width 421 height 34
click at [834, 491] on textarea "Slot #30 Viability = 98.6%" at bounding box center [899, 503] width 224 height 31
type textarea "Slot #35 Viability = 98.6%"
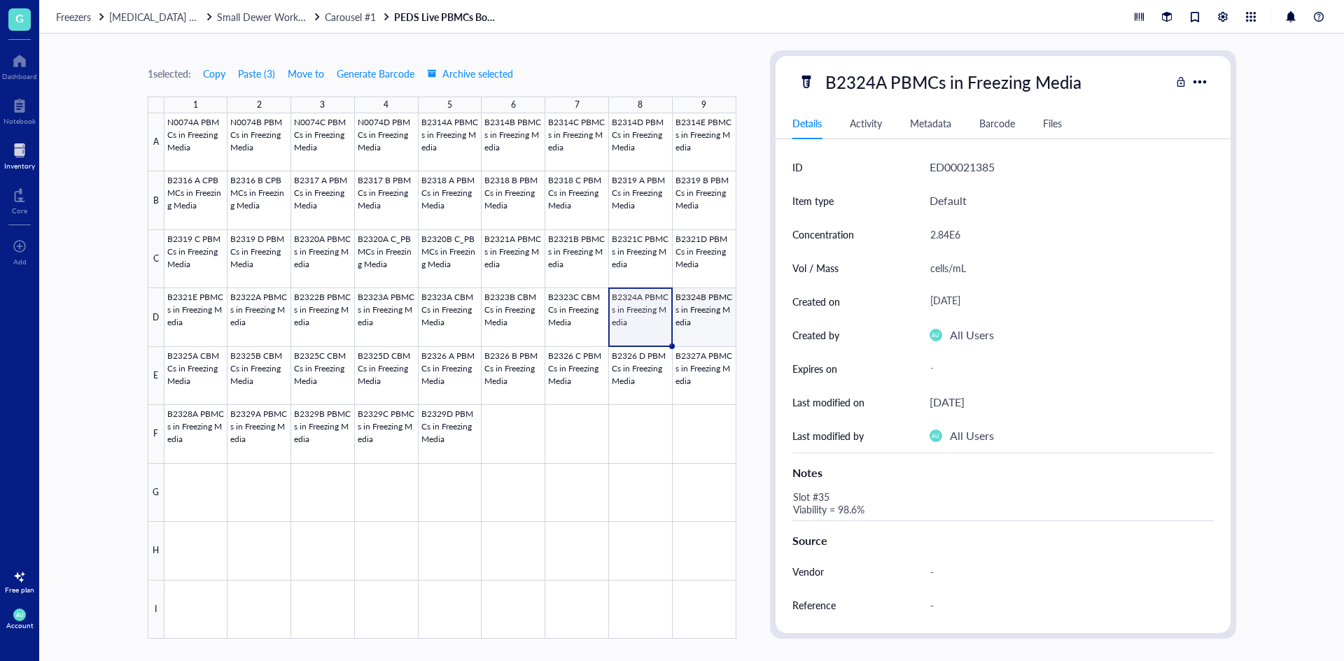
click at [684, 313] on div at bounding box center [450, 376] width 572 height 526
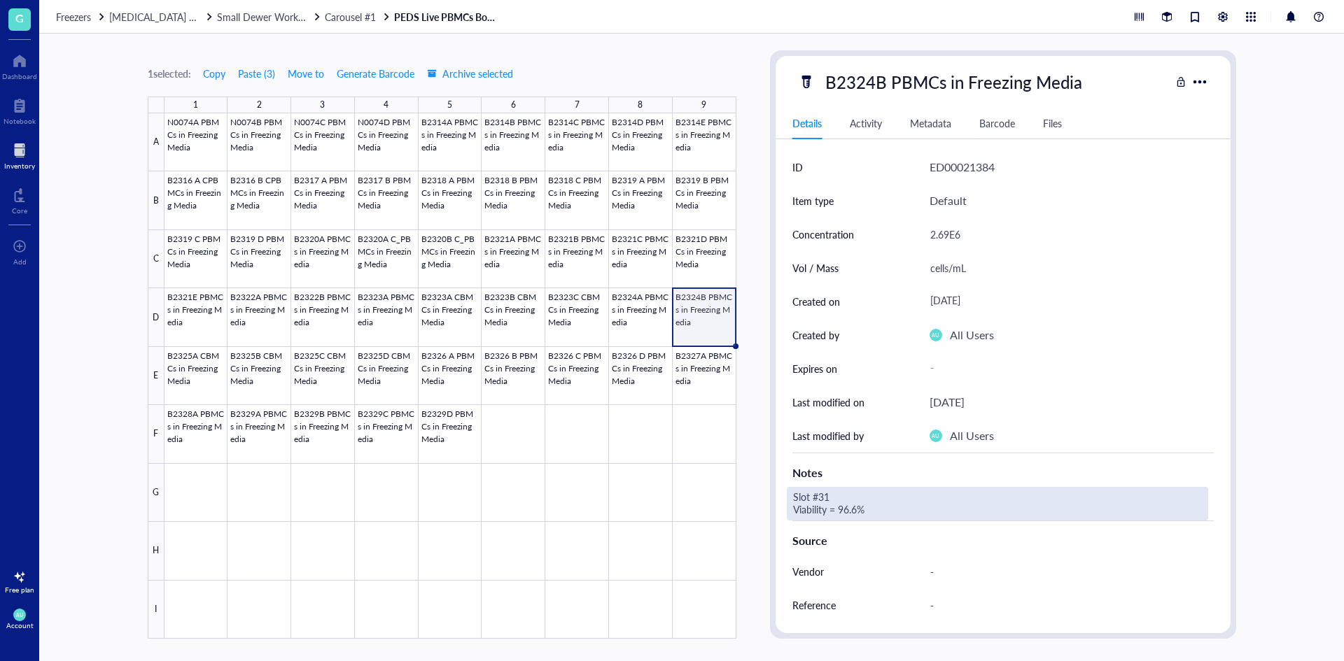
click at [831, 494] on div "Slot #31 Viability = 96.6%" at bounding box center [997, 504] width 421 height 34
click at [831, 494] on textarea "Slot #31 Viability = 96.6%" at bounding box center [899, 503] width 224 height 31
type textarea "Slot #36 Viability = 96.6%"
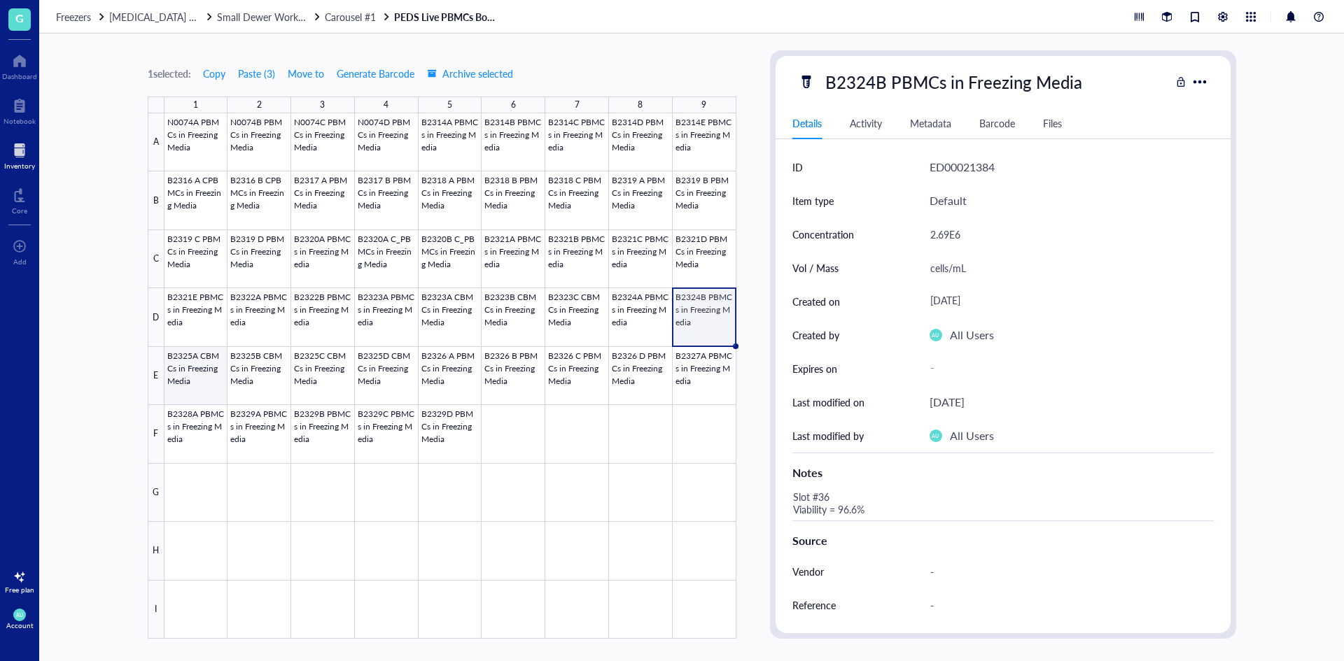
click at [196, 360] on div at bounding box center [450, 376] width 572 height 526
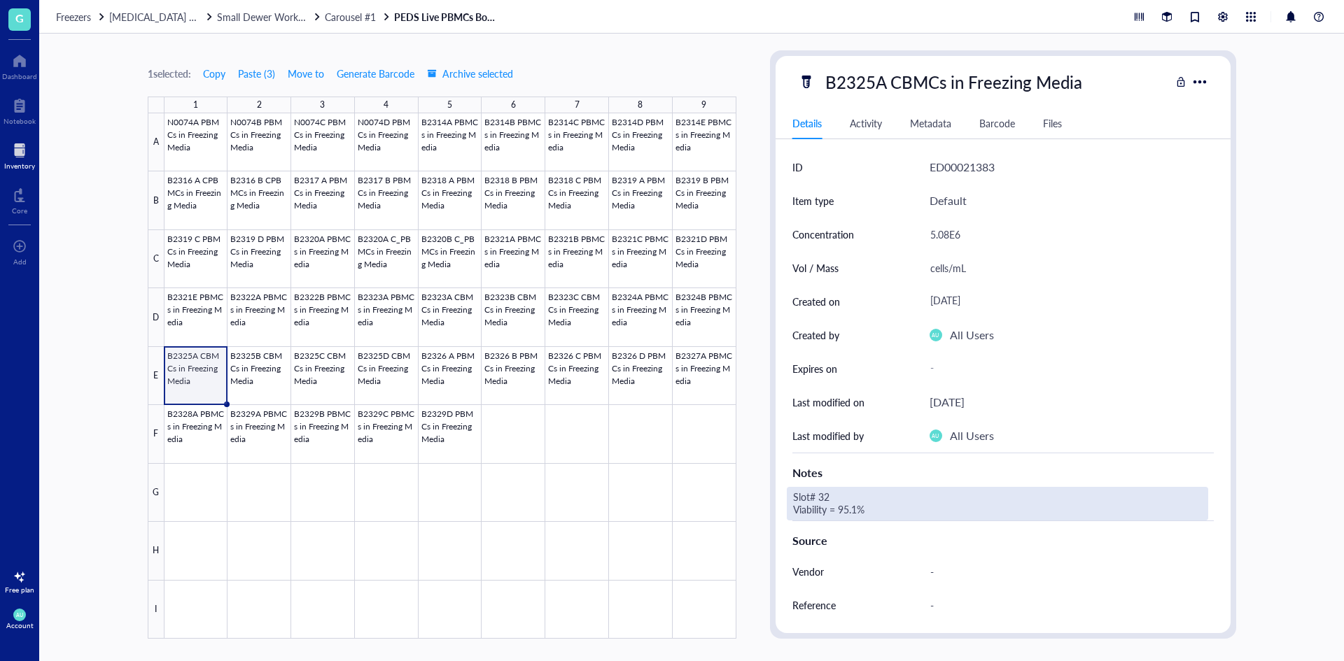
click at [840, 494] on div "Slot# 32 Viability = 95.1%" at bounding box center [997, 504] width 421 height 34
click at [837, 495] on textarea "Slot# 32 Viability = 95.1%" at bounding box center [899, 503] width 224 height 31
type textarea "Slot# 37 Viability = 95.1%"
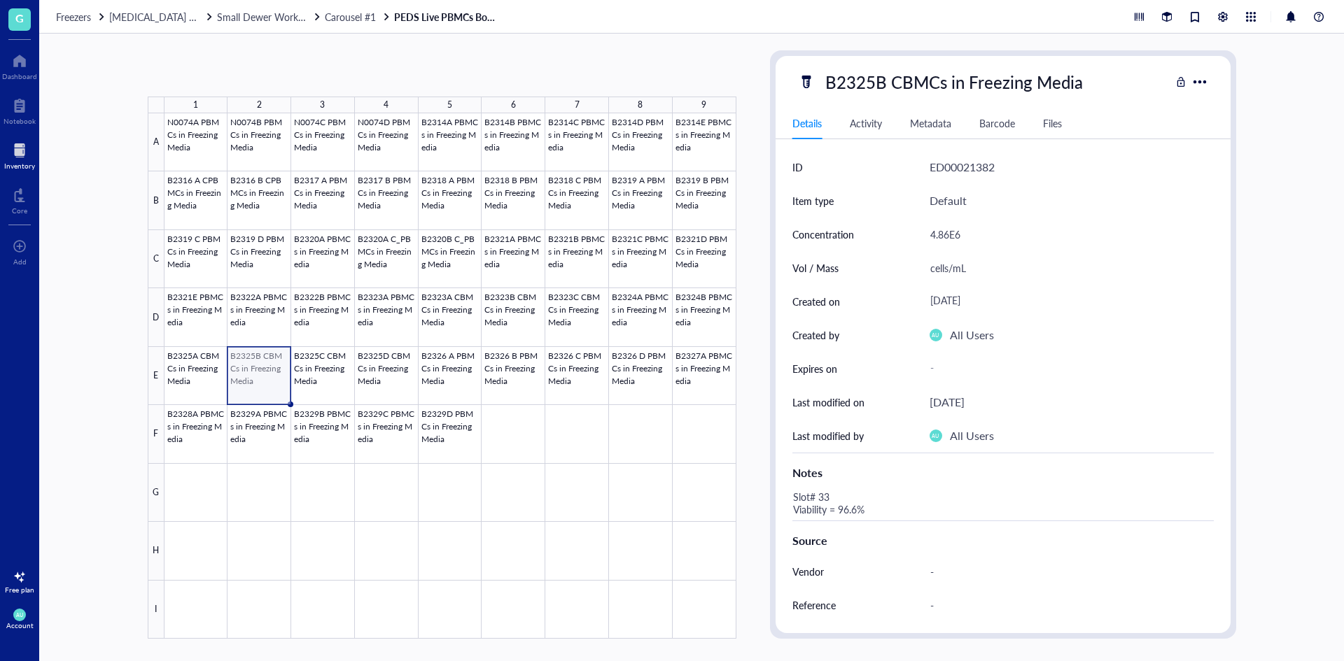
click at [260, 374] on div at bounding box center [450, 376] width 572 height 526
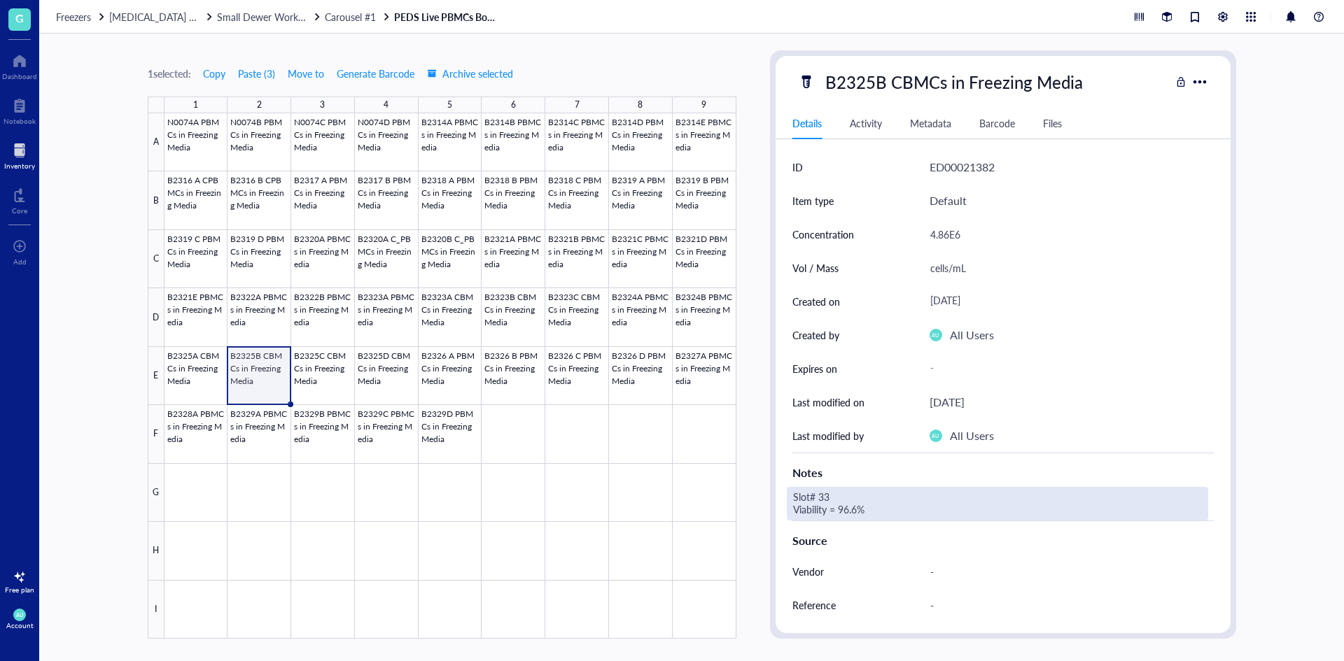
click at [840, 493] on div "Slot# 33 Viability = 96.6%" at bounding box center [997, 504] width 421 height 34
click at [835, 493] on textarea "Slot# 33 Viability = 96.6%" at bounding box center [899, 503] width 224 height 31
type textarea "Slot# 38 Viability = 96.6%"
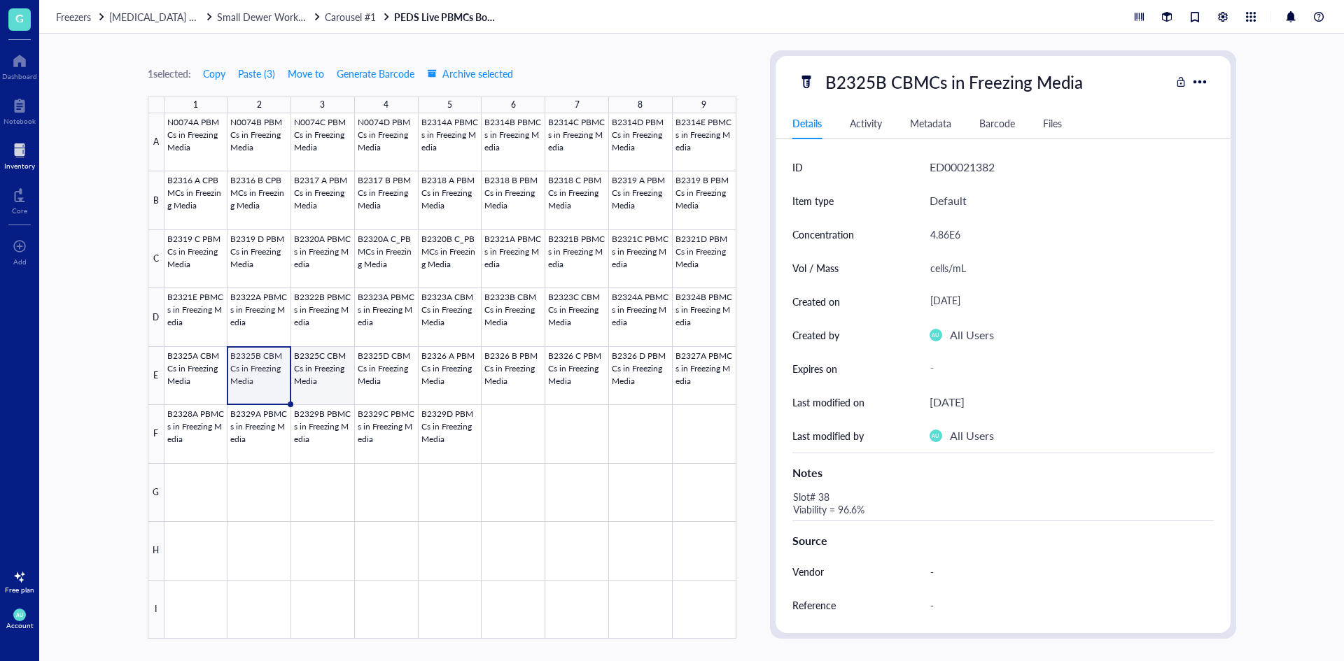
click at [339, 385] on div at bounding box center [450, 376] width 572 height 526
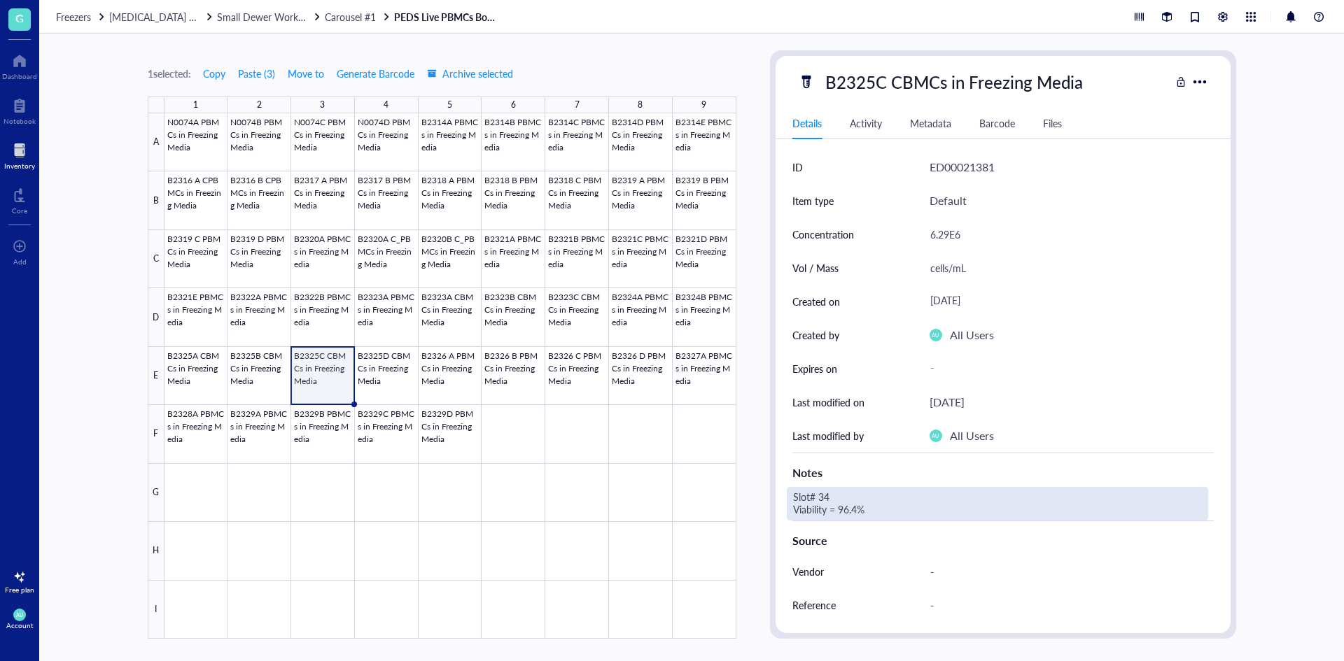
click at [843, 493] on div "Slot# 34 Viability = 96.4%" at bounding box center [997, 504] width 421 height 34
click at [839, 495] on textarea "Slot# 34 Viability = 96.4%" at bounding box center [899, 503] width 224 height 31
type textarea "Slot# 39 Viability = 96.4%"
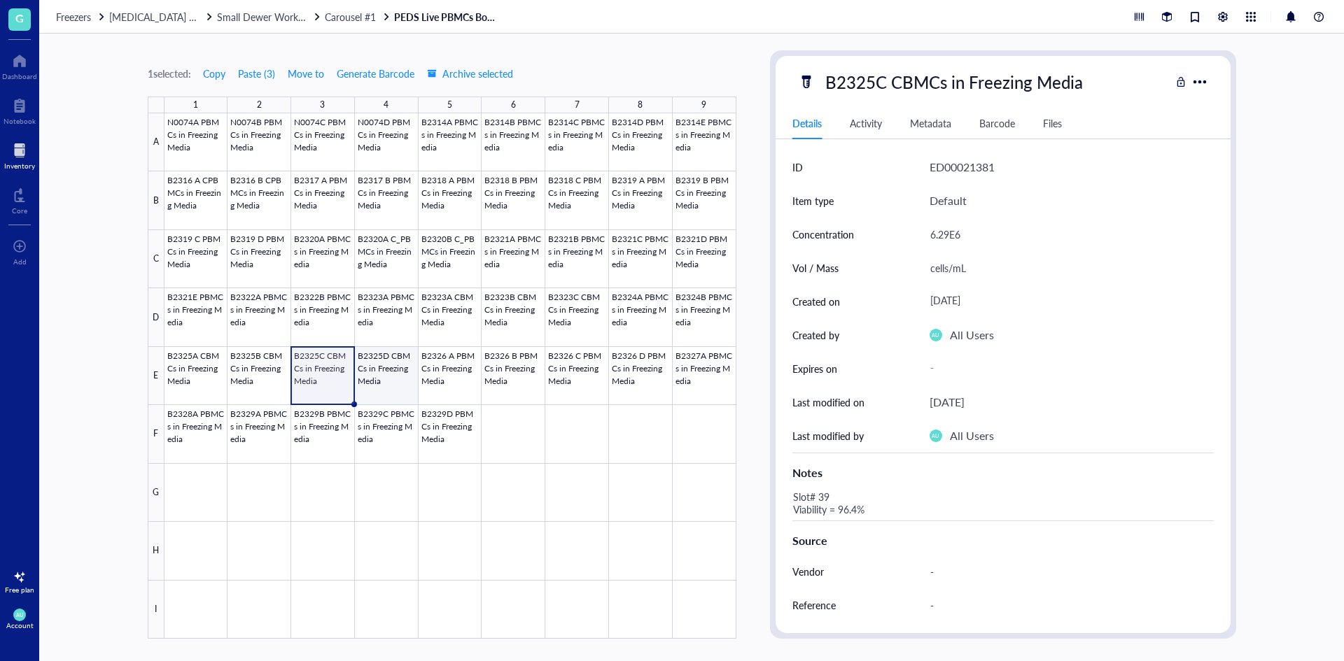
click at [374, 387] on div at bounding box center [450, 376] width 572 height 526
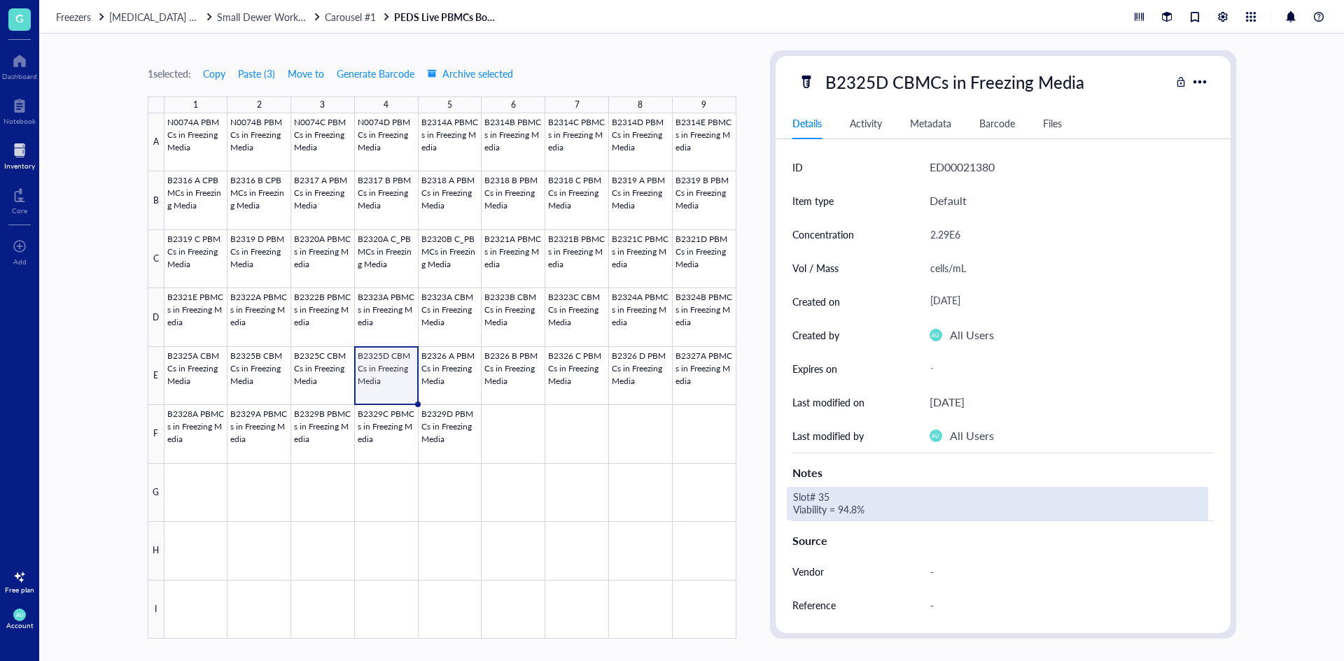
click at [834, 491] on div "Slot# 35 Viability = 94.8%" at bounding box center [997, 504] width 421 height 34
click at [831, 491] on textarea "Slot# 35 Viability = 94.8%" at bounding box center [899, 503] width 224 height 31
type textarea "Slot# 40 Viability = 94.8%"
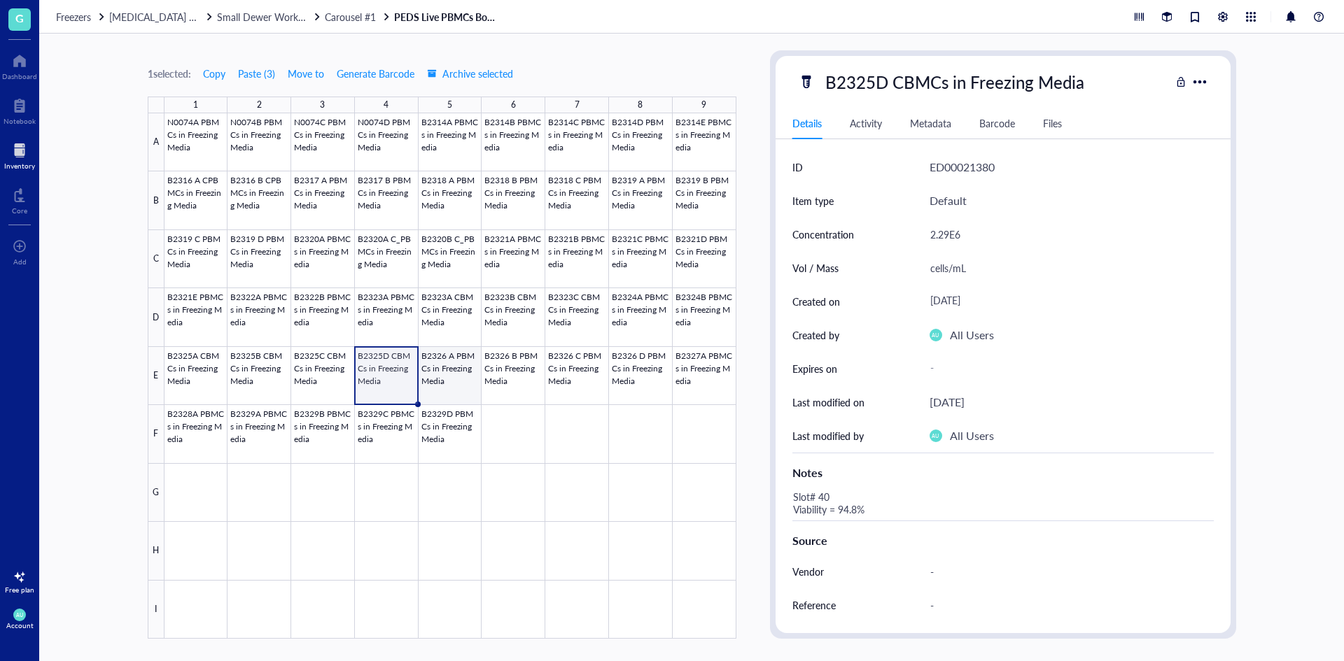
click at [450, 363] on div at bounding box center [450, 376] width 572 height 526
click at [518, 380] on div at bounding box center [450, 376] width 572 height 526
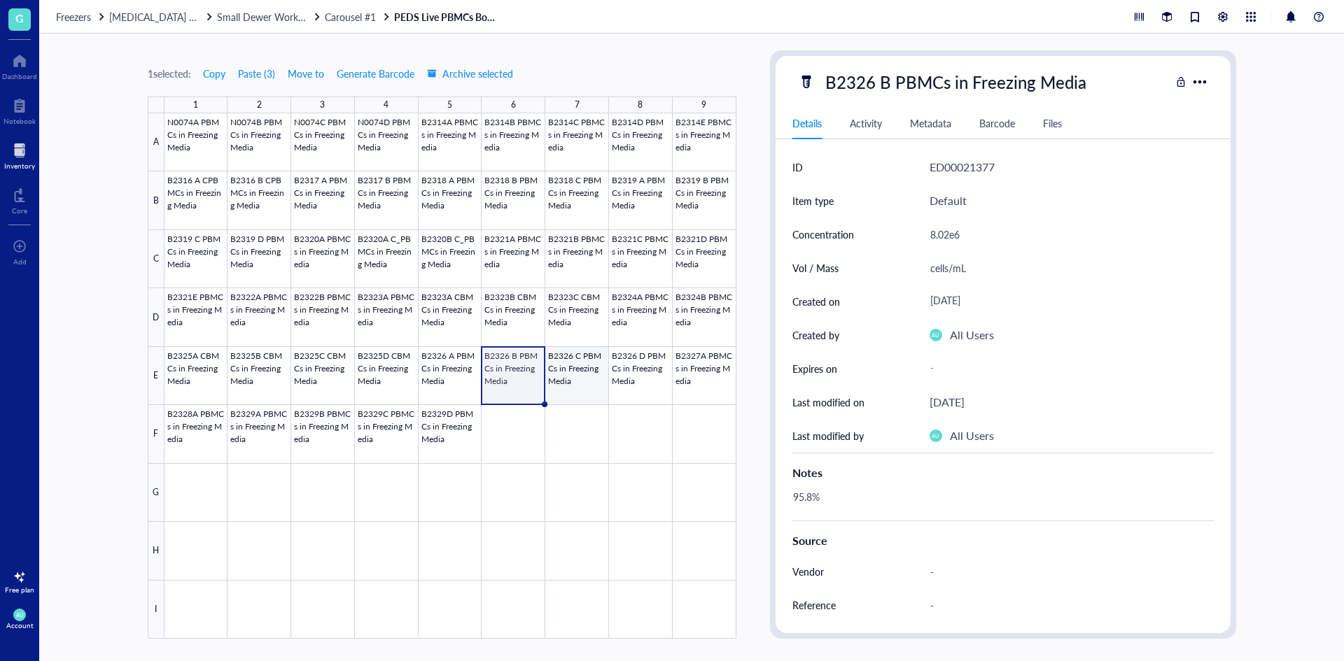
click at [579, 376] on div at bounding box center [450, 376] width 572 height 526
click at [621, 381] on div at bounding box center [450, 376] width 572 height 526
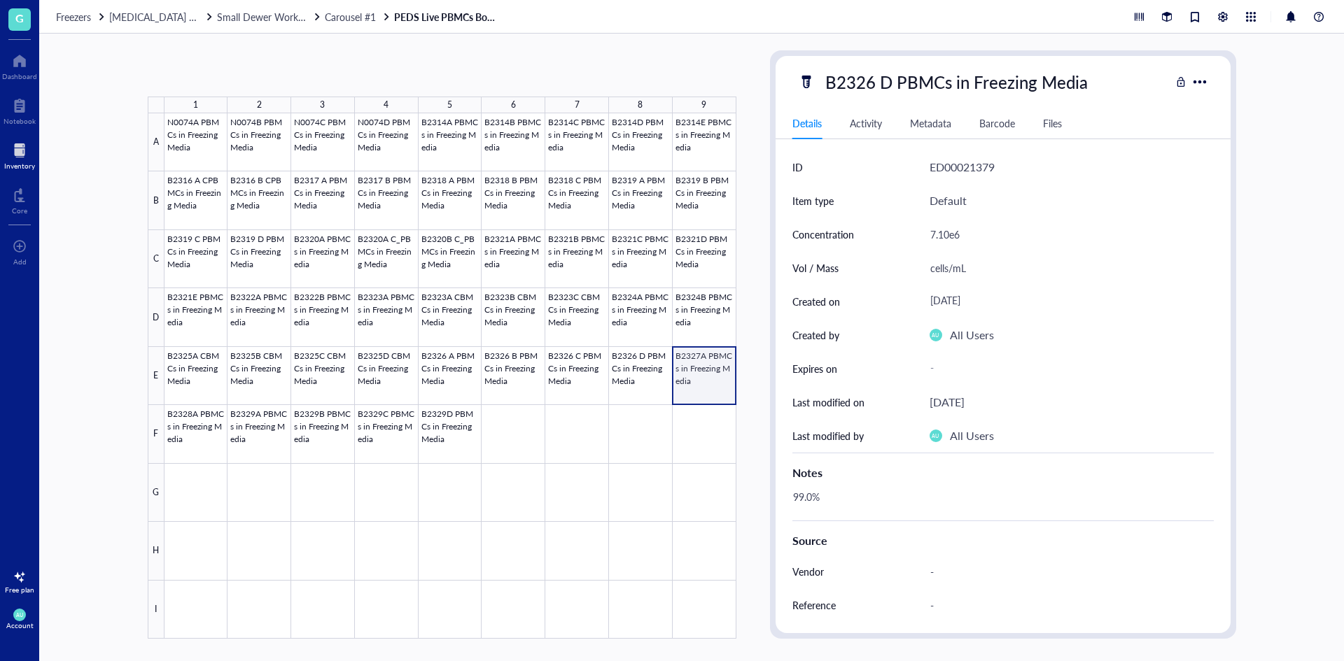
click at [696, 386] on div at bounding box center [450, 376] width 572 height 526
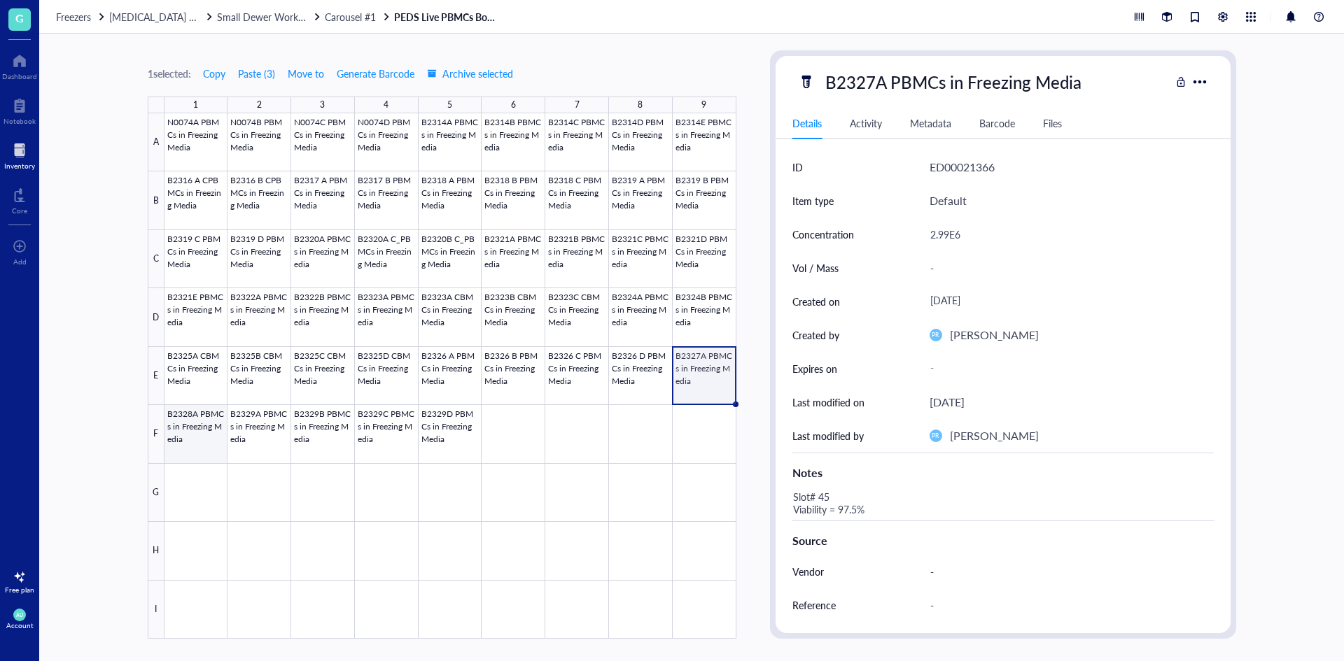
click at [210, 447] on div at bounding box center [450, 376] width 572 height 526
click at [244, 444] on div at bounding box center [450, 376] width 572 height 526
click at [302, 437] on div at bounding box center [450, 376] width 572 height 526
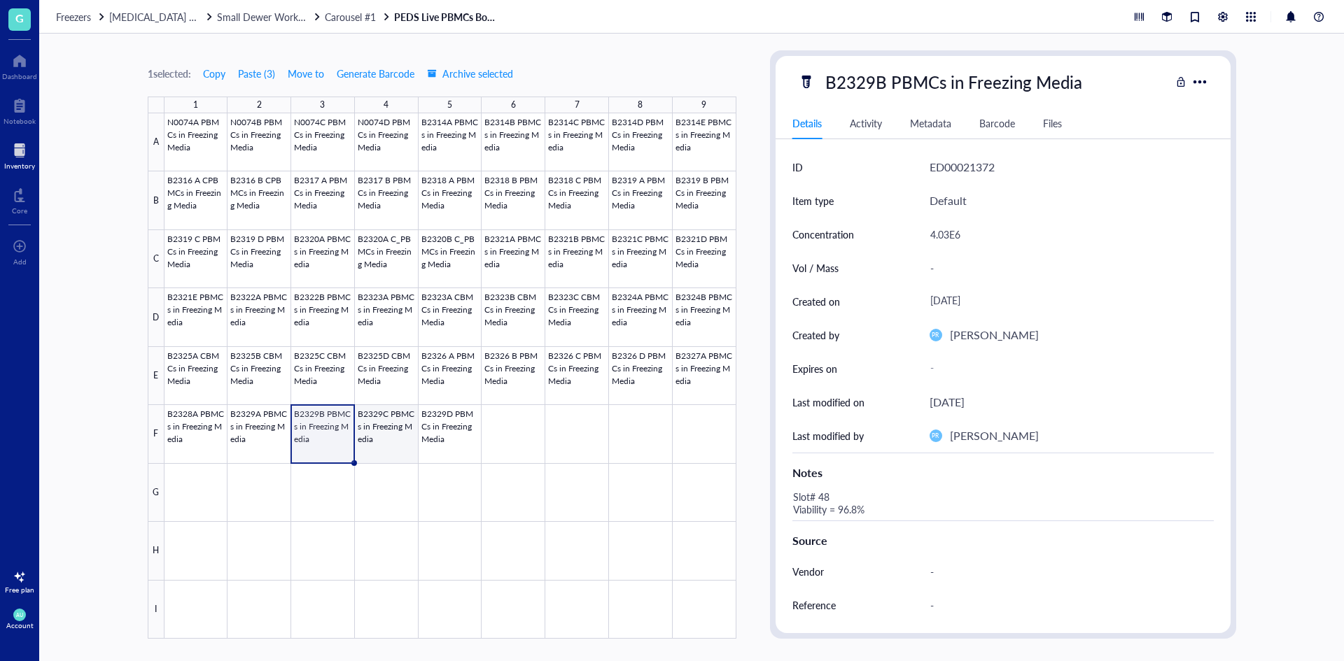
click at [390, 442] on div at bounding box center [450, 376] width 572 height 526
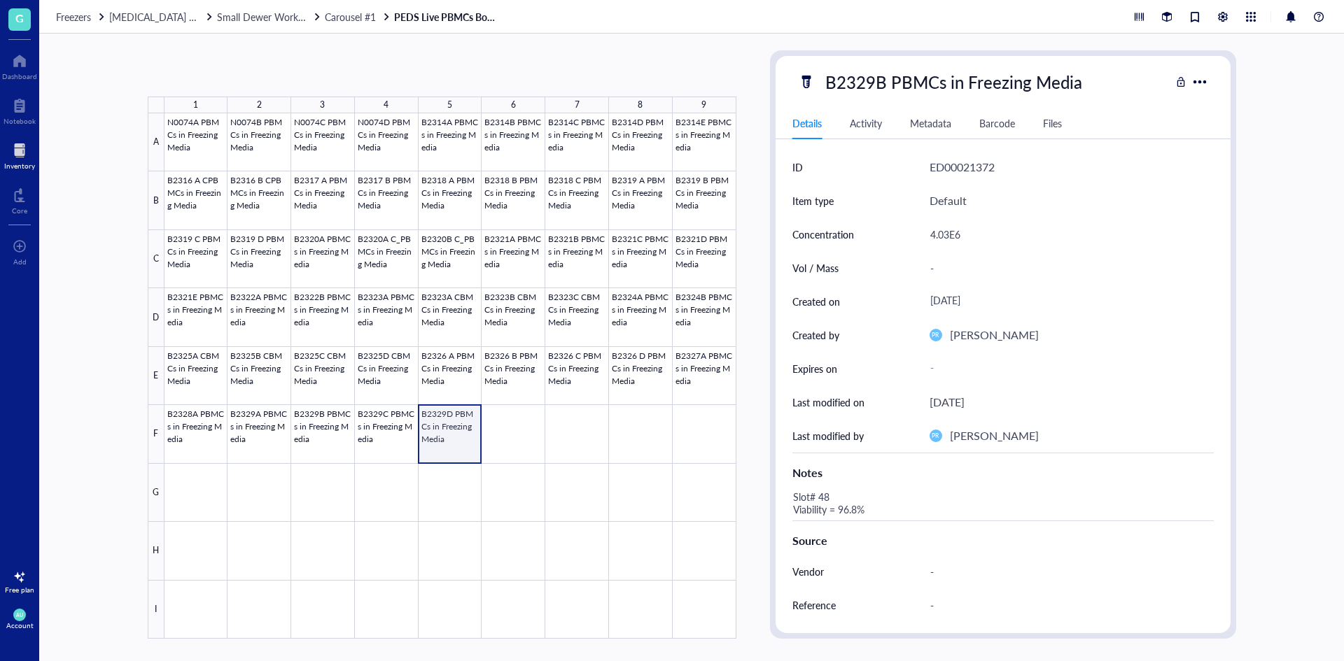
click at [452, 439] on div at bounding box center [450, 376] width 572 height 526
click at [628, 210] on div at bounding box center [450, 376] width 572 height 526
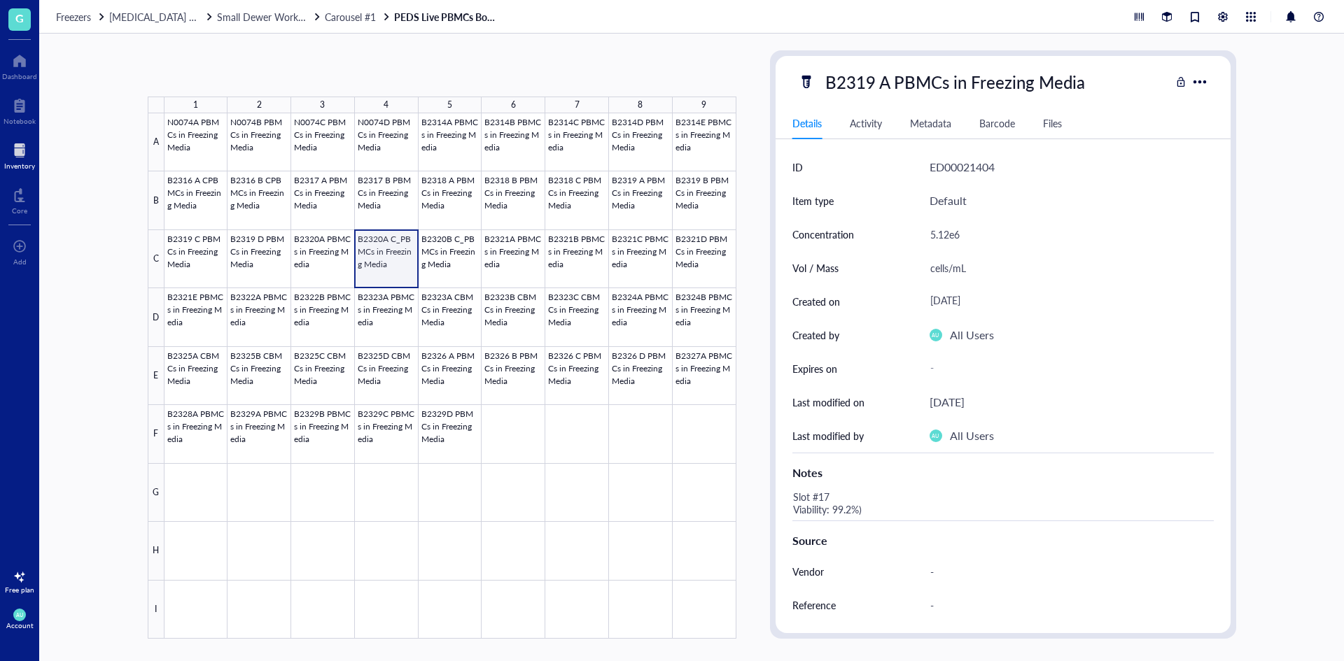
click at [385, 261] on div at bounding box center [450, 376] width 572 height 526
click at [330, 269] on div at bounding box center [450, 376] width 572 height 526
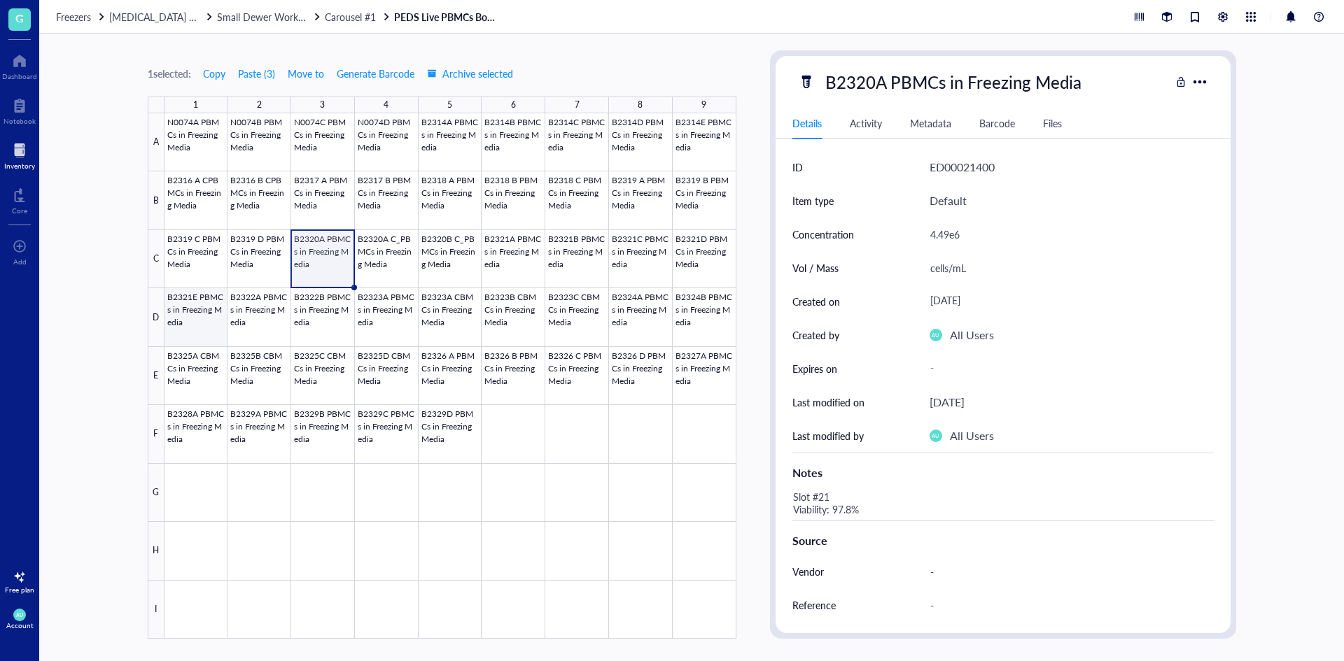
click at [202, 299] on div at bounding box center [450, 376] width 572 height 526
click at [381, 317] on div at bounding box center [450, 376] width 572 height 526
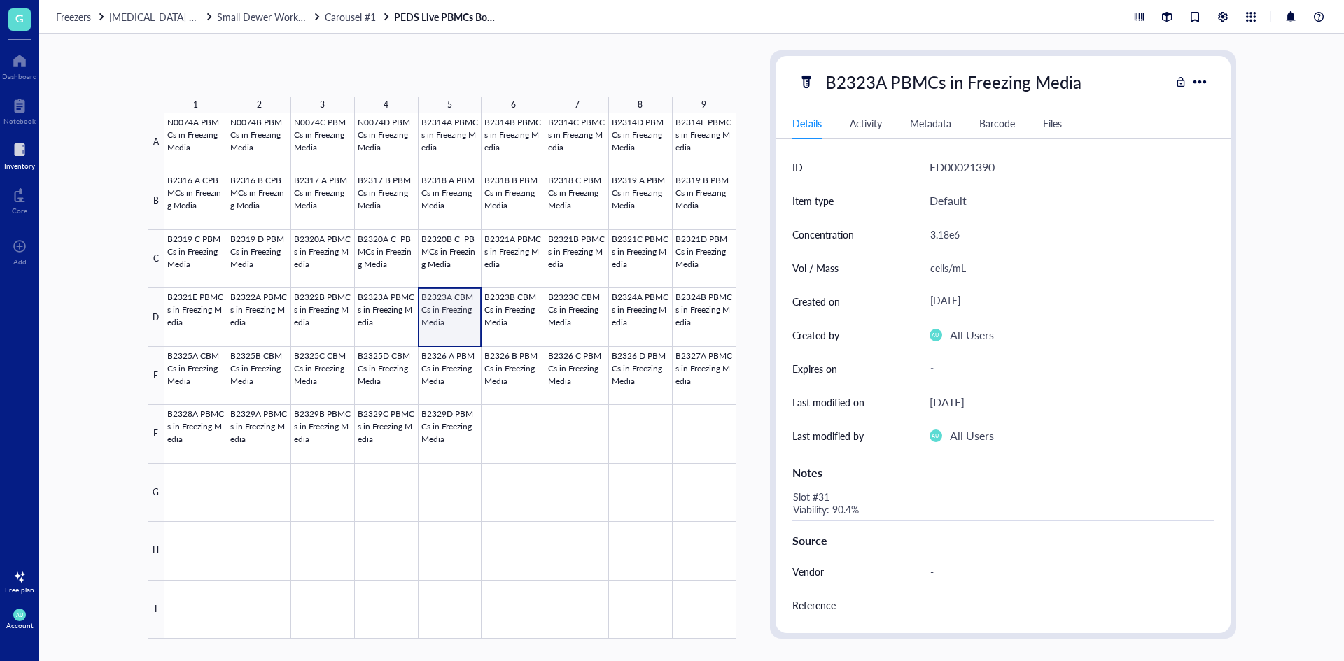
click at [424, 307] on div at bounding box center [450, 376] width 572 height 526
click at [582, 328] on div at bounding box center [450, 376] width 572 height 526
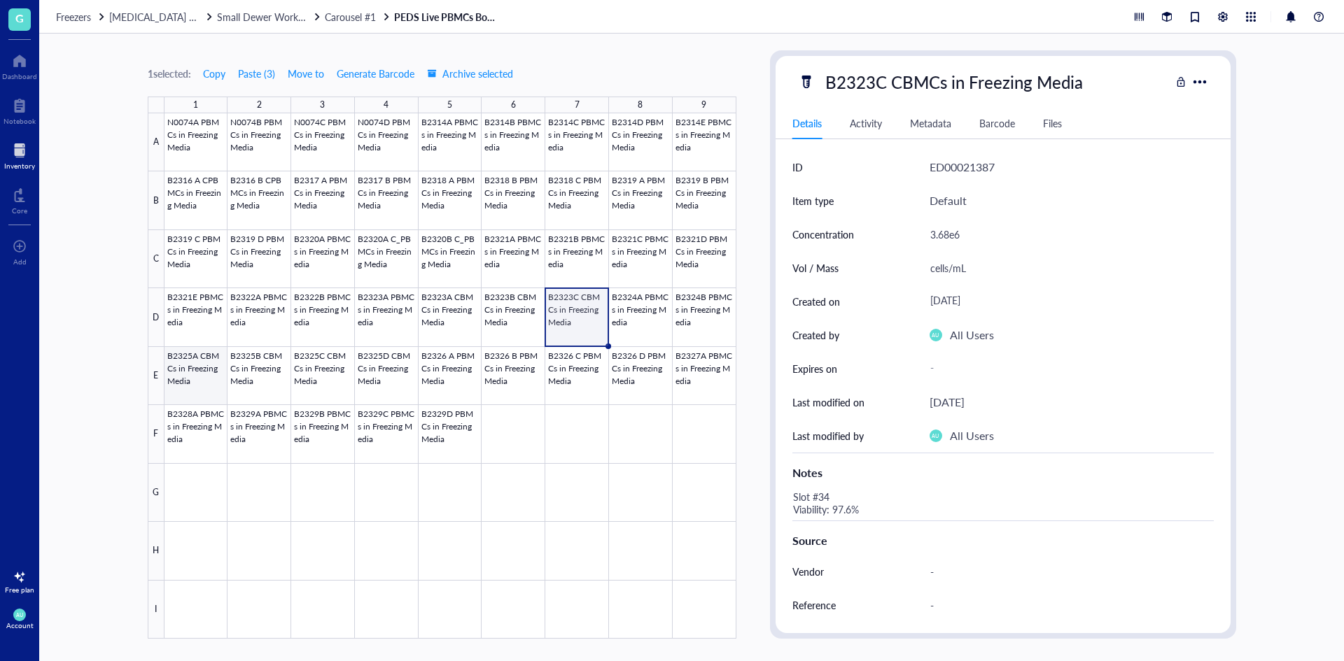
click at [197, 381] on div at bounding box center [450, 376] width 572 height 526
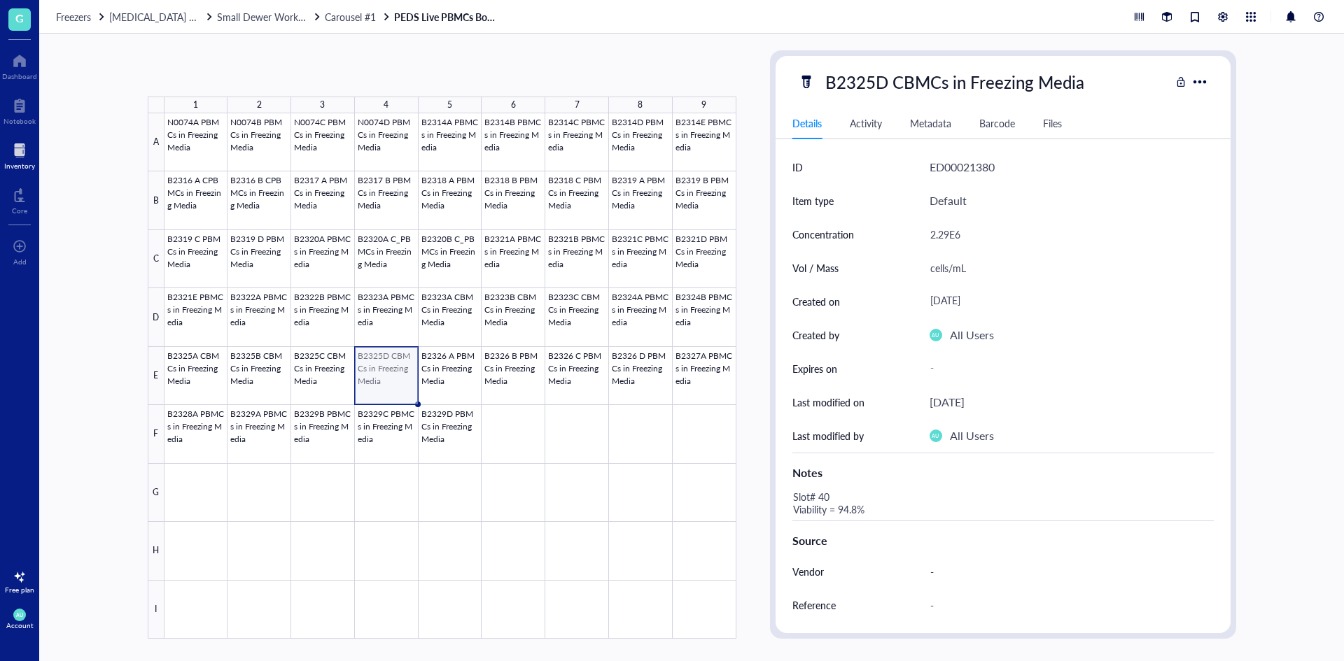
click at [362, 386] on div at bounding box center [450, 376] width 572 height 526
click at [622, 316] on div at bounding box center [450, 376] width 572 height 526
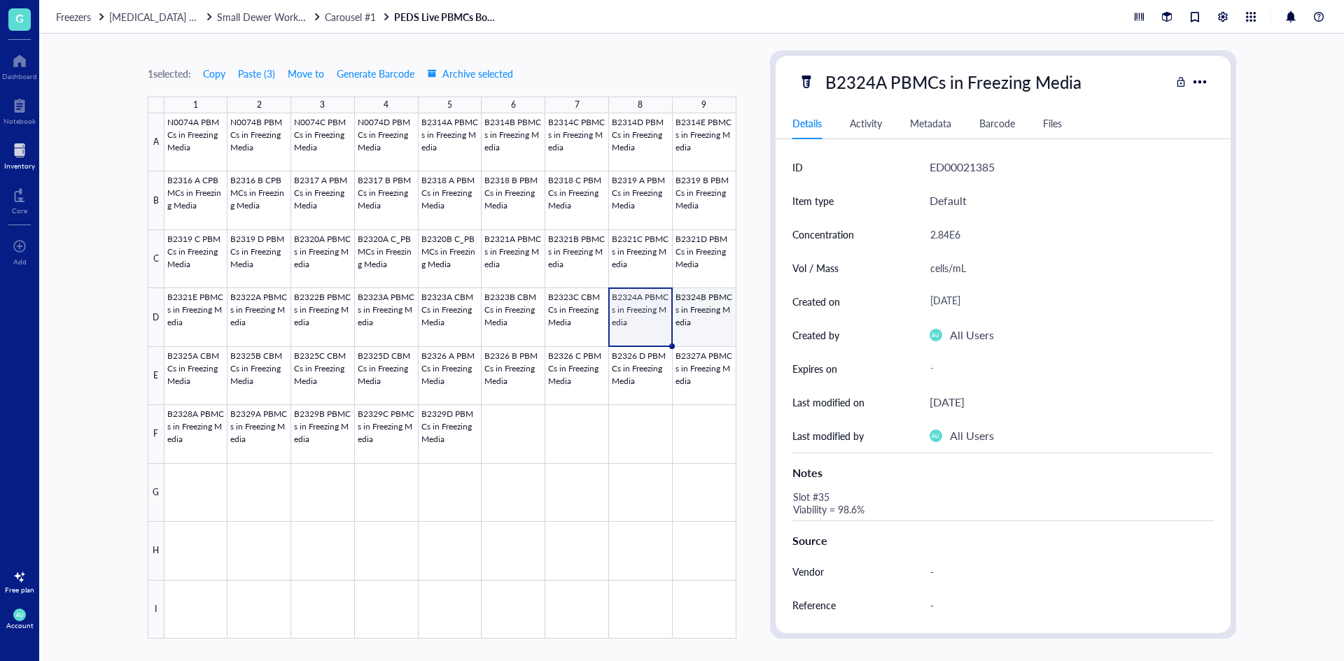
click at [680, 320] on div at bounding box center [450, 376] width 572 height 526
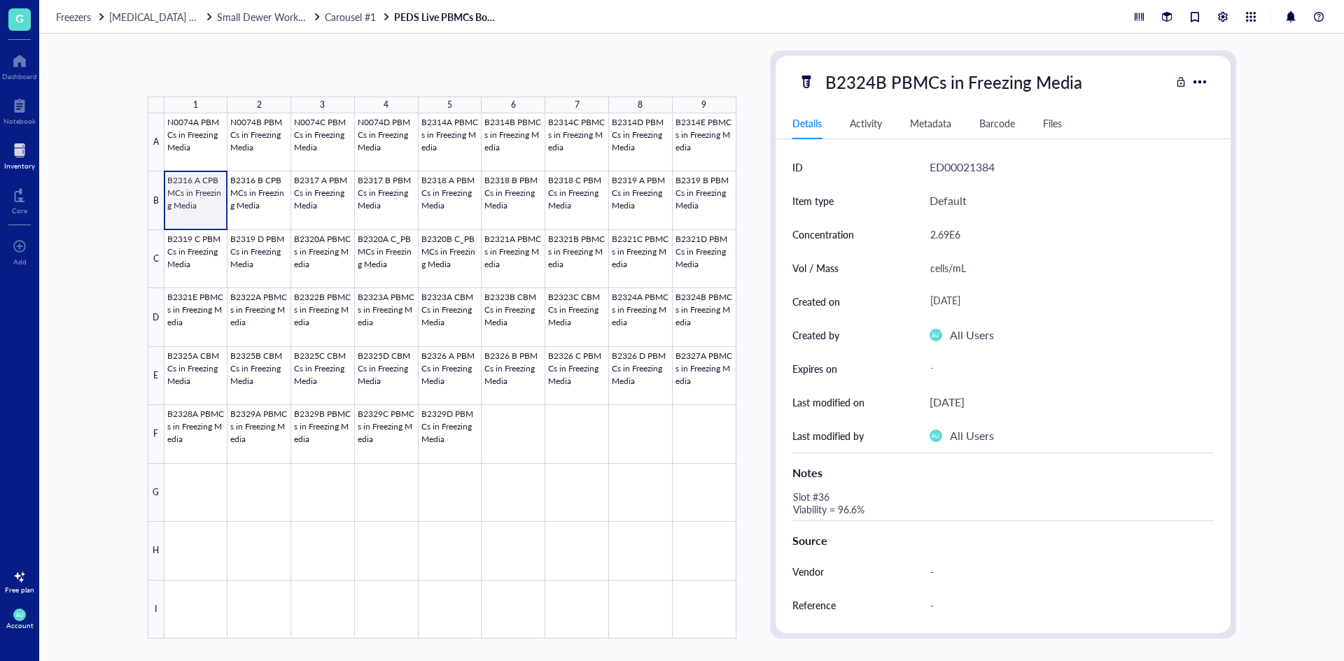
click at [199, 190] on div at bounding box center [450, 376] width 572 height 526
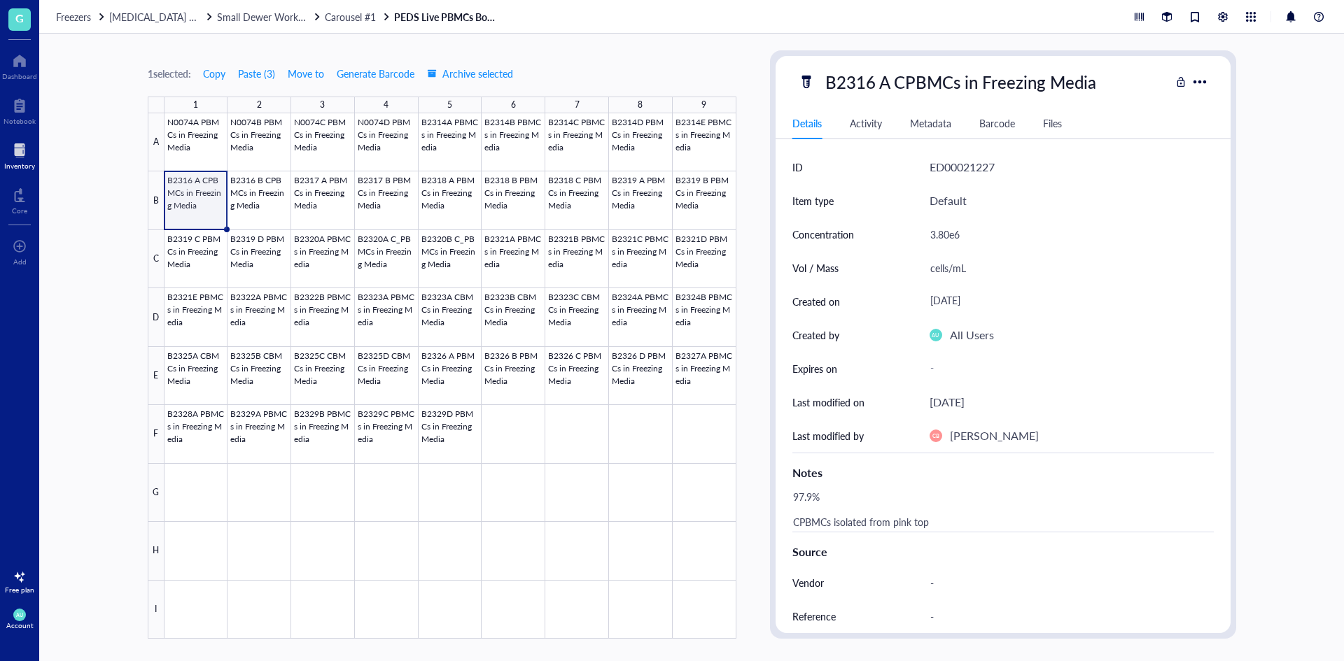
click at [478, 21] on link "PEDS Live PBMCs Box #55" at bounding box center [446, 16] width 105 height 13
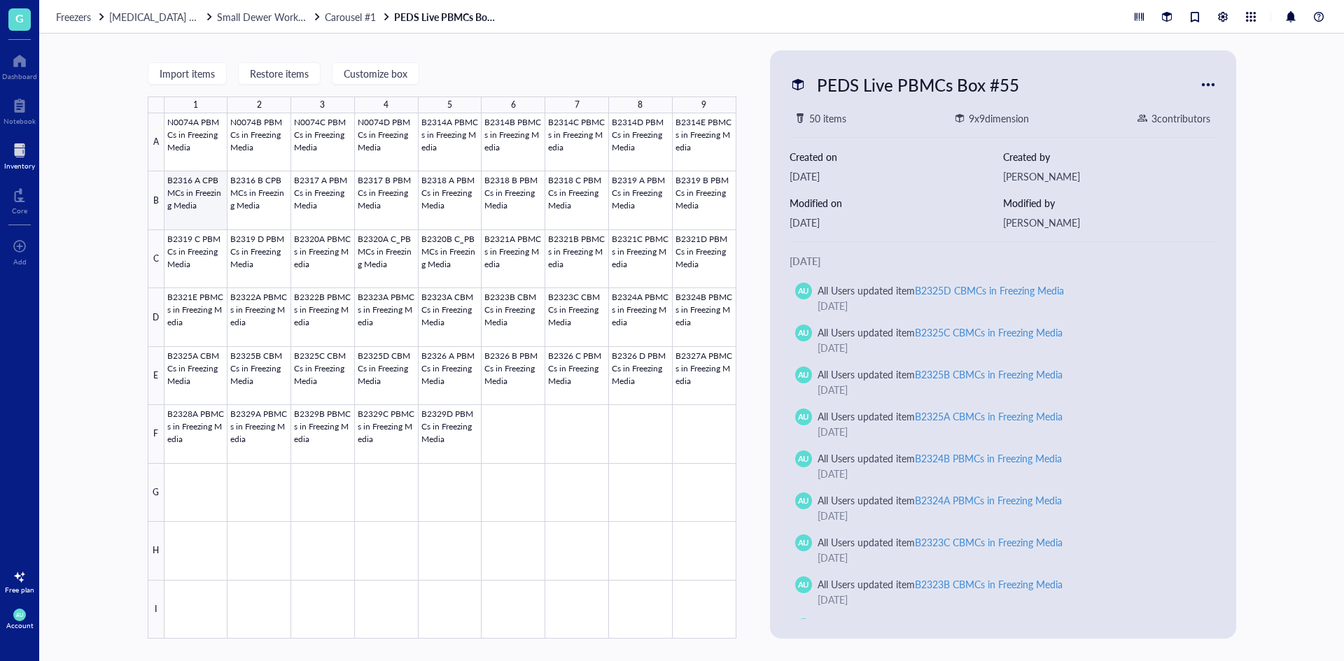
click at [209, 202] on div at bounding box center [450, 376] width 572 height 526
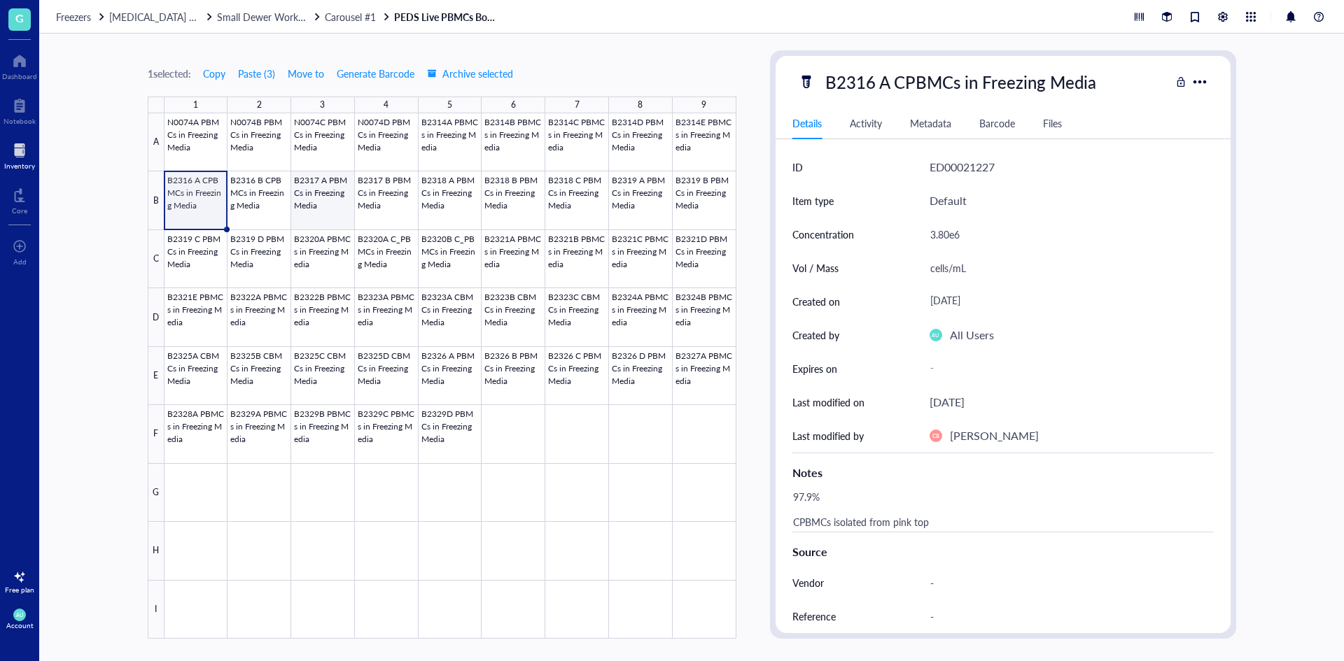
click at [325, 204] on div at bounding box center [450, 376] width 572 height 526
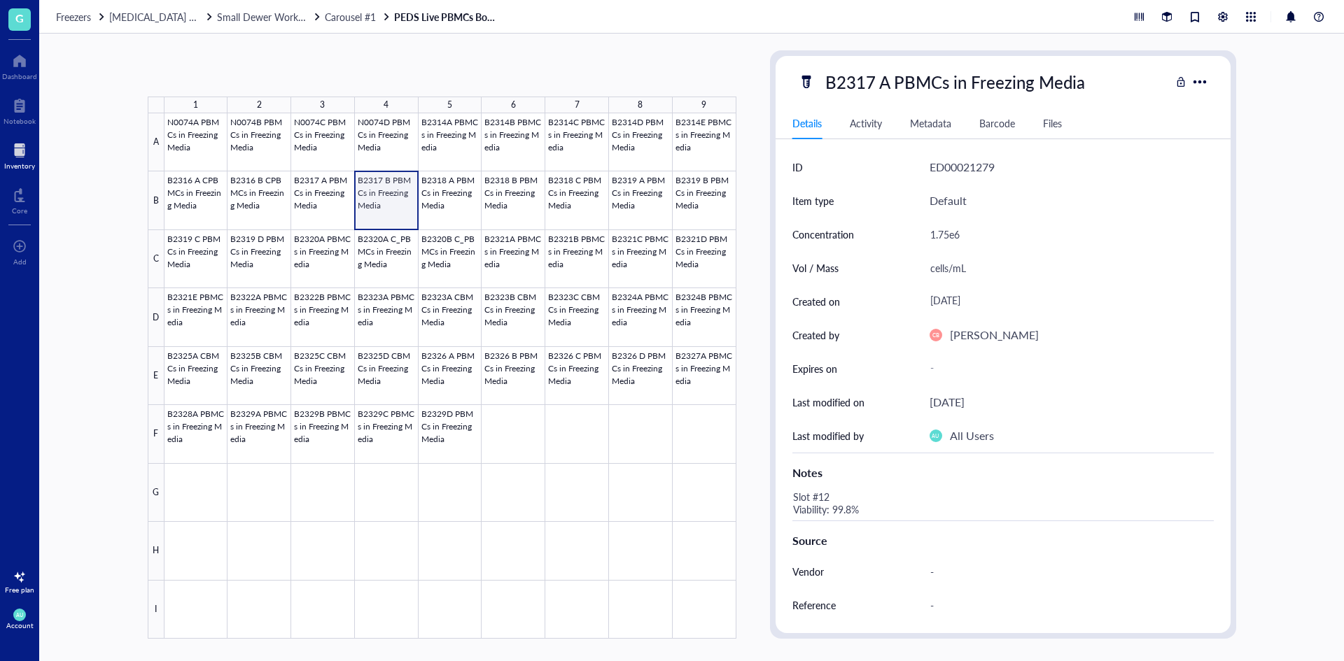
click at [373, 202] on div at bounding box center [450, 376] width 572 height 526
click at [450, 208] on div at bounding box center [450, 376] width 572 height 526
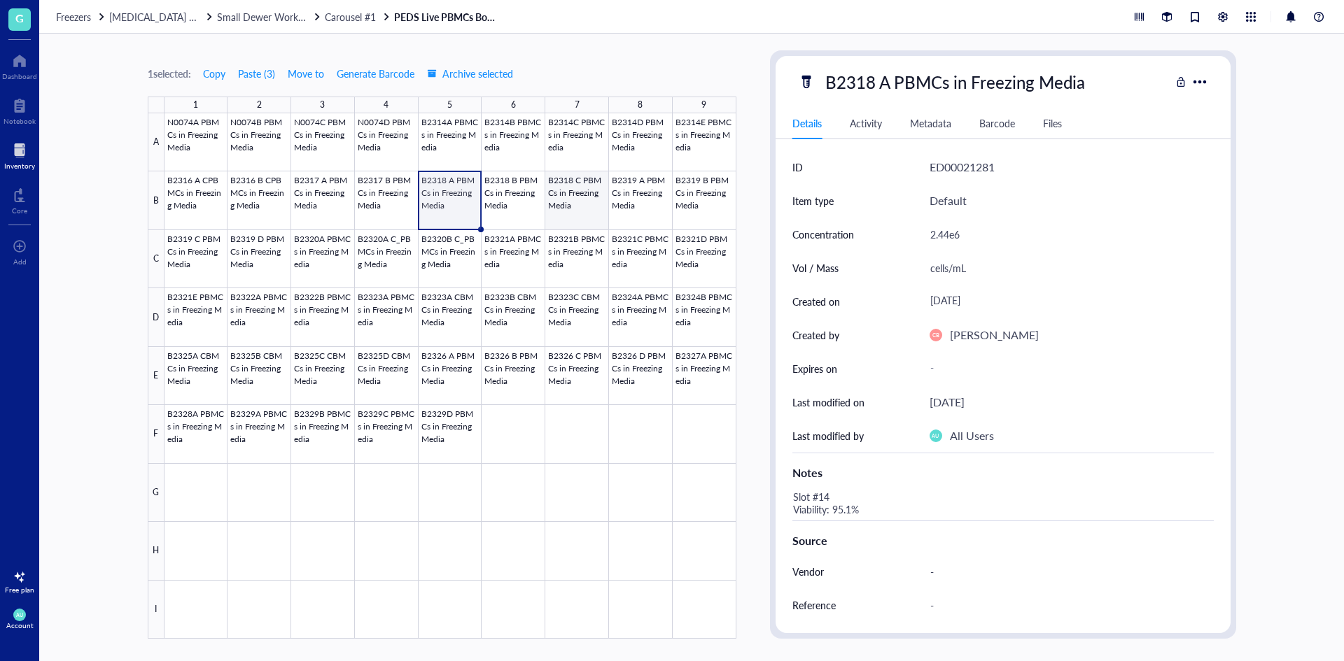
click at [583, 211] on div at bounding box center [450, 376] width 572 height 526
click at [724, 10] on div "Freezers [MEDICAL_DATA] Storage ([PERSON_NAME]/[PERSON_NAME]) Small Dewer Worki…" at bounding box center [691, 17] width 1304 height 34
